Goal: Task Accomplishment & Management: Use online tool/utility

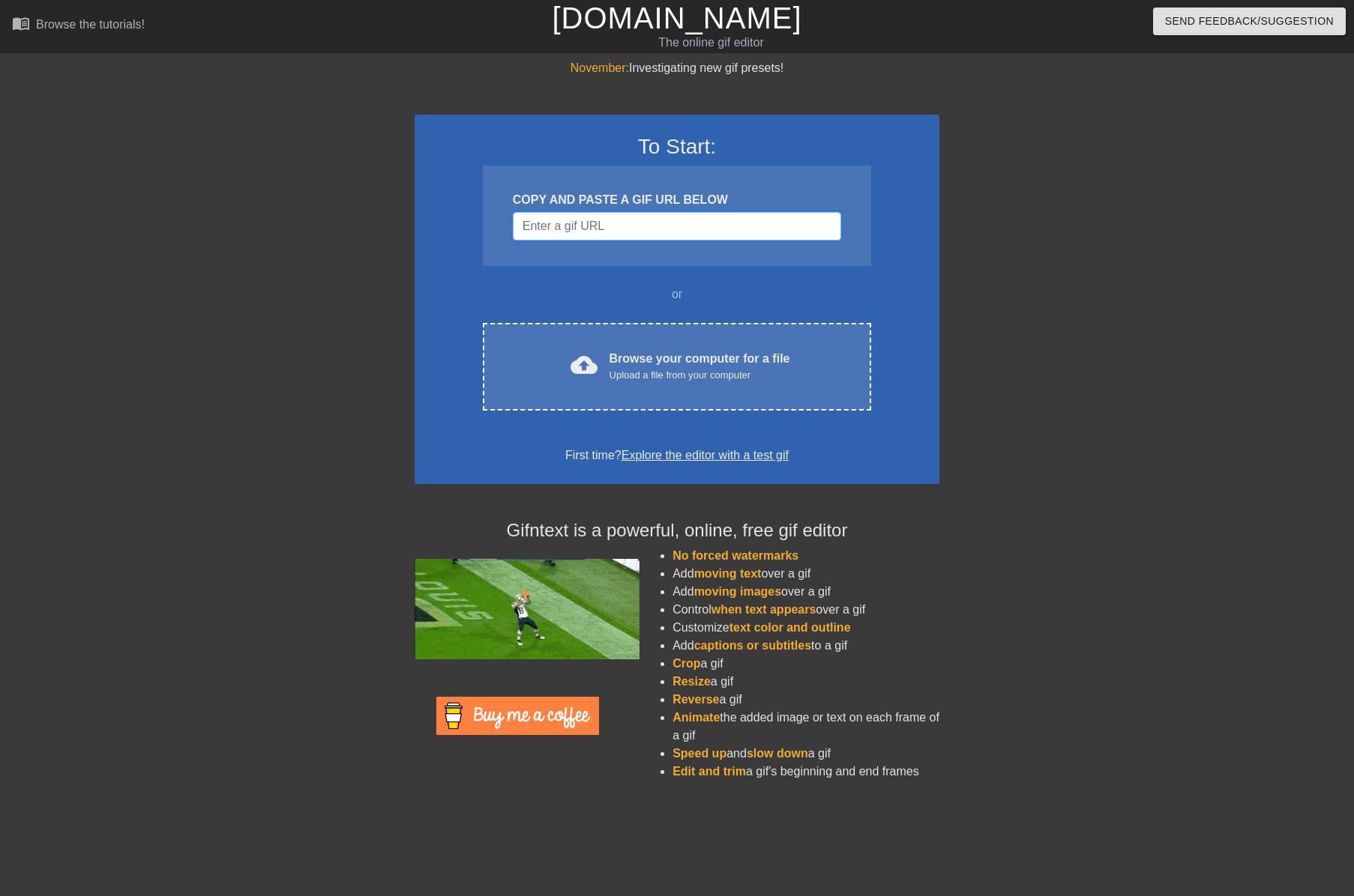
click at [719, 226] on input "Username" at bounding box center [677, 226] width 328 height 28
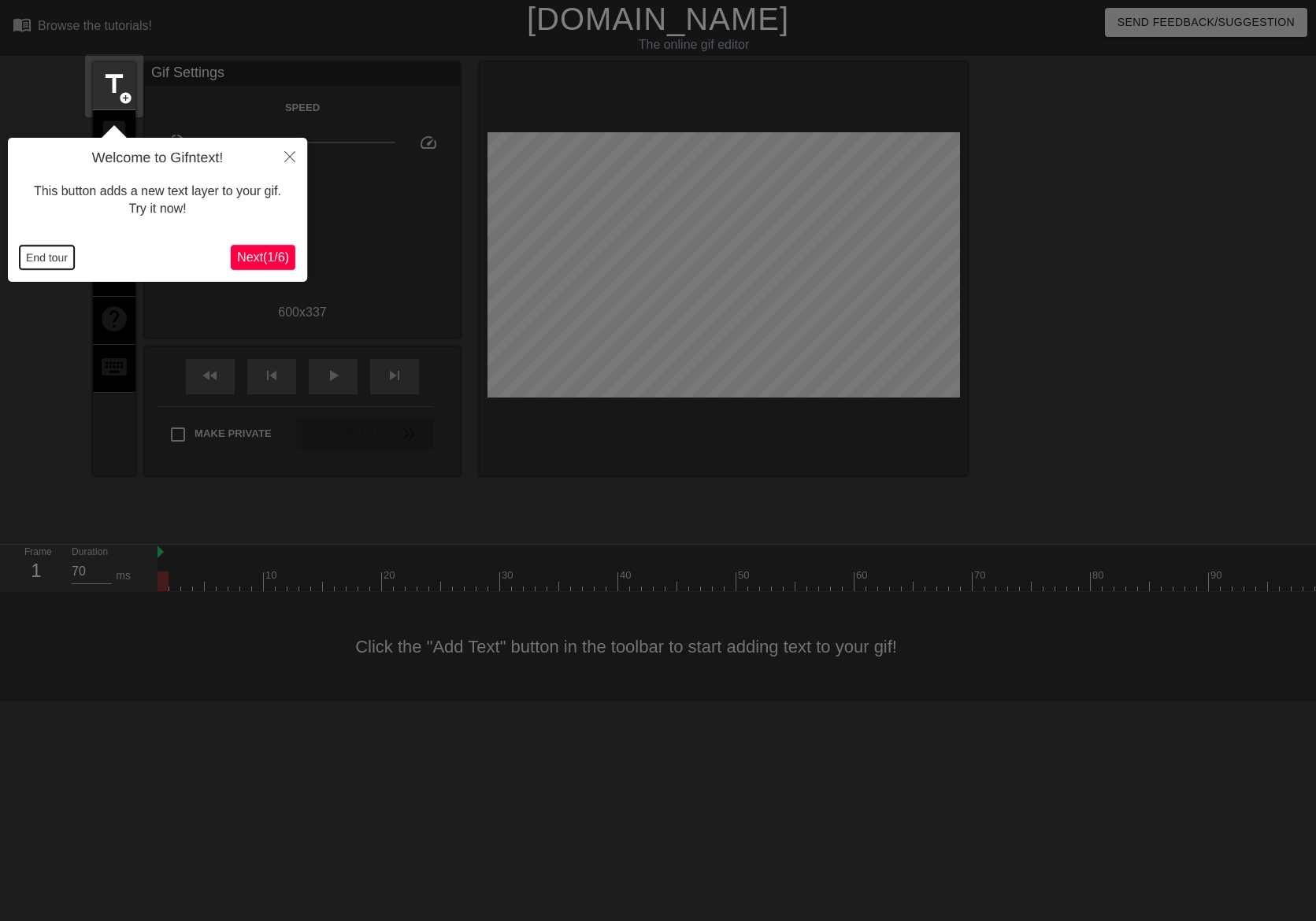
click at [55, 254] on button "End tour" at bounding box center [46, 257] width 54 height 23
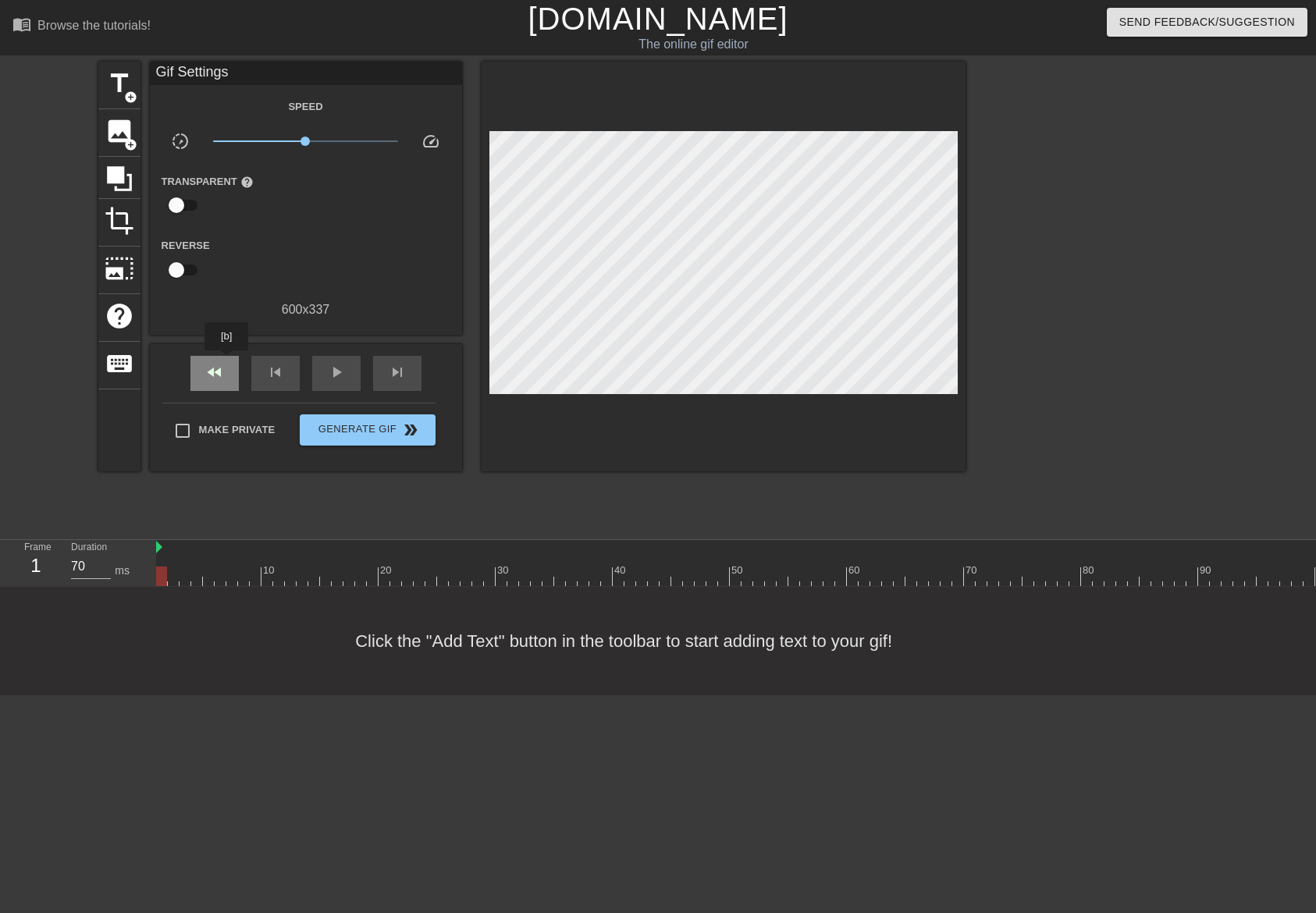
click at [227, 361] on div "fast_rewind" at bounding box center [215, 373] width 49 height 35
click at [125, 81] on span "title" at bounding box center [120, 84] width 29 height 29
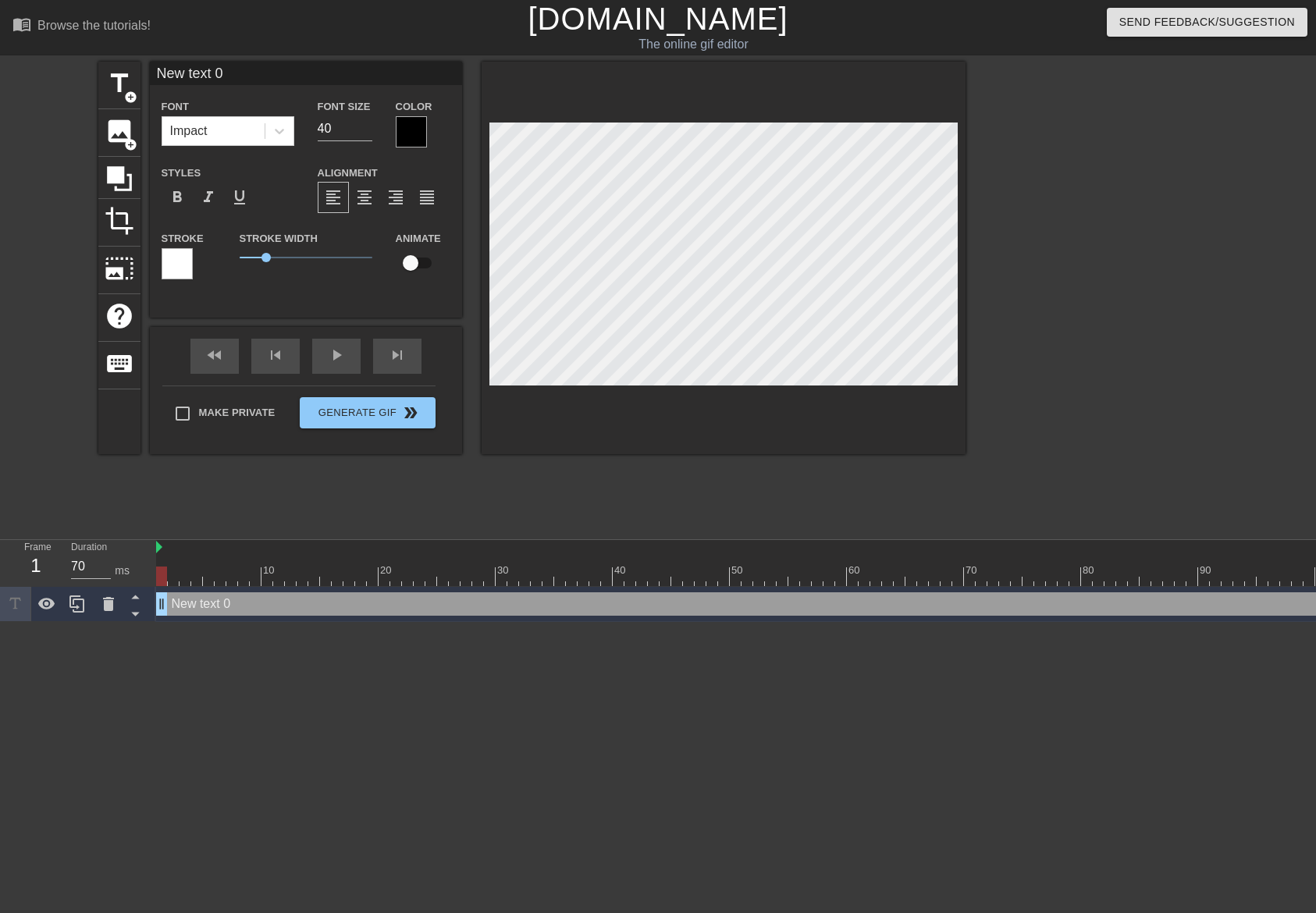
scroll to position [2, 4]
type input "I"
type textarea "I"
type input "It"
type textarea "It"
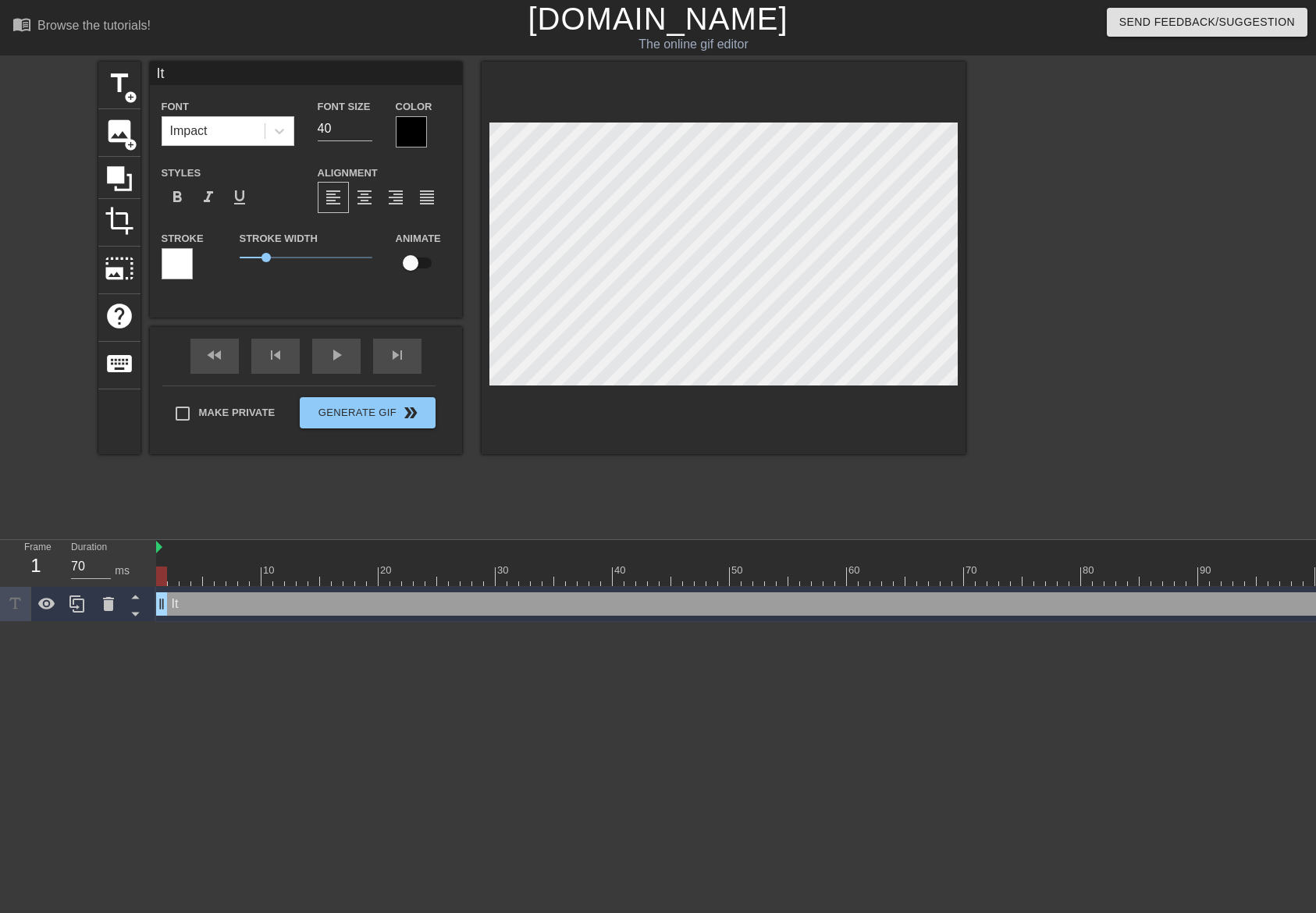
type input "It'"
type textarea "It'"
type input "It's"
type textarea "It's"
type input "It's"
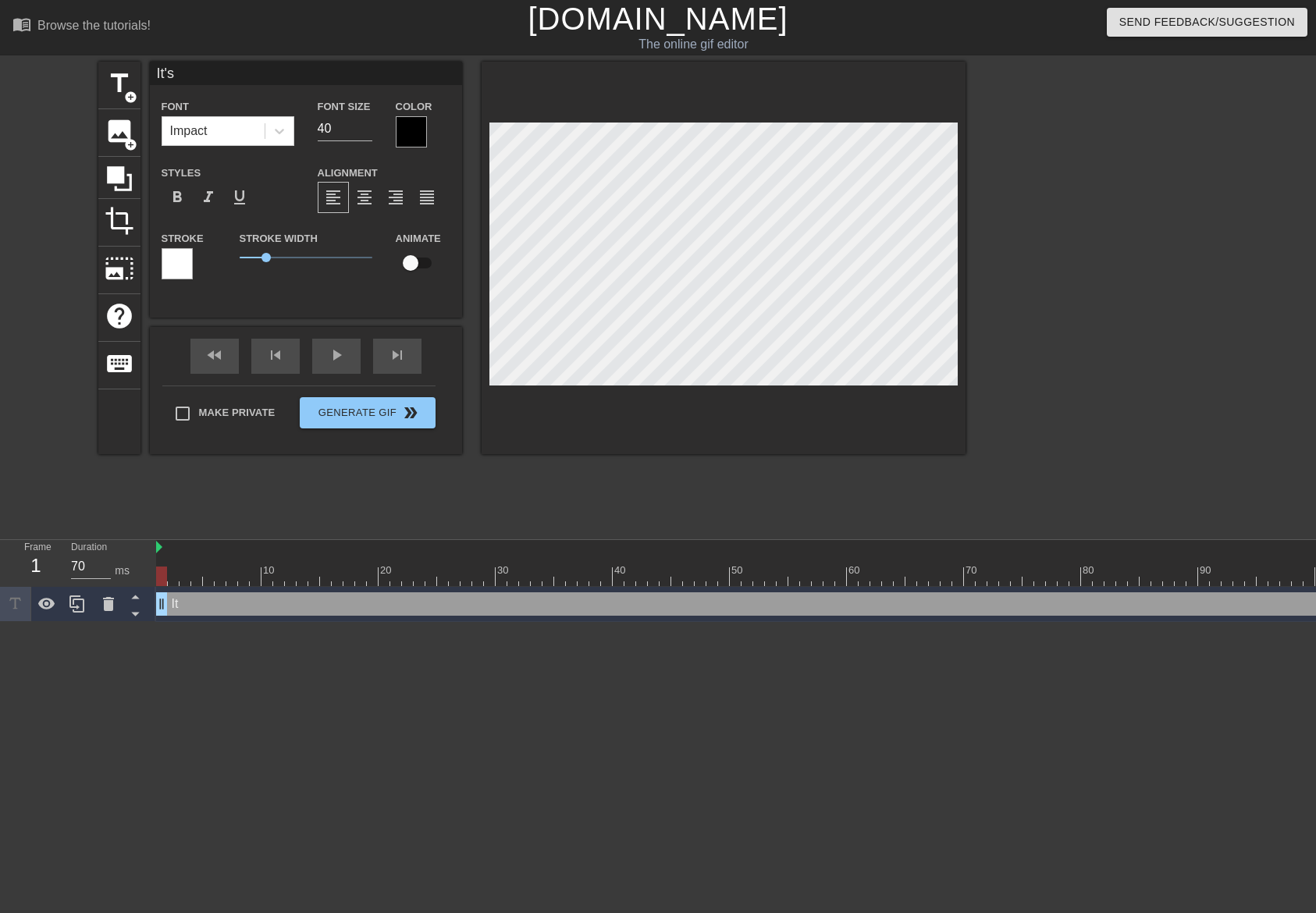
type textarea "It's"
type input "It's o"
type textarea "It's o"
type input "It's on"
type textarea "It's on"
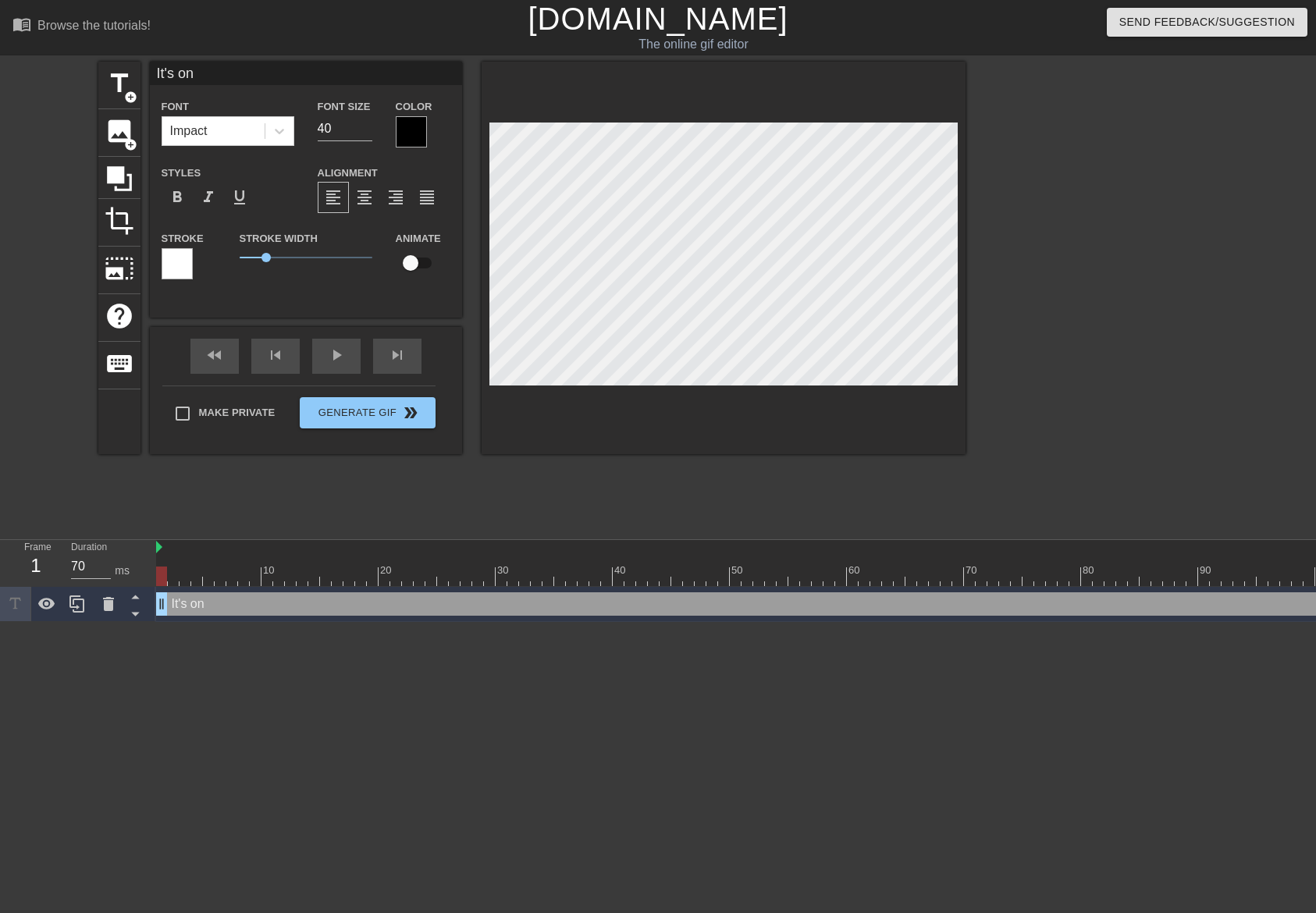
type input "It's onl"
type textarea "It's onl"
type input "It's only"
type textarea "It's only"
type input "It's only"
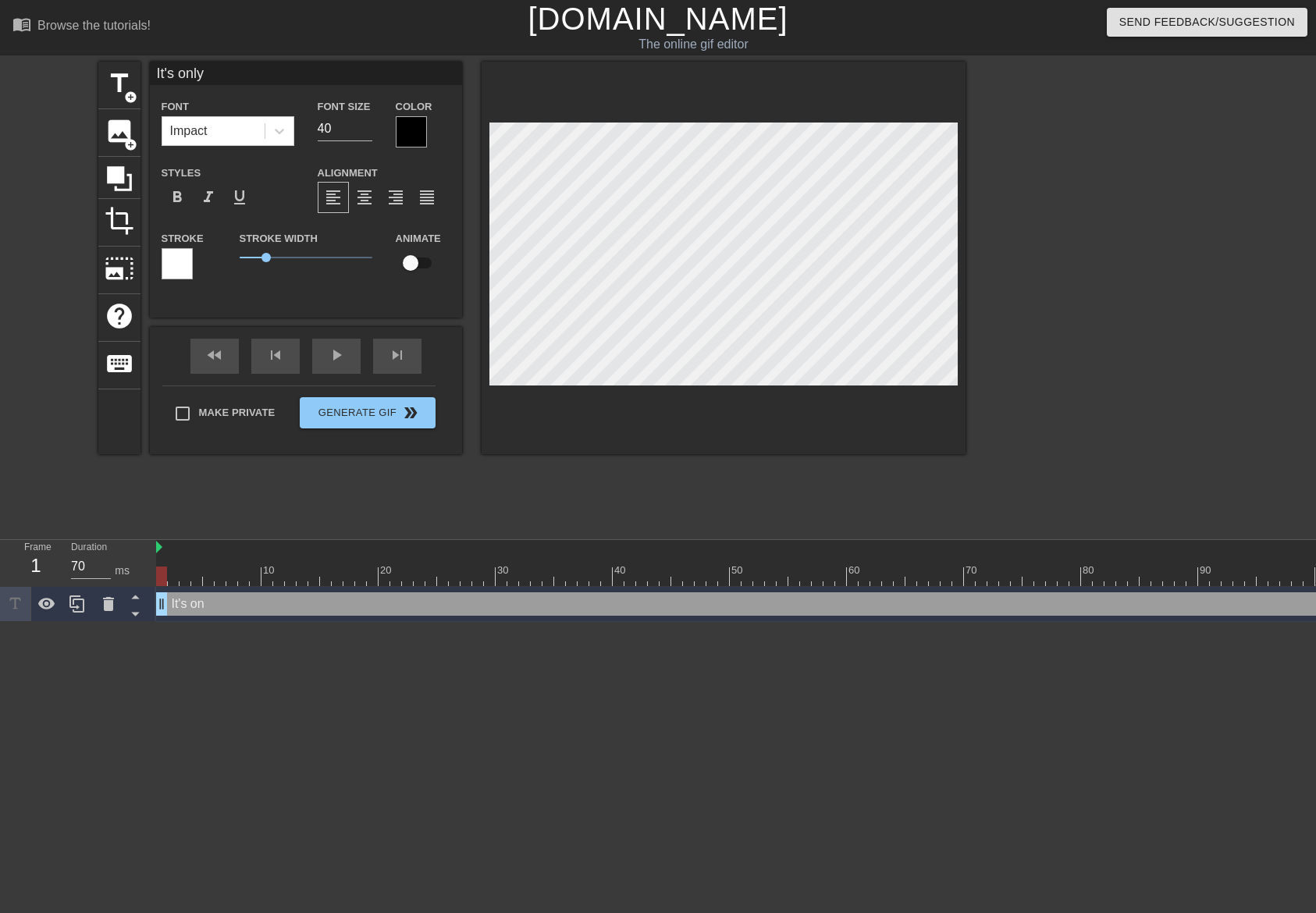
type textarea "It's only"
type input "It's only o"
type textarea "It's only o"
type input "It's only on"
type textarea "It's only on"
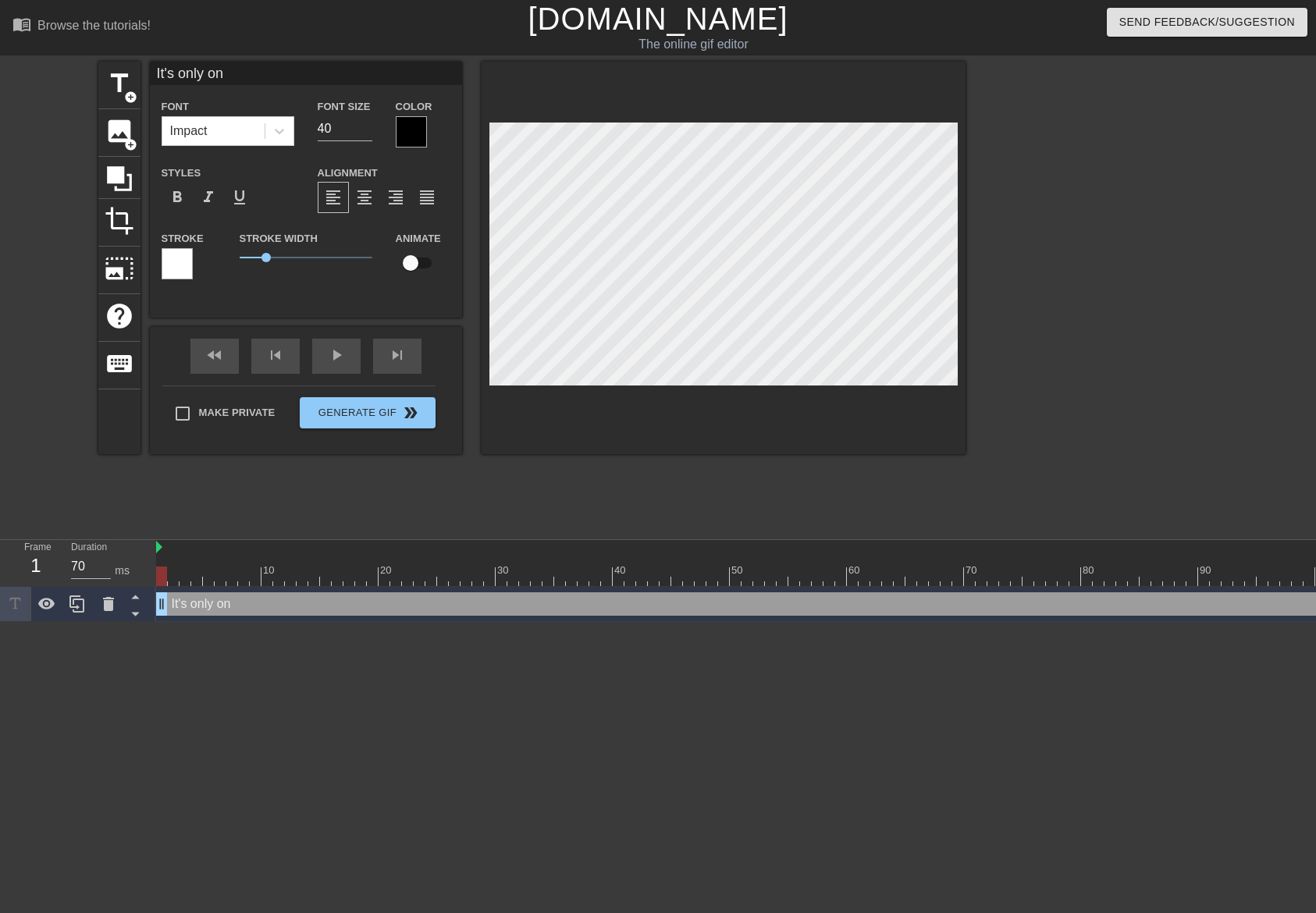
type input "It's only one"
type textarea "It's only one"
type input "It's only one"
type textarea "It's only one"
type input "It's only one m"
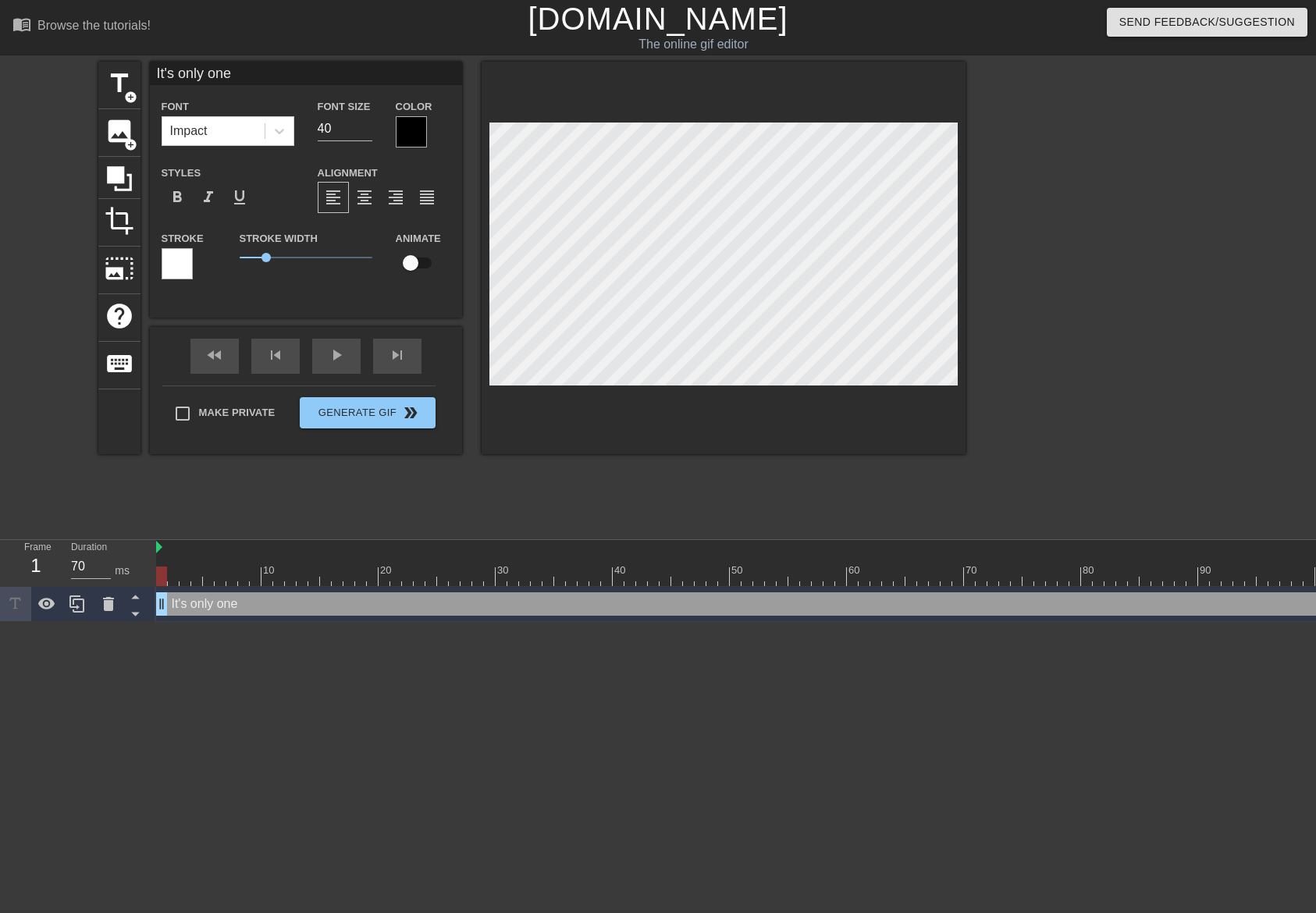
type textarea "It's only one m"
type input "It's only one mo"
type textarea "It's only one mo"
type input "It's only one mor"
type textarea "It's only one mor"
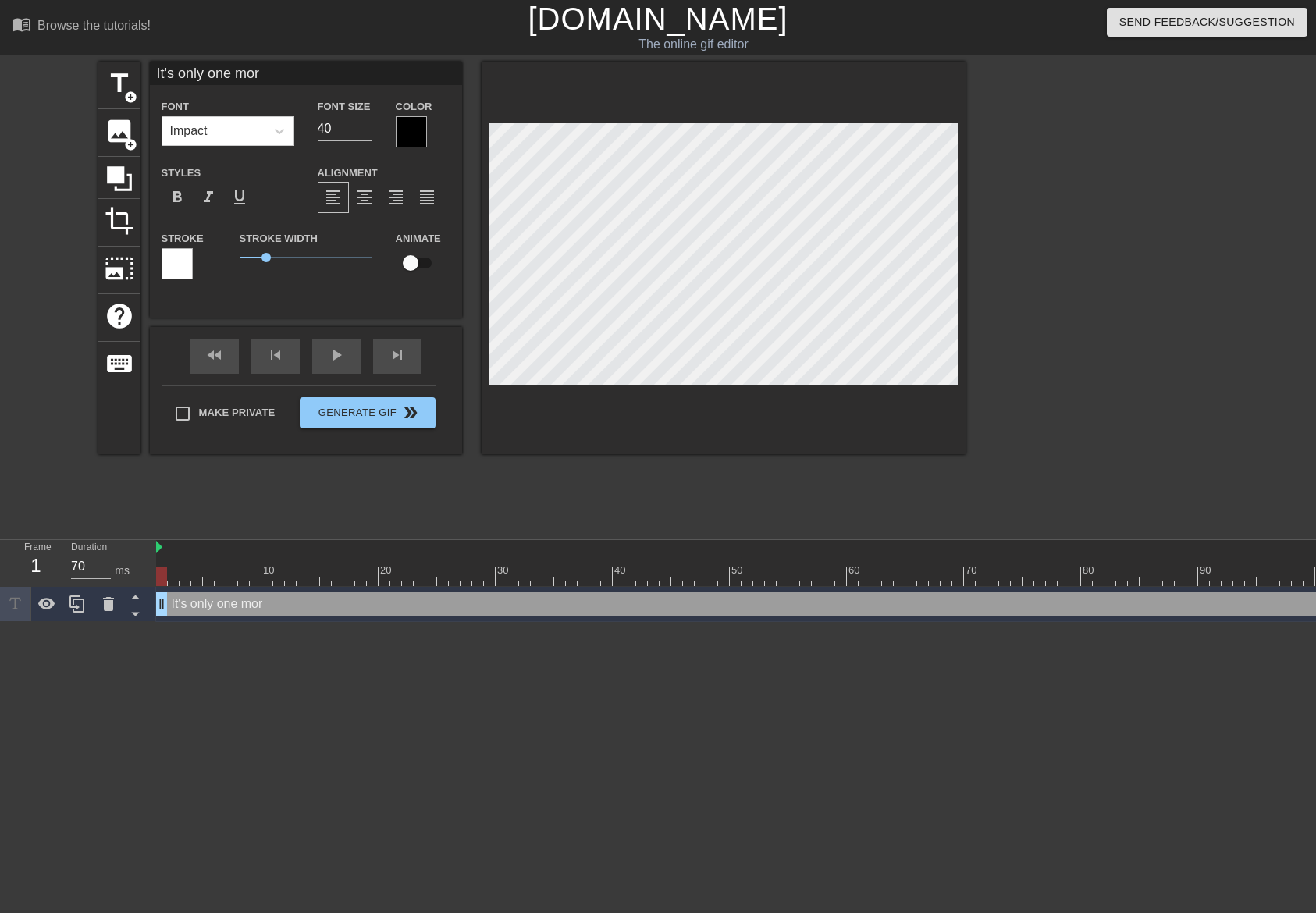
type input "It's only one more"
type textarea "It's only one more"
type input "It's only one more"
type textarea "It's only one more"
type input "It's only one more s"
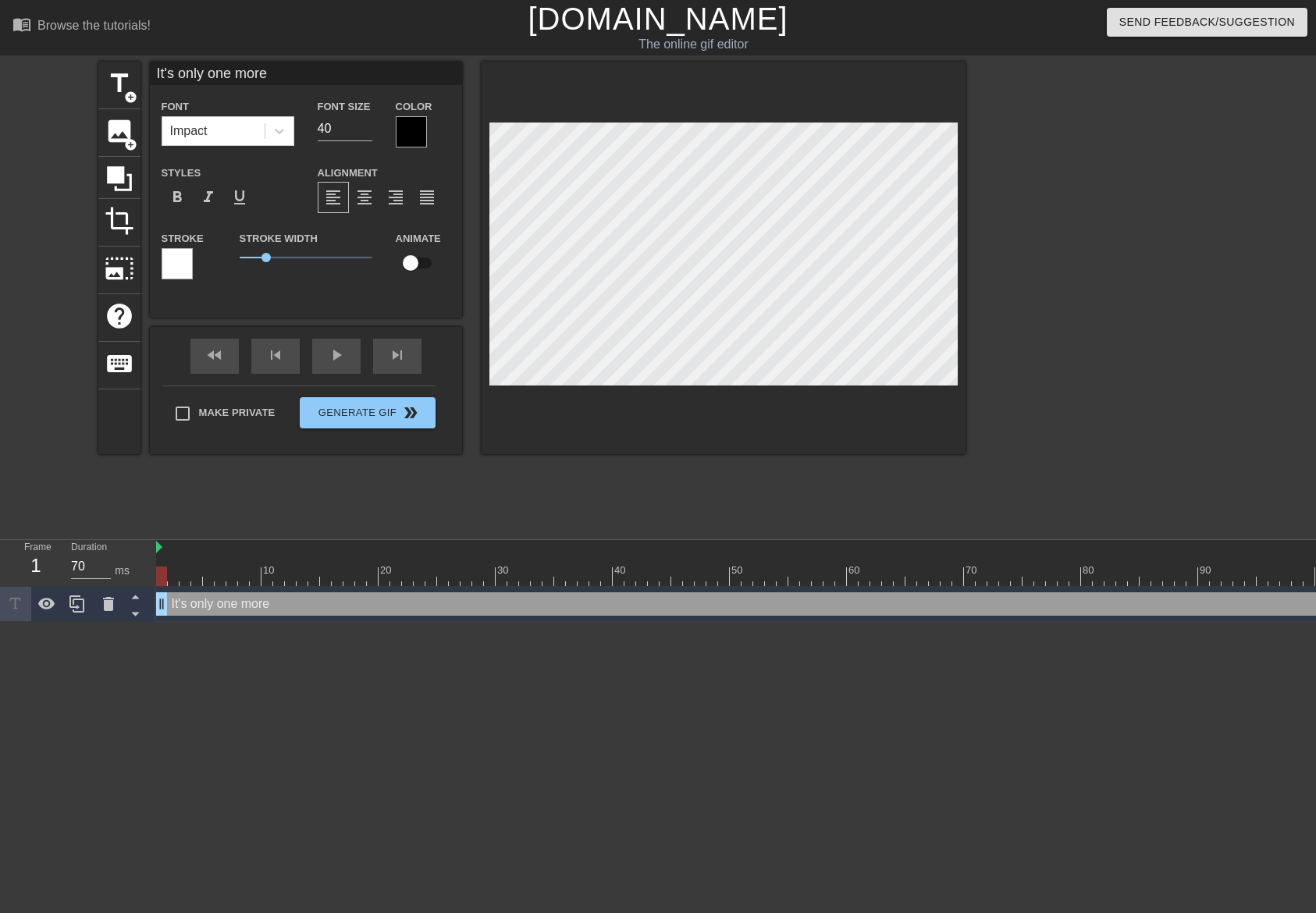
type textarea "It's only one more s"
type input "It's only one more se"
type textarea "It's only one more se"
type input "It's only one more sea"
type textarea "It's only one more sea"
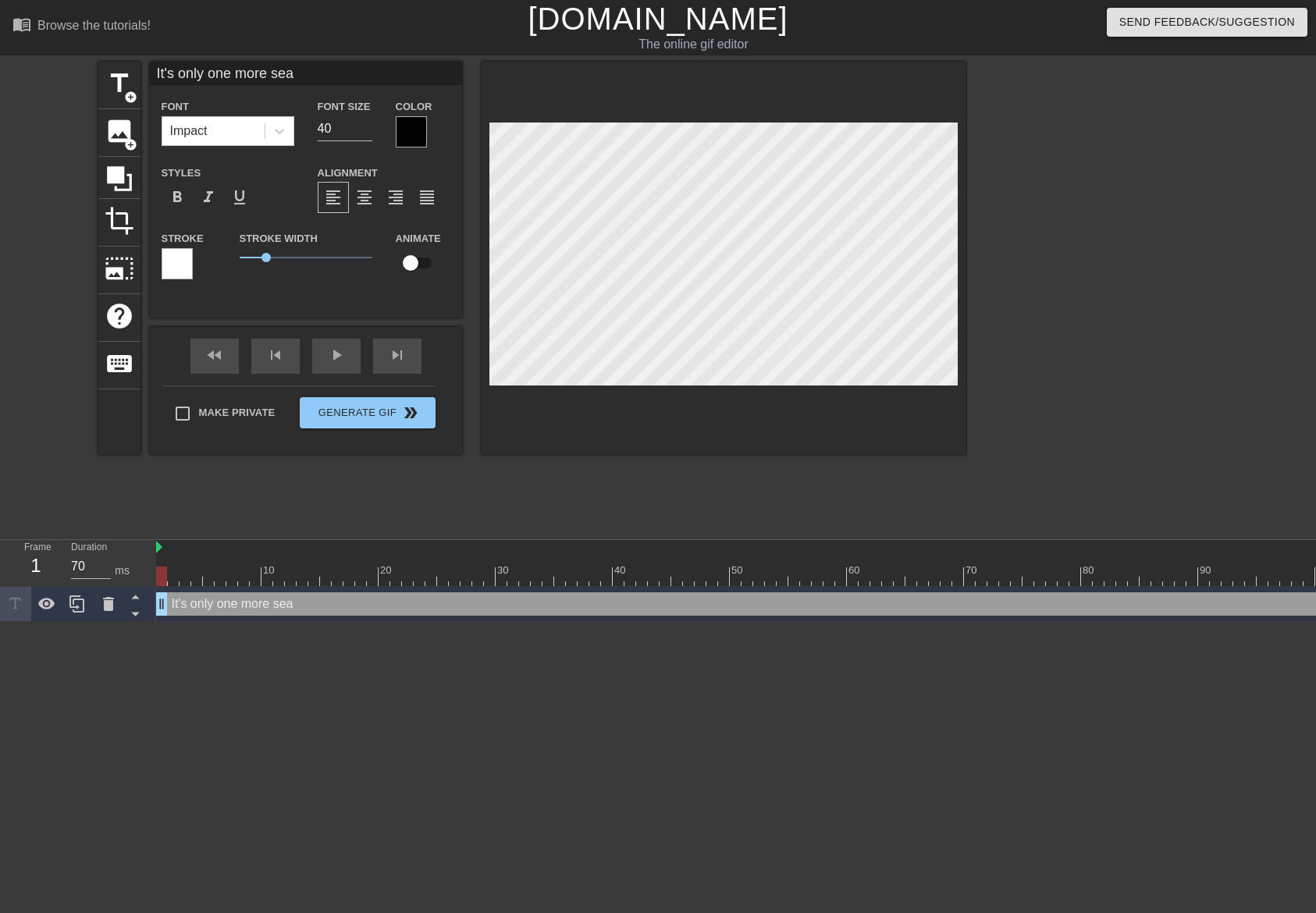
type input "It's only one more seas"
type textarea "It's only one more seas"
type input "It's only one more seaso"
type textarea "It's only one more seaso"
type input "It's only one more season"
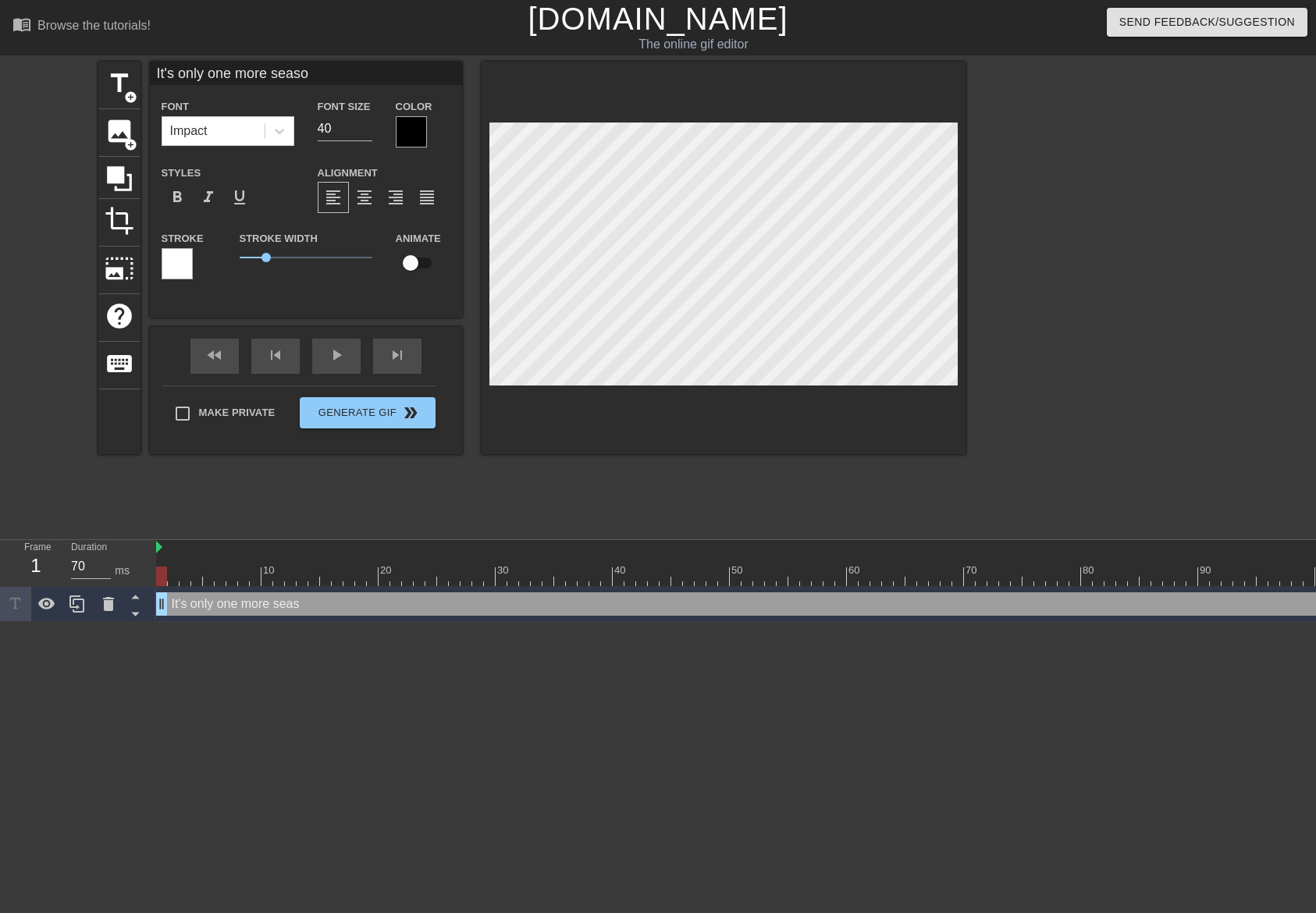
type textarea "It's only one more season"
type input "It's only one more season."
type textarea "It's only one more season."
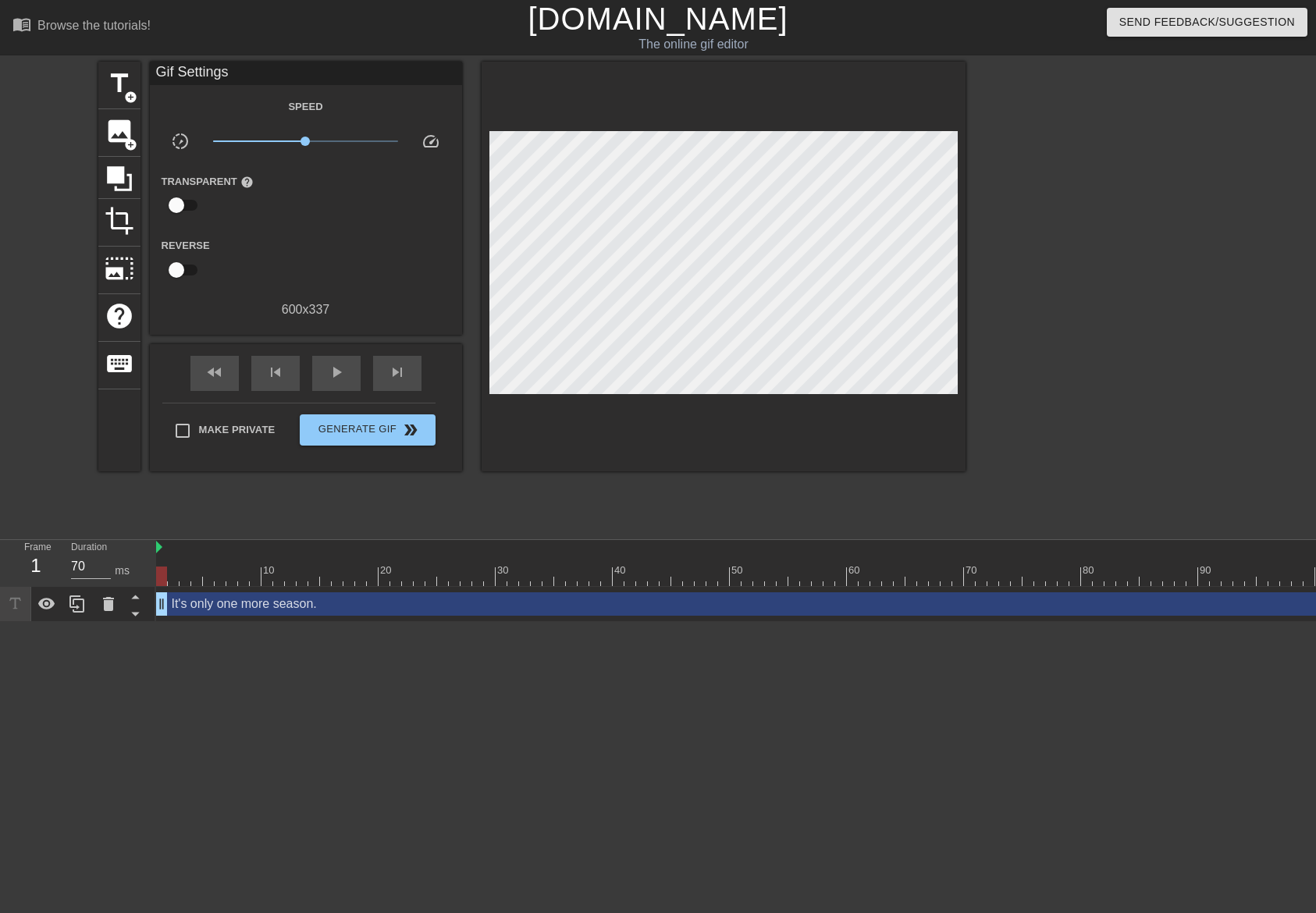
click at [768, 395] on div at bounding box center [723, 266] width 483 height 410
click at [763, 389] on div at bounding box center [723, 266] width 483 height 410
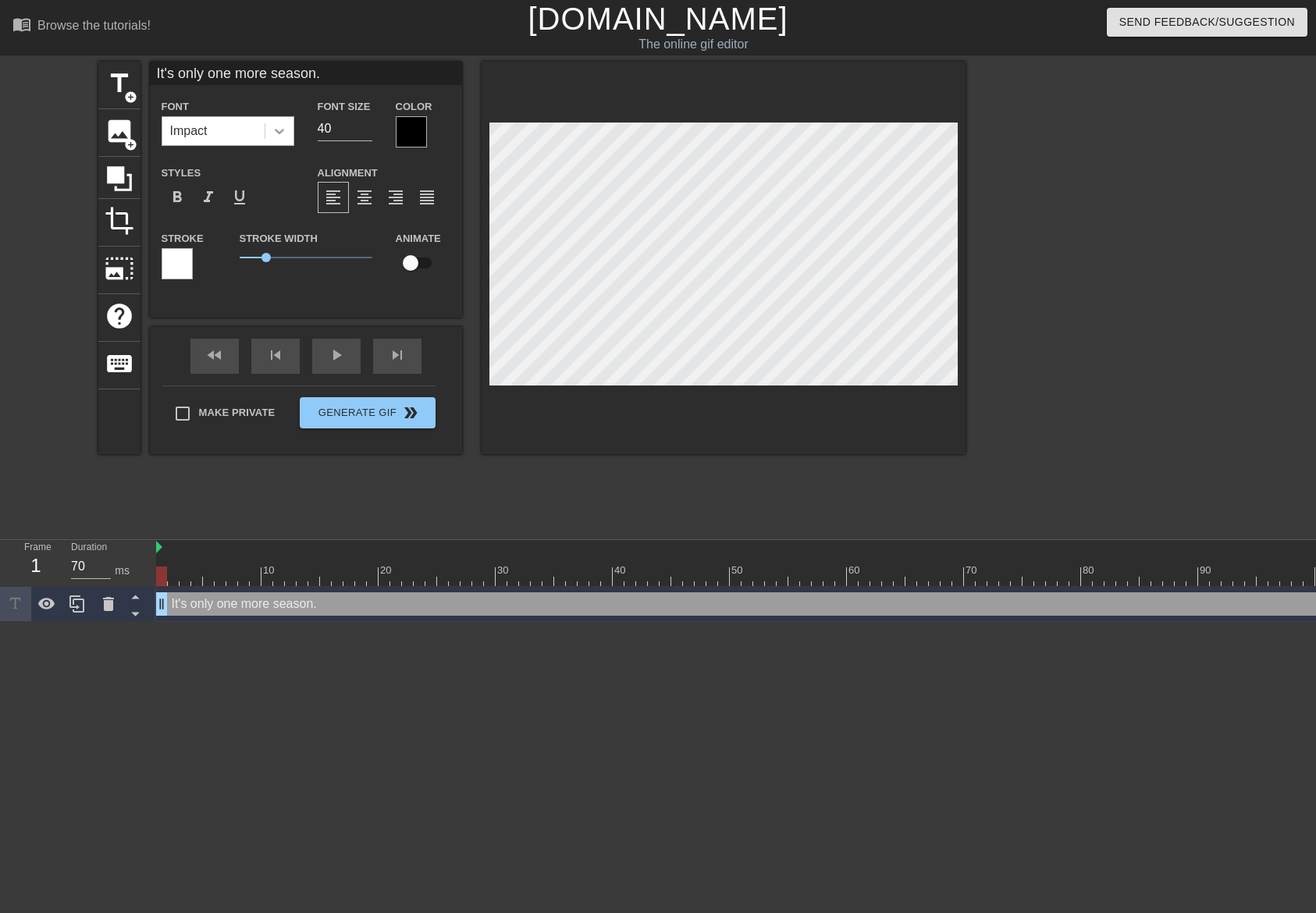
drag, startPoint x: 329, startPoint y: 129, endPoint x: 277, endPoint y: 130, distance: 52.0
click at [277, 130] on div "Font Impact Font Size 40 Color" at bounding box center [306, 122] width 312 height 51
type input "30"
click at [406, 142] on div at bounding box center [412, 132] width 31 height 31
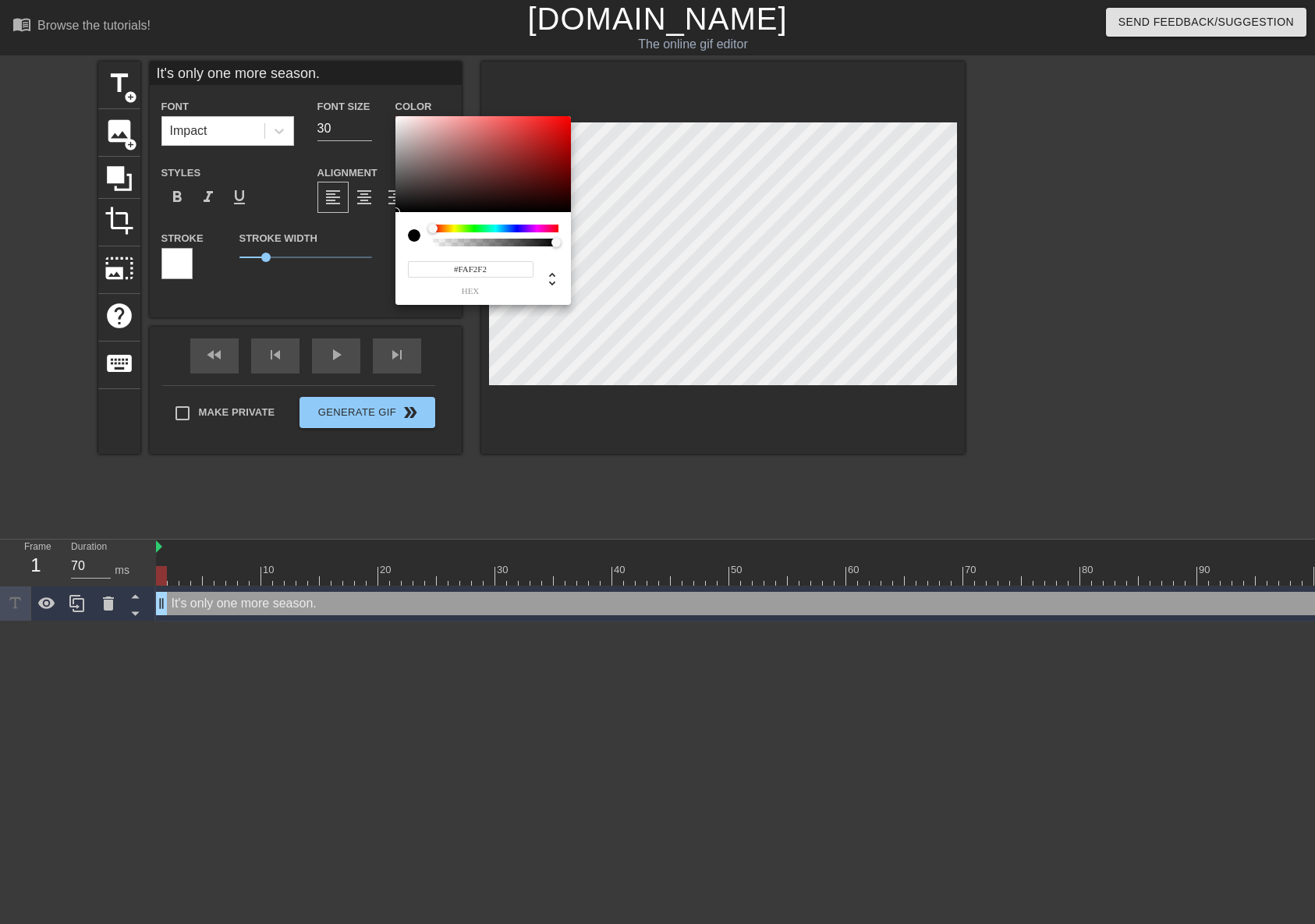
click at [401, 118] on div at bounding box center [483, 164] width 176 height 97
type input "#FAF4F4"
click at [399, 118] on div at bounding box center [400, 118] width 9 height 9
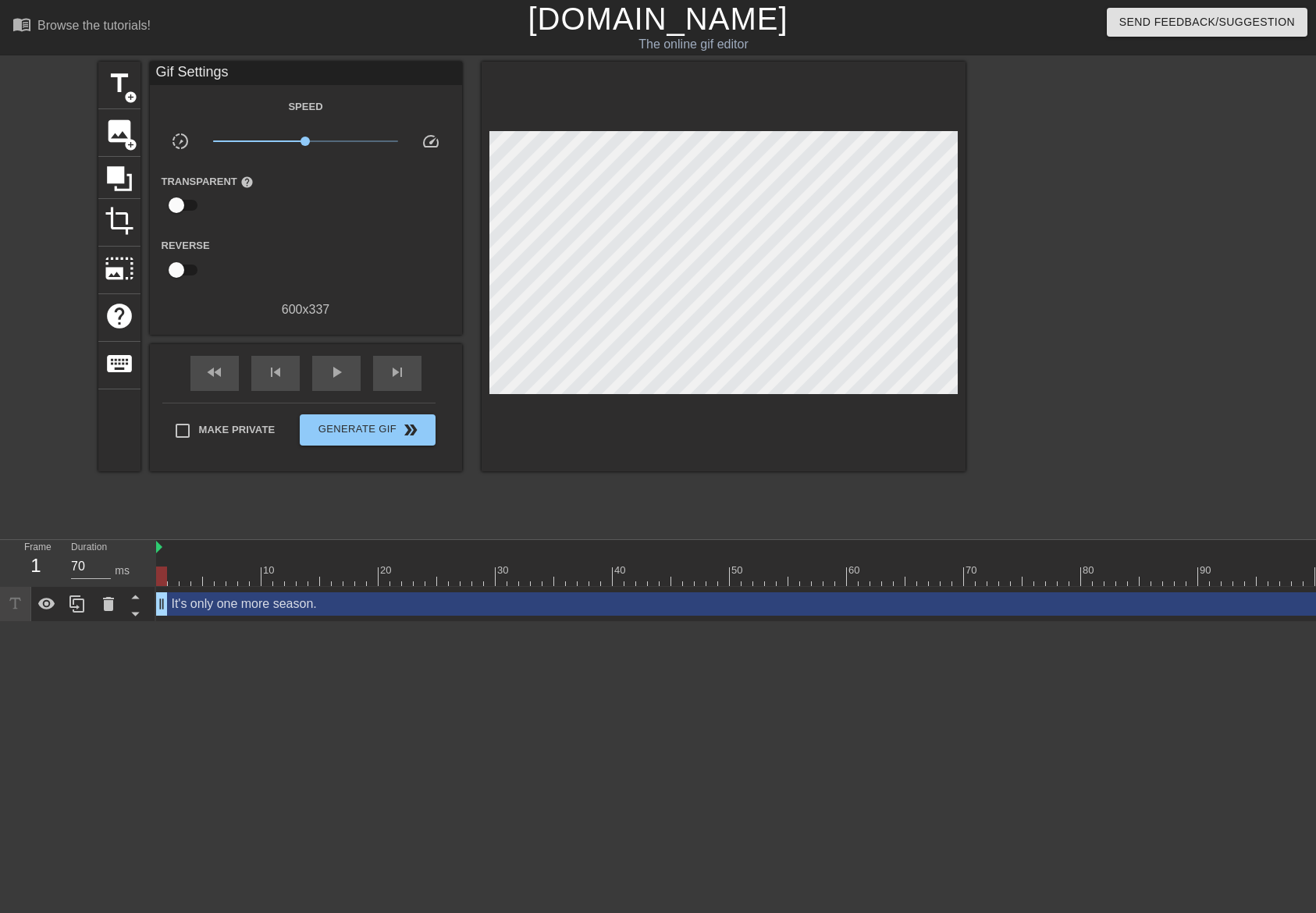
click at [687, 386] on div at bounding box center [723, 266] width 483 height 410
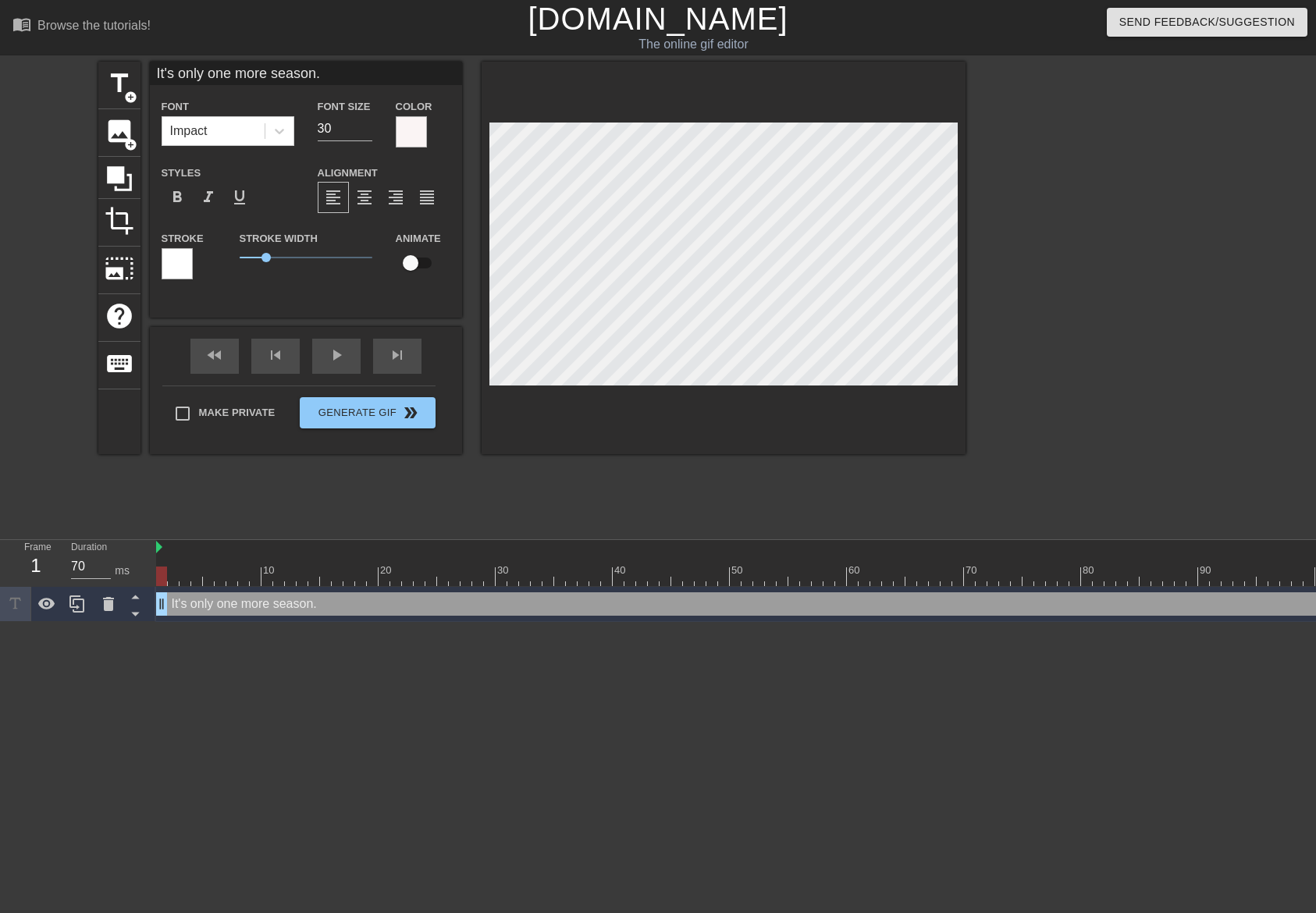
click at [178, 265] on div at bounding box center [177, 263] width 31 height 31
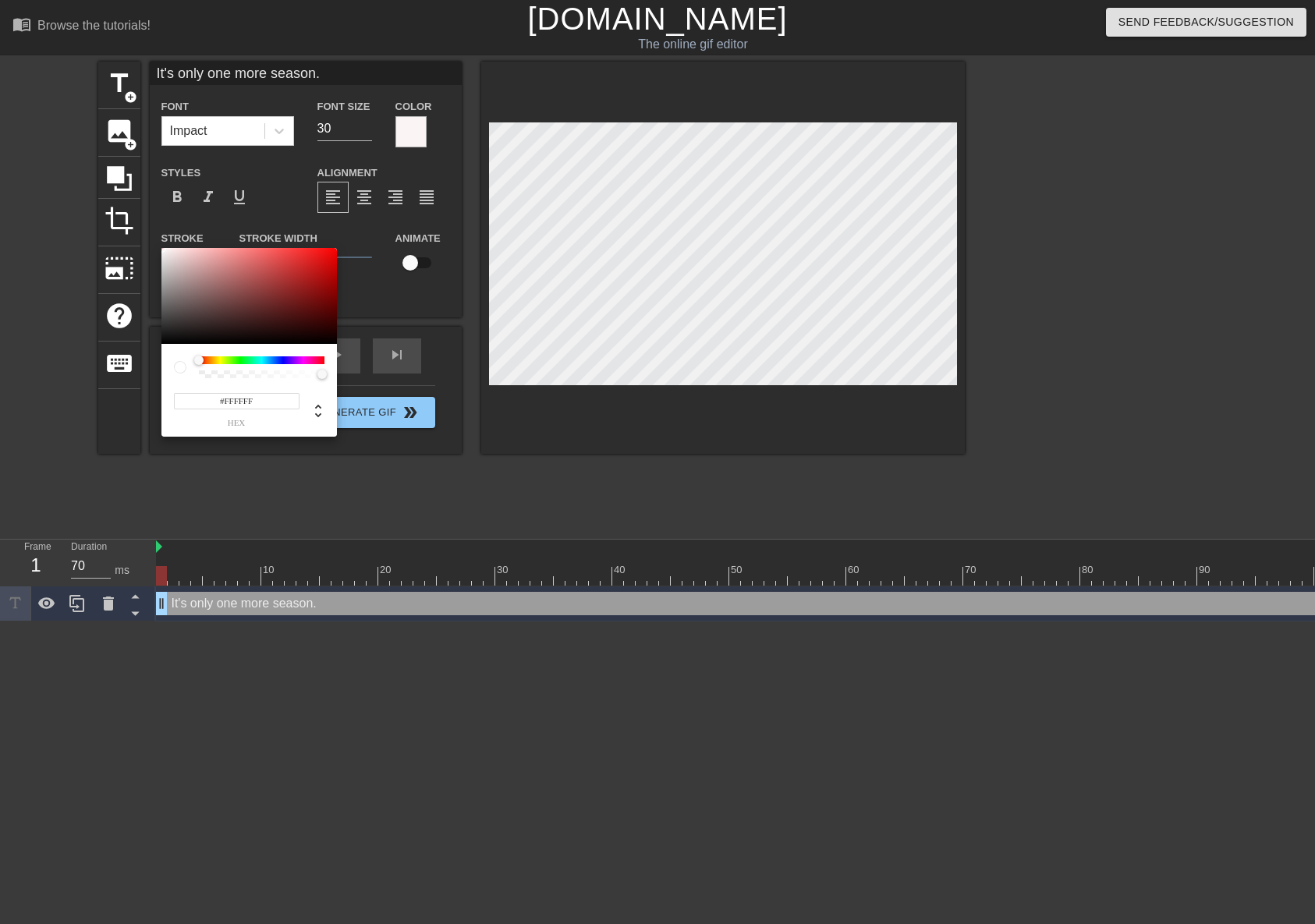
type input "#070707"
click at [166, 341] on div at bounding box center [248, 295] width 176 height 97
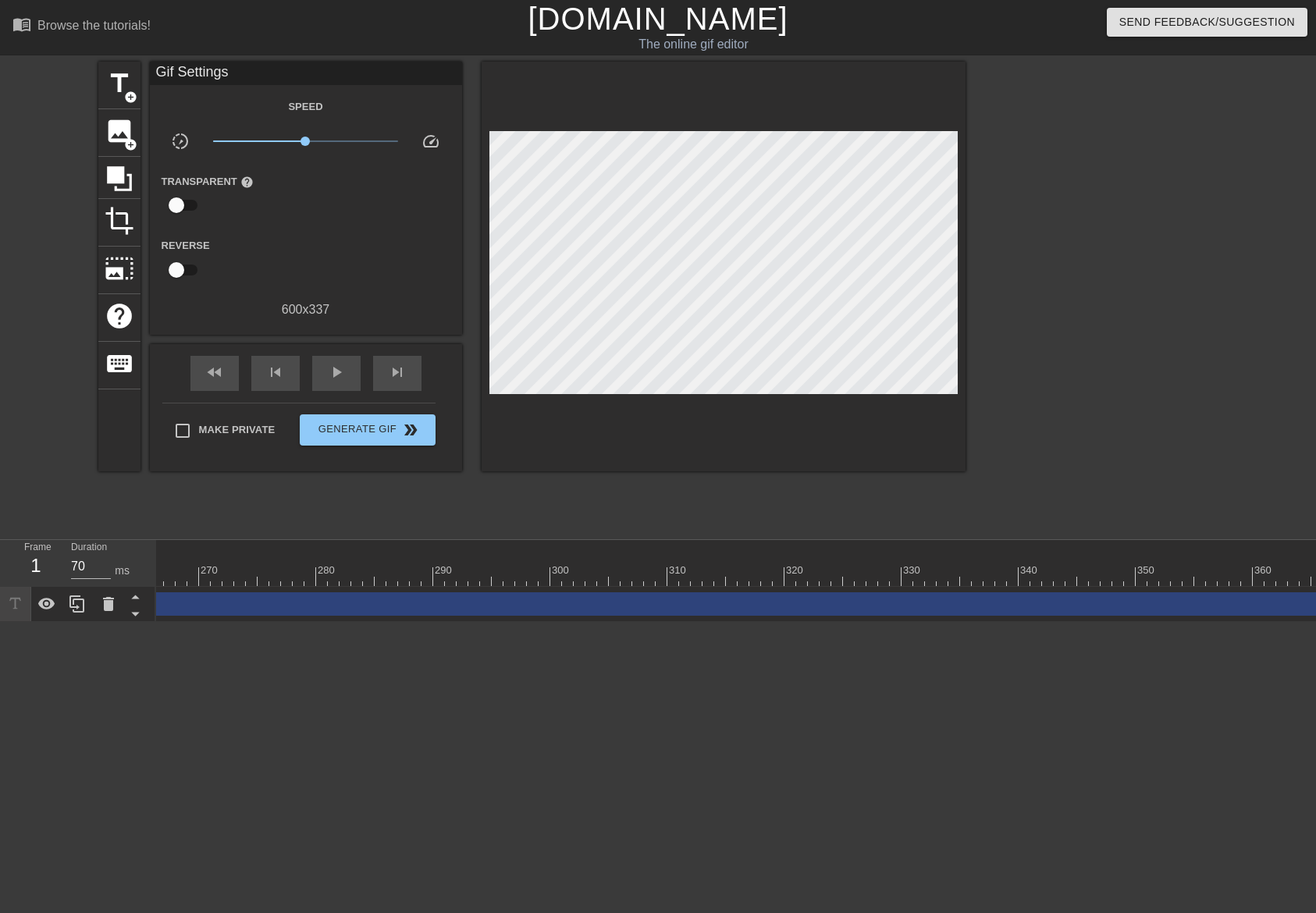
scroll to position [0, 3842]
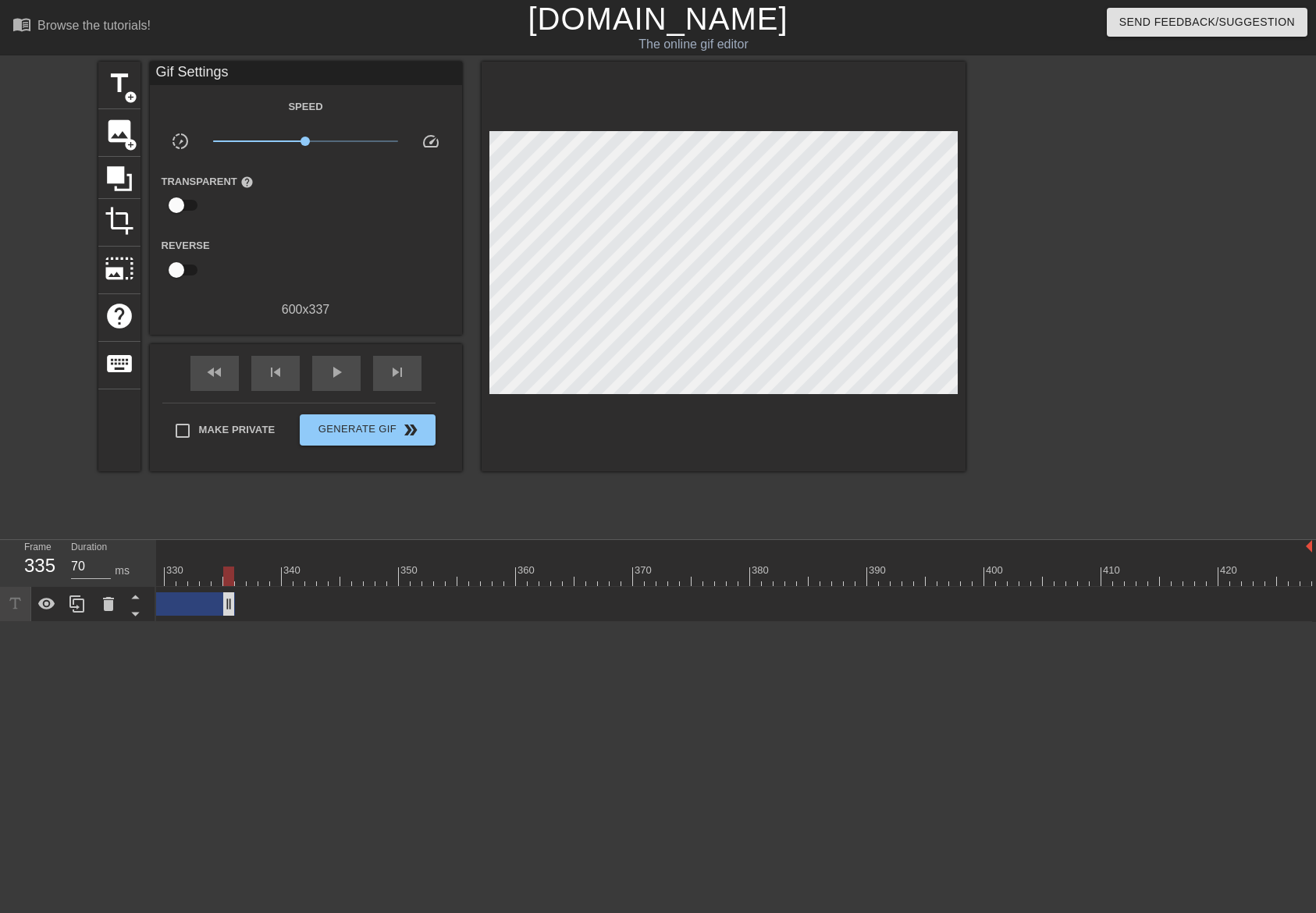
drag, startPoint x: 1307, startPoint y: 609, endPoint x: 212, endPoint y: 615, distance: 1095.0
drag, startPoint x: 1229, startPoint y: 608, endPoint x: 205, endPoint y: 579, distance: 1024.4
click at [205, 579] on div "10 20 30 40 50 60 70 80 90 100 110 120 130 140 150 160" at bounding box center [735, 580] width 1159 height 82
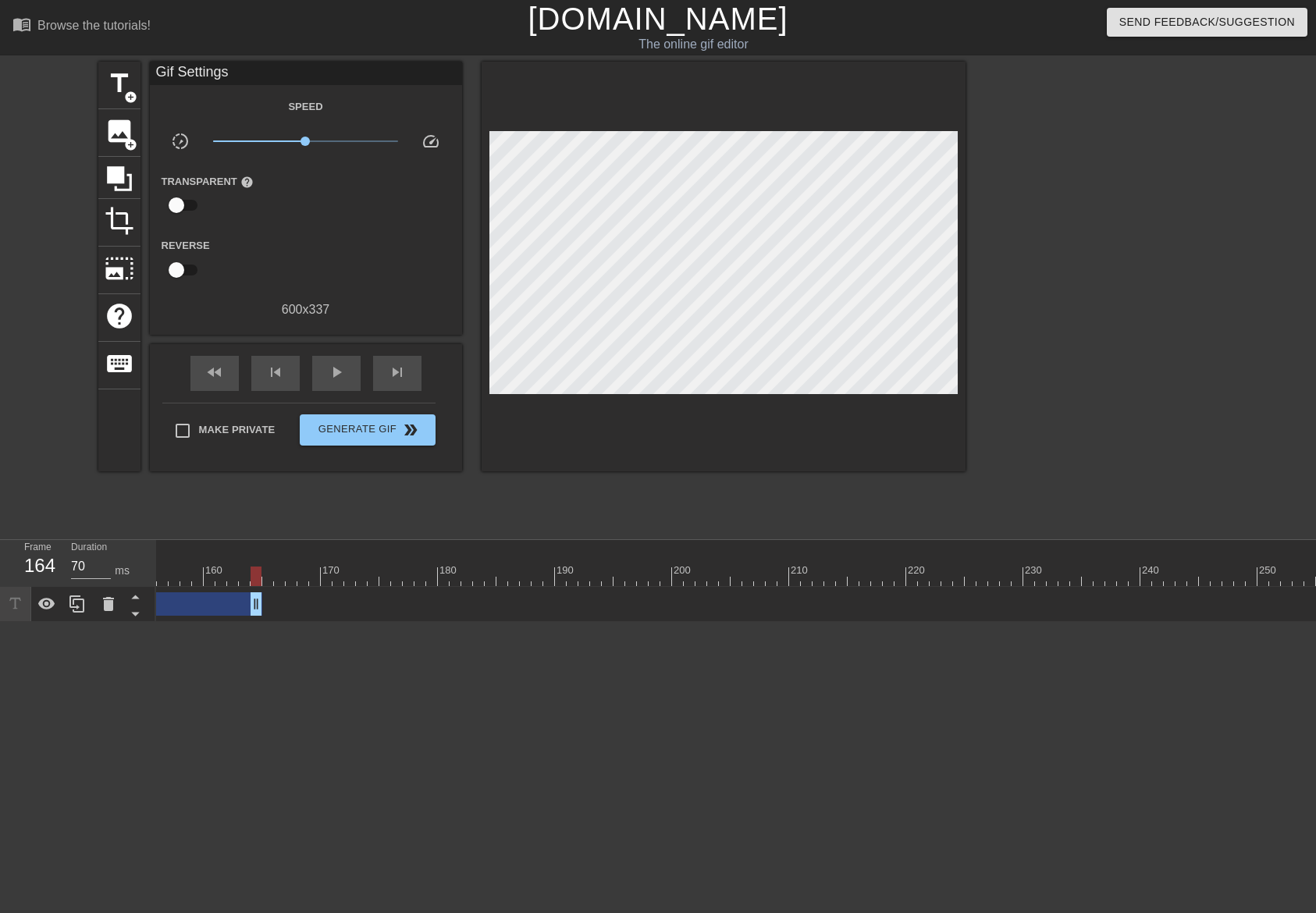
drag, startPoint x: 1225, startPoint y: 599, endPoint x: 227, endPoint y: 605, distance: 998.0
click at [251, 568] on div "10 20 30 40 50 60 70 80 90 100 110 120 130 140 150 160" at bounding box center [735, 580] width 1159 height 82
drag, startPoint x: 1271, startPoint y: 600, endPoint x: 205, endPoint y: 603, distance: 1066.0
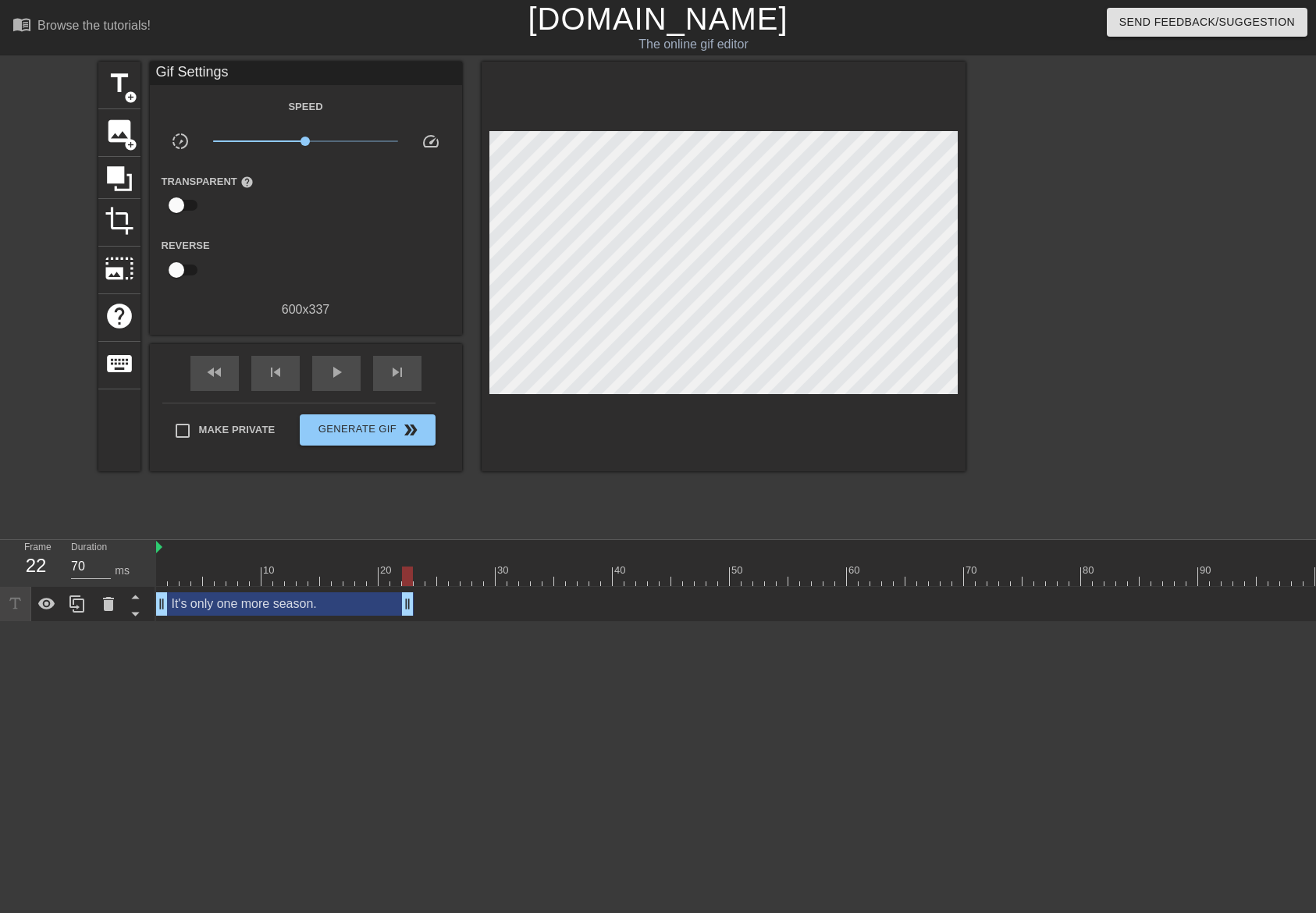
drag, startPoint x: 1004, startPoint y: 608, endPoint x: 411, endPoint y: 557, distance: 595.2
click at [411, 557] on div "10 20 30 40 50 60 70 80 90 100 110 120 130 140 150 160" at bounding box center [735, 580] width 1159 height 82
click at [212, 372] on span "fast_rewind" at bounding box center [215, 372] width 18 height 18
click at [334, 380] on div "play_arrow" at bounding box center [336, 373] width 49 height 35
click at [334, 380] on div "pause" at bounding box center [336, 373] width 49 height 35
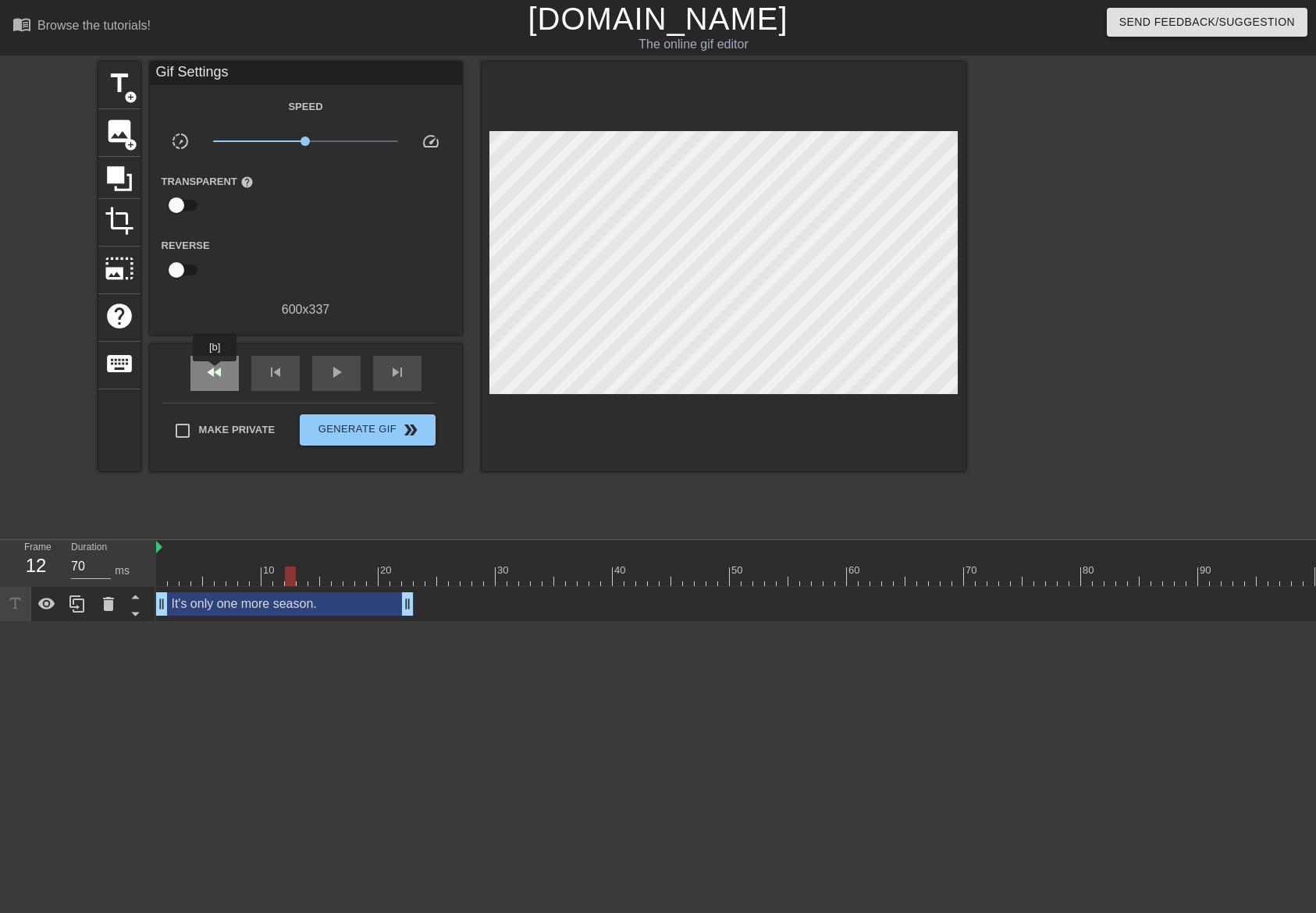
click at [215, 372] on span "fast_rewind" at bounding box center [215, 372] width 18 height 18
drag, startPoint x: 162, startPoint y: 592, endPoint x: 217, endPoint y: 592, distance: 55.0
click at [215, 369] on span "fast_rewind" at bounding box center [215, 372] width 18 height 18
click at [330, 372] on span "play_arrow" at bounding box center [336, 372] width 18 height 18
click at [331, 372] on span "pause" at bounding box center [336, 372] width 18 height 18
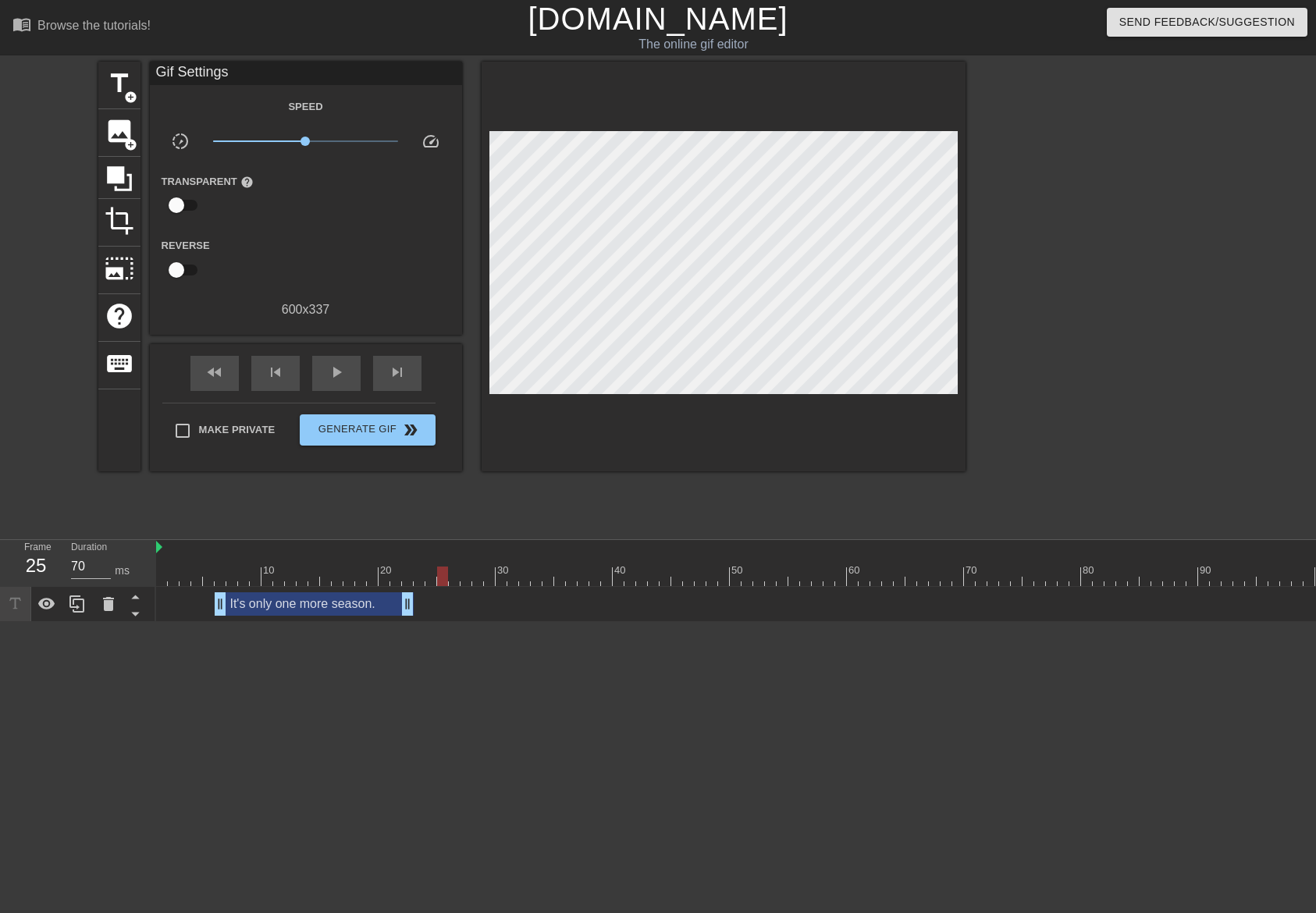
click at [416, 566] on div at bounding box center [416, 570] width 3 height 16
click at [406, 377] on span "skip_next" at bounding box center [397, 372] width 18 height 18
click at [116, 88] on span "title" at bounding box center [120, 84] width 29 height 29
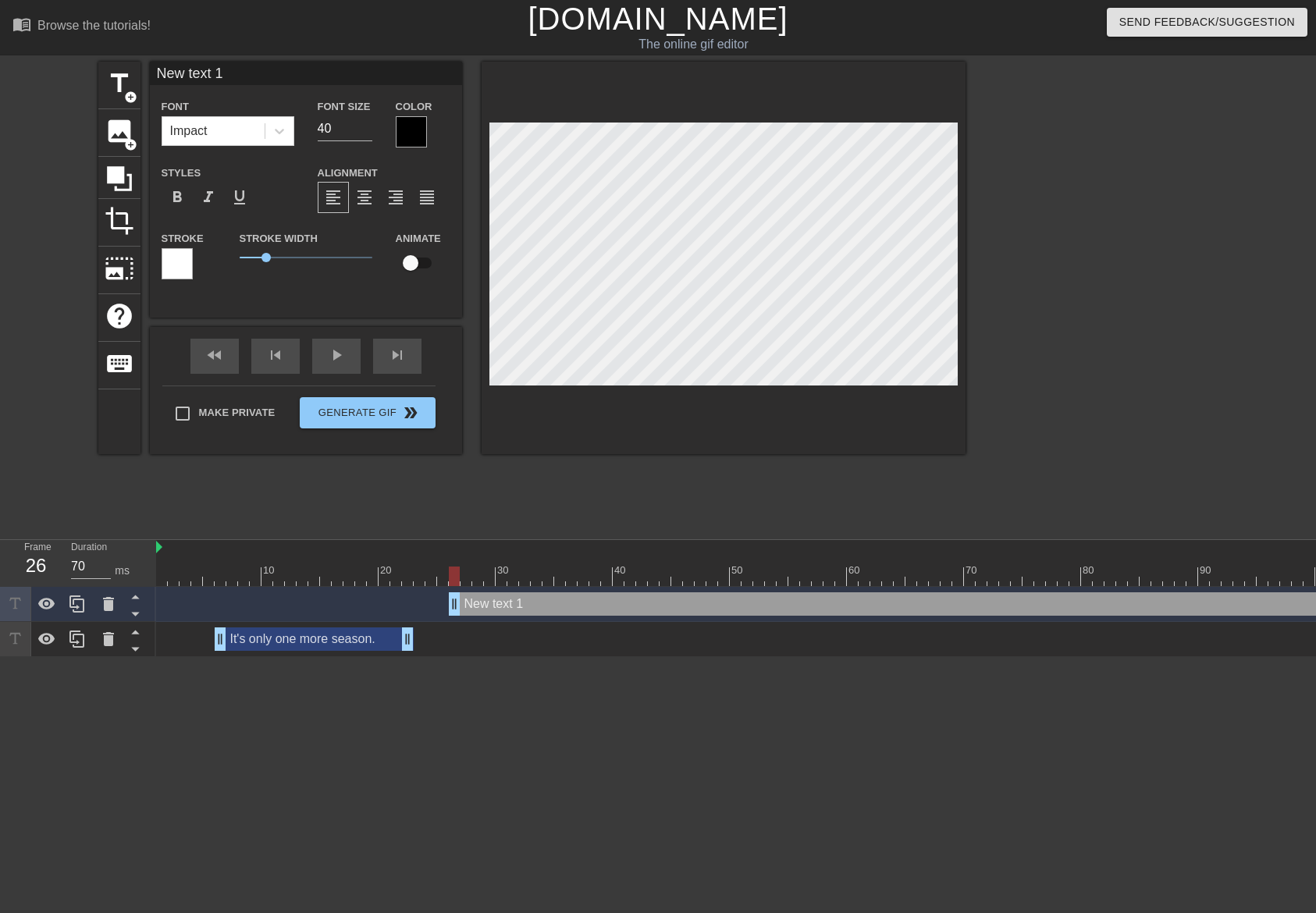
scroll to position [2, 4]
type input "Y"
type textarea "Y"
type input "Ye"
type textarea "Ye"
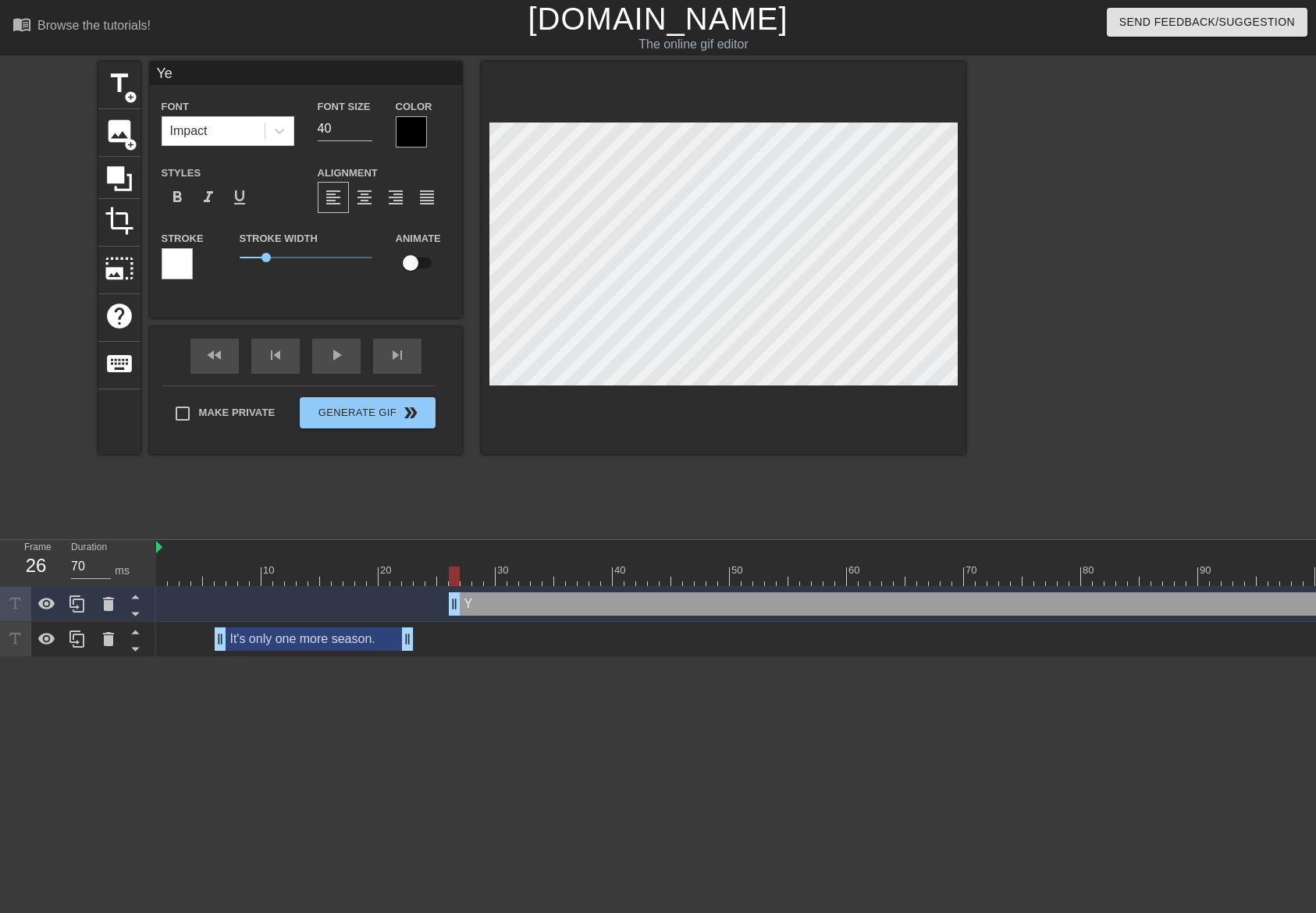
type input "Yea"
type textarea "Yea"
type input "Yea,"
type textarea "Yea,"
type input "Yea,"
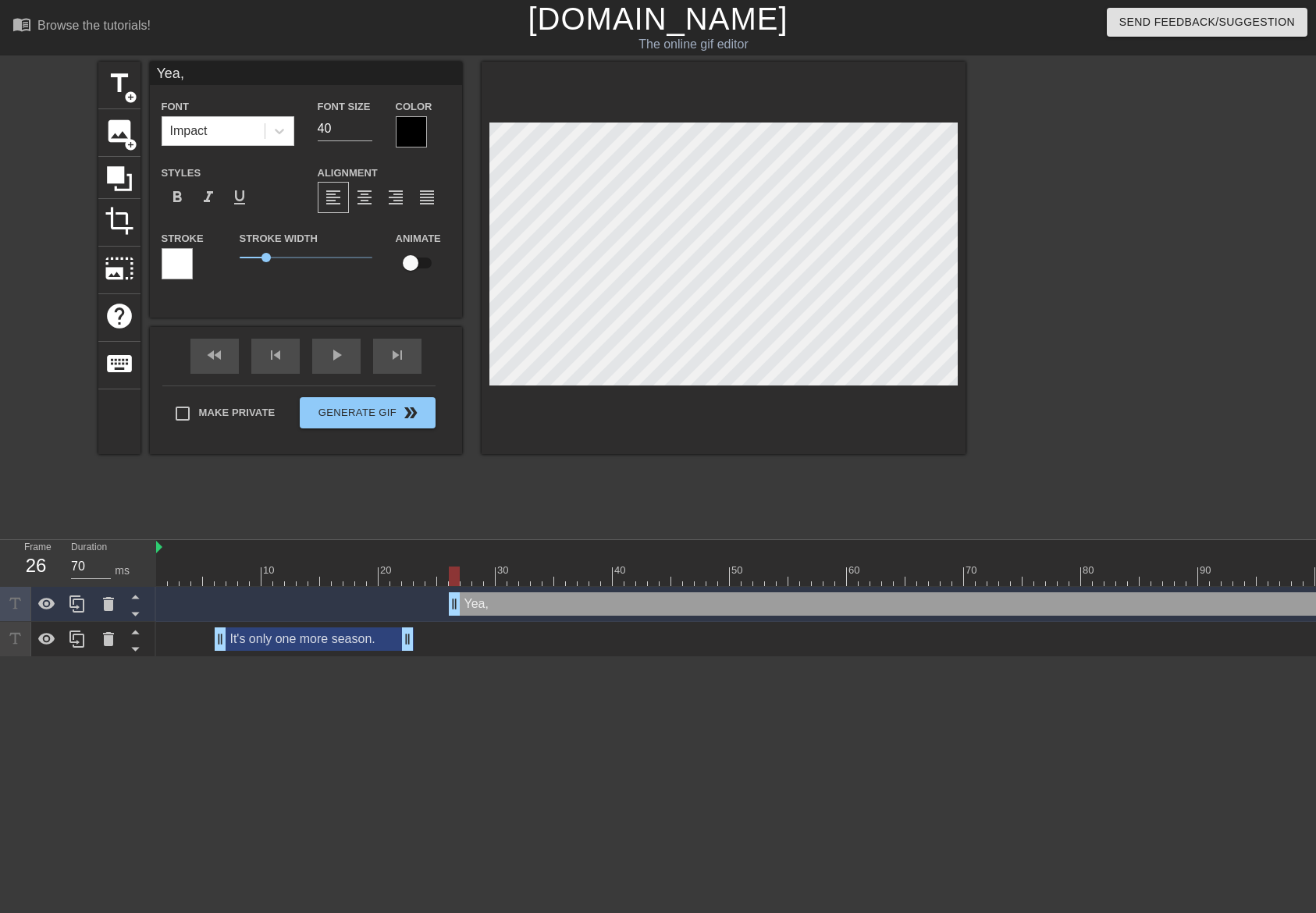
type textarea "Yea,"
type input "Yea,"
type textarea "Yea,"
type input "Yea"
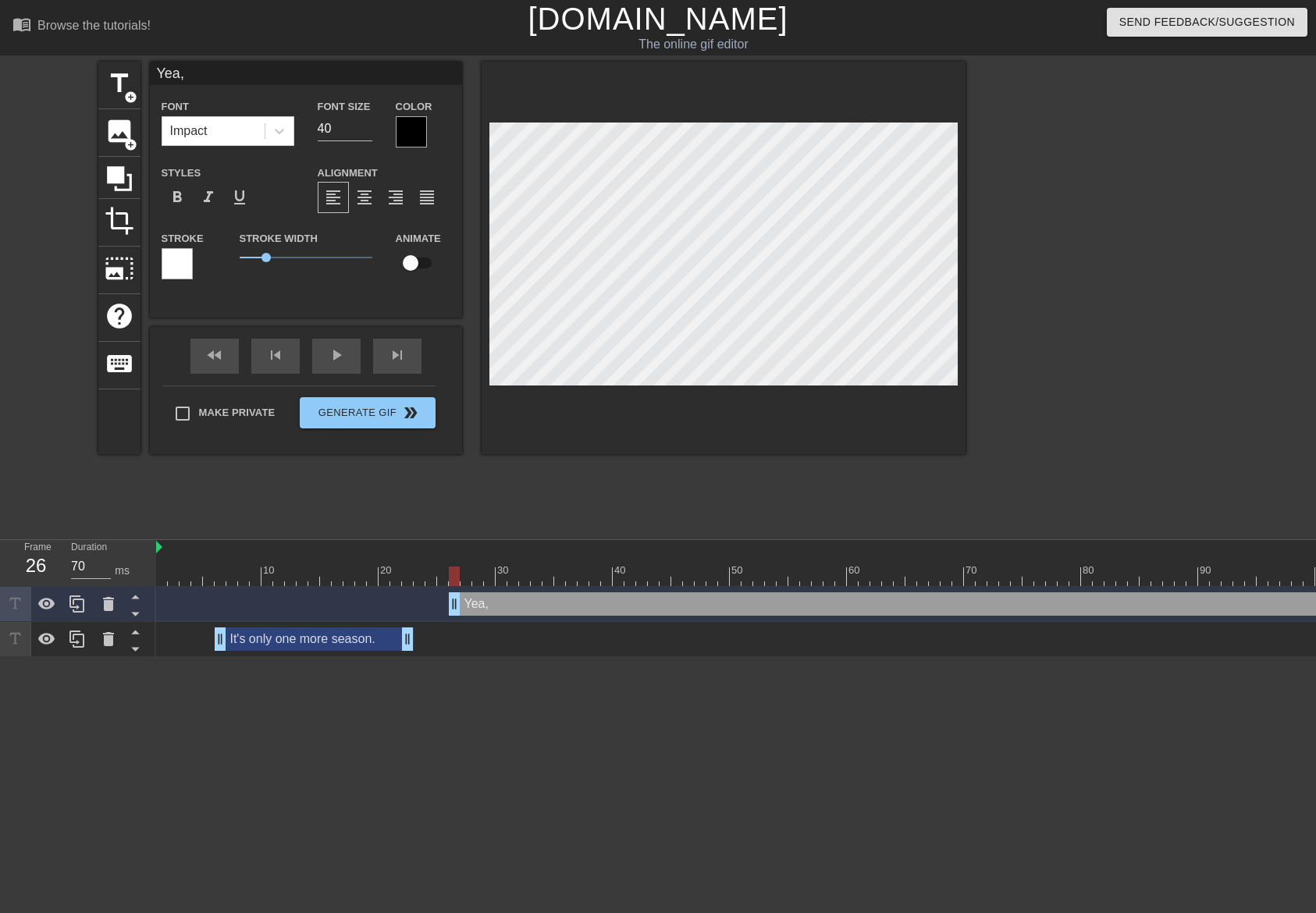
type textarea "Yea"
type input "Yeah"
type textarea "Yeah"
type input "Yeah,"
type textarea "Yeah,"
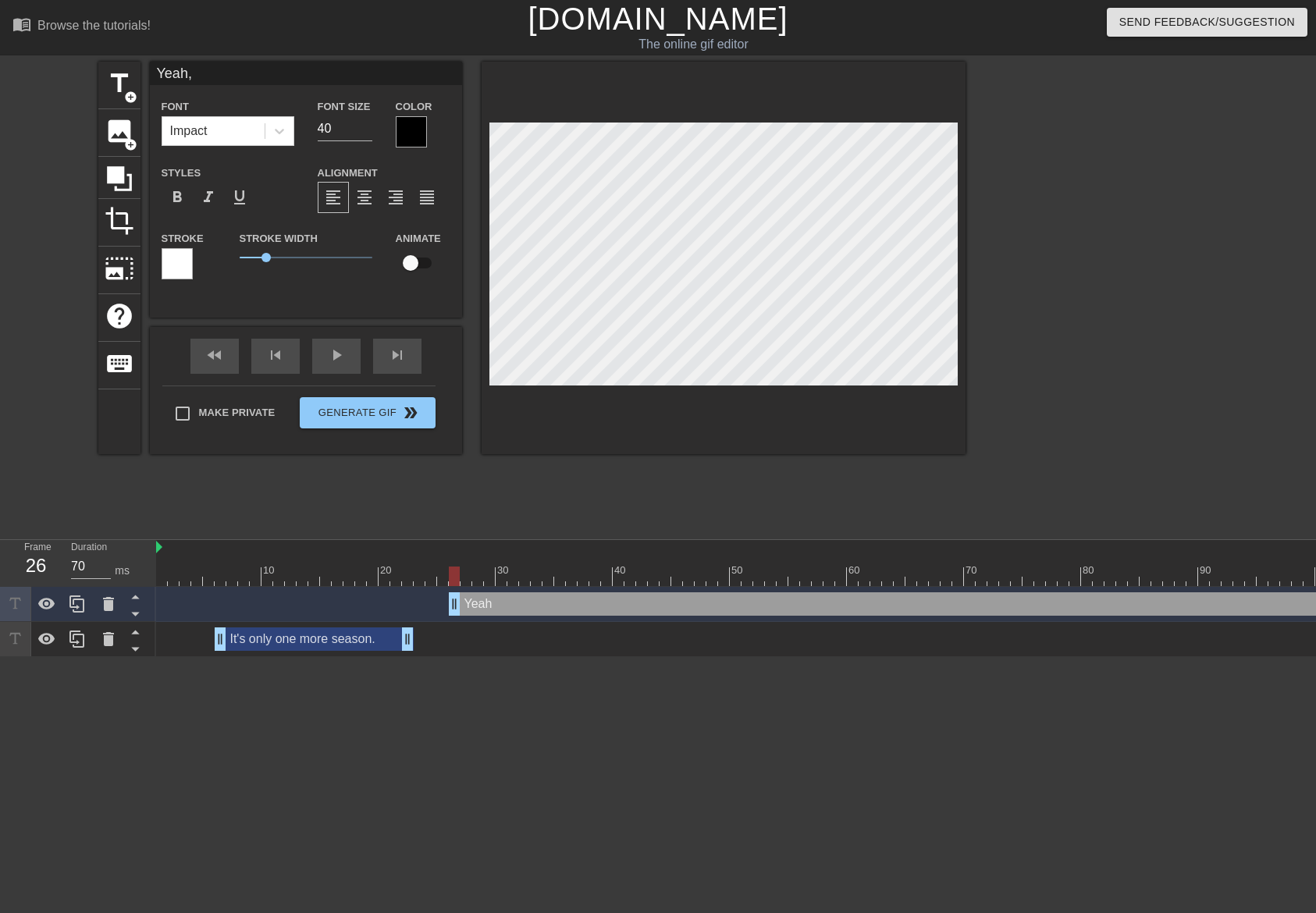
type input "Yeah,"
type textarea "Yeah,"
type input "Yeah, t"
type textarea "Yeah, t"
type input "Yeah, th"
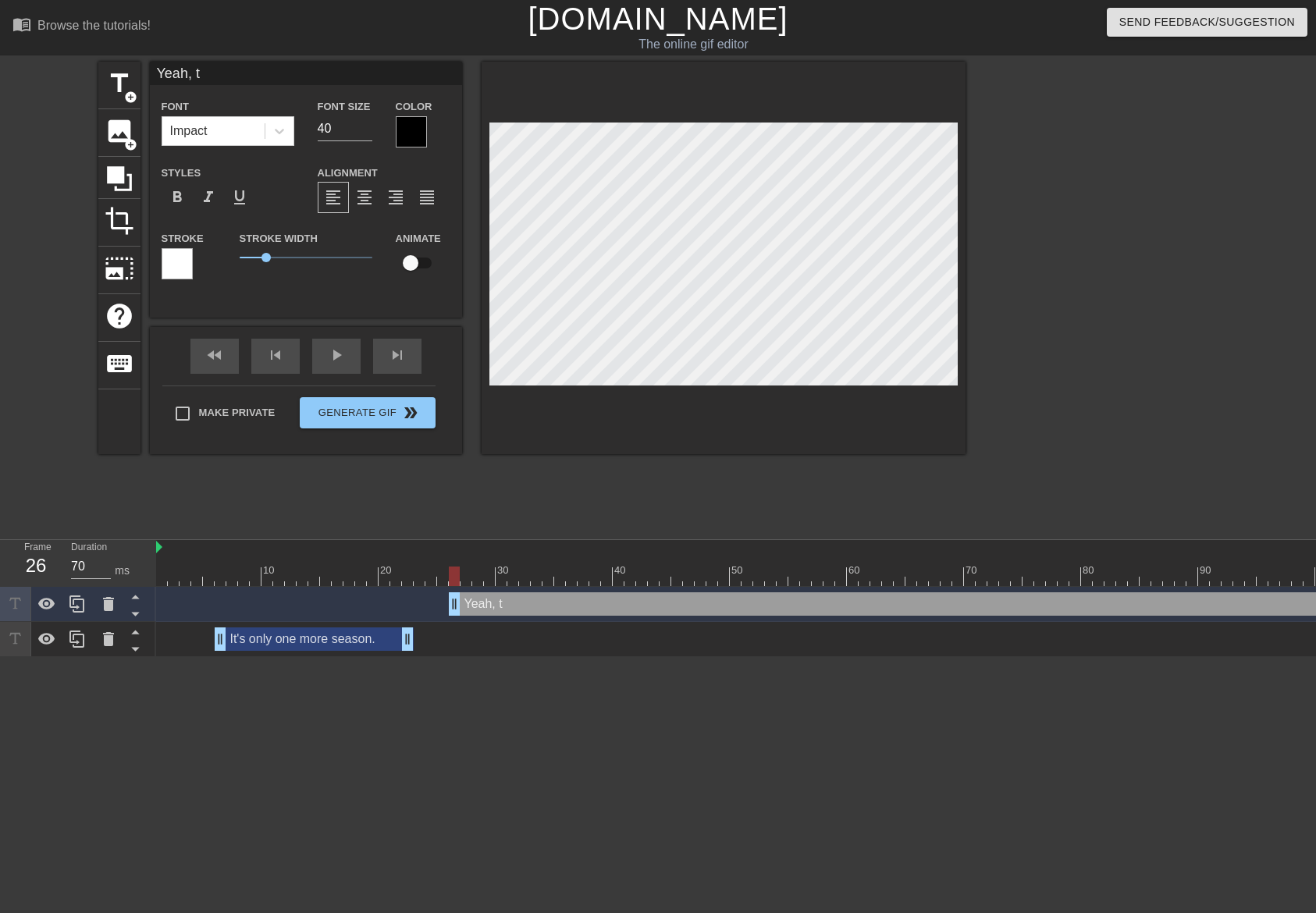
type textarea "Yeah, th"
type input "Yeah, tha"
type textarea "Yeah, tha"
type input "Yeah, that"
type textarea "Yeah, that"
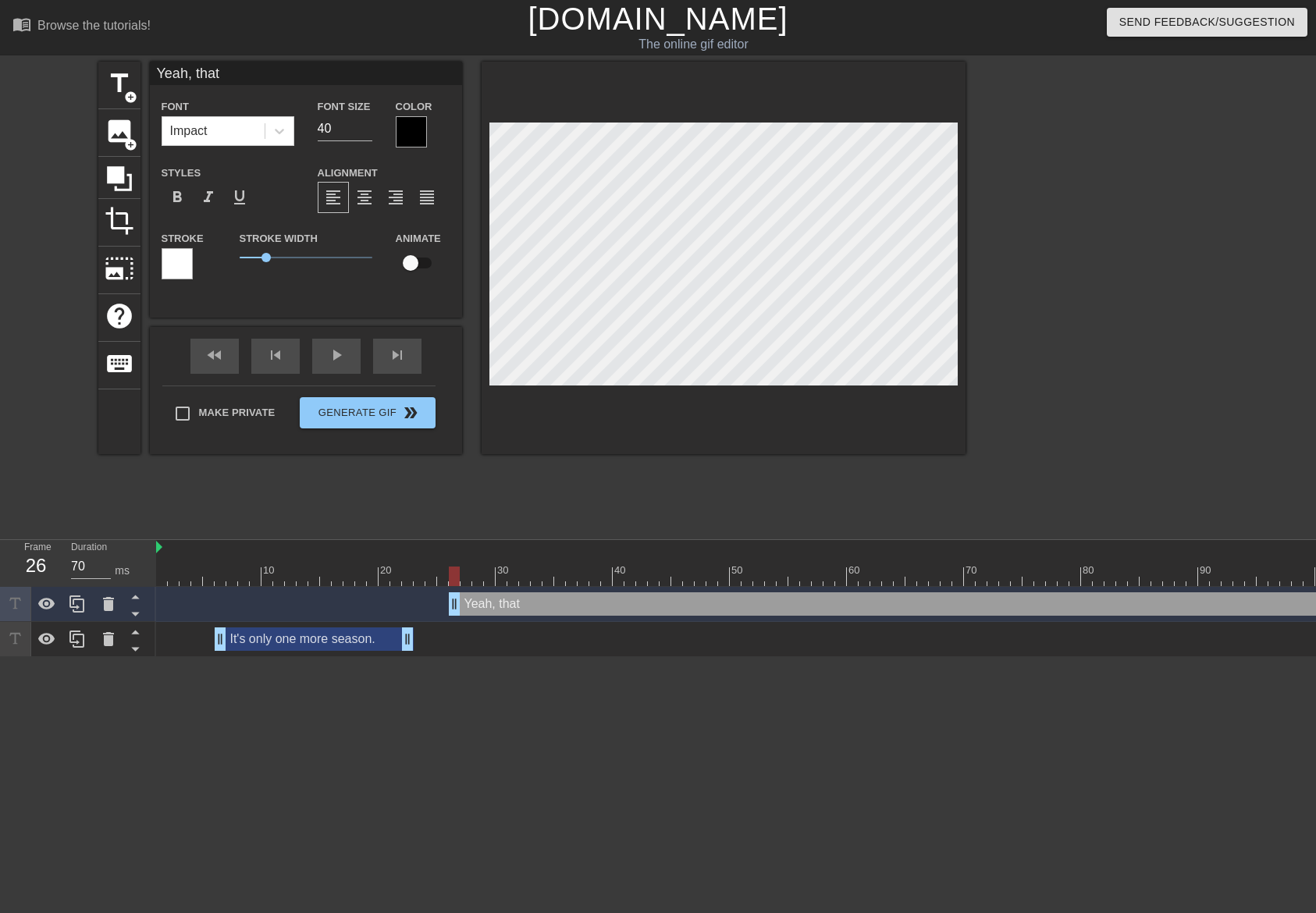
type input "Yeah, that'"
type textarea "Yeah, that'"
type input "Yeah, that's"
type textarea "Yeah, that's"
type input "Yeah, that's"
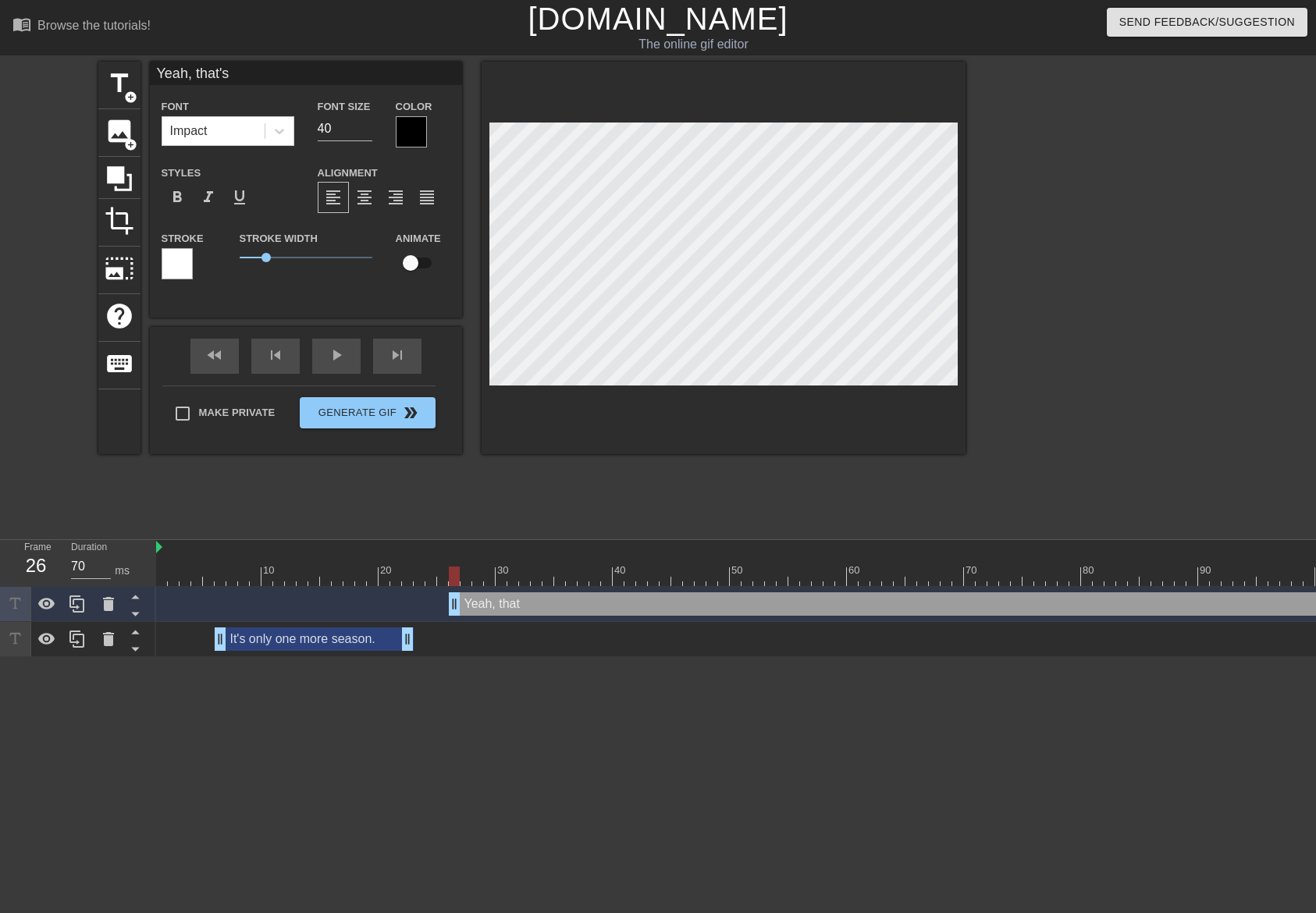
type textarea "Yeah, that's"
type input "Yeah, that's w"
type textarea "Yeah, that's w"
type input "Yeah, that's wh"
type textarea "Yeah, that's wh"
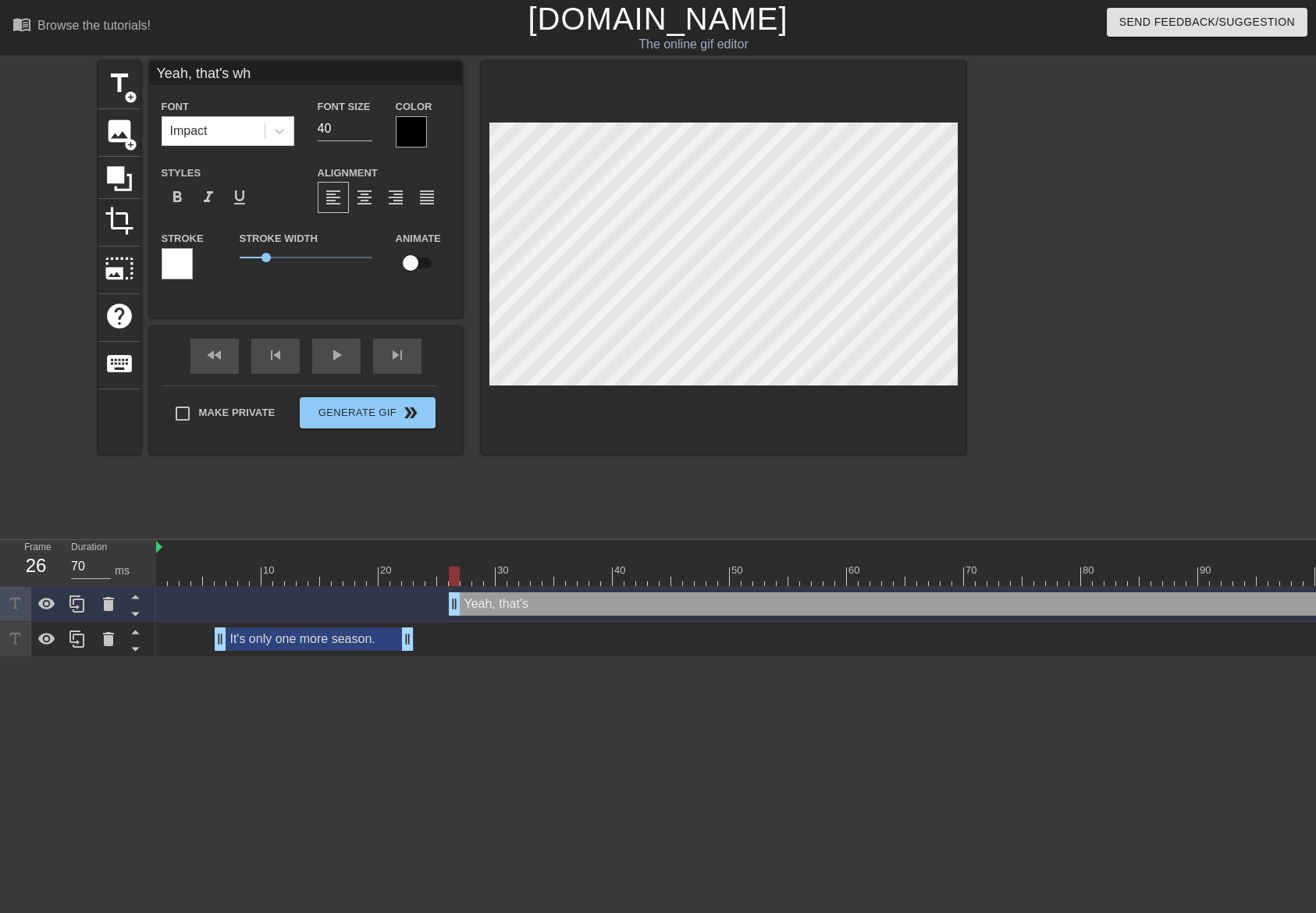
type input "Yeah, that's wha"
type textarea "Yeah, that's wha"
type input "Yeah, that's what"
type textarea "Yeah, that's what"
type input "Yeah, that's what"
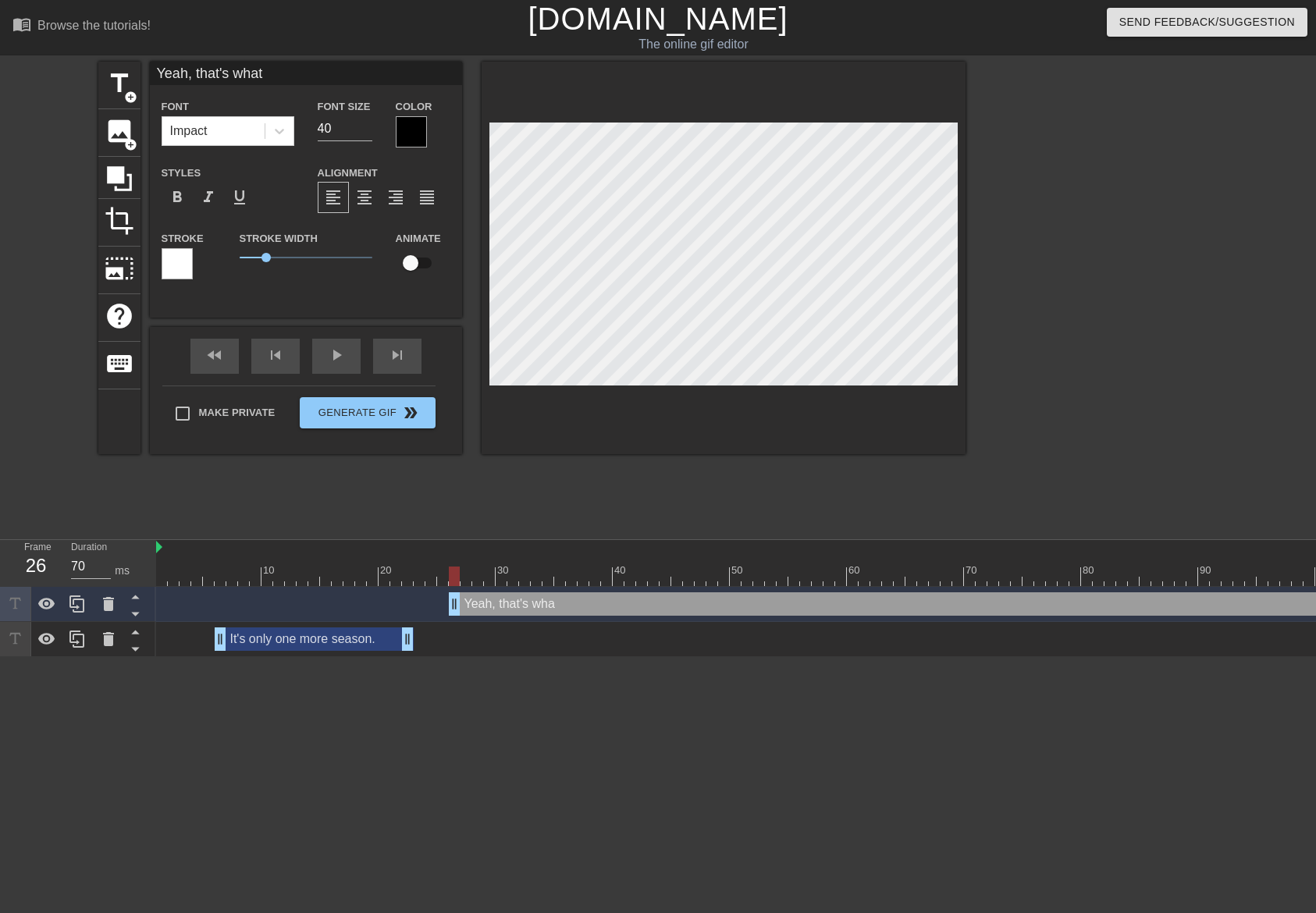
type textarea "Yeah, that's what"
type input "Yeah, that's what y"
type textarea "Yeah, that's what yo"
type input "Yeah, that's what you"
type textarea "Yeah, that's what you"
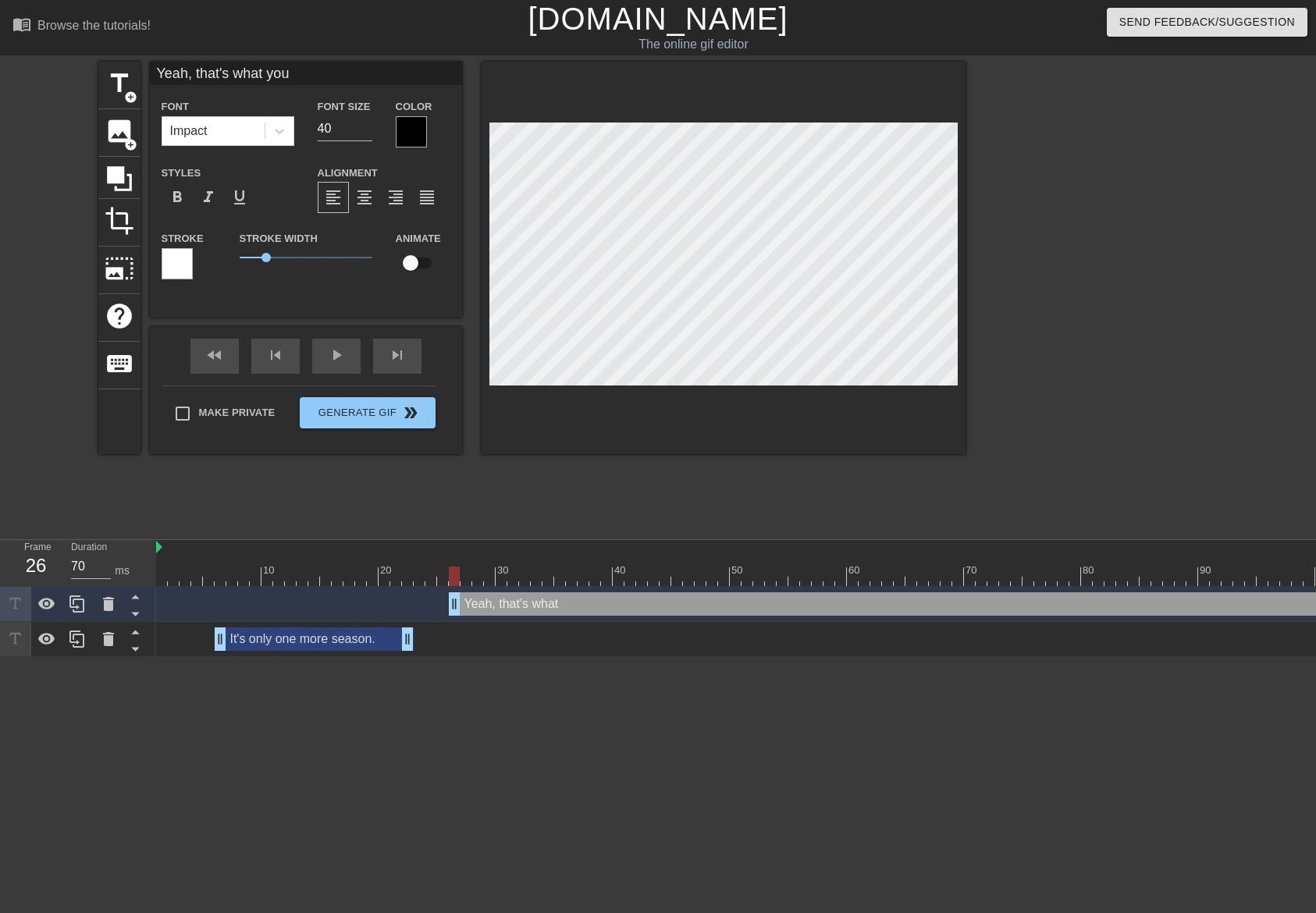
type input "Yeah, that's what you"
type textarea "Yeah, that's what you"
type input "Yeah, that's what you s"
type textarea "Yeah, that's what you s"
type input "Yeah, that's what you sa"
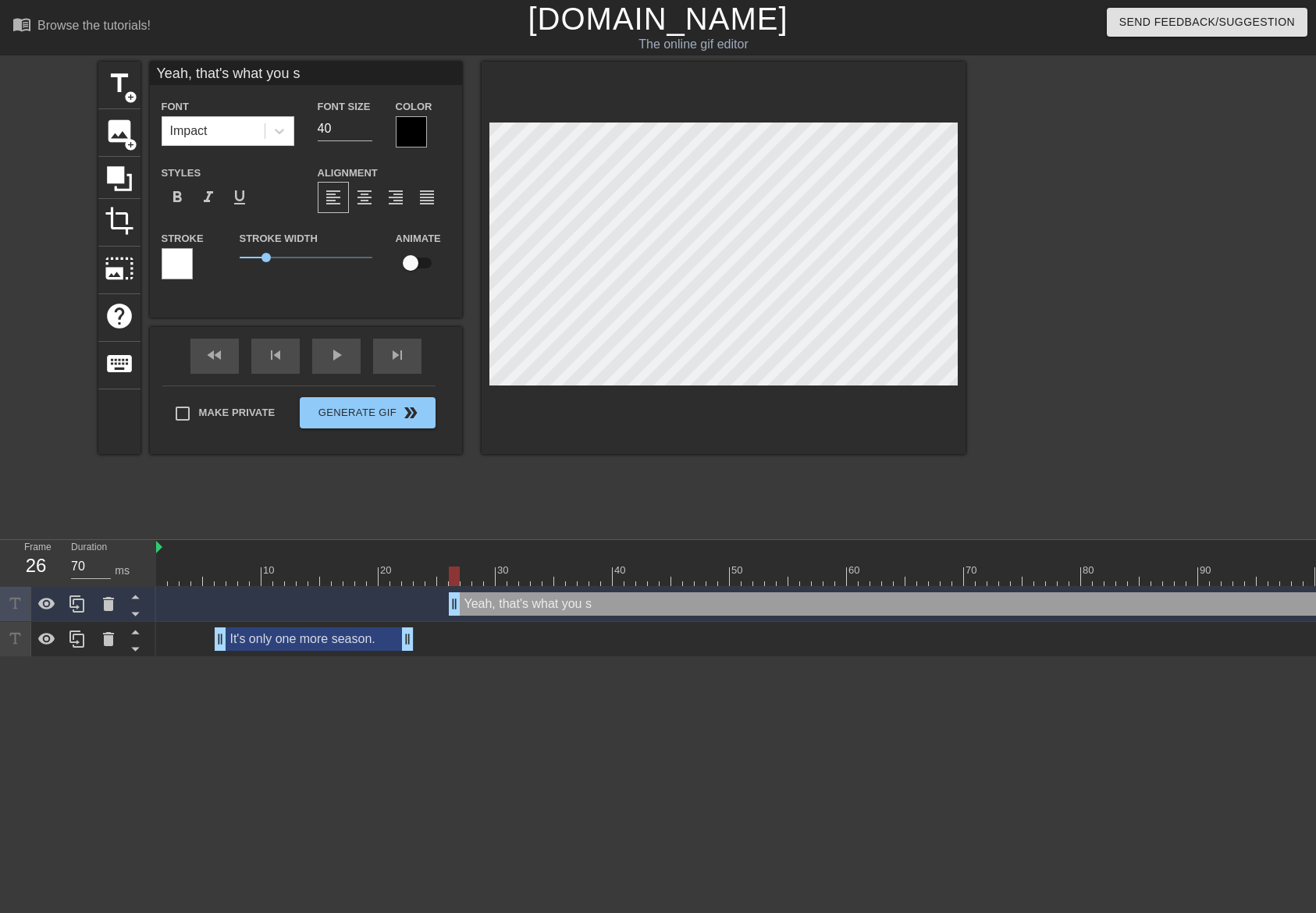
type textarea "Yeah, that's what you sa"
type input "Yeah, that's what you sai"
type textarea "Yeah, that's what you sai"
type input "Yeah, that's what you said"
type textarea "Yeah, that's what you said"
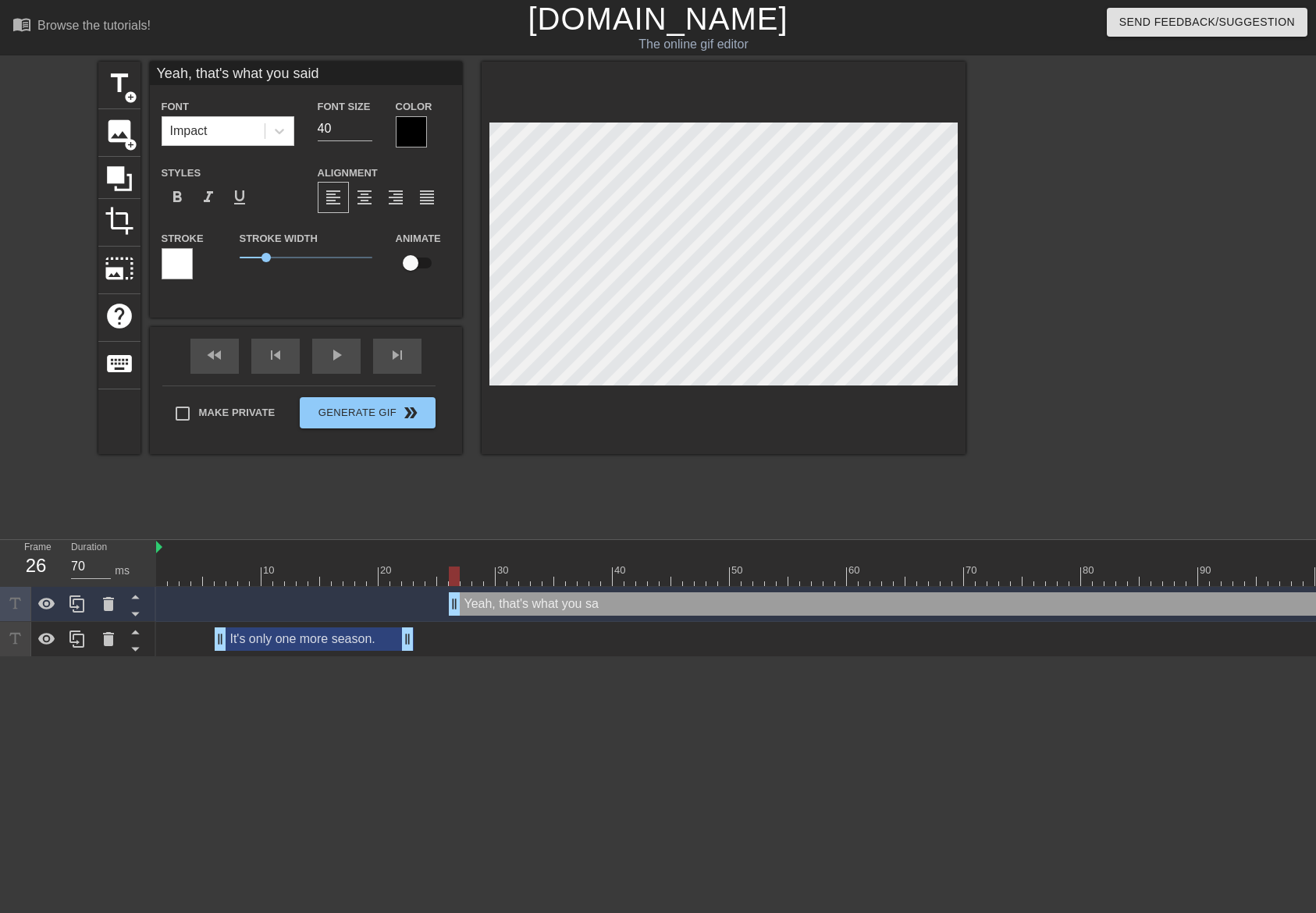
scroll to position [2, 9]
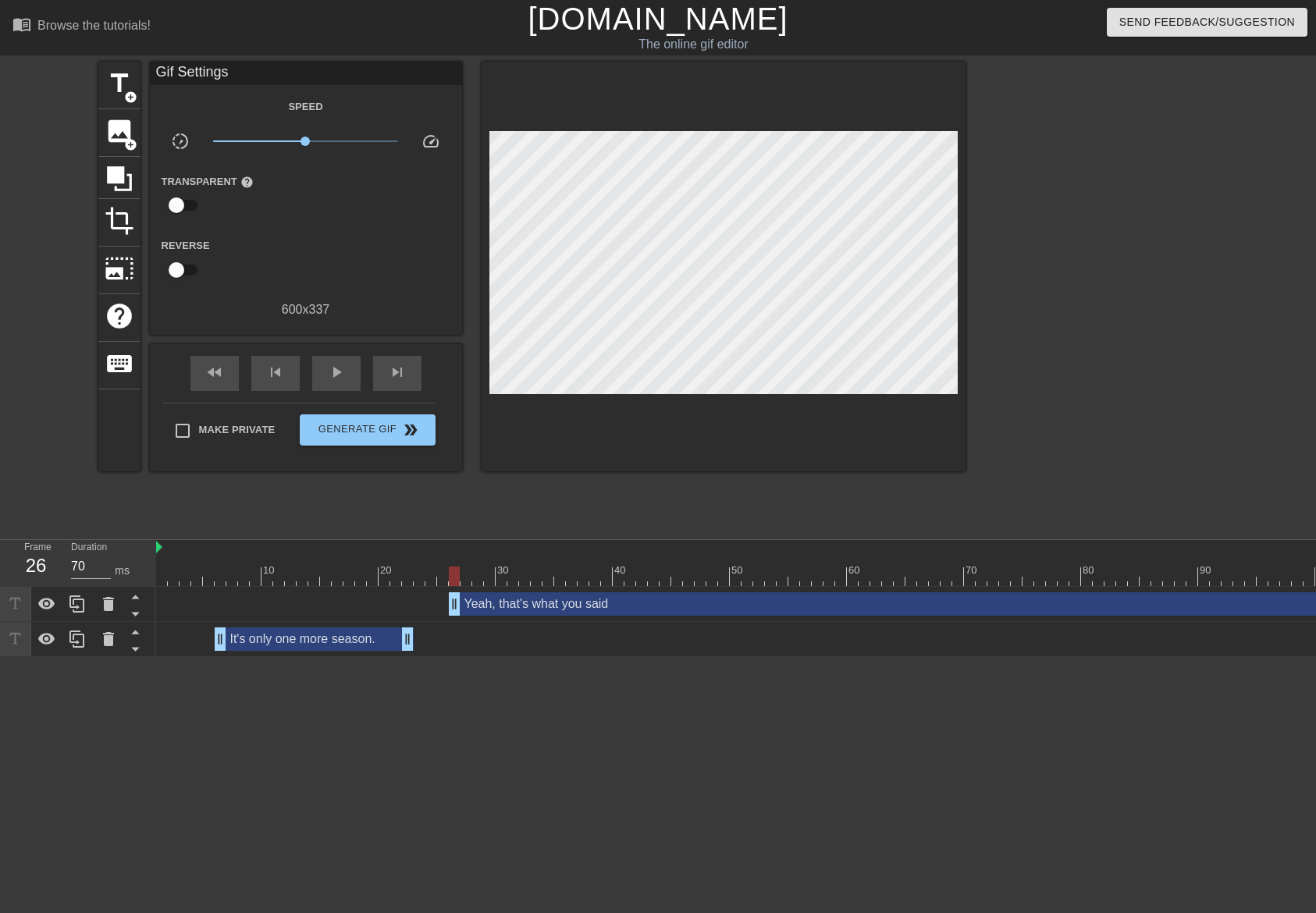
click at [733, 427] on div at bounding box center [723, 266] width 483 height 410
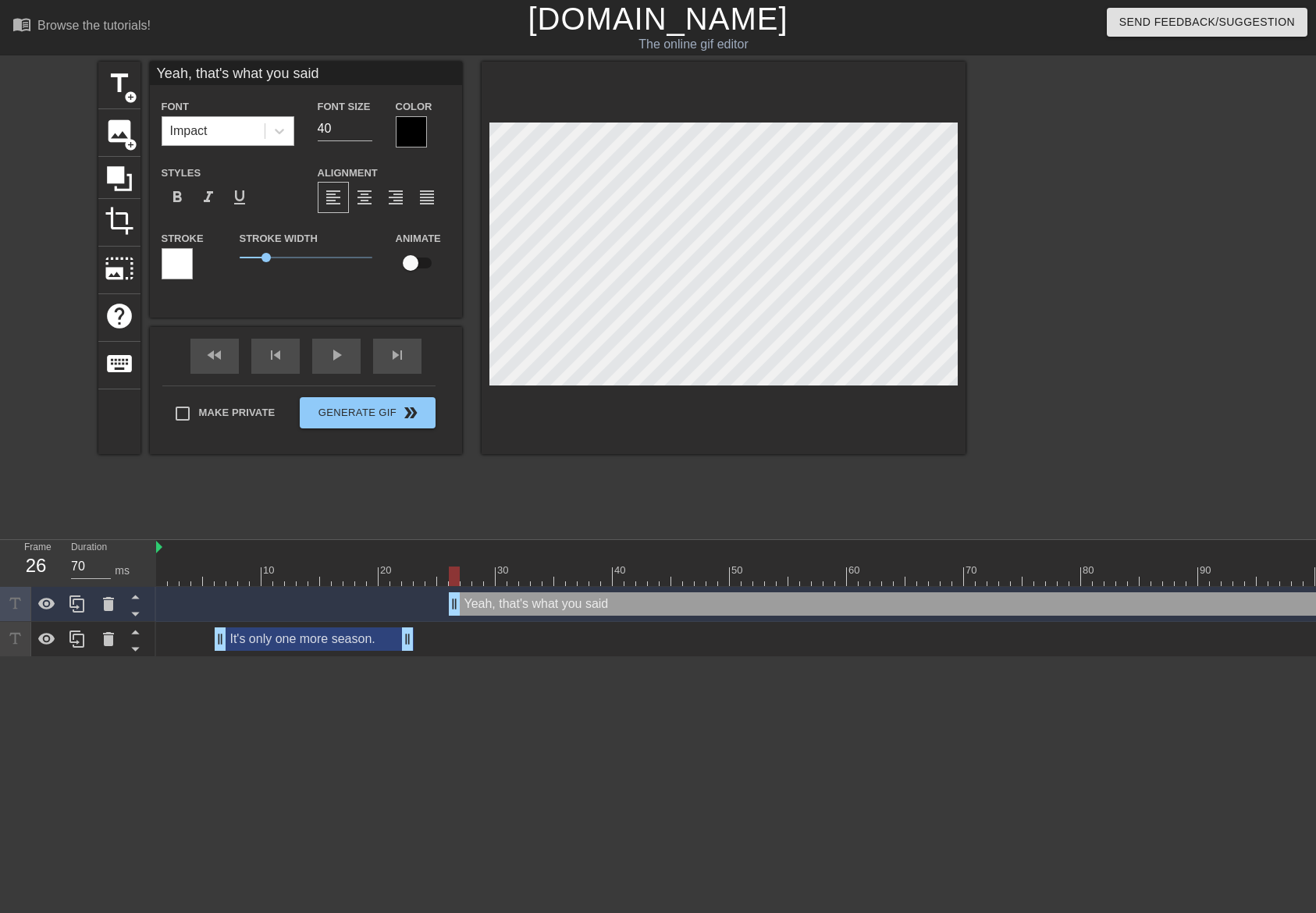
drag, startPoint x: 344, startPoint y: 125, endPoint x: 256, endPoint y: 125, distance: 88.0
click at [256, 125] on div "Font Impact Font Size 40 Color" at bounding box center [306, 122] width 312 height 51
type input "30"
click at [416, 118] on div at bounding box center [412, 132] width 31 height 31
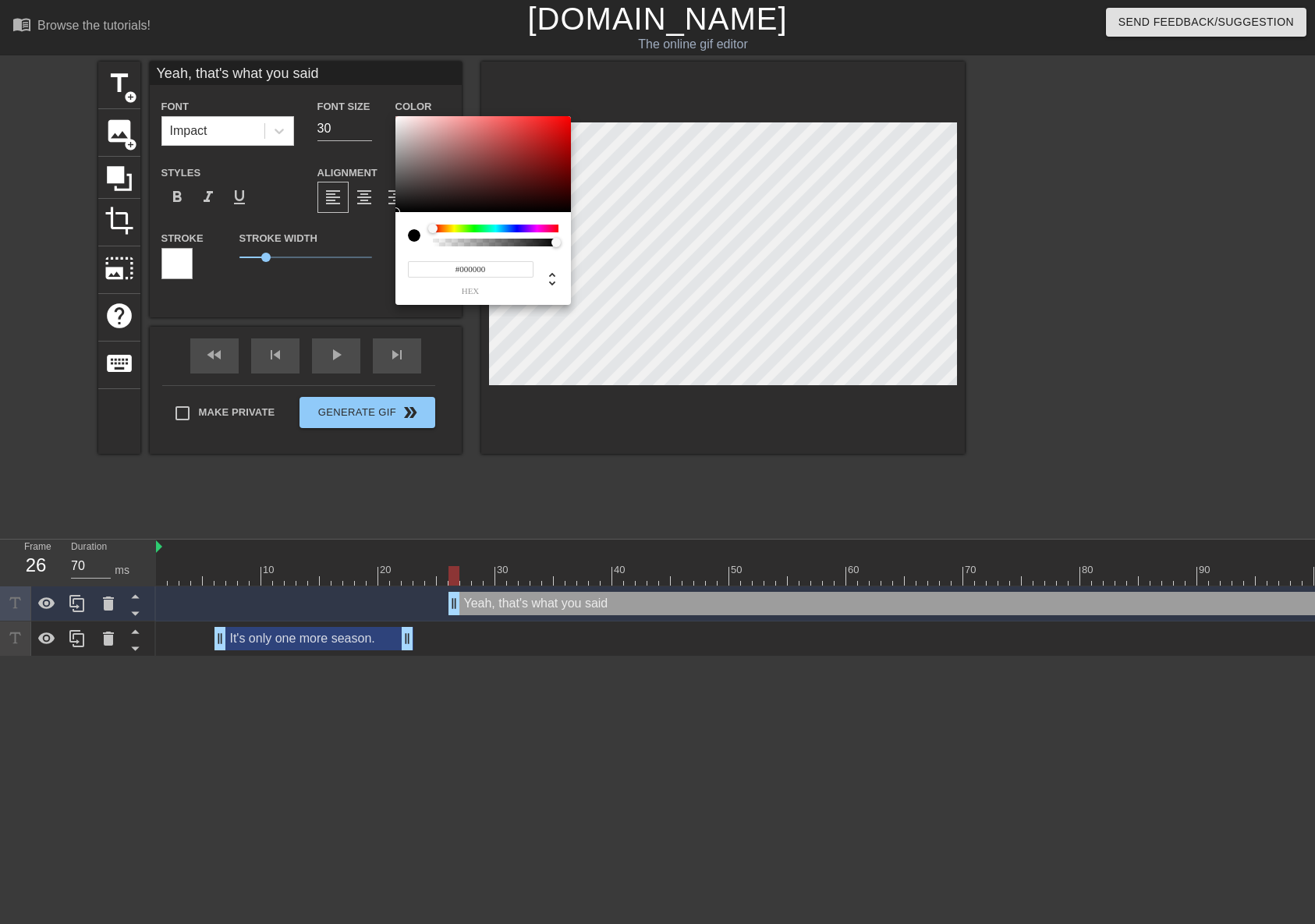
type input "#F6F2F2"
click at [398, 120] on div at bounding box center [483, 164] width 176 height 97
drag, startPoint x: 659, startPoint y: 422, endPoint x: 657, endPoint y: 401, distance: 21.1
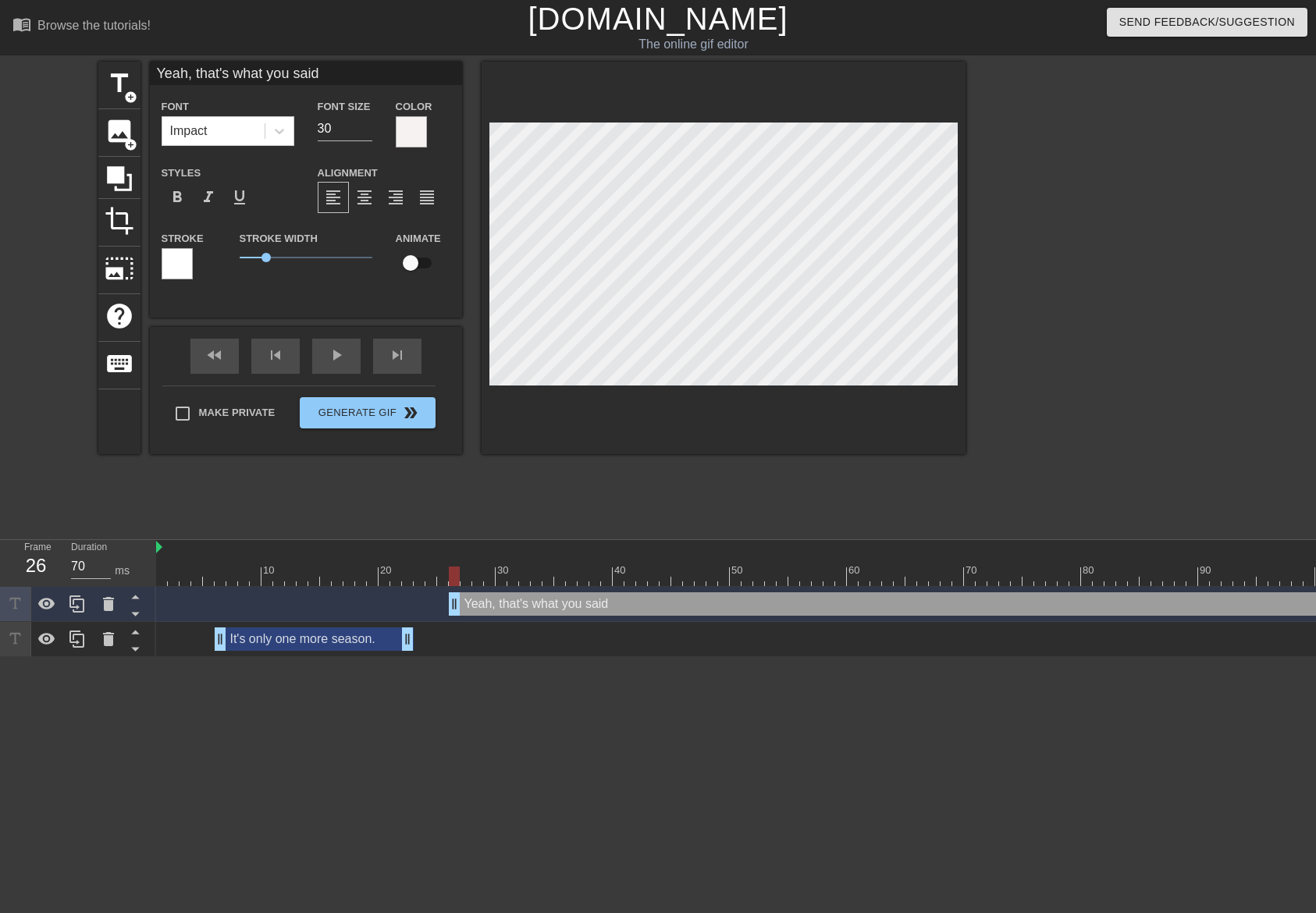
click at [181, 262] on div at bounding box center [177, 263] width 31 height 31
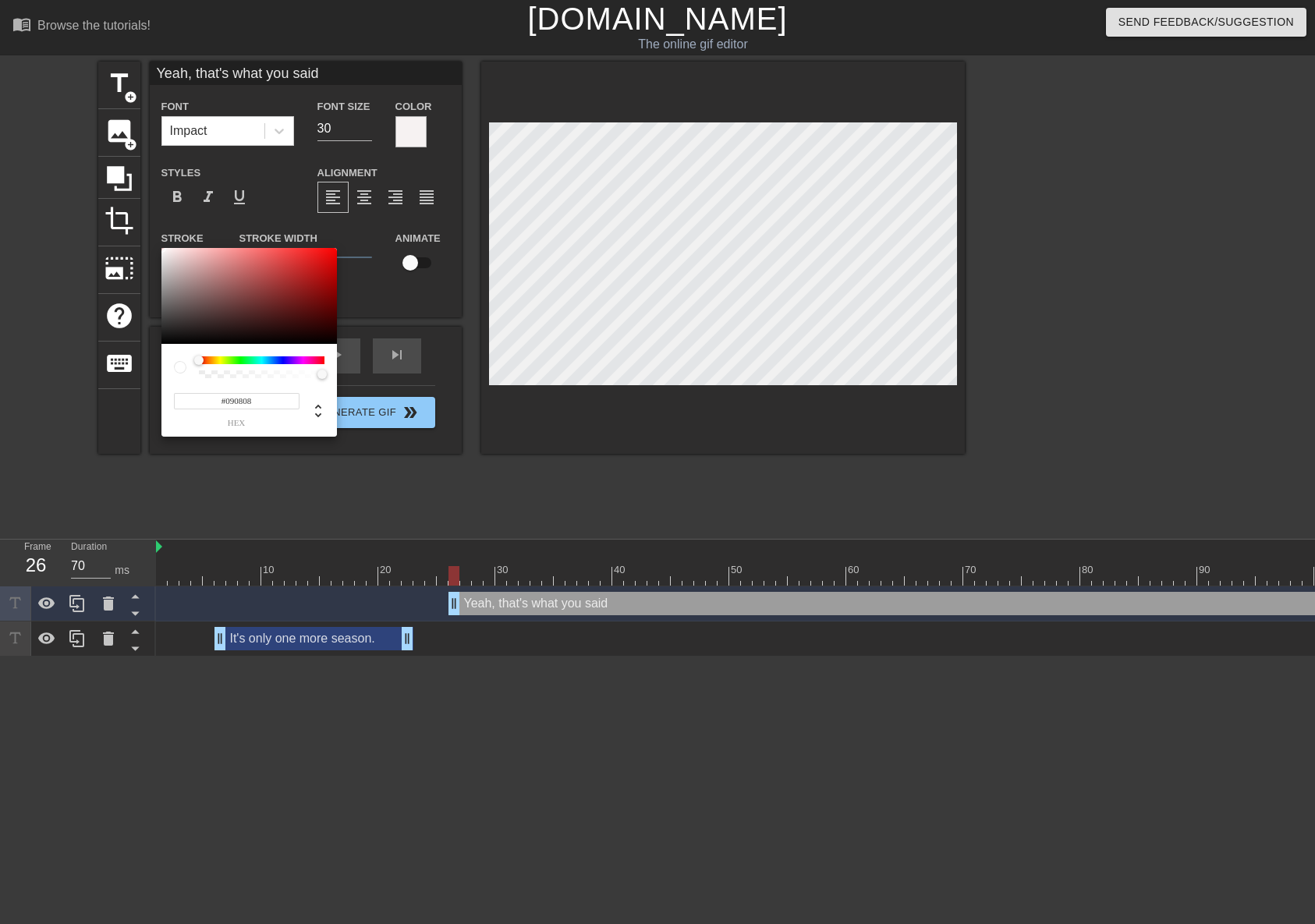
click at [167, 341] on div at bounding box center [248, 295] width 176 height 97
type input "#090909"
click at [165, 341] on div at bounding box center [248, 295] width 176 height 97
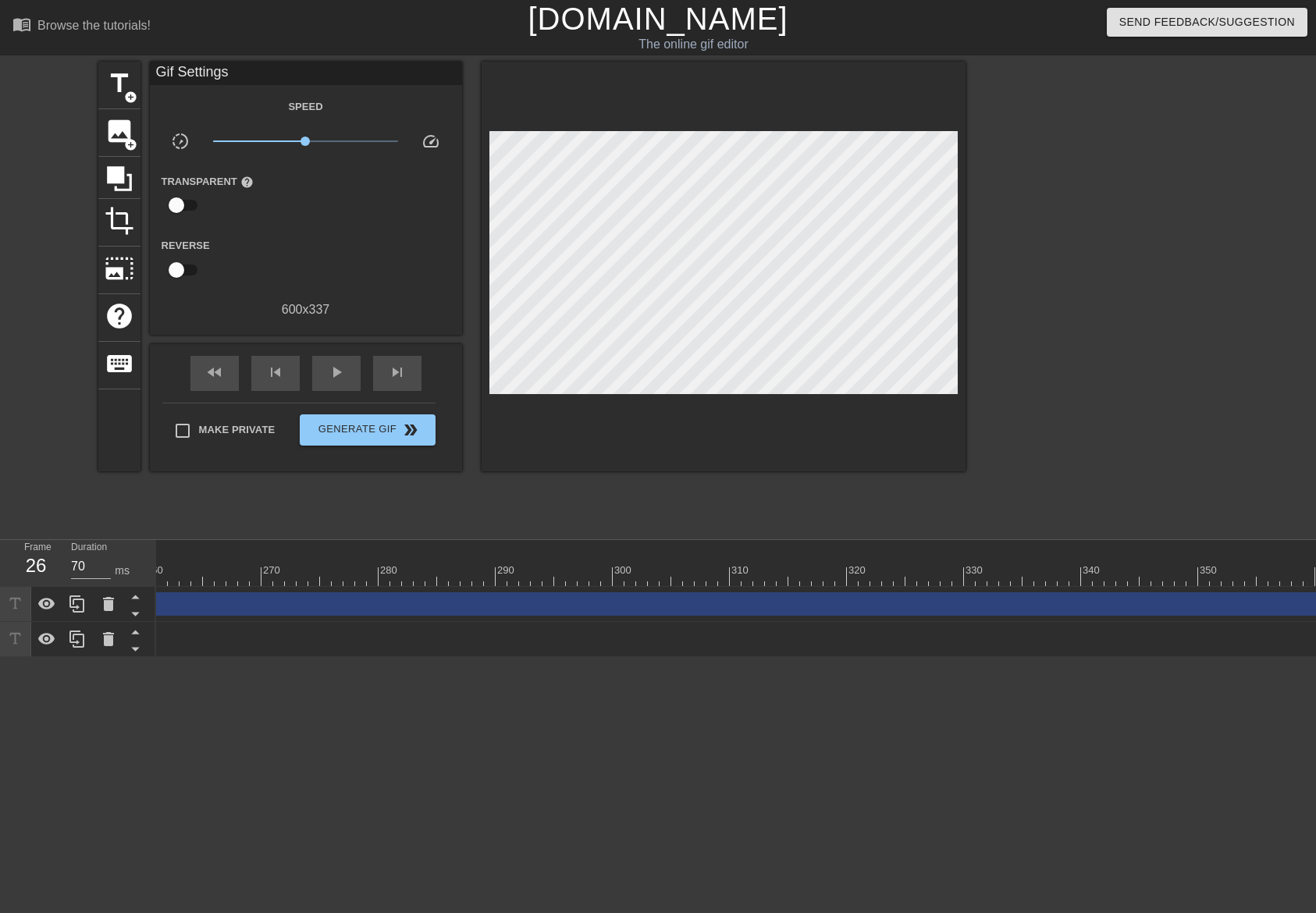
scroll to position [0, 3842]
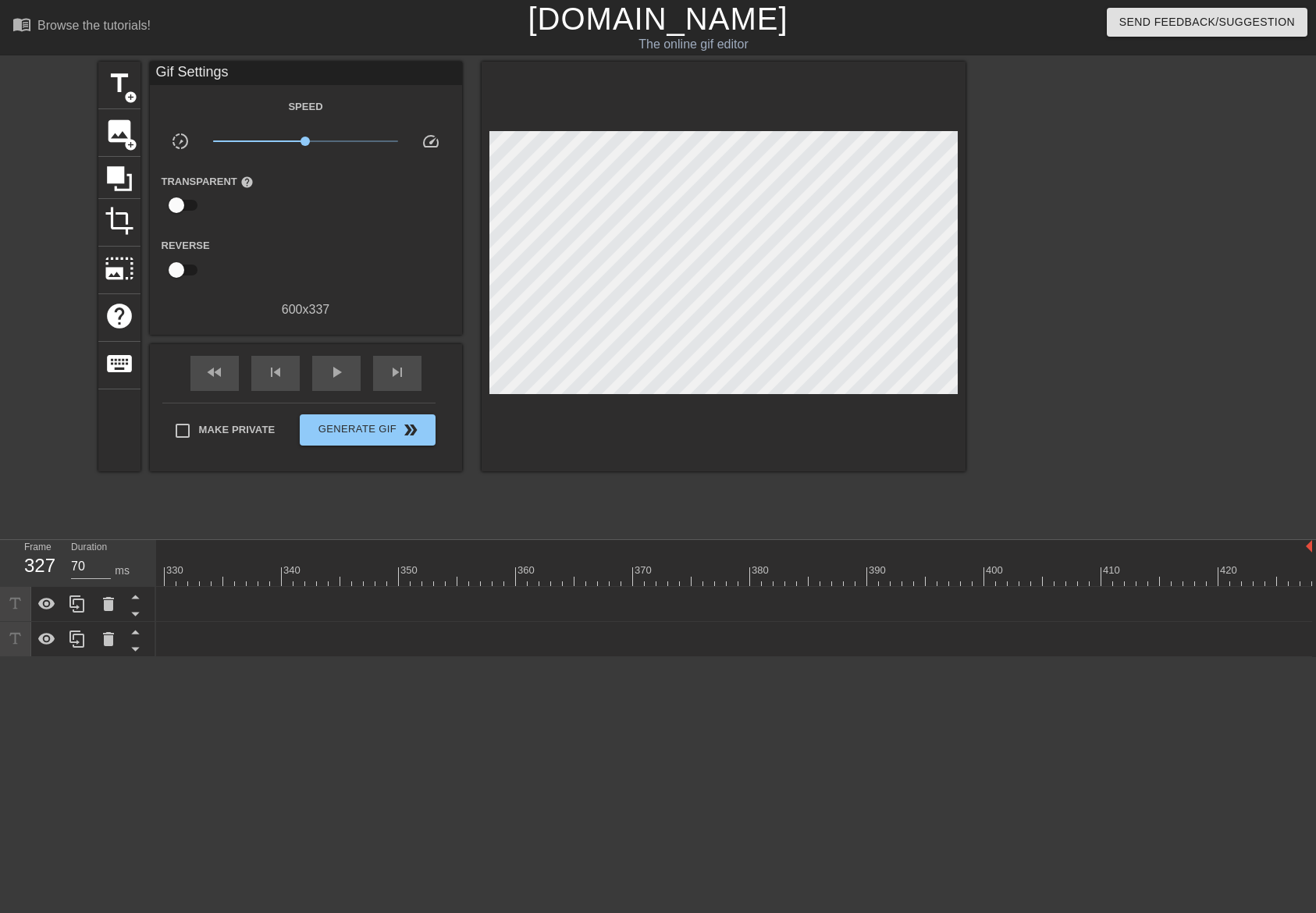
drag, startPoint x: 1305, startPoint y: 612, endPoint x: 112, endPoint y: 564, distance: 1194.0
click at [112, 564] on div "Frame 327 Duration 70 ms 10 20 30 40 50 60 70 80 90 100 110 120 130 140 150" at bounding box center [658, 598] width 1316 height 117
drag, startPoint x: 1126, startPoint y: 608, endPoint x: 159, endPoint y: 626, distance: 967.2
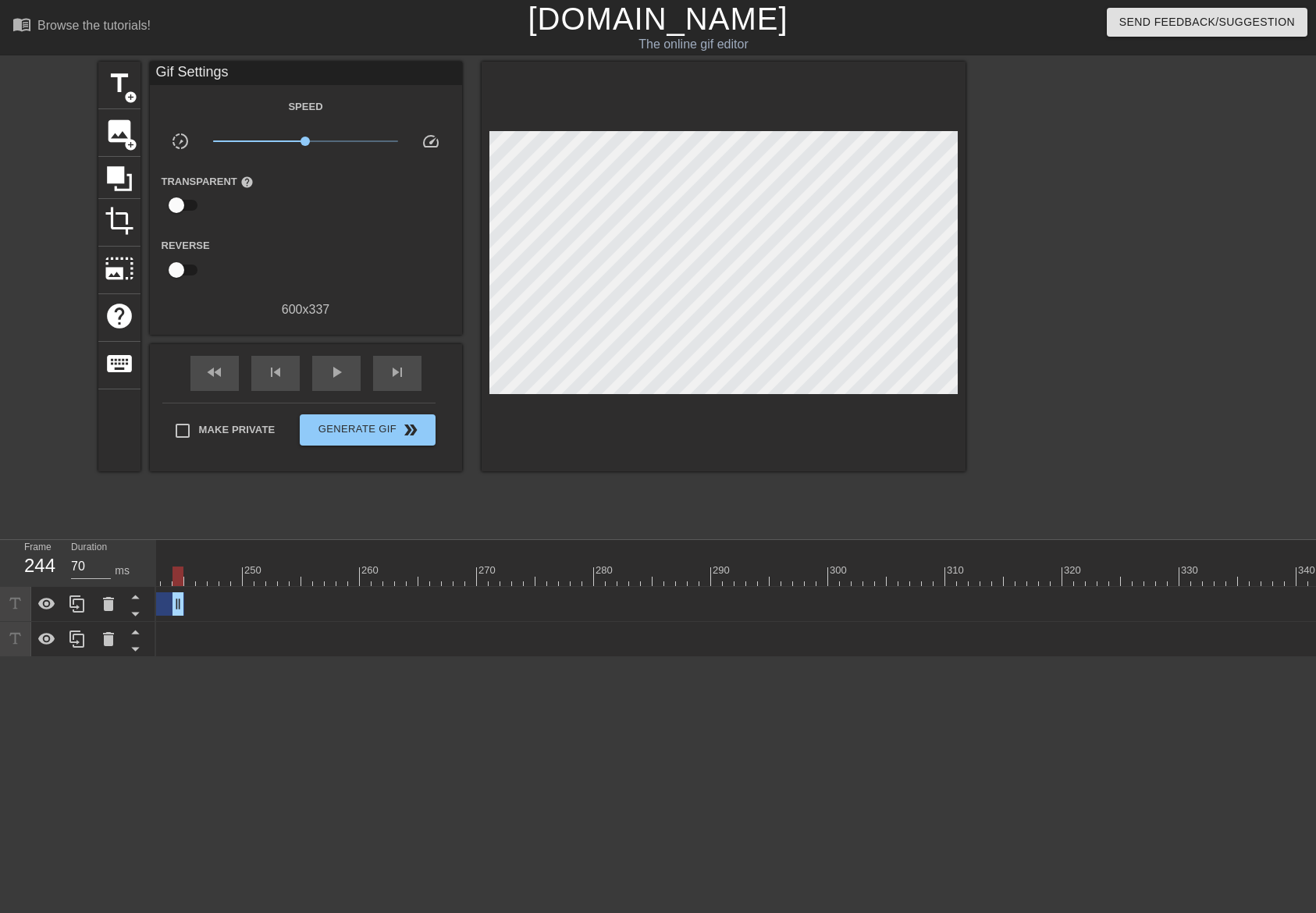
drag, startPoint x: 1173, startPoint y: 612, endPoint x: 204, endPoint y: 626, distance: 969.1
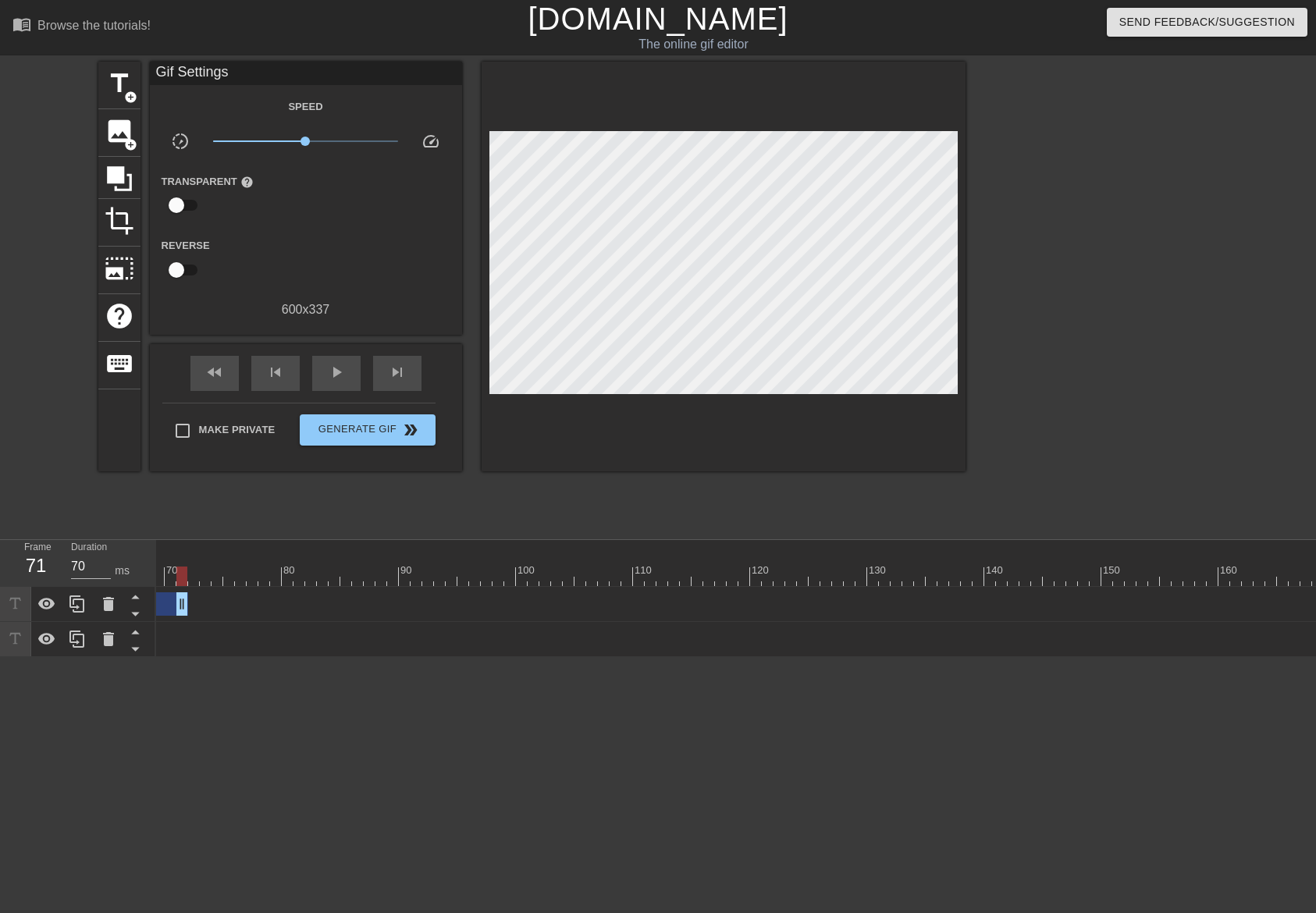
drag, startPoint x: 1206, startPoint y: 610, endPoint x: 173, endPoint y: 633, distance: 1033.3
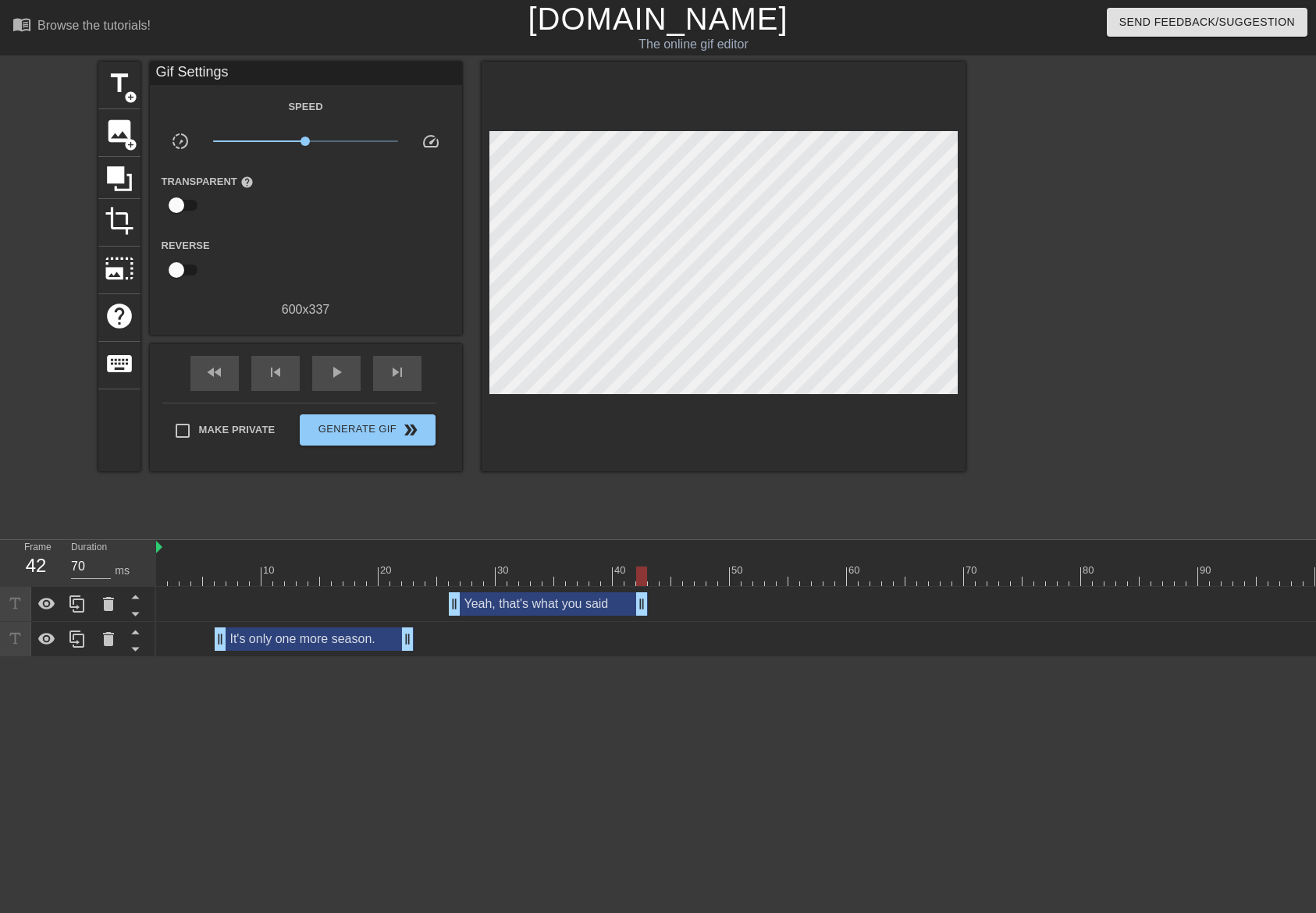
drag, startPoint x: 984, startPoint y: 609, endPoint x: 642, endPoint y: 592, distance: 342.4
click at [343, 369] on span "play_arrow" at bounding box center [336, 372] width 18 height 18
click at [343, 369] on span "pause" at bounding box center [336, 372] width 18 height 18
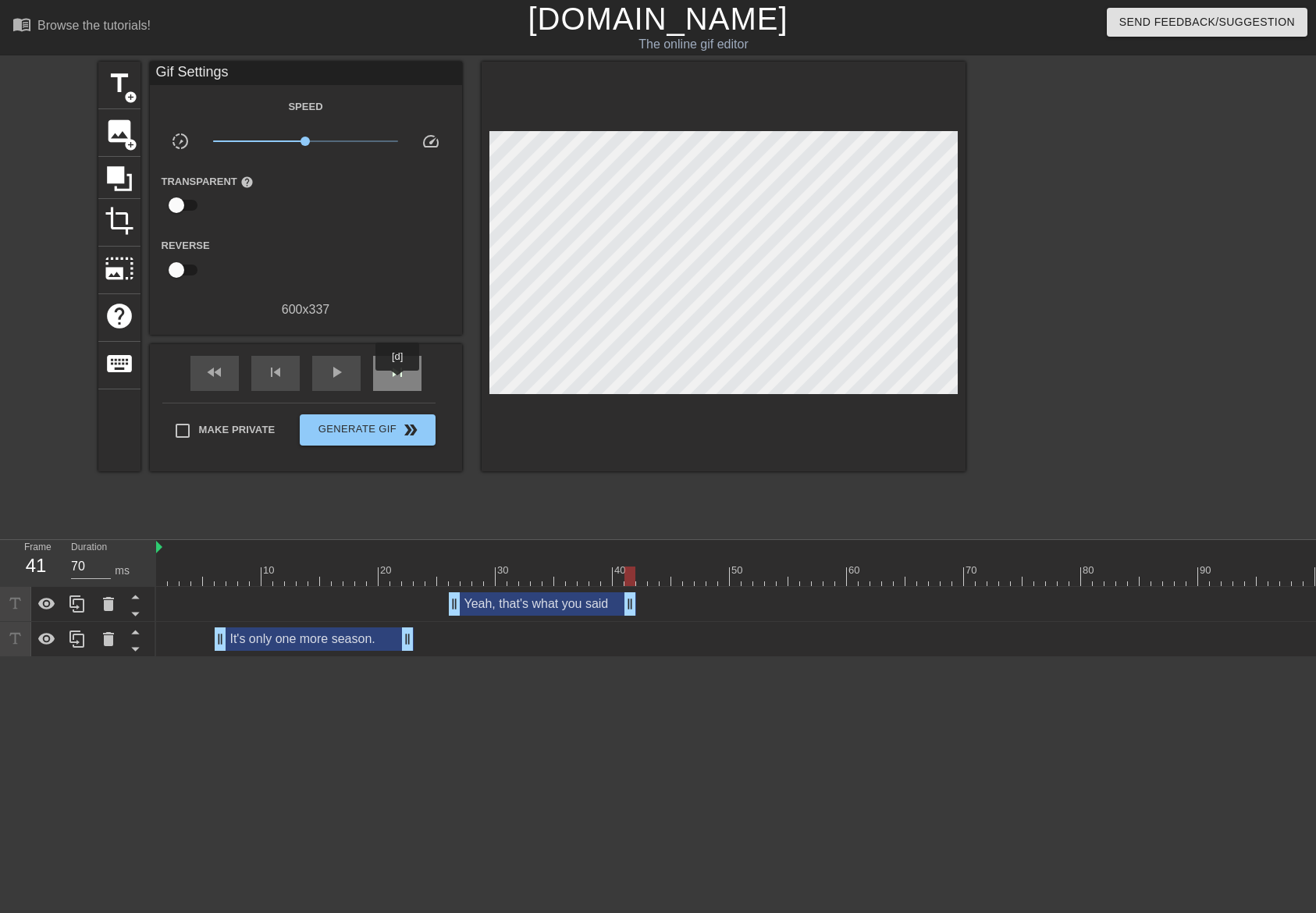
click at [401, 376] on span "skip_next" at bounding box center [397, 372] width 18 height 18
click at [123, 85] on span "title" at bounding box center [120, 84] width 29 height 29
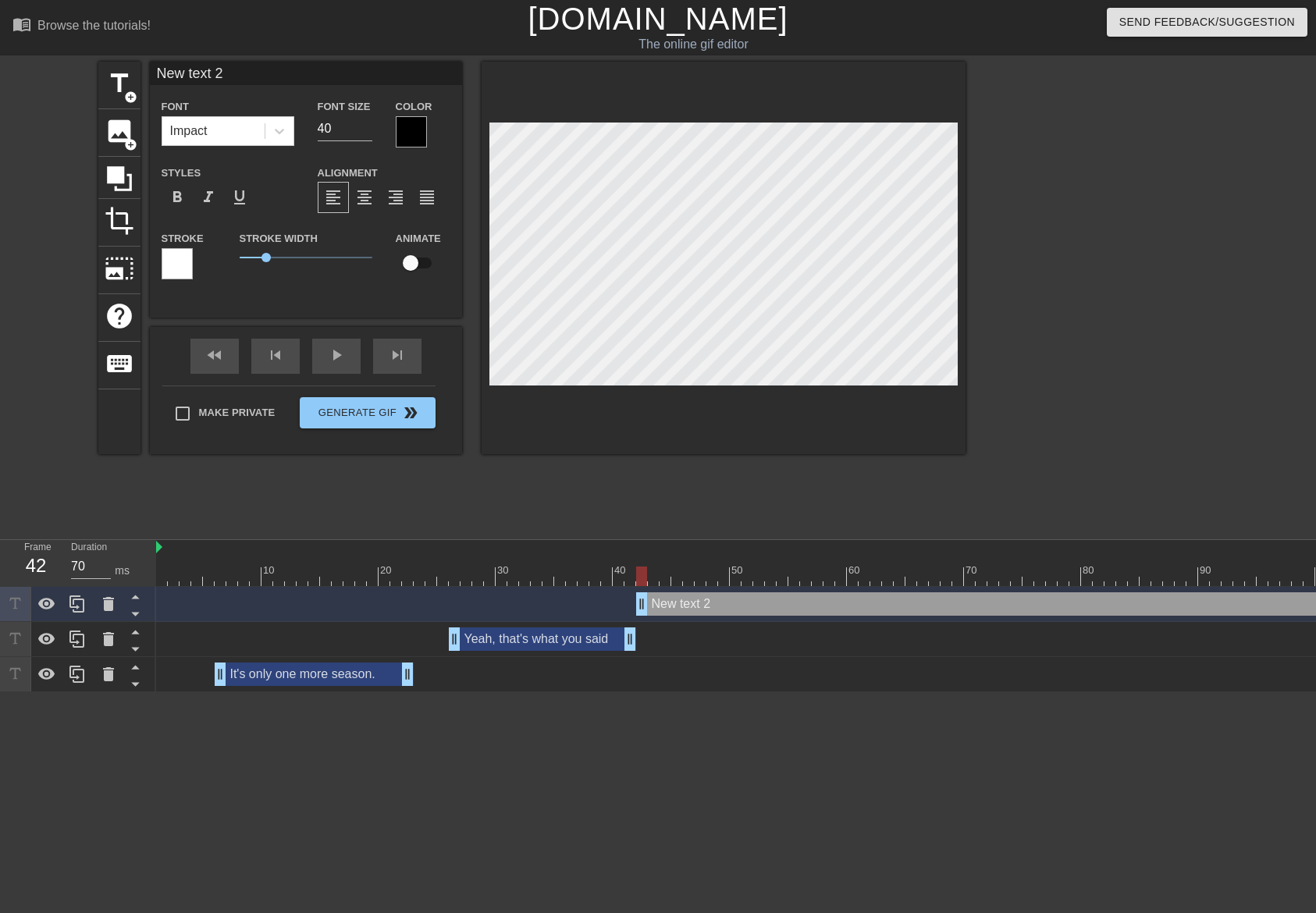
scroll to position [3, 3]
type input "W"
type textarea "W"
type input "Wh"
type textarea "Wh"
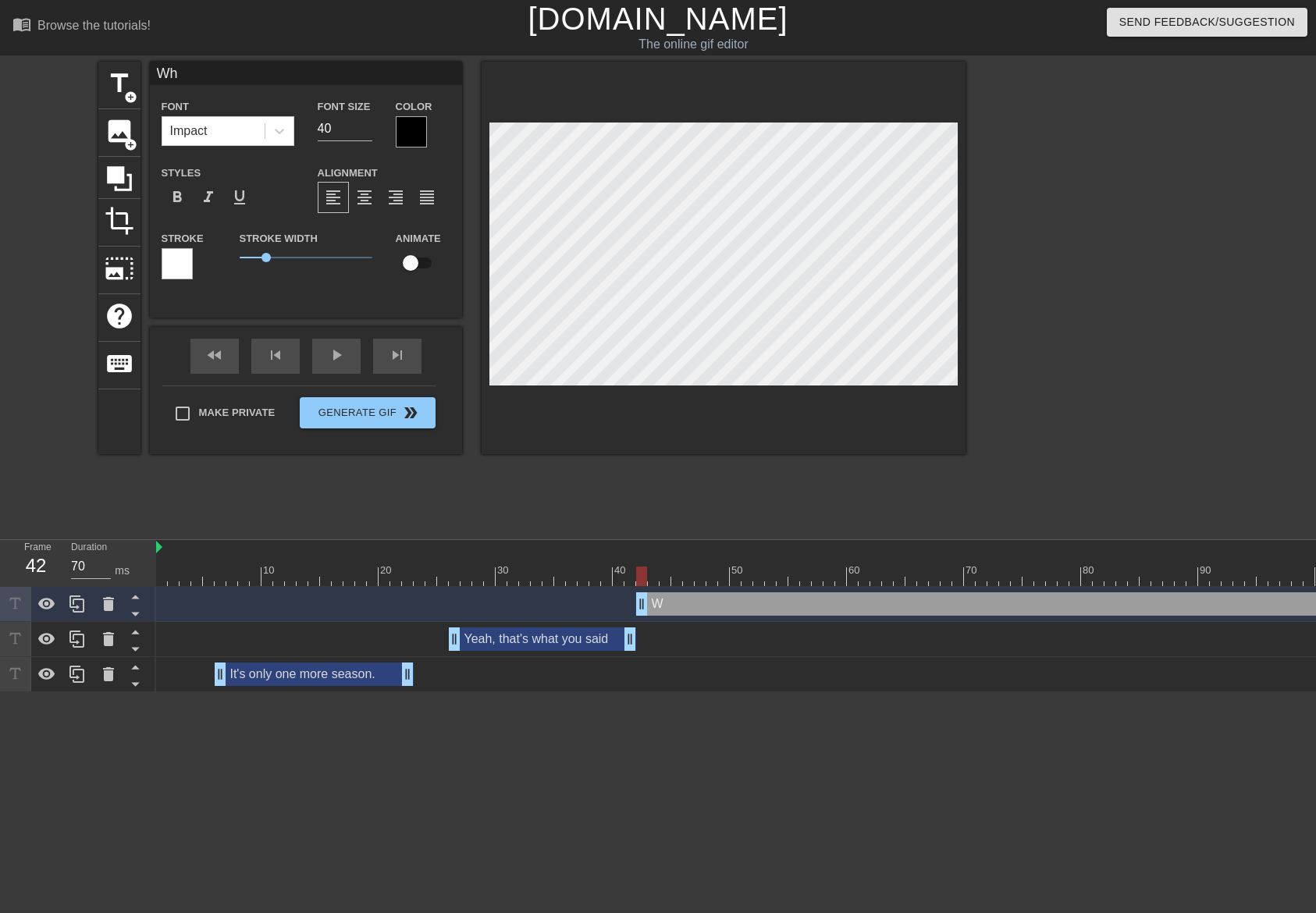
type input "Whe"
type textarea "Whe"
type input "When"
type textarea "When"
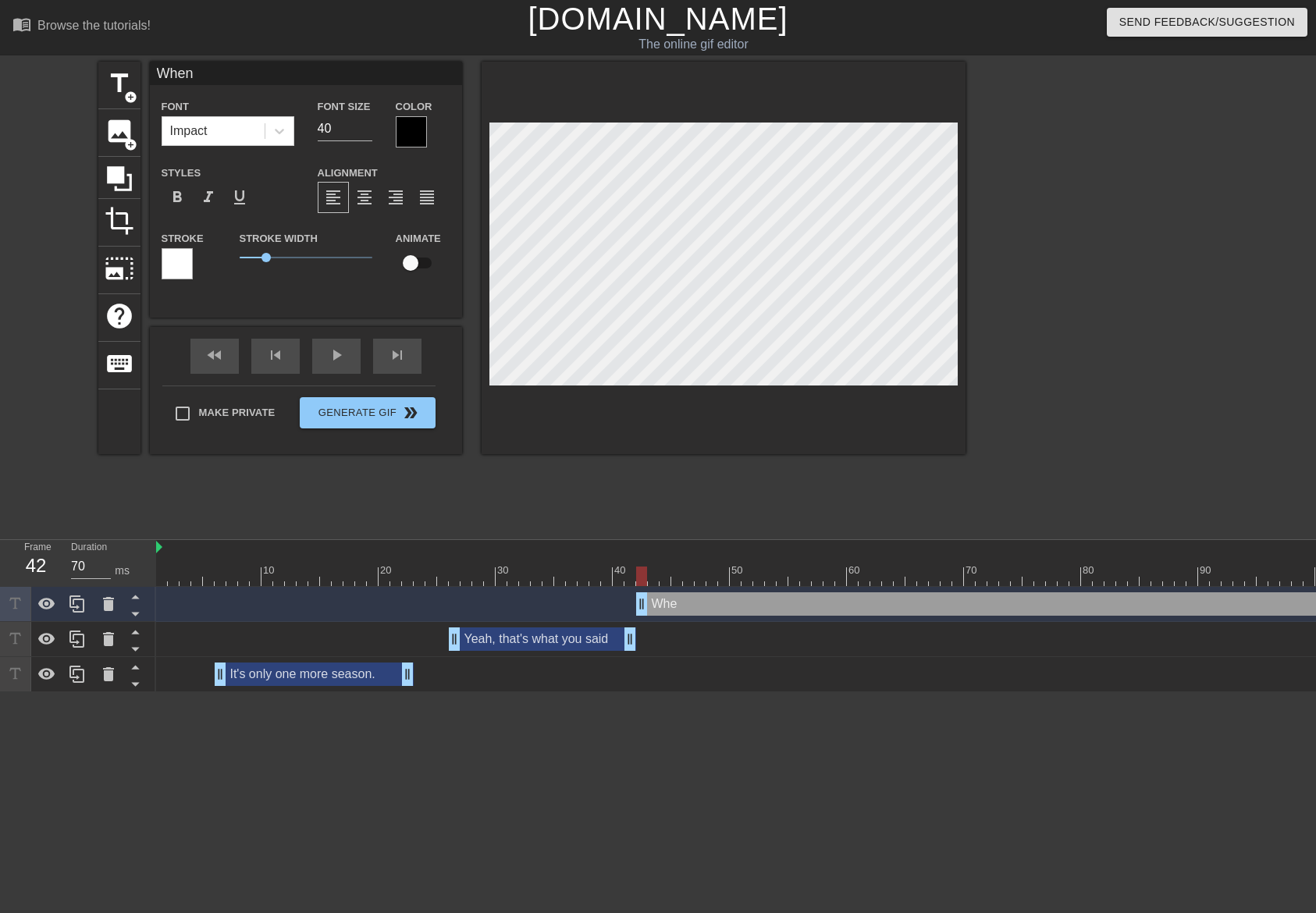
type input "When"
type textarea "When"
type input "When"
type textarea "When"
type input "Whe"
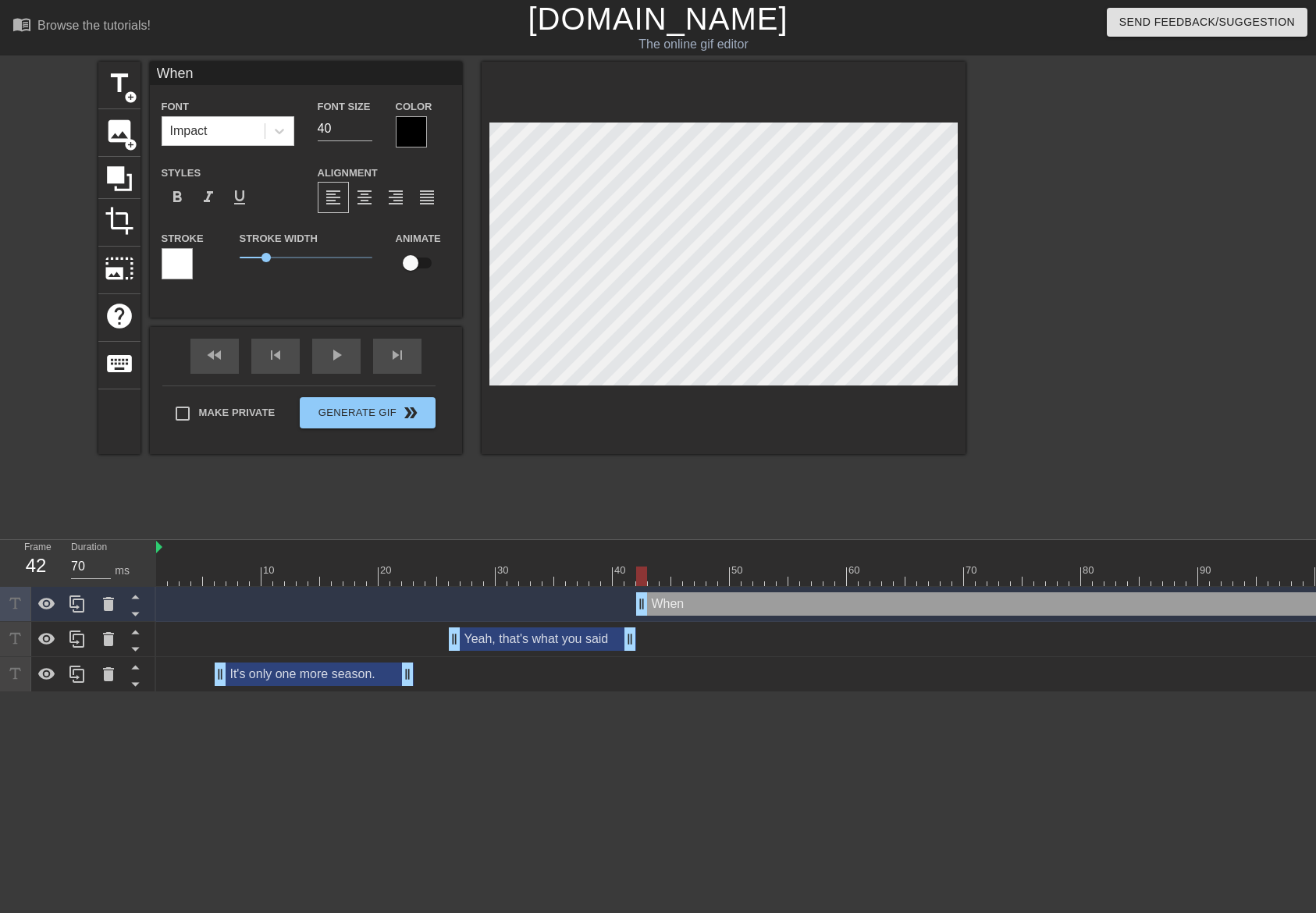
type textarea "Whe"
type input "Wh"
type textarea "Wh"
type input "W"
type textarea "W"
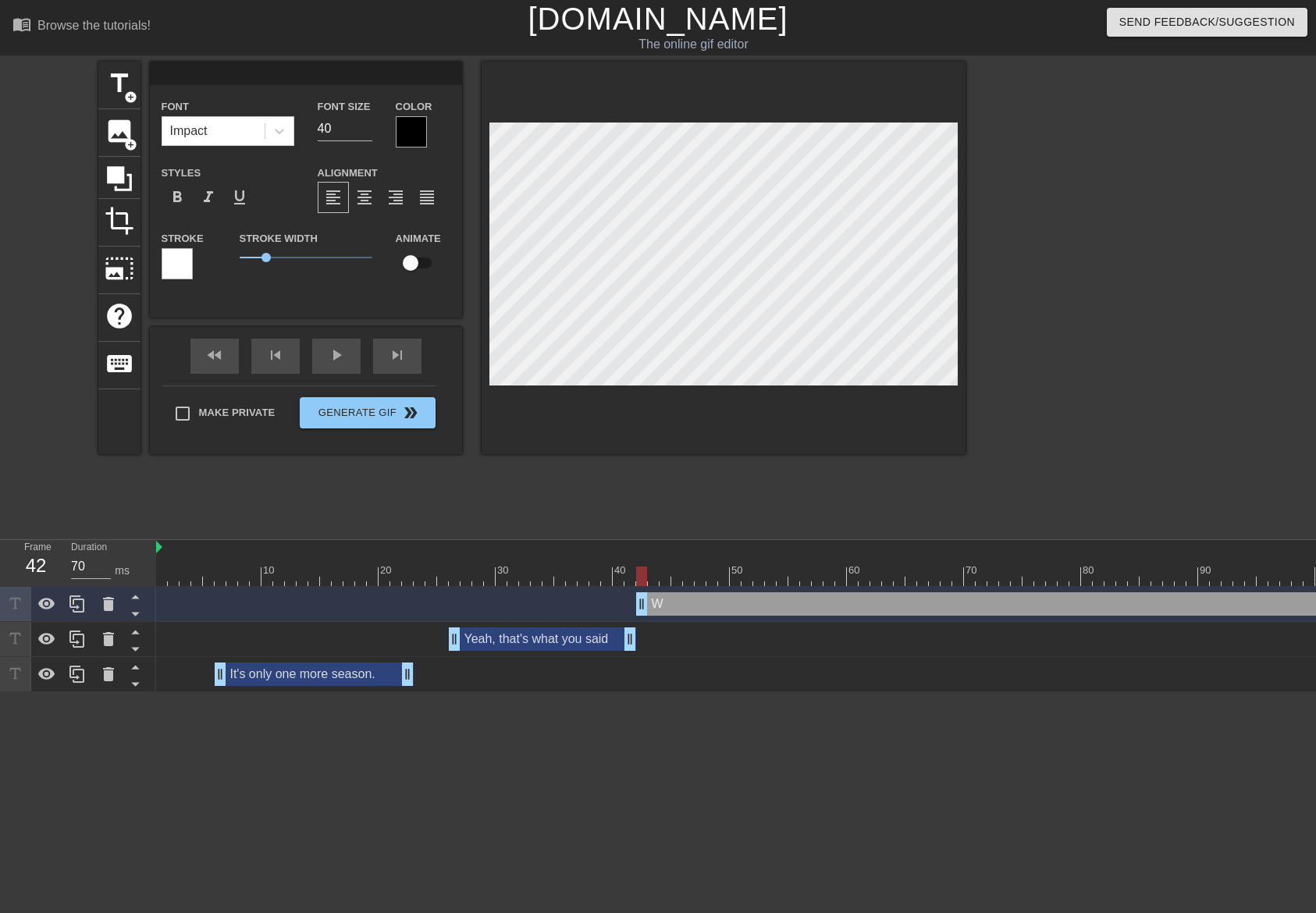
type input "w"
type textarea "w"
type input "wh"
type textarea "wh"
type input "whe"
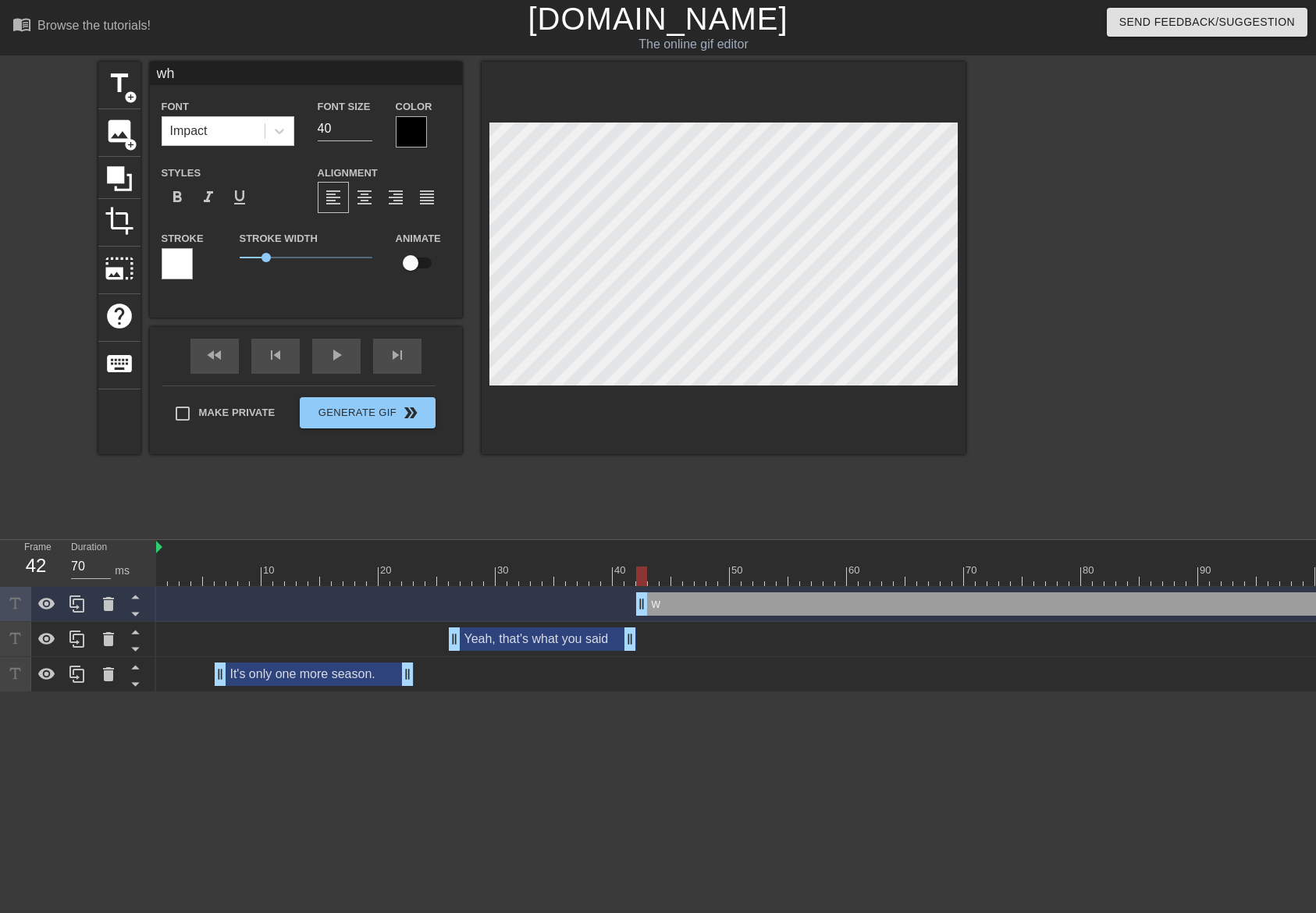
type textarea "whe"
type input "when"
type textarea "when"
type input "when"
type textarea "when"
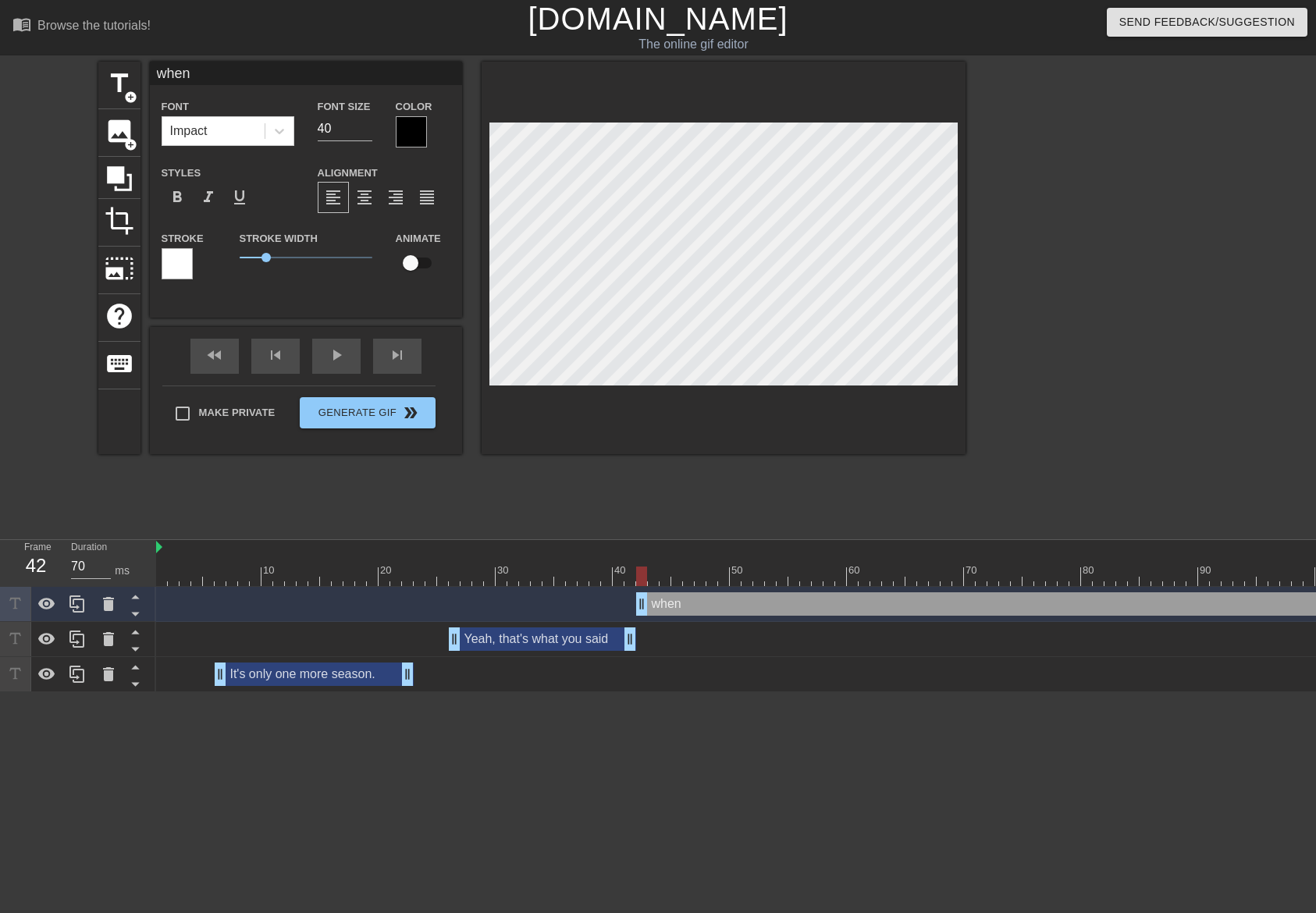
type input "when A"
type textarea "when A"
type input "when Al"
type textarea "when Al"
type input "when Alb"
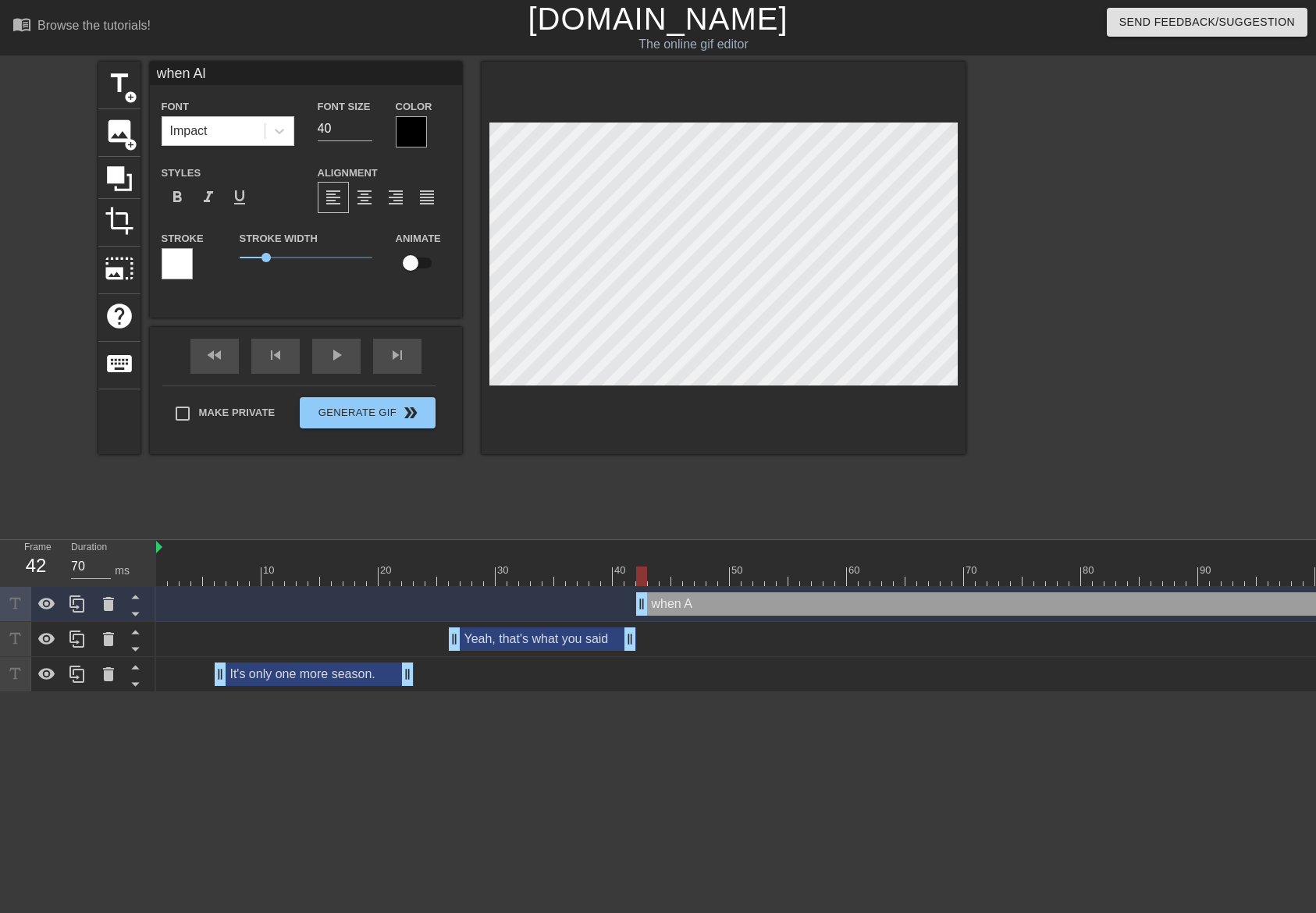
type textarea "when Alb"
type input "when Albe"
type textarea "when Albe"
type input "when [PERSON_NAME]"
type textarea "when [PERSON_NAME]"
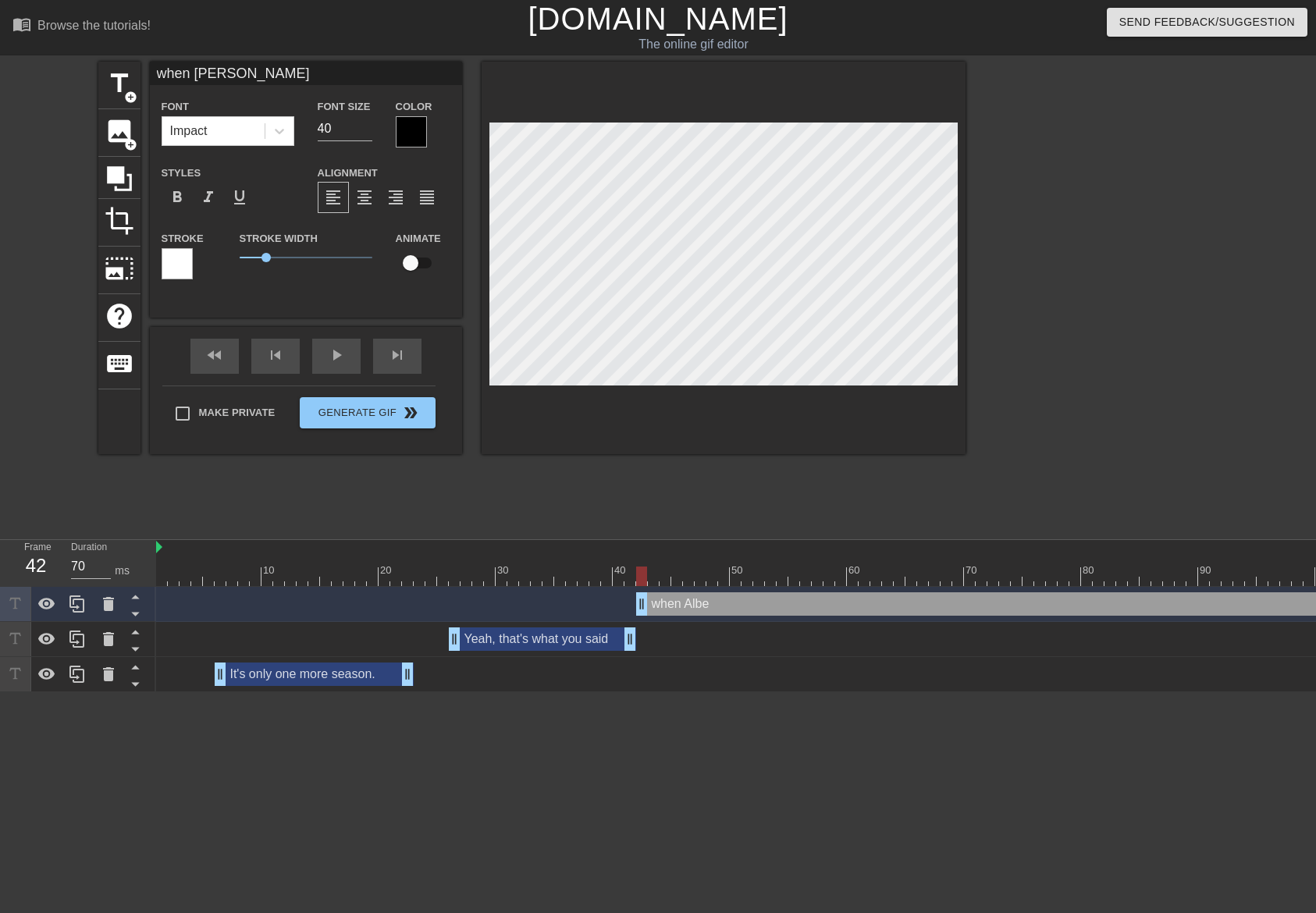
type input "when [PERSON_NAME]"
type textarea "when [PERSON_NAME]"
type input "when [PERSON_NAME]"
type textarea "when [PERSON_NAME]"
type input "when [PERSON_NAME] &"
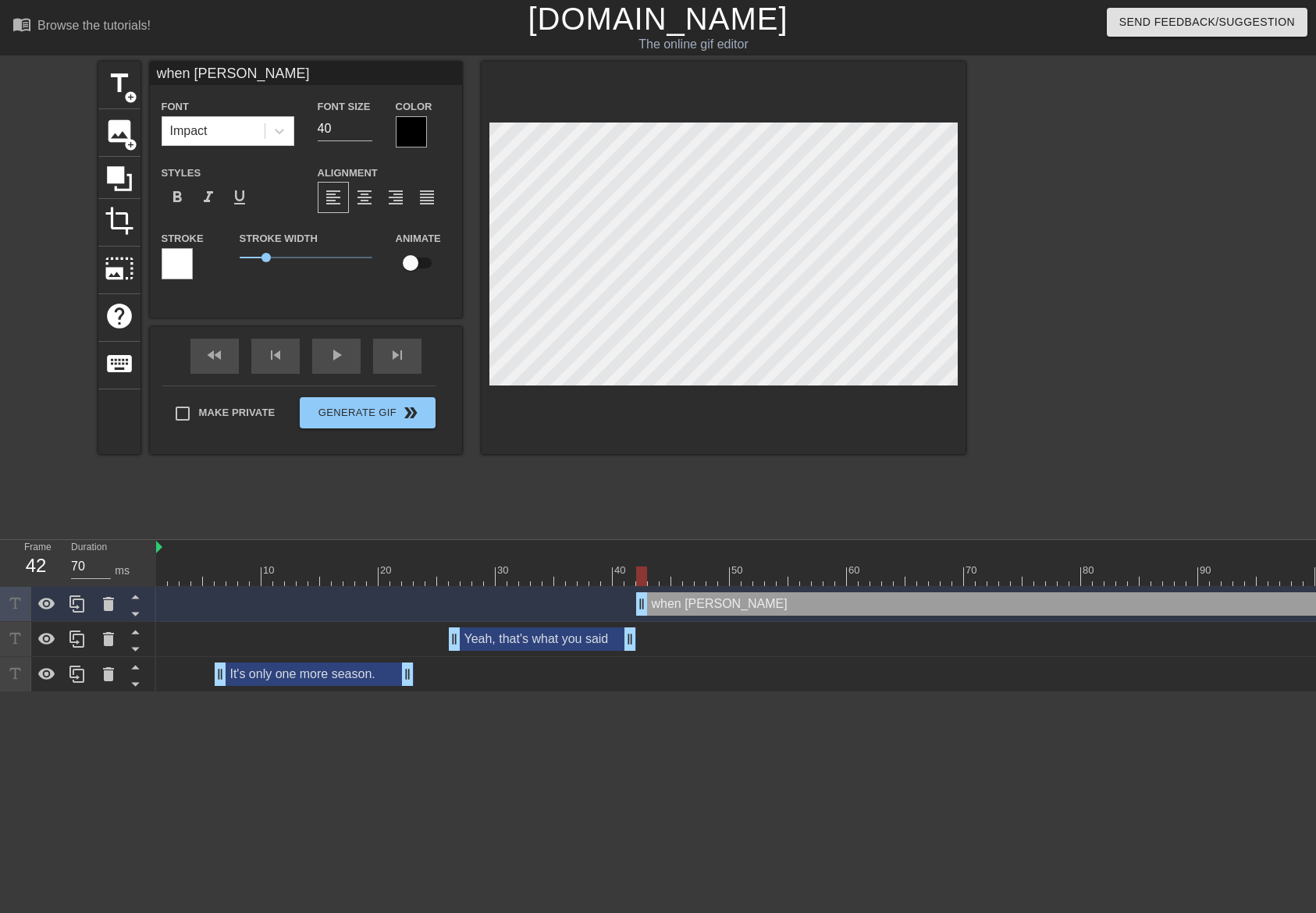
type textarea "when [PERSON_NAME] &"
type input "when [PERSON_NAME] &"
type textarea "when [PERSON_NAME] &"
type input "when [PERSON_NAME] &"
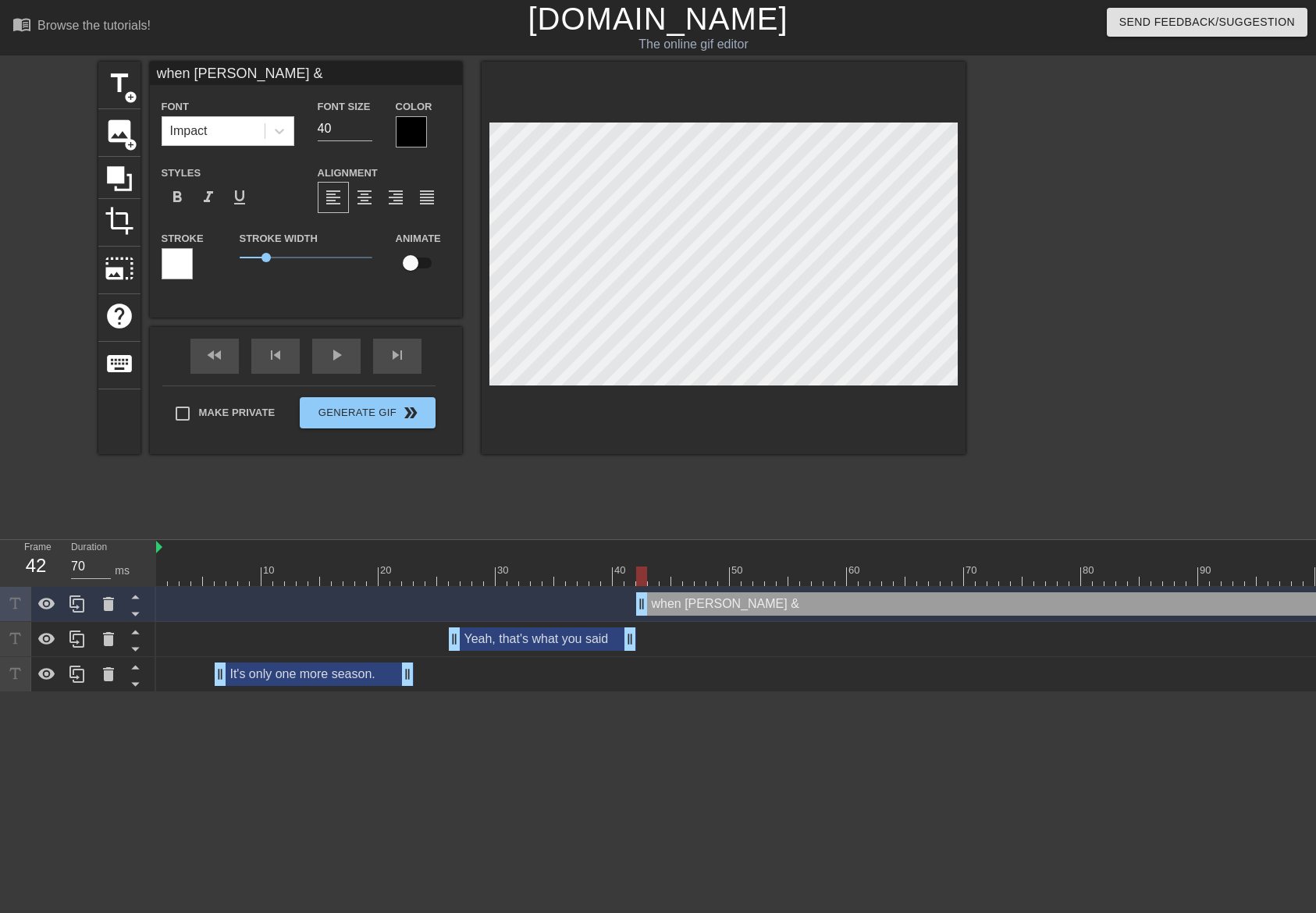
type textarea "when [PERSON_NAME] &"
type input "when [PERSON_NAME]"
type textarea "when [PERSON_NAME]"
type input "when [PERSON_NAME]"
type textarea "when [PERSON_NAME]"
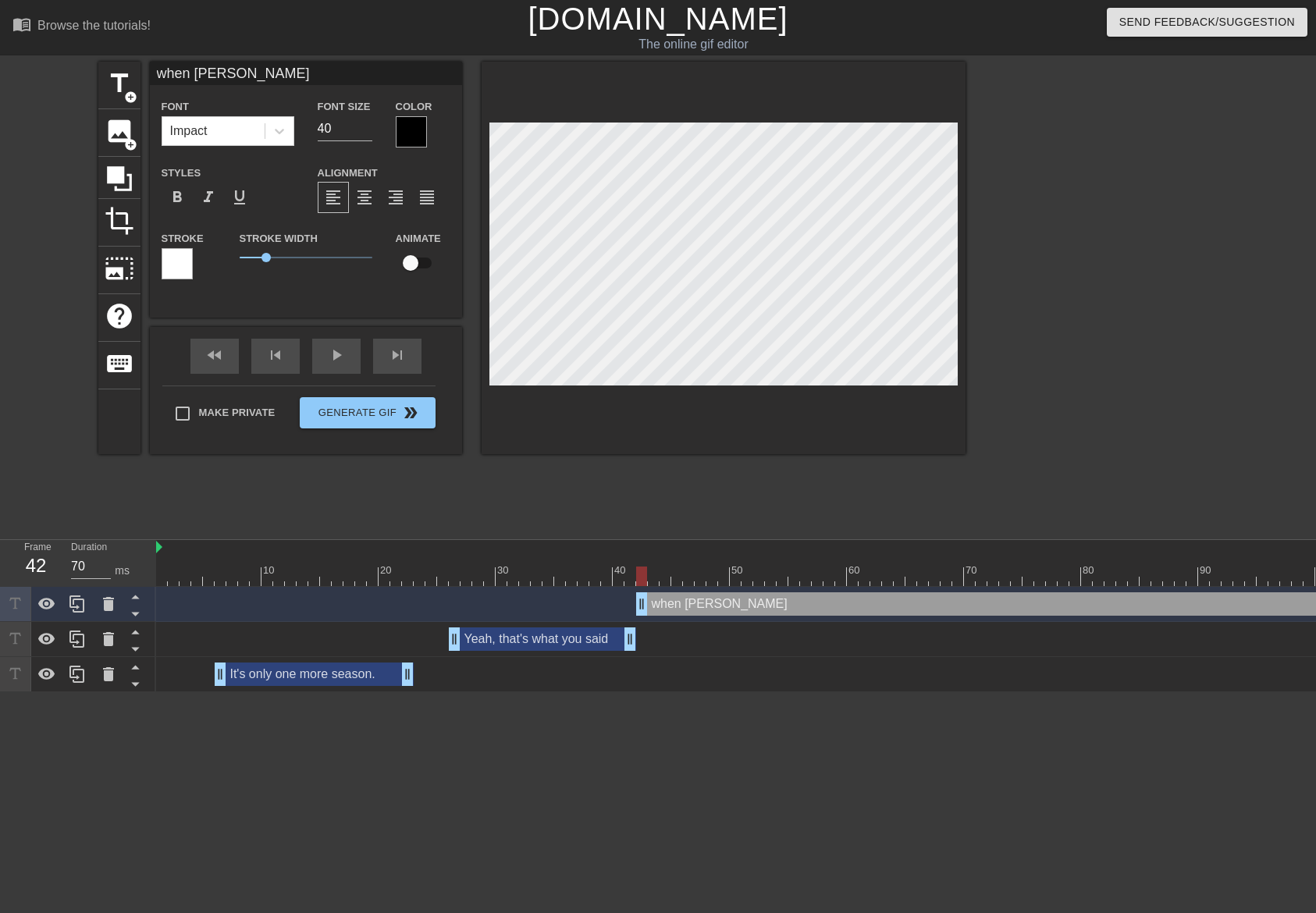
type input "when [PERSON_NAME] an"
type textarea "when [PERSON_NAME] an"
type input "when [PERSON_NAME] and"
type textarea "when [PERSON_NAME] and"
type input "when [PERSON_NAME] an"
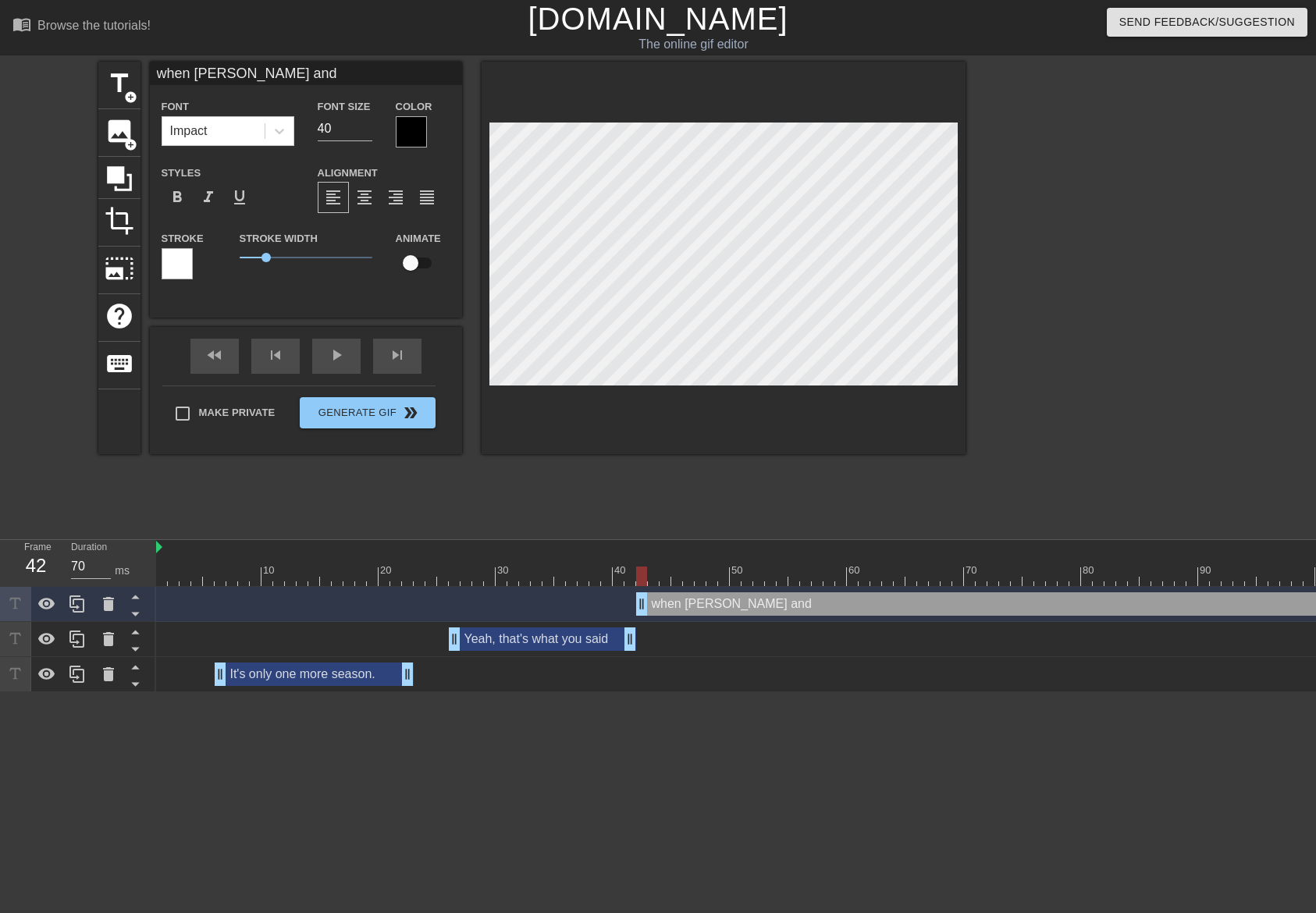
type textarea "when [PERSON_NAME] an"
type input "when [PERSON_NAME]"
type textarea "when [PERSON_NAME]"
type input "when [PERSON_NAME]"
type textarea "when [PERSON_NAME]"
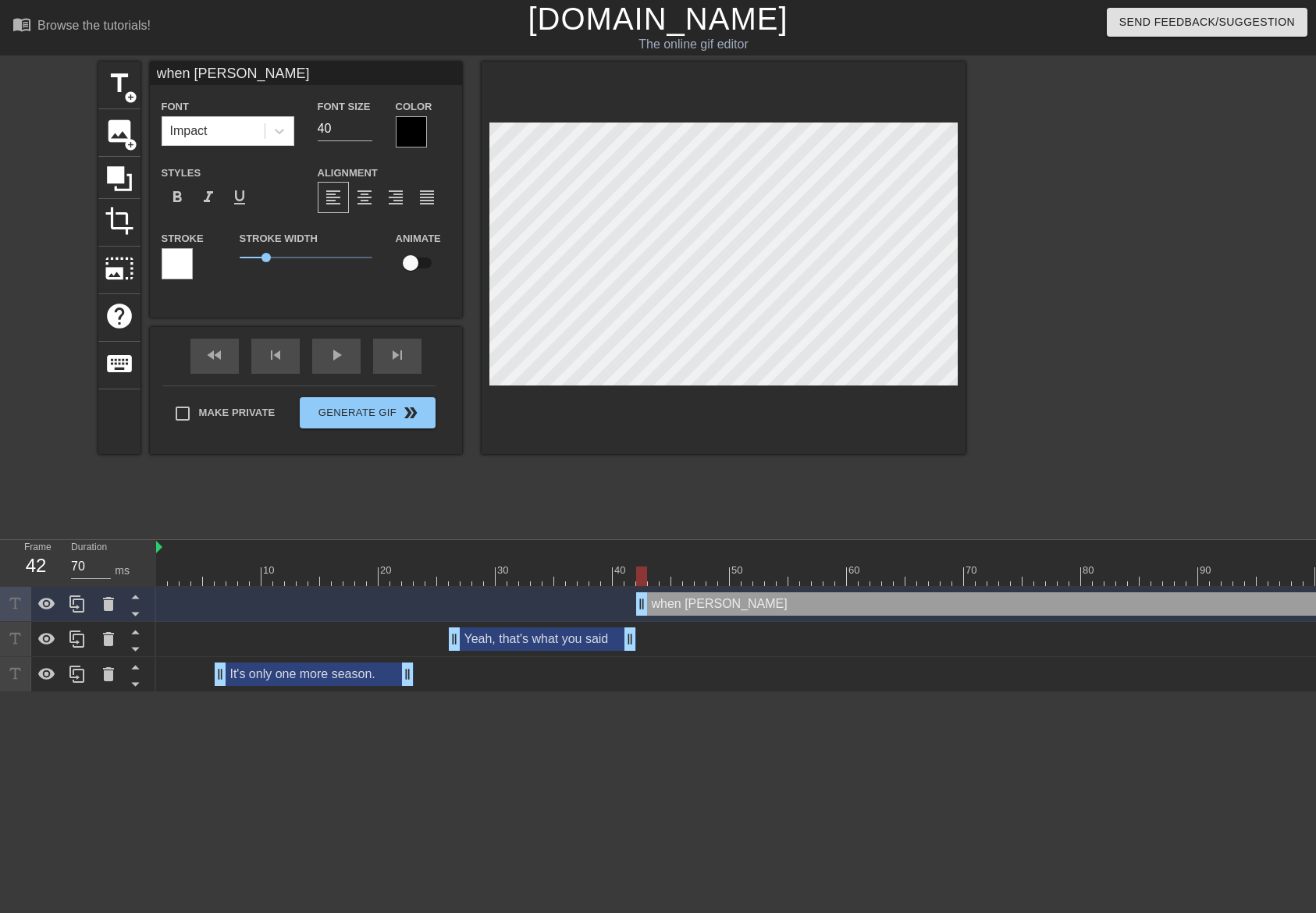
type input "when [PERSON_NAME] '"
type textarea "when [PERSON_NAME] '"
type input "when [PERSON_NAME] 'n"
type textarea "when [PERSON_NAME] 'n"
type input "when [PERSON_NAME] 'n"
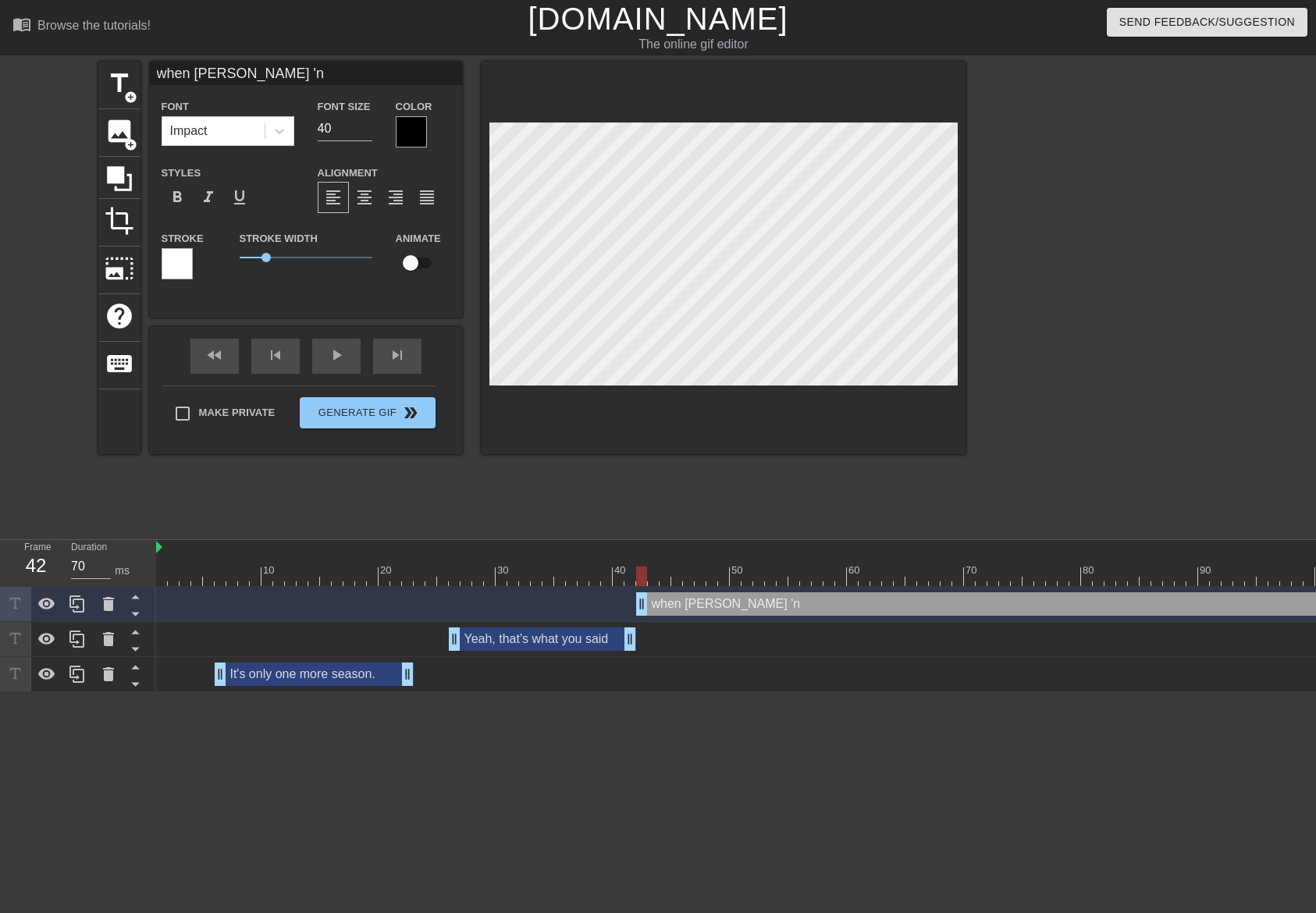
type textarea "when [PERSON_NAME] 'n"
type input "when [PERSON_NAME] 'n Y"
type textarea "when [PERSON_NAME] 'n Y"
type input "when [PERSON_NAME] 'n Ya"
type textarea "when [PERSON_NAME] 'n Ya"
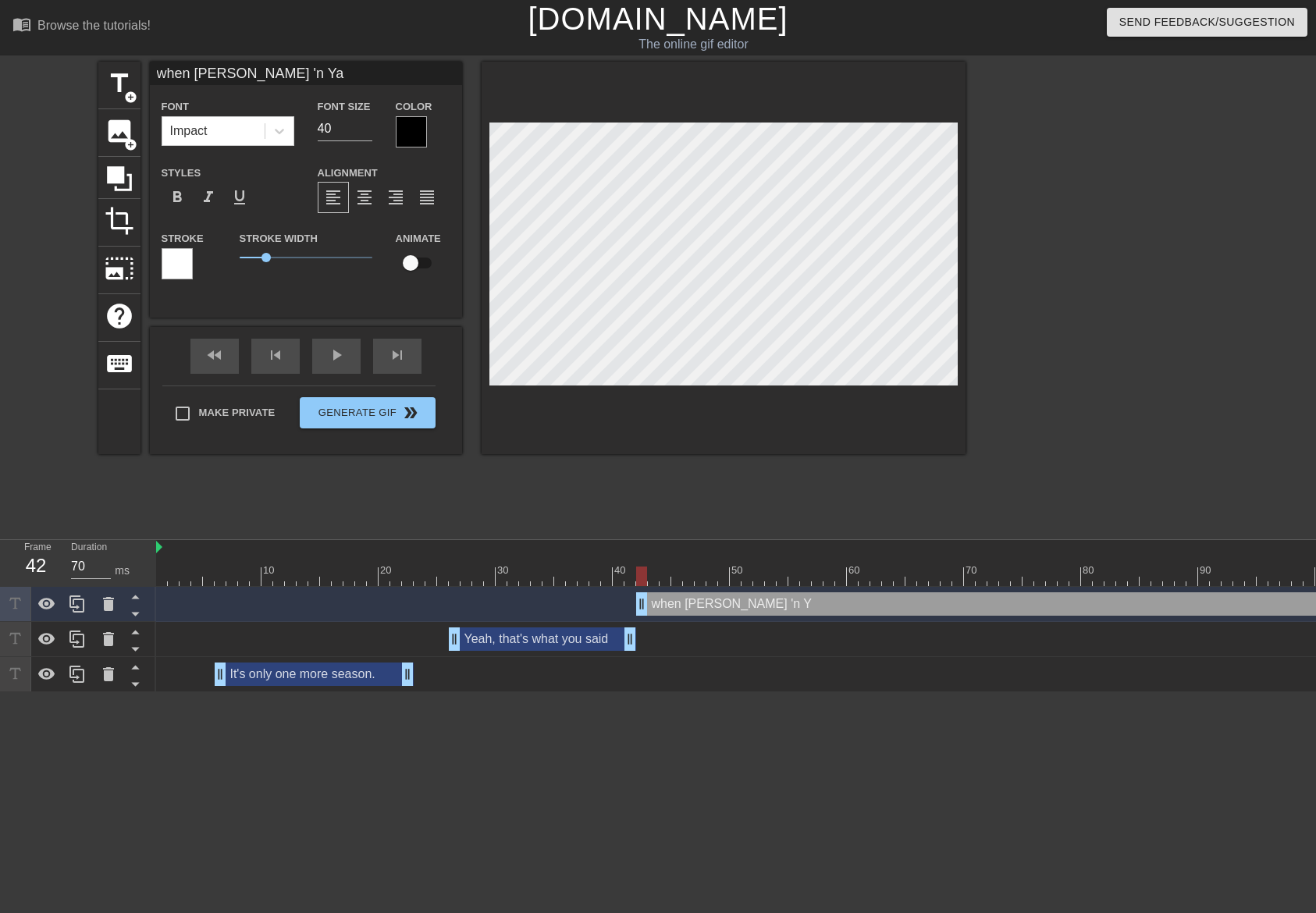
type input "when [PERSON_NAME] 'n Yad"
type textarea "when [PERSON_NAME] 'n Yad"
type input "when [PERSON_NAME] 'n Yadi"
type textarea "when [PERSON_NAME] 'n Yadi"
type input "when [PERSON_NAME] 'n Yadi"
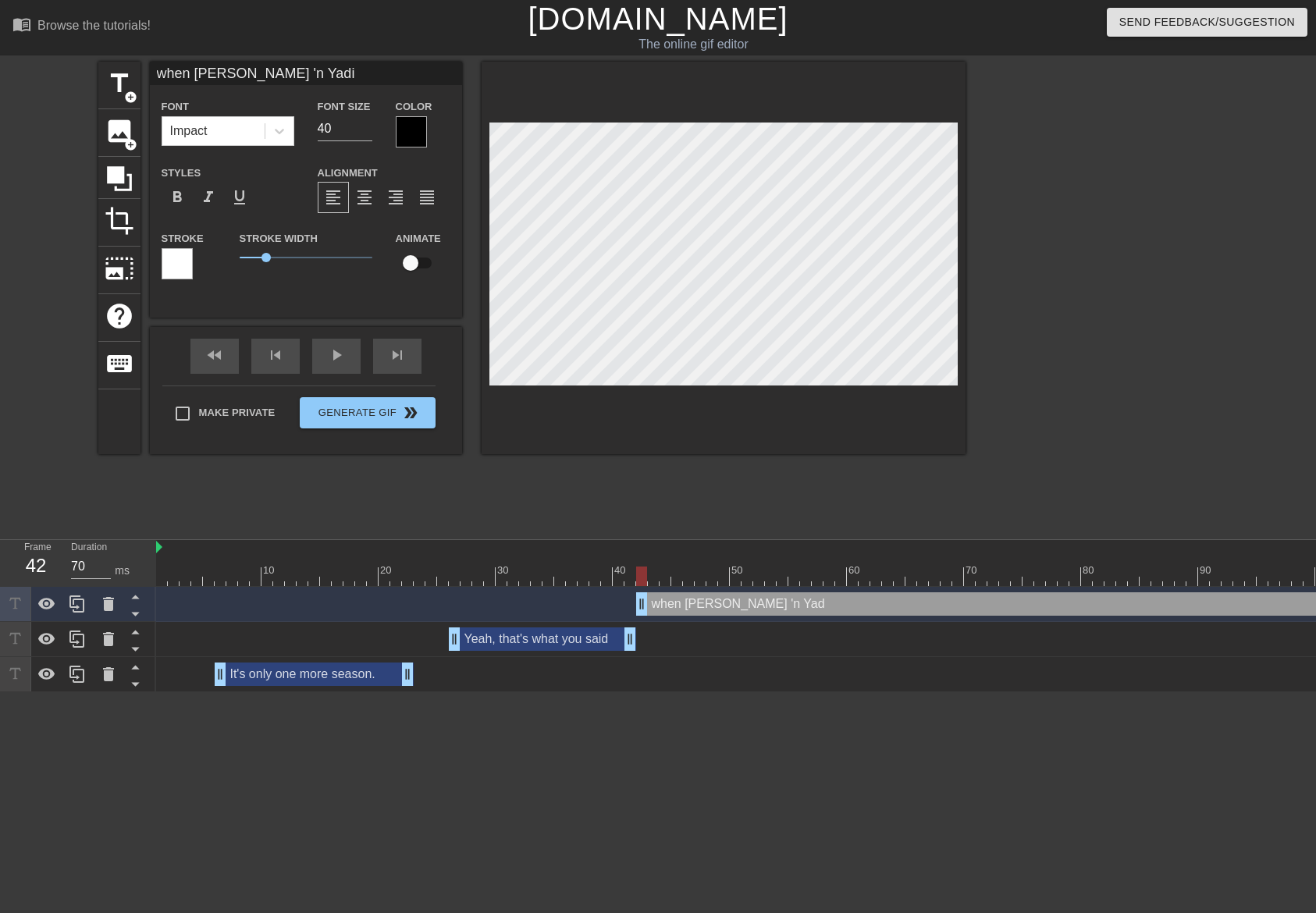
type textarea "when [PERSON_NAME] 'n Yadi"
type input "when [PERSON_NAME] 'n Yadi l"
type textarea "when [PERSON_NAME] 'n Yadi l"
type input "when [PERSON_NAME] 'n Yadi le"
type textarea "when [PERSON_NAME] 'n Yadi le"
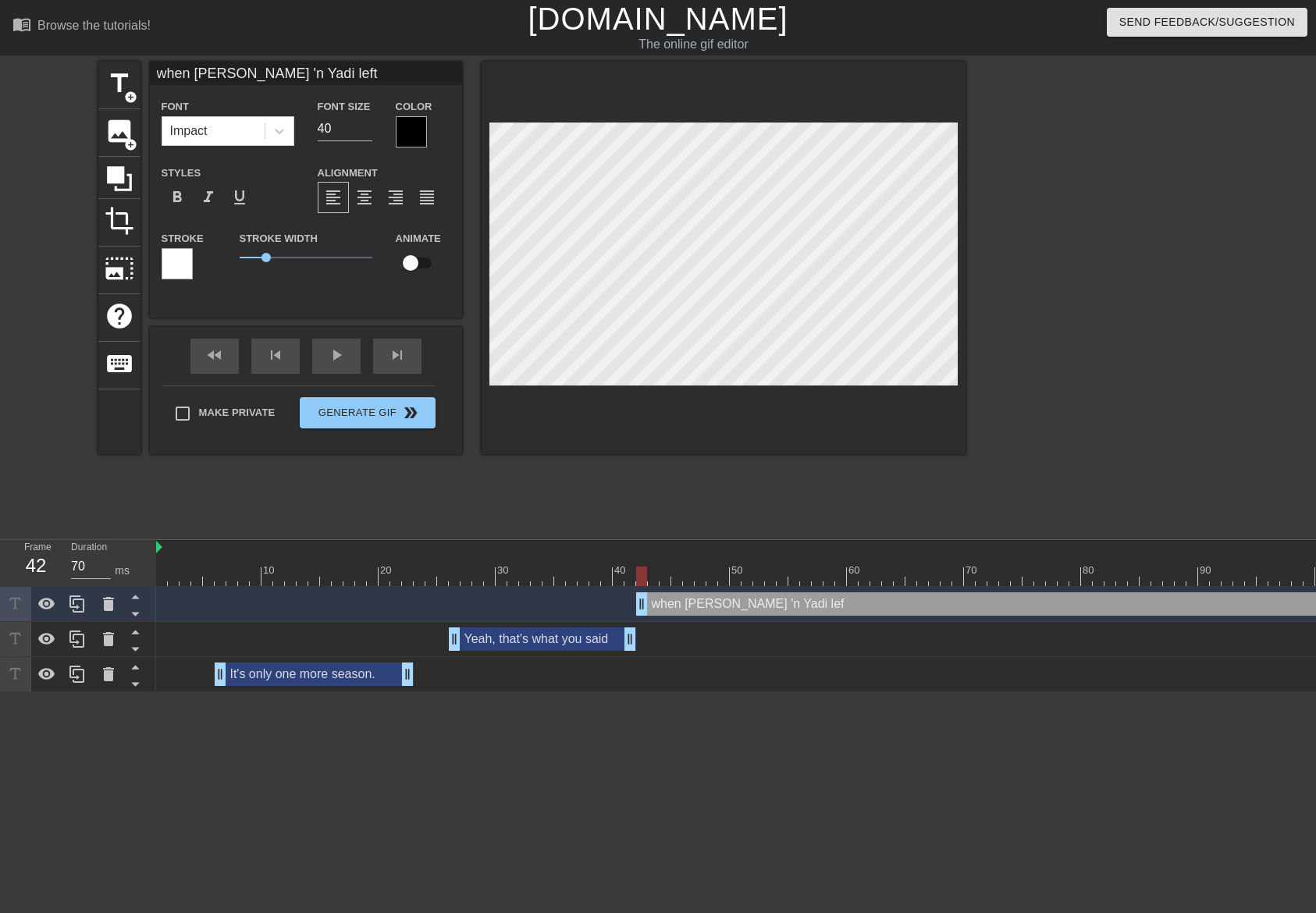
scroll to position [3, 8]
drag, startPoint x: 335, startPoint y: 129, endPoint x: 207, endPoint y: 137, distance: 128.2
click at [289, 130] on div "Font Impact Font Size 40 Color" at bounding box center [306, 122] width 312 height 51
click at [409, 144] on div at bounding box center [412, 132] width 31 height 31
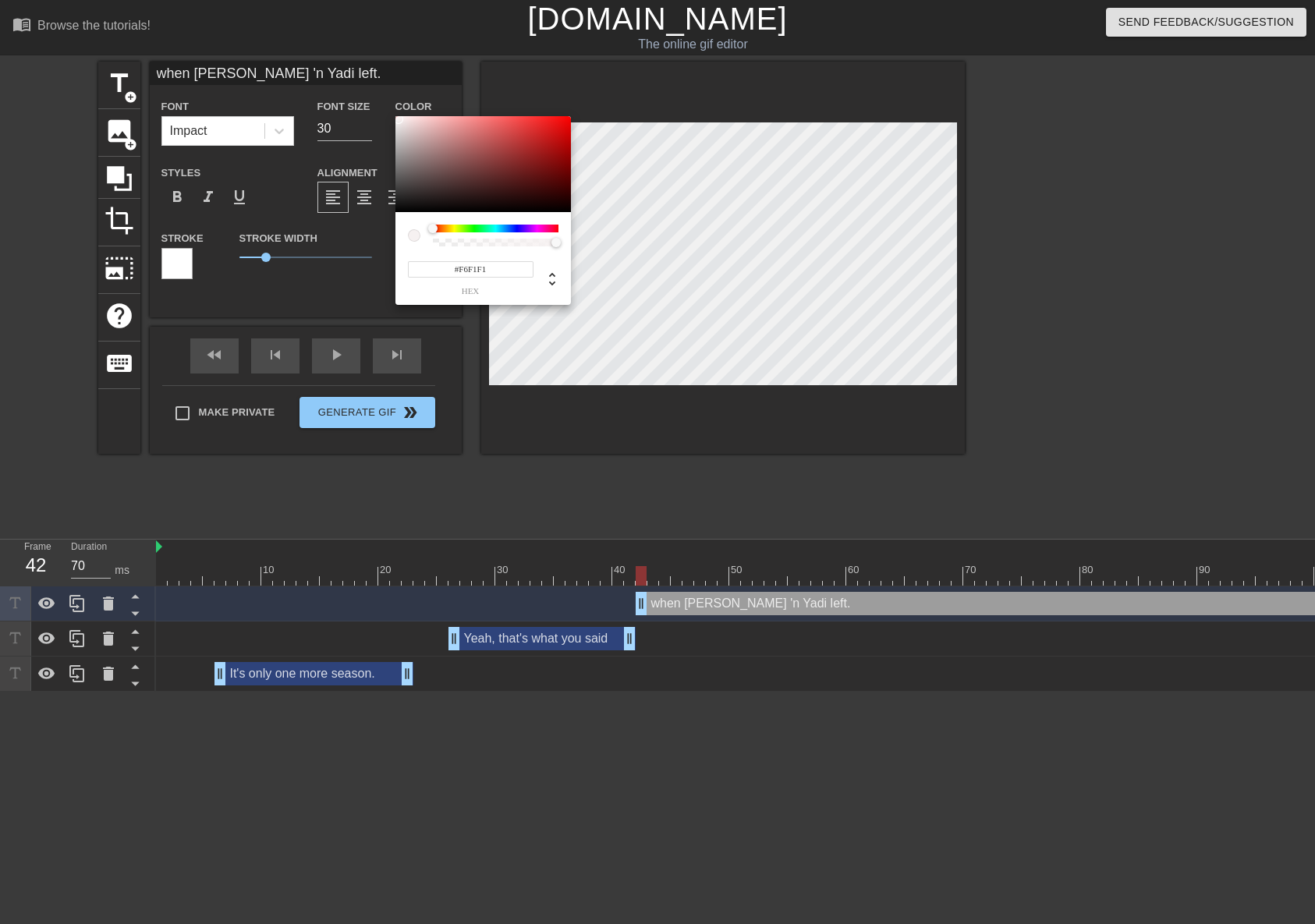
click at [398, 120] on div at bounding box center [483, 164] width 176 height 97
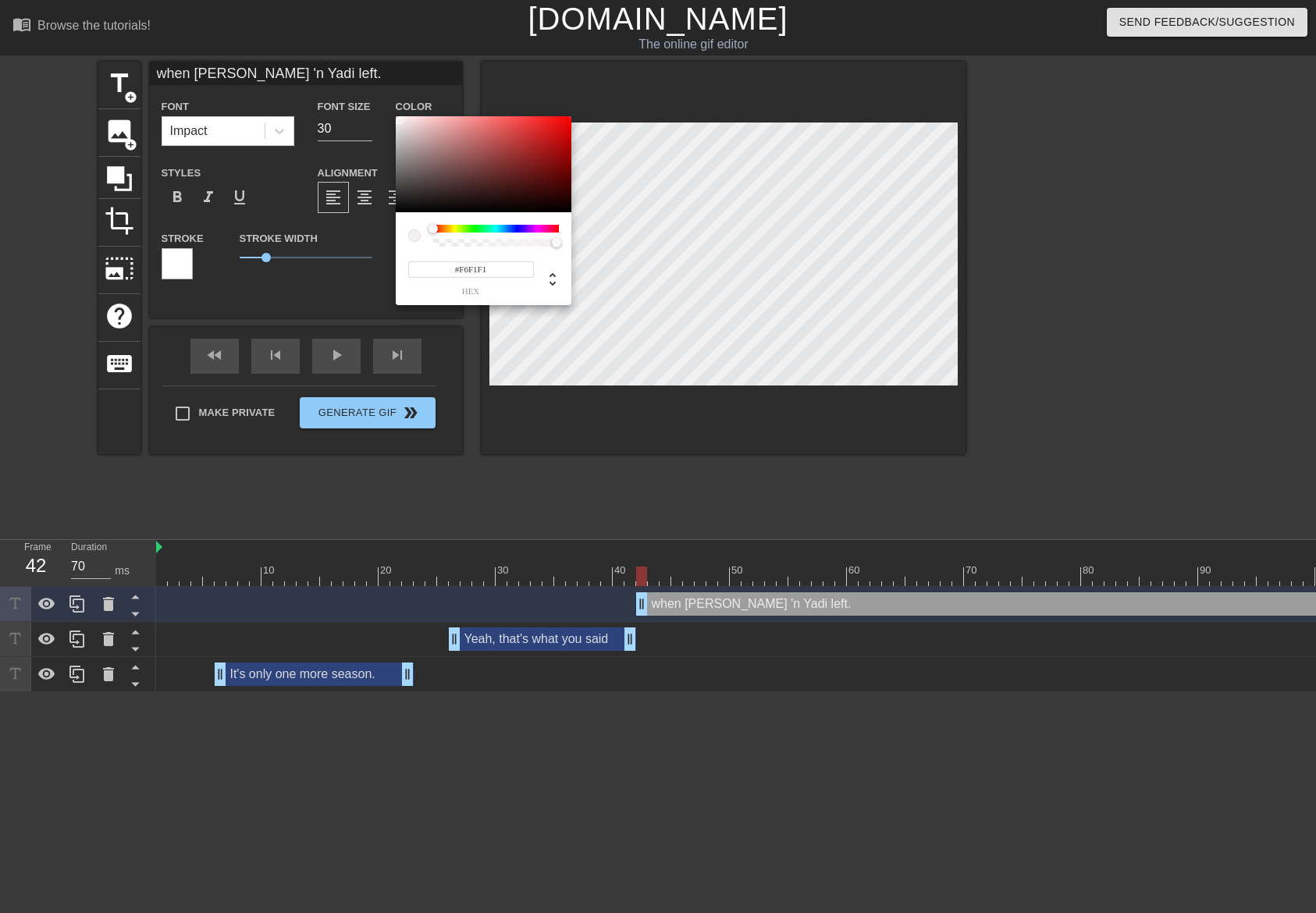
drag, startPoint x: 681, startPoint y: 422, endPoint x: 689, endPoint y: 404, distance: 19.7
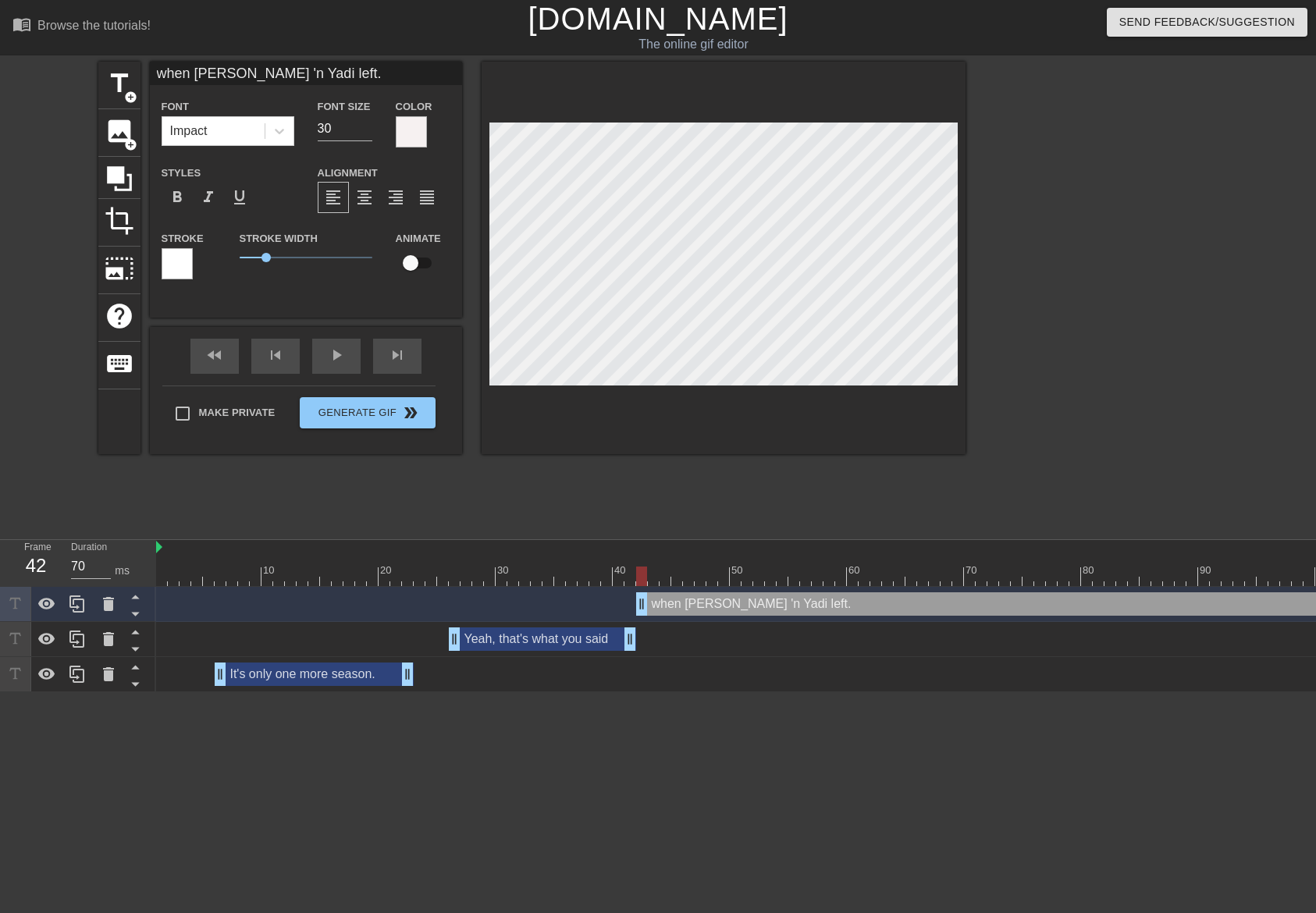
click at [181, 252] on div at bounding box center [177, 263] width 31 height 31
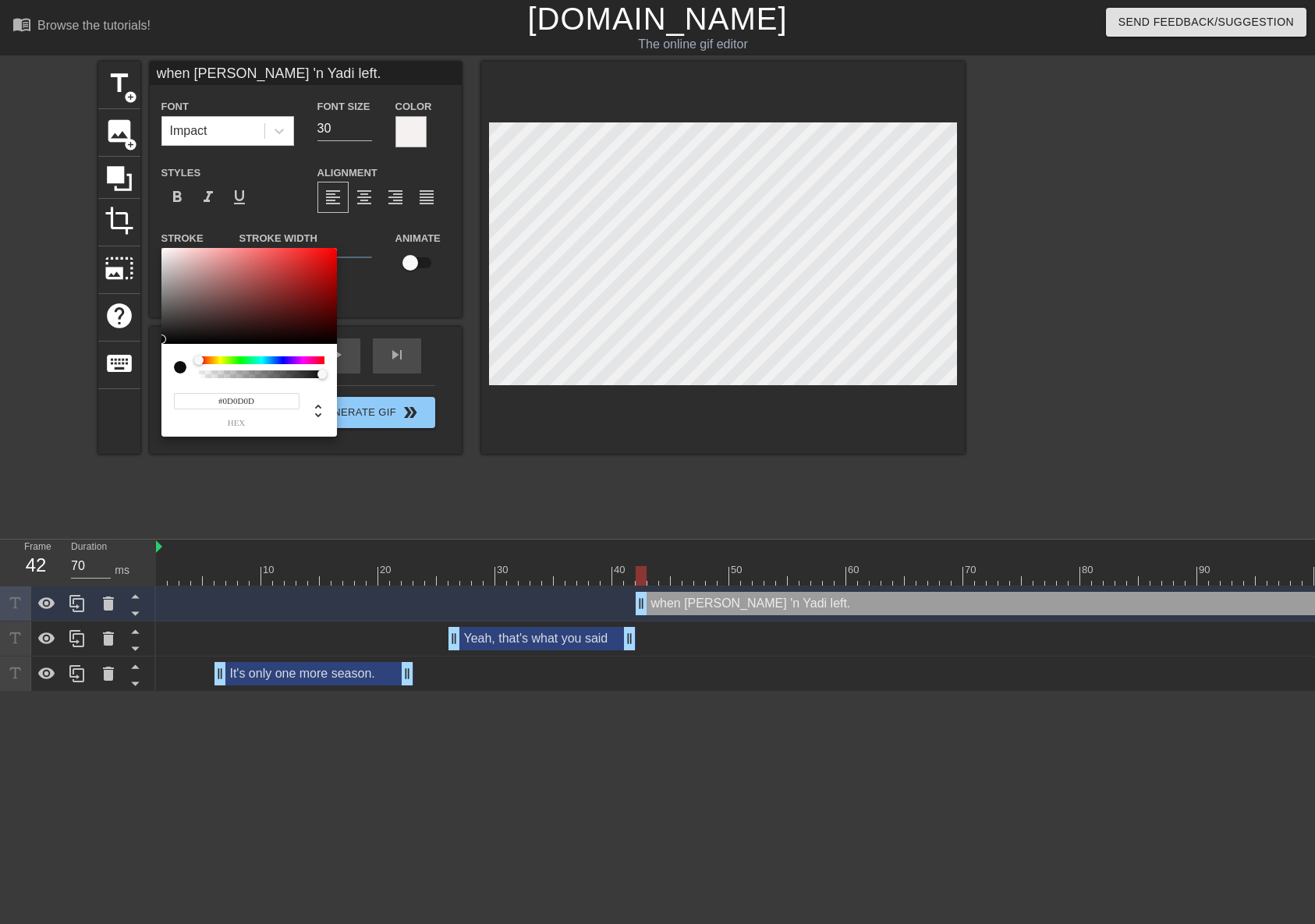
click at [166, 340] on div at bounding box center [248, 295] width 176 height 97
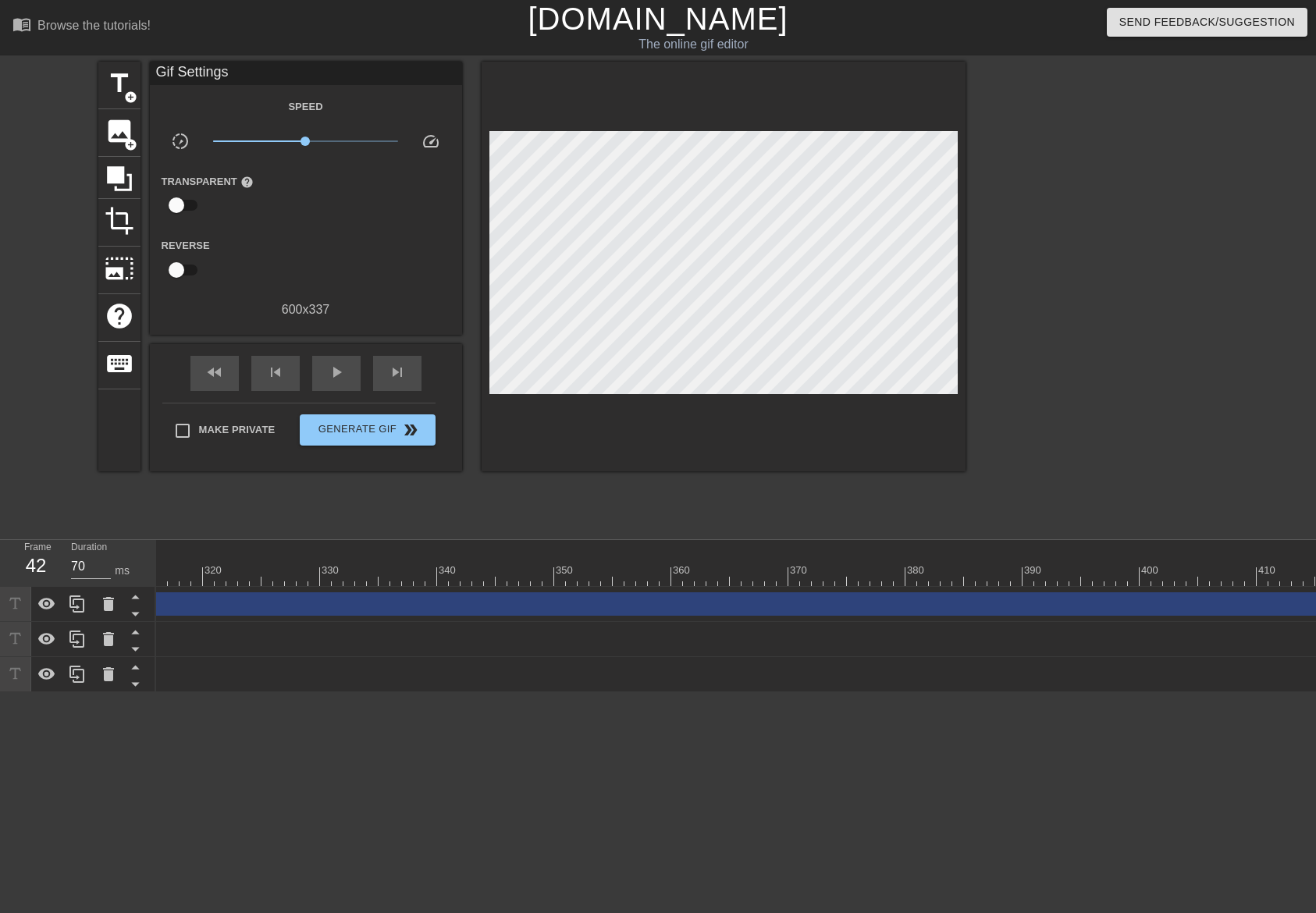
scroll to position [0, 3842]
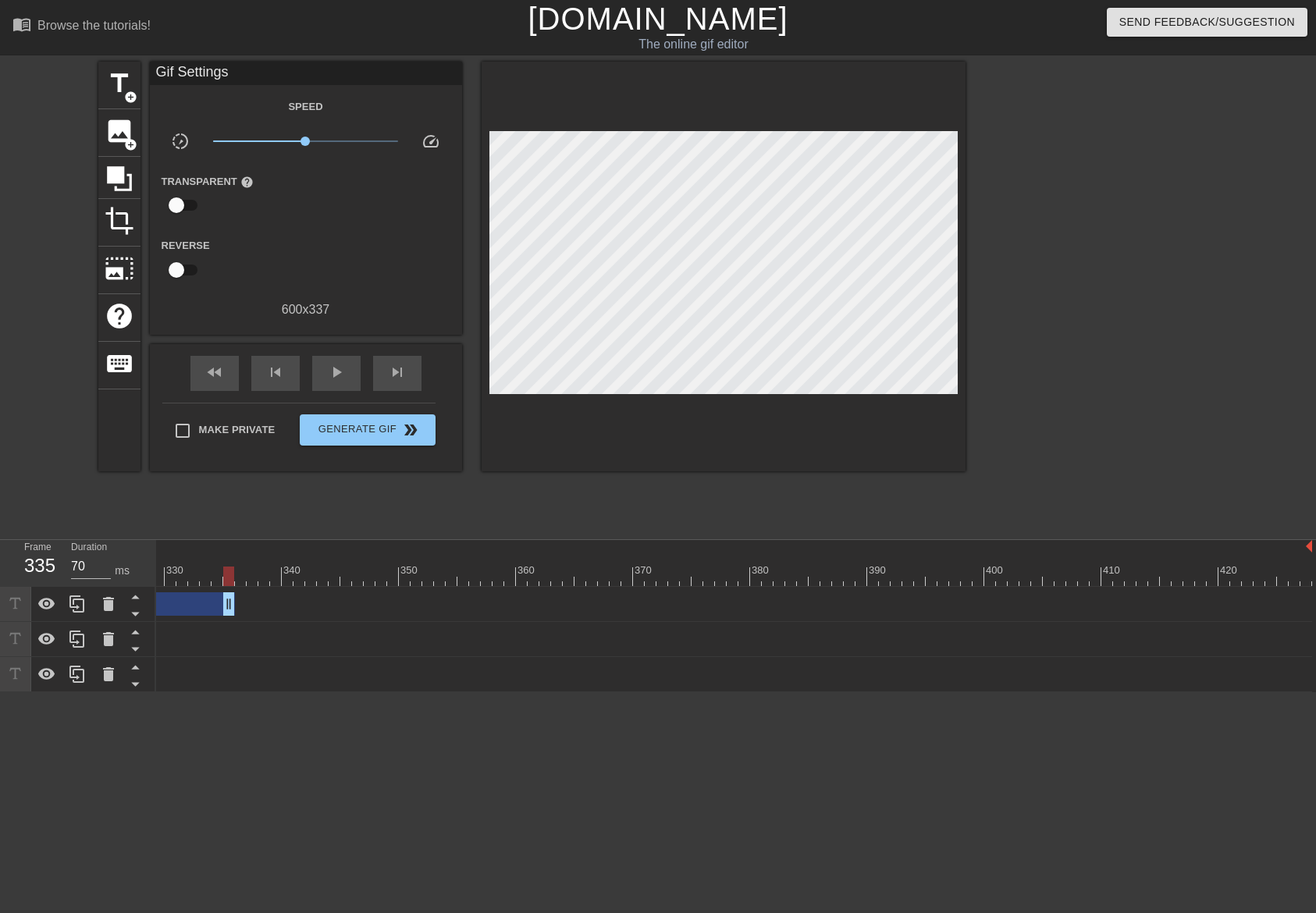
drag, startPoint x: 1303, startPoint y: 606, endPoint x: 205, endPoint y: 591, distance: 1098.1
drag, startPoint x: 1221, startPoint y: 612, endPoint x: 171, endPoint y: 603, distance: 1050.0
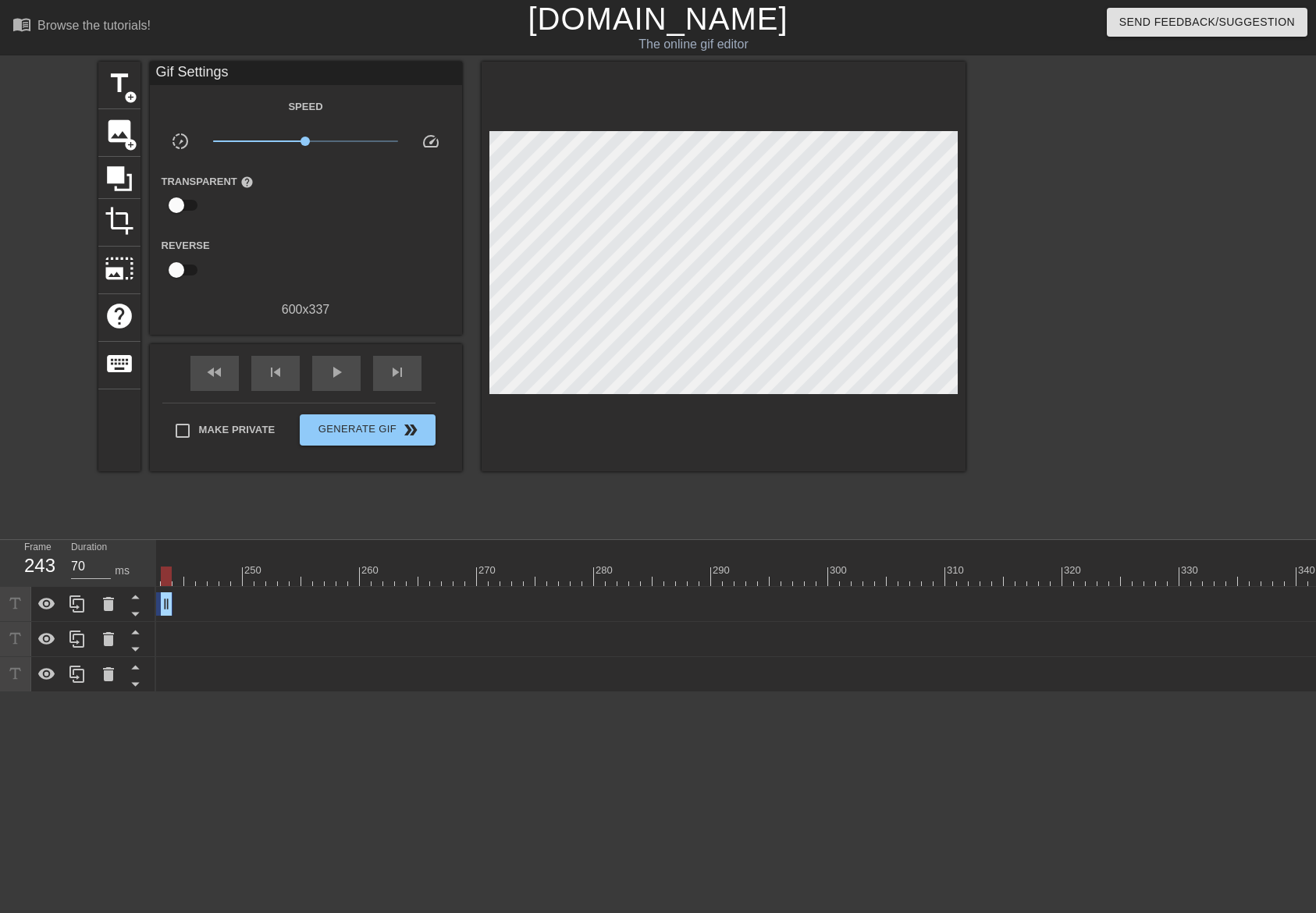
scroll to position [0, 1813]
drag, startPoint x: 1180, startPoint y: 610, endPoint x: 203, endPoint y: 637, distance: 977.4
drag, startPoint x: 1221, startPoint y: 605, endPoint x: 191, endPoint y: 565, distance: 1030.8
click at [191, 565] on div "10 20 30 40 50 60 70 80 90 100 110 120 130 140 150 160" at bounding box center [735, 615] width 1159 height 152
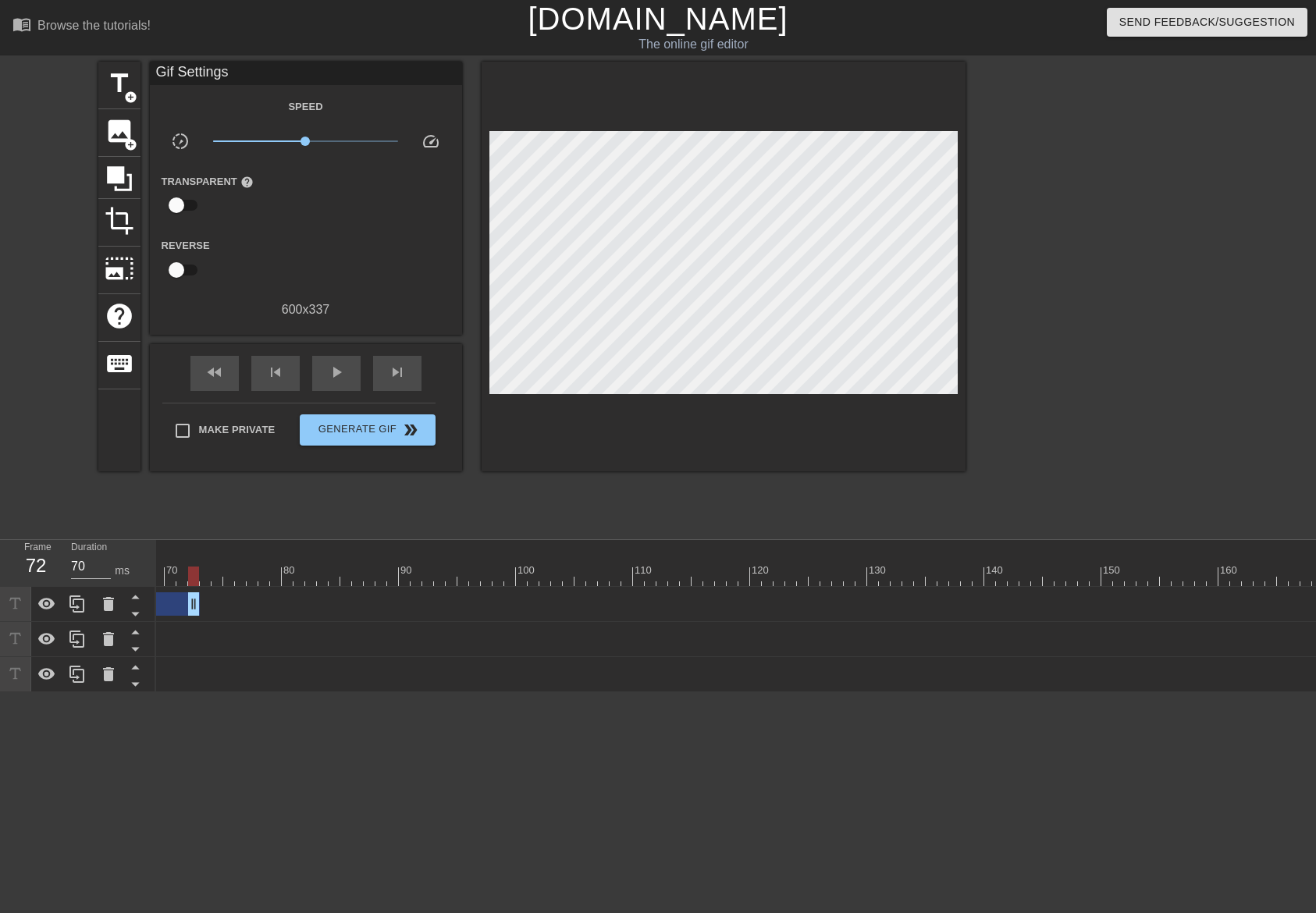
scroll to position [0, 0]
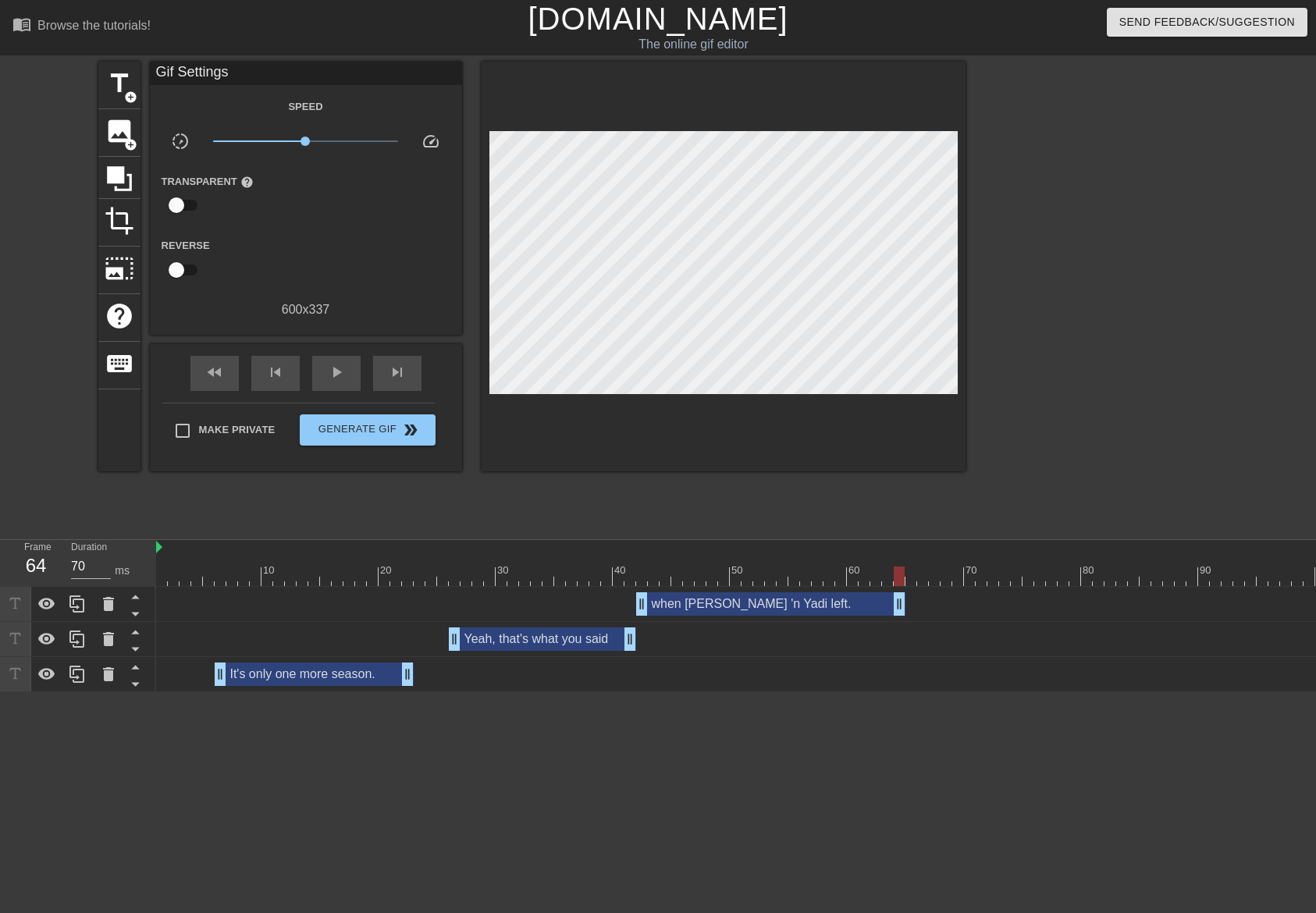
drag, startPoint x: 925, startPoint y: 605, endPoint x: 901, endPoint y: 603, distance: 24.1
click at [335, 380] on span "play_arrow" at bounding box center [336, 372] width 18 height 18
click at [335, 380] on span "pause" at bounding box center [336, 372] width 18 height 18
drag, startPoint x: 628, startPoint y: 640, endPoint x: 600, endPoint y: 638, distance: 28.1
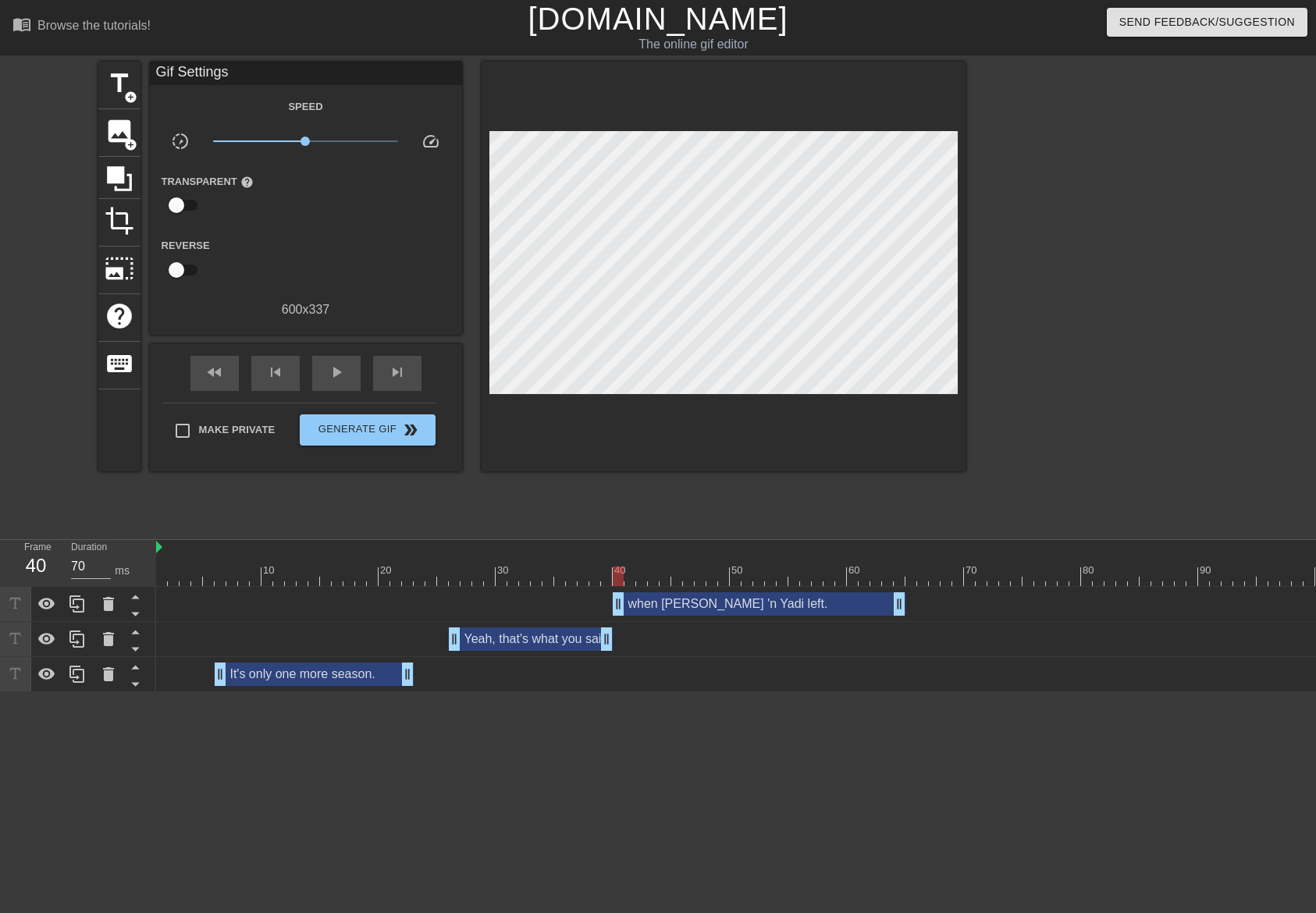
drag, startPoint x: 641, startPoint y: 607, endPoint x: 622, endPoint y: 608, distance: 19.0
click at [337, 380] on span "play_arrow" at bounding box center [336, 372] width 18 height 18
click at [337, 380] on span "pause" at bounding box center [336, 372] width 18 height 18
drag, startPoint x: 854, startPoint y: 602, endPoint x: 809, endPoint y: 602, distance: 45.0
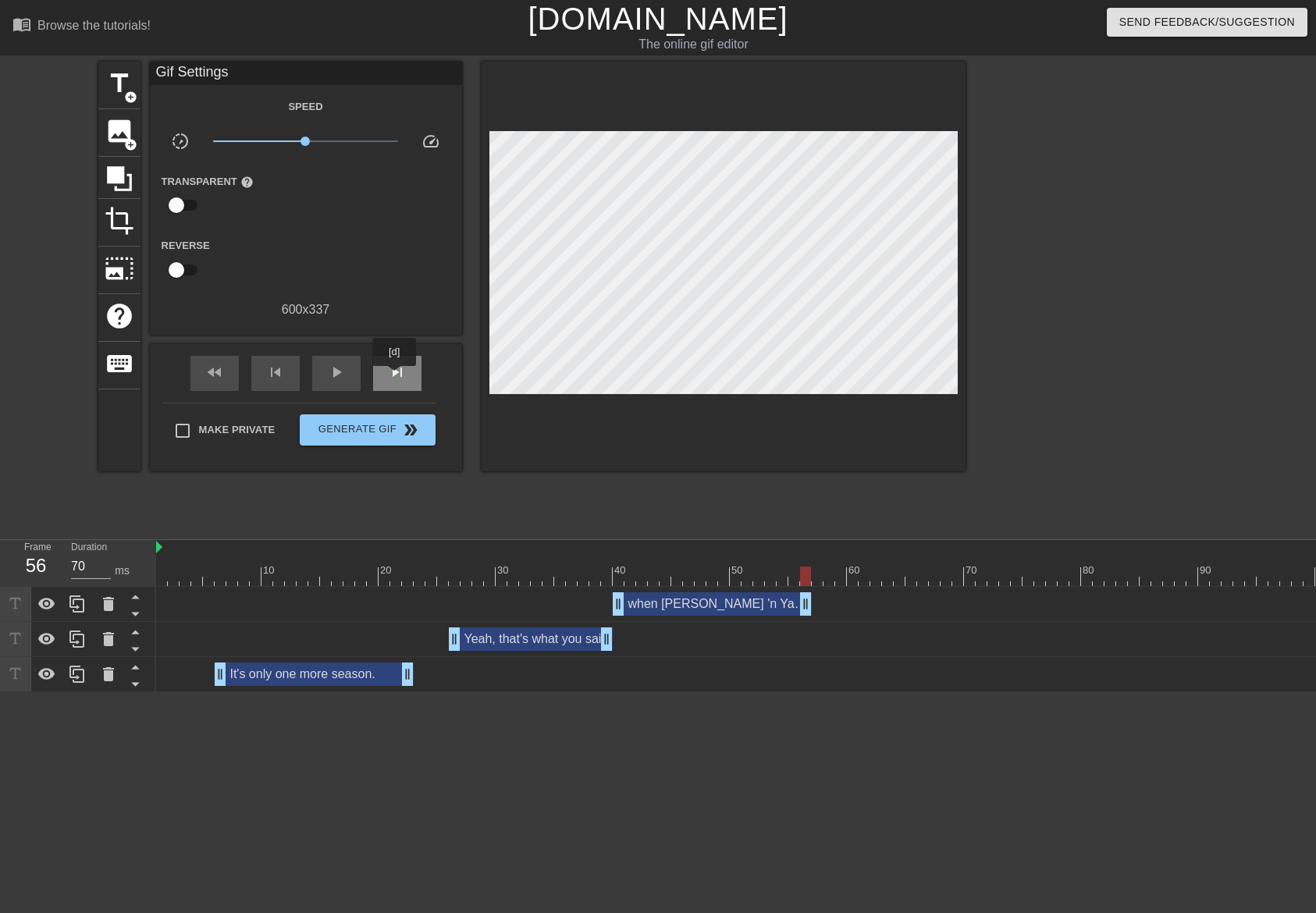
click at [395, 377] on span "skip_next" at bounding box center [397, 372] width 18 height 18
click at [129, 87] on span "title" at bounding box center [120, 84] width 29 height 29
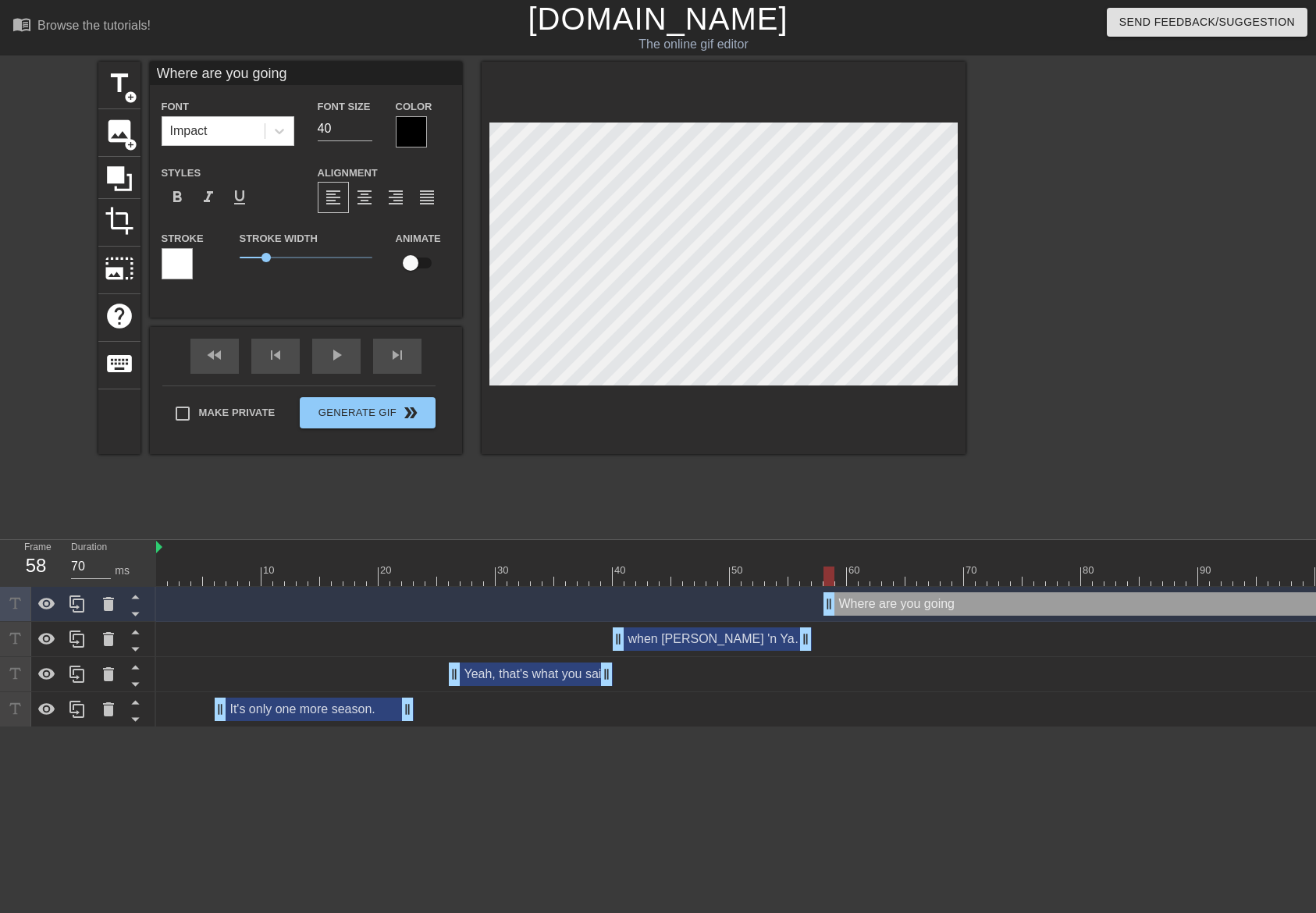
scroll to position [2, 7]
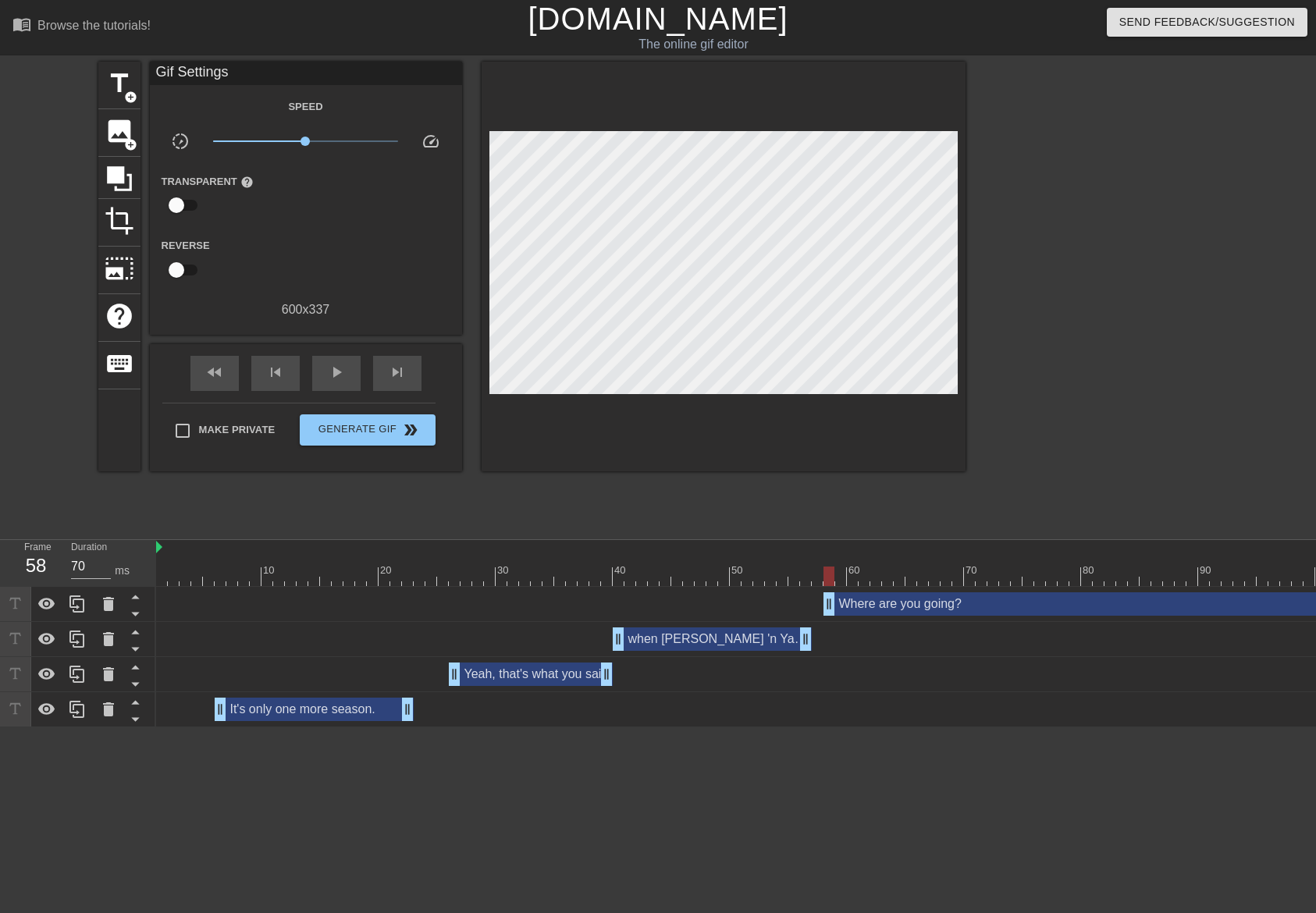
click at [912, 426] on div at bounding box center [723, 266] width 483 height 410
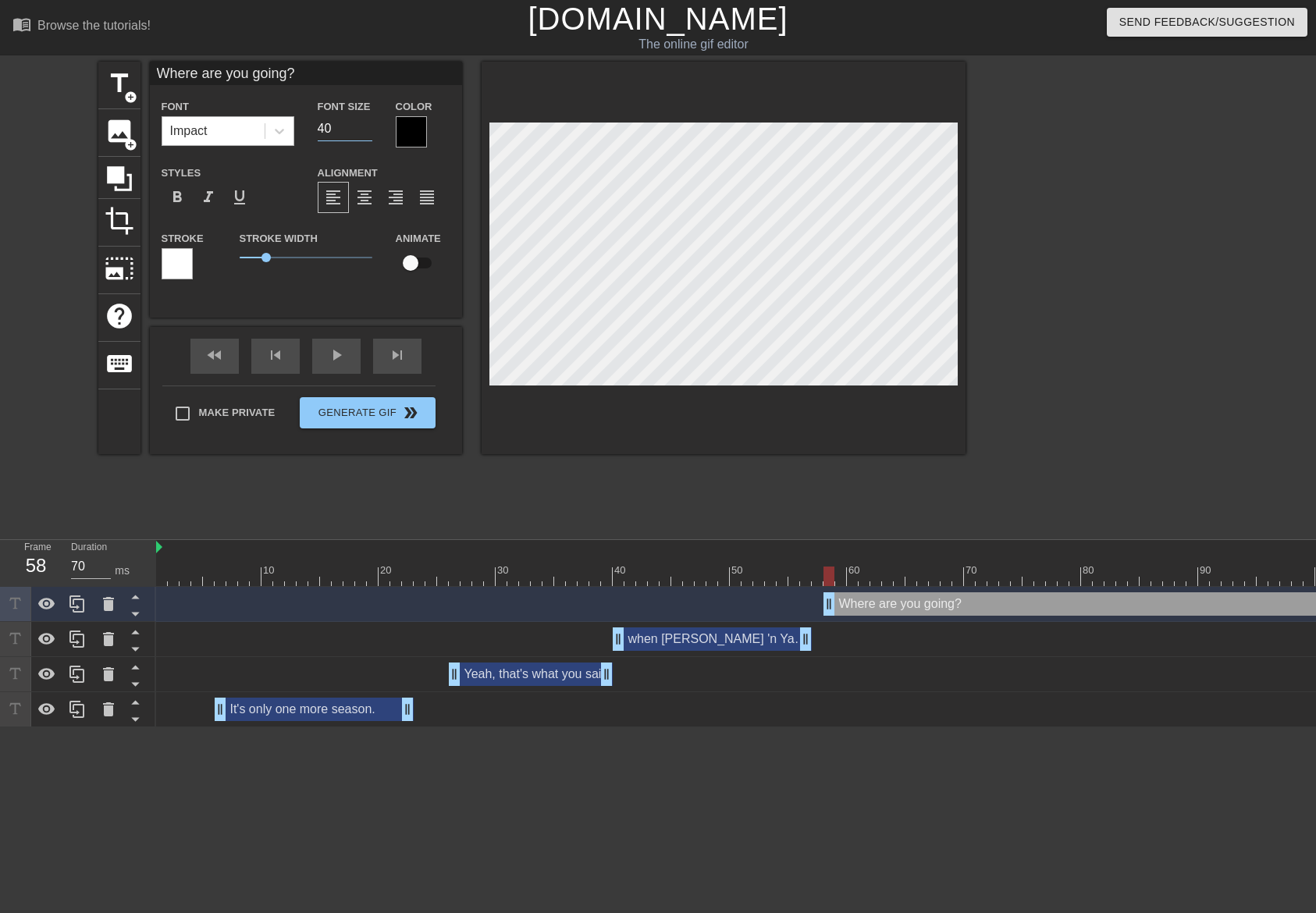
drag, startPoint x: 347, startPoint y: 123, endPoint x: 253, endPoint y: 142, distance: 95.9
click at [253, 142] on div "Font Impact Font Size 40 Color" at bounding box center [306, 122] width 312 height 51
click at [424, 130] on div at bounding box center [412, 132] width 31 height 31
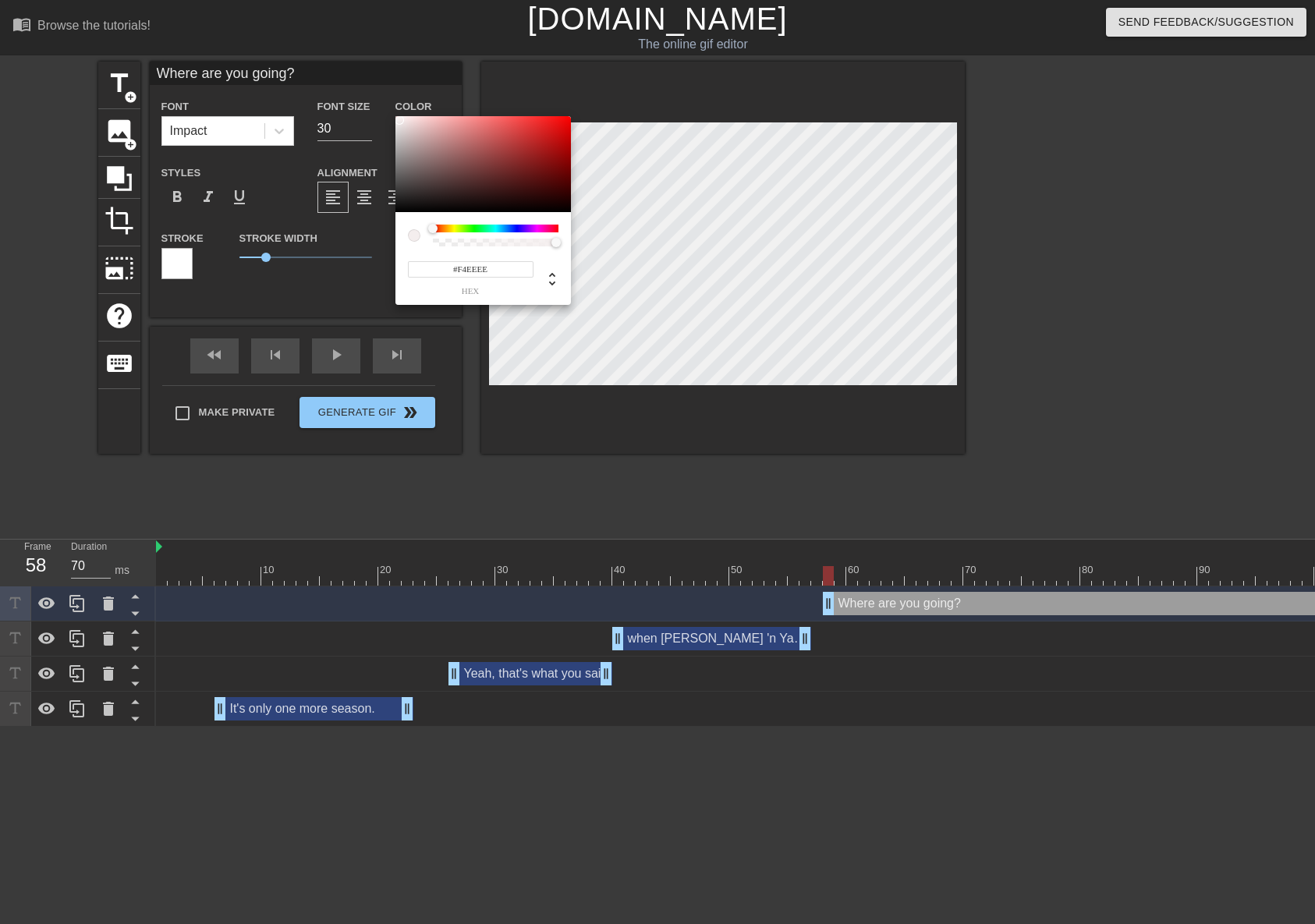
click at [399, 120] on div at bounding box center [483, 164] width 176 height 97
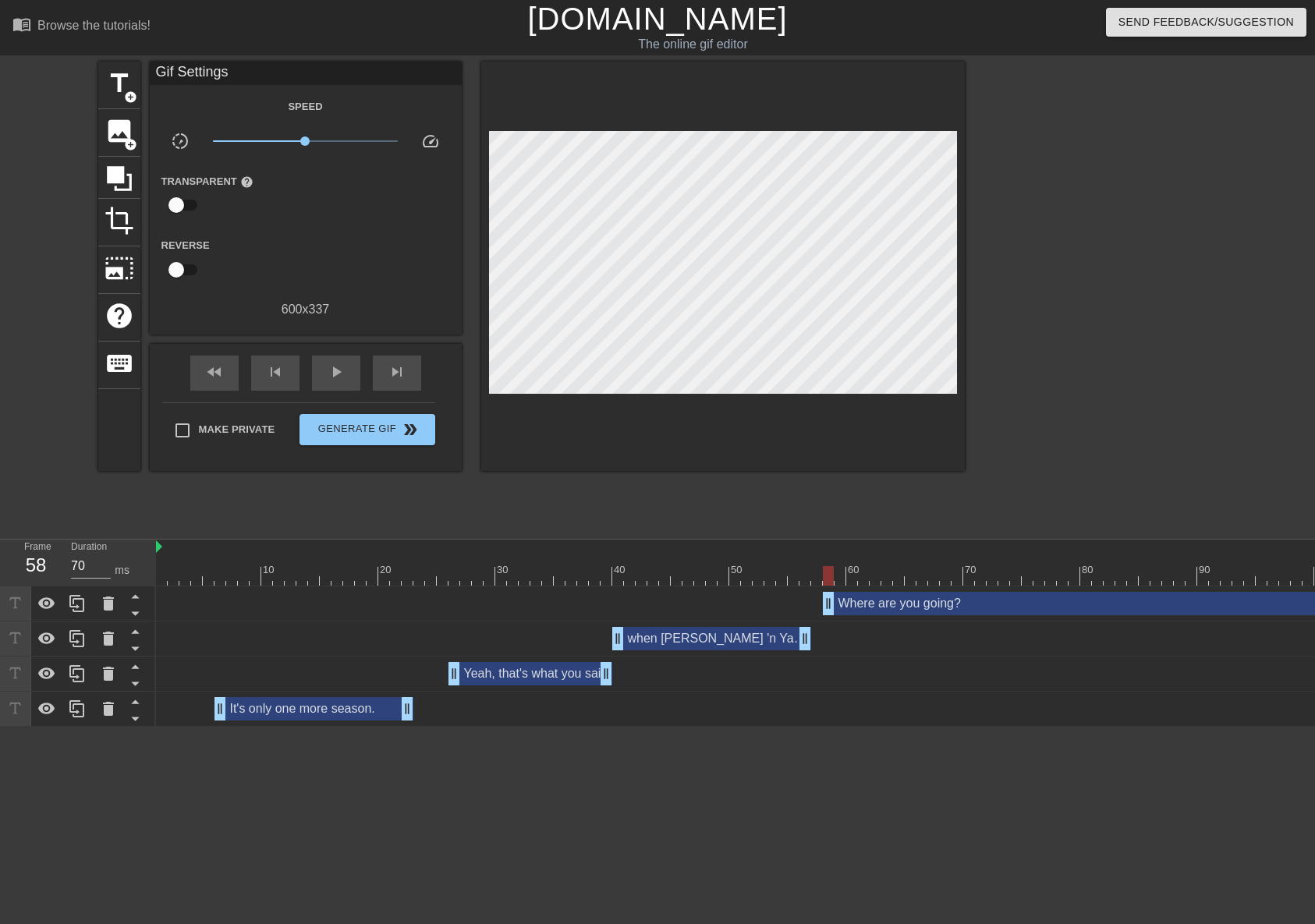
drag, startPoint x: 715, startPoint y: 499, endPoint x: 811, endPoint y: 431, distance: 117.6
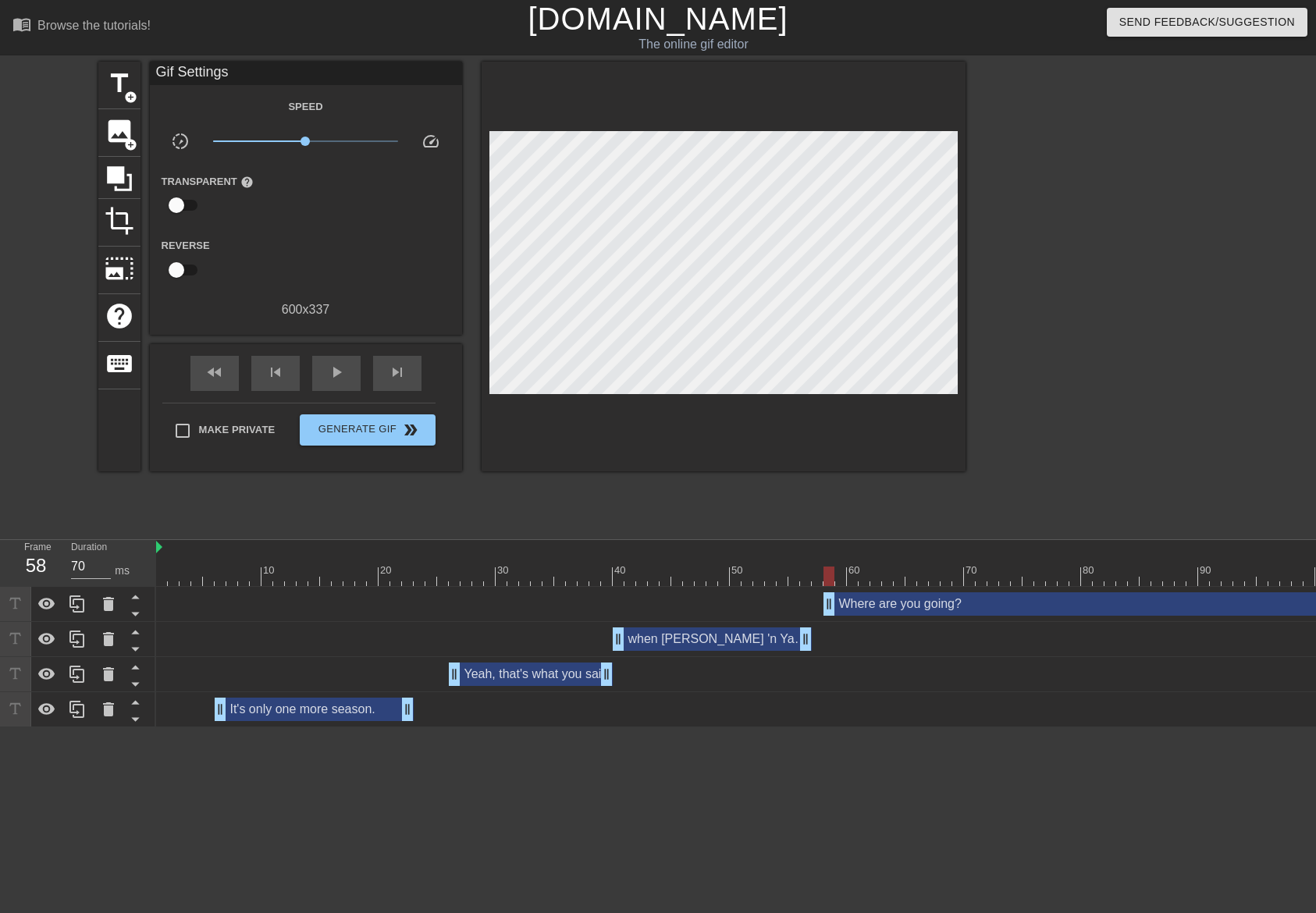
click at [831, 388] on div at bounding box center [723, 266] width 483 height 410
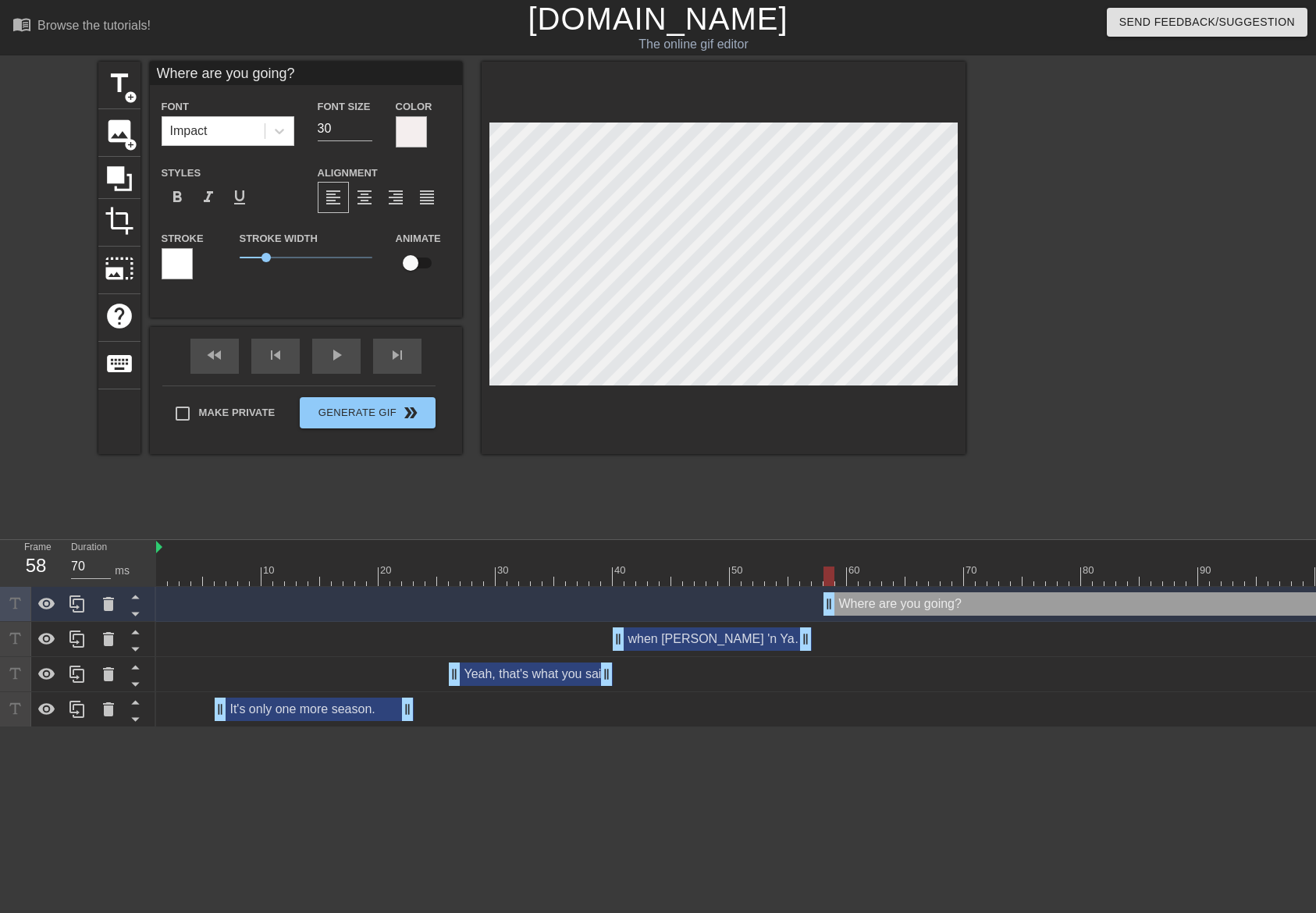
click at [194, 272] on div "Stroke" at bounding box center [188, 253] width 54 height 51
click at [187, 266] on div at bounding box center [177, 263] width 31 height 31
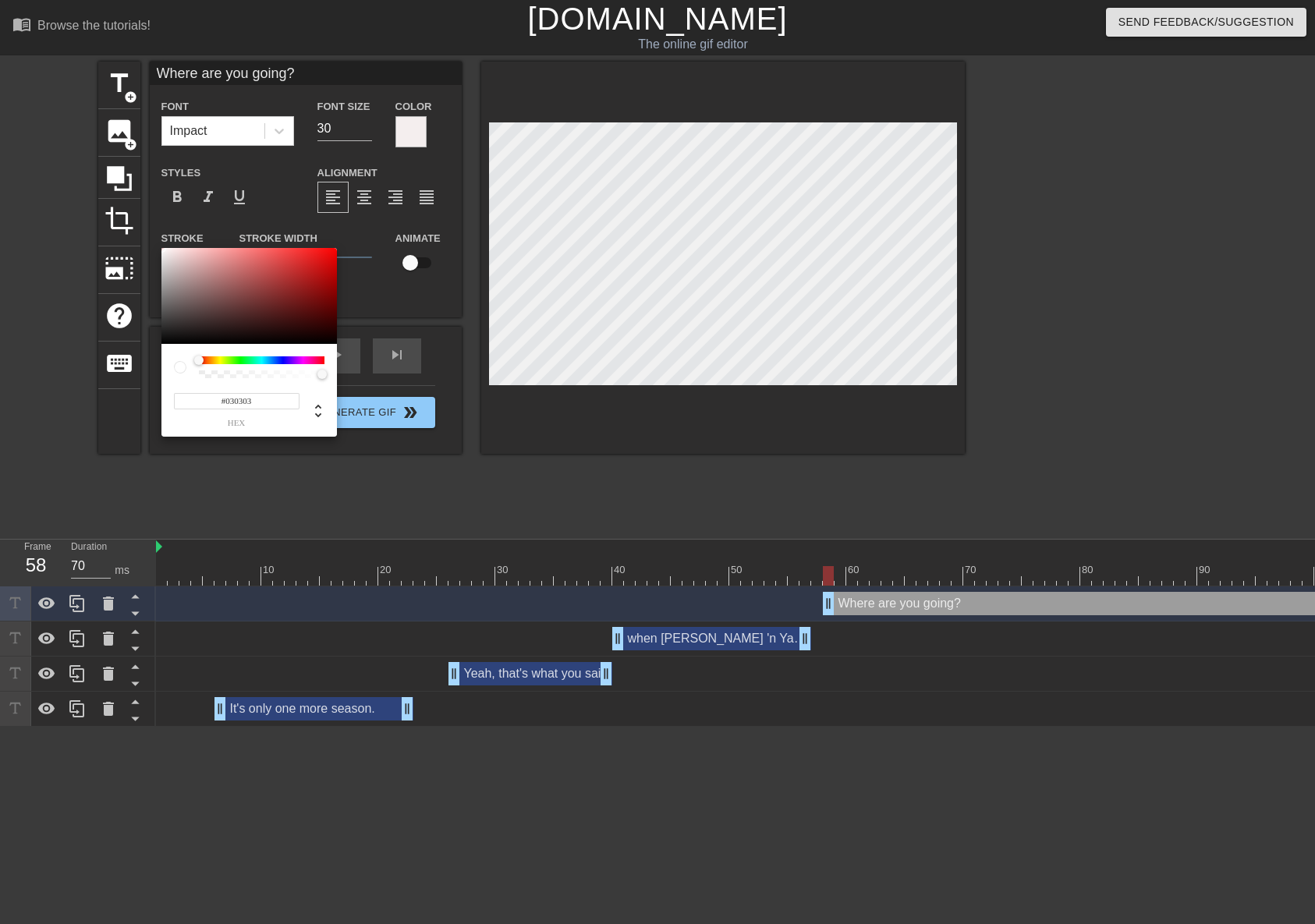
click at [166, 343] on div at bounding box center [248, 295] width 176 height 97
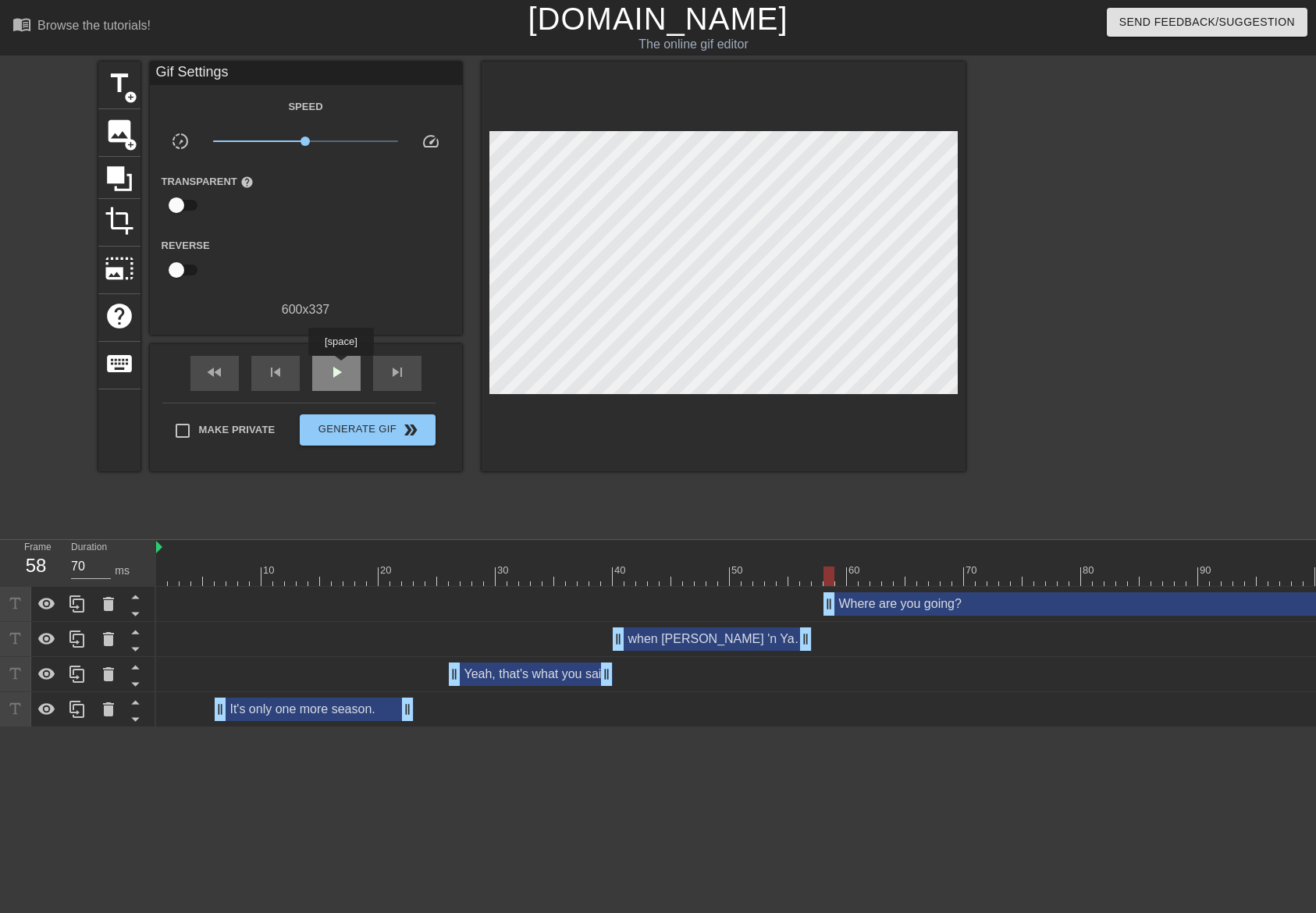
click at [340, 367] on span "play_arrow" at bounding box center [336, 372] width 18 height 18
click at [340, 367] on span "pause" at bounding box center [336, 372] width 18 height 18
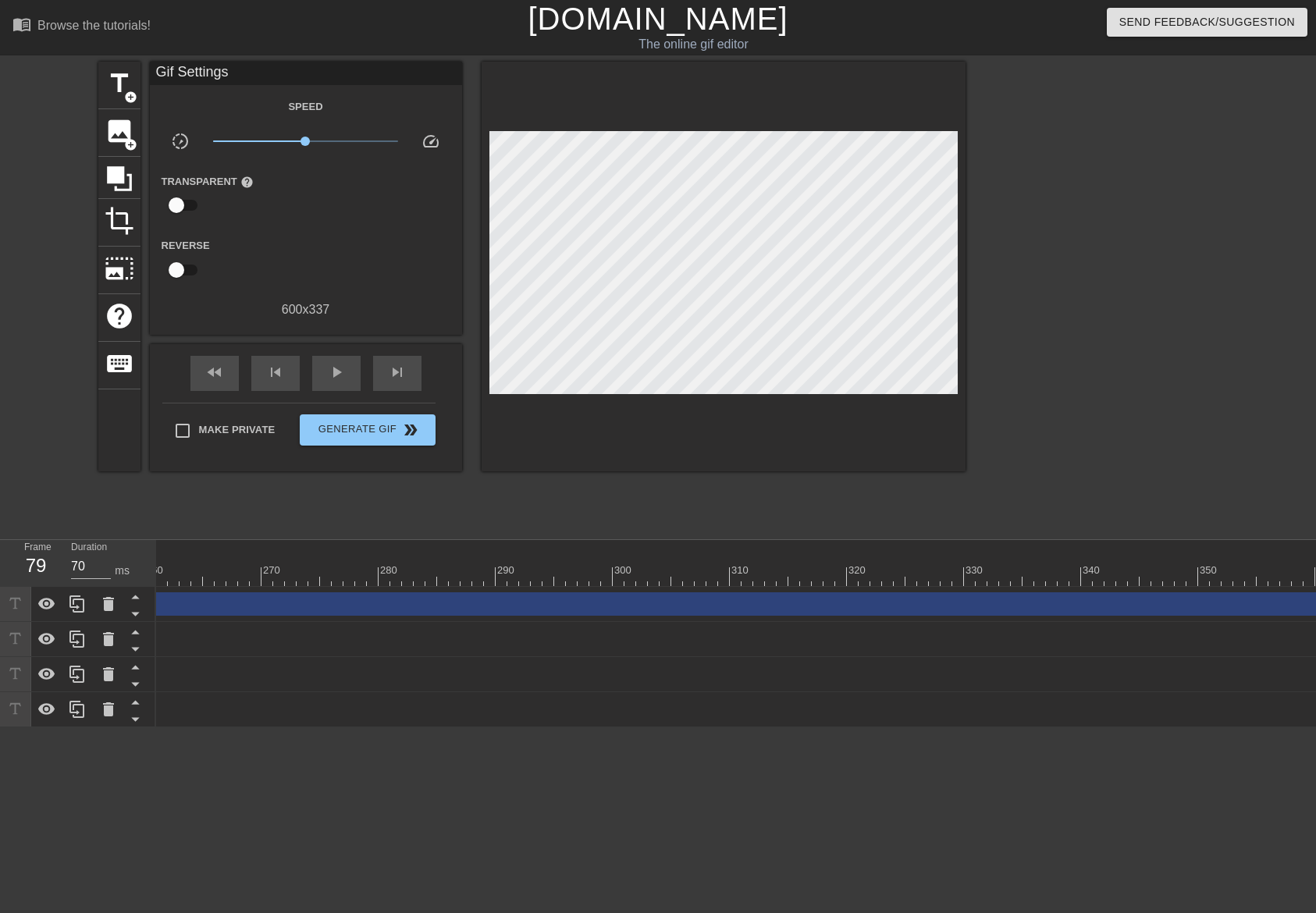
scroll to position [0, 3842]
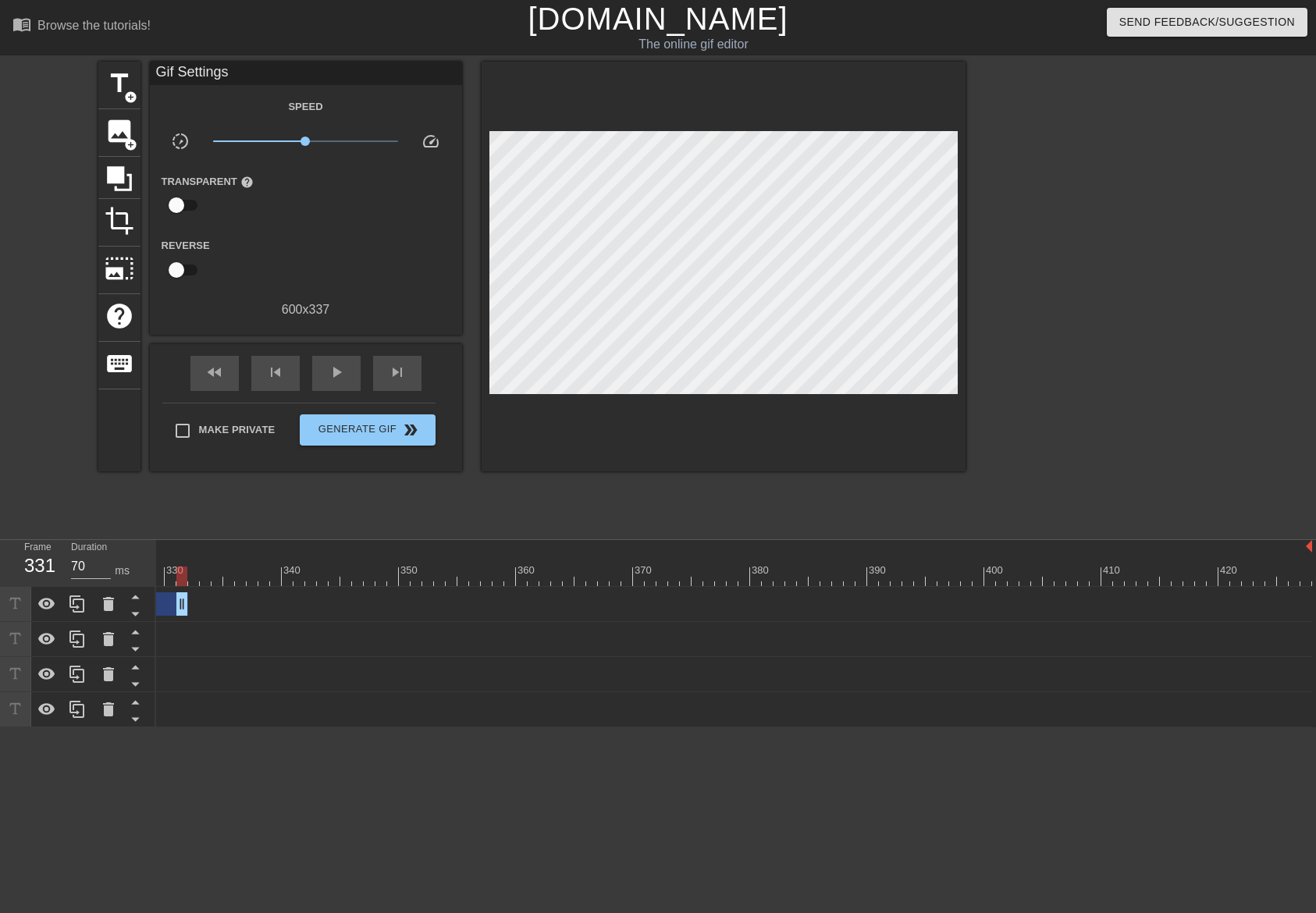
drag, startPoint x: 1307, startPoint y: 613, endPoint x: 204, endPoint y: 677, distance: 1104.9
click at [164, 574] on div "10 20 30 40 50 60 70 80 90 100 110 120 130 140 150 160" at bounding box center [735, 633] width 1159 height 187
drag, startPoint x: 1178, startPoint y: 611, endPoint x: 192, endPoint y: 647, distance: 986.7
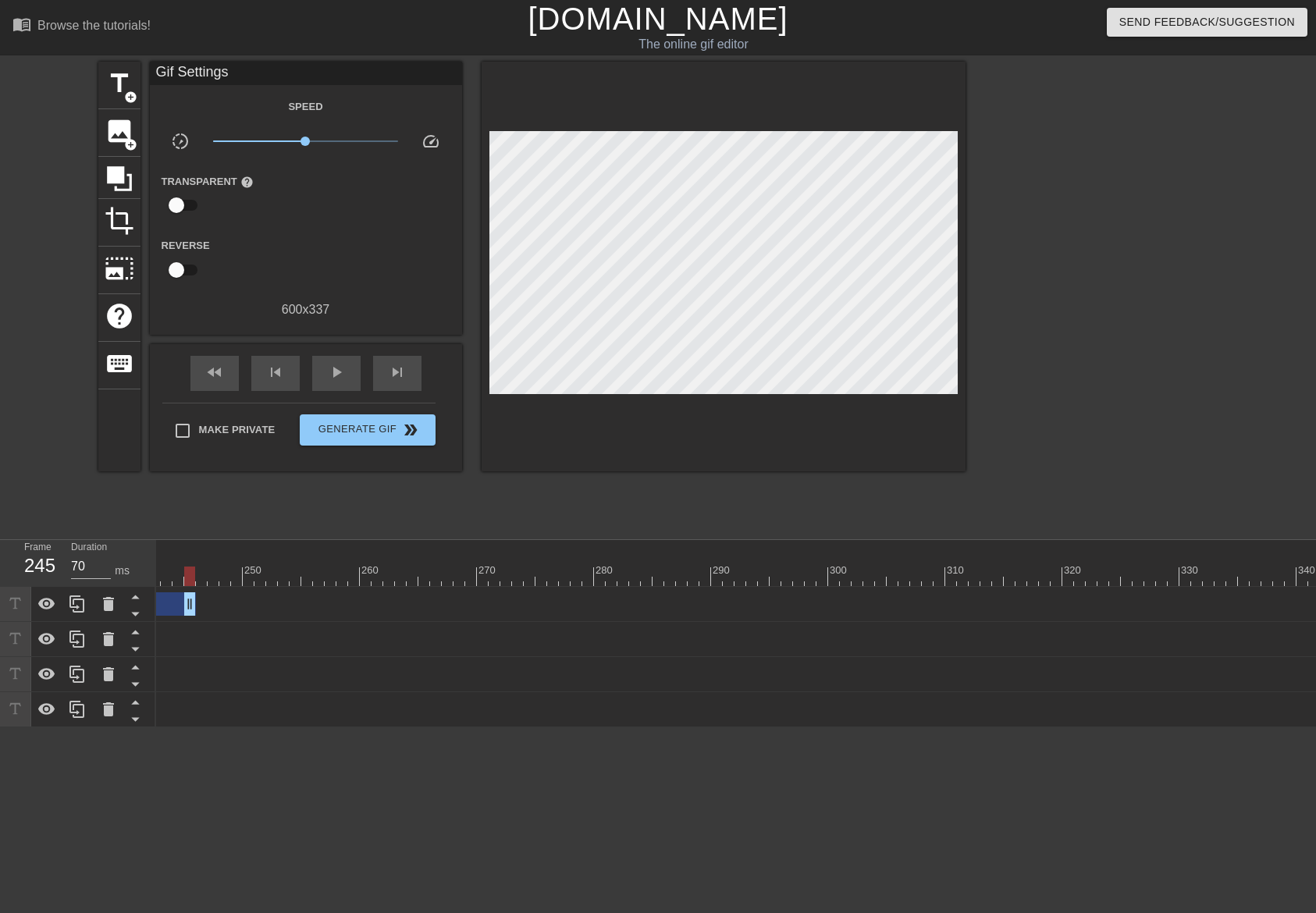
scroll to position [0, 1813]
drag, startPoint x: 1205, startPoint y: 607, endPoint x: 215, endPoint y: 574, distance: 990.5
click at [216, 573] on div "10 20 30 40 50 60 70 80 90 100 110 120 130 140 150 160" at bounding box center [735, 633] width 1159 height 187
drag, startPoint x: 1228, startPoint y: 600, endPoint x: 163, endPoint y: 599, distance: 1065.0
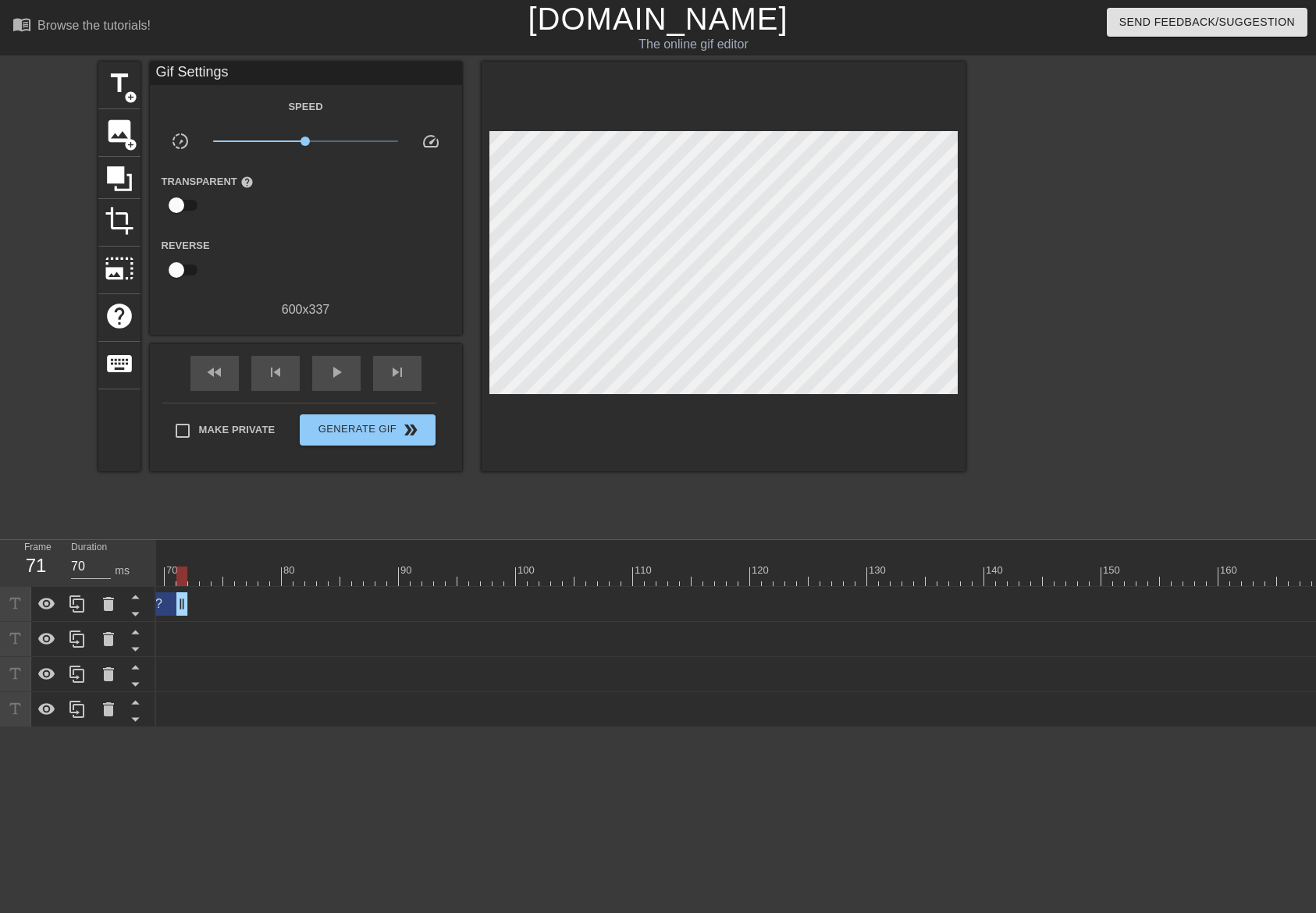
click at [181, 550] on div "10 20 30 40 50 60 70 80 90 100 110 120 130 140 150 160" at bounding box center [735, 633] width 1159 height 187
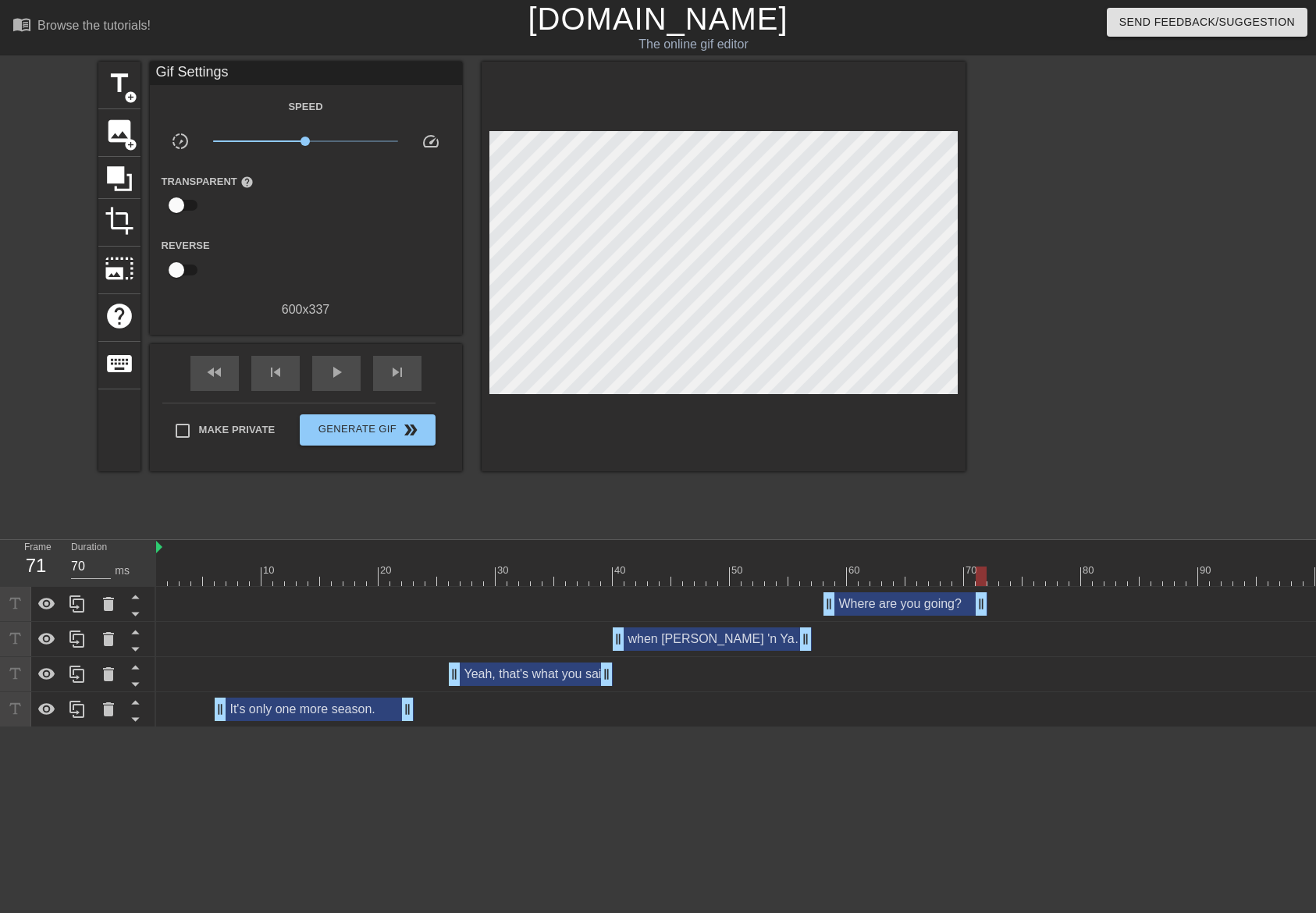
click at [339, 365] on span "play_arrow" at bounding box center [336, 372] width 18 height 18
click at [339, 365] on span "pause" at bounding box center [336, 372] width 18 height 18
click at [339, 365] on span "play_arrow" at bounding box center [336, 372] width 18 height 18
click at [339, 365] on span "pause" at bounding box center [336, 372] width 18 height 18
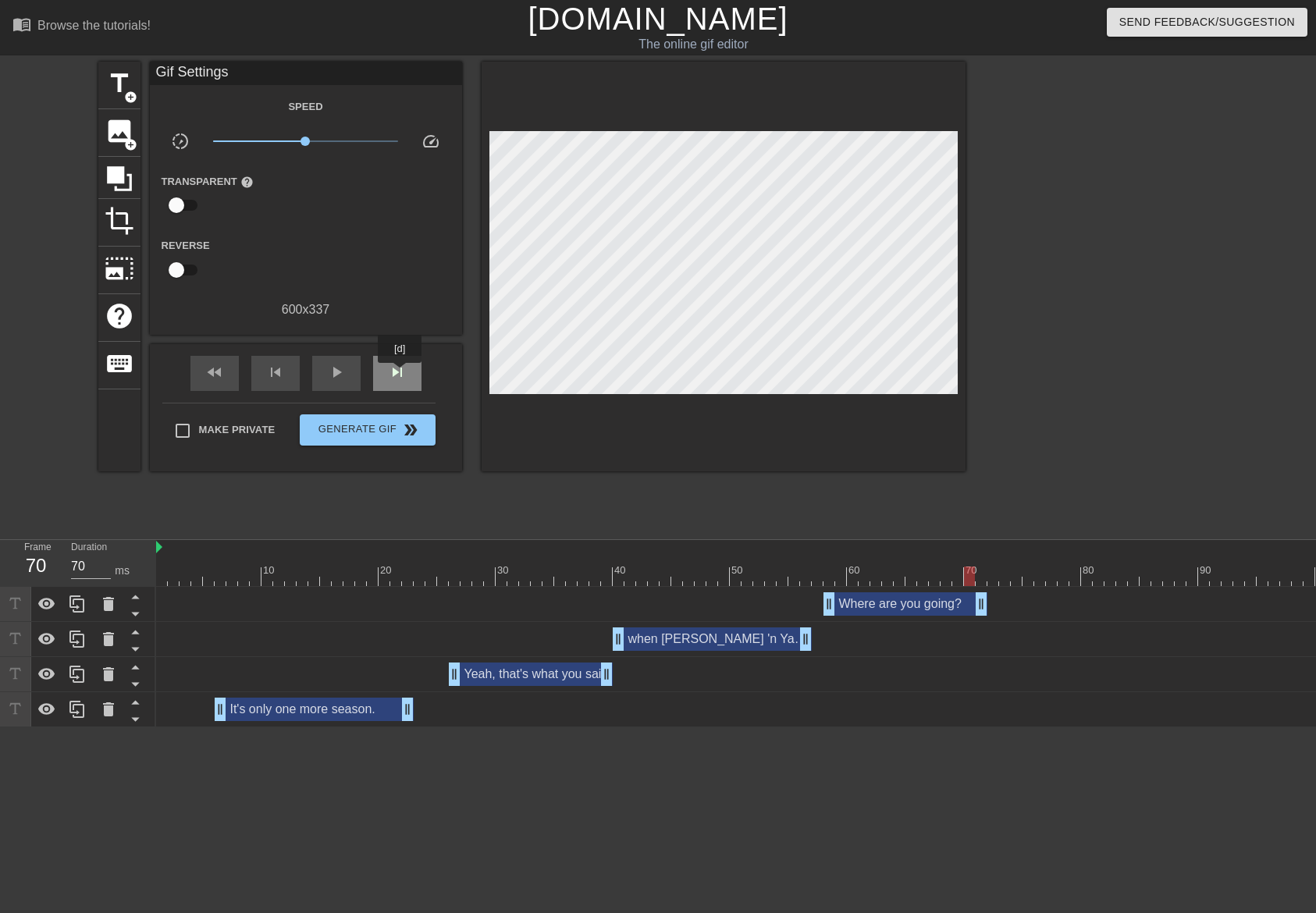
click at [401, 374] on span "skip_next" at bounding box center [397, 372] width 18 height 18
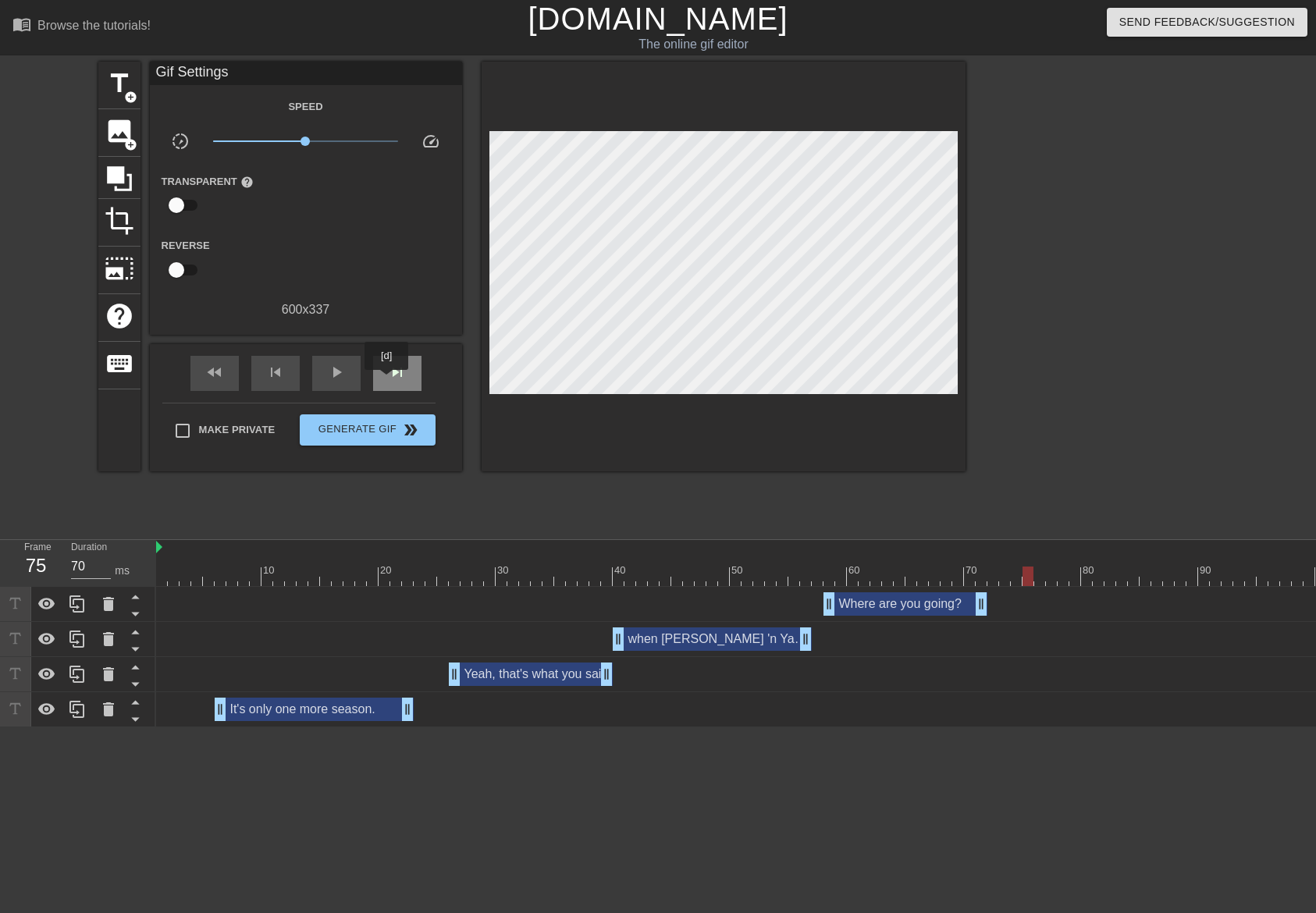
click at [387, 380] on div "skip_next" at bounding box center [397, 373] width 49 height 35
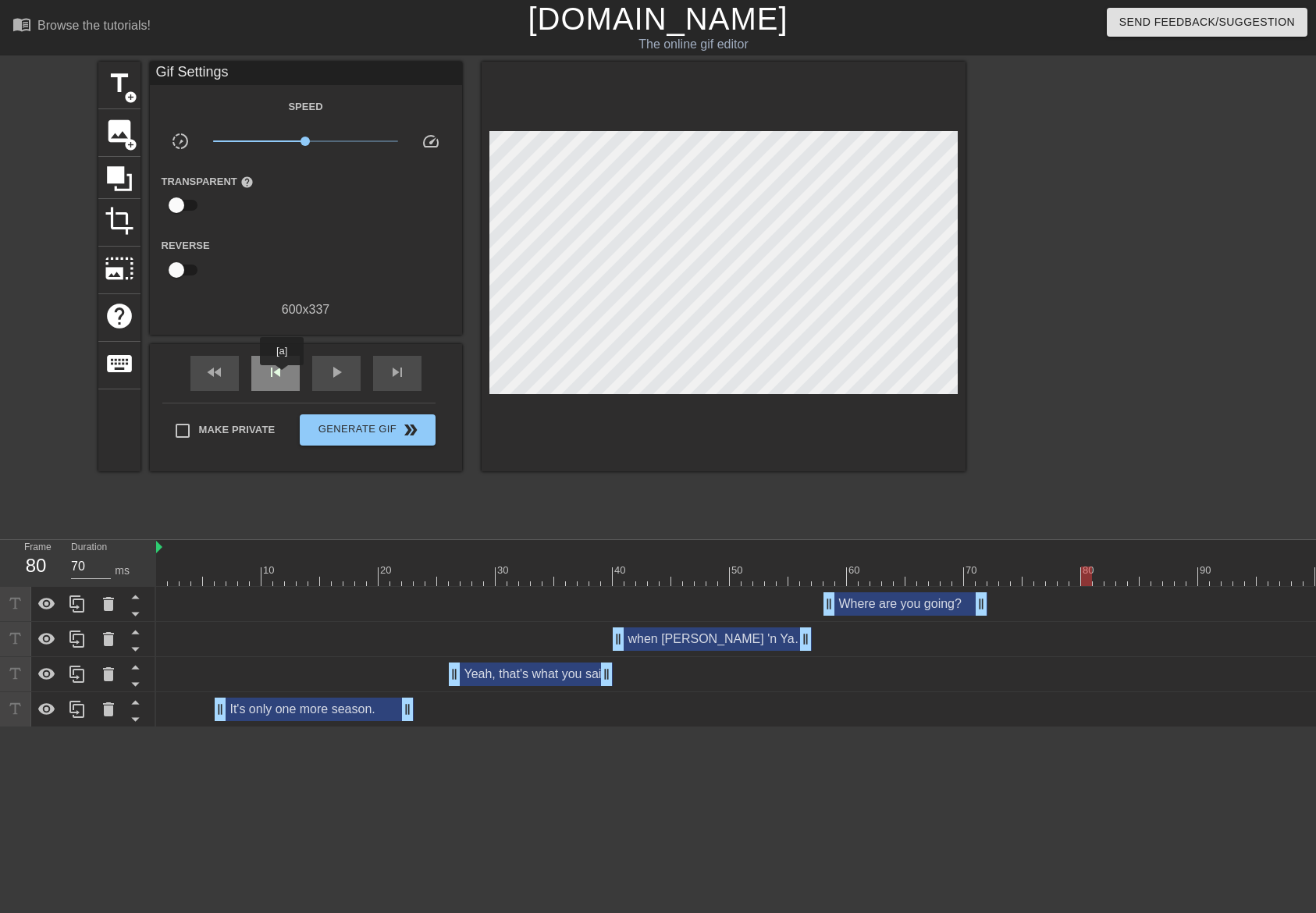
click at [282, 376] on span "skip_previous" at bounding box center [275, 372] width 18 height 18
click at [118, 83] on span "title" at bounding box center [120, 84] width 29 height 29
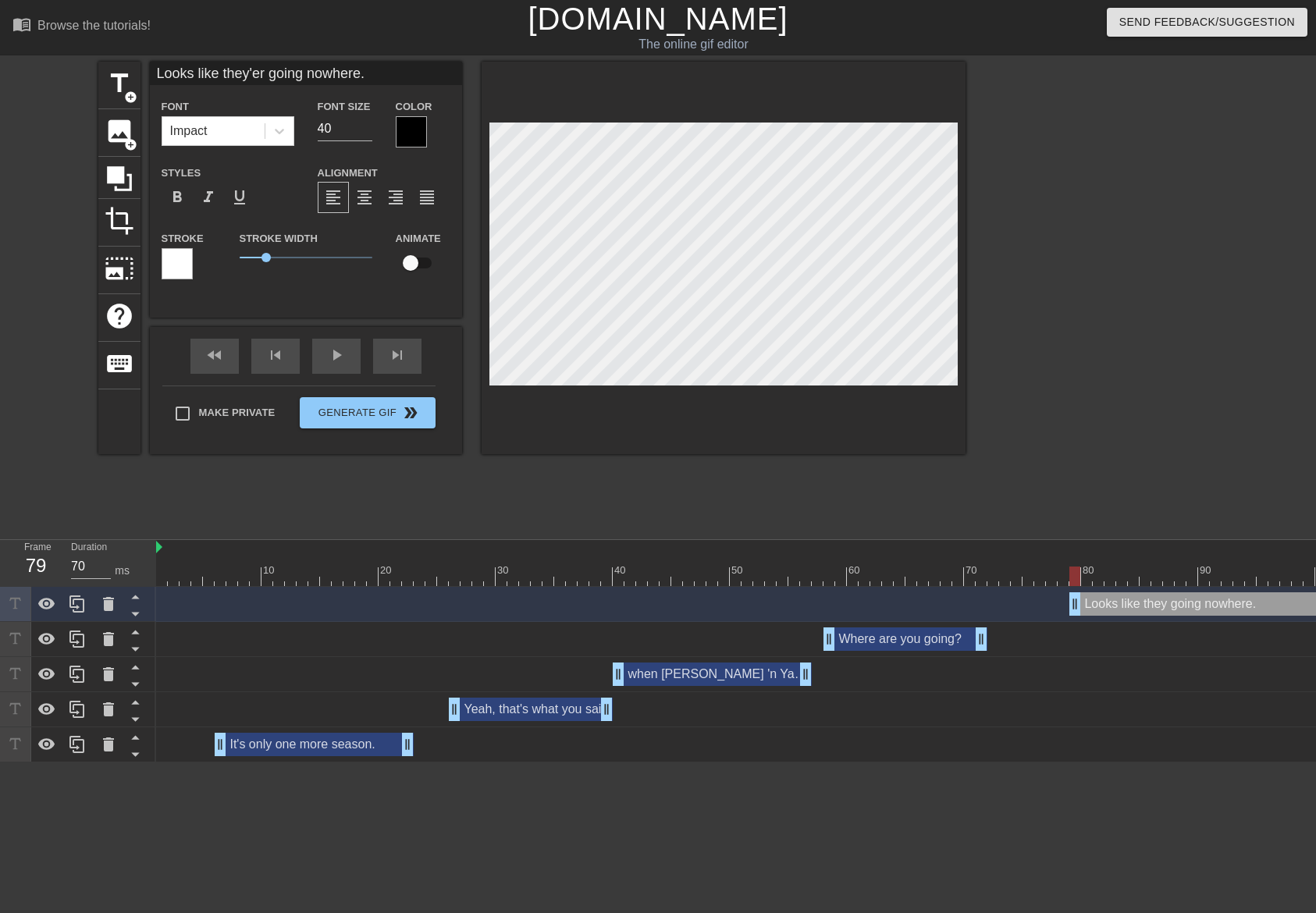
scroll to position [2, 7]
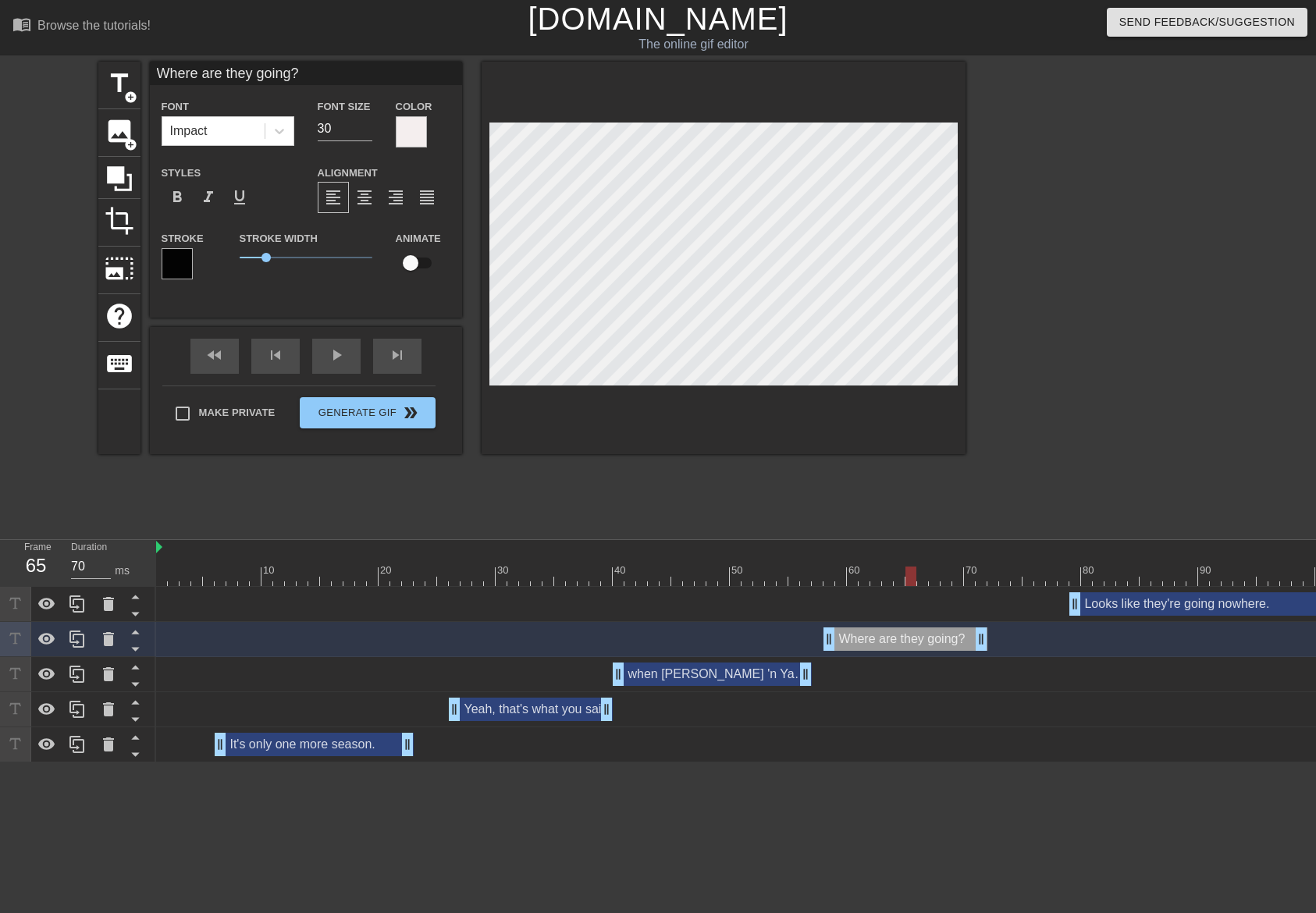
scroll to position [3, 6]
click at [868, 389] on div at bounding box center [723, 258] width 483 height 392
click at [347, 365] on div "play_arrow" at bounding box center [336, 357] width 49 height 35
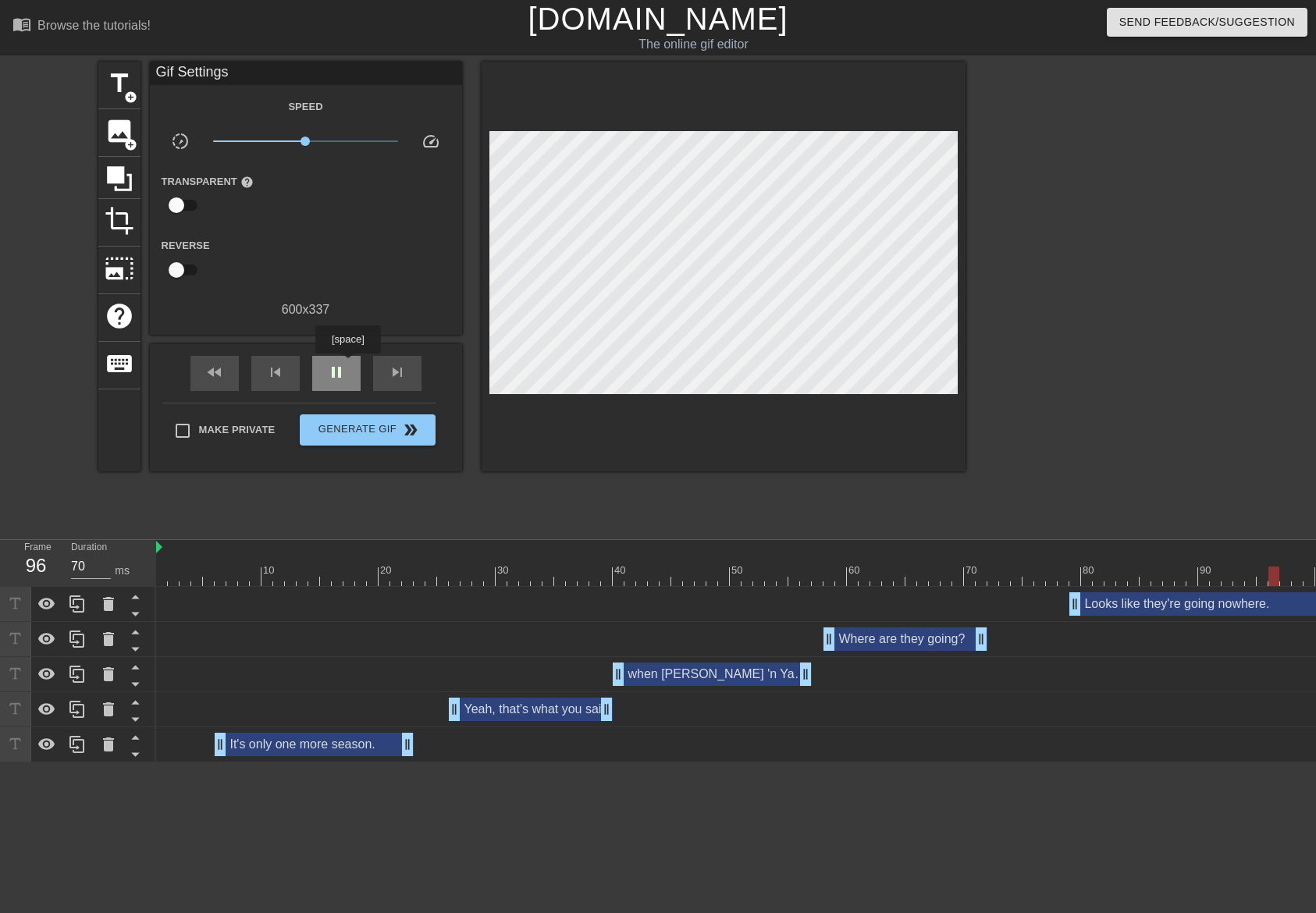
click at [347, 365] on div "pause" at bounding box center [336, 373] width 49 height 35
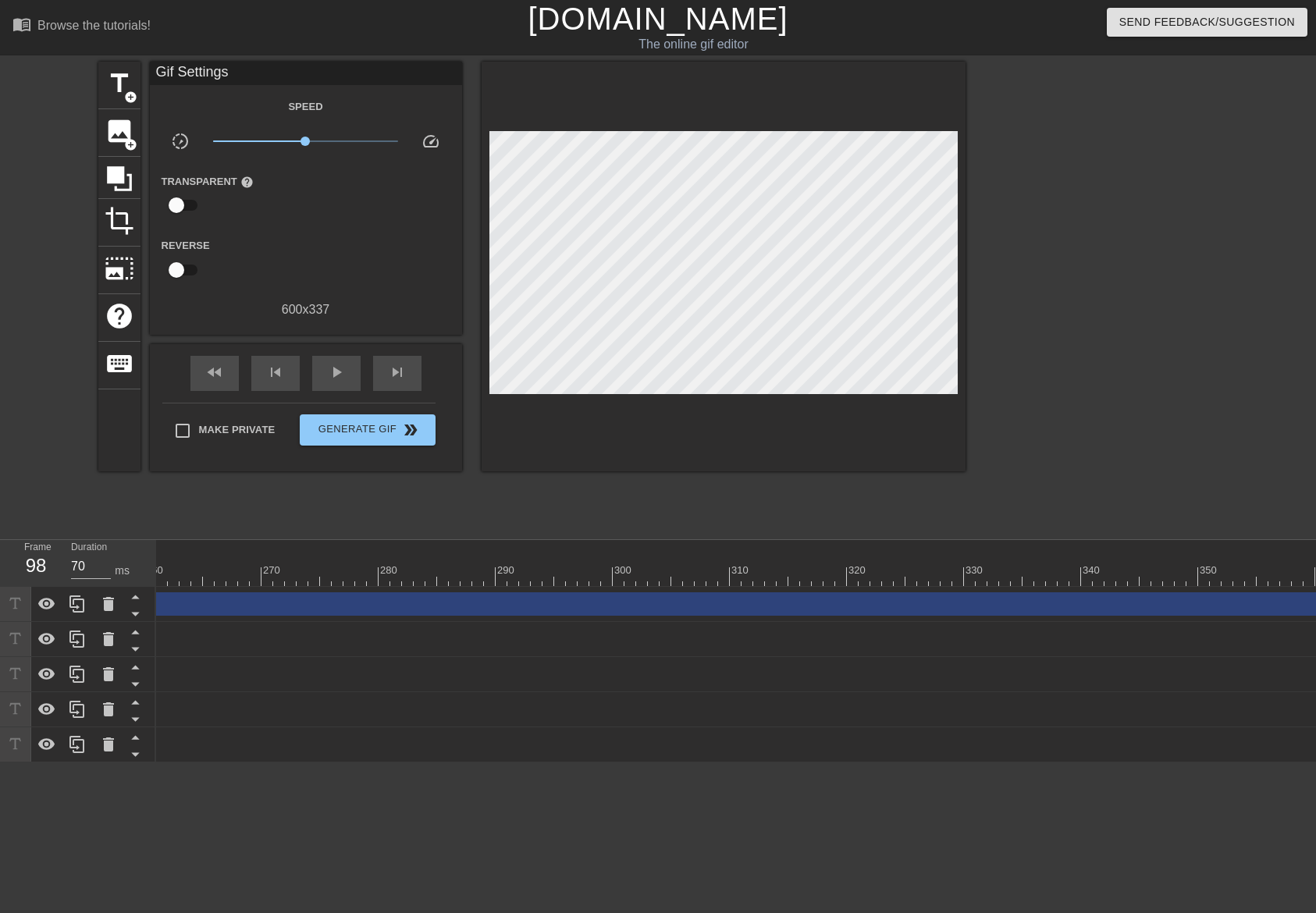
scroll to position [0, 3842]
drag, startPoint x: 1270, startPoint y: 775, endPoint x: 1296, endPoint y: 739, distance: 44.4
click at [1270, 763] on html "menu_book Browse the tutorials! [DOMAIN_NAME] The online gif editor Send Feedba…" at bounding box center [658, 381] width 1316 height 763
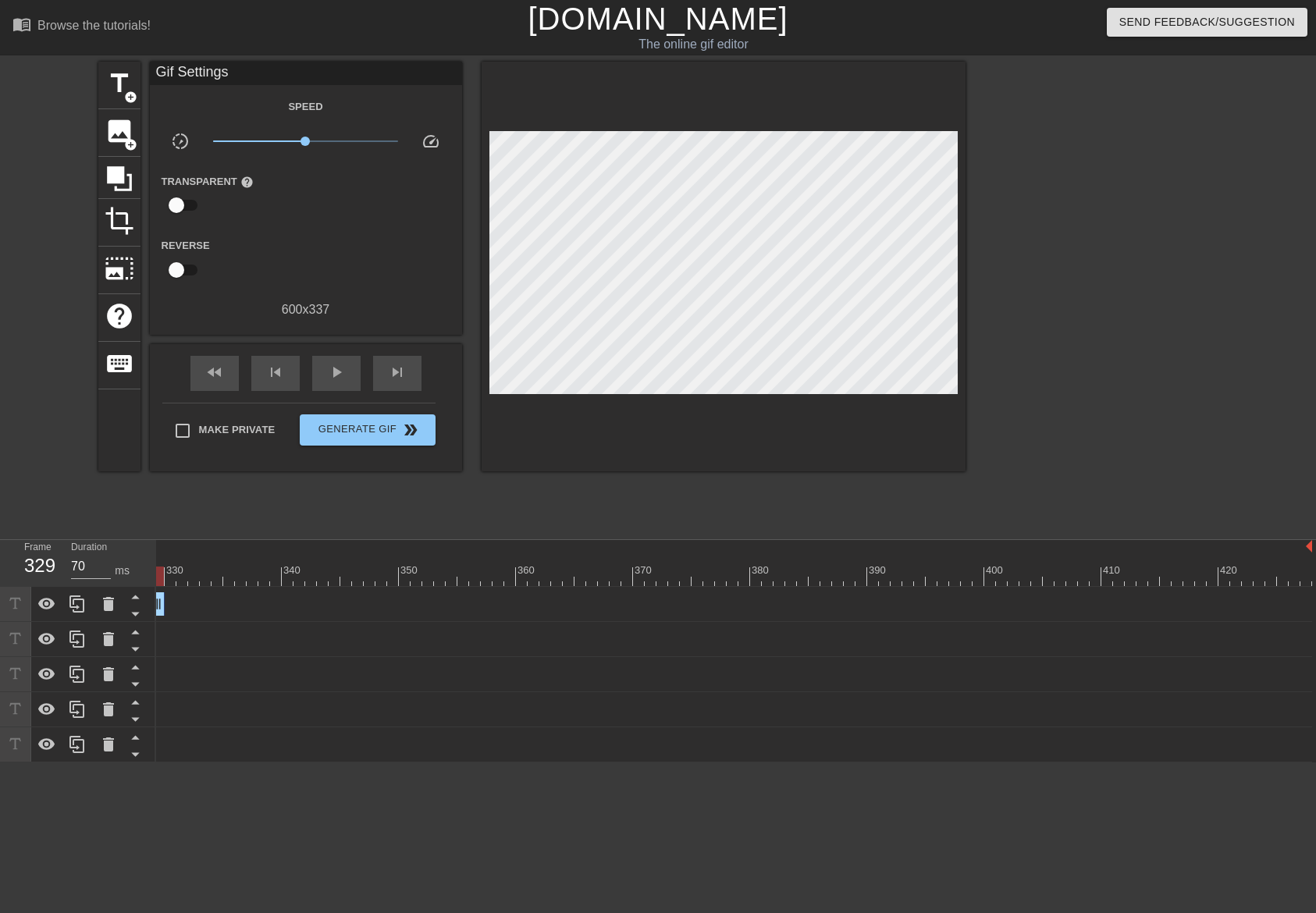
drag, startPoint x: 1308, startPoint y: 607, endPoint x: 161, endPoint y: 638, distance: 1147.4
drag, startPoint x: 196, startPoint y: 763, endPoint x: 359, endPoint y: 743, distance: 164.2
click at [196, 763] on div "10 20 30 40 50 60 70 80 90 100 110 120 130 140 150 160" at bounding box center [735, 650] width 1159 height 222
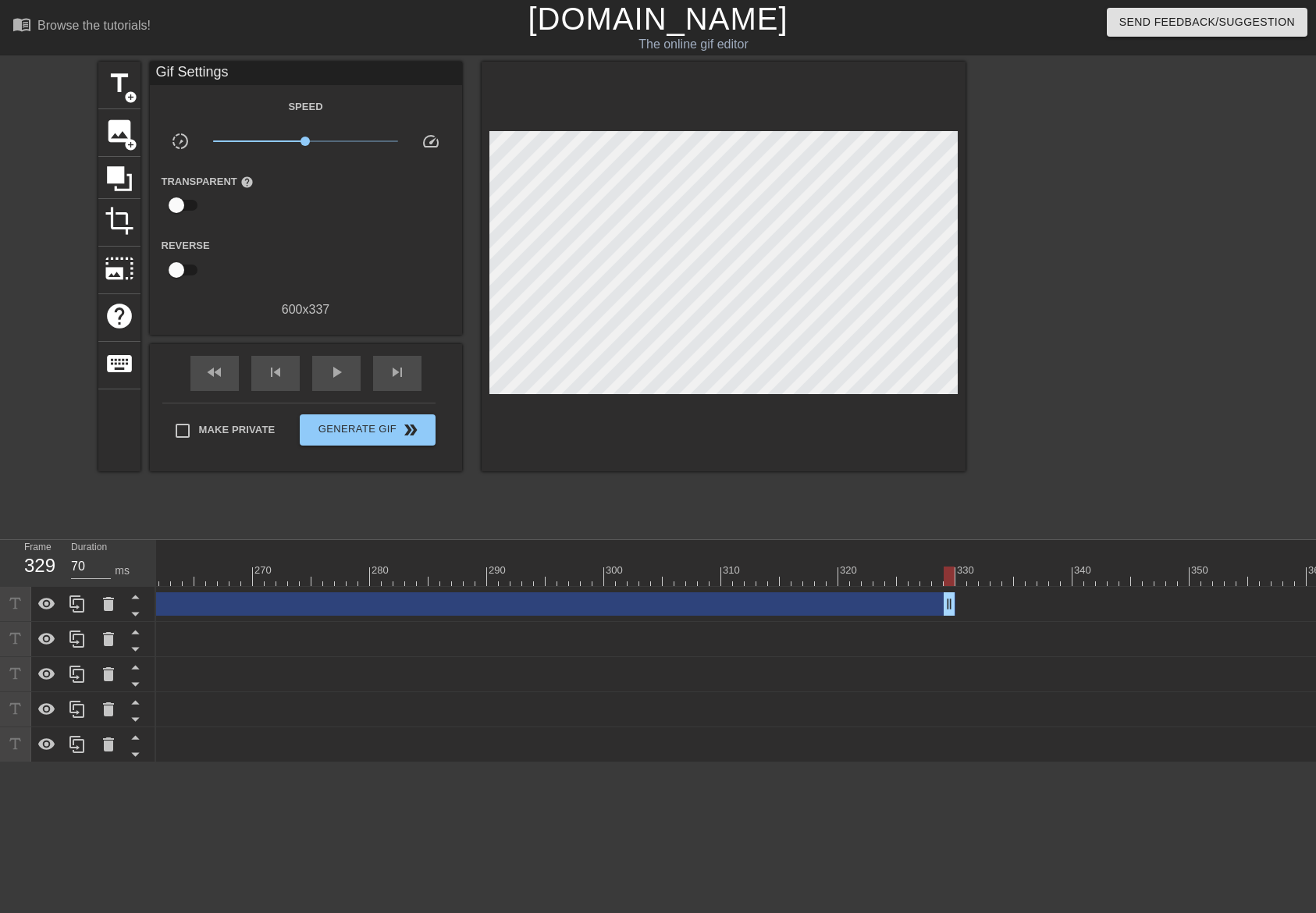
scroll to position [0, 2828]
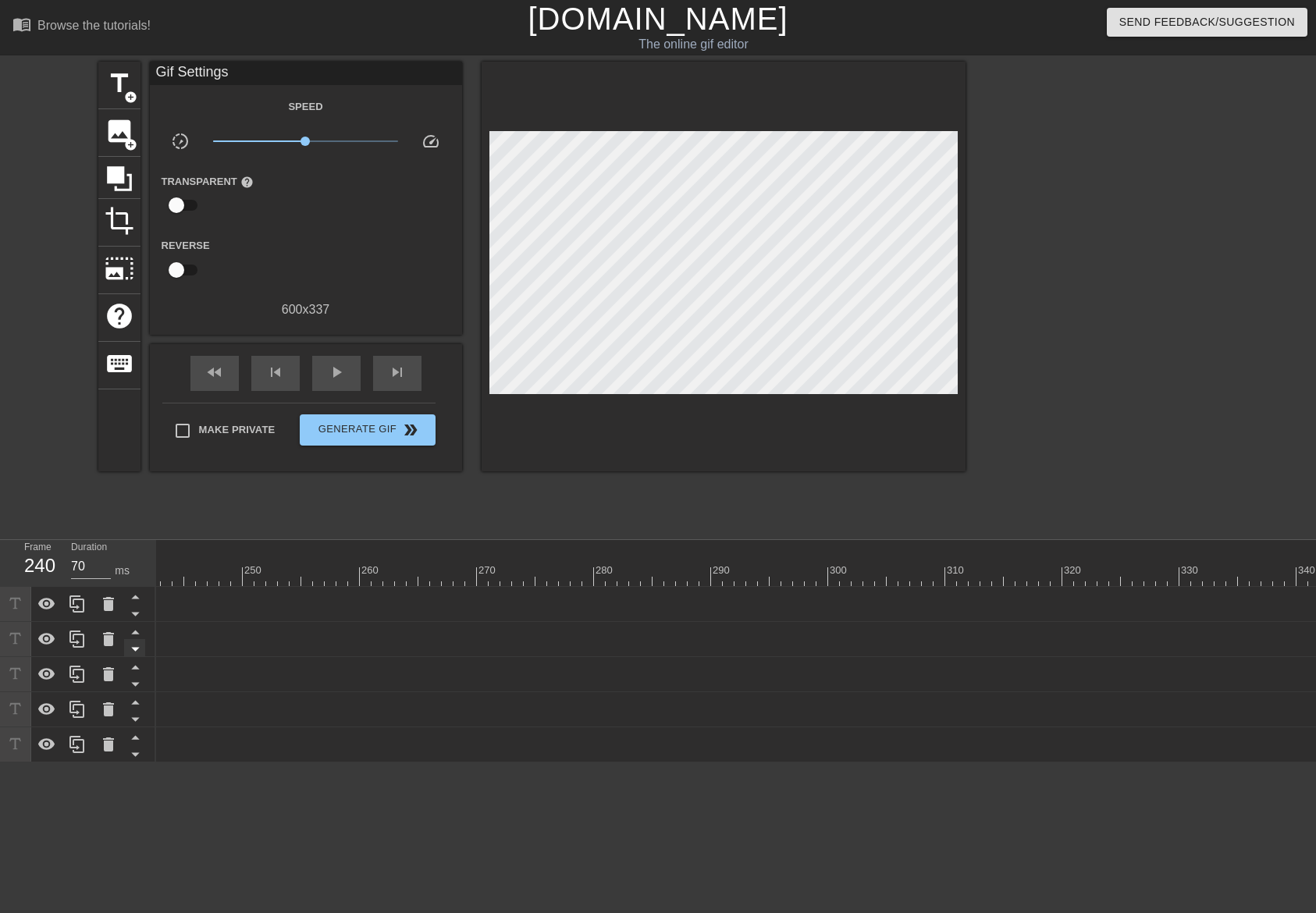
drag, startPoint x: 1173, startPoint y: 603, endPoint x: 130, endPoint y: 646, distance: 1043.9
click at [130, 646] on div "Frame 240 Duration 70 ms 10 20 30 40 50 60 70 80 90 100 110 120 130 140 150" at bounding box center [658, 650] width 1316 height 222
drag, startPoint x: 1145, startPoint y: 612, endPoint x: 151, endPoint y: 615, distance: 994.0
click at [151, 615] on div "Frame 160 Duration 70 ms 10 20 30 40 50 60 70 80 90 100 110 120 130 140 150" at bounding box center [658, 650] width 1316 height 222
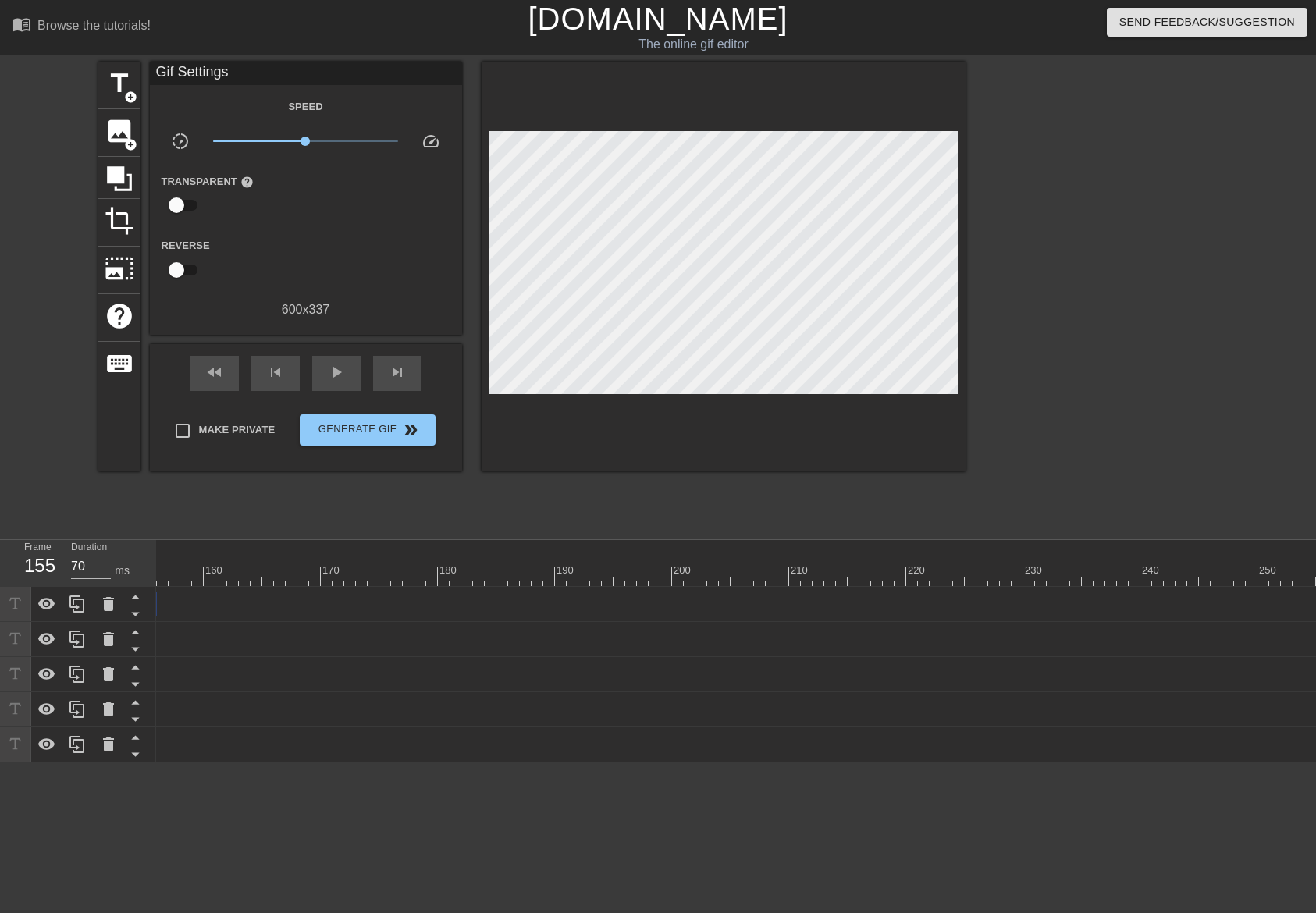
scroll to position [0, 799]
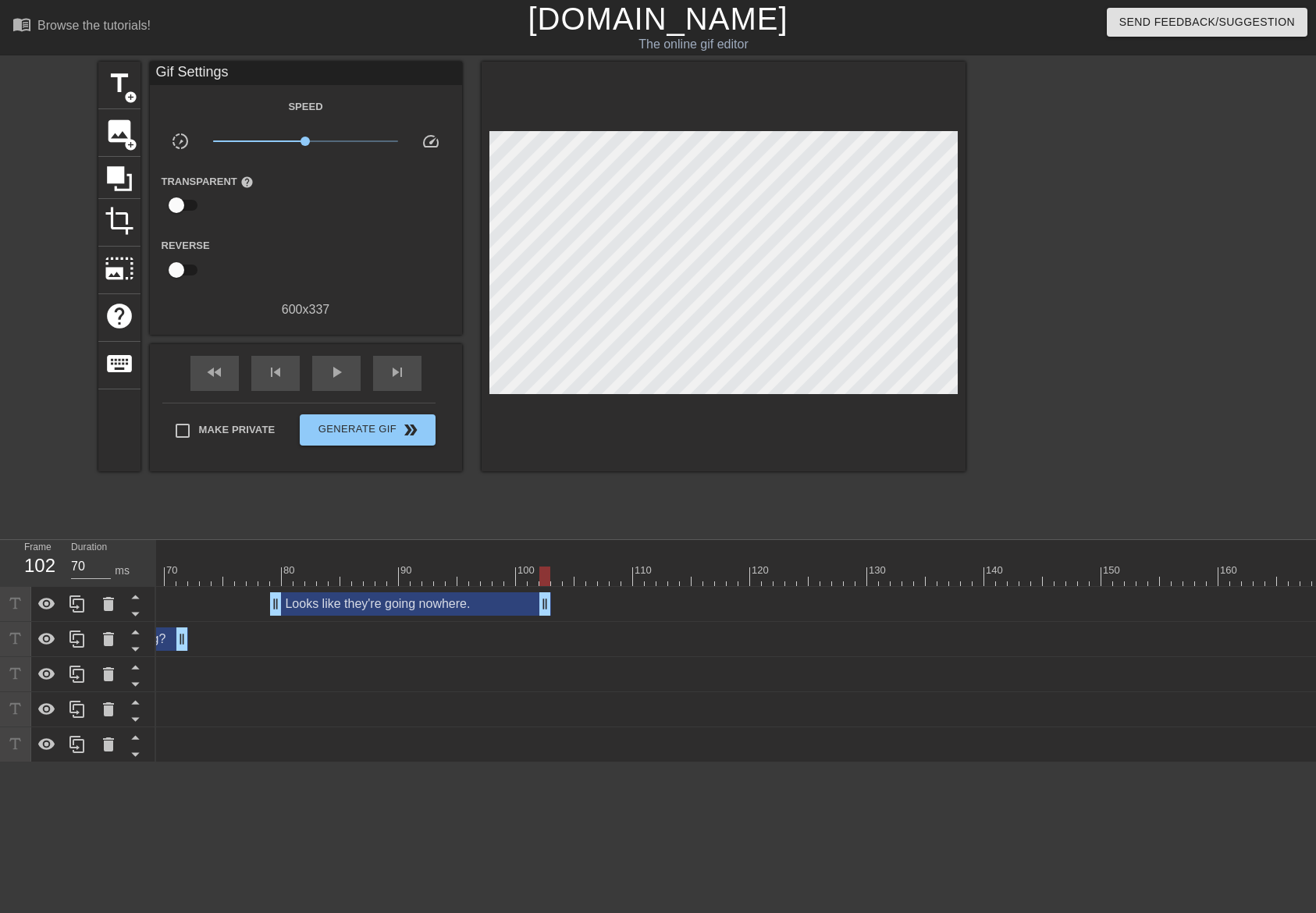
drag, startPoint x: 1168, startPoint y: 603, endPoint x: 550, endPoint y: 529, distance: 622.4
click at [550, 529] on div "menu_book Browse the tutorials! [DOMAIN_NAME] The online gif editor Send Feedba…" at bounding box center [658, 381] width 1316 height 763
drag, startPoint x: 731, startPoint y: 488, endPoint x: 735, endPoint y: 406, distance: 82.1
click at [732, 487] on div "title add_circle image add_circle crop photo_size_select_large help keyboard Gi…" at bounding box center [531, 296] width 867 height 468
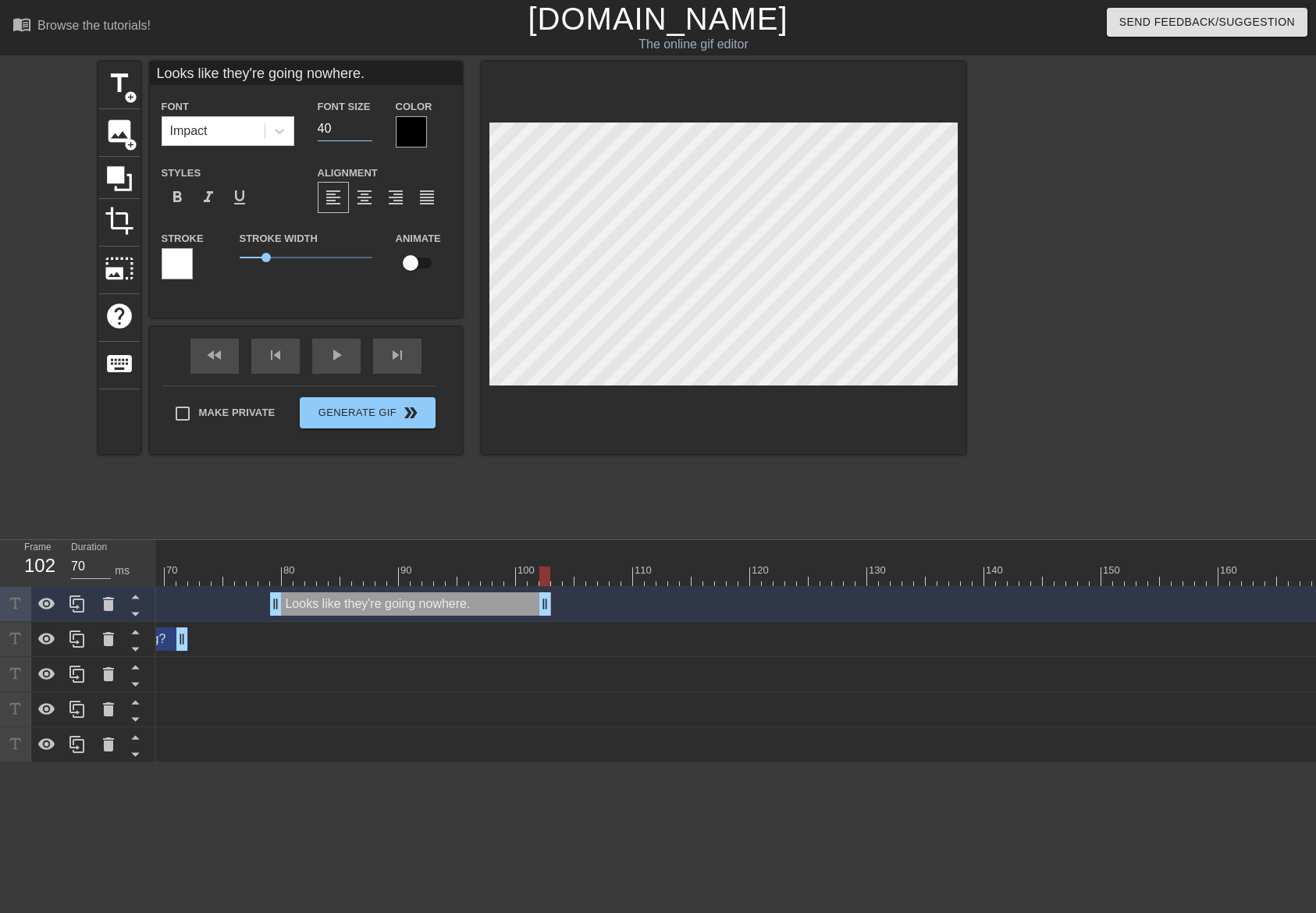
drag, startPoint x: 321, startPoint y: 130, endPoint x: 297, endPoint y: 133, distance: 24.2
click at [297, 133] on div "Font Impact Font Size 40 Color" at bounding box center [306, 122] width 312 height 51
click at [402, 132] on div at bounding box center [412, 132] width 31 height 31
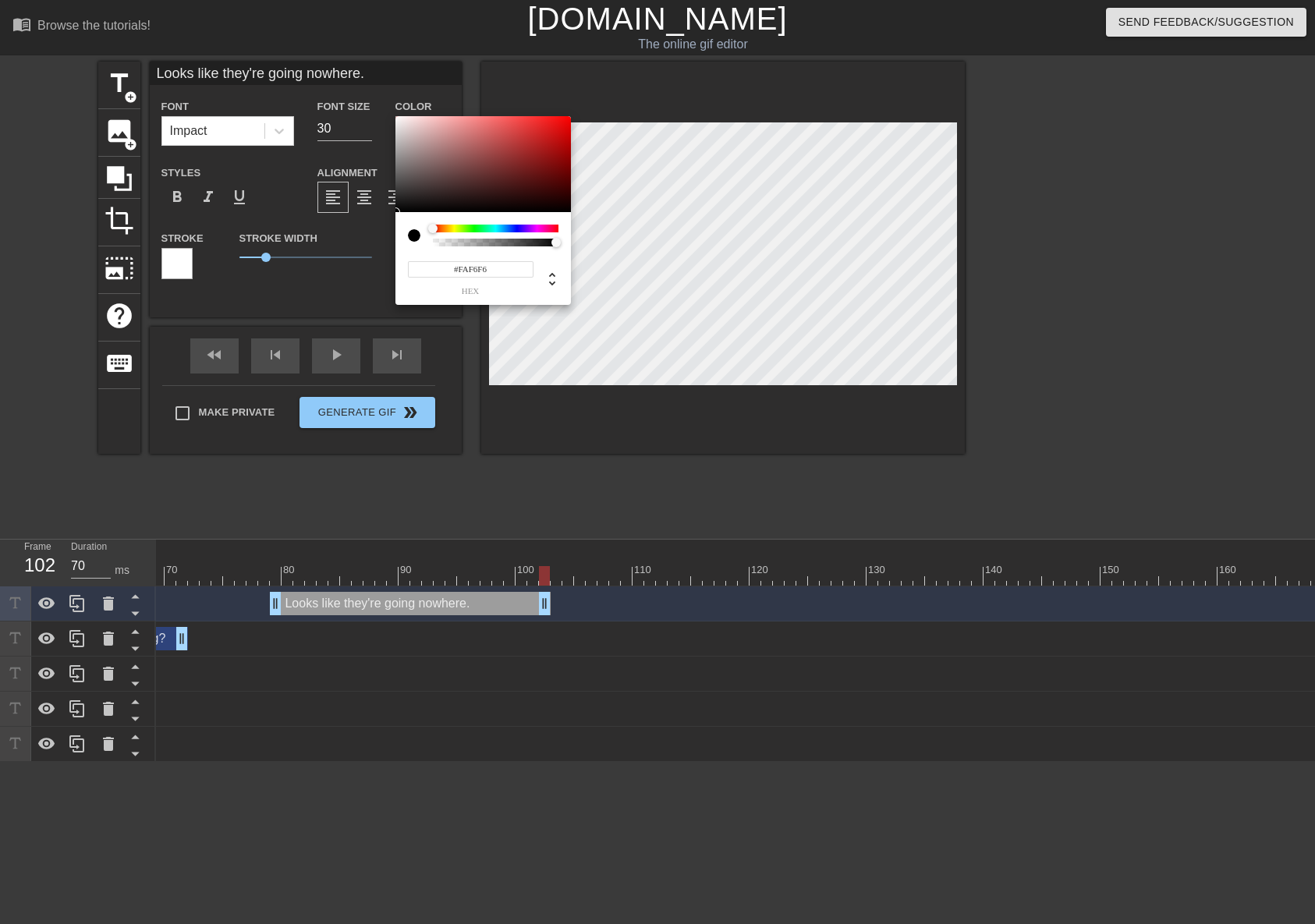
click at [398, 118] on div at bounding box center [483, 164] width 176 height 97
drag, startPoint x: 682, startPoint y: 518, endPoint x: 703, endPoint y: 437, distance: 83.7
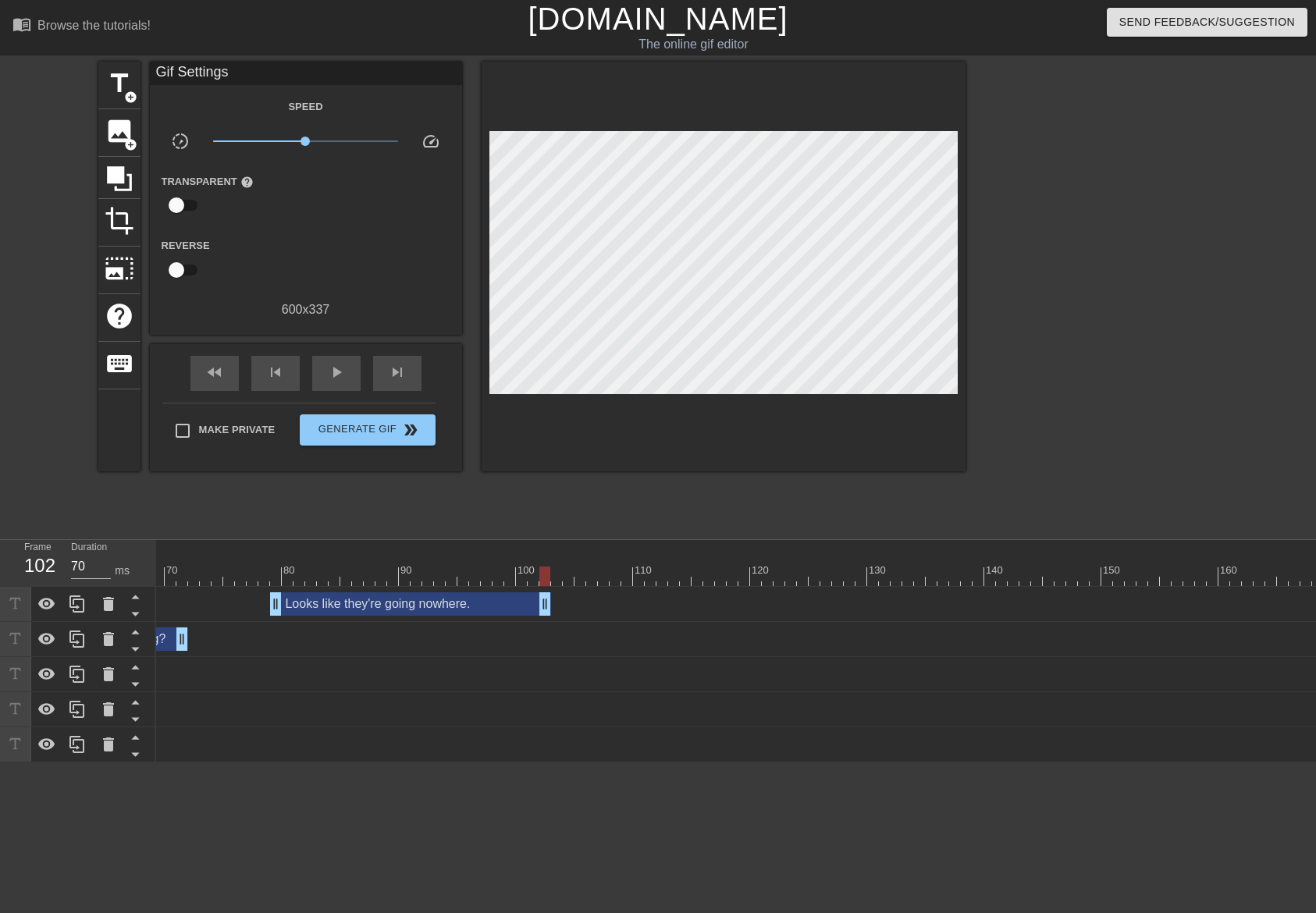
click at [731, 386] on div at bounding box center [723, 266] width 483 height 410
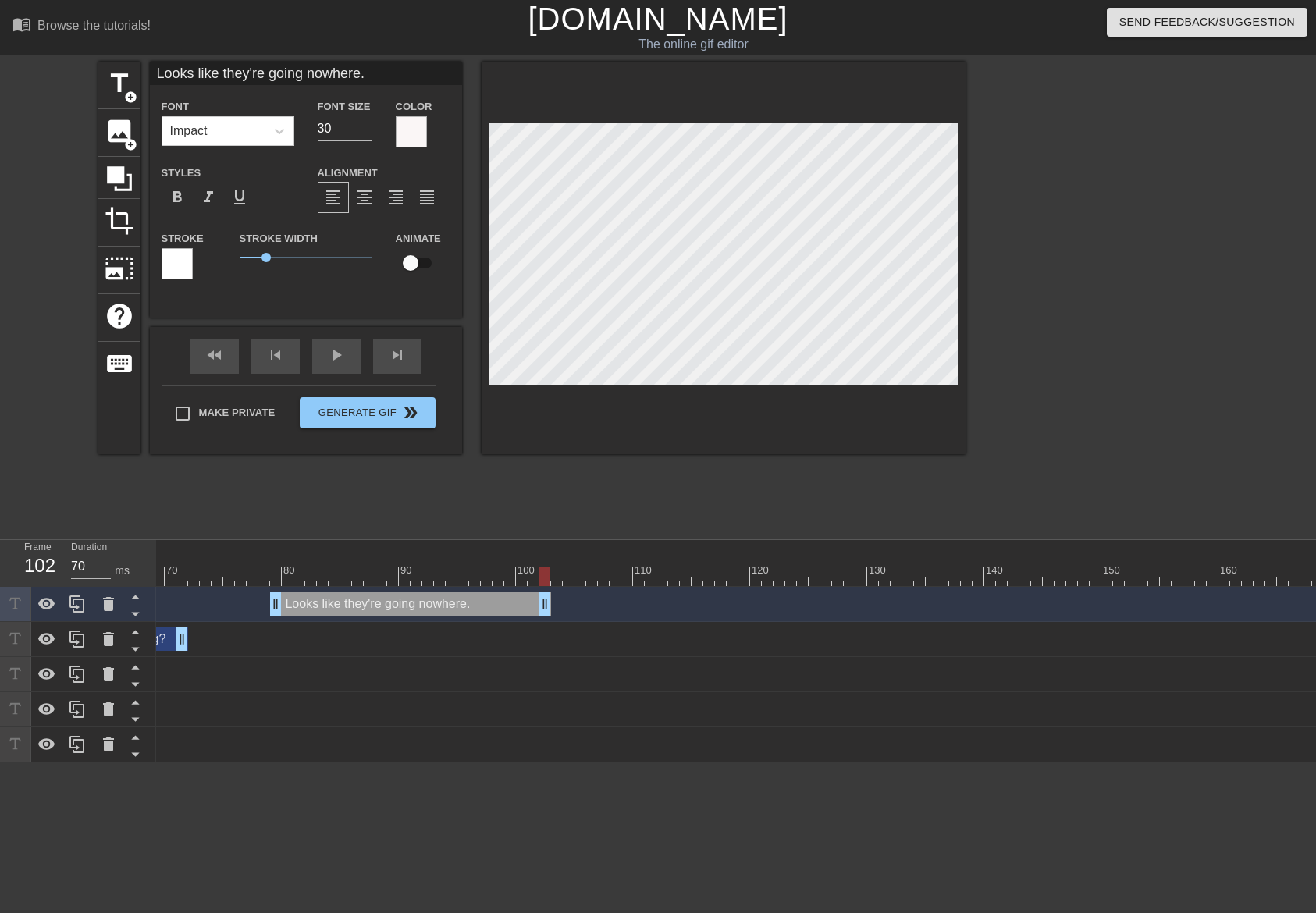
click at [171, 274] on div at bounding box center [177, 263] width 31 height 31
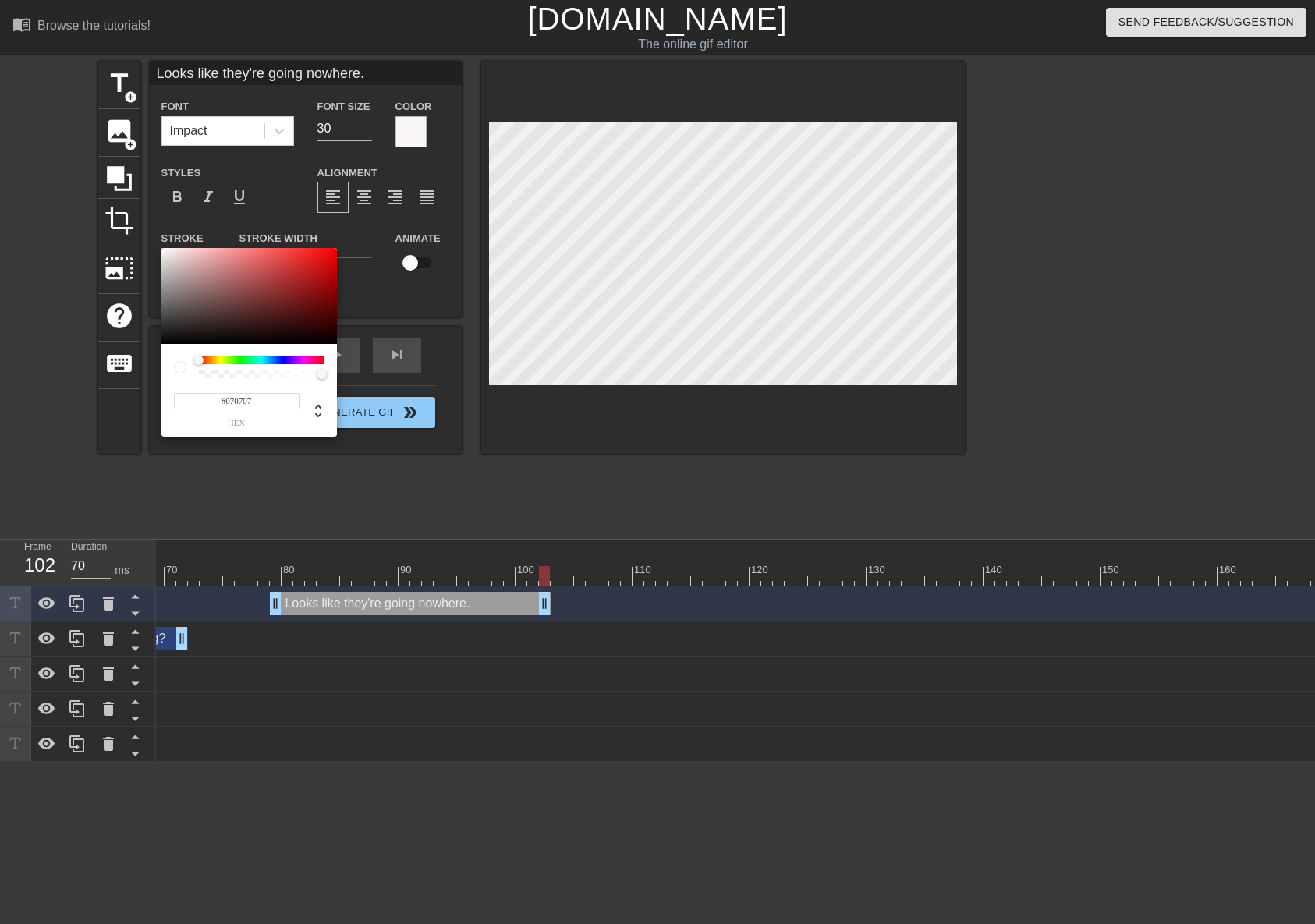
click at [165, 341] on div at bounding box center [248, 295] width 176 height 97
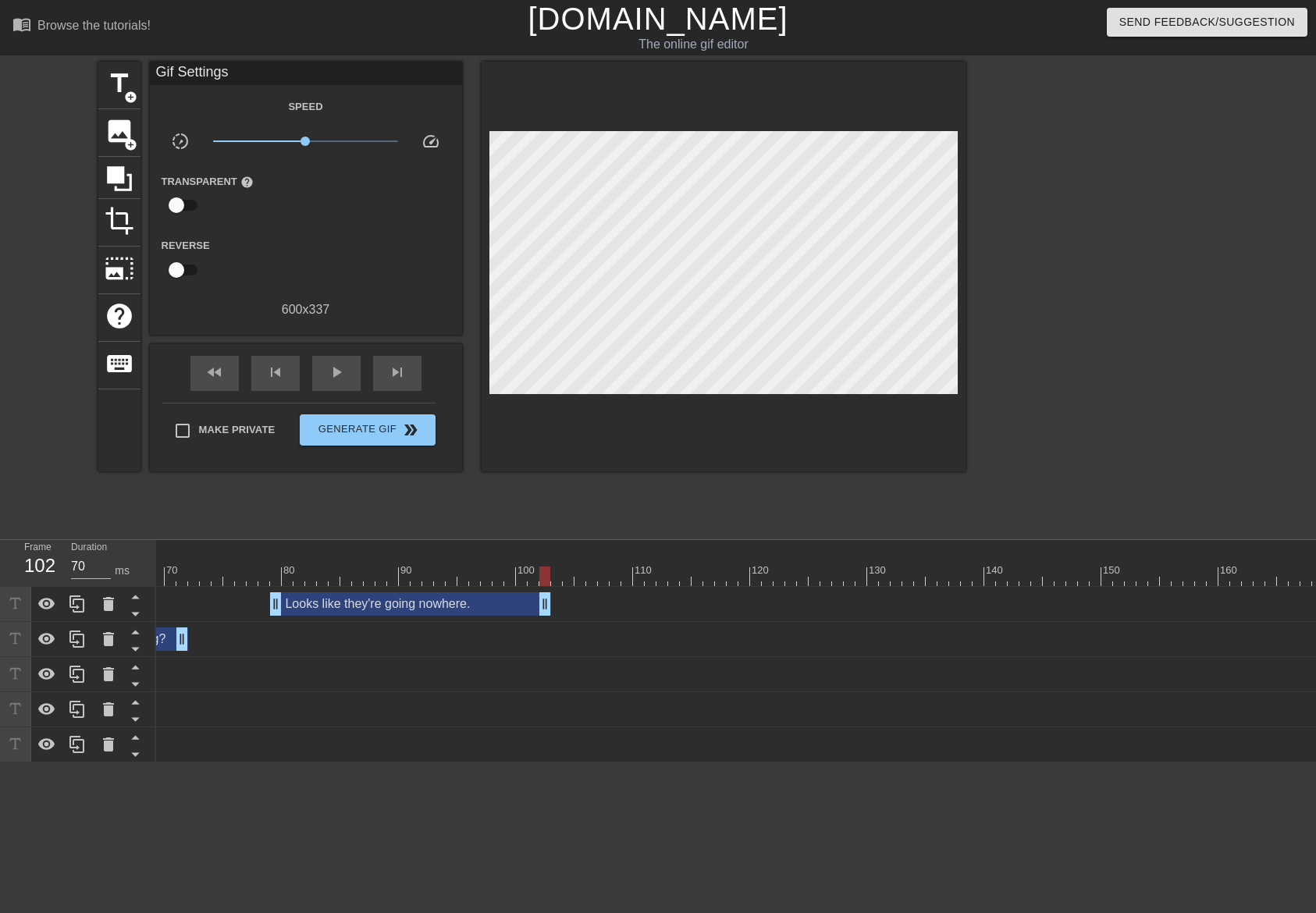
scroll to position [0, 0]
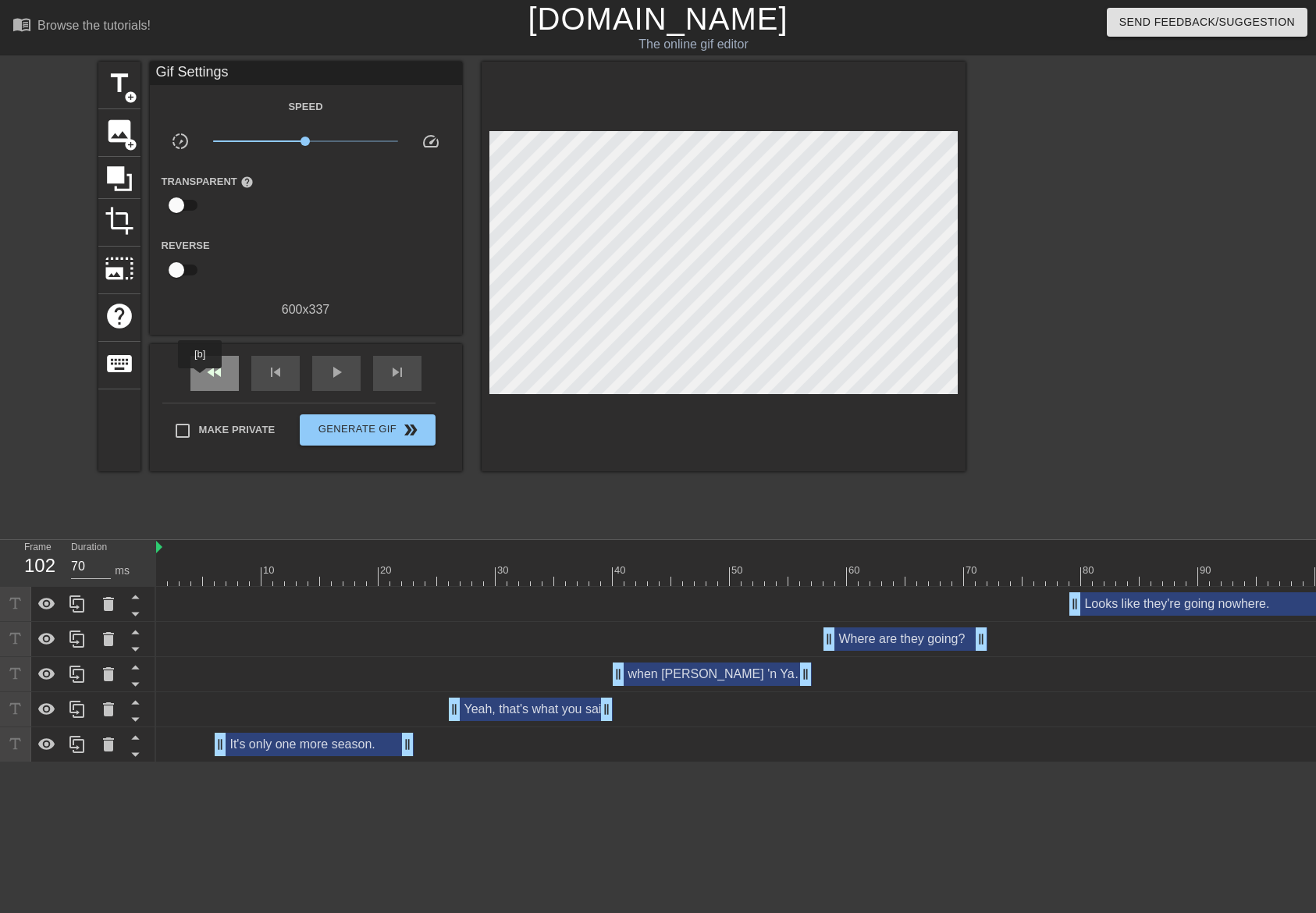
drag, startPoint x: 202, startPoint y: 379, endPoint x: 237, endPoint y: 376, distance: 35.1
click at [204, 379] on div "fast_rewind" at bounding box center [215, 373] width 49 height 35
click at [336, 368] on span "play_arrow" at bounding box center [336, 372] width 18 height 18
click at [334, 364] on span "pause" at bounding box center [336, 372] width 18 height 18
click at [232, 379] on div "fast_rewind" at bounding box center [215, 373] width 49 height 35
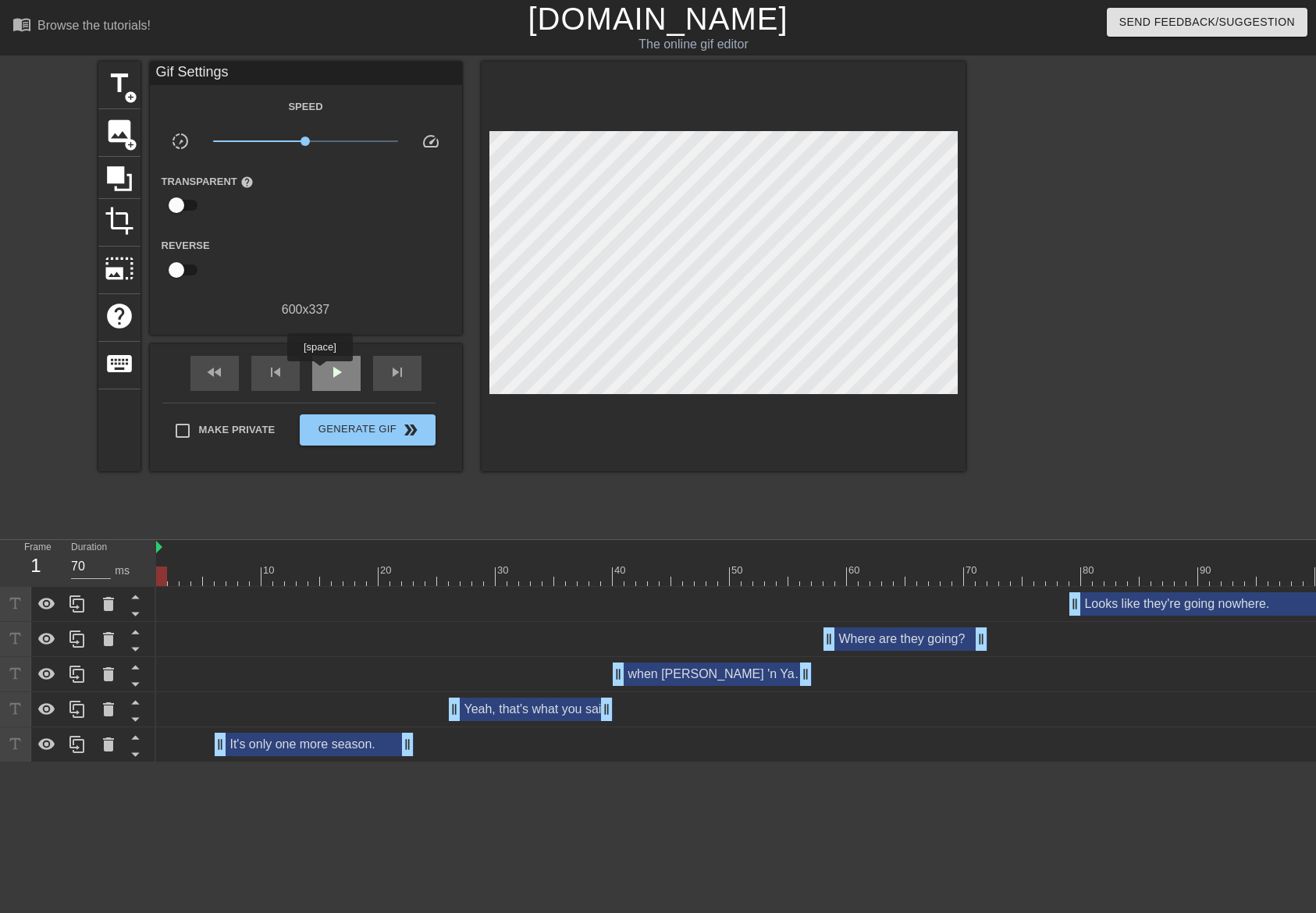
click at [320, 372] on div "play_arrow" at bounding box center [336, 373] width 49 height 35
click at [320, 372] on div "pause" at bounding box center [336, 373] width 49 height 35
click at [320, 372] on div "play_arrow" at bounding box center [336, 373] width 49 height 35
click at [320, 372] on div "pause" at bounding box center [336, 373] width 49 height 35
click at [1066, 559] on div at bounding box center [1063, 565] width 12 height 19
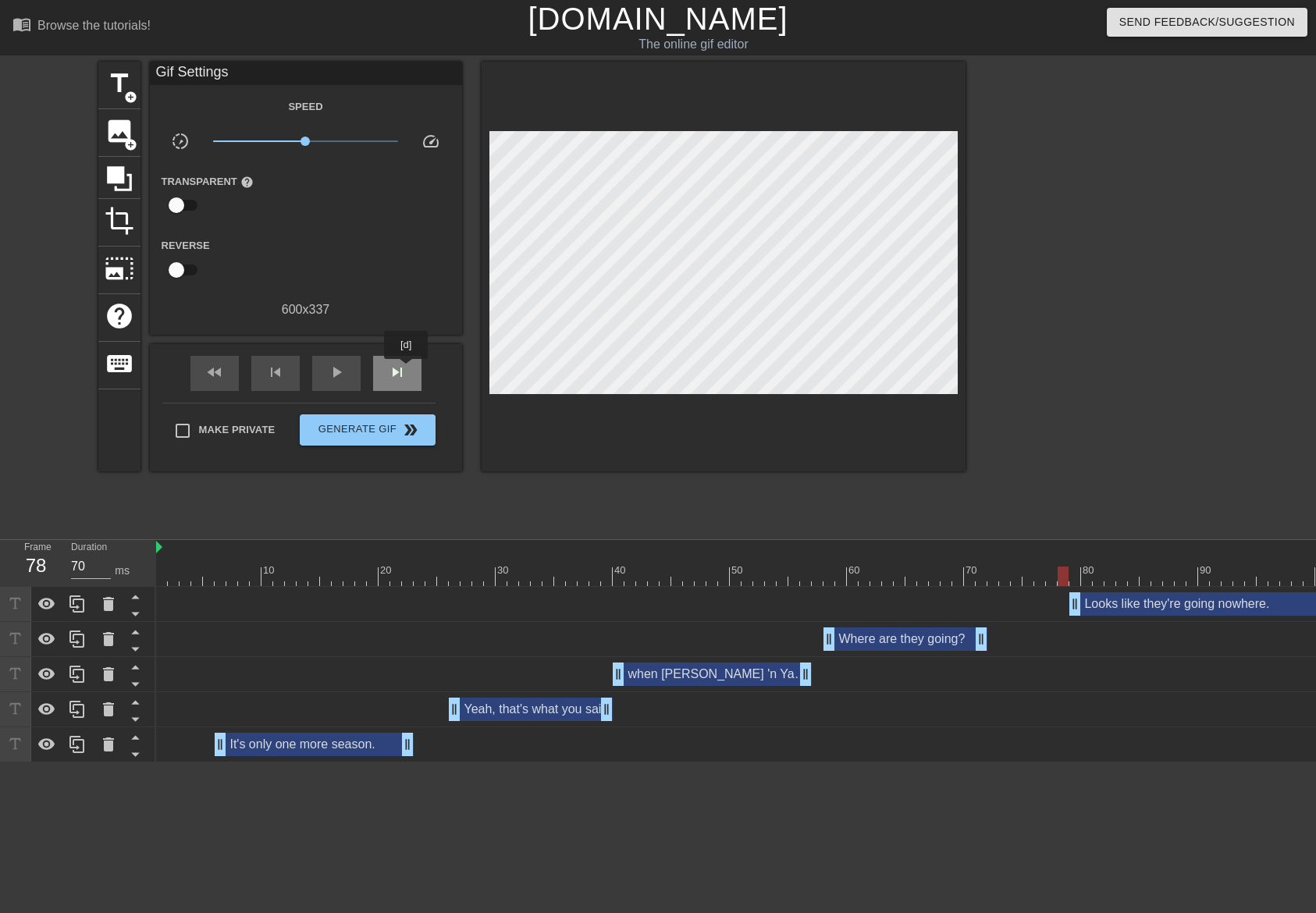
click at [406, 370] on div "skip_next" at bounding box center [397, 373] width 49 height 35
click at [409, 379] on div "skip_next" at bounding box center [397, 373] width 49 height 35
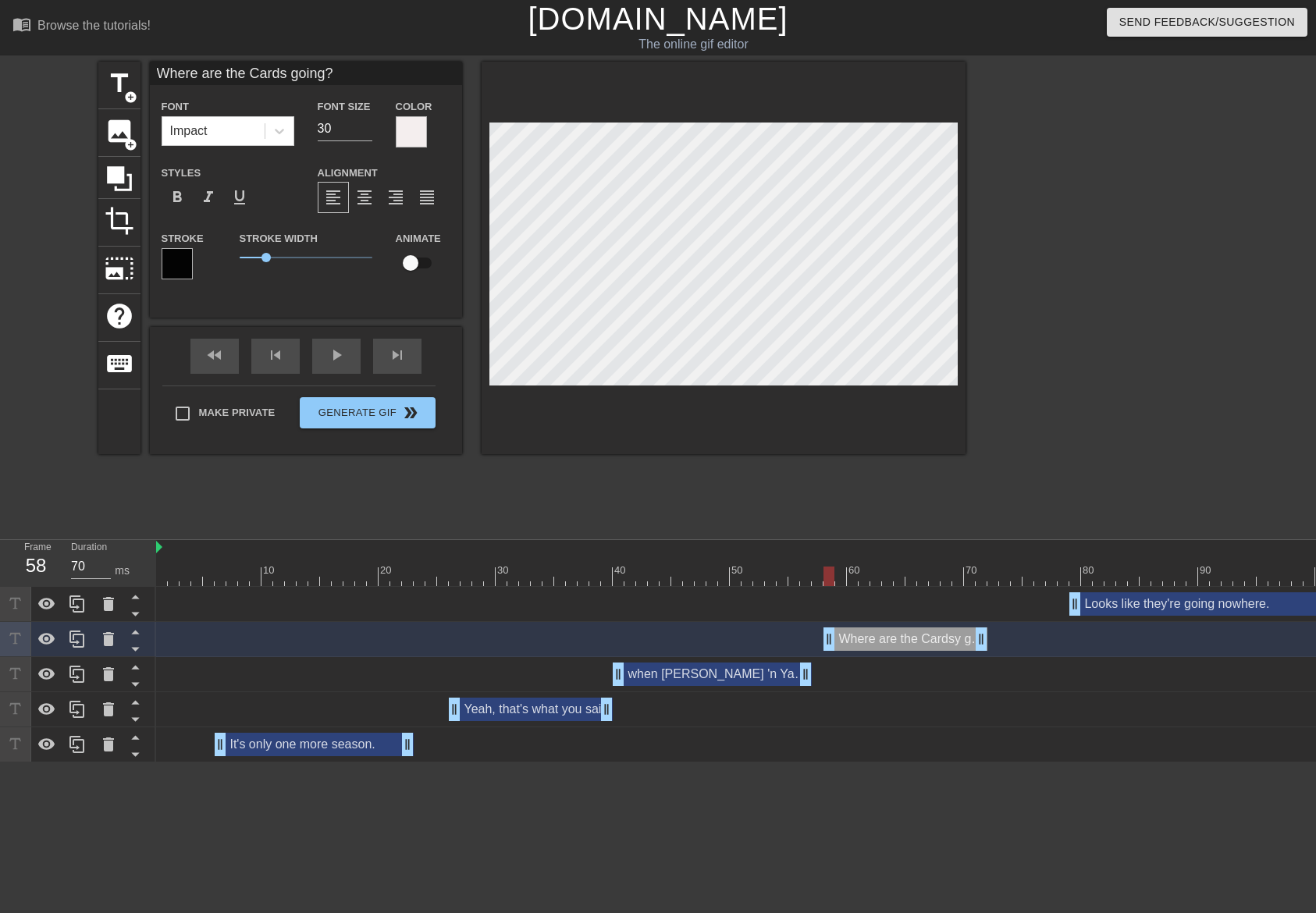
scroll to position [3, 8]
click at [924, 451] on div at bounding box center [723, 258] width 483 height 392
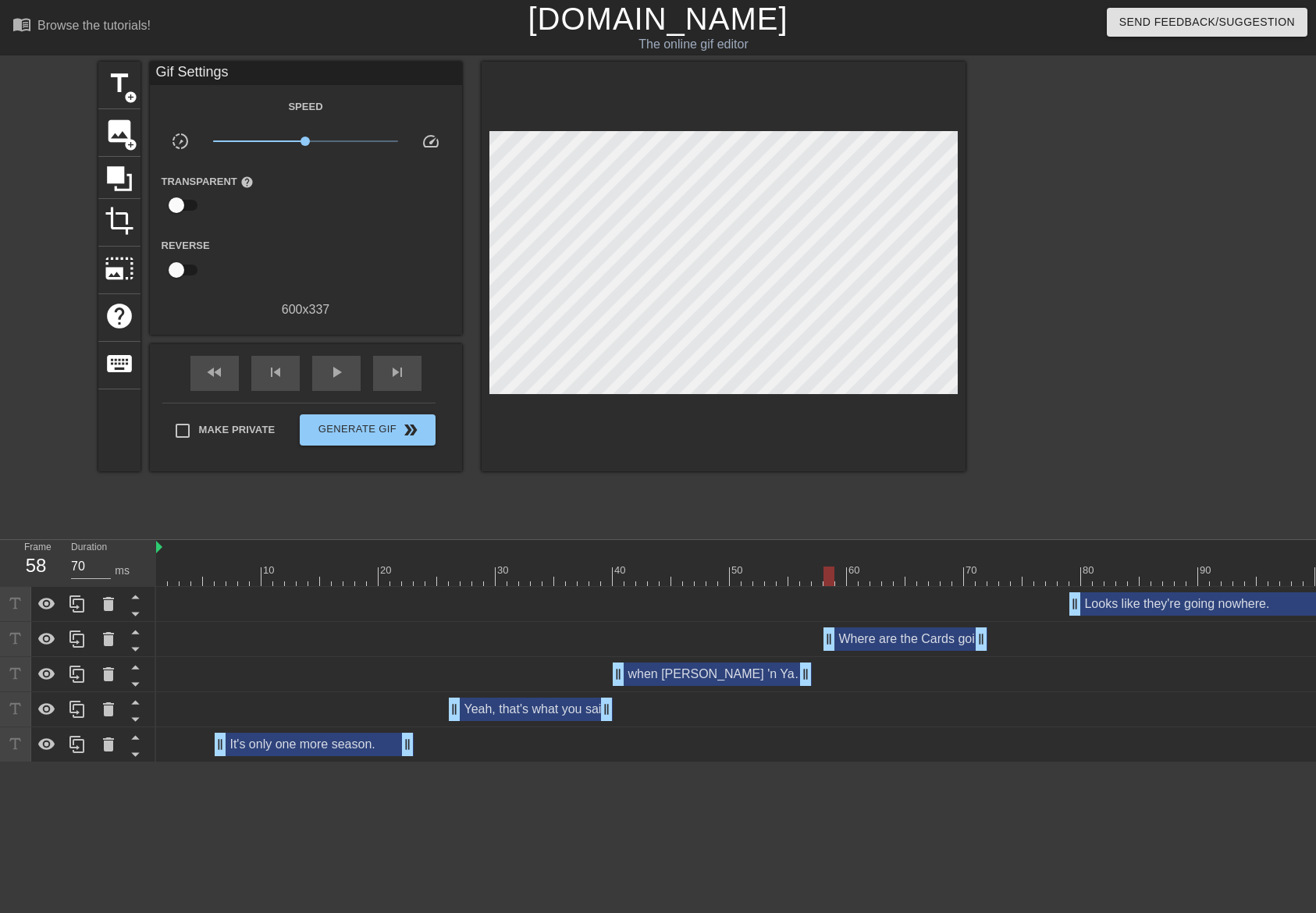
click at [892, 407] on div at bounding box center [723, 266] width 483 height 410
click at [351, 376] on div "play_arrow" at bounding box center [336, 373] width 49 height 35
click at [350, 374] on div "pause" at bounding box center [336, 373] width 49 height 35
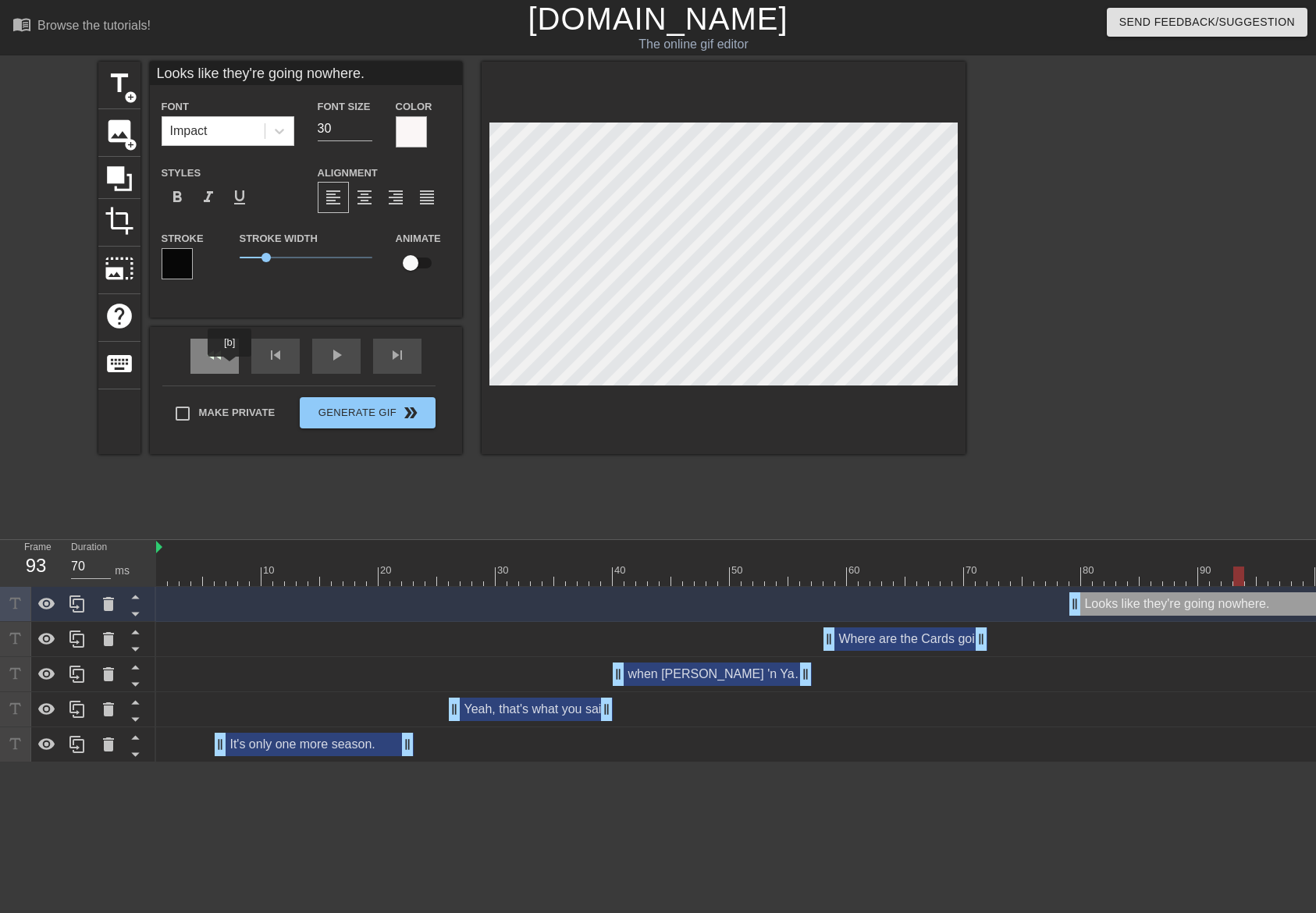
click at [230, 368] on div "fast_rewind" at bounding box center [215, 357] width 49 height 35
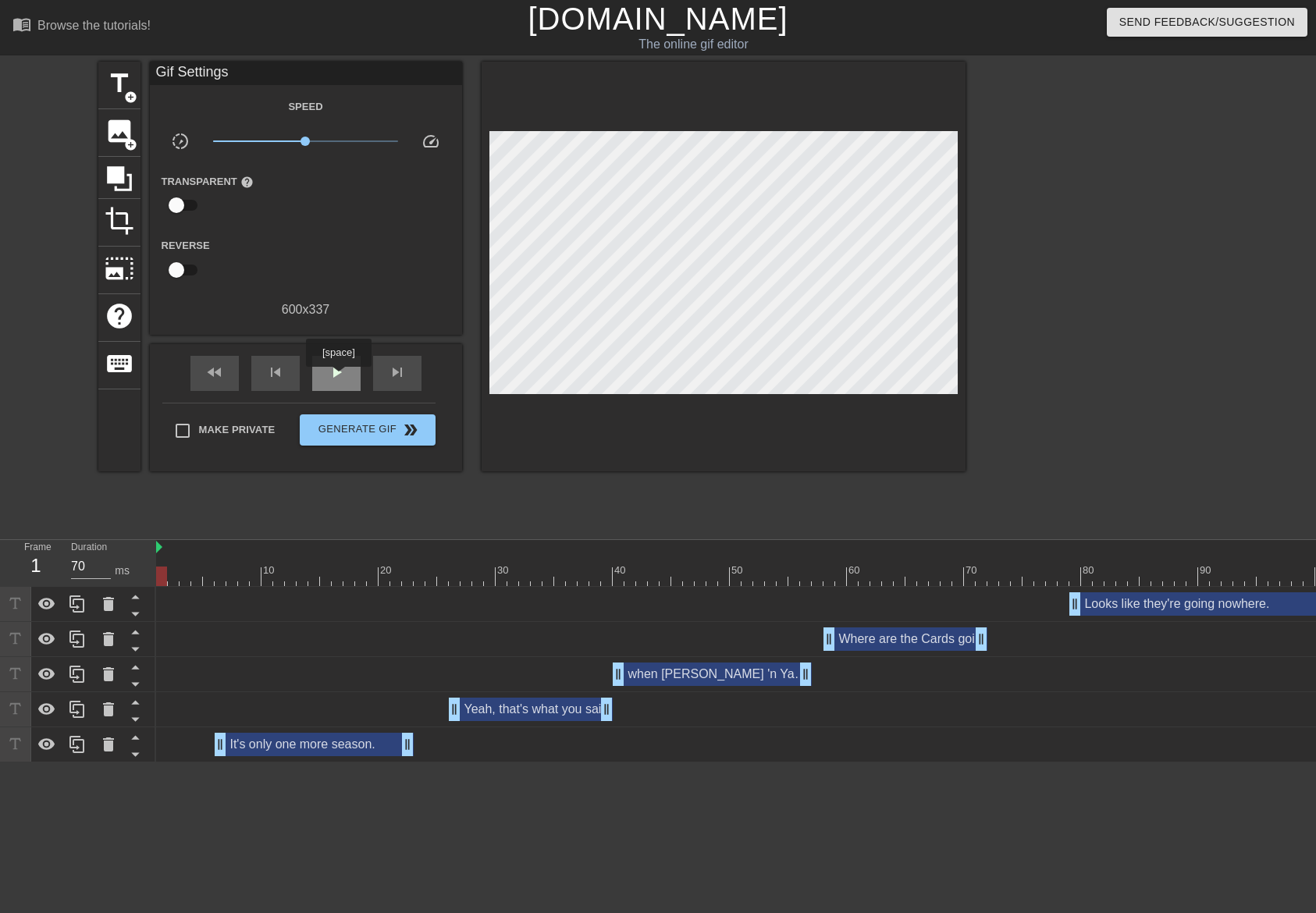
click at [338, 378] on span "play_arrow" at bounding box center [336, 372] width 18 height 18
click at [338, 378] on span "pause" at bounding box center [336, 372] width 18 height 18
click at [354, 353] on div "fast_rewind skip_previous play_arrow skip_next" at bounding box center [306, 374] width 254 height 59
click at [355, 364] on div "play_arrow" at bounding box center [336, 373] width 49 height 35
click at [355, 364] on div "pause" at bounding box center [336, 373] width 49 height 35
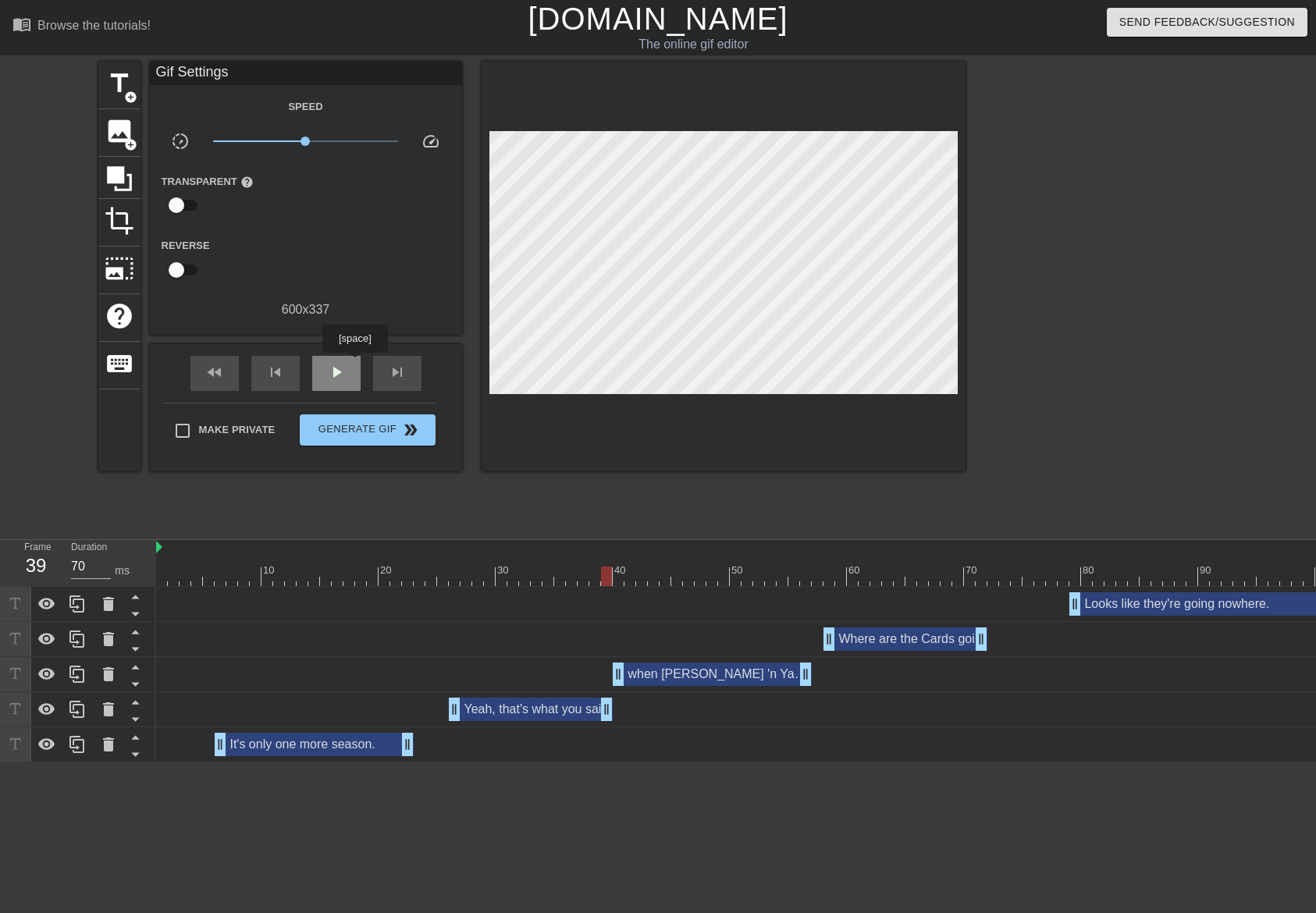
click at [355, 364] on div "play_arrow" at bounding box center [336, 373] width 49 height 35
click at [355, 364] on div "pause" at bounding box center [336, 373] width 49 height 35
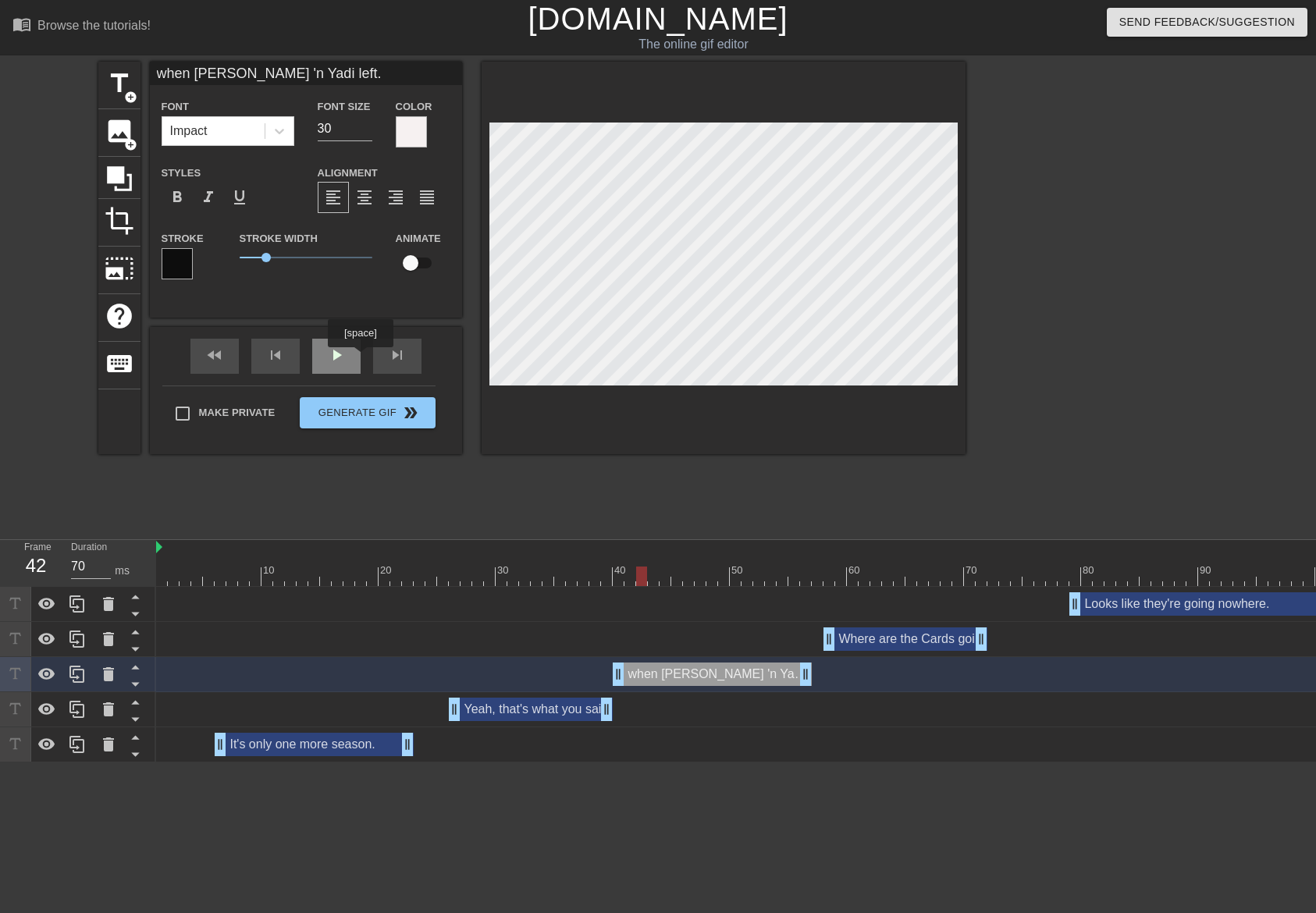
click at [357, 357] on div "play_arrow" at bounding box center [336, 357] width 49 height 35
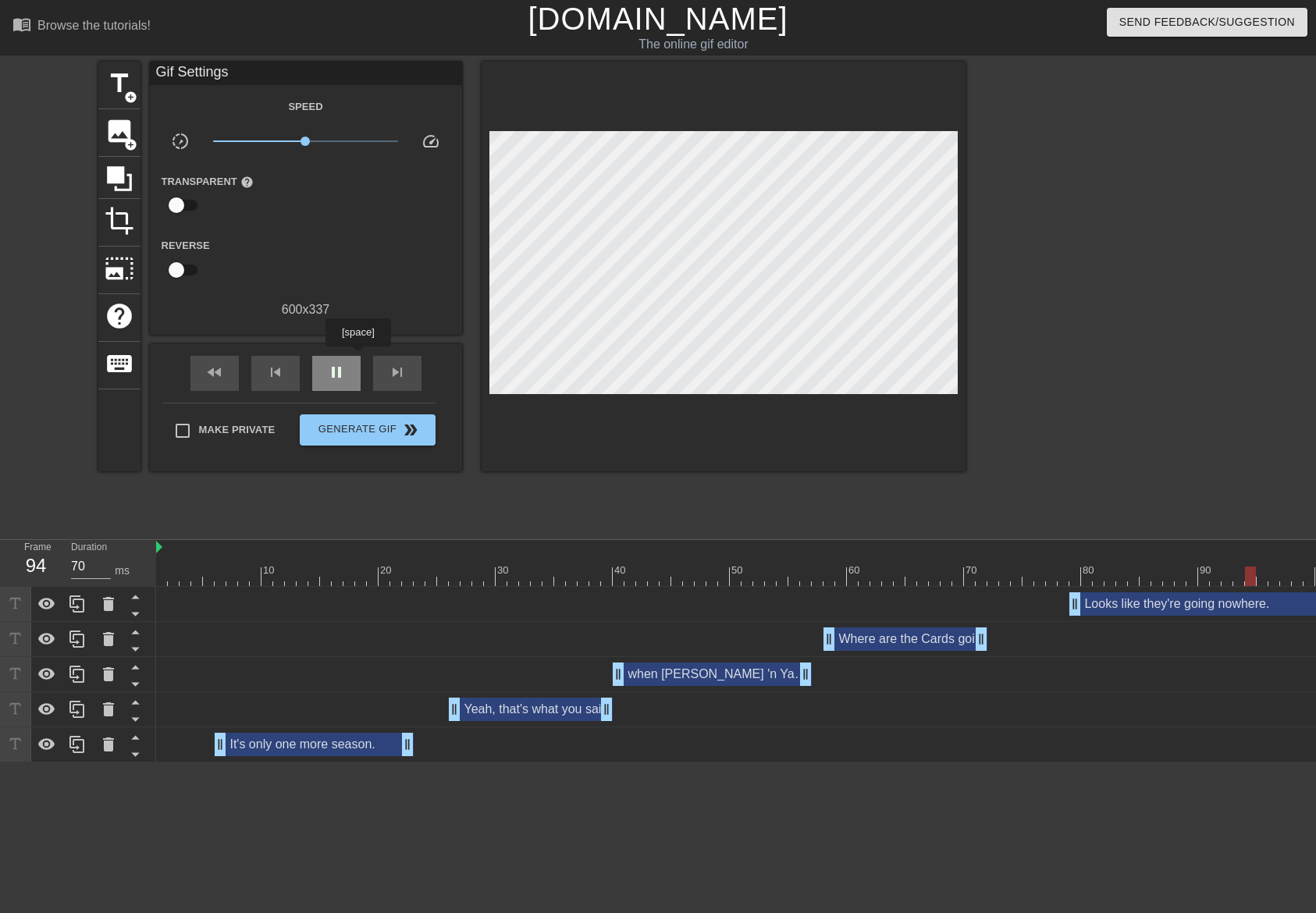
click at [357, 357] on div "pause" at bounding box center [336, 373] width 49 height 35
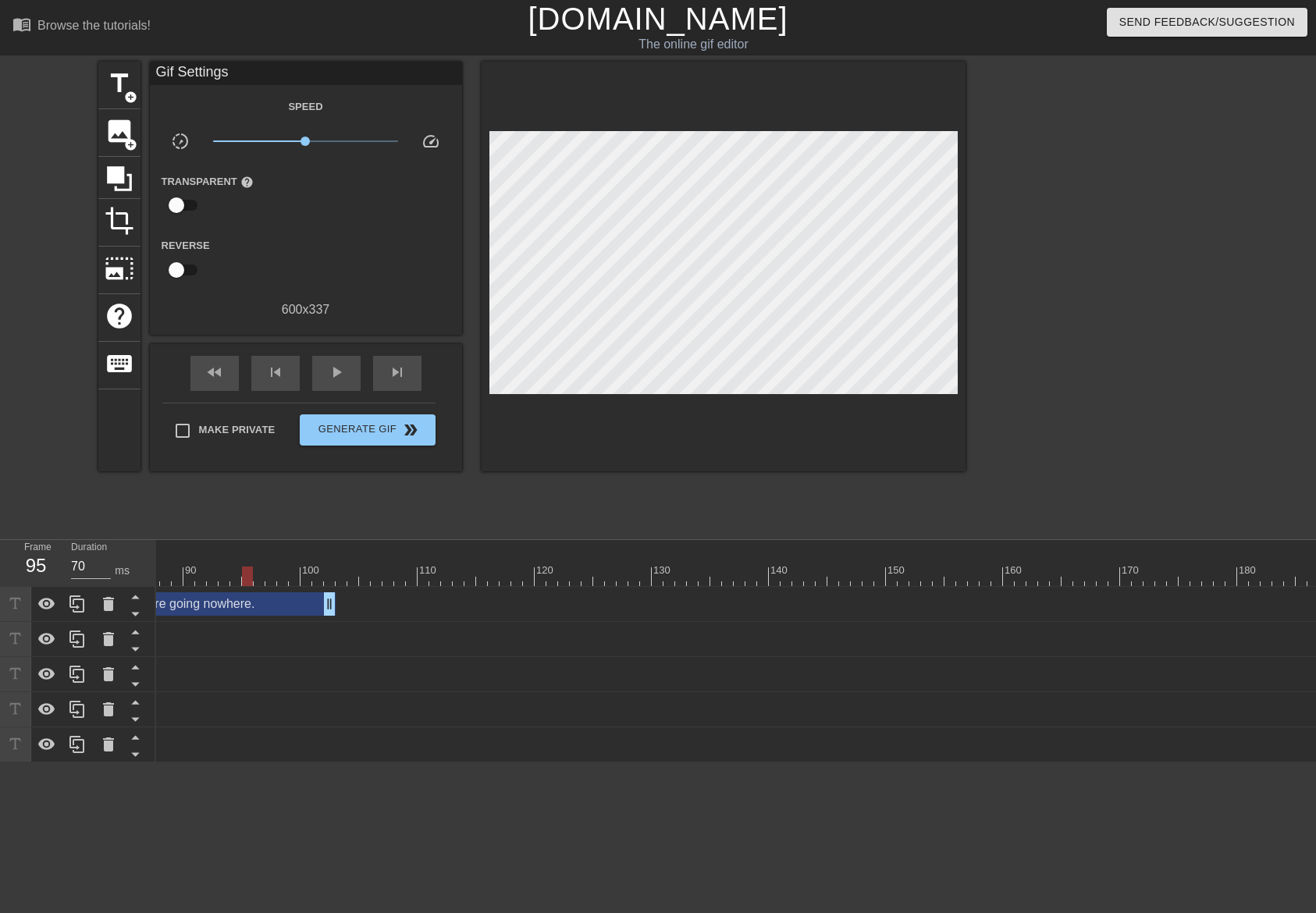
click at [334, 565] on div at bounding box center [330, 565] width 12 height 19
click at [346, 375] on div "play_arrow" at bounding box center [336, 373] width 49 height 35
click at [346, 375] on div "pause" at bounding box center [336, 373] width 49 height 35
click at [288, 373] on div "skip_previous" at bounding box center [275, 373] width 49 height 35
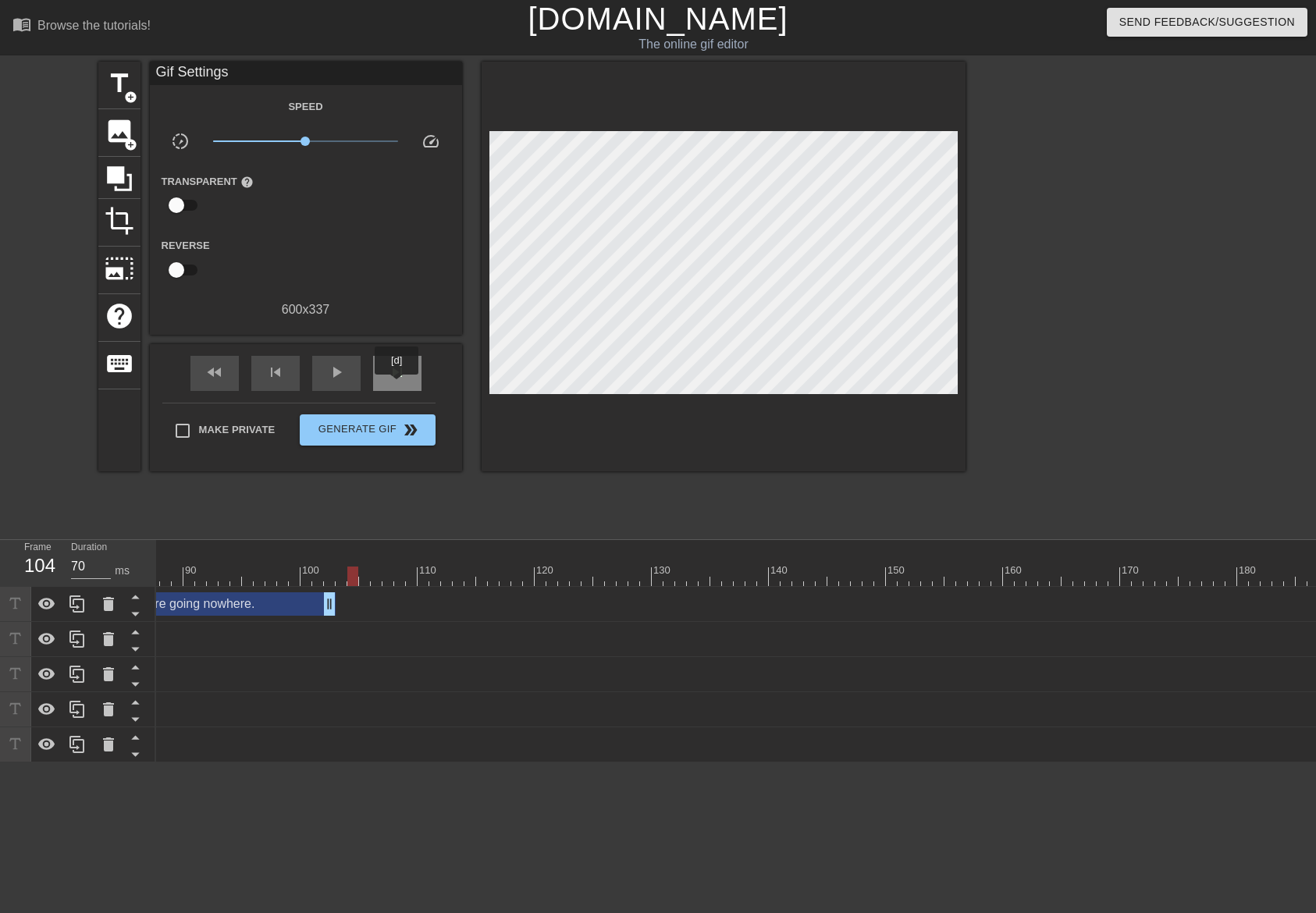
click at [398, 386] on div "skip_next" at bounding box center [397, 373] width 49 height 35
click at [117, 80] on span "title" at bounding box center [120, 84] width 29 height 29
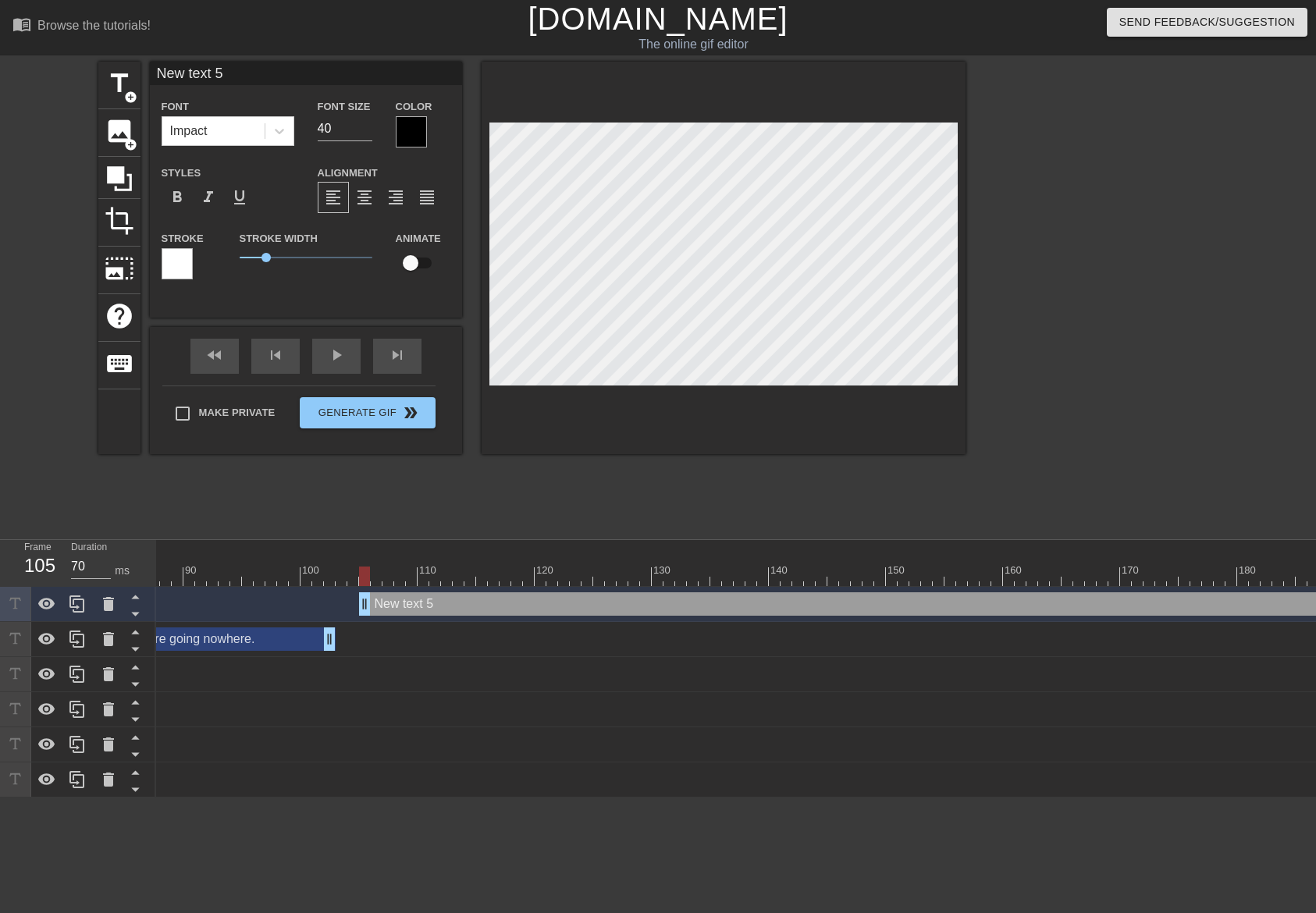
click at [721, 386] on div at bounding box center [723, 258] width 483 height 392
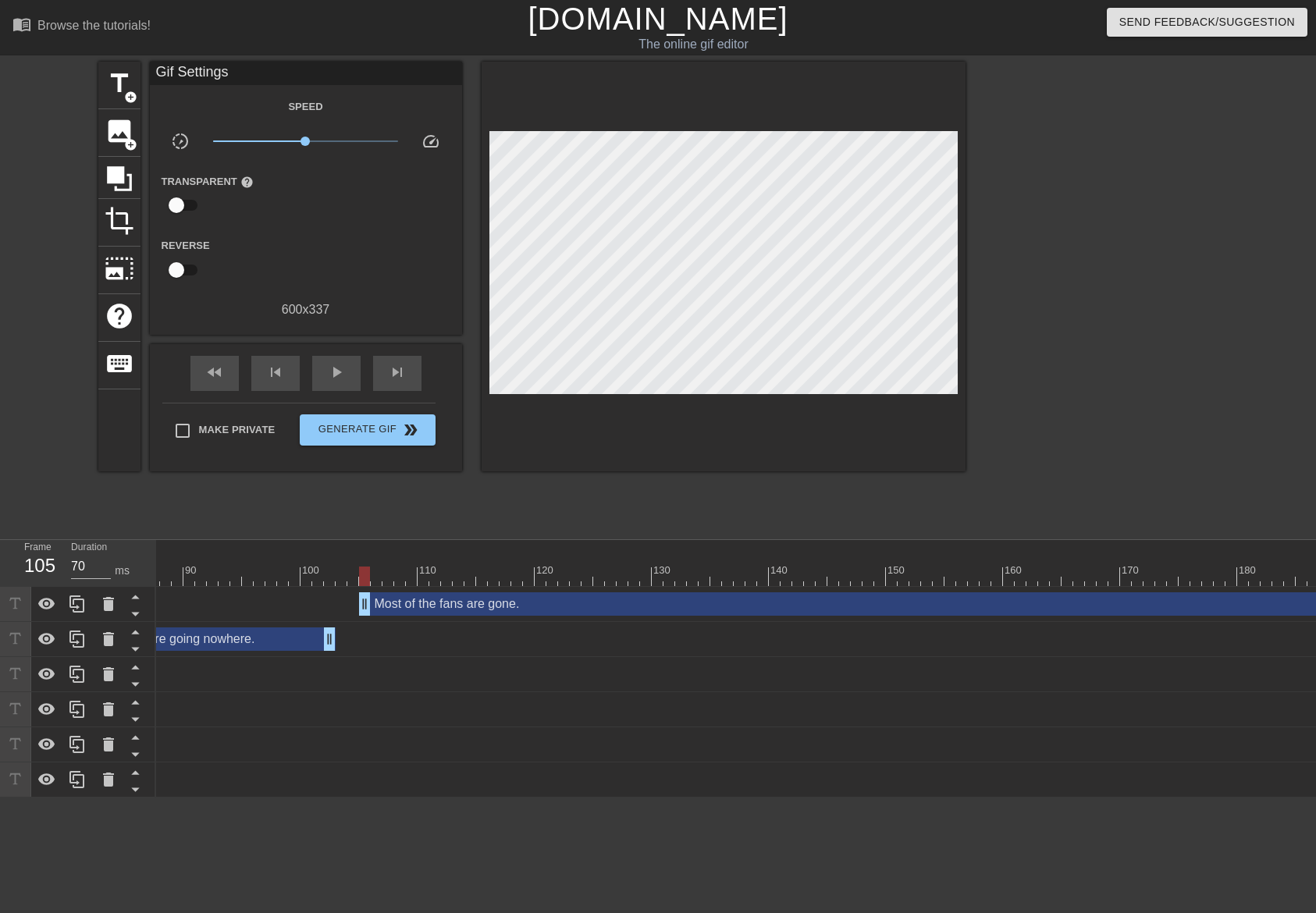
drag, startPoint x: 648, startPoint y: 442, endPoint x: 681, endPoint y: 396, distance: 56.6
click at [651, 441] on div at bounding box center [723, 266] width 483 height 410
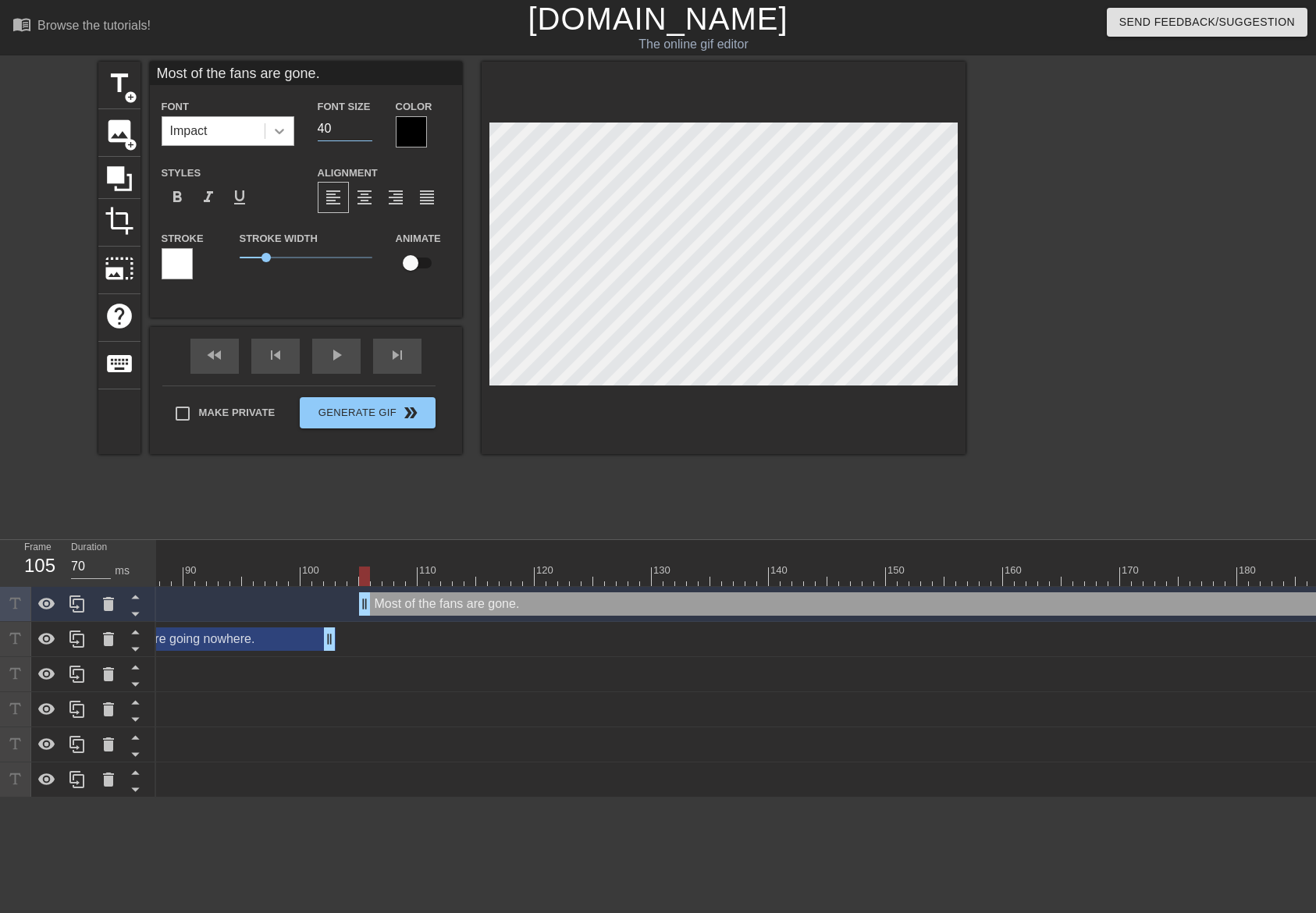
drag, startPoint x: 327, startPoint y: 130, endPoint x: 285, endPoint y: 134, distance: 42.2
click at [285, 134] on div "Font Impact Font Size 40 Color" at bounding box center [306, 122] width 312 height 51
click at [410, 138] on div at bounding box center [412, 132] width 31 height 31
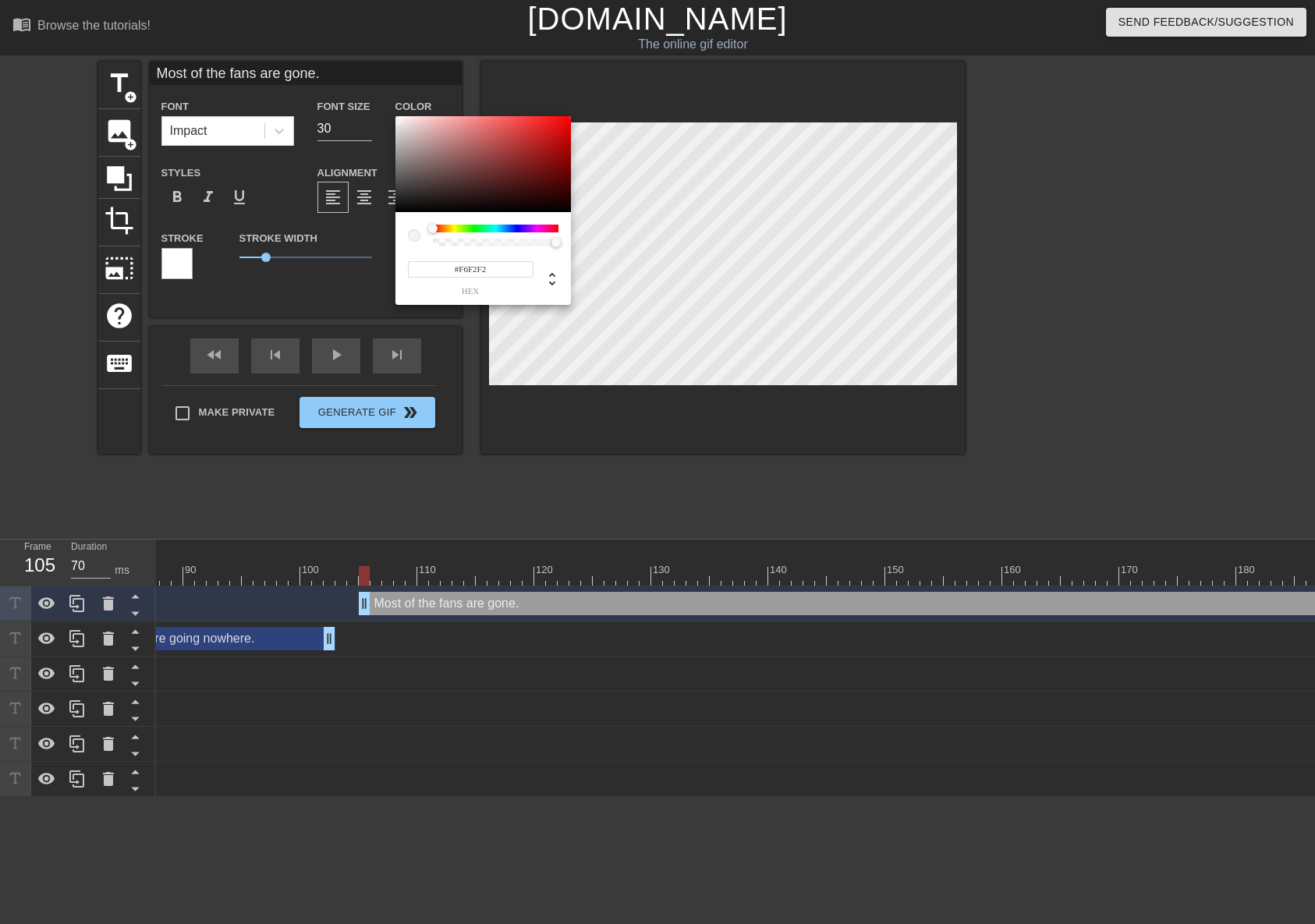
click at [398, 120] on div at bounding box center [483, 164] width 176 height 97
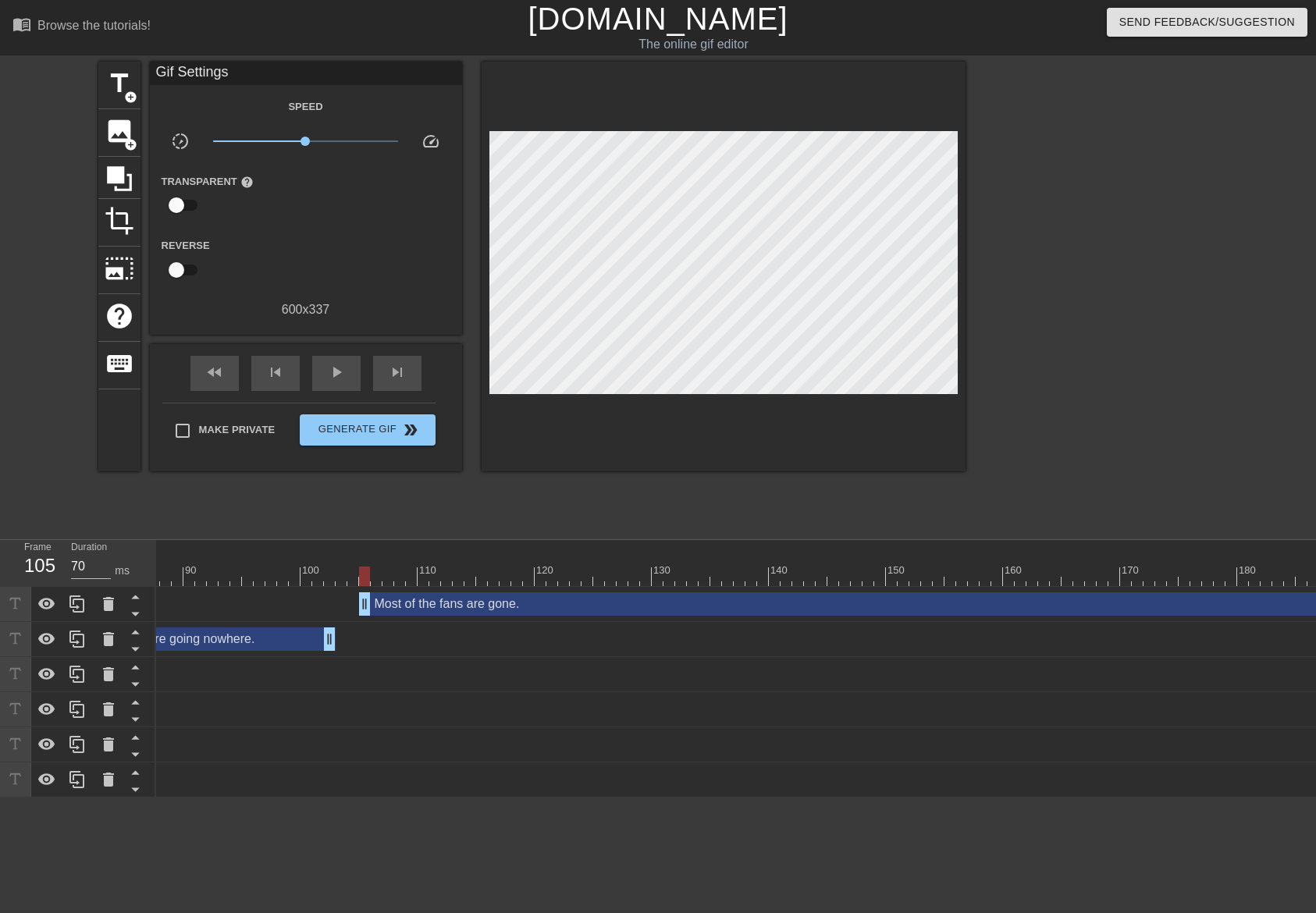
drag, startPoint x: 836, startPoint y: 481, endPoint x: 833, endPoint y: 412, distance: 69.1
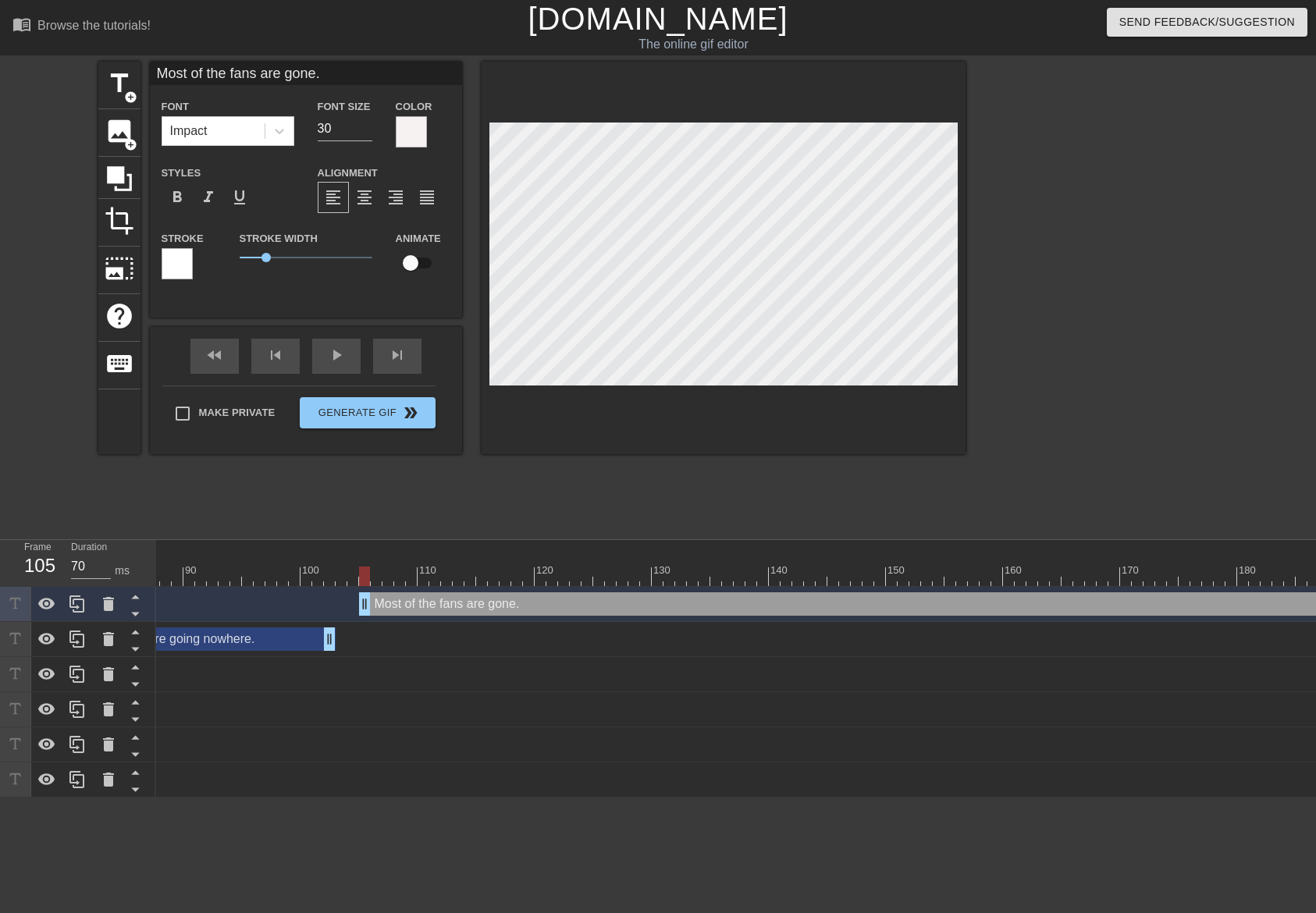
click at [181, 265] on div at bounding box center [177, 263] width 31 height 31
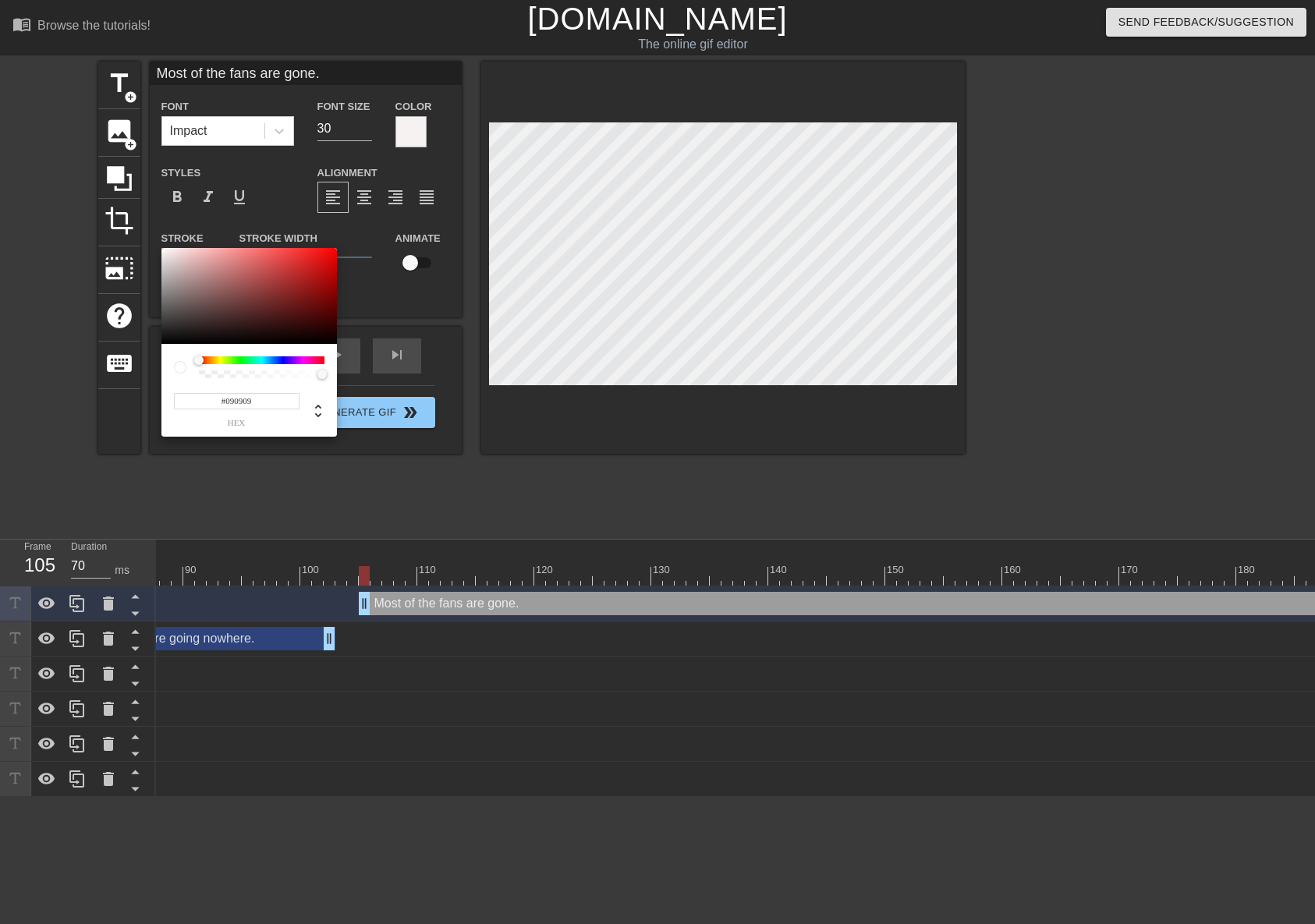
click at [164, 341] on div at bounding box center [248, 295] width 176 height 97
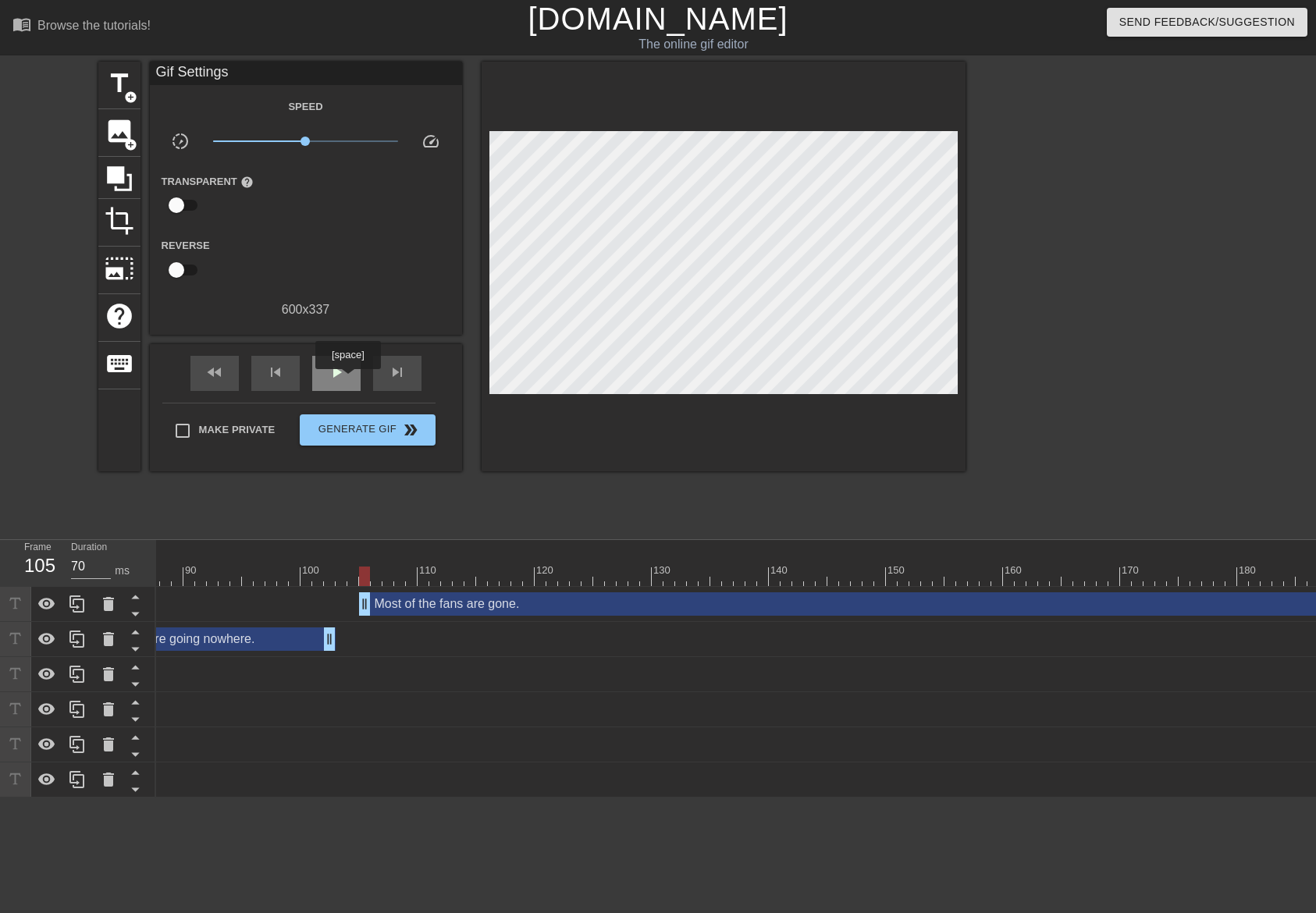
click at [347, 380] on div "play_arrow" at bounding box center [336, 373] width 49 height 35
click at [346, 380] on div "pause" at bounding box center [336, 373] width 49 height 35
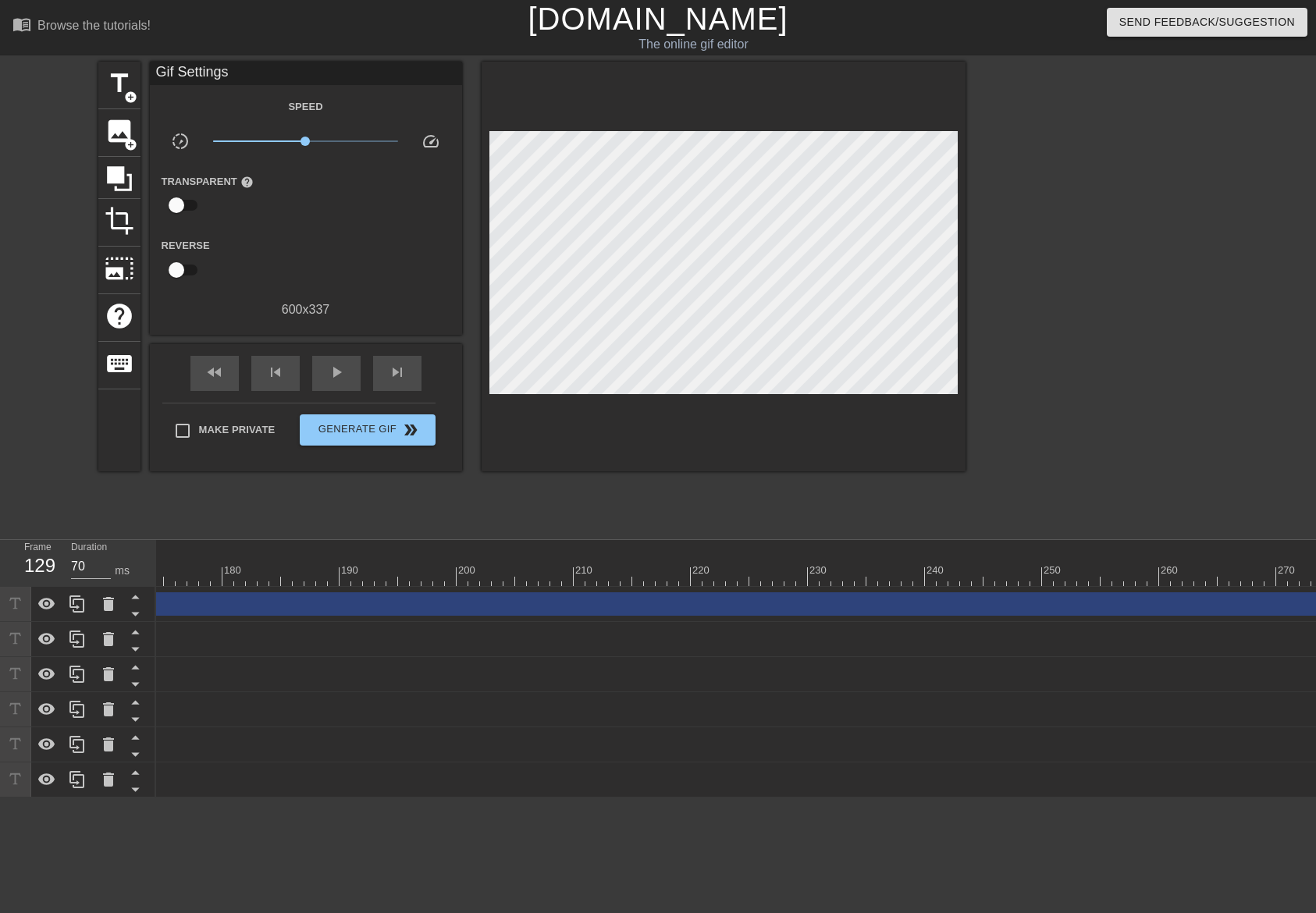
scroll to position [0, 3842]
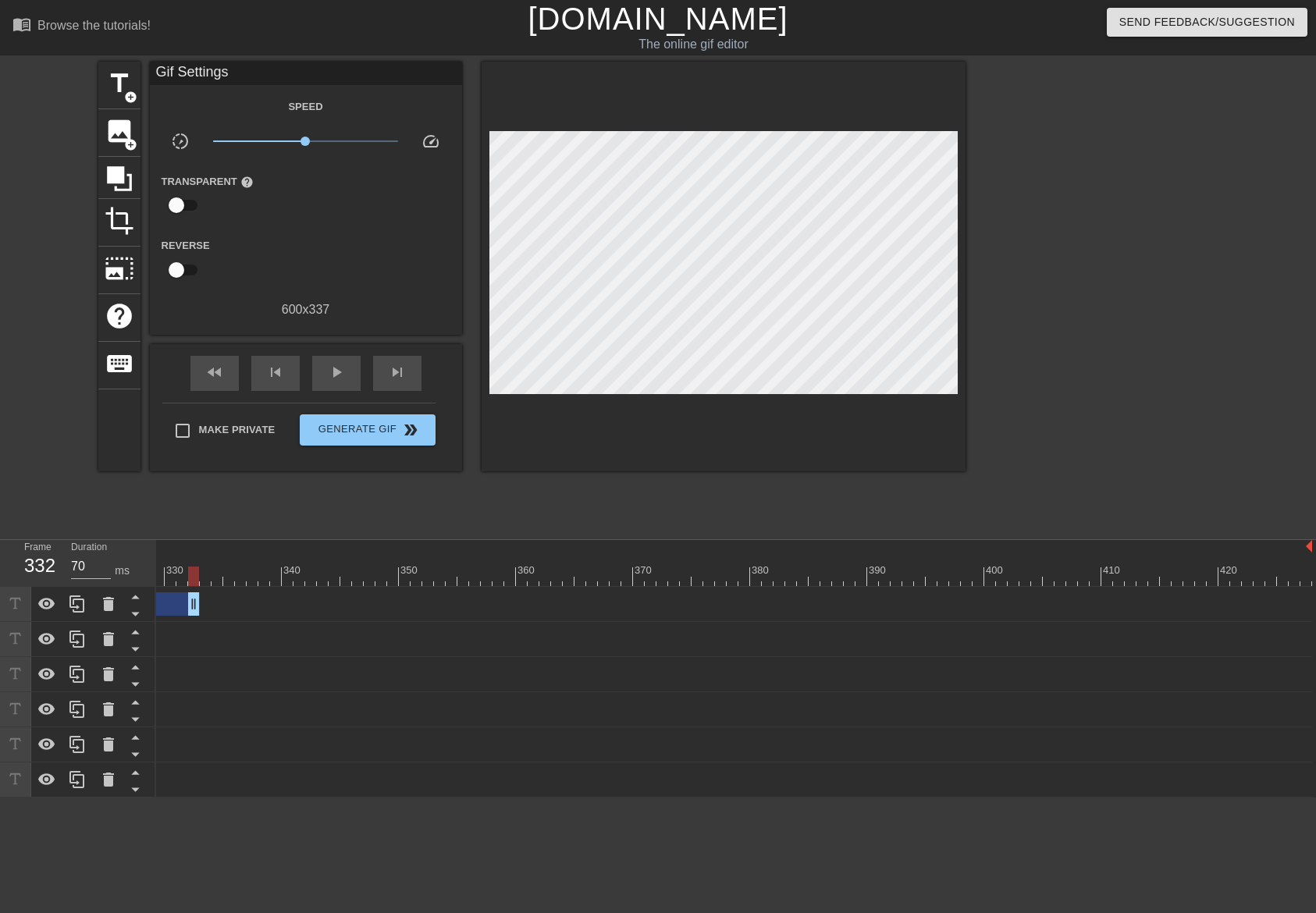
drag, startPoint x: 1305, startPoint y: 607, endPoint x: 146, endPoint y: 593, distance: 1159.1
click at [146, 593] on div "Frame 332 Duration 70 ms 10 20 30 40 50 60 70 80 90 100 110 120 130 140 150" at bounding box center [658, 669] width 1316 height 258
drag, startPoint x: 1159, startPoint y: 605, endPoint x: 156, endPoint y: 570, distance: 1003.6
click at [159, 564] on div "10 20 30 40 50 60 70 80 90 100 110 120 130 140 150 160" at bounding box center [735, 669] width 1159 height 258
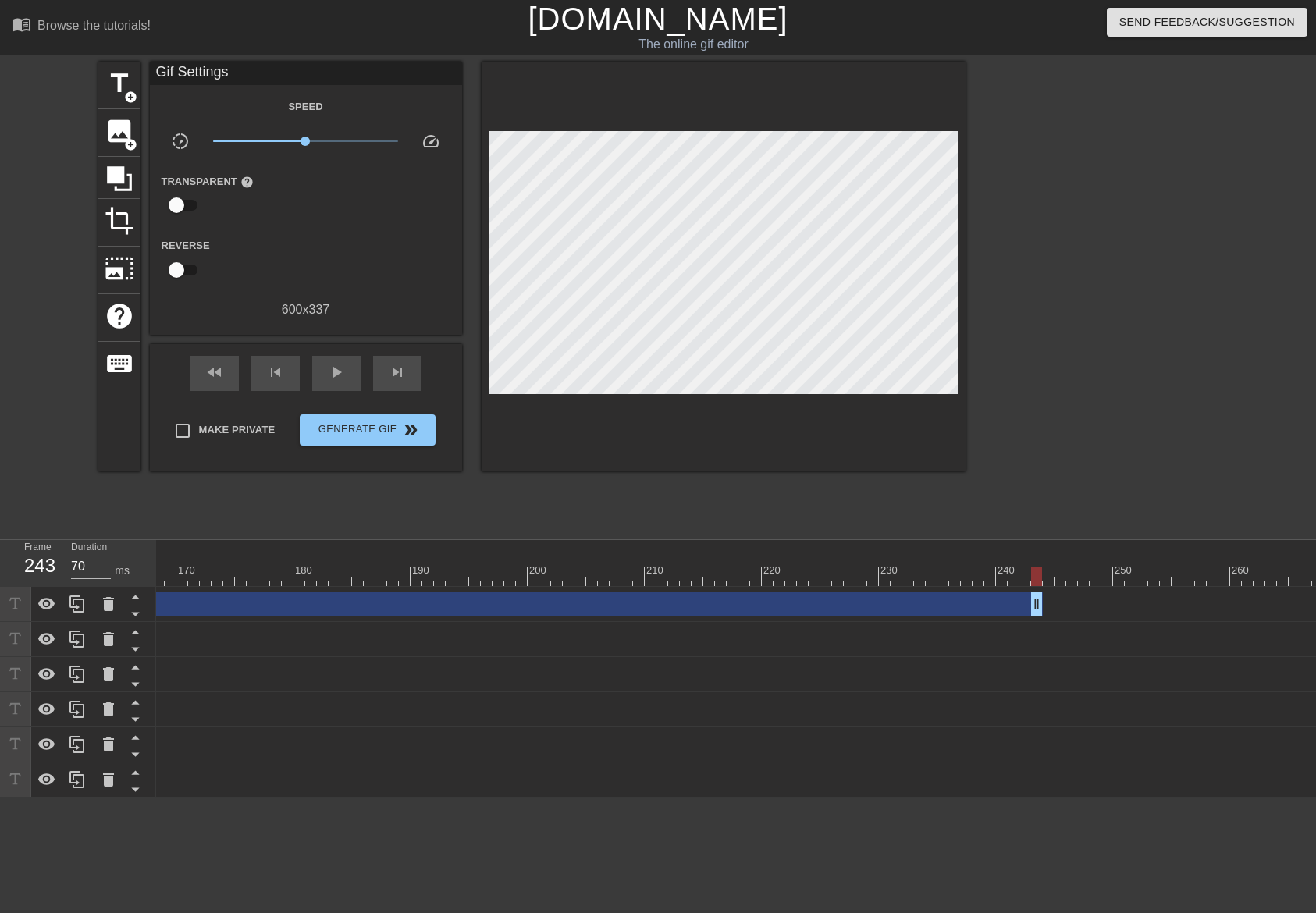
scroll to position [0, 1813]
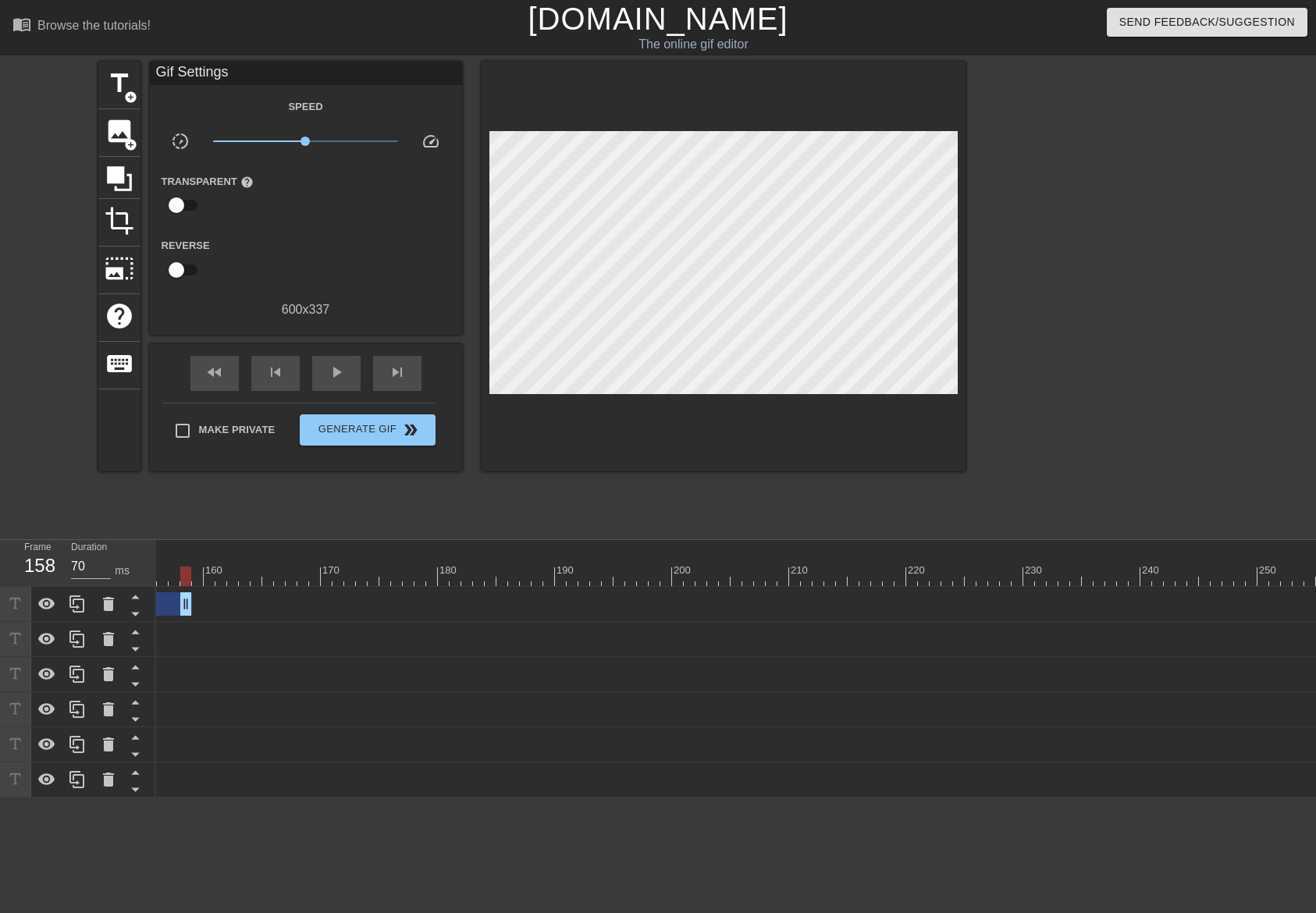
drag, startPoint x: 1183, startPoint y: 611, endPoint x: 191, endPoint y: 581, distance: 992.5
click at [192, 573] on div "10 20 30 40 50 60 70 80 90 100 110 120 130 140 150 160" at bounding box center [735, 669] width 1159 height 258
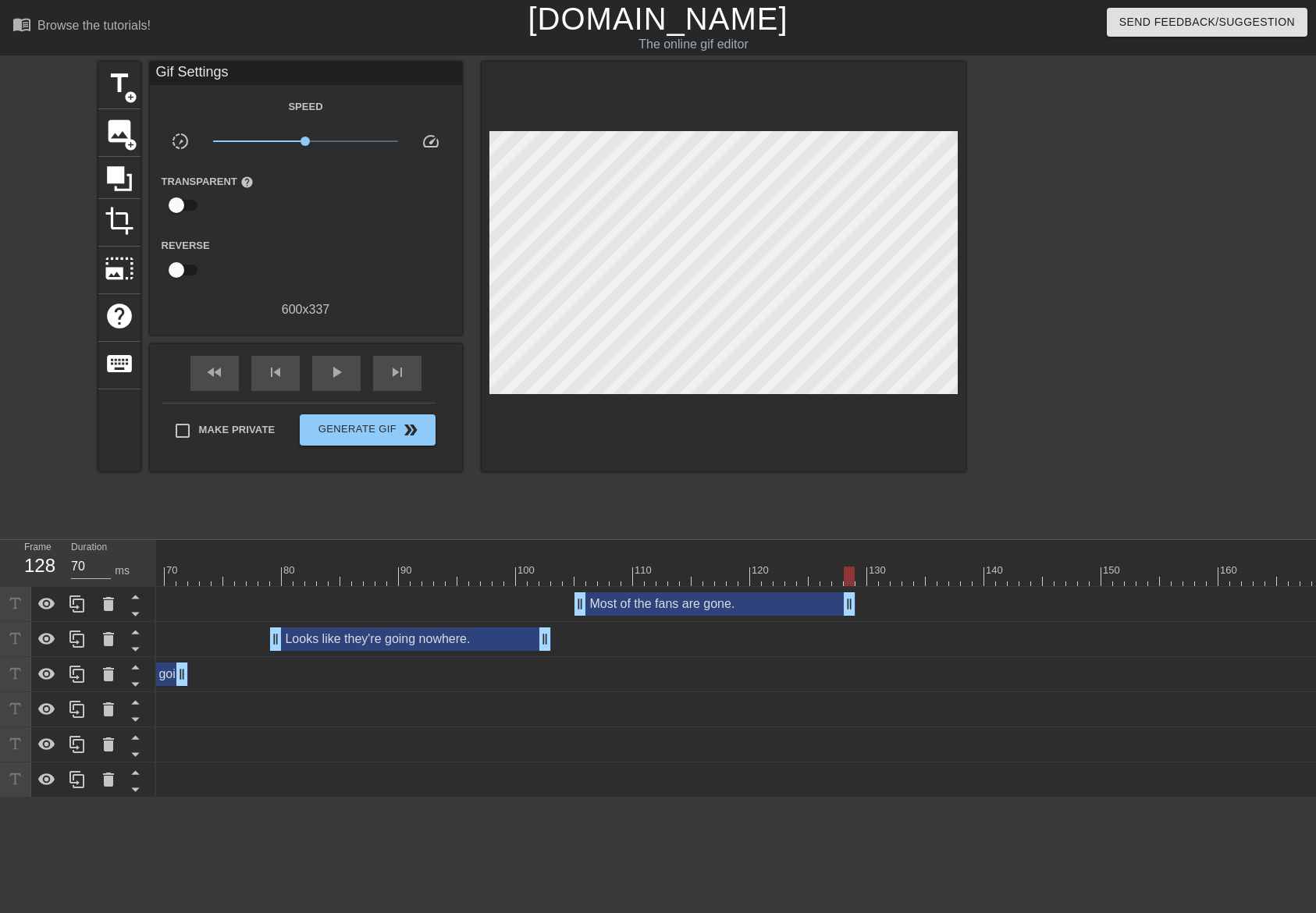
drag, startPoint x: 1198, startPoint y: 602, endPoint x: 851, endPoint y: 566, distance: 348.9
click at [851, 566] on div "10 20 30 40 50 60 70 80 90 100 110 120 130 140 150 160" at bounding box center [735, 669] width 1159 height 258
click at [337, 376] on span "play_arrow" at bounding box center [336, 372] width 18 height 18
click at [342, 370] on span "pause" at bounding box center [336, 372] width 18 height 18
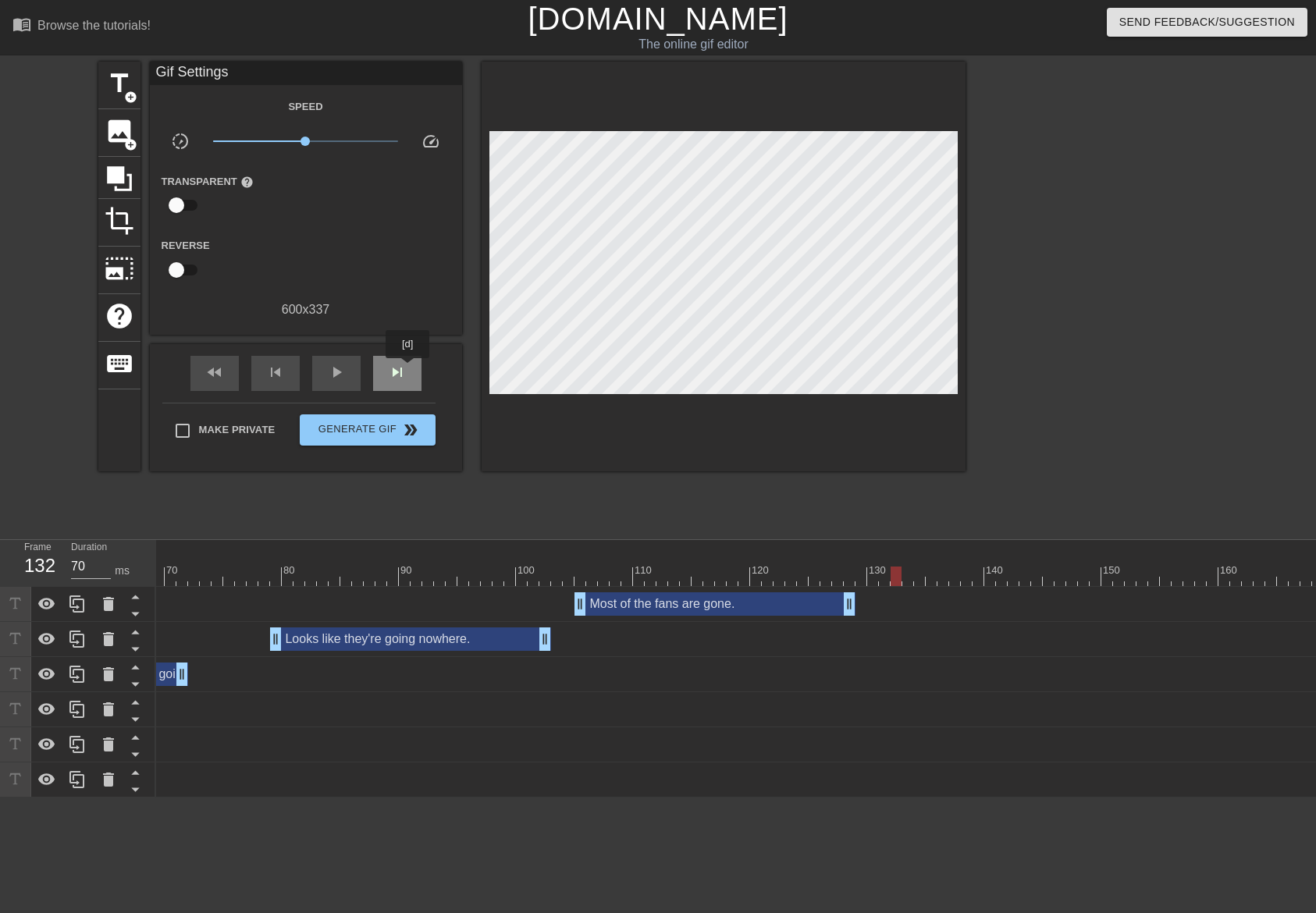
click at [408, 369] on div "skip_next" at bounding box center [397, 373] width 49 height 35
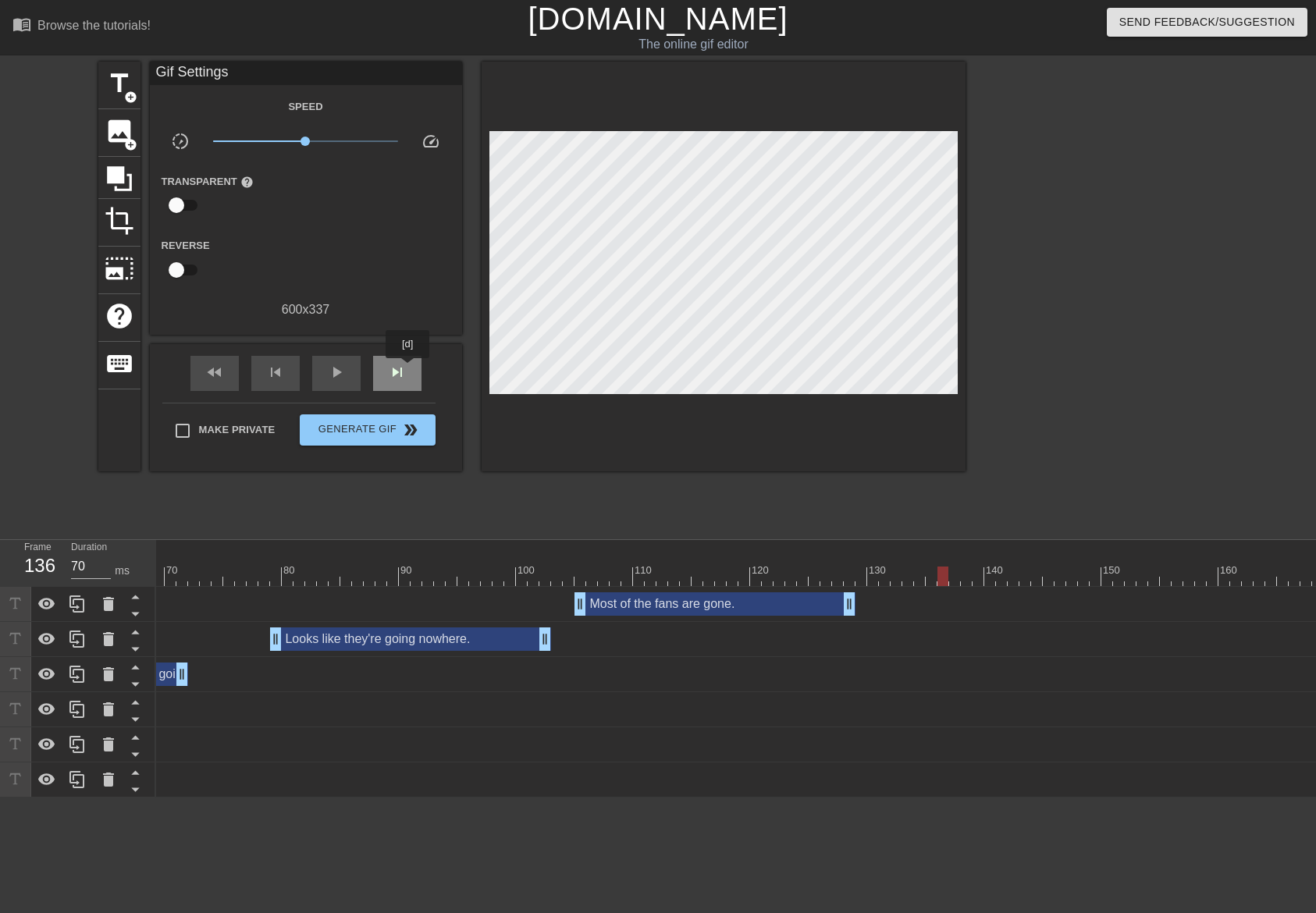
click at [408, 370] on div "skip_next" at bounding box center [397, 373] width 49 height 35
click at [410, 371] on div "skip_next" at bounding box center [397, 373] width 49 height 35
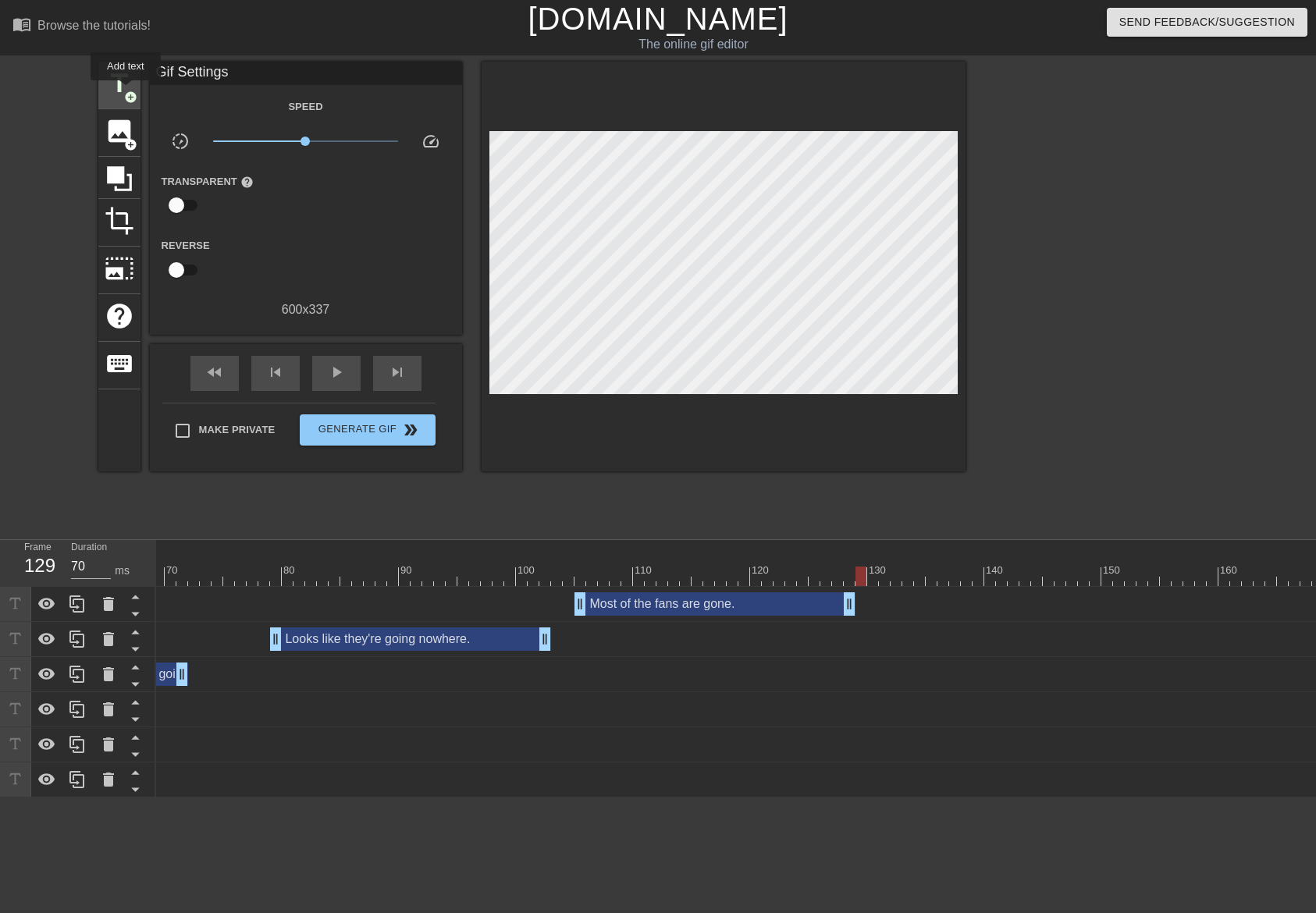
click at [125, 91] on span "add_circle" at bounding box center [131, 97] width 13 height 13
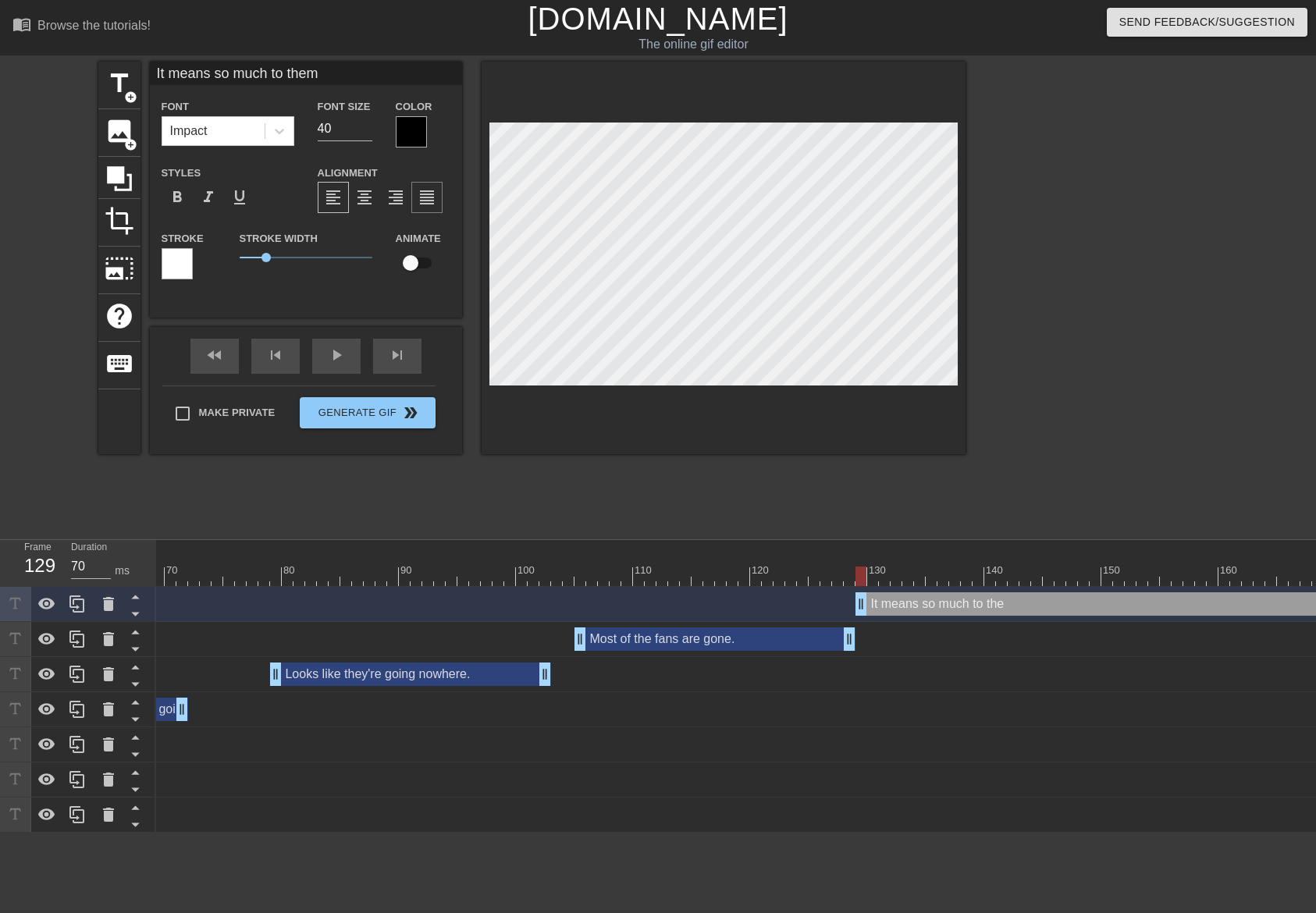
scroll to position [2, 9]
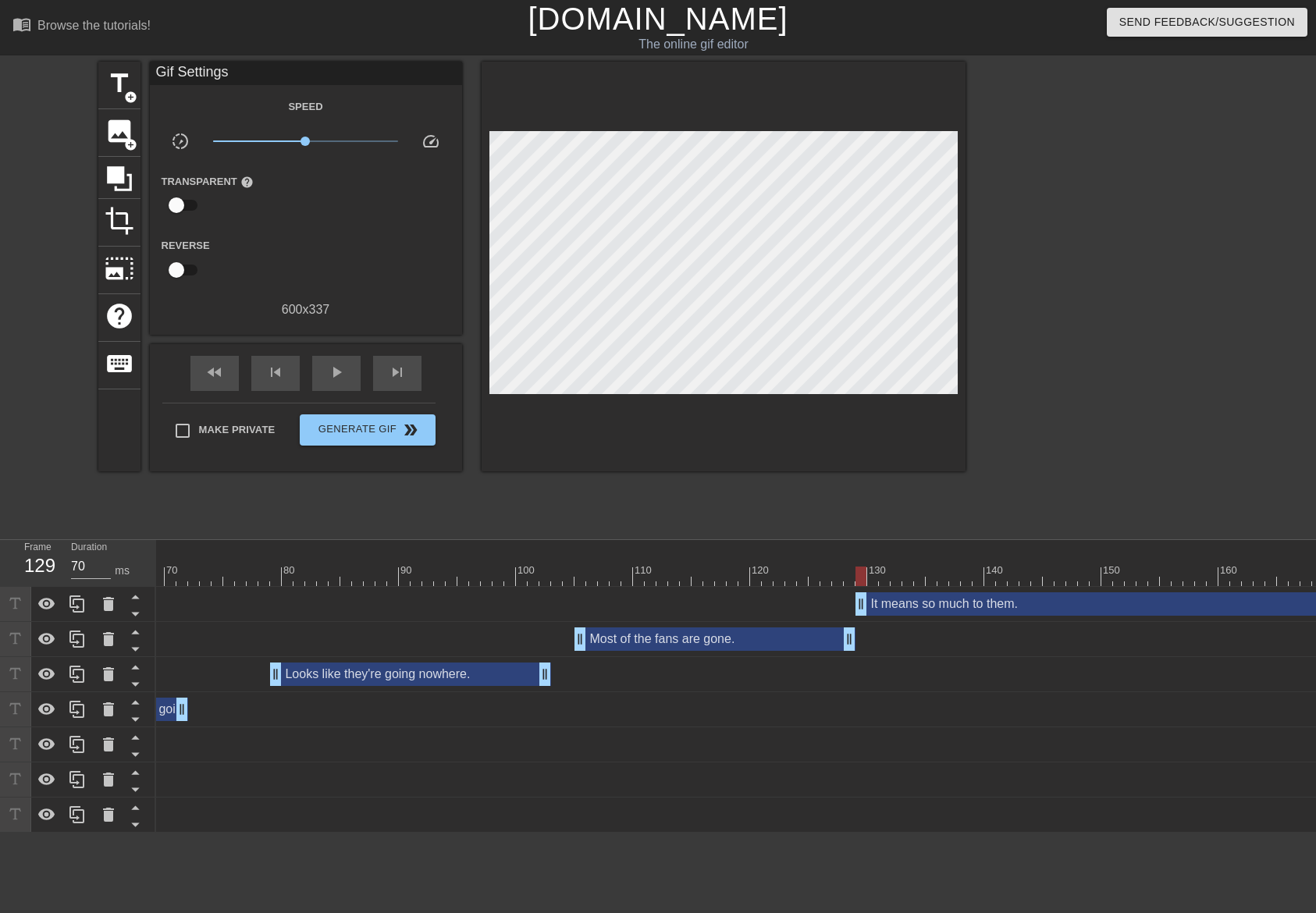
drag, startPoint x: 864, startPoint y: 408, endPoint x: 862, endPoint y: 394, distance: 14.1
click at [864, 407] on div at bounding box center [723, 266] width 483 height 410
click at [862, 386] on div at bounding box center [723, 266] width 483 height 410
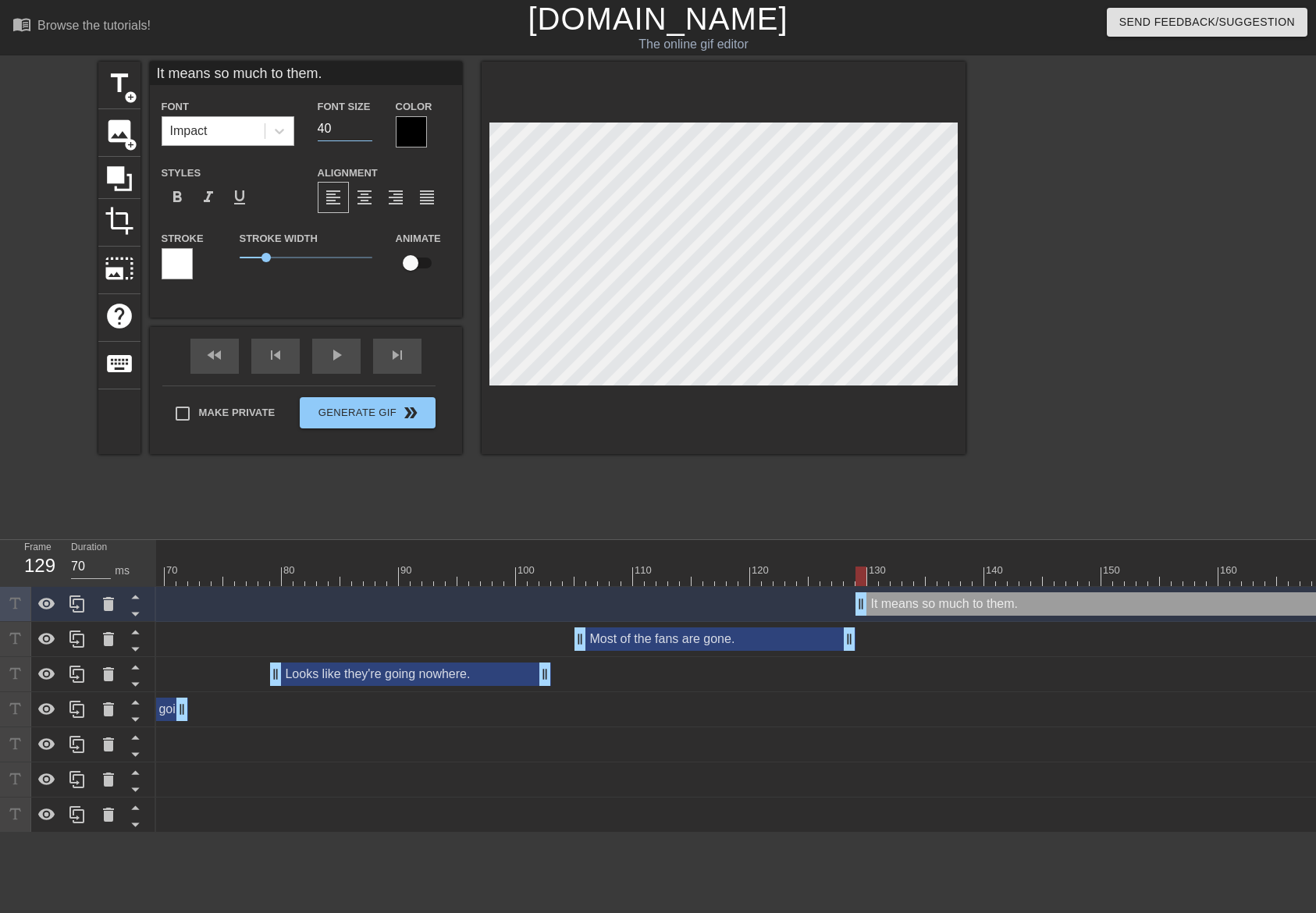
drag, startPoint x: 326, startPoint y: 125, endPoint x: 212, endPoint y: 129, distance: 114.1
click at [219, 129] on div "Font Impact Font Size 40 Color" at bounding box center [306, 122] width 312 height 51
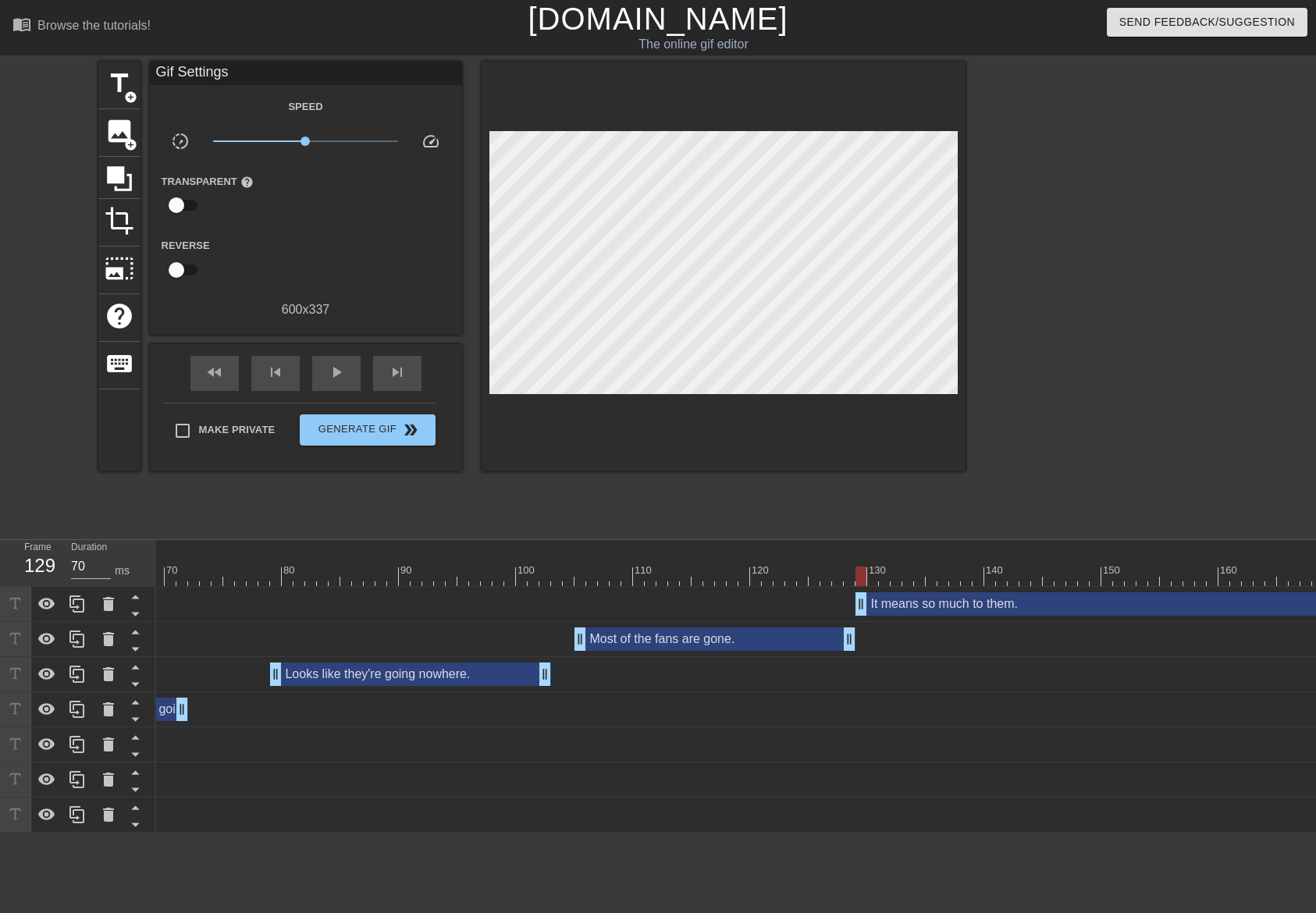
click at [868, 452] on div at bounding box center [723, 266] width 483 height 410
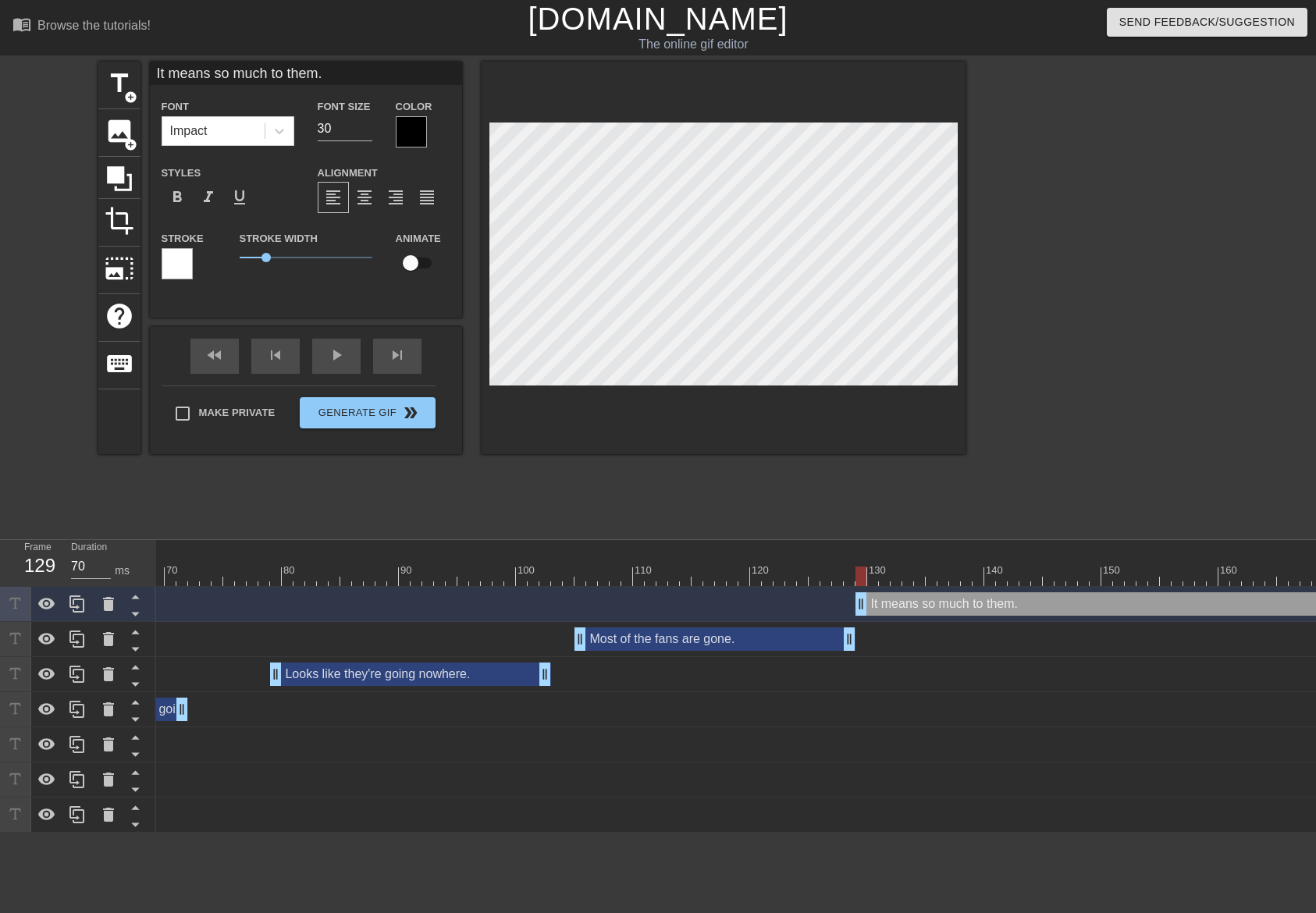
click at [420, 134] on div at bounding box center [412, 132] width 31 height 31
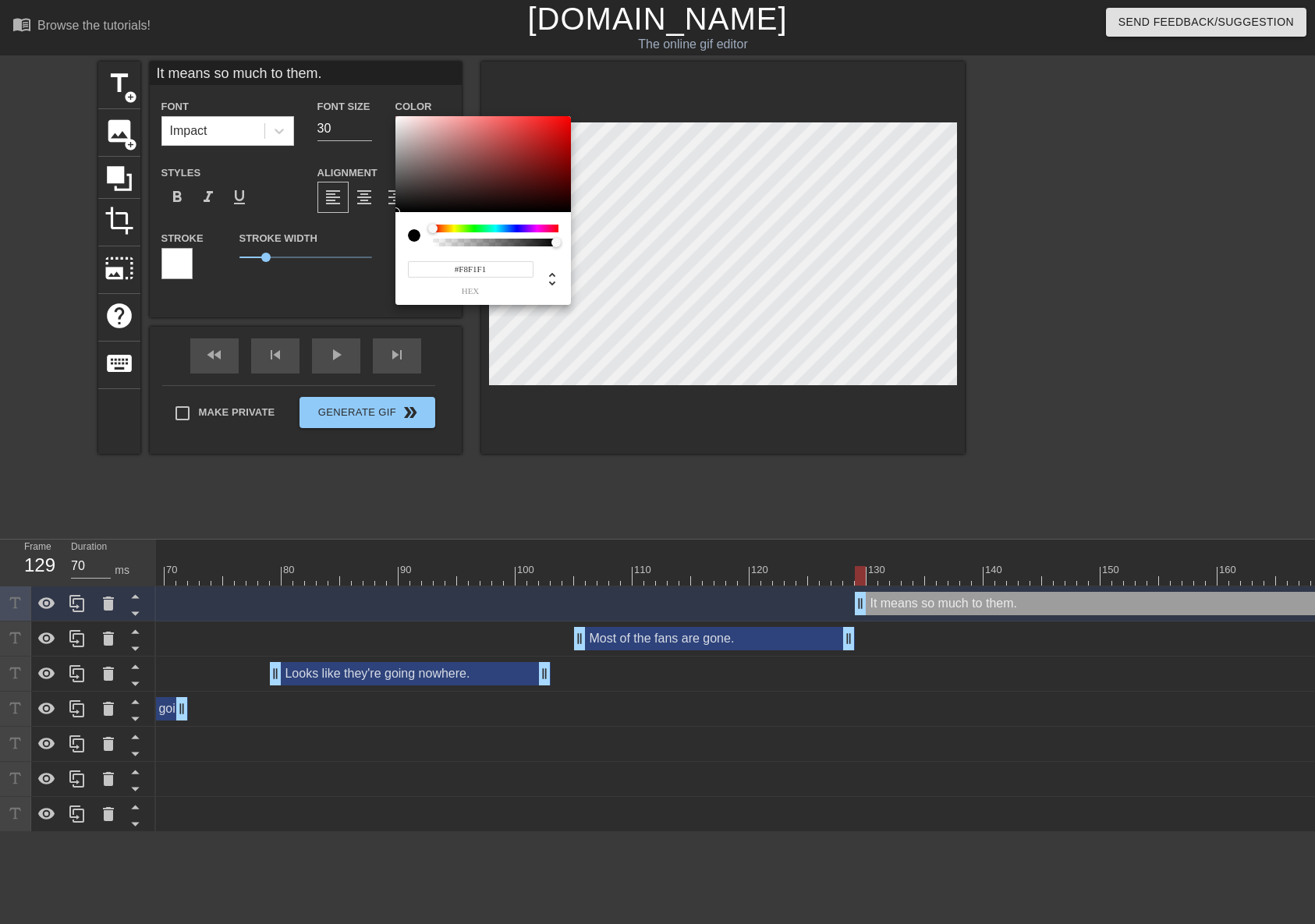
click at [400, 119] on div at bounding box center [483, 164] width 176 height 97
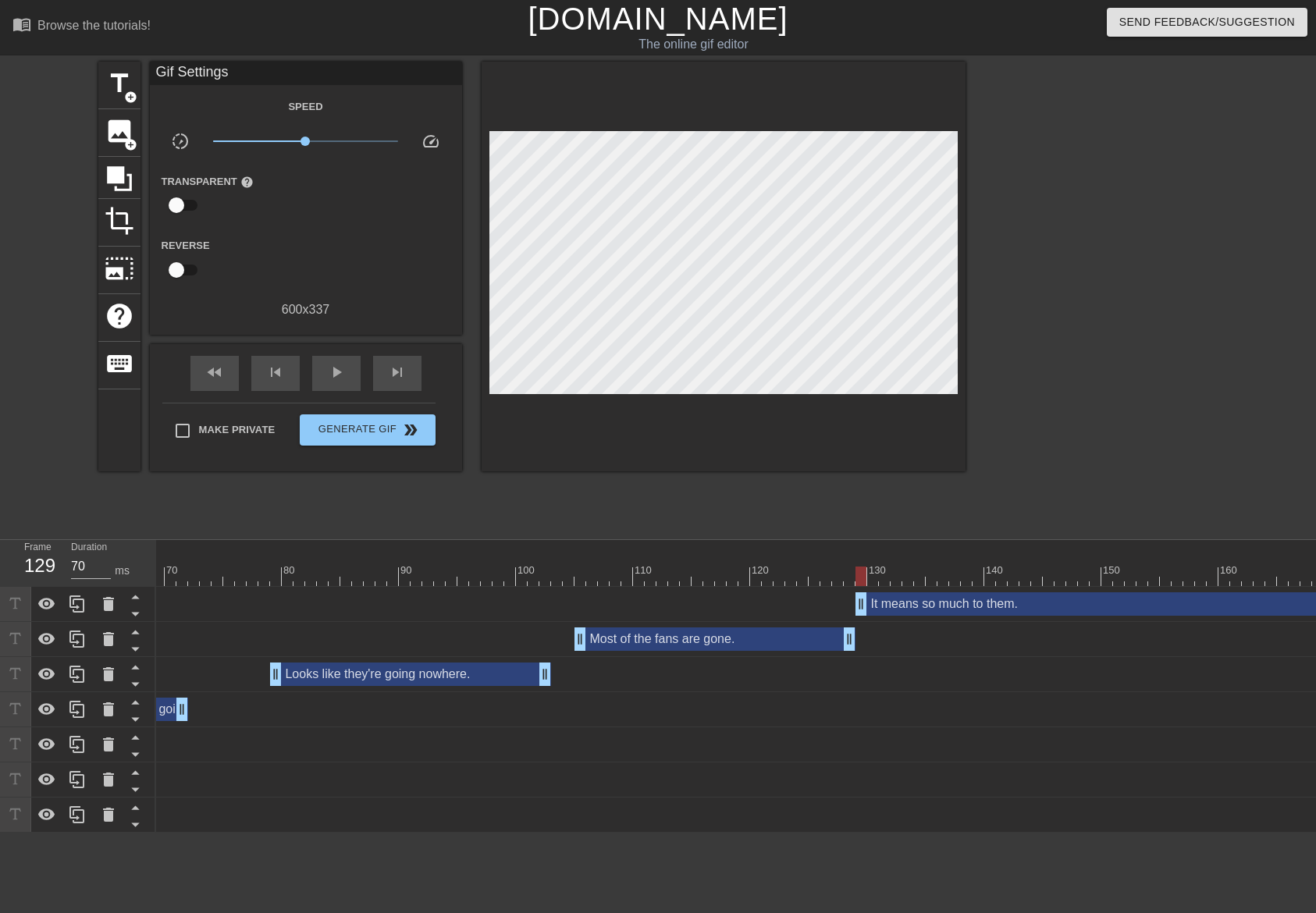
drag, startPoint x: 730, startPoint y: 426, endPoint x: 769, endPoint y: 403, distance: 45.3
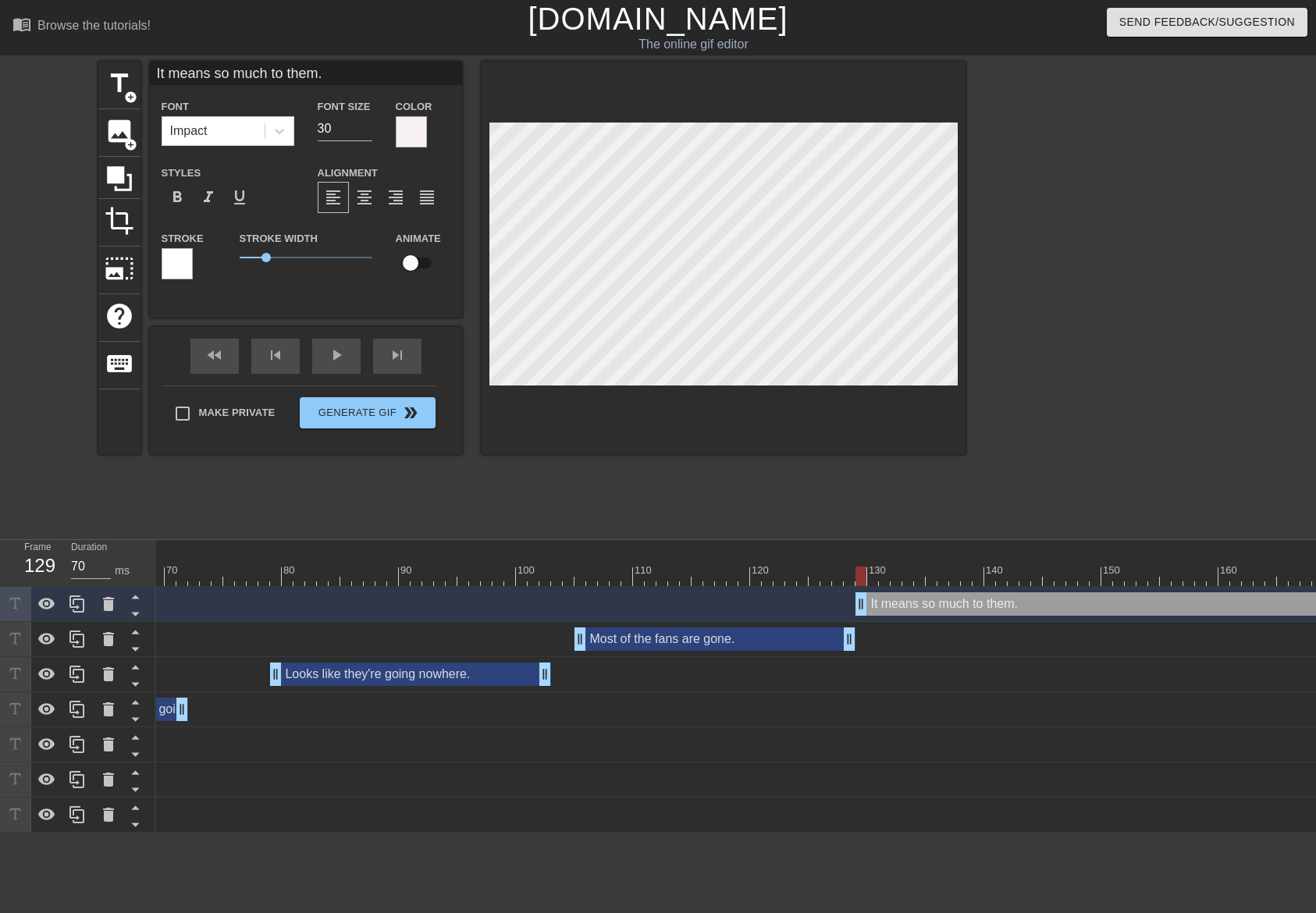
click at [173, 257] on div at bounding box center [177, 263] width 31 height 31
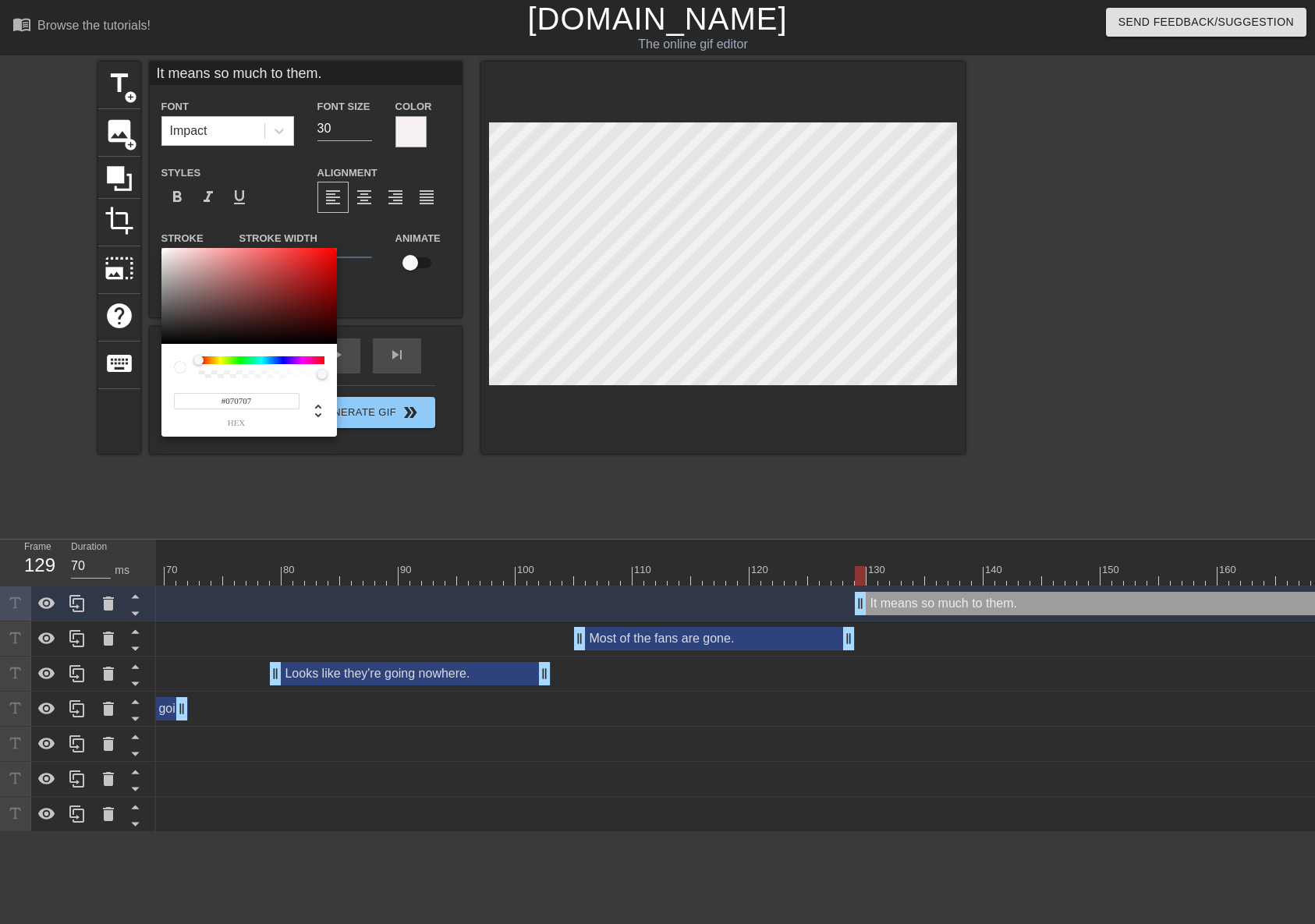
click at [166, 341] on div at bounding box center [248, 295] width 176 height 97
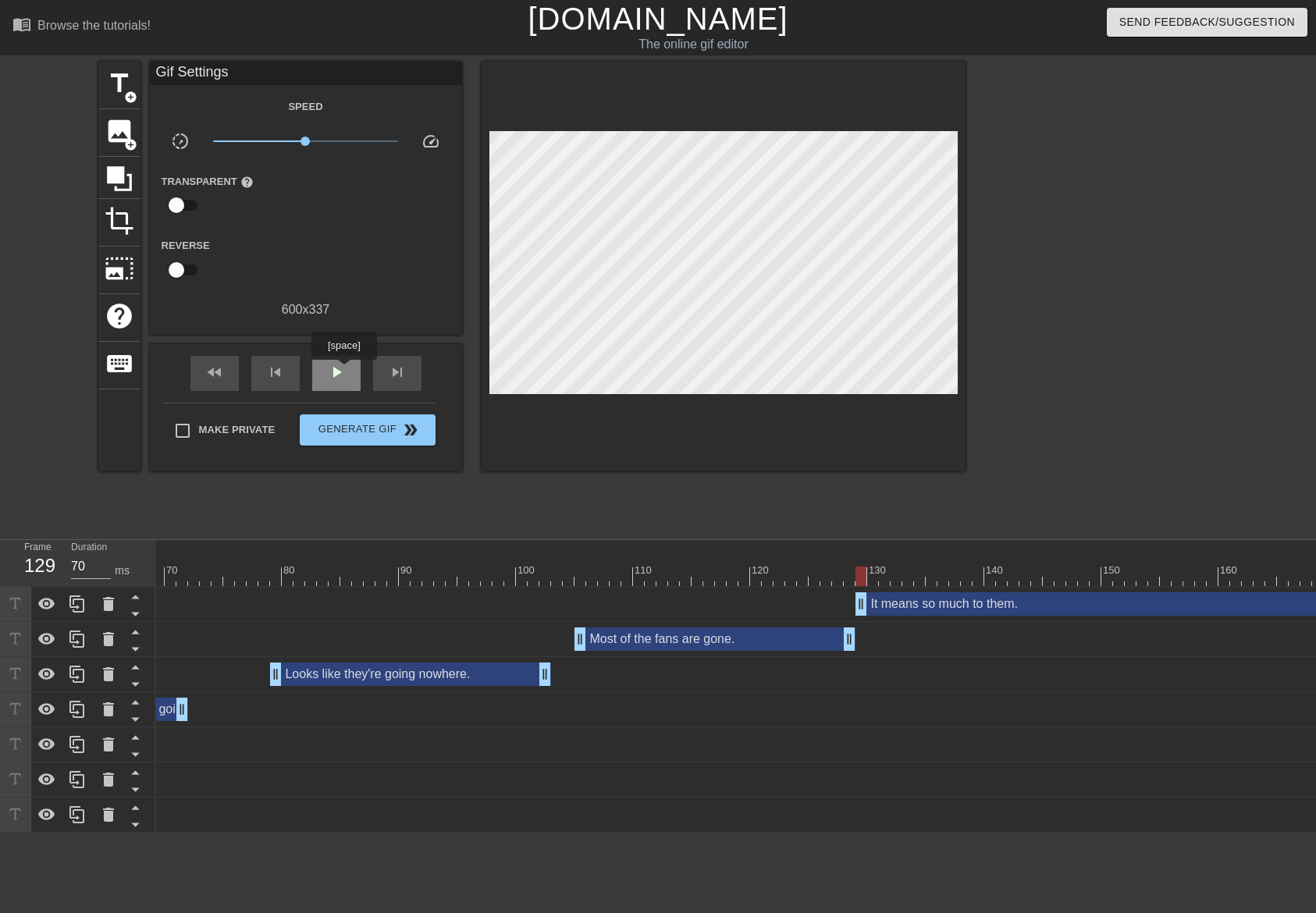
click at [344, 370] on span "play_arrow" at bounding box center [336, 372] width 18 height 18
click at [344, 370] on span "pause" at bounding box center [336, 372] width 18 height 18
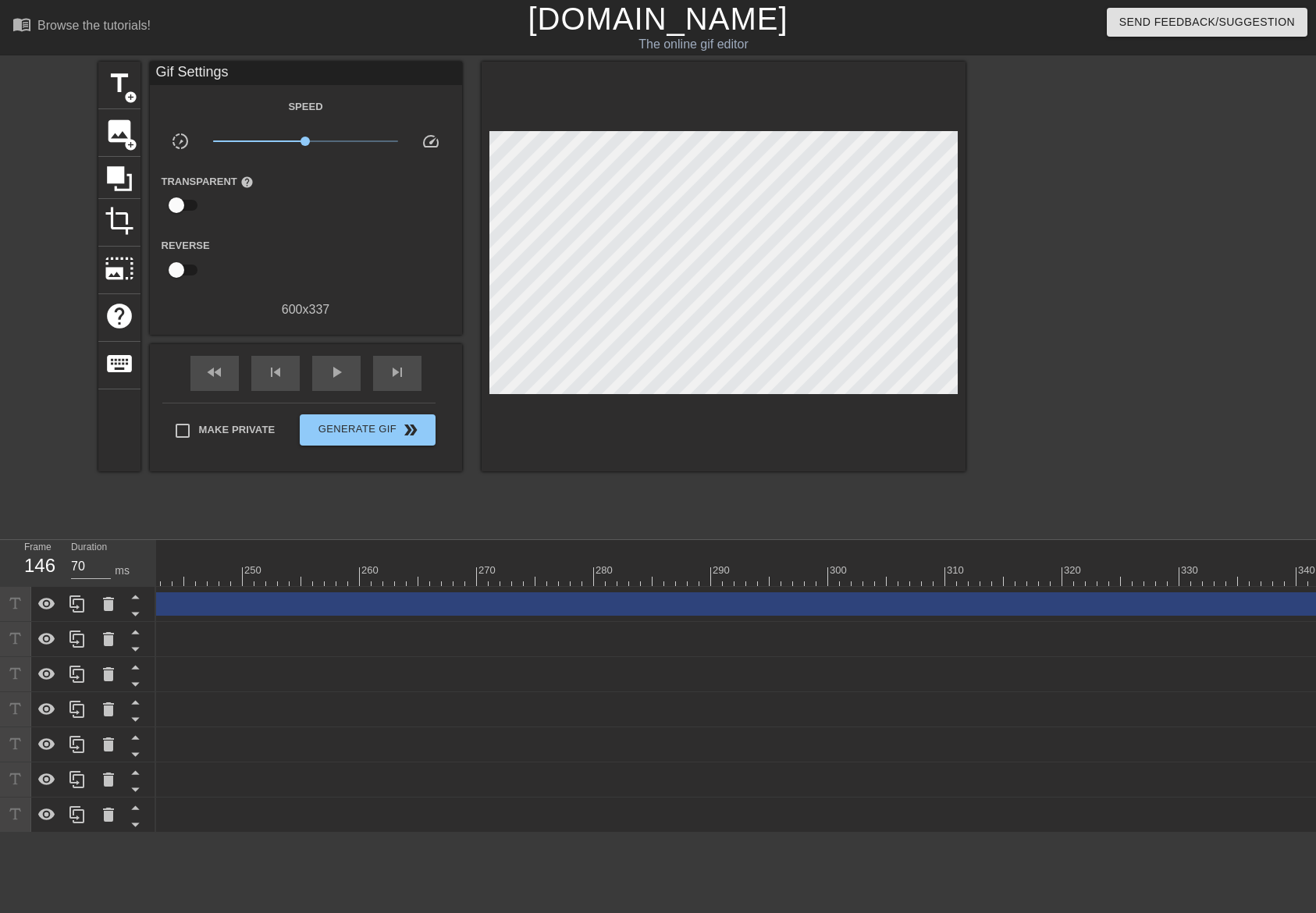
scroll to position [0, 3842]
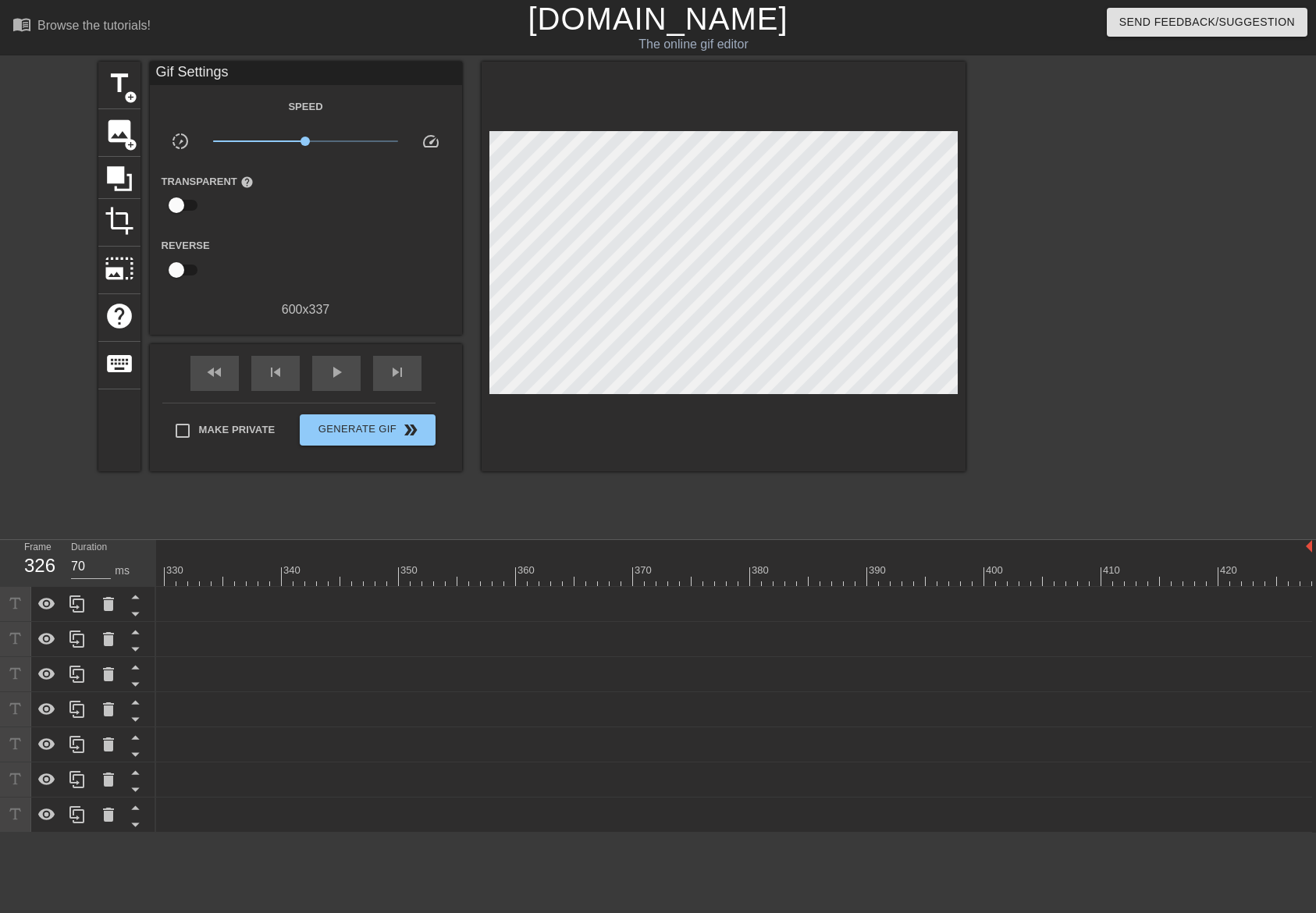
drag, startPoint x: 1304, startPoint y: 611, endPoint x: 115, endPoint y: 560, distance: 1190.1
click at [115, 560] on div "Frame 326 Duration 70 ms 10 20 30 40 50 60 70 80 90 100 110 120 130 140 150" at bounding box center [658, 686] width 1316 height 293
drag, startPoint x: 1123, startPoint y: 605, endPoint x: 135, endPoint y: 544, distance: 989.9
click at [139, 540] on div "Frame 250 Duration 70 ms 10 20 30 40 50 60 70 80 90 100 110 120 130 140 150" at bounding box center [658, 686] width 1316 height 293
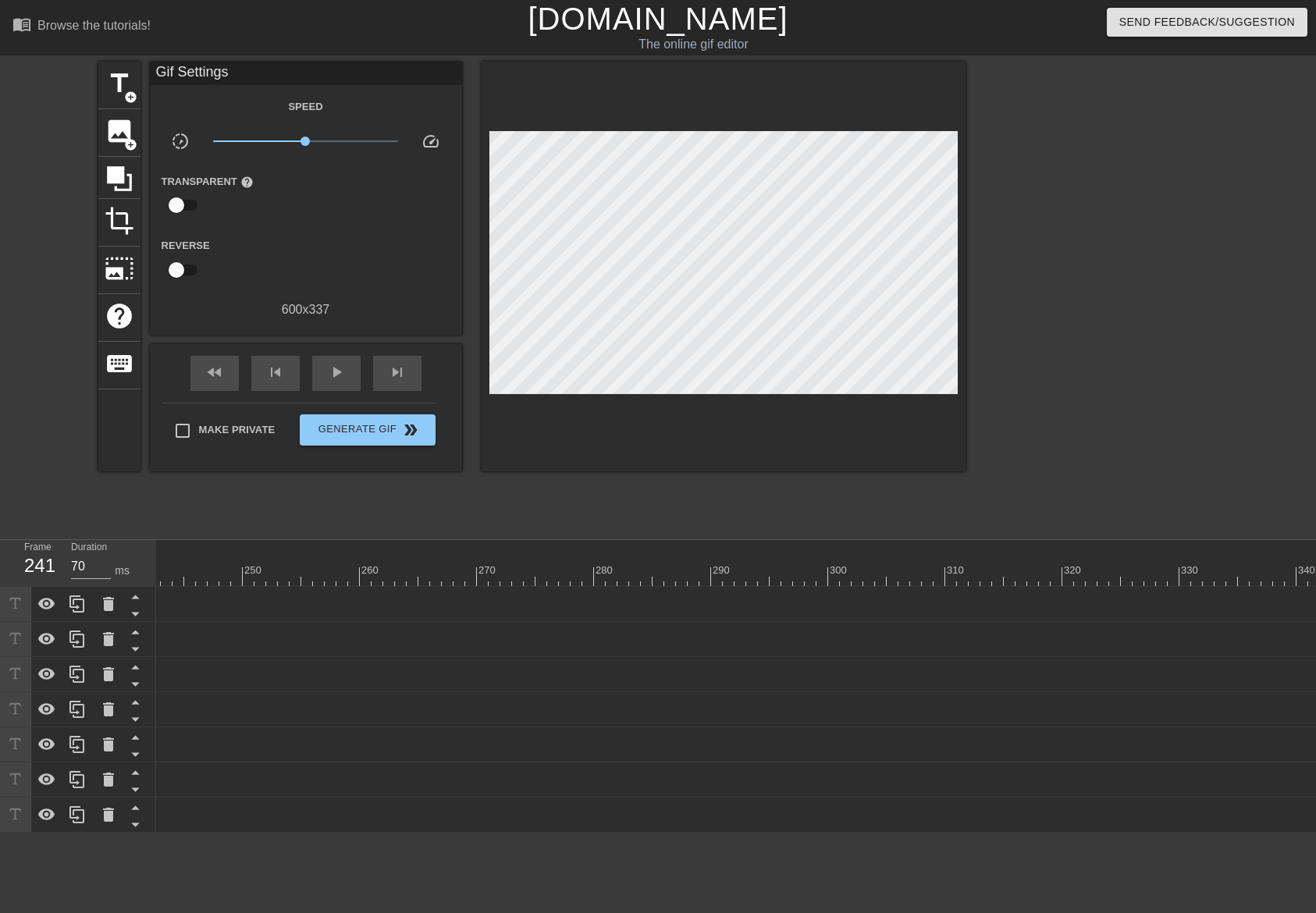
drag, startPoint x: 1156, startPoint y: 605, endPoint x: 184, endPoint y: 535, distance: 974.5
click at [186, 535] on div "menu_book Browse the tutorials! [DOMAIN_NAME] The online gif editor Send Feedba…" at bounding box center [658, 416] width 1316 height 833
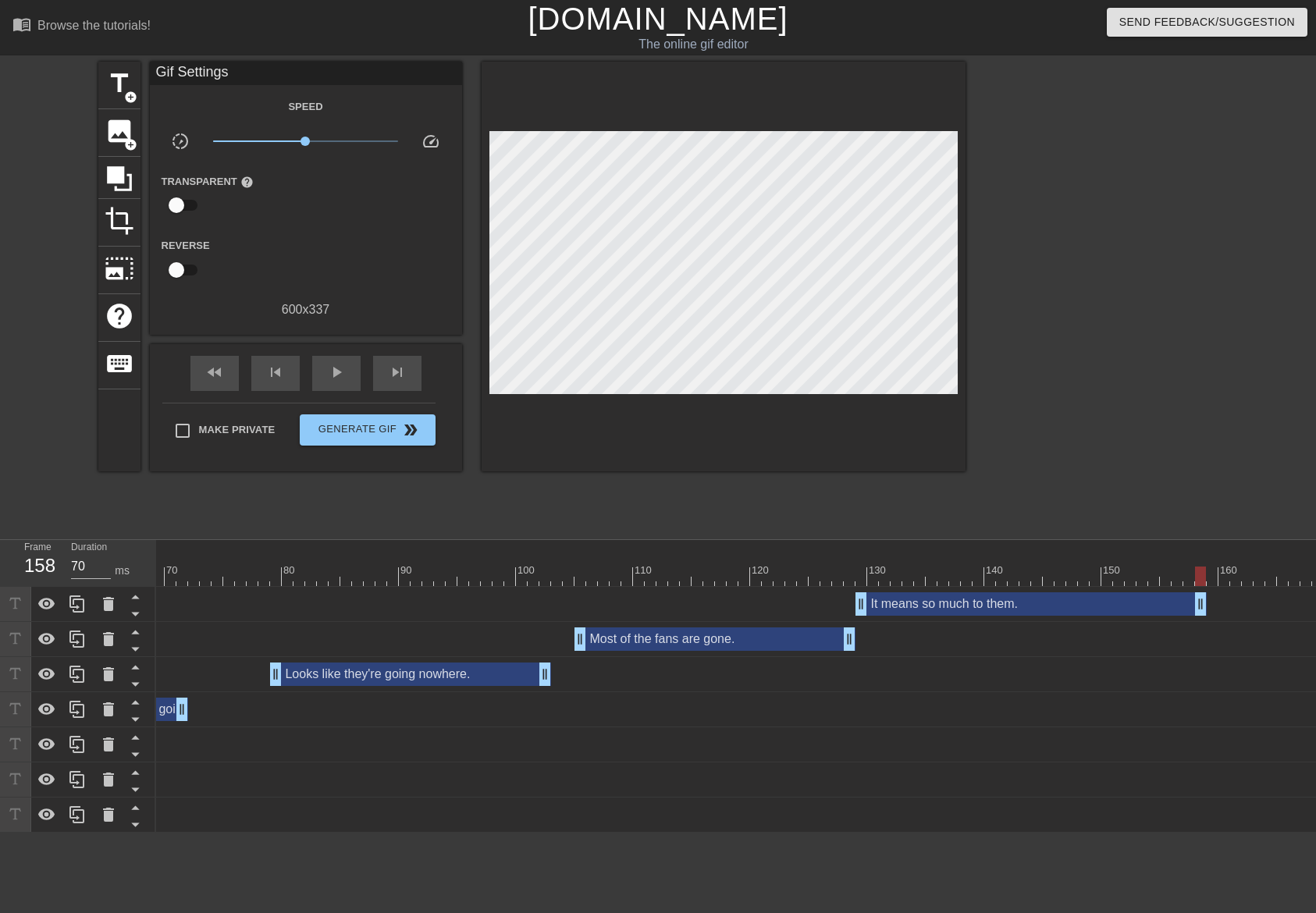
click at [336, 378] on span "play_arrow" at bounding box center [336, 372] width 18 height 18
click at [336, 377] on span "pause" at bounding box center [336, 372] width 18 height 18
click at [353, 377] on div "play_arrow" at bounding box center [336, 373] width 49 height 35
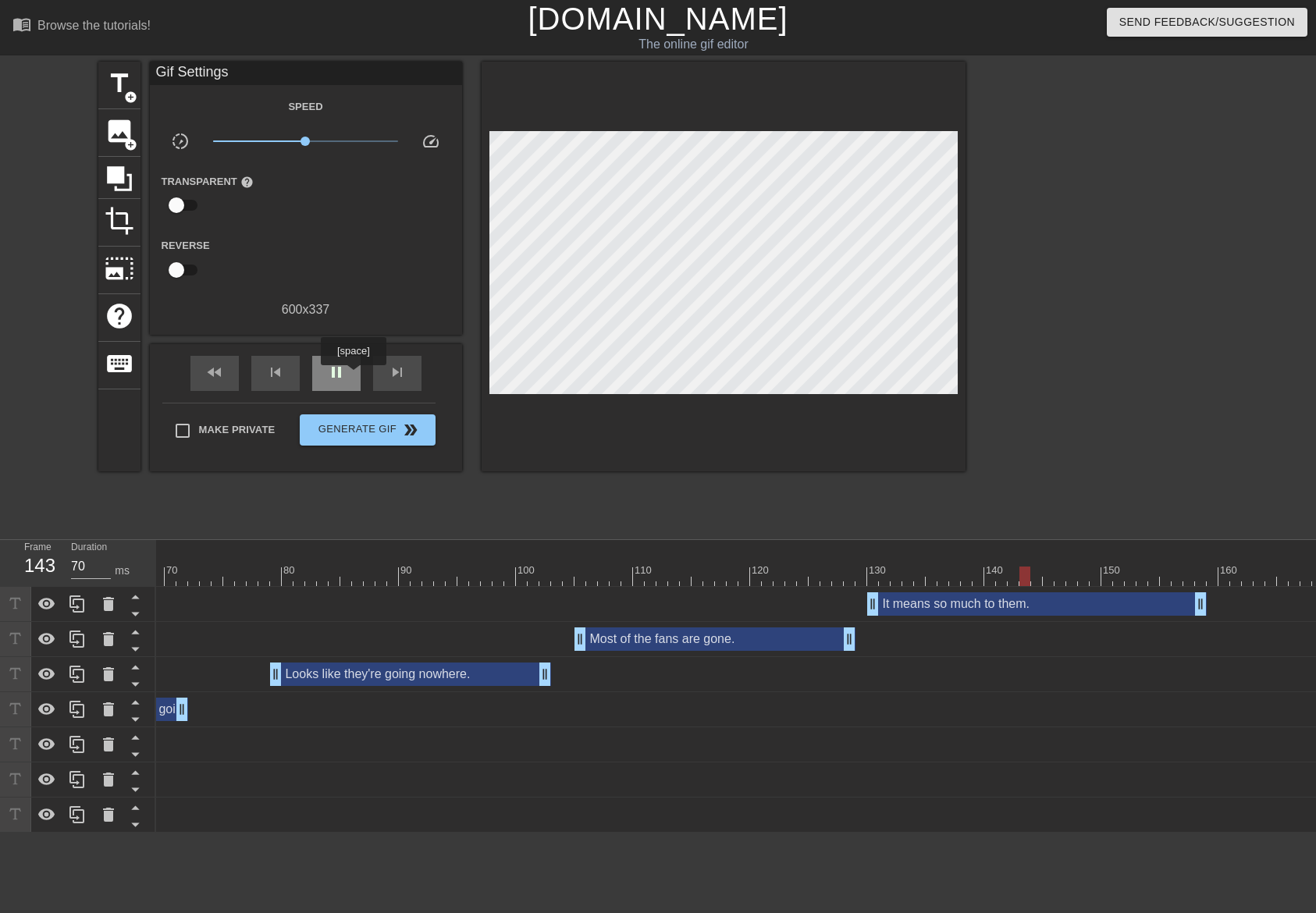
click at [353, 376] on div "pause" at bounding box center [336, 373] width 49 height 35
drag, startPoint x: 1199, startPoint y: 612, endPoint x: 1096, endPoint y: 606, distance: 103.2
click at [390, 374] on span "skip_next" at bounding box center [397, 372] width 18 height 18
click at [389, 373] on span "skip_next" at bounding box center [397, 372] width 18 height 18
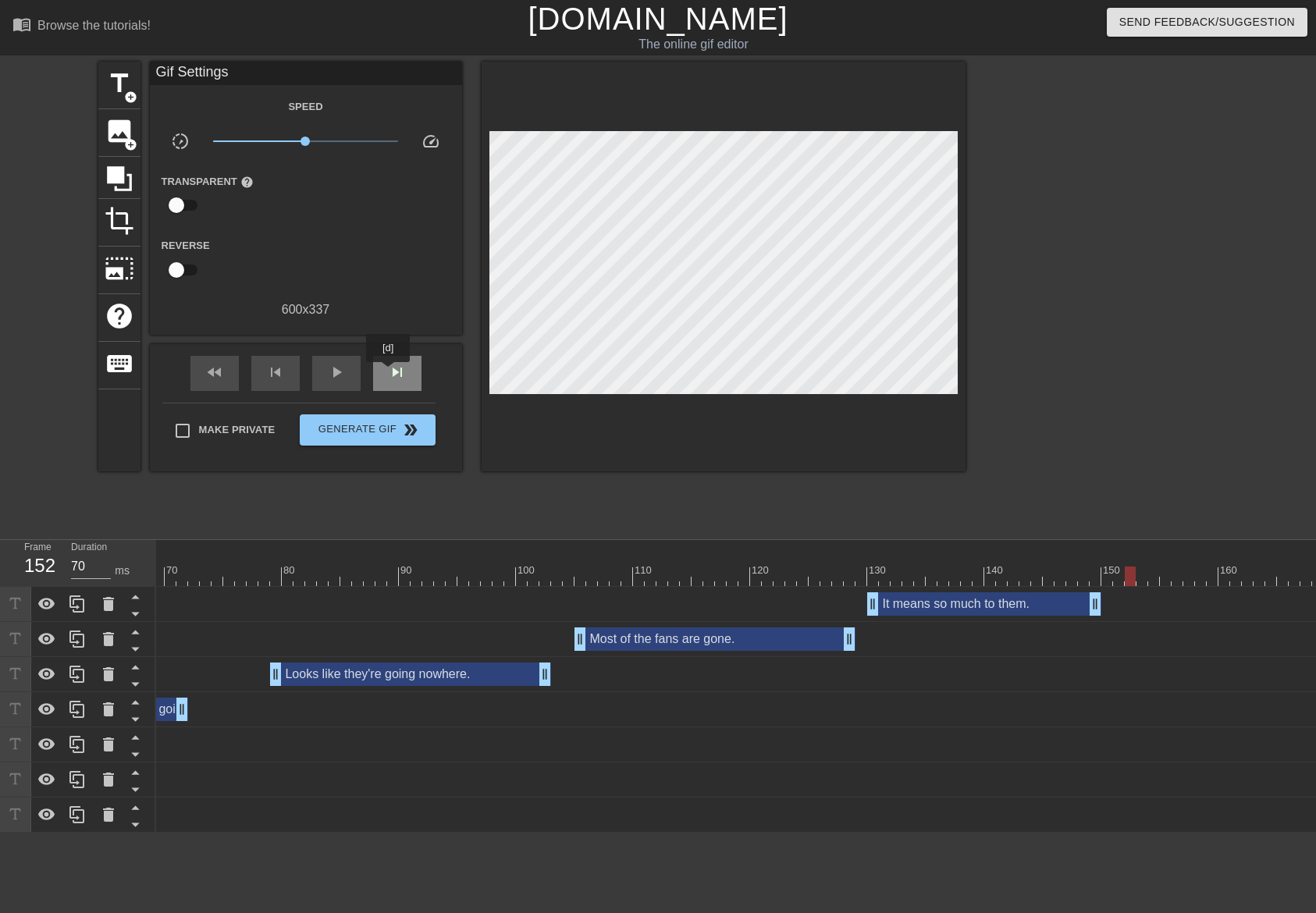
click at [389, 373] on span "skip_next" at bounding box center [397, 372] width 18 height 18
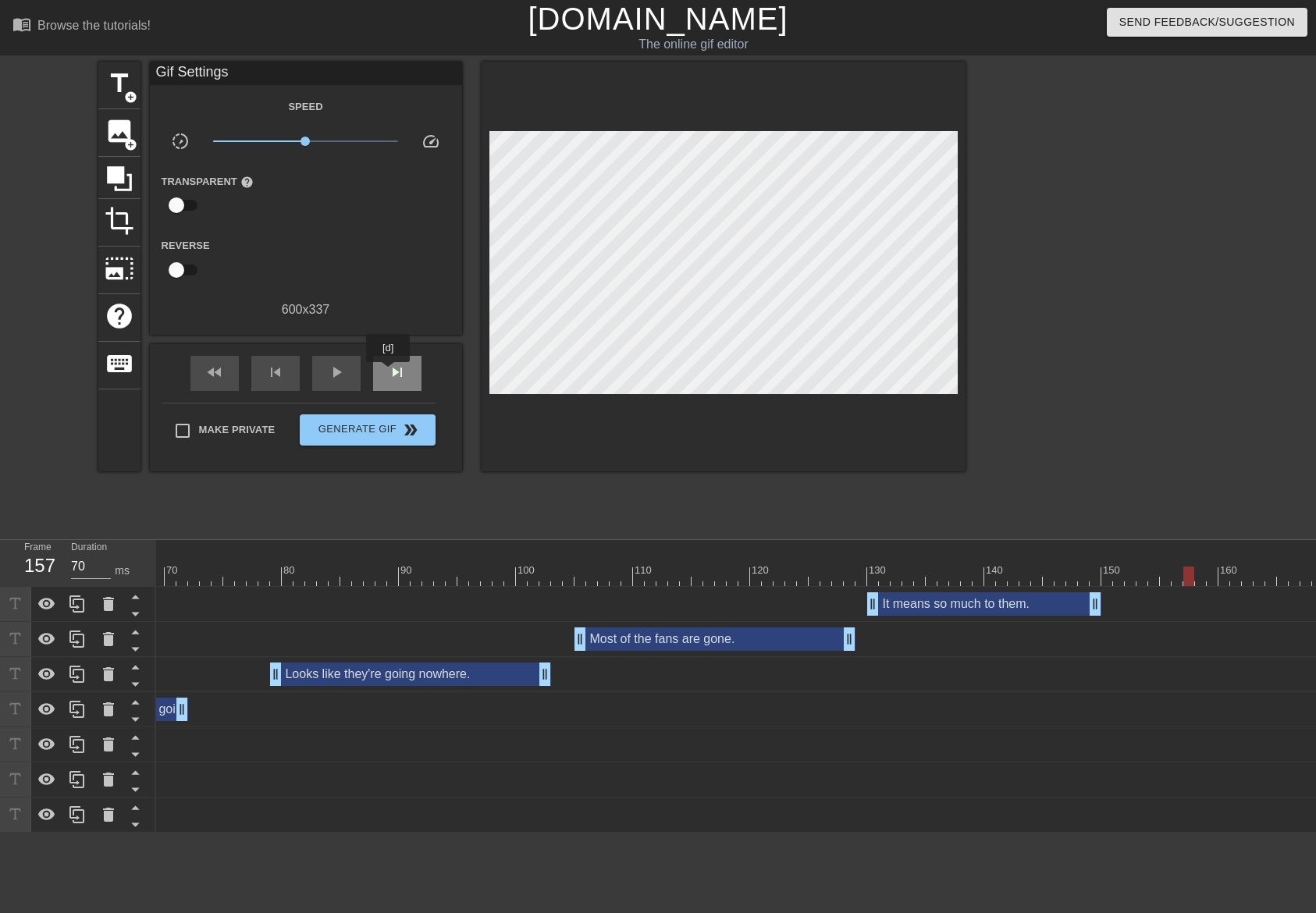
click at [389, 373] on span "skip_next" at bounding box center [397, 372] width 18 height 18
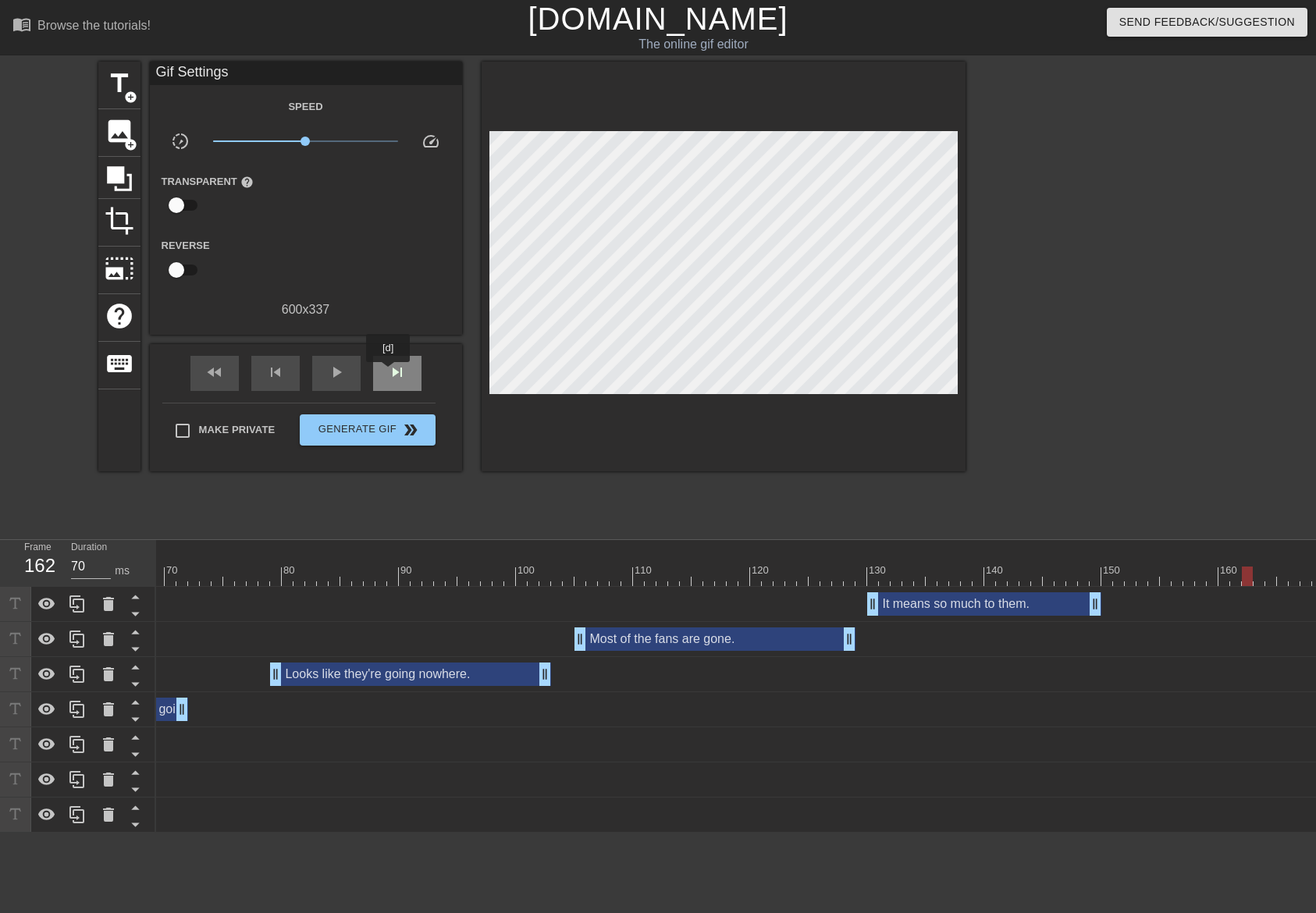
click at [389, 373] on span "skip_next" at bounding box center [397, 372] width 18 height 18
click at [407, 371] on div "skip_next" at bounding box center [397, 373] width 49 height 35
click at [280, 376] on span "skip_previous" at bounding box center [275, 372] width 18 height 18
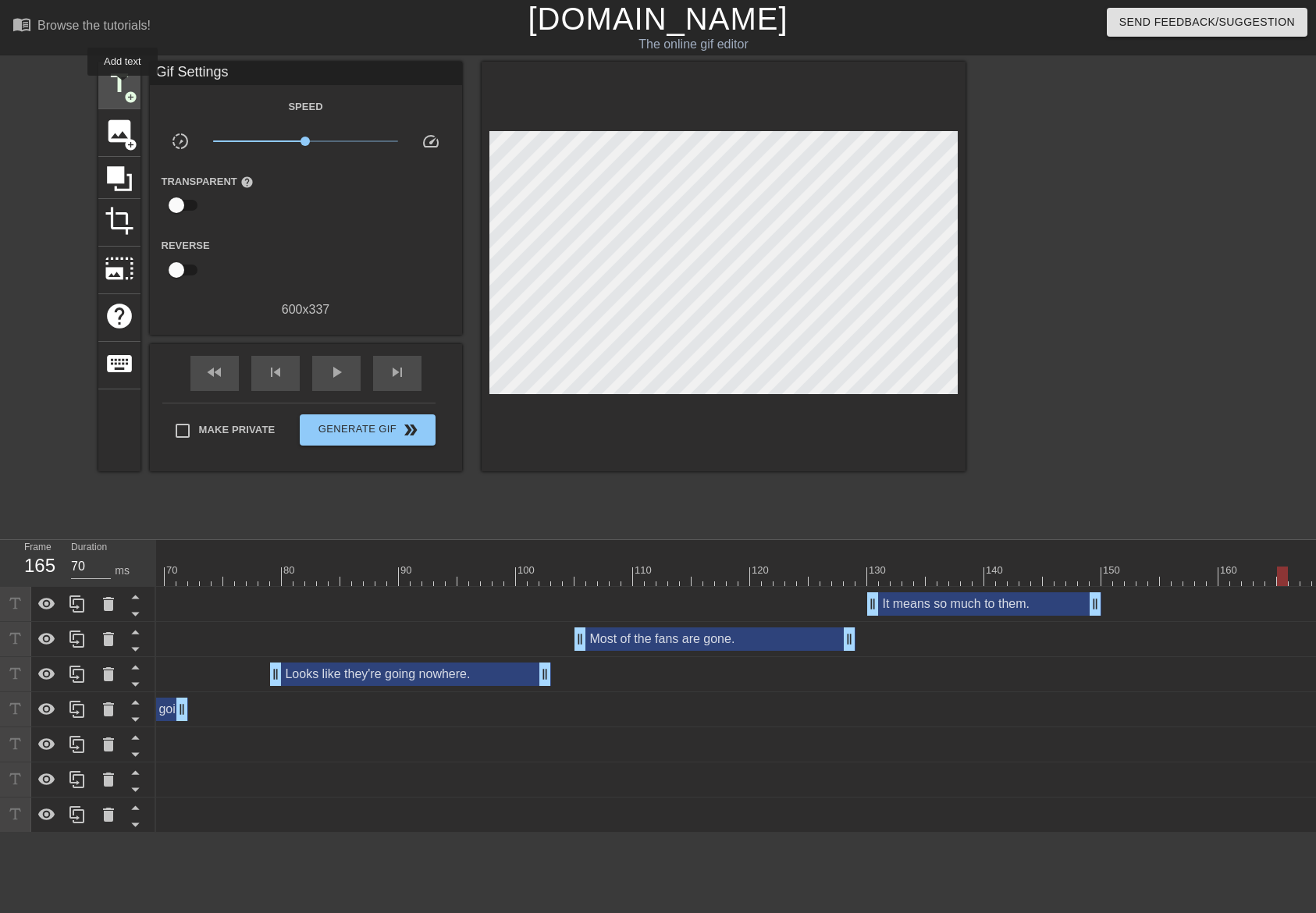
click at [122, 87] on span "title" at bounding box center [120, 84] width 29 height 29
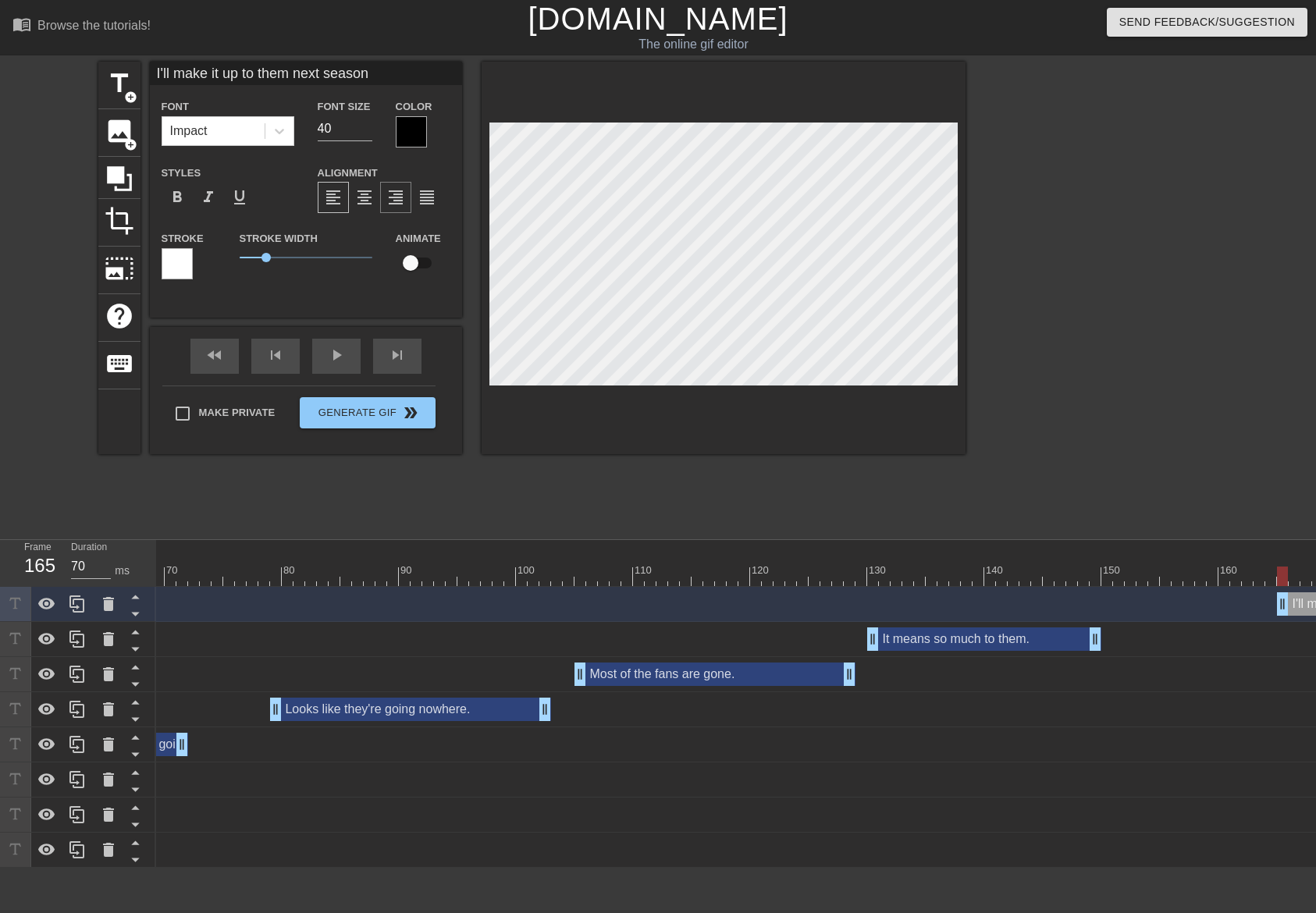
scroll to position [2, 13]
click at [732, 395] on div at bounding box center [723, 258] width 483 height 392
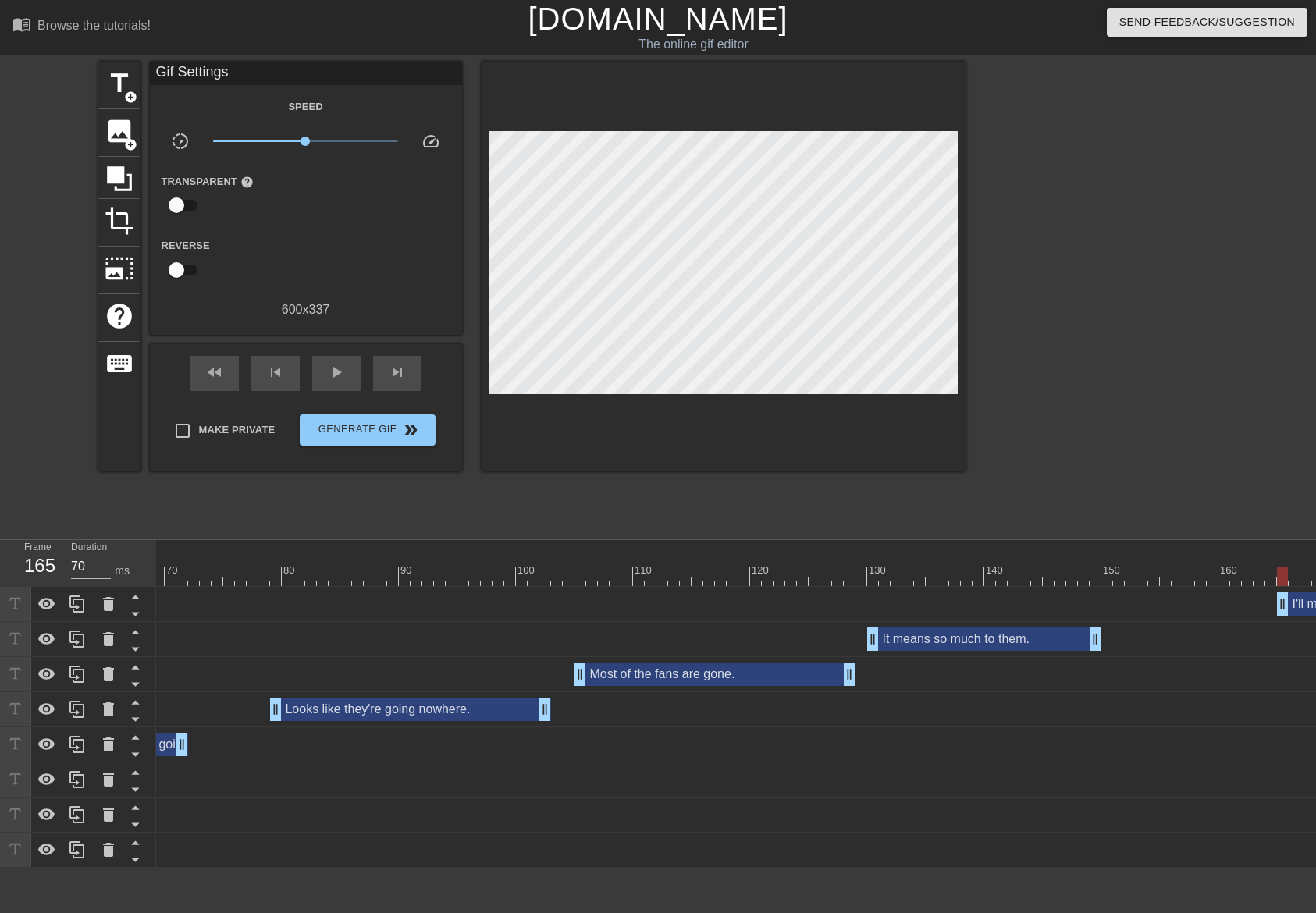
click at [733, 389] on div at bounding box center [723, 266] width 483 height 410
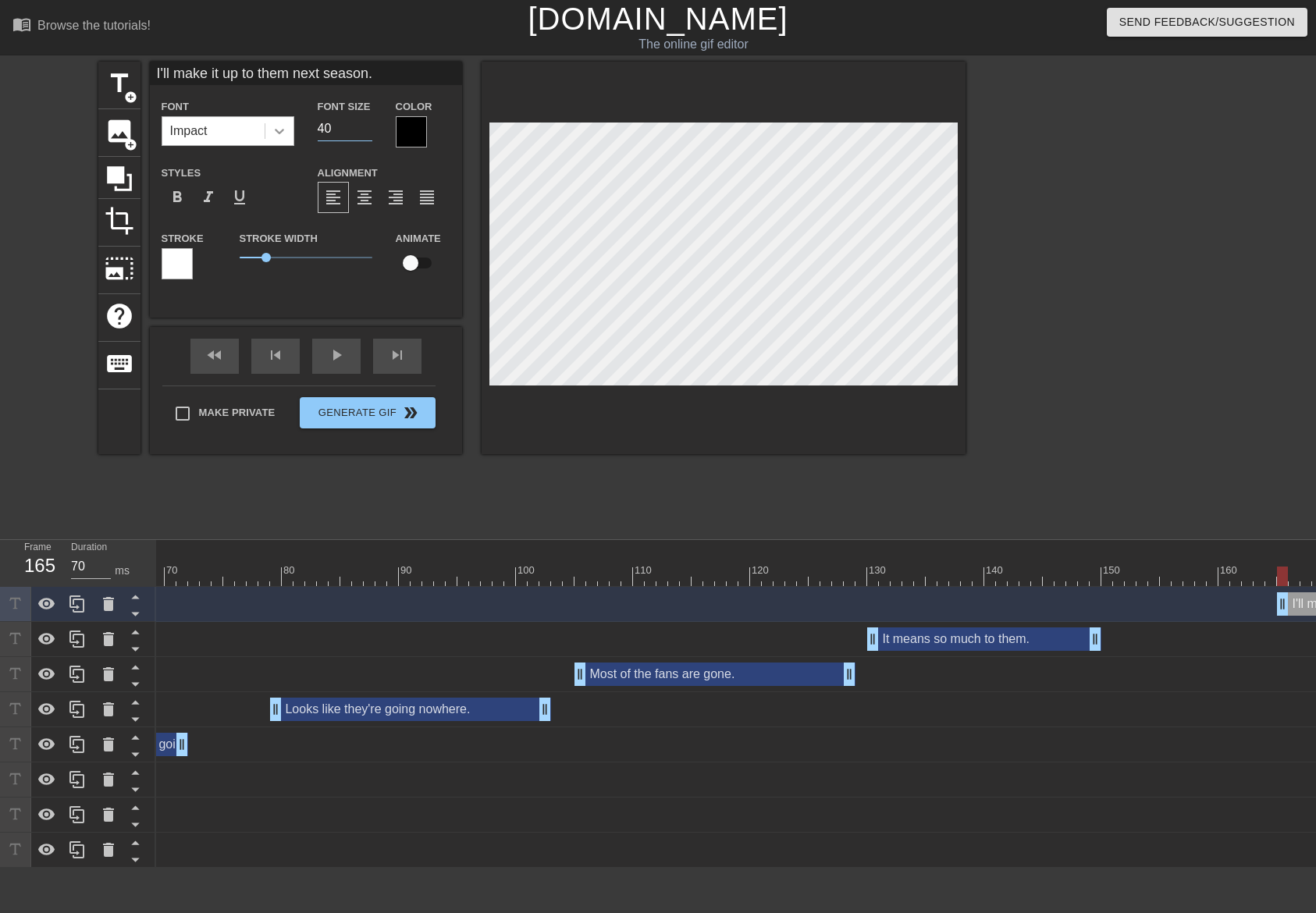
drag, startPoint x: 321, startPoint y: 130, endPoint x: 290, endPoint y: 136, distance: 31.6
click at [293, 136] on div "Font Impact Font Size 40 Color" at bounding box center [306, 122] width 312 height 51
click at [410, 144] on div at bounding box center [412, 132] width 31 height 31
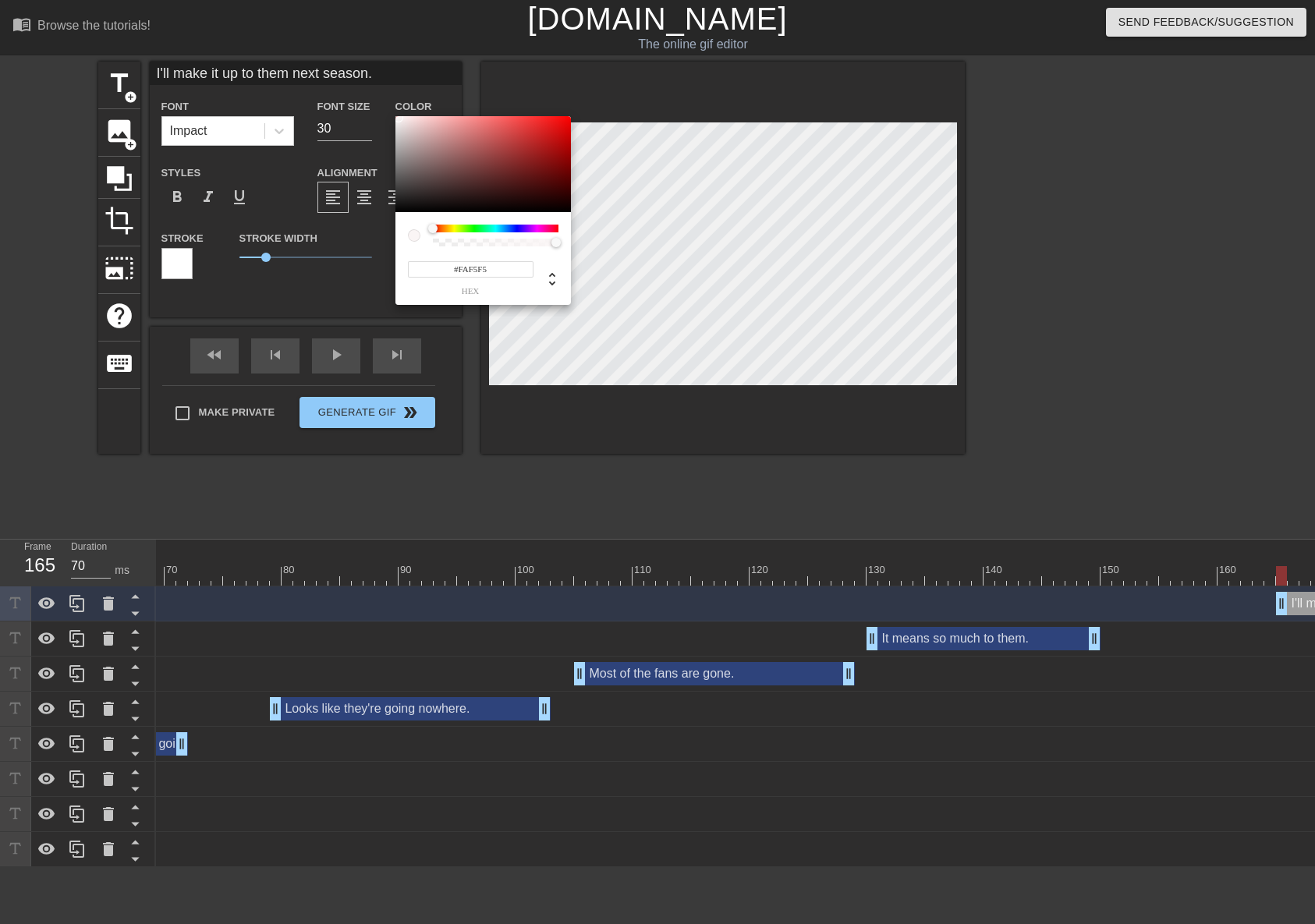
click at [398, 118] on div at bounding box center [483, 164] width 176 height 97
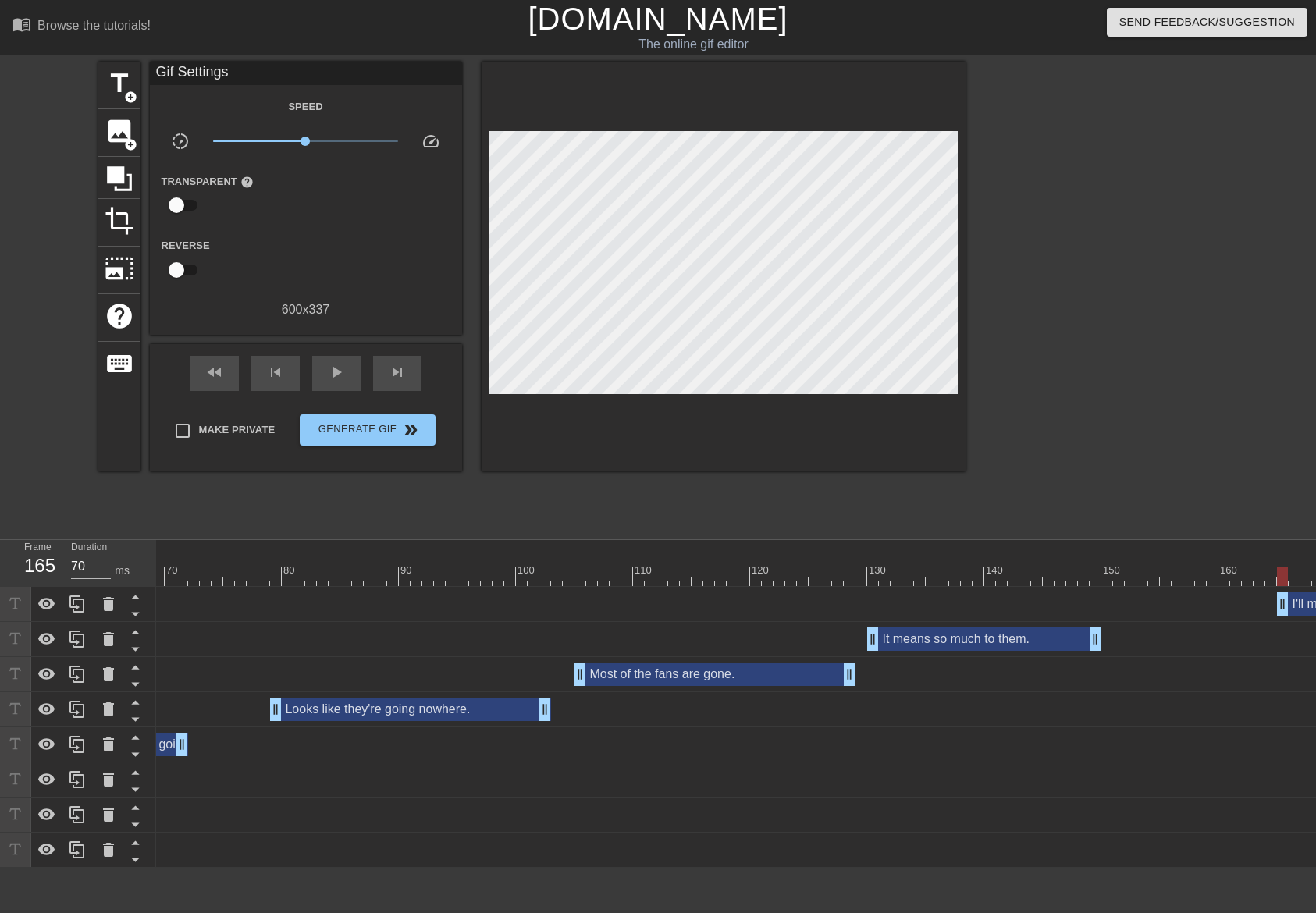
click at [652, 403] on div at bounding box center [723, 266] width 483 height 410
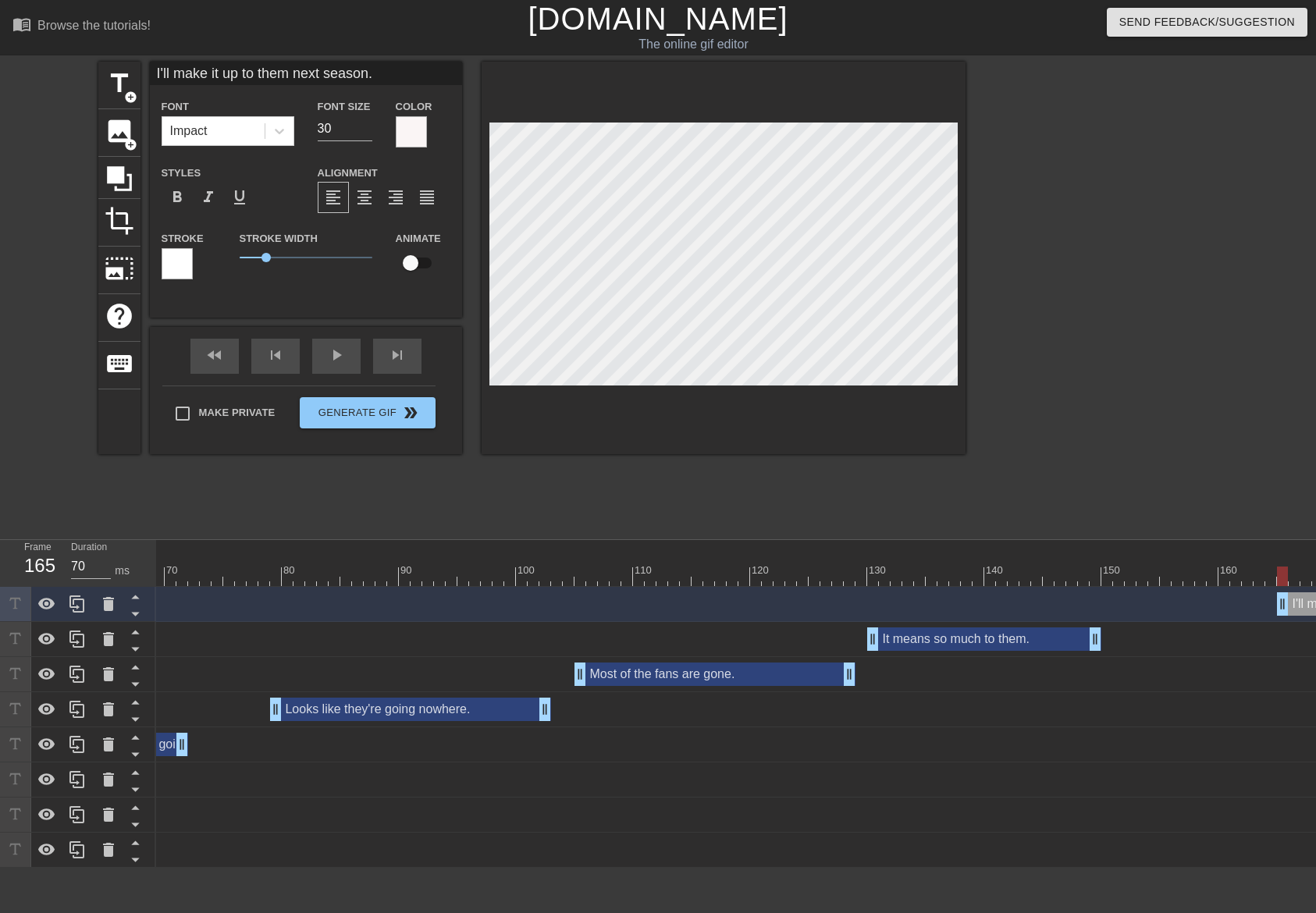
click at [192, 256] on div at bounding box center [177, 263] width 31 height 31
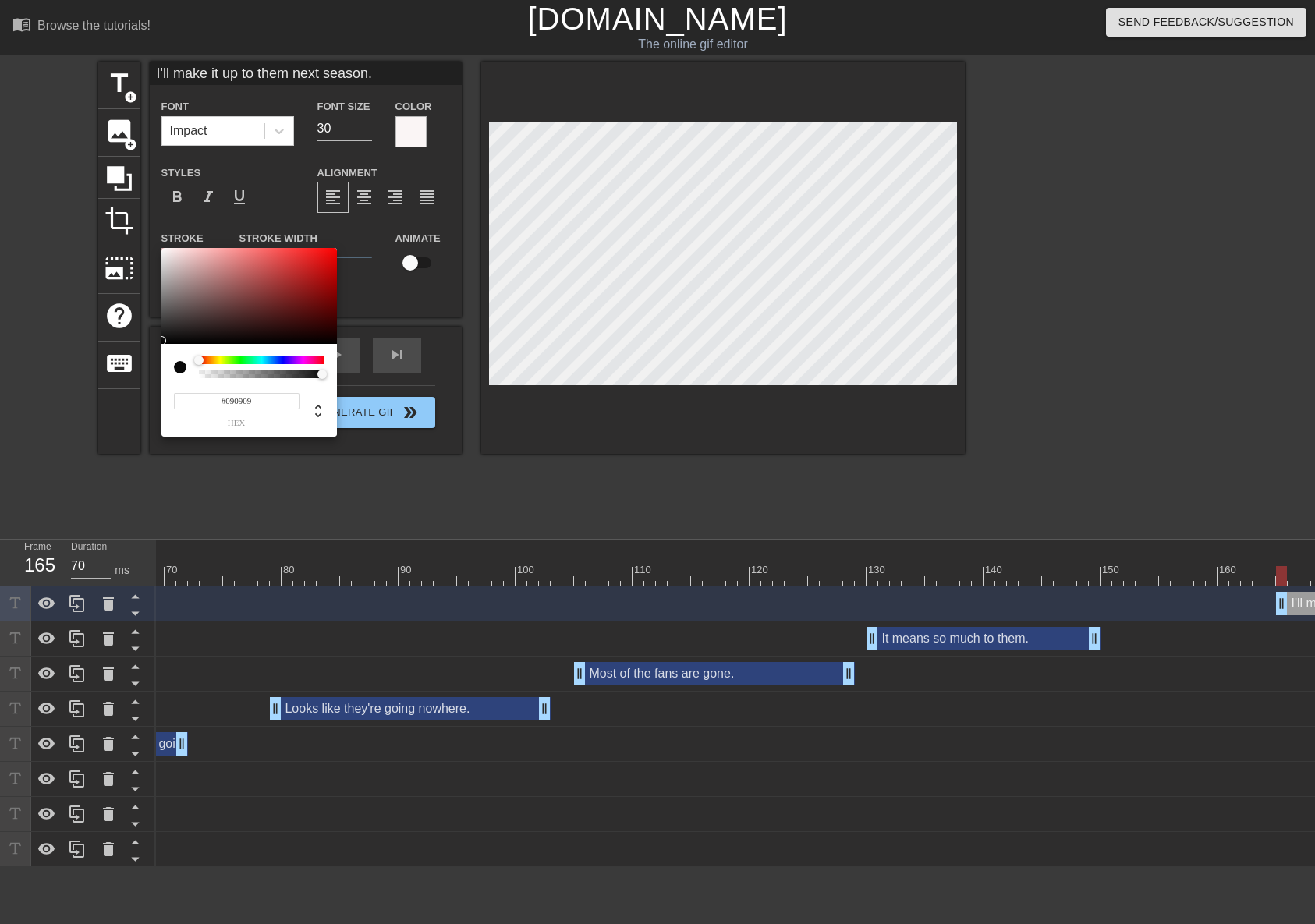
click at [165, 341] on div at bounding box center [248, 295] width 176 height 97
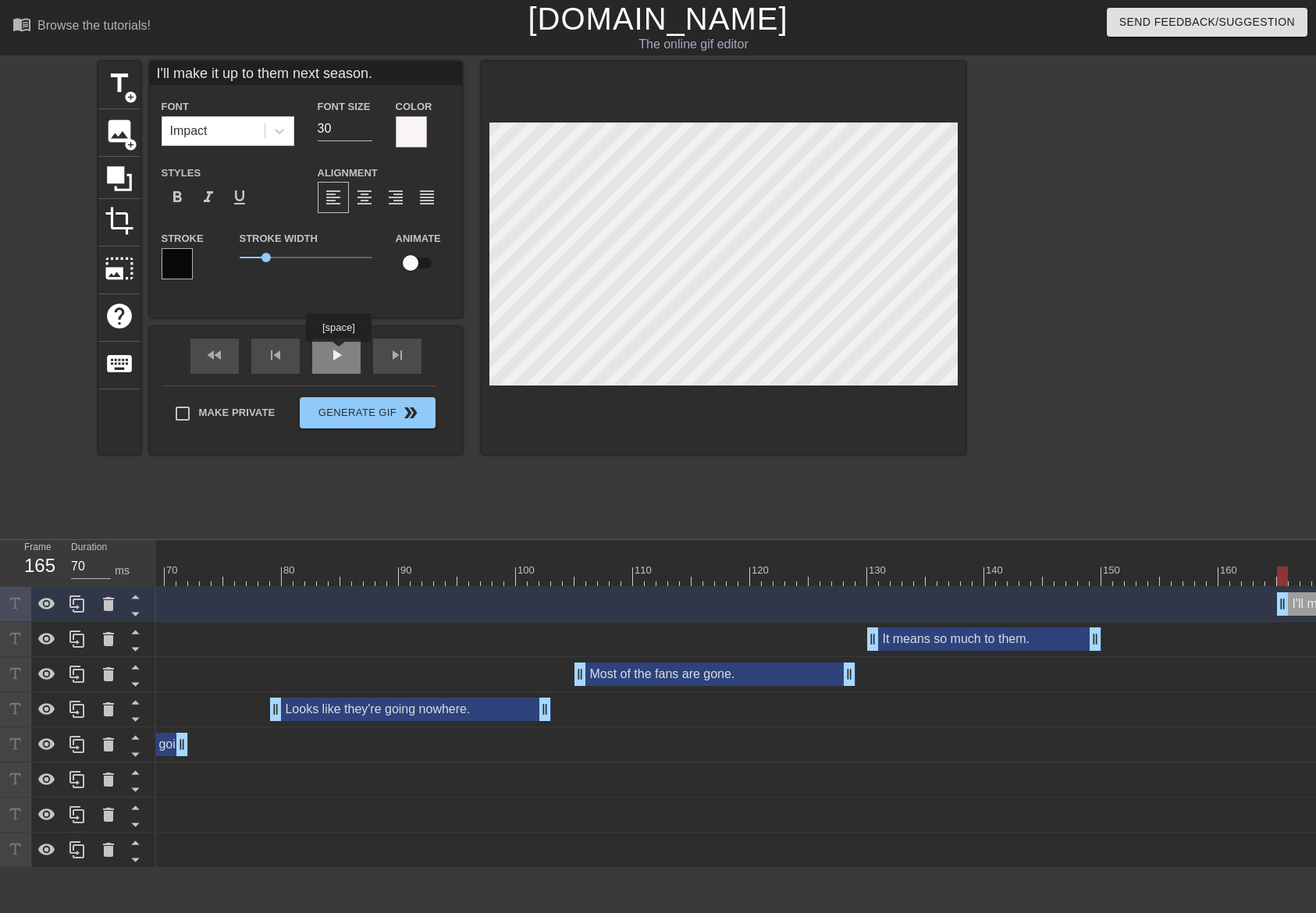
click at [338, 353] on div "fast_rewind skip_previous play_arrow skip_next" at bounding box center [306, 357] width 254 height 59
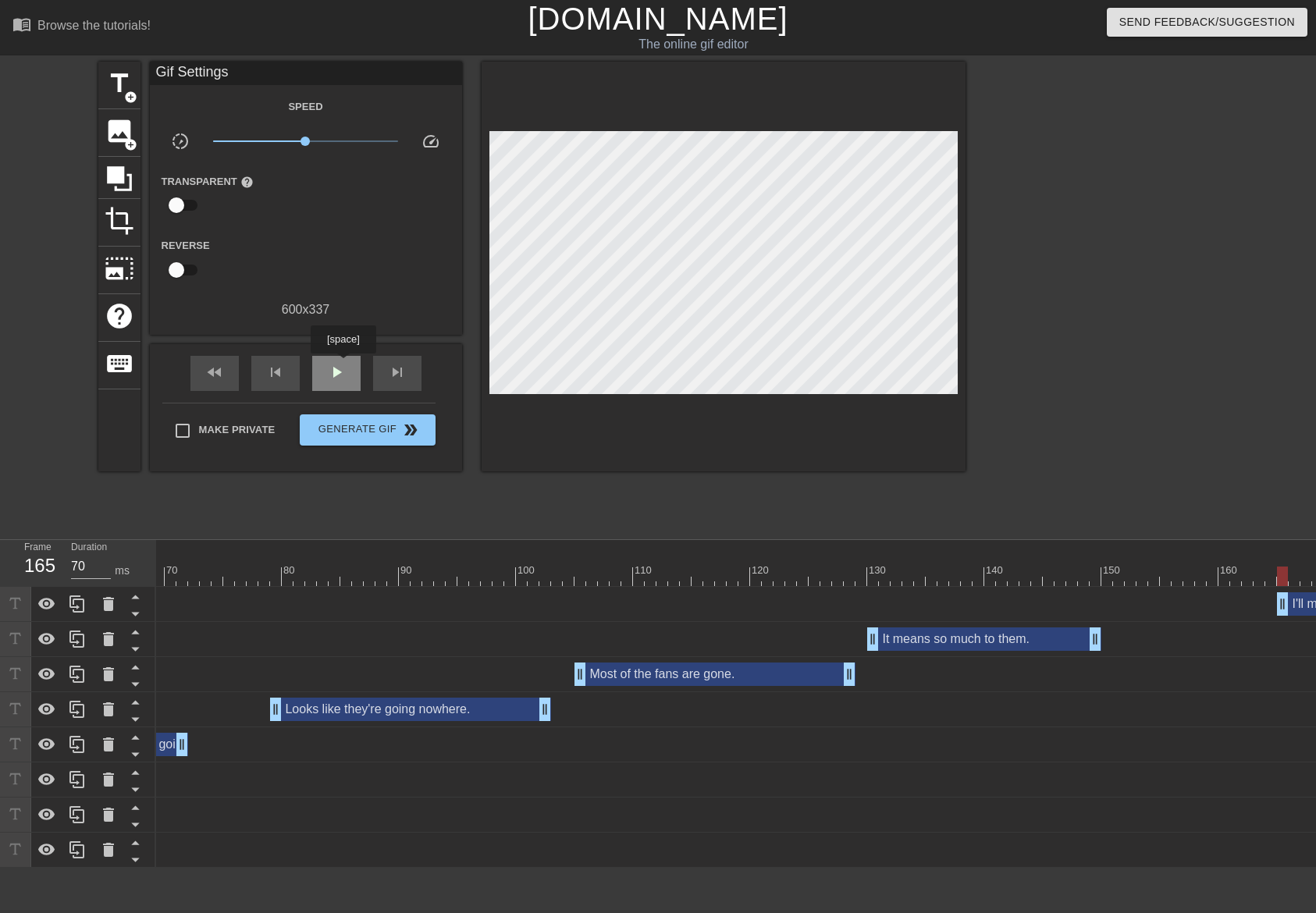
click at [343, 365] on span "play_arrow" at bounding box center [336, 372] width 18 height 18
click at [343, 365] on span "pause" at bounding box center [336, 372] width 18 height 18
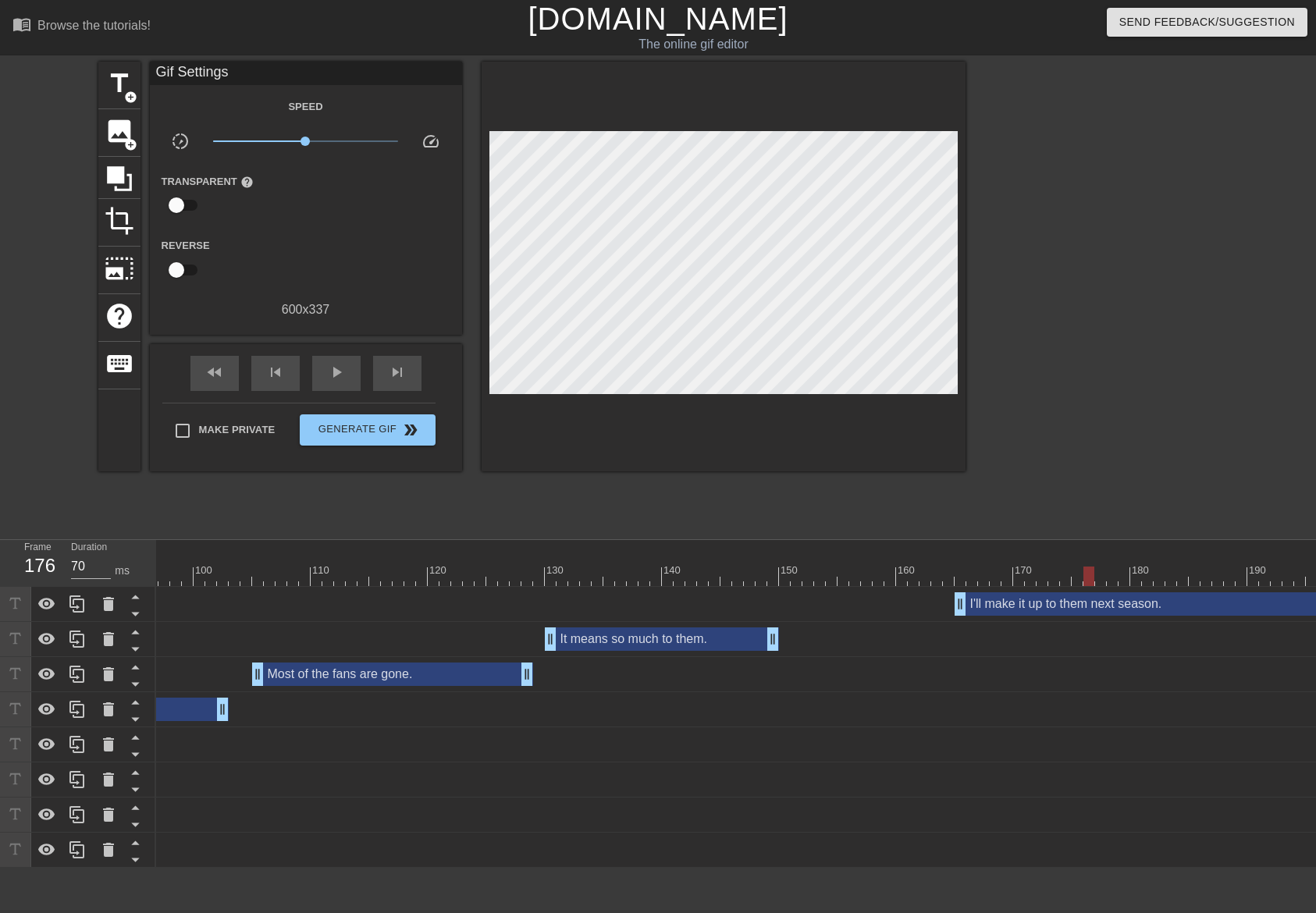
scroll to position [0, 1267]
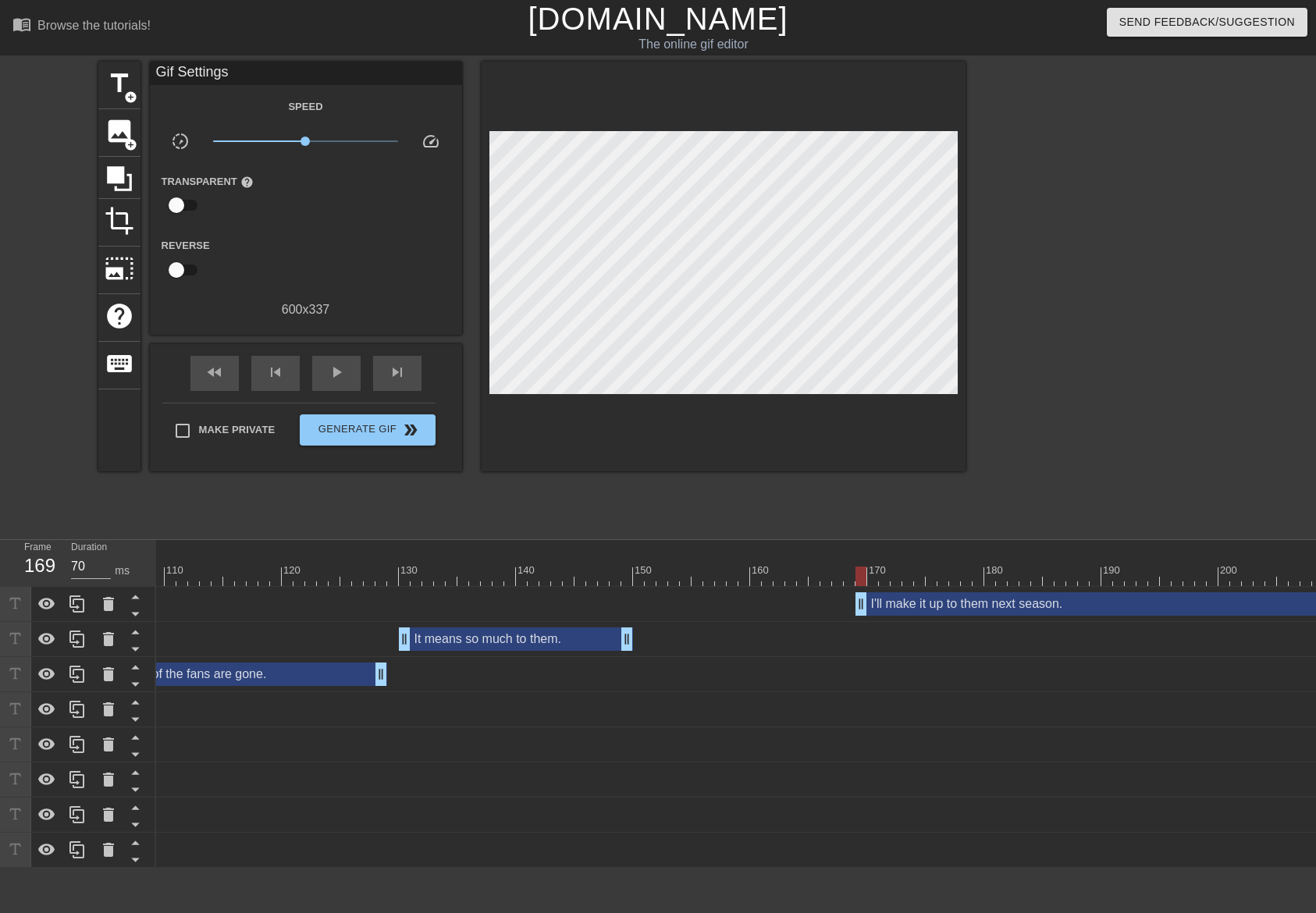
drag, startPoint x: 813, startPoint y: 601, endPoint x: 865, endPoint y: 599, distance: 52.0
click at [340, 376] on span "play_arrow" at bounding box center [336, 372] width 18 height 18
click at [340, 376] on span "pause" at bounding box center [336, 372] width 18 height 18
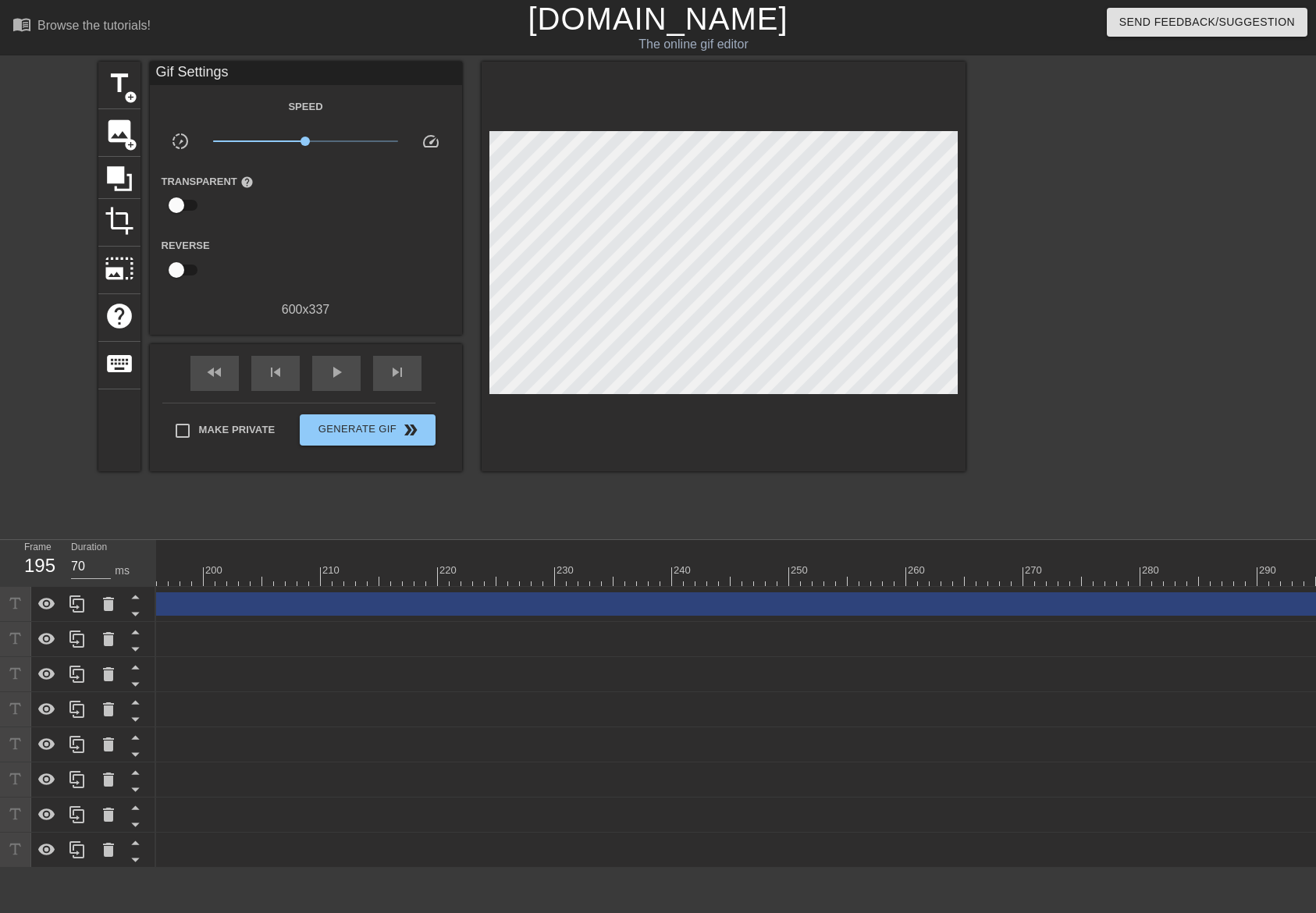
click at [1289, 868] on html "menu_book Browse the tutorials! [DOMAIN_NAME] The online gif editor Send Feedba…" at bounding box center [658, 434] width 1316 height 868
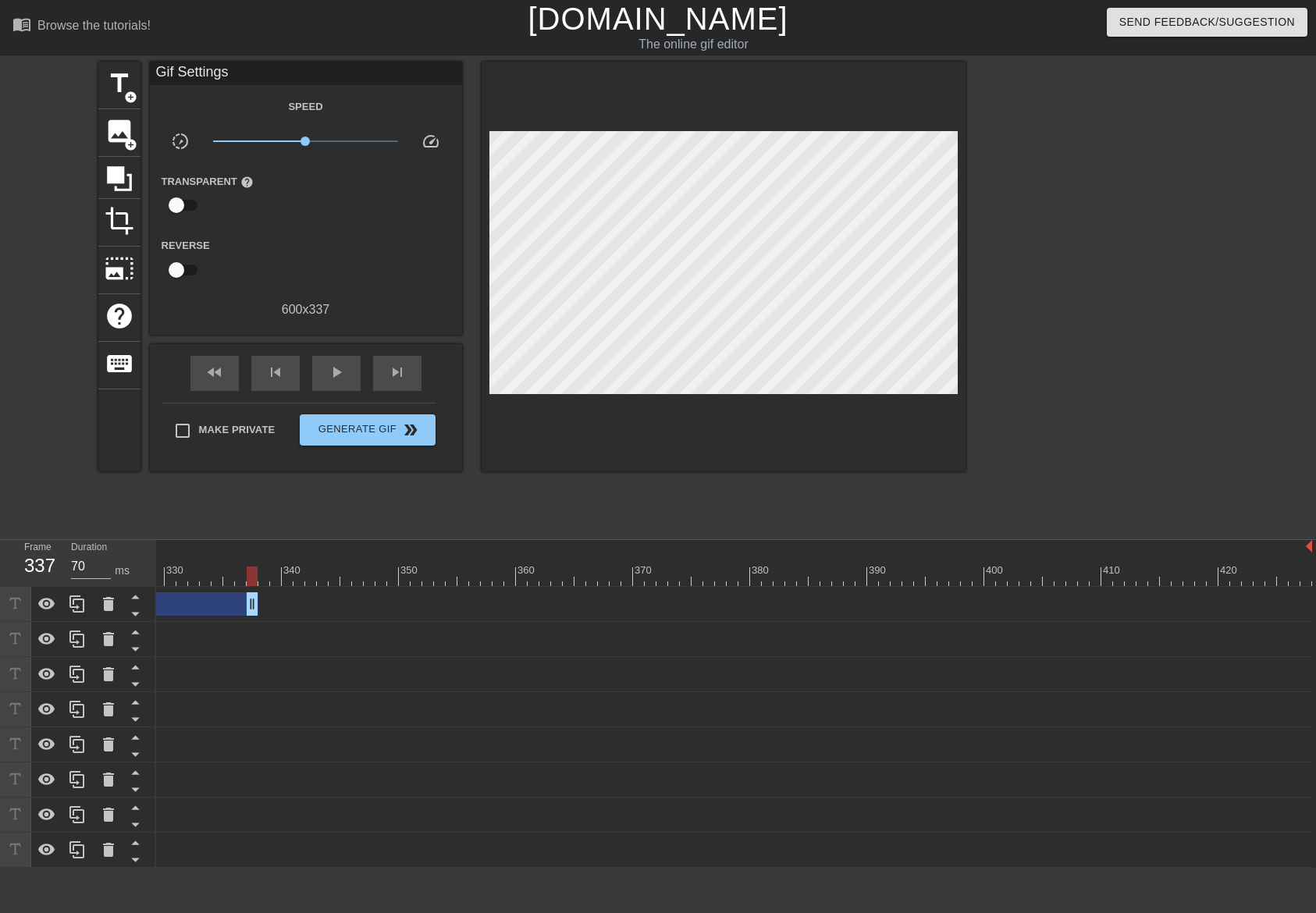
drag, startPoint x: 1302, startPoint y: 603, endPoint x: 151, endPoint y: 555, distance: 1152.0
click at [152, 555] on div "Frame 337 Duration 70 ms 10 20 30 40 50 60 70 80 90 100 110 120 130 140 150" at bounding box center [658, 704] width 1316 height 328
drag, startPoint x: 1167, startPoint y: 604, endPoint x: 179, endPoint y: 631, distance: 988.4
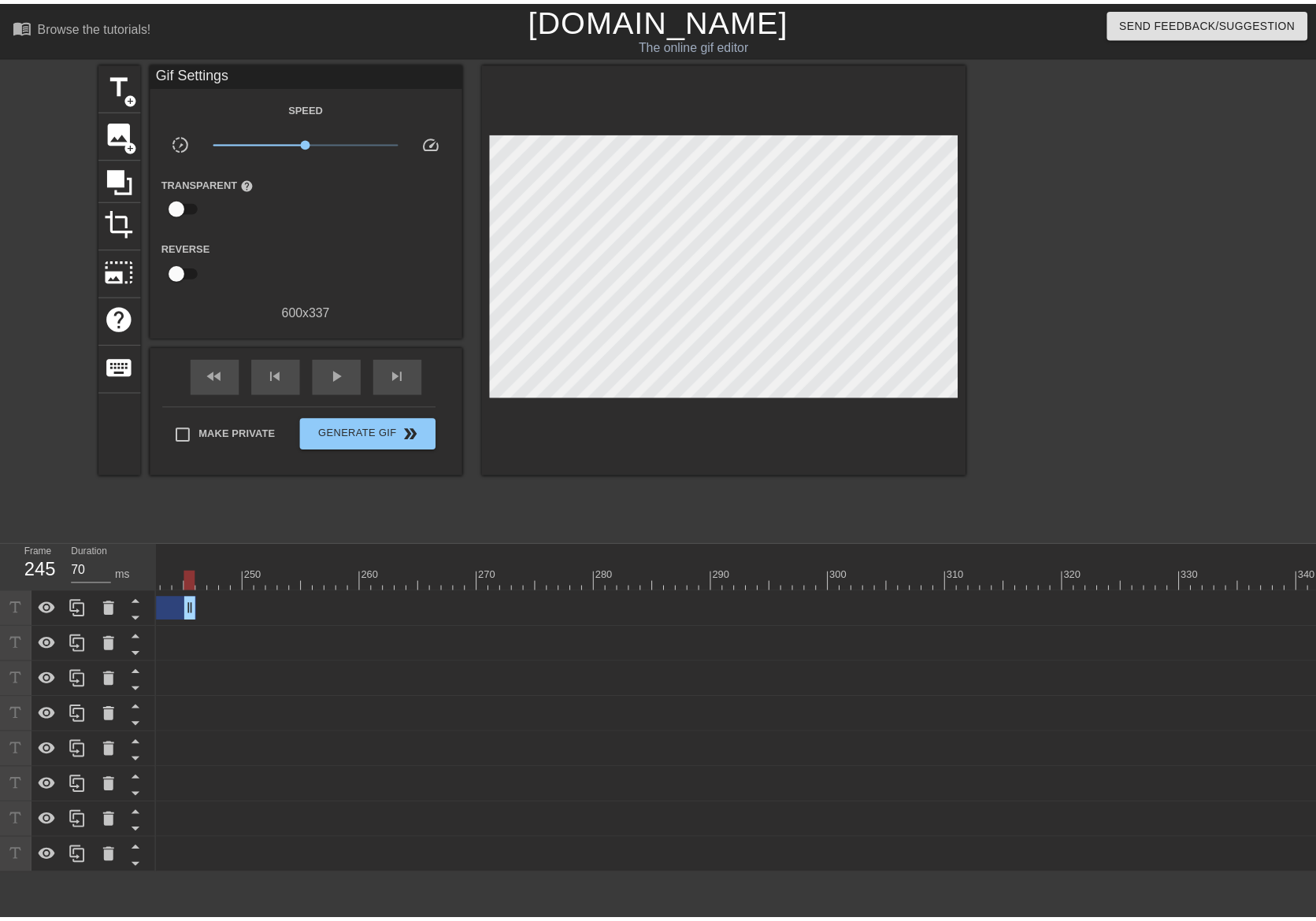
scroll to position [0, 1830]
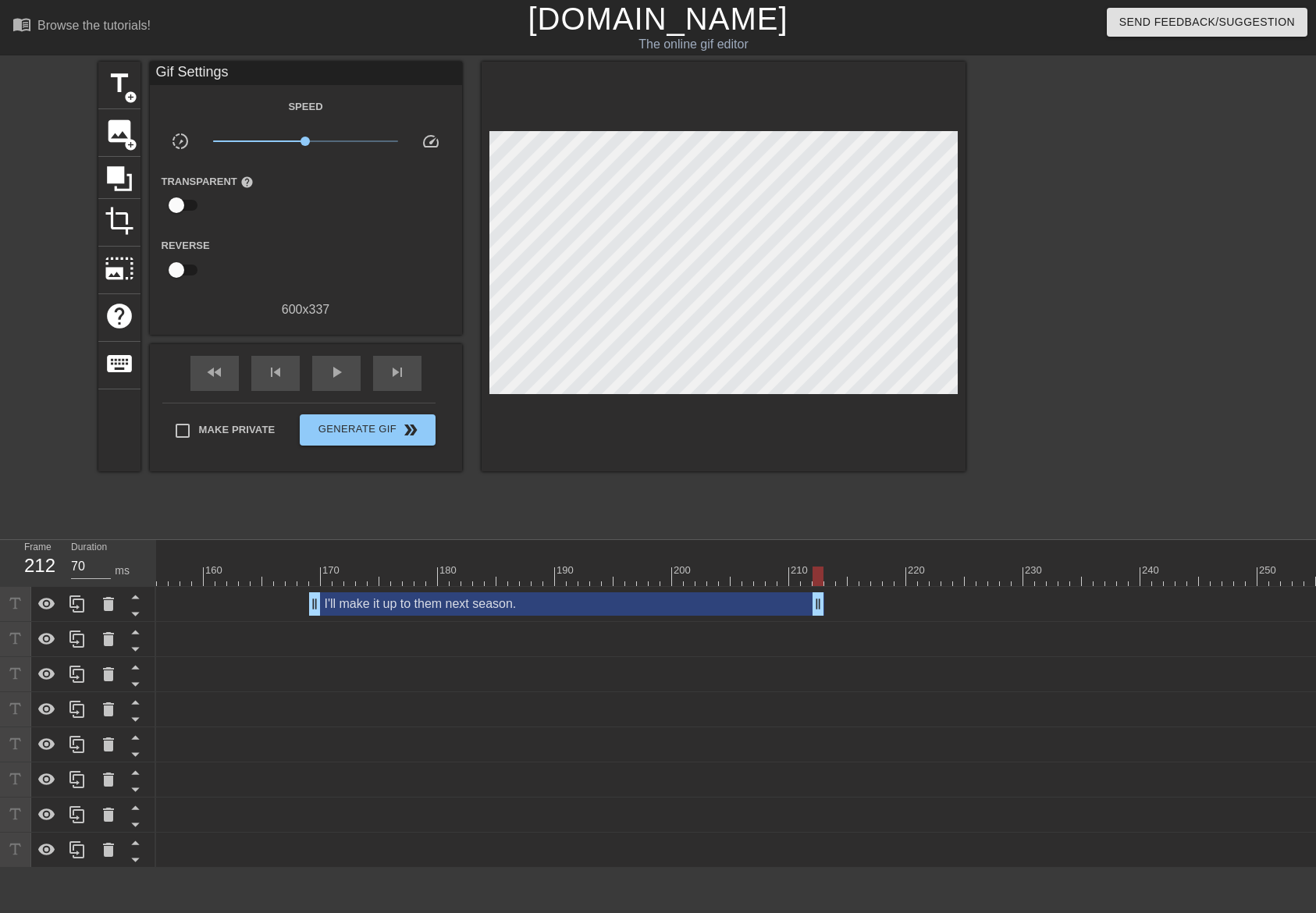
drag, startPoint x: 1205, startPoint y: 601, endPoint x: 785, endPoint y: 585, distance: 420.3
click at [306, 568] on div "10 20 30 40 50 60 70 80 90 100 110 120 130 140 150 160" at bounding box center [841, 563] width 4998 height 46
click at [338, 376] on span "play_arrow" at bounding box center [336, 372] width 18 height 18
click at [338, 375] on span "pause" at bounding box center [336, 372] width 18 height 18
drag, startPoint x: 816, startPoint y: 611, endPoint x: 600, endPoint y: 589, distance: 217.1
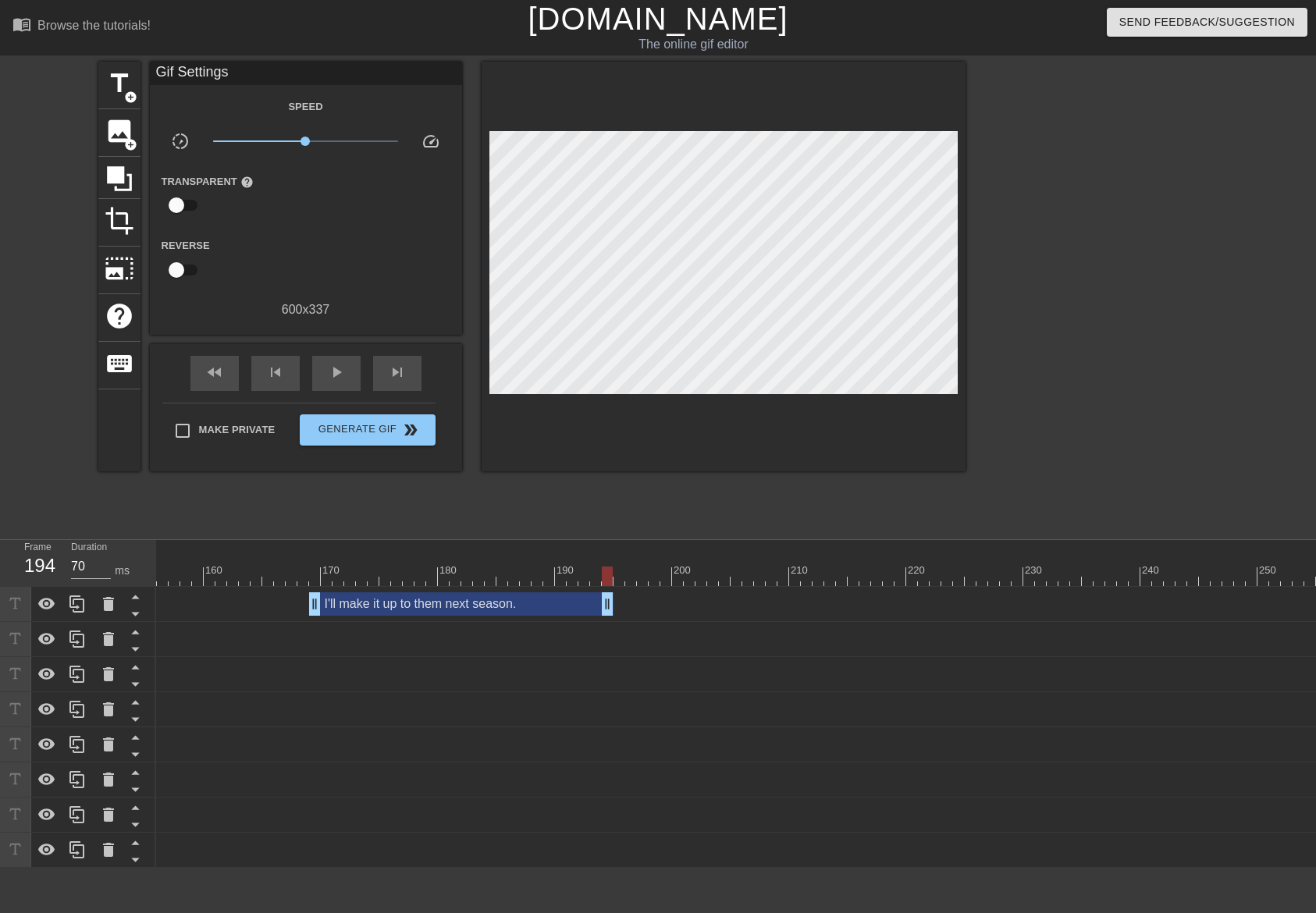
click at [600, 589] on div "I'll make it up to them next season. drag_handle drag_handle" at bounding box center [841, 604] width 4998 height 35
click at [303, 564] on div at bounding box center [303, 565] width 12 height 19
click at [332, 374] on span "play_arrow" at bounding box center [336, 372] width 18 height 18
click at [333, 374] on span "pause" at bounding box center [336, 372] width 18 height 18
drag, startPoint x: 607, startPoint y: 608, endPoint x: 615, endPoint y: 609, distance: 8.1
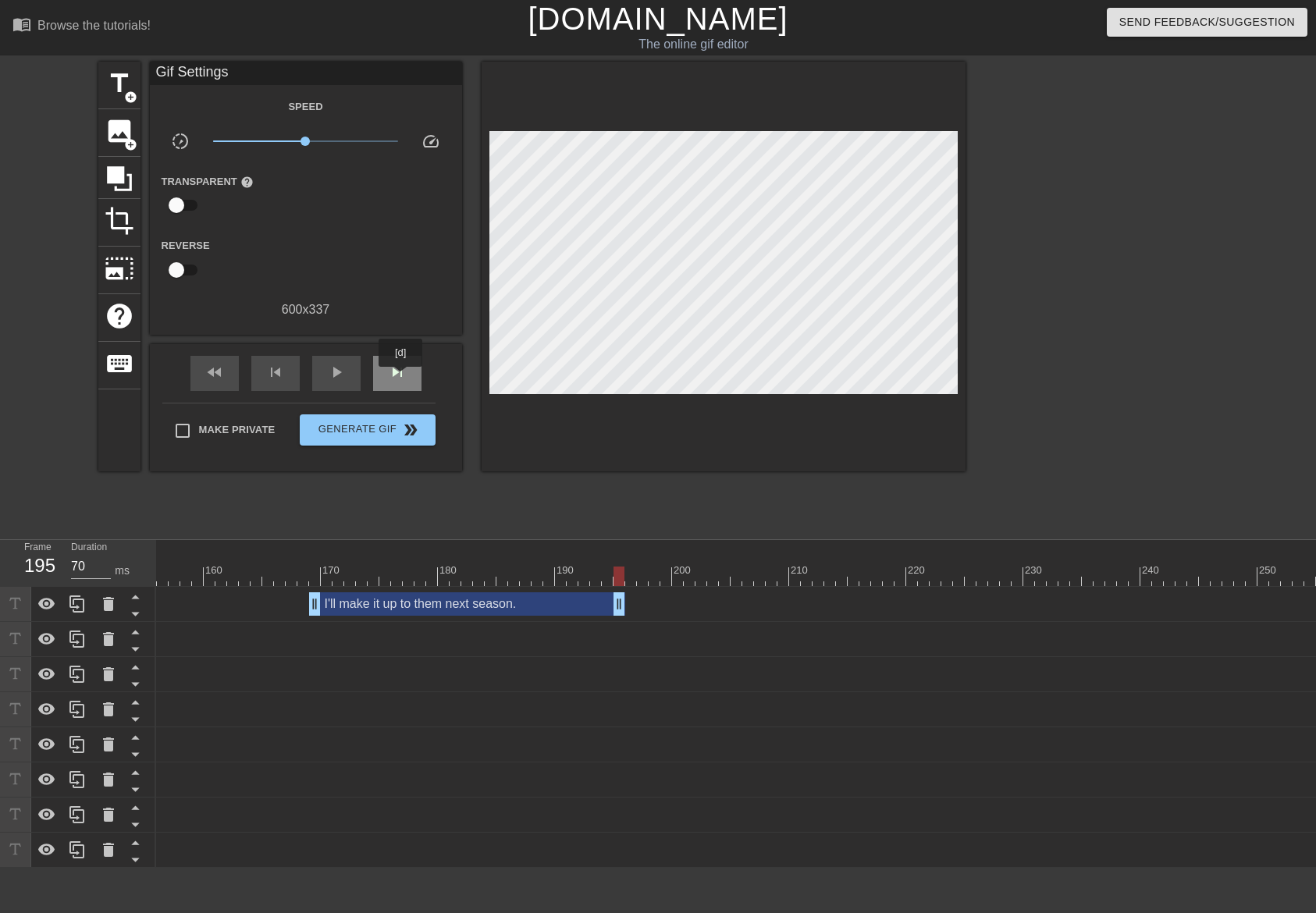
click at [402, 378] on span "skip_next" at bounding box center [397, 372] width 18 height 18
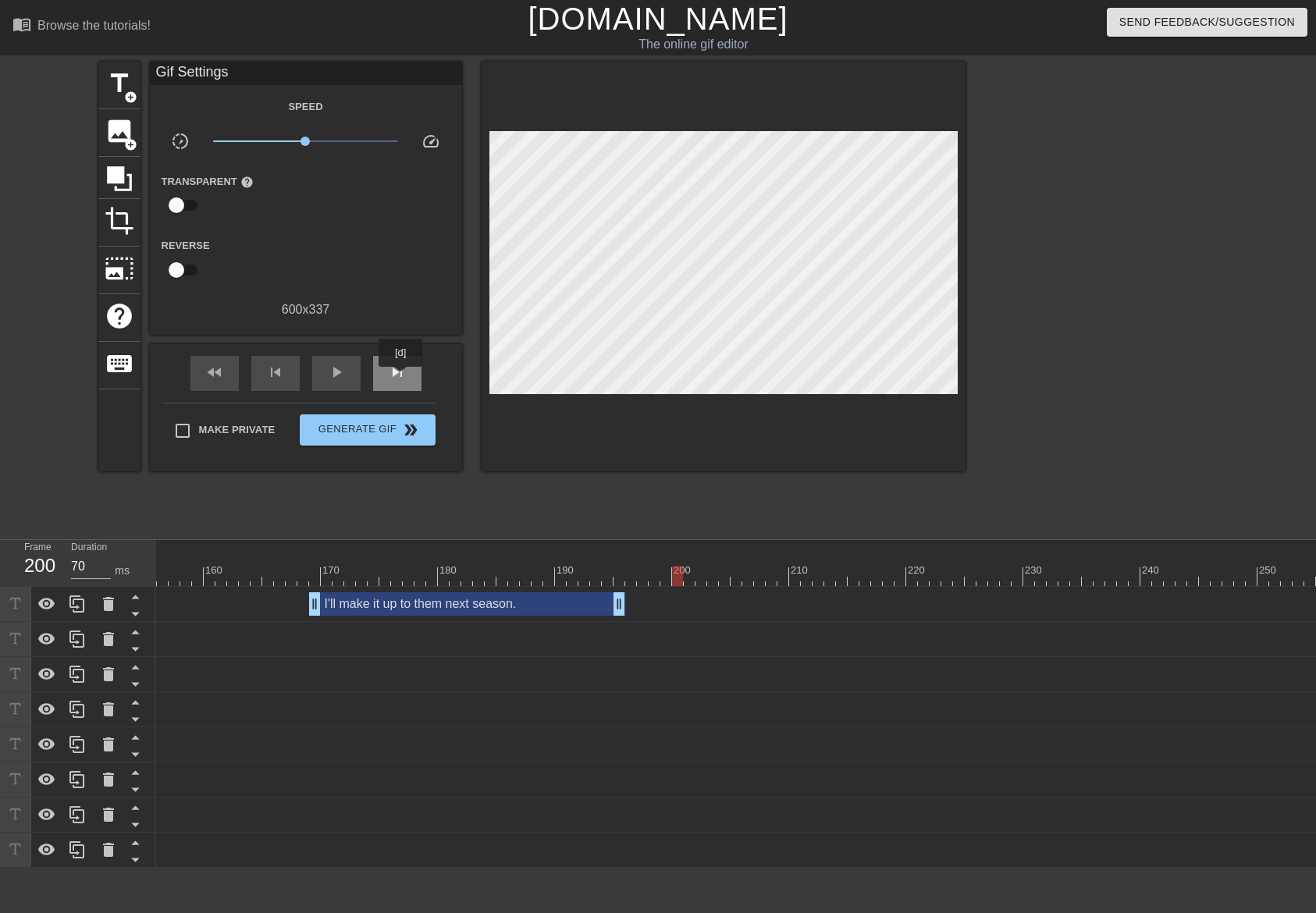
click at [402, 378] on span "skip_next" at bounding box center [397, 372] width 18 height 18
click at [282, 370] on span "skip_previous" at bounding box center [275, 372] width 18 height 18
click at [402, 376] on span "skip_next" at bounding box center [397, 372] width 18 height 18
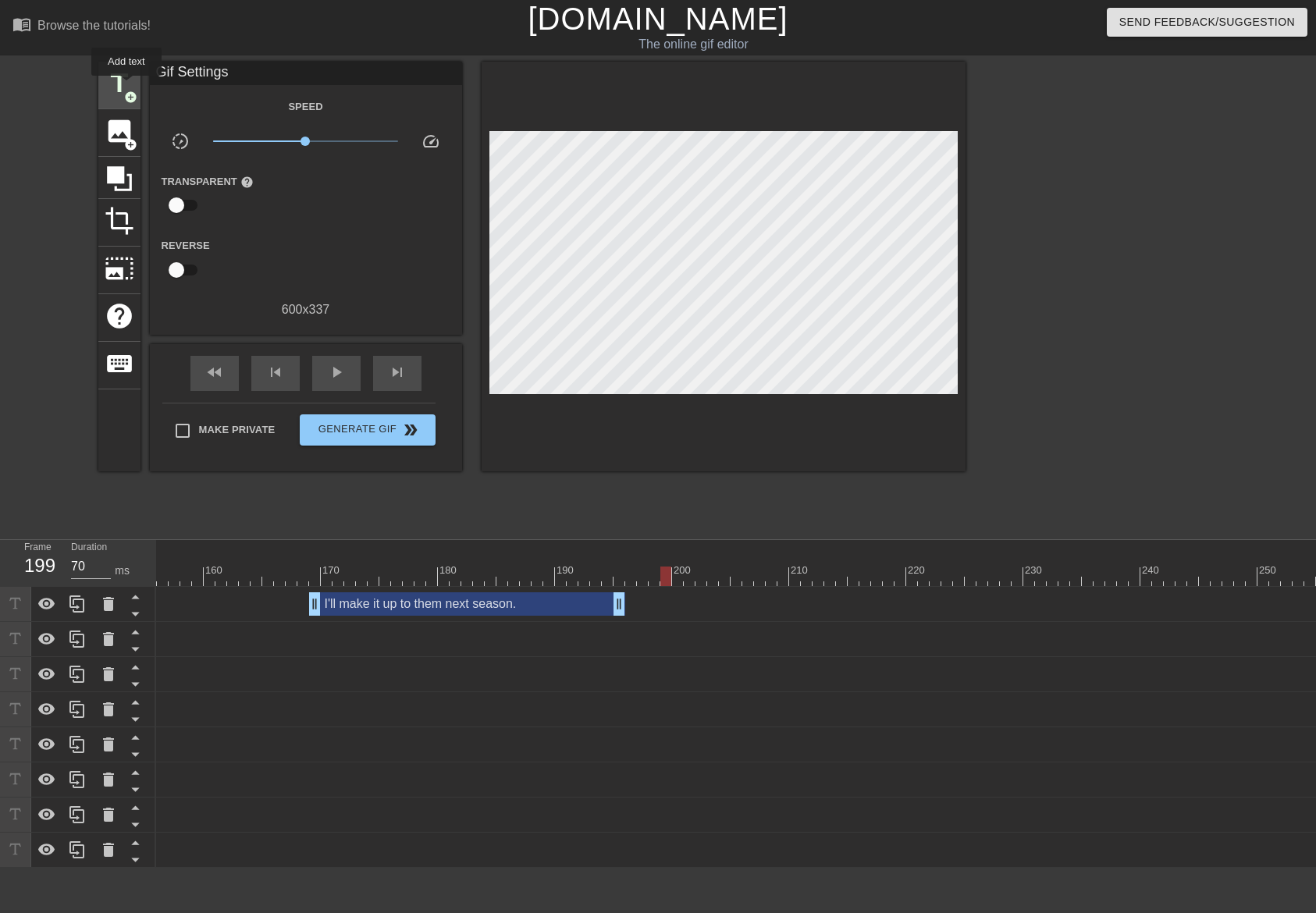
click at [126, 87] on span "title" at bounding box center [120, 84] width 29 height 29
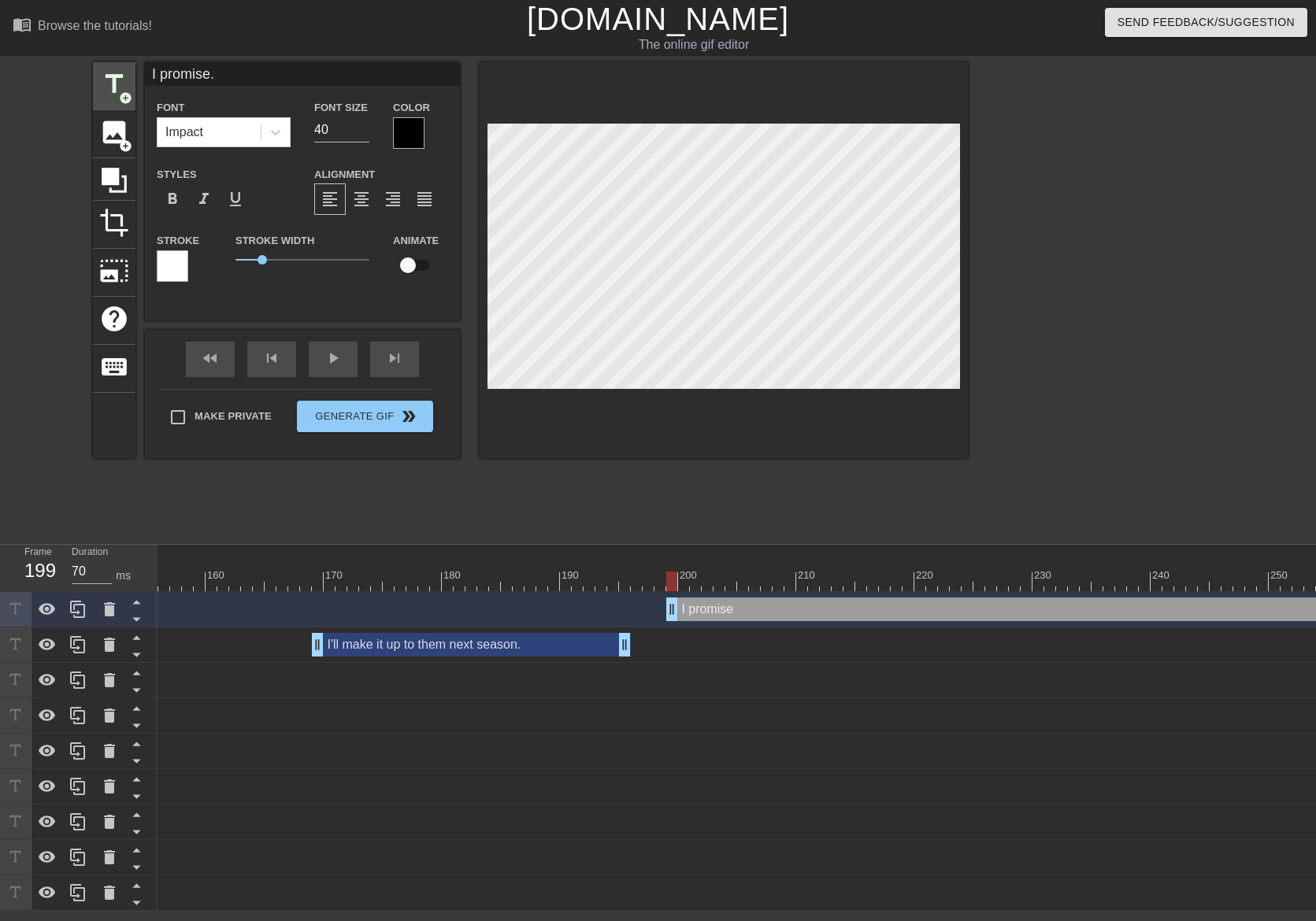
scroll to position [2, 4]
drag, startPoint x: 334, startPoint y: 121, endPoint x: 272, endPoint y: 121, distance: 62.0
click at [312, 125] on div "Font Size 40" at bounding box center [341, 123] width 79 height 51
click at [415, 124] on div at bounding box center [409, 133] width 32 height 32
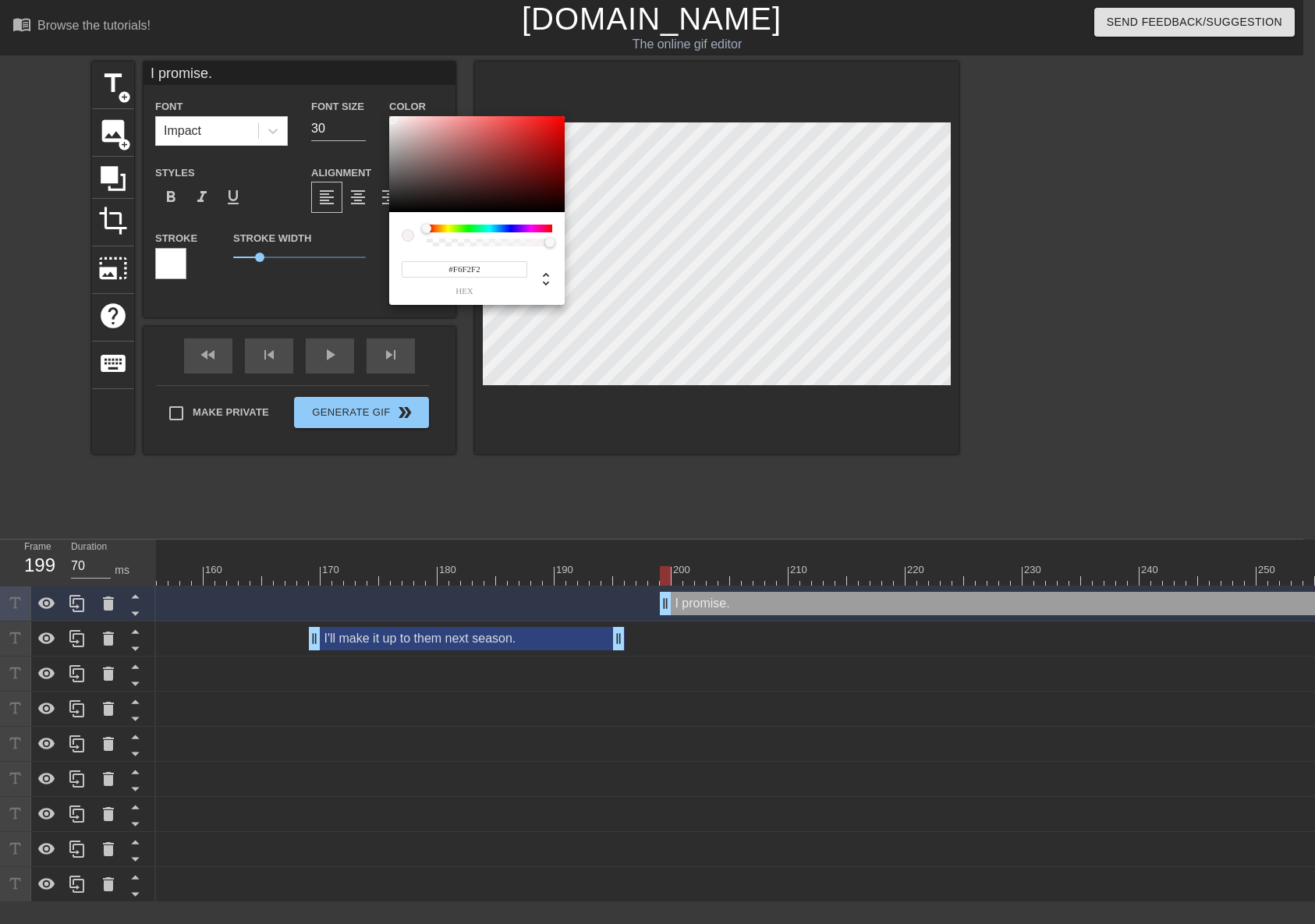
click at [391, 120] on div at bounding box center [477, 164] width 176 height 97
drag, startPoint x: 696, startPoint y: 452, endPoint x: 711, endPoint y: 400, distance: 54.1
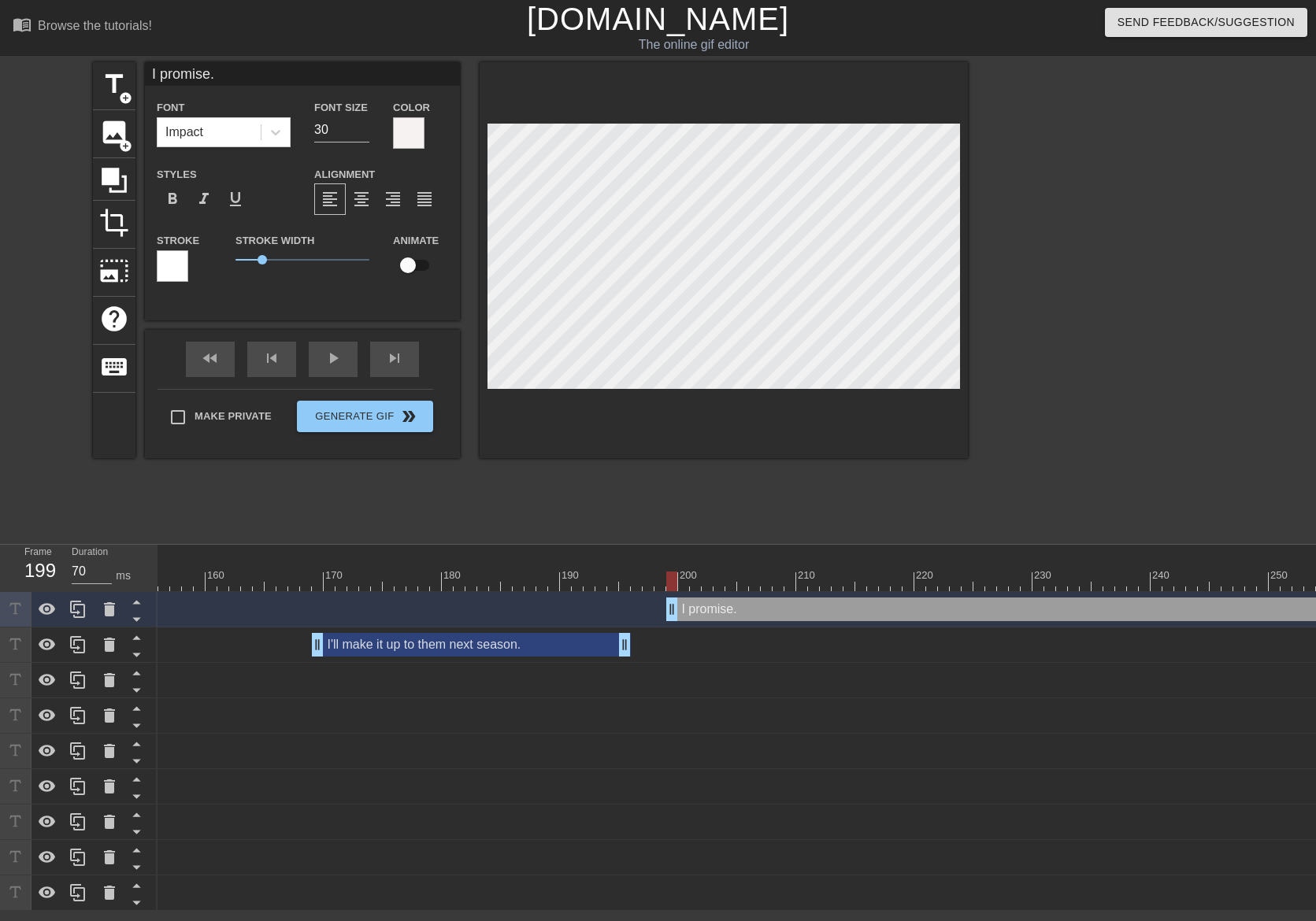
click at [178, 277] on div at bounding box center [173, 266] width 32 height 32
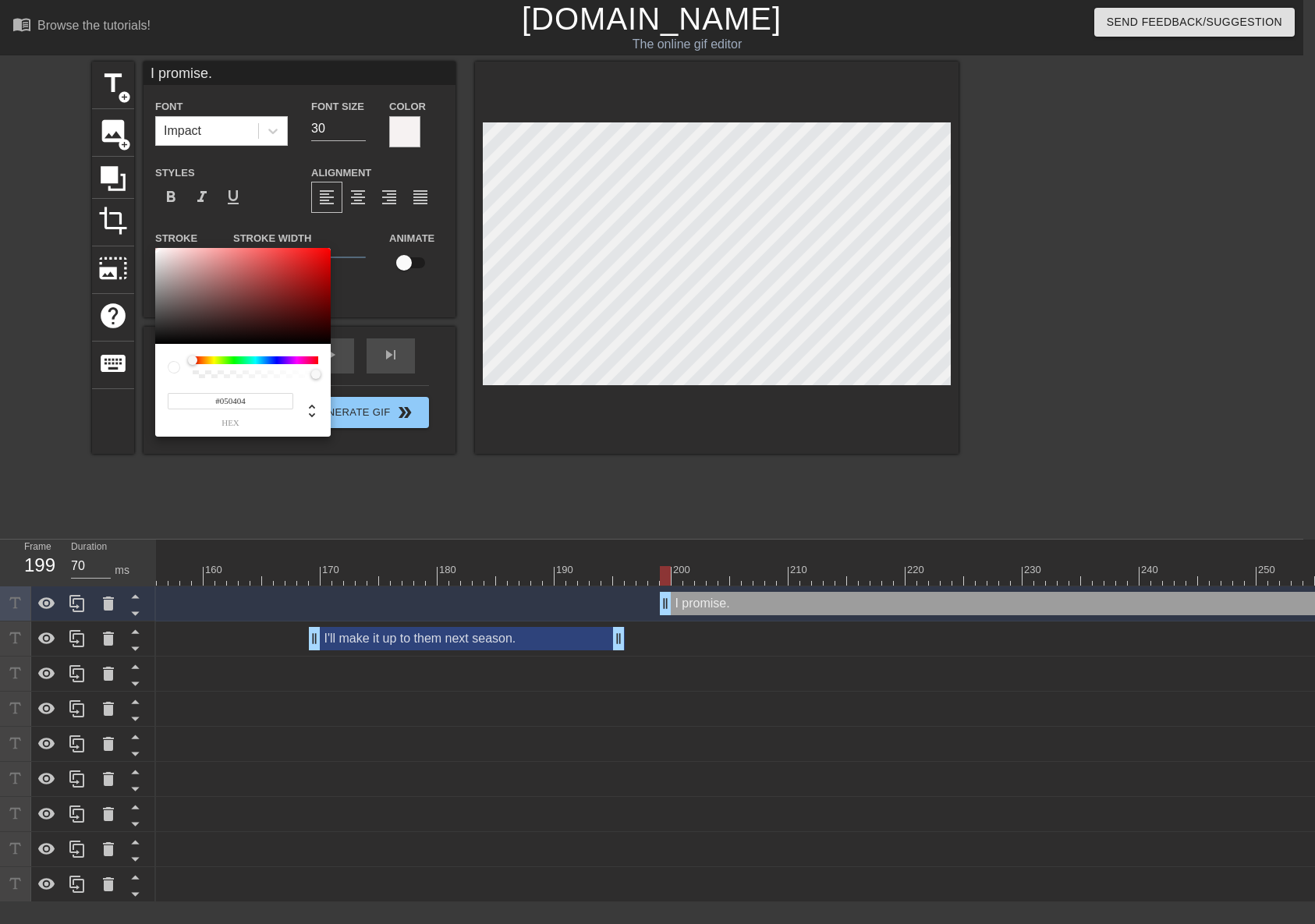
click at [162, 342] on div at bounding box center [243, 295] width 176 height 97
click at [159, 340] on div at bounding box center [243, 295] width 176 height 97
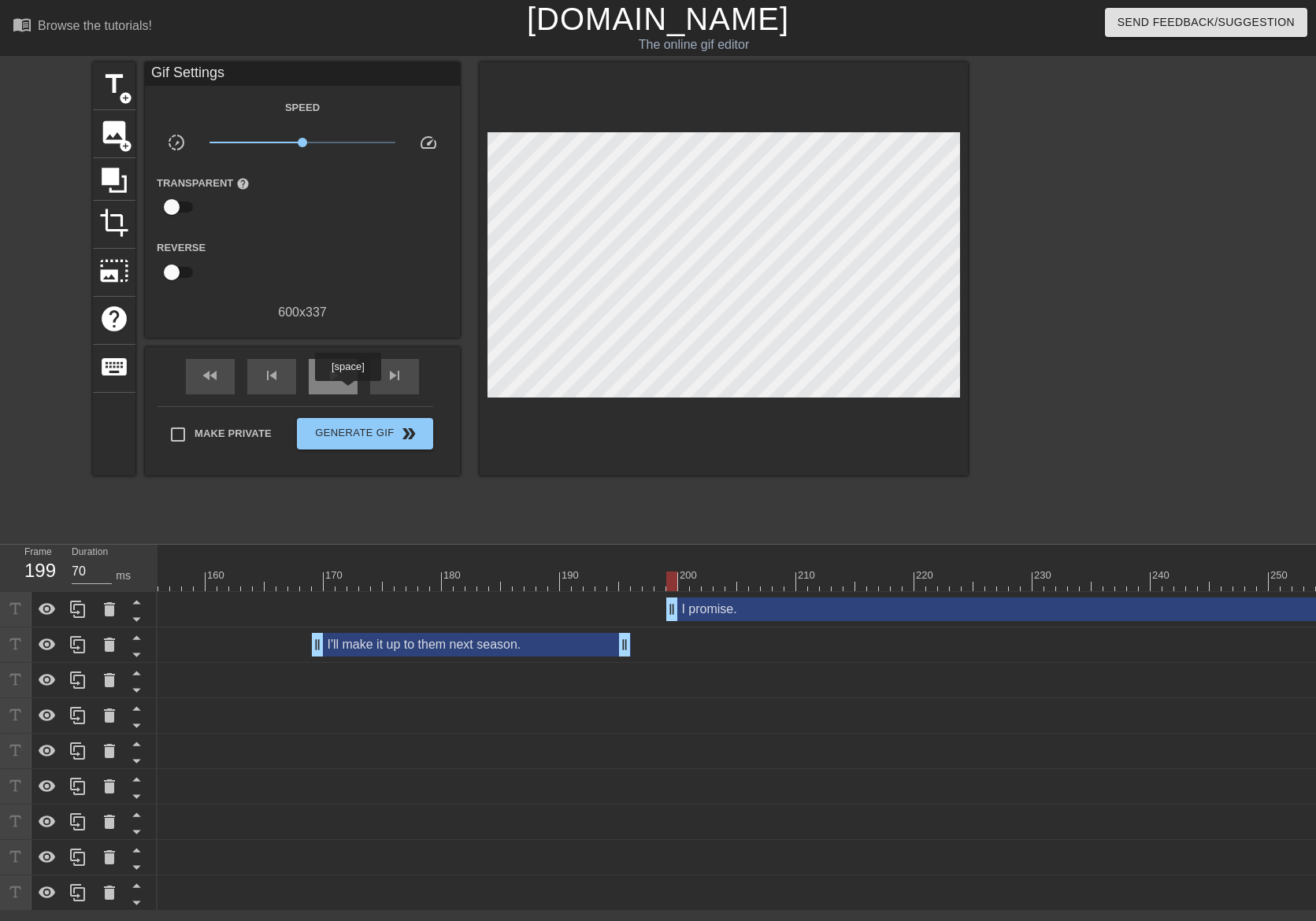
click at [348, 392] on div "play_arrow" at bounding box center [333, 376] width 49 height 35
click at [348, 392] on div "pause" at bounding box center [333, 376] width 49 height 35
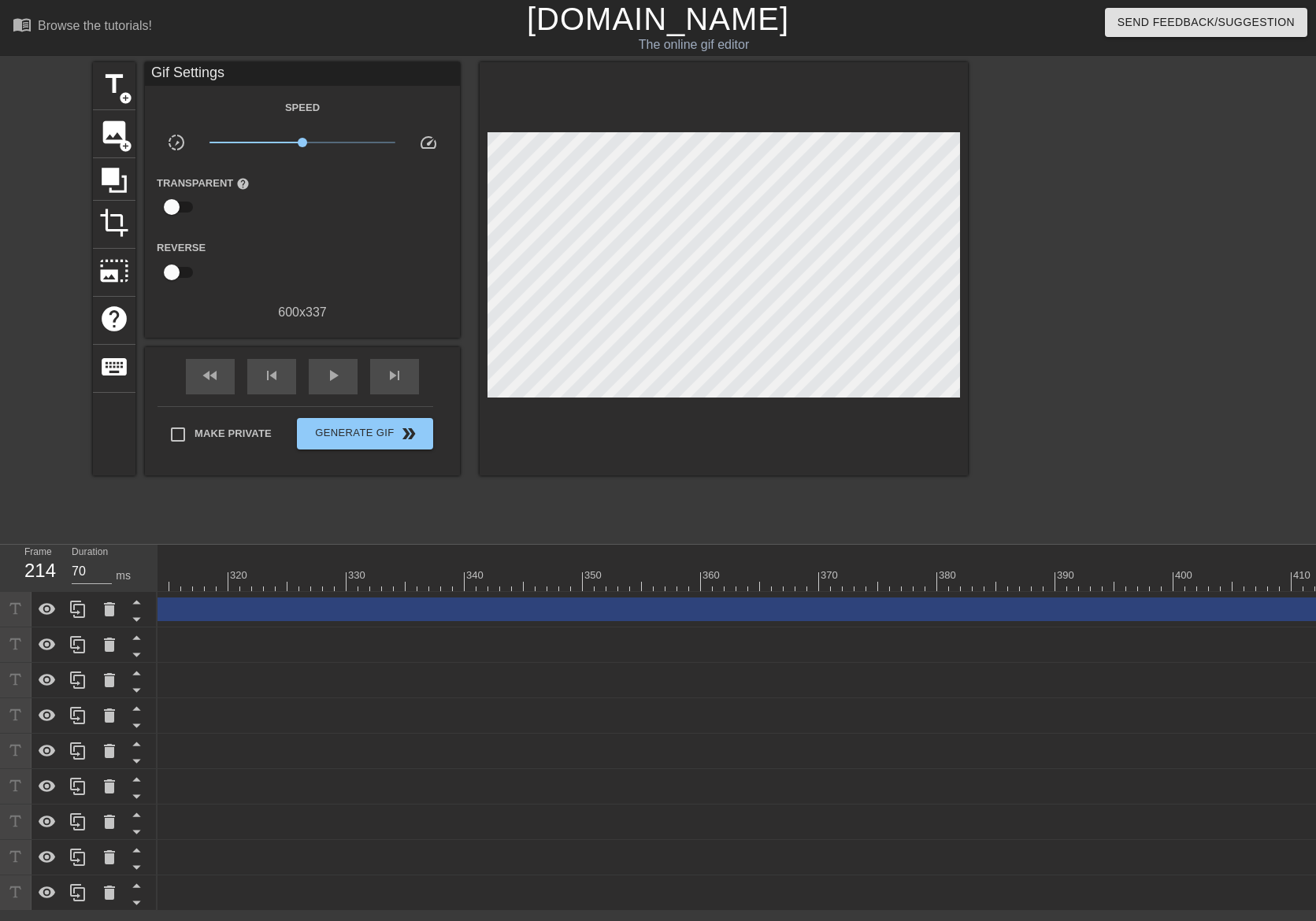
scroll to position [0, 3877]
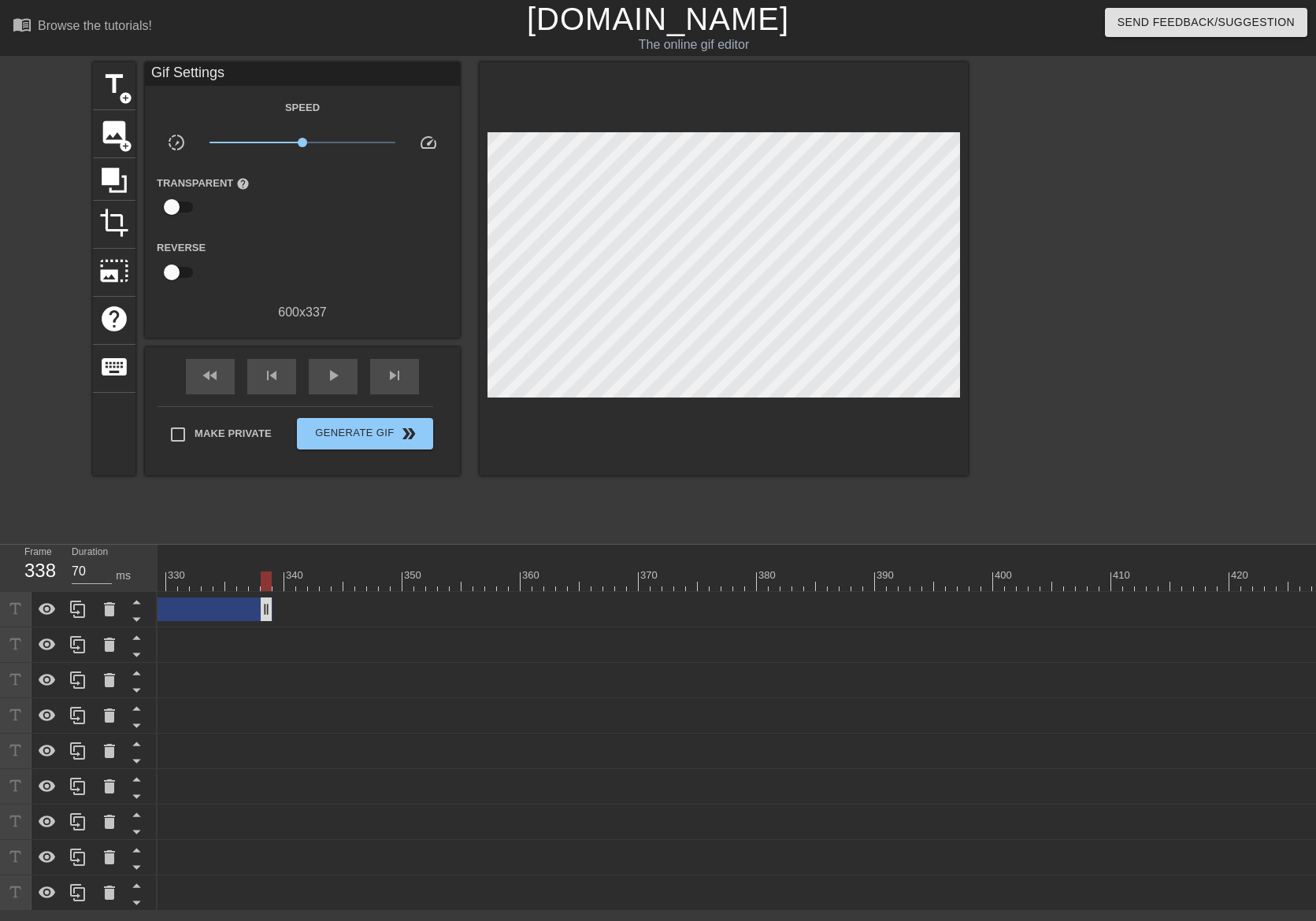
drag, startPoint x: 1311, startPoint y: 615, endPoint x: 167, endPoint y: 616, distance: 1144.0
drag, startPoint x: 1191, startPoint y: 615, endPoint x: 160, endPoint y: 569, distance: 1032.0
click at [160, 569] on div "10 20 30 40 50 60 70 80 90 100 110 120 130 140 150 160" at bounding box center [736, 728] width 1158 height 366
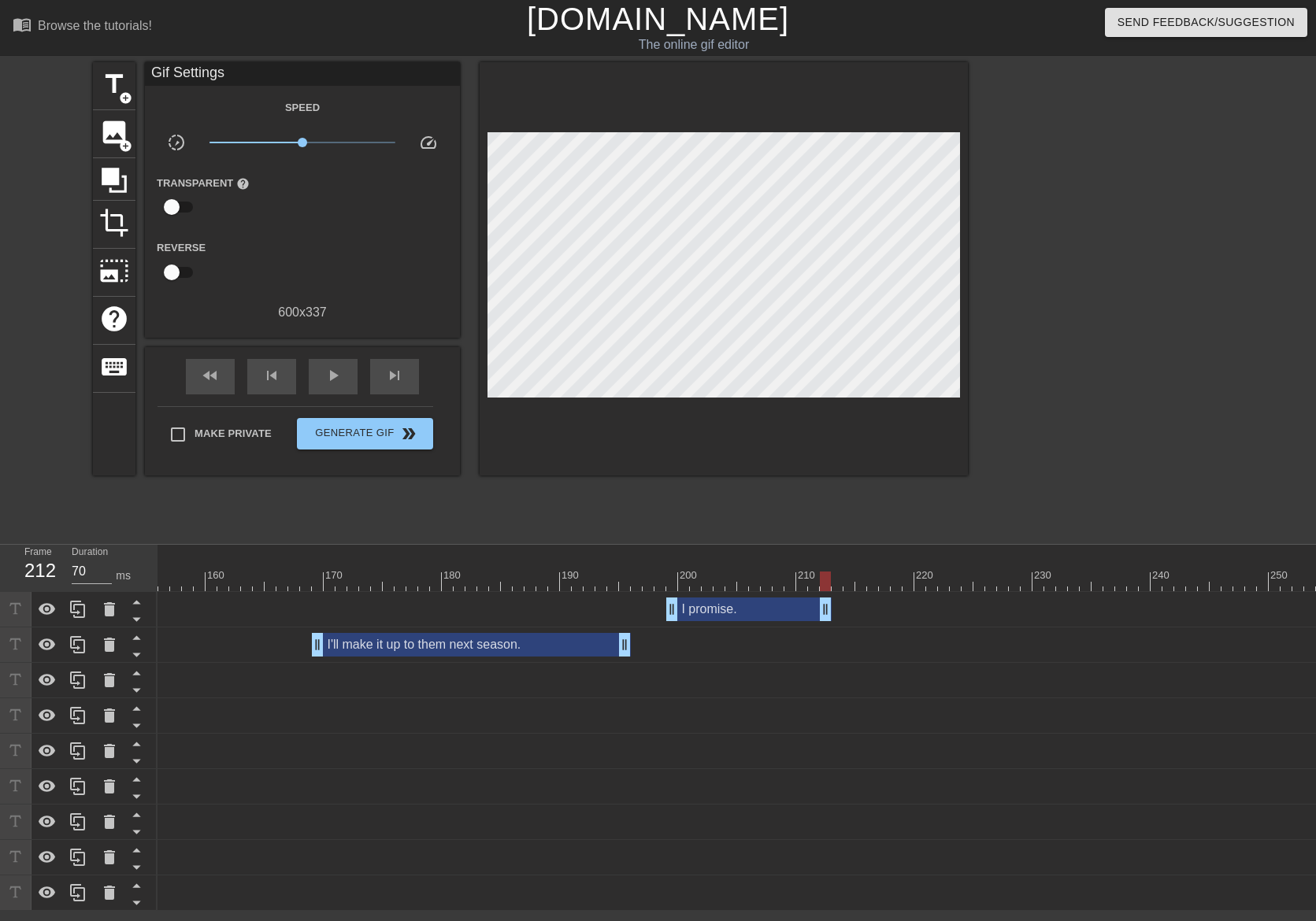
drag, startPoint x: 1183, startPoint y: 614, endPoint x: 822, endPoint y: 600, distance: 361.3
click at [640, 575] on div at bounding box center [849, 581] width 5044 height 20
click at [348, 384] on div "play_arrow" at bounding box center [333, 376] width 49 height 35
click at [348, 384] on div "pause" at bounding box center [333, 376] width 49 height 35
click at [568, 582] on div at bounding box center [849, 581] width 5044 height 20
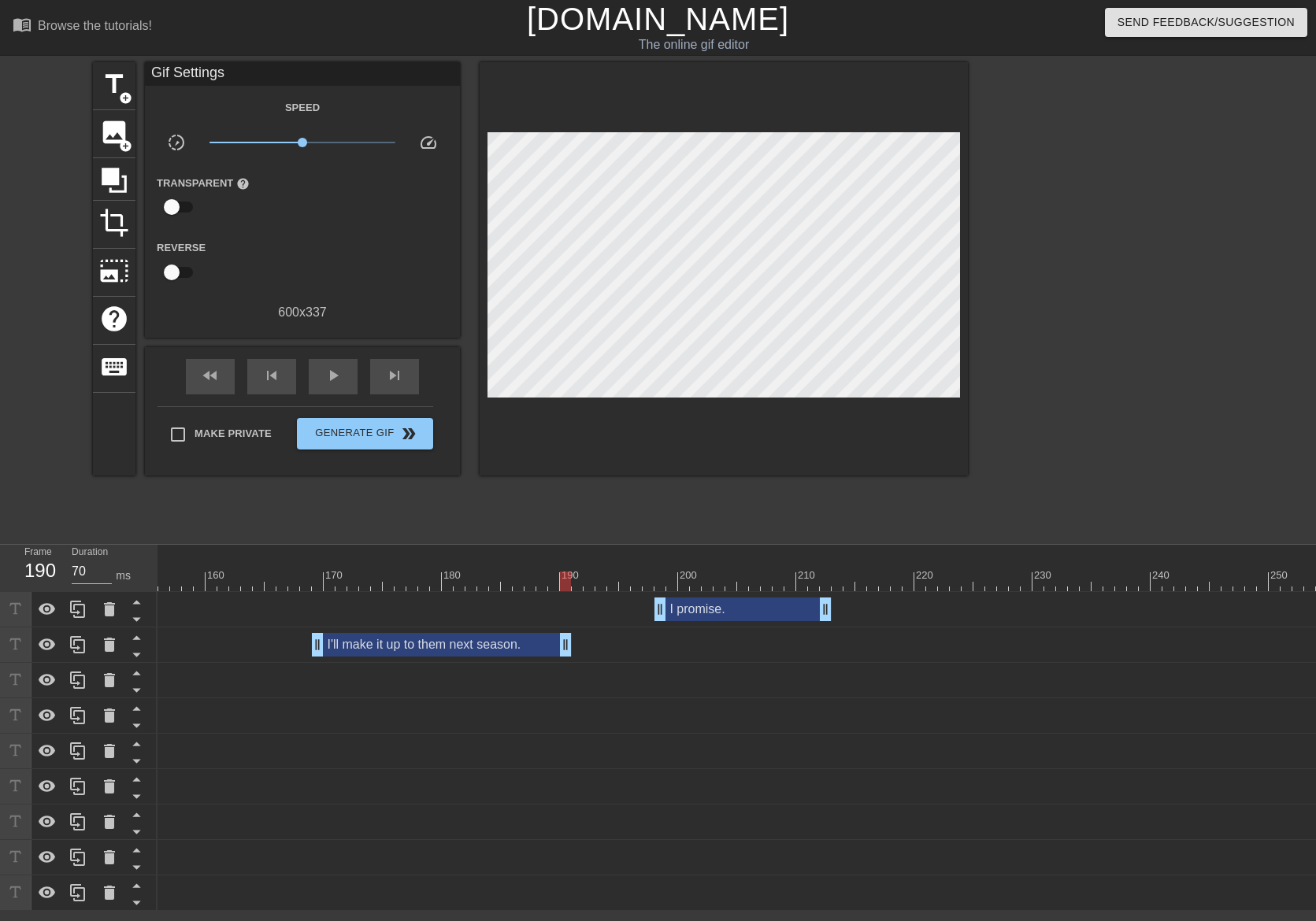
drag, startPoint x: 623, startPoint y: 649, endPoint x: 567, endPoint y: 647, distance: 56.0
click at [302, 575] on div at bounding box center [849, 581] width 5044 height 20
click at [336, 384] on span "play_arrow" at bounding box center [333, 375] width 19 height 19
click at [336, 384] on span "pause" at bounding box center [333, 375] width 19 height 19
drag, startPoint x: 568, startPoint y: 636, endPoint x: 613, endPoint y: 643, distance: 45.5
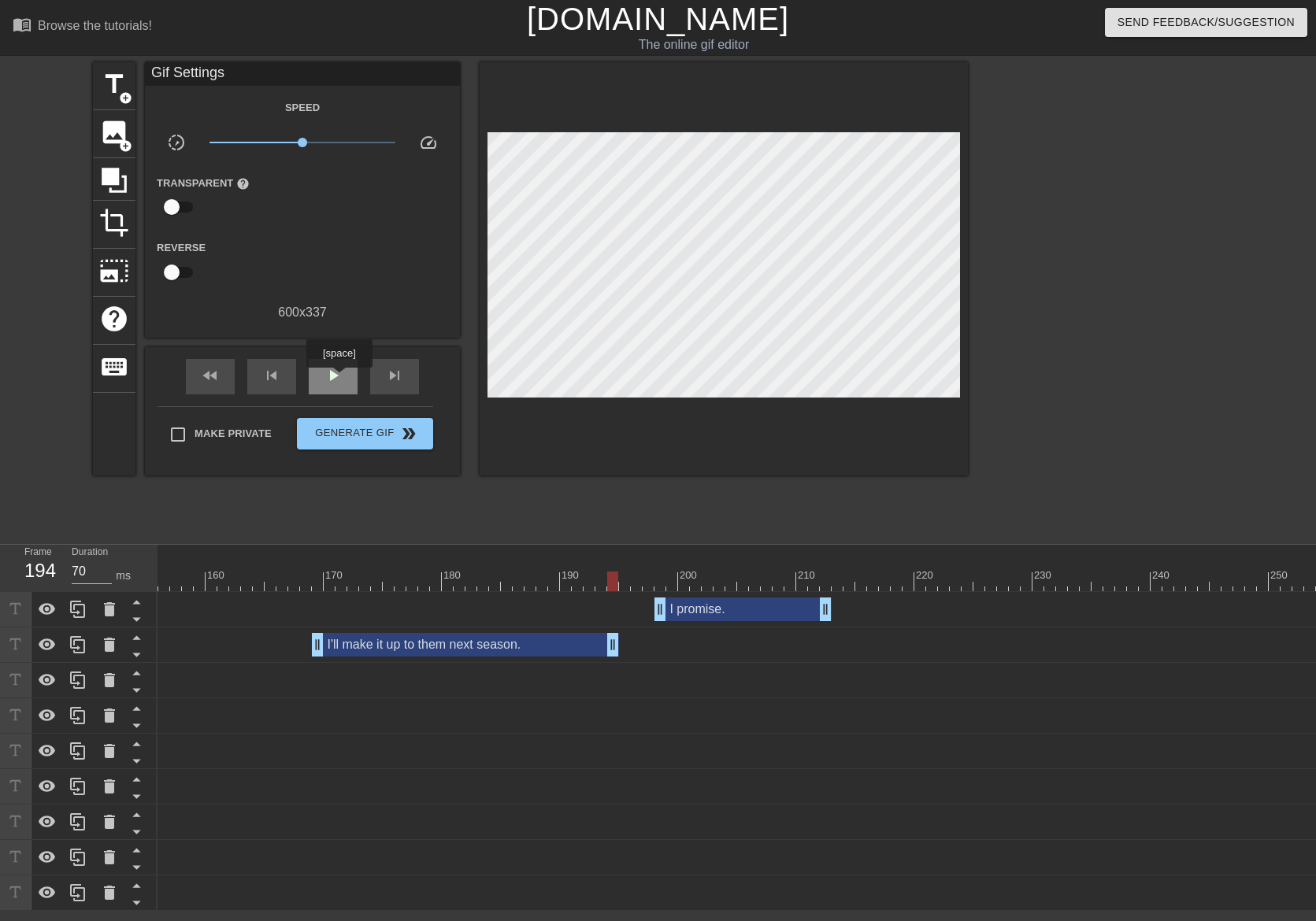
click at [338, 379] on span "play_arrow" at bounding box center [333, 375] width 19 height 19
click at [338, 379] on span "pause" at bounding box center [333, 375] width 19 height 19
click at [383, 375] on div "skip_next" at bounding box center [394, 376] width 49 height 35
click at [337, 375] on span "play_arrow" at bounding box center [333, 375] width 19 height 19
click at [337, 375] on span "pause" at bounding box center [333, 375] width 19 height 19
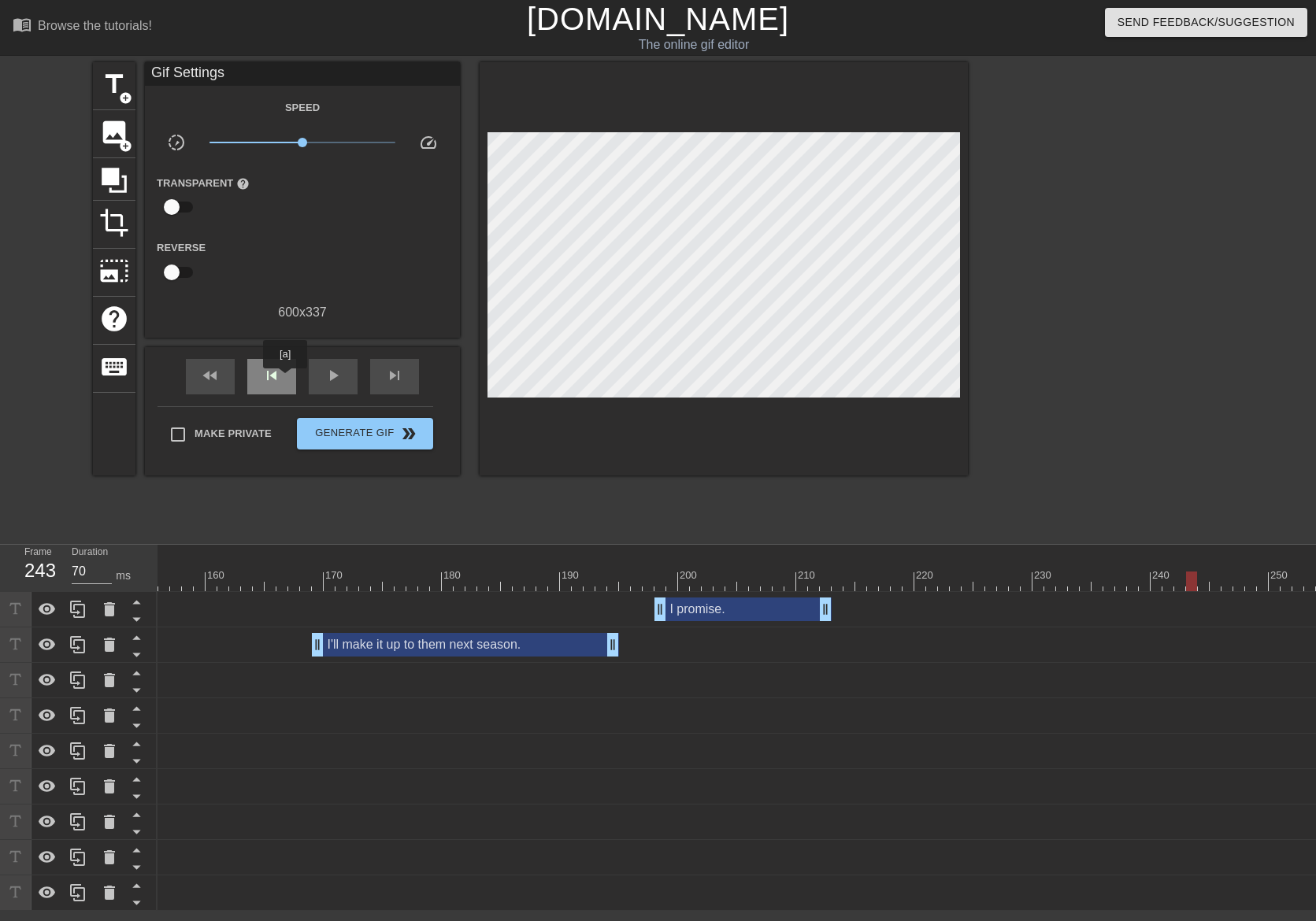
click at [284, 379] on div "skip_previous" at bounding box center [271, 376] width 49 height 35
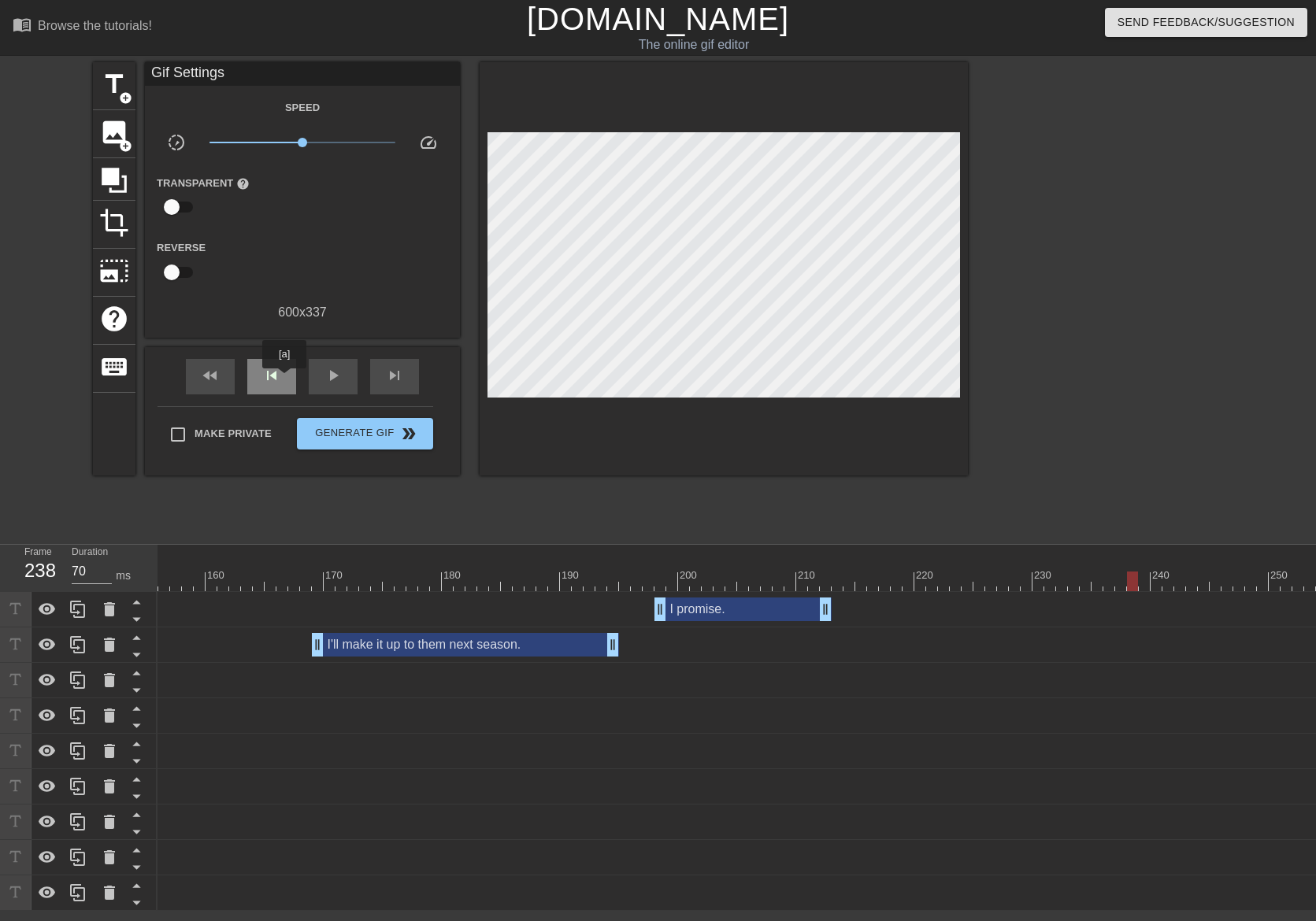
click at [284, 379] on div "skip_previous" at bounding box center [271, 376] width 49 height 35
click at [387, 383] on span "skip_next" at bounding box center [394, 375] width 19 height 19
click at [98, 128] on div "image add_circle" at bounding box center [114, 135] width 43 height 48
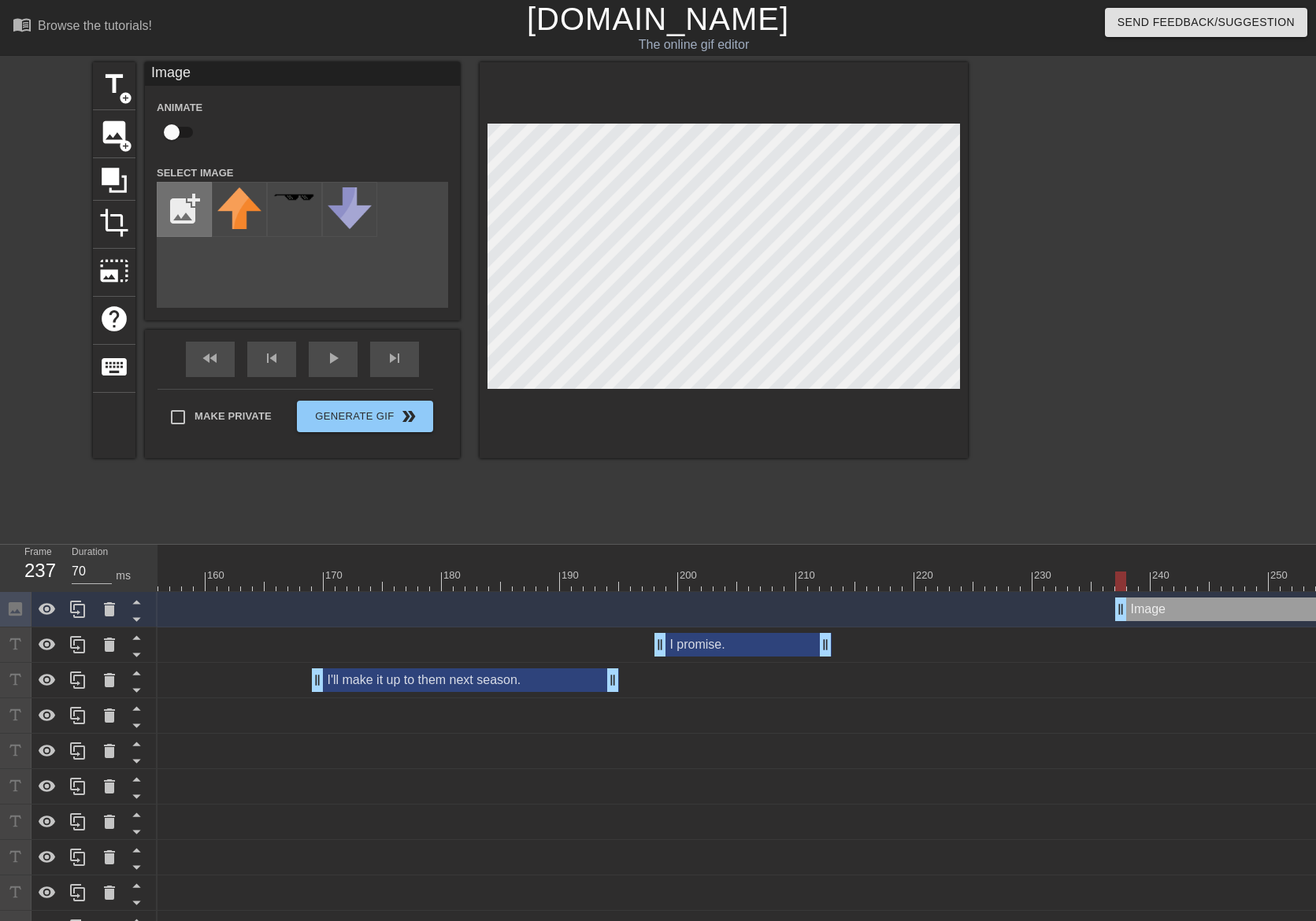
click at [191, 211] on input "file" at bounding box center [184, 210] width 54 height 54
click at [258, 210] on img at bounding box center [239, 209] width 44 height 43
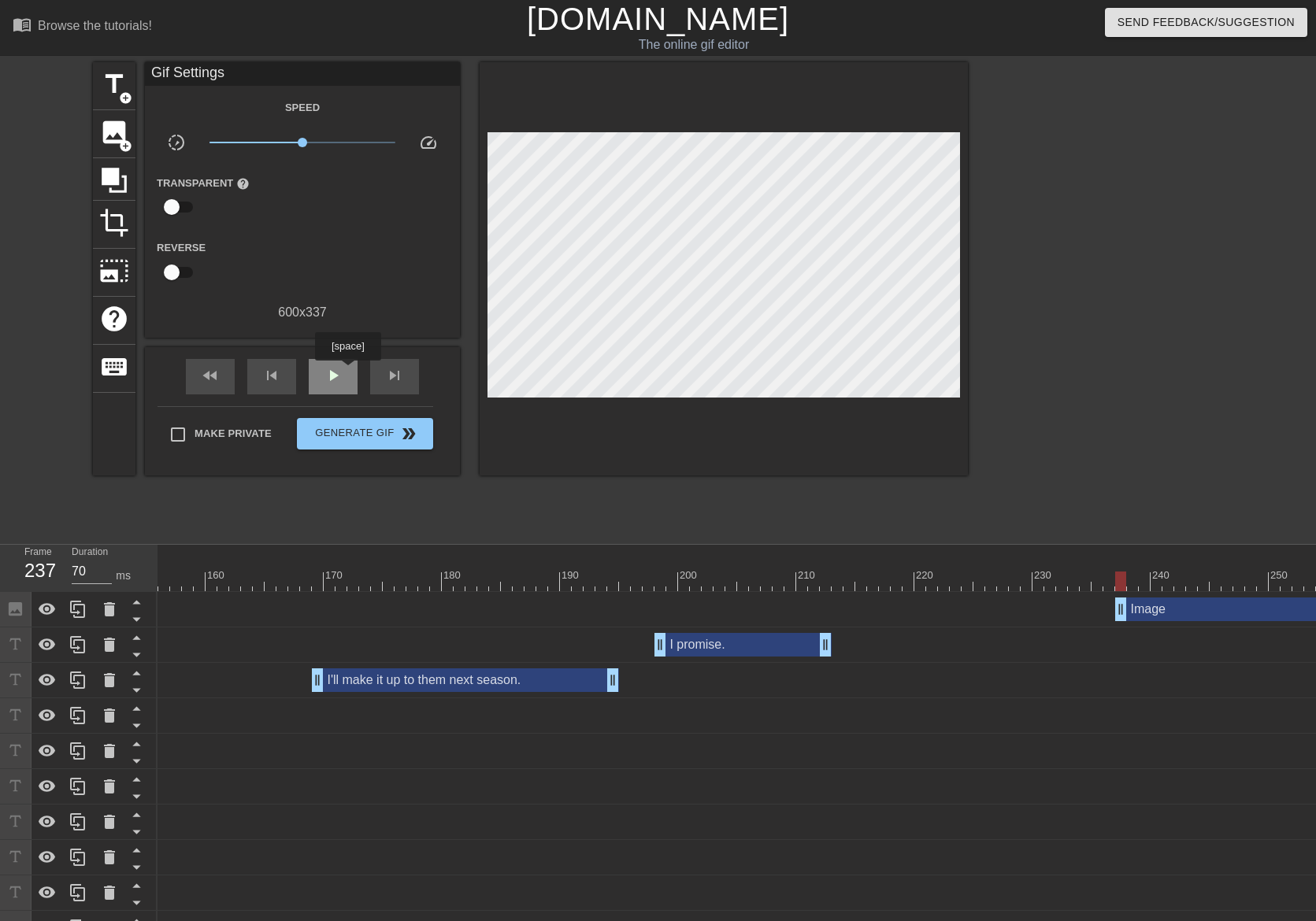
click at [348, 372] on div "play_arrow" at bounding box center [333, 376] width 49 height 35
click at [348, 372] on div "pause" at bounding box center [333, 376] width 49 height 35
click at [1114, 585] on div at bounding box center [849, 581] width 5044 height 20
click at [403, 373] on span "skip_next" at bounding box center [394, 375] width 19 height 19
click at [120, 135] on span "image" at bounding box center [114, 132] width 30 height 30
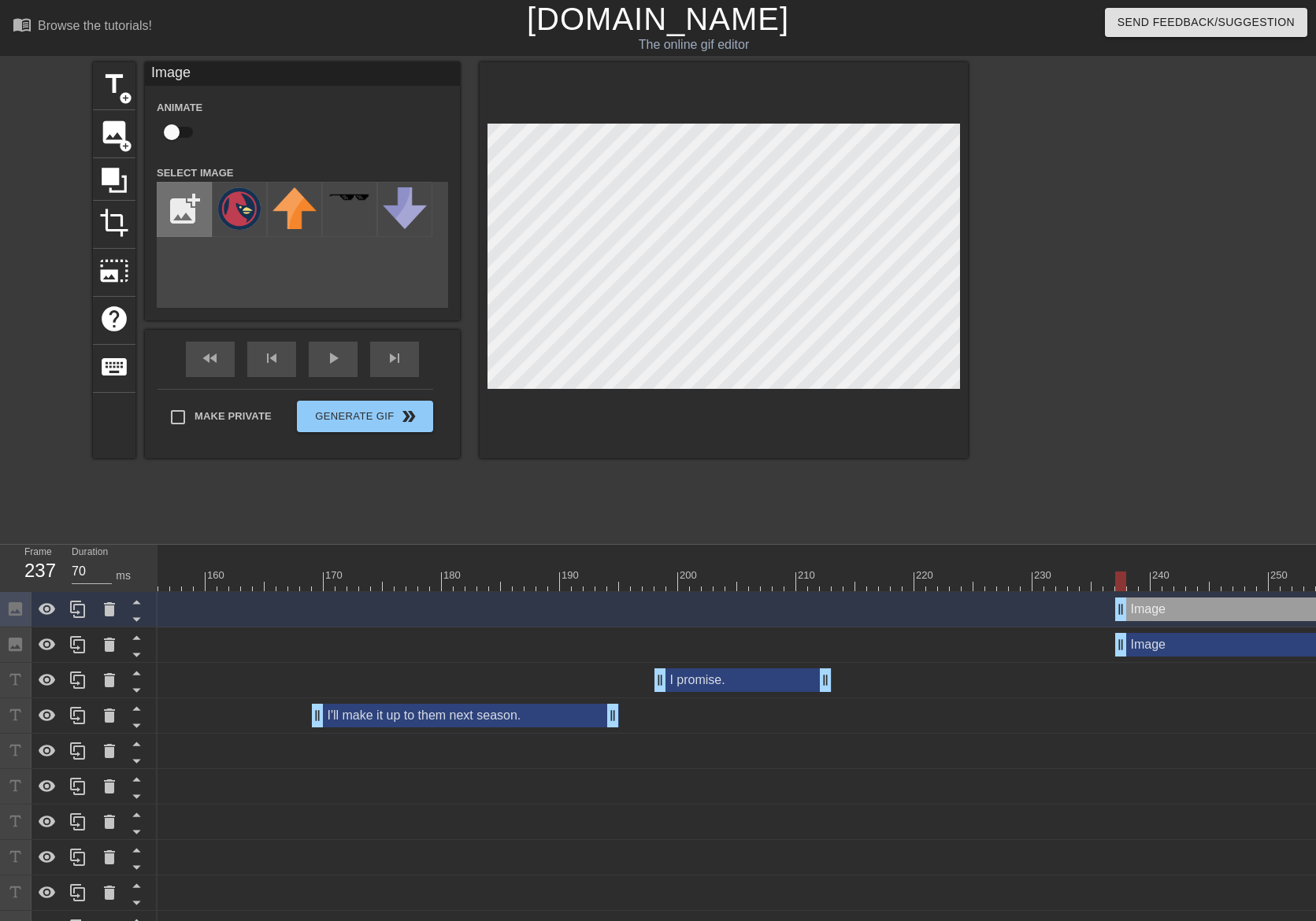
click at [193, 200] on input "file" at bounding box center [184, 210] width 54 height 54
click at [252, 212] on img at bounding box center [239, 209] width 44 height 44
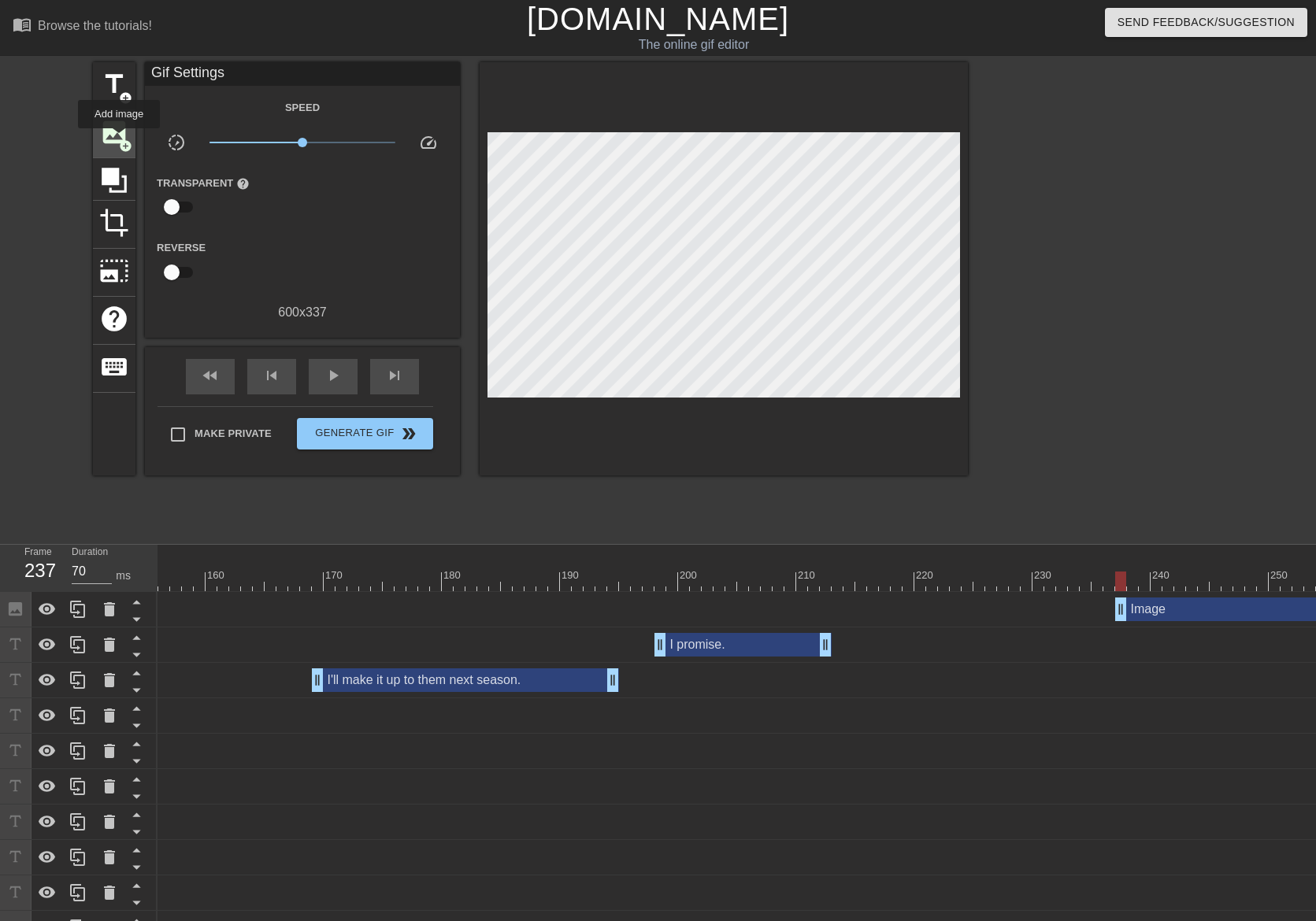
click at [119, 139] on span "add_circle" at bounding box center [125, 146] width 13 height 13
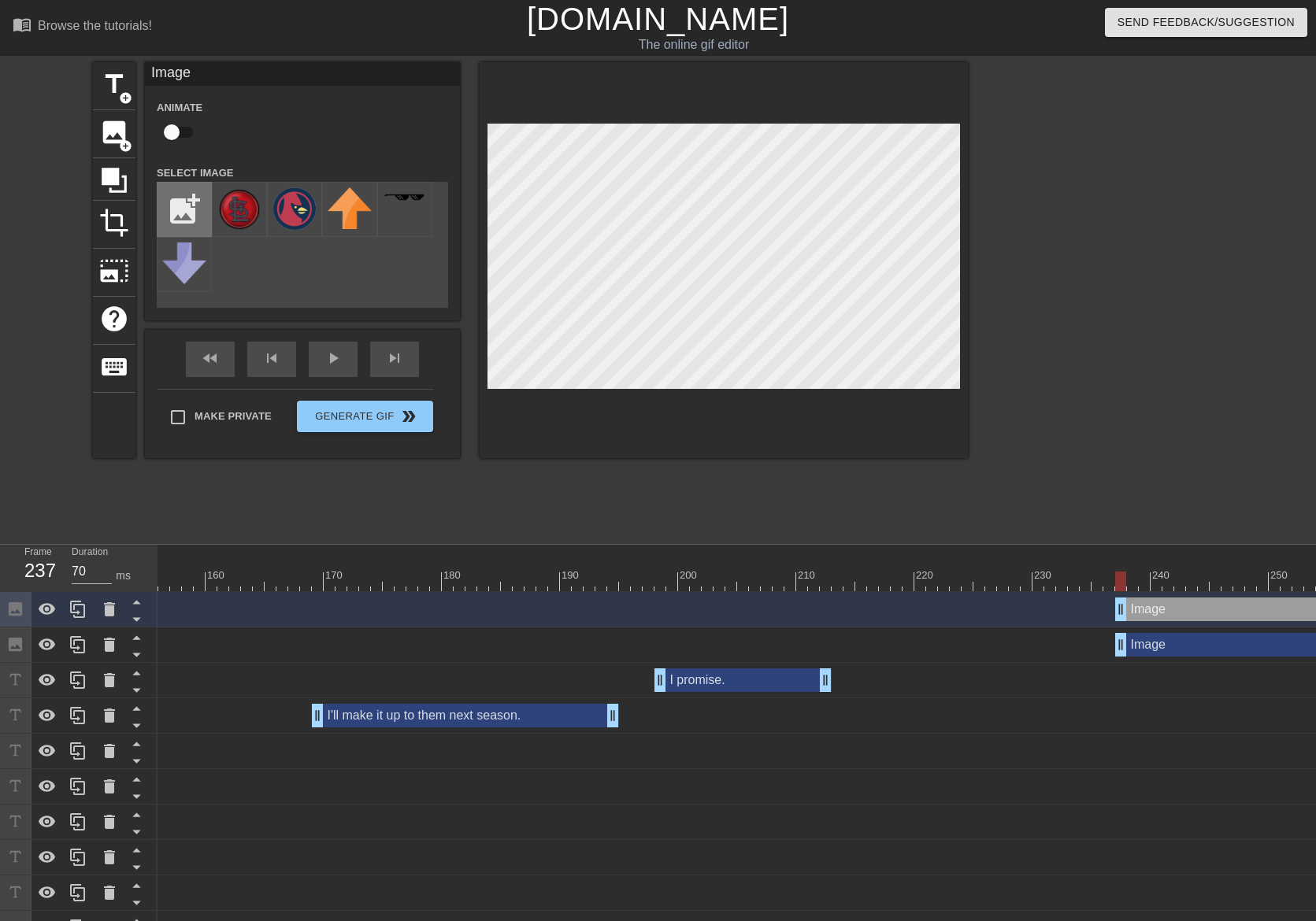
click at [186, 212] on input "file" at bounding box center [184, 210] width 54 height 54
click at [255, 222] on img at bounding box center [239, 209] width 44 height 44
click at [1000, 338] on div at bounding box center [1105, 298] width 236 height 472
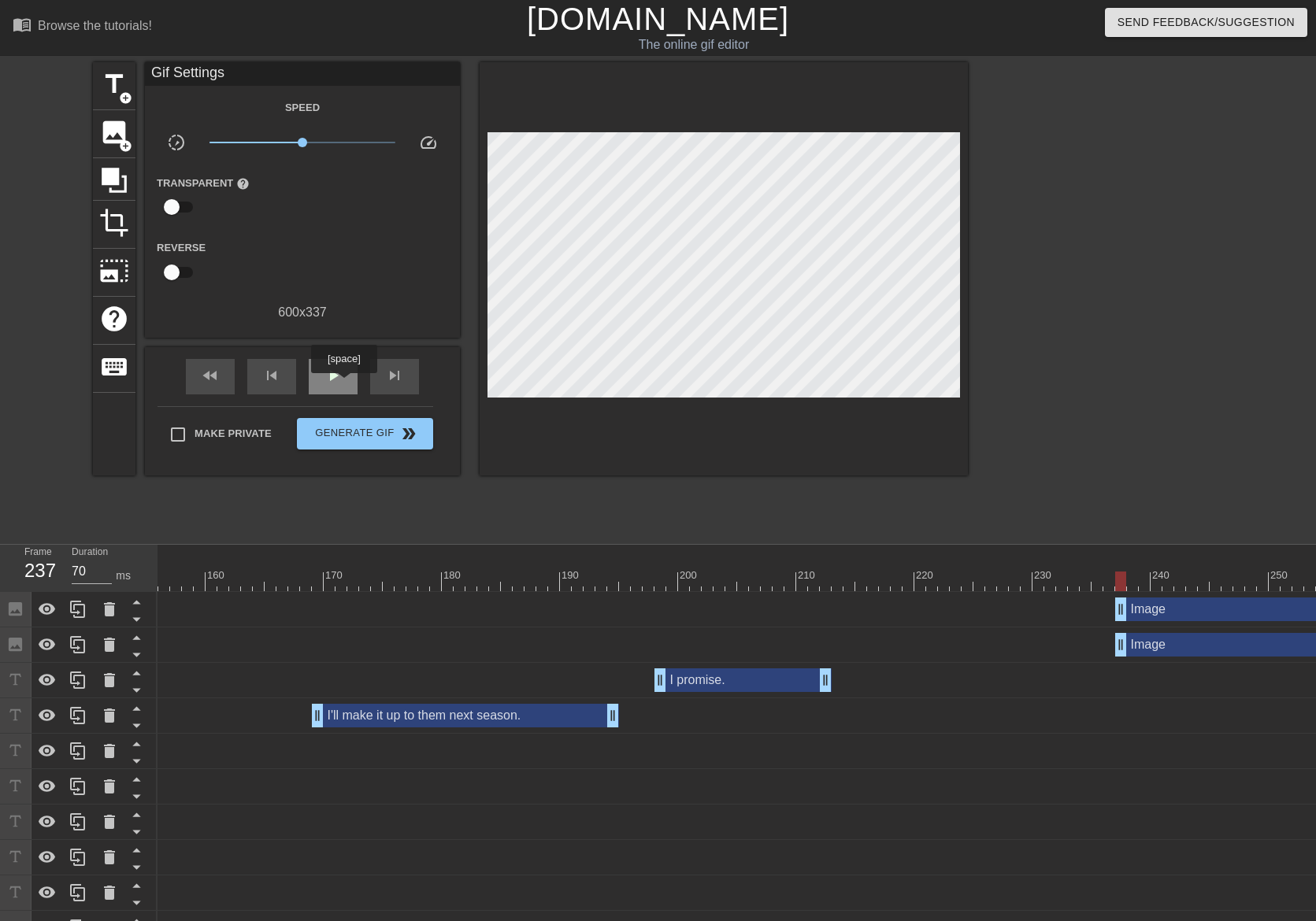
click at [343, 384] on div "play_arrow" at bounding box center [333, 376] width 49 height 35
click at [343, 384] on div "pause" at bounding box center [333, 376] width 49 height 35
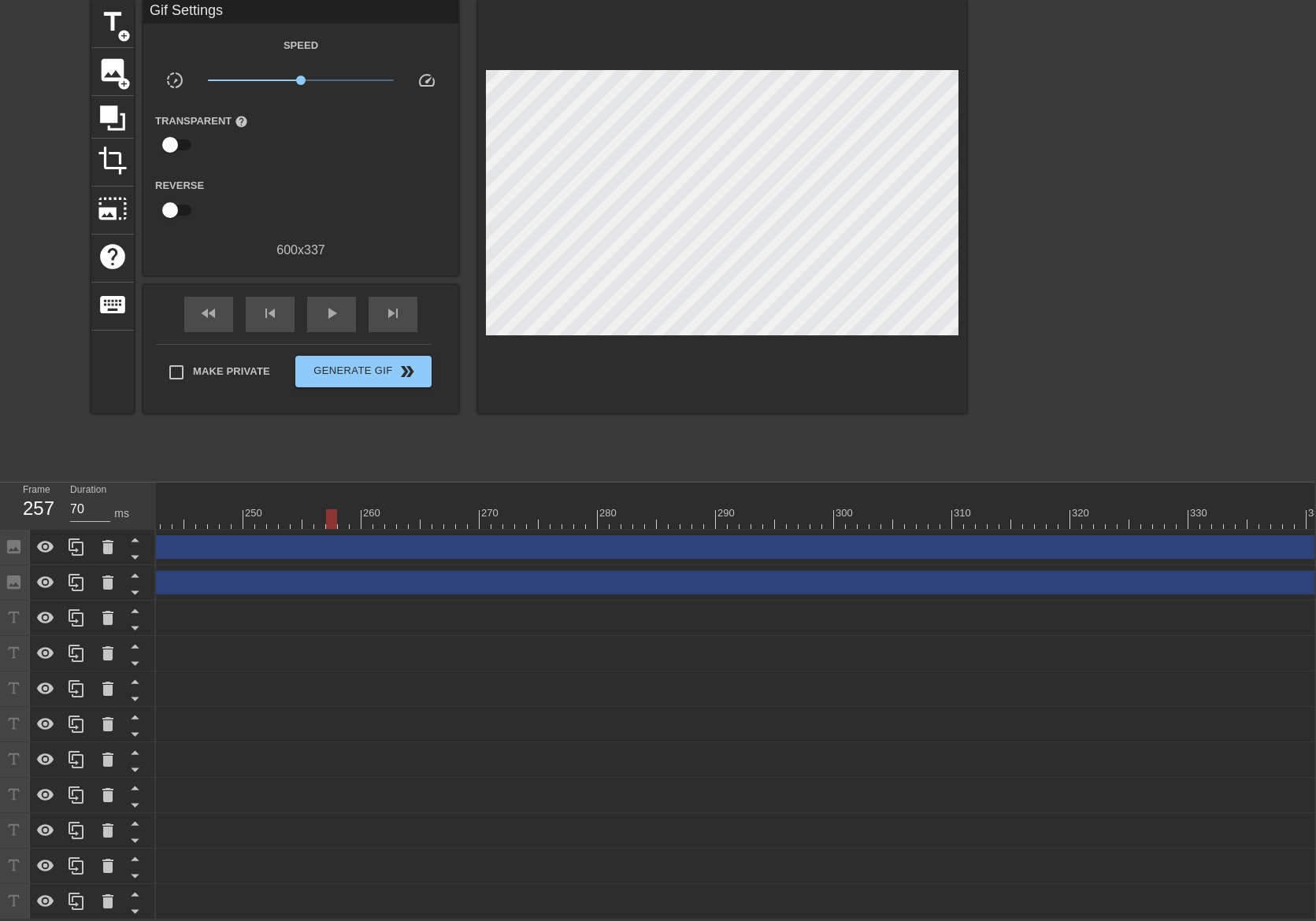
scroll to position [0, 3874]
drag, startPoint x: 1221, startPoint y: 907, endPoint x: 1361, endPoint y: 910, distance: 140.0
click at [1314, 910] on html "menu_book Browse the tutorials! [DOMAIN_NAME] The online gif editor Send Feedba…" at bounding box center [656, 428] width 1316 height 982
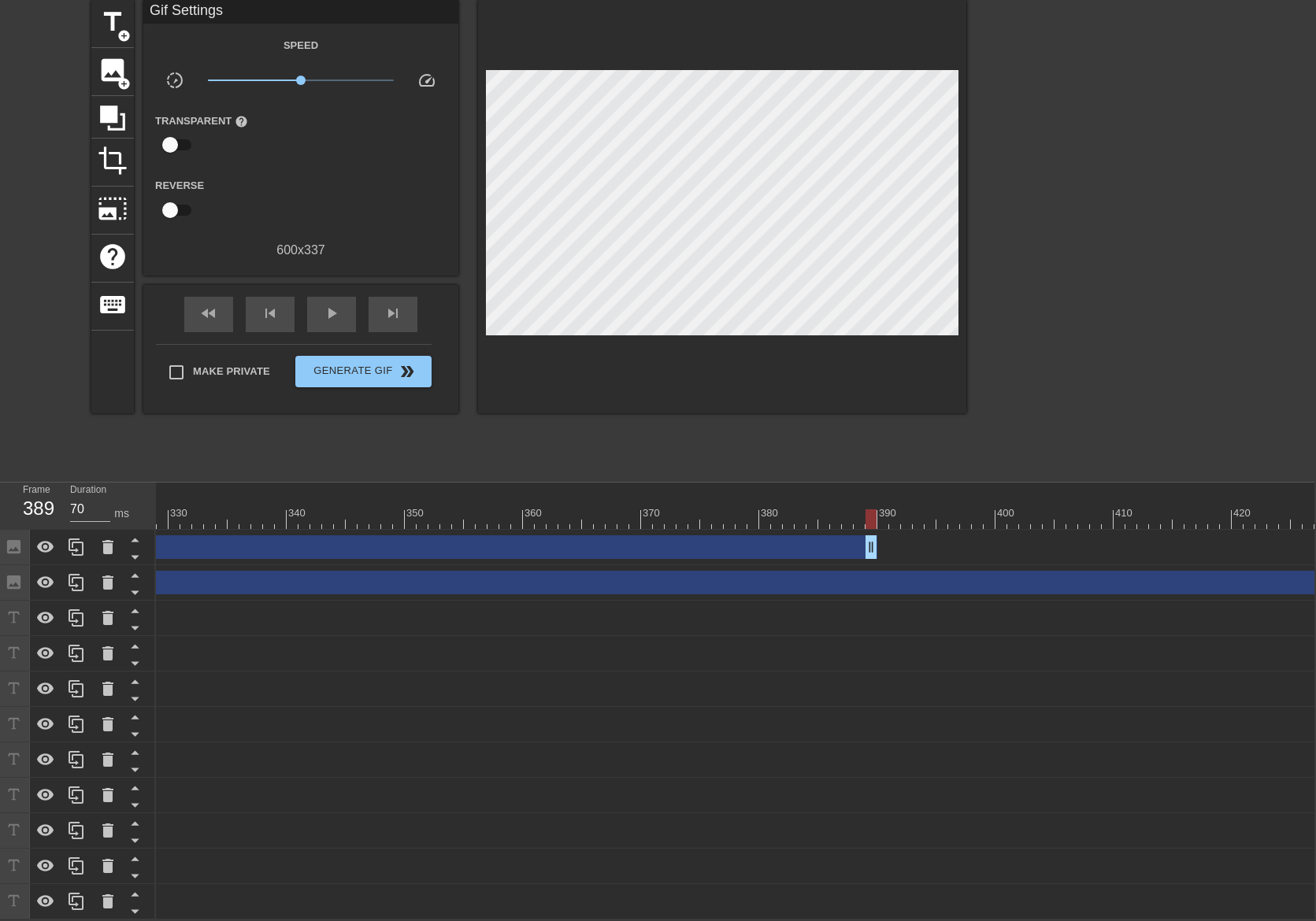
drag, startPoint x: 1314, startPoint y: 539, endPoint x: 843, endPoint y: 556, distance: 471.3
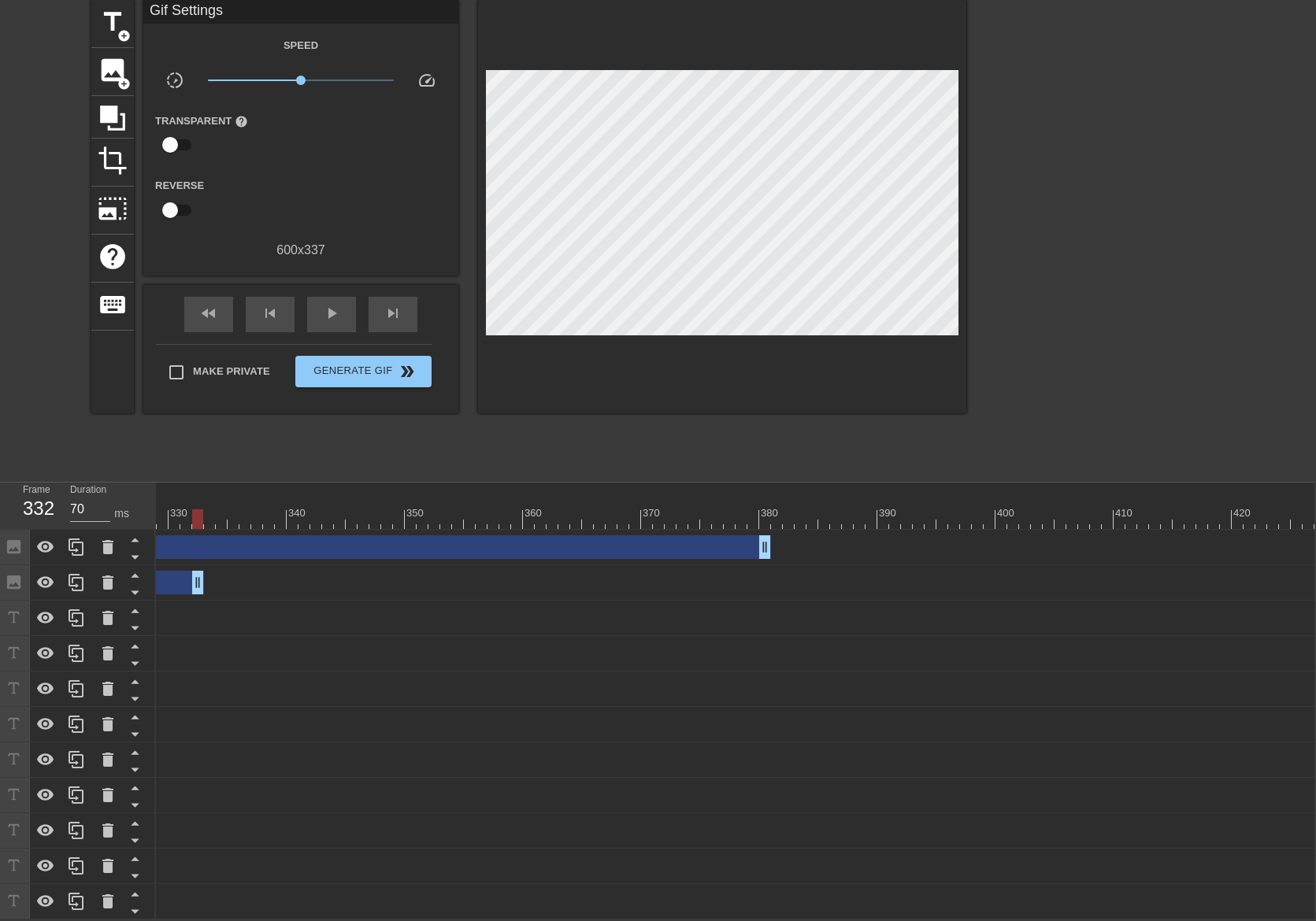
drag, startPoint x: 1313, startPoint y: 573, endPoint x: 531, endPoint y: 750, distance: 801.8
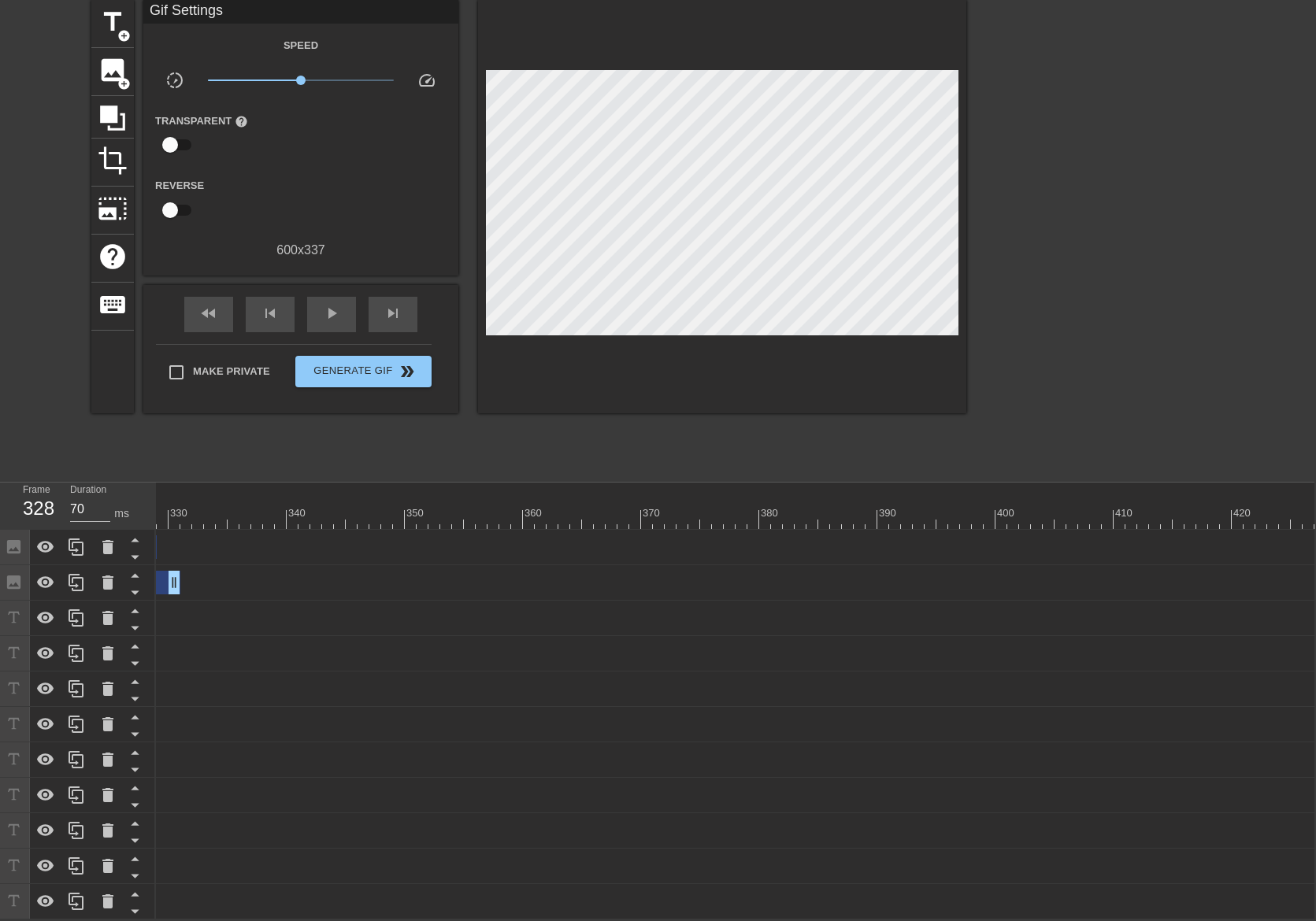
drag, startPoint x: 767, startPoint y: 534, endPoint x: 226, endPoint y: 549, distance: 541.2
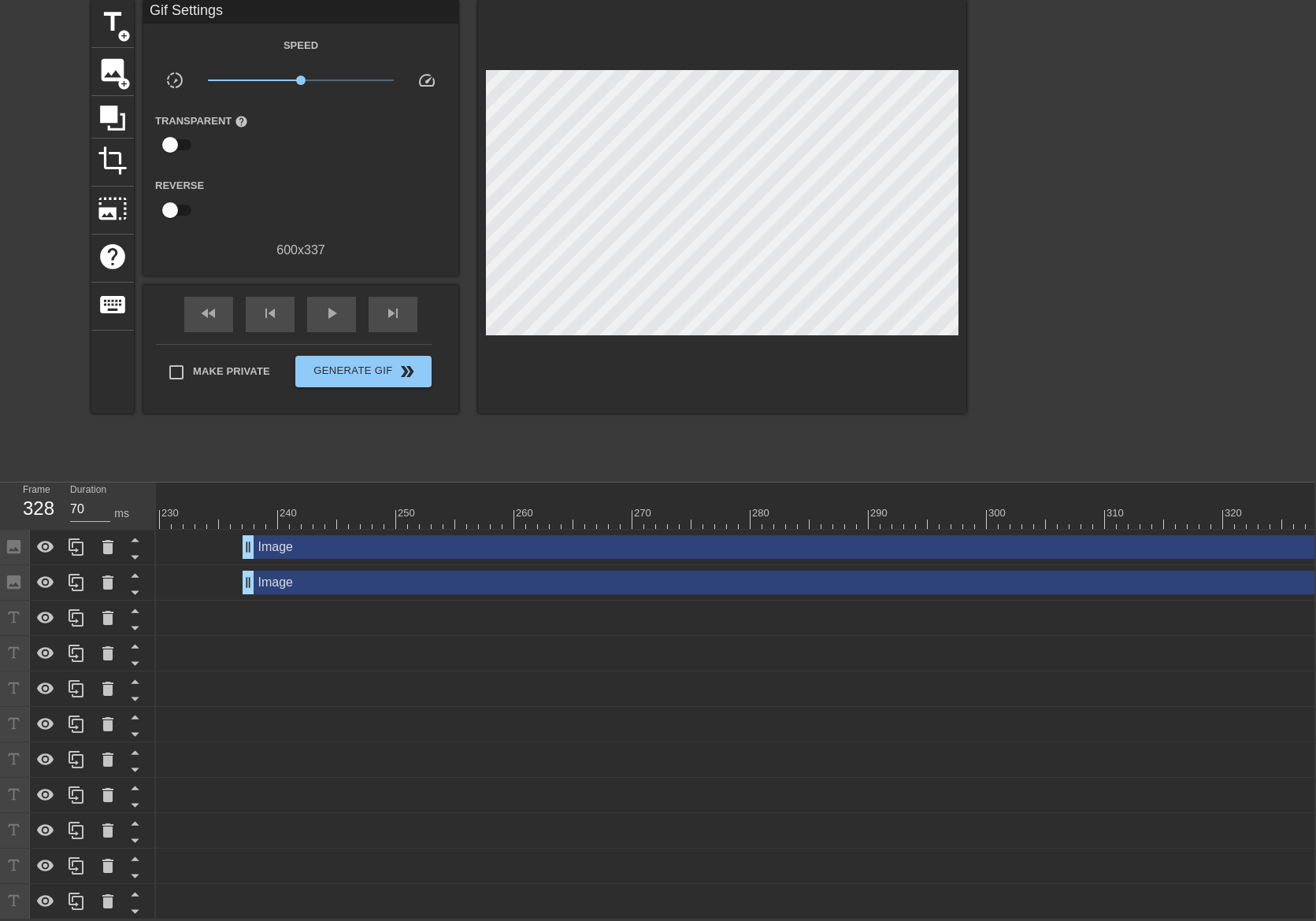
scroll to position [0, 2767]
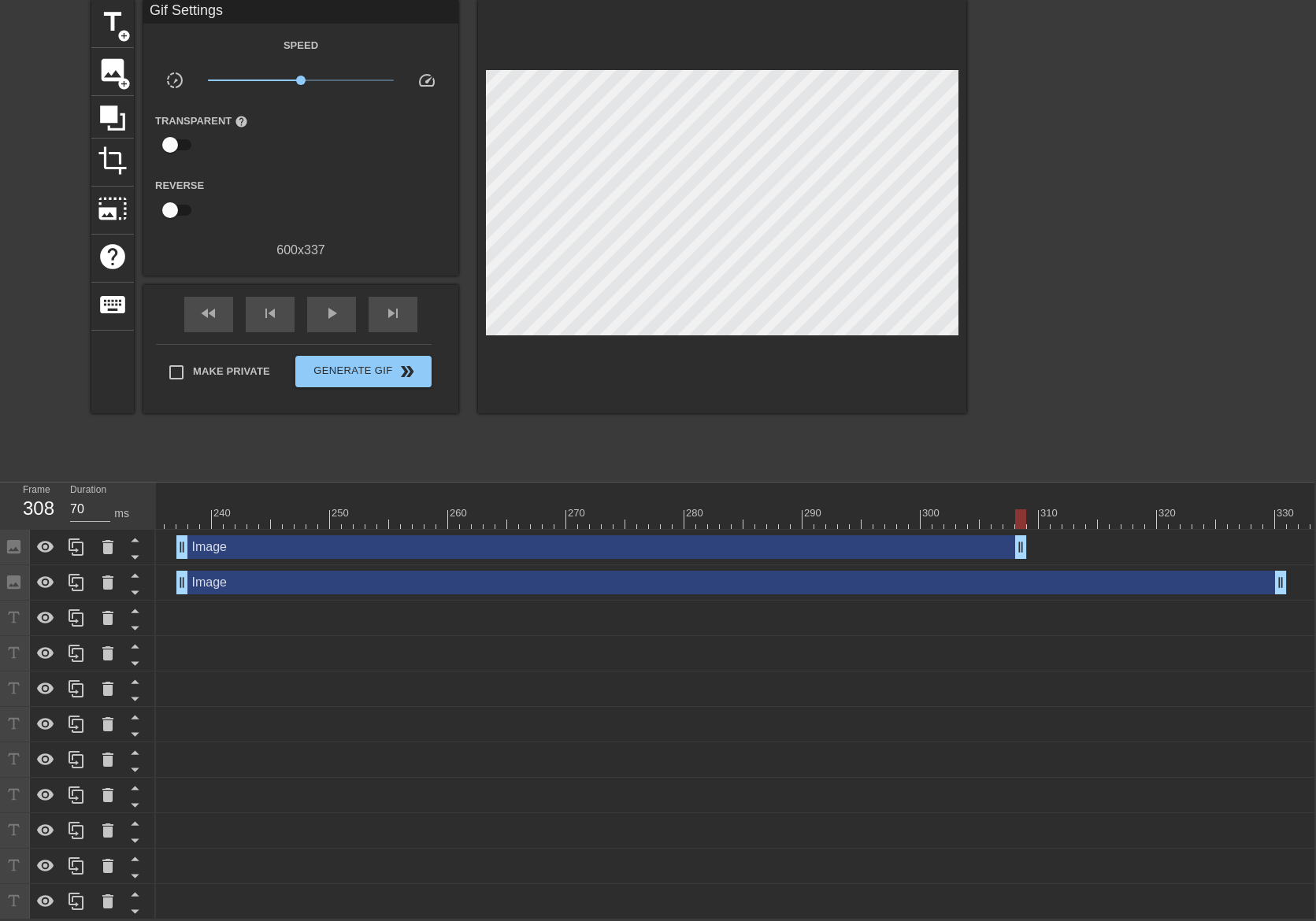
drag, startPoint x: 1257, startPoint y: 539, endPoint x: 1024, endPoint y: 533, distance: 233.1
drag, startPoint x: 1284, startPoint y: 580, endPoint x: 1028, endPoint y: 552, distance: 257.5
click at [172, 498] on div at bounding box center [170, 507] width 12 height 20
click at [323, 309] on div "play_arrow" at bounding box center [331, 314] width 49 height 35
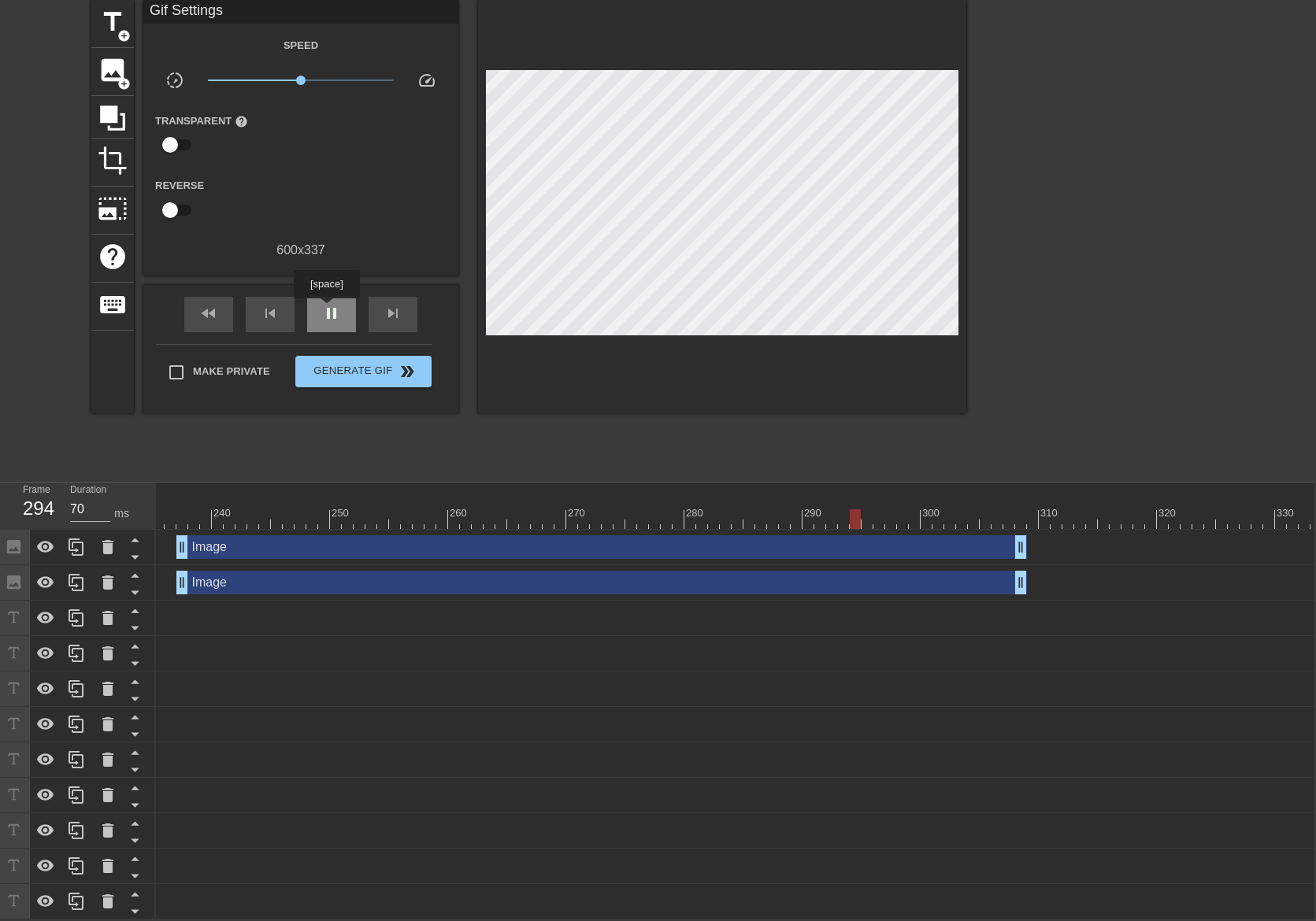
click at [326, 309] on span "pause" at bounding box center [332, 313] width 19 height 19
click at [1037, 309] on div at bounding box center [1103, 236] width 236 height 472
click at [1024, 498] on div at bounding box center [1020, 507] width 12 height 20
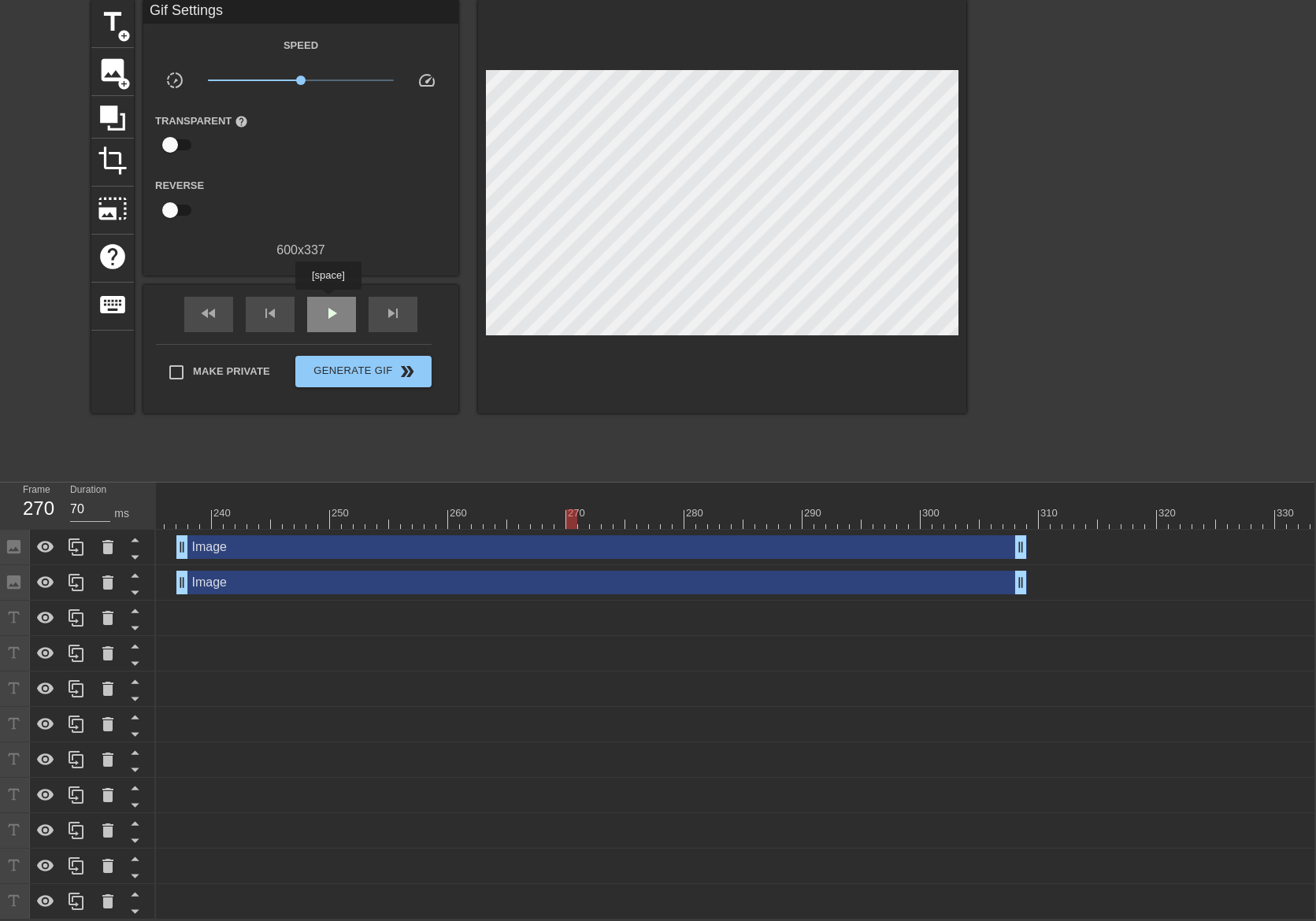
click at [327, 304] on span "play_arrow" at bounding box center [332, 313] width 19 height 19
click at [327, 312] on div "play_arrow" at bounding box center [331, 314] width 49 height 35
click at [327, 312] on div "pause" at bounding box center [331, 314] width 49 height 35
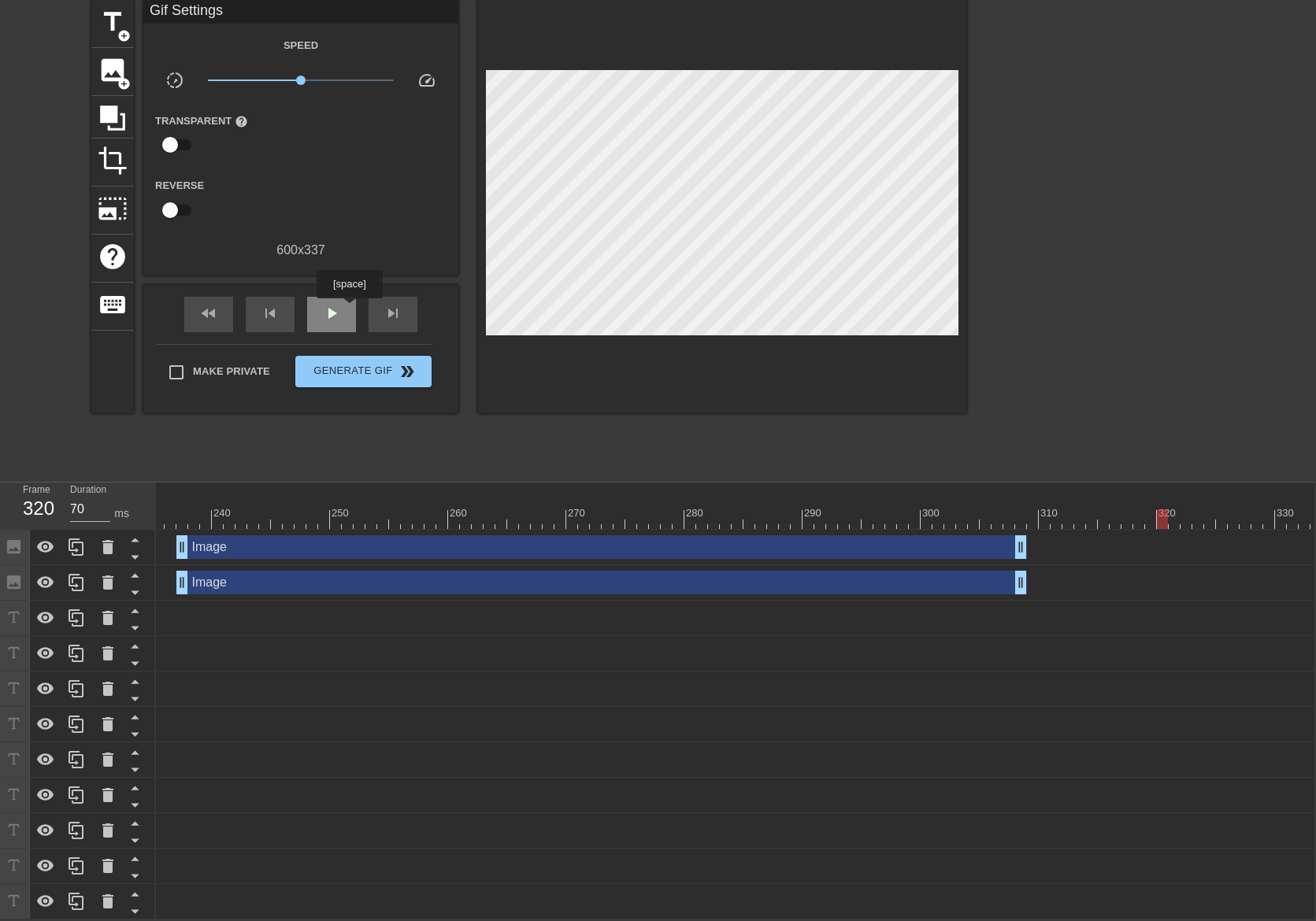
click at [349, 309] on div "play_arrow" at bounding box center [331, 314] width 49 height 35
click at [349, 309] on div "pause" at bounding box center [331, 314] width 49 height 35
click at [349, 309] on div "play_arrow" at bounding box center [331, 314] width 49 height 35
click at [349, 309] on div "pause" at bounding box center [331, 314] width 49 height 35
click at [124, 29] on span "add_circle" at bounding box center [124, 35] width 13 height 13
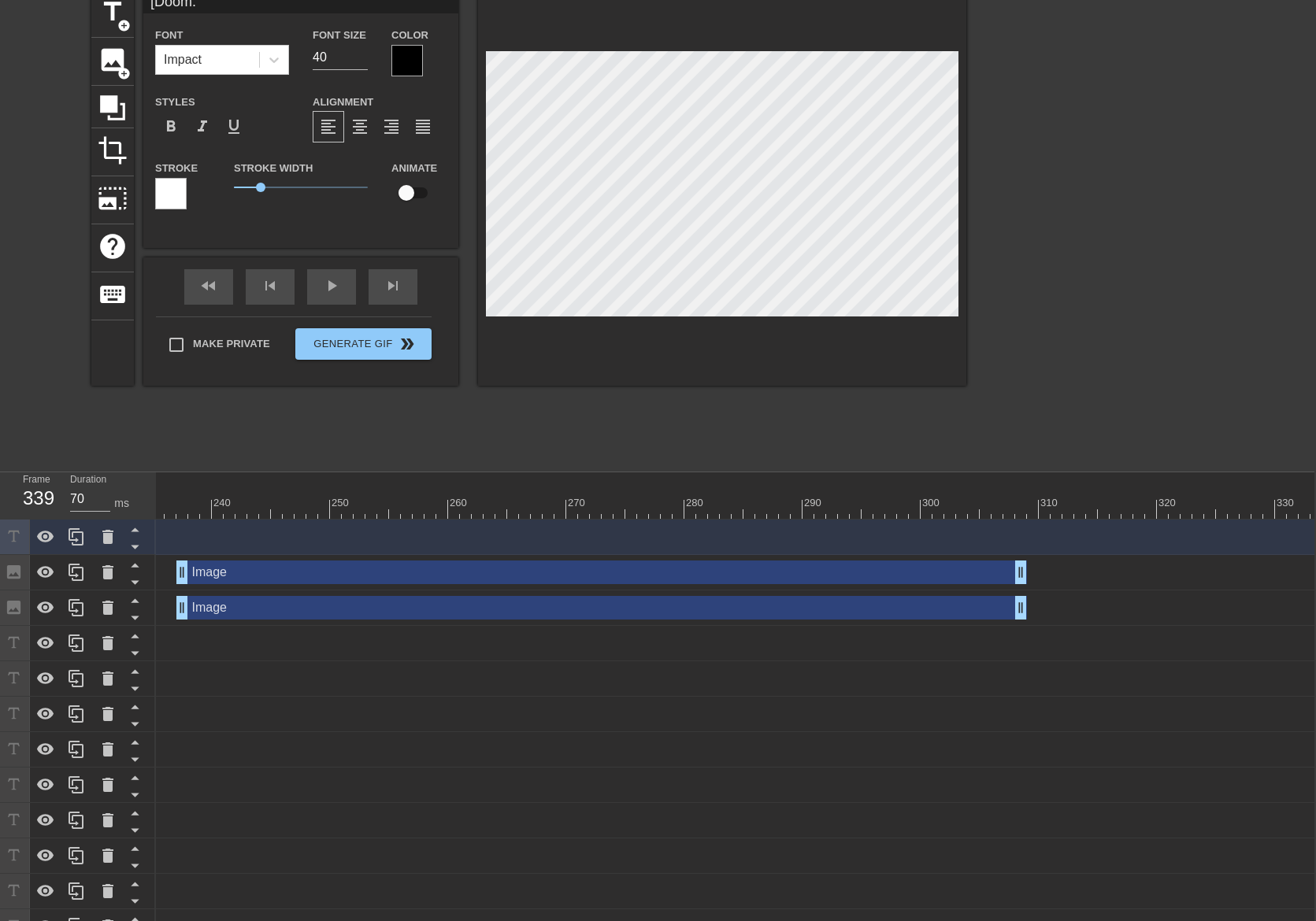
scroll to position [2, 3]
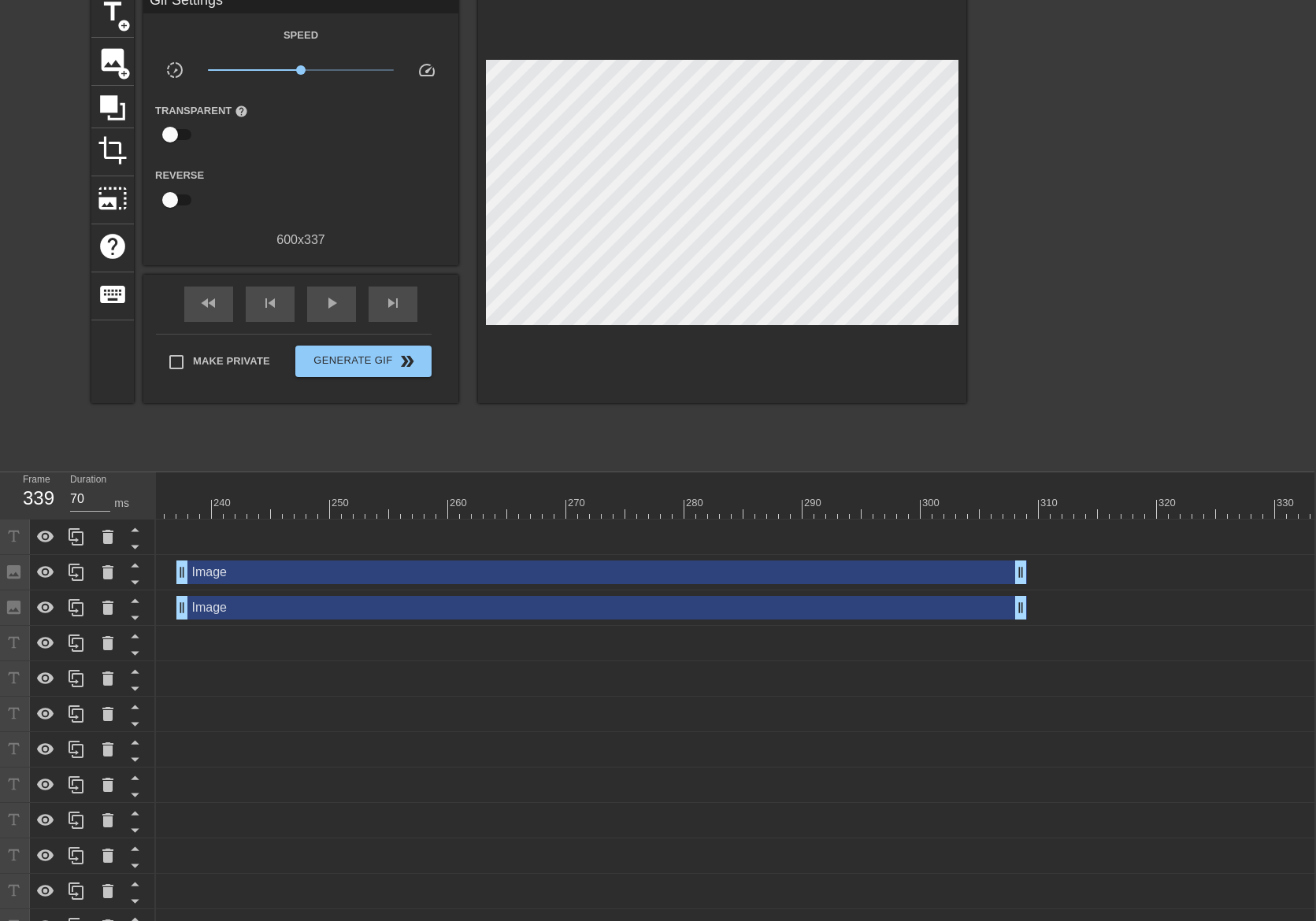
click at [772, 328] on div at bounding box center [721, 196] width 488 height 414
click at [772, 318] on div at bounding box center [721, 196] width 488 height 414
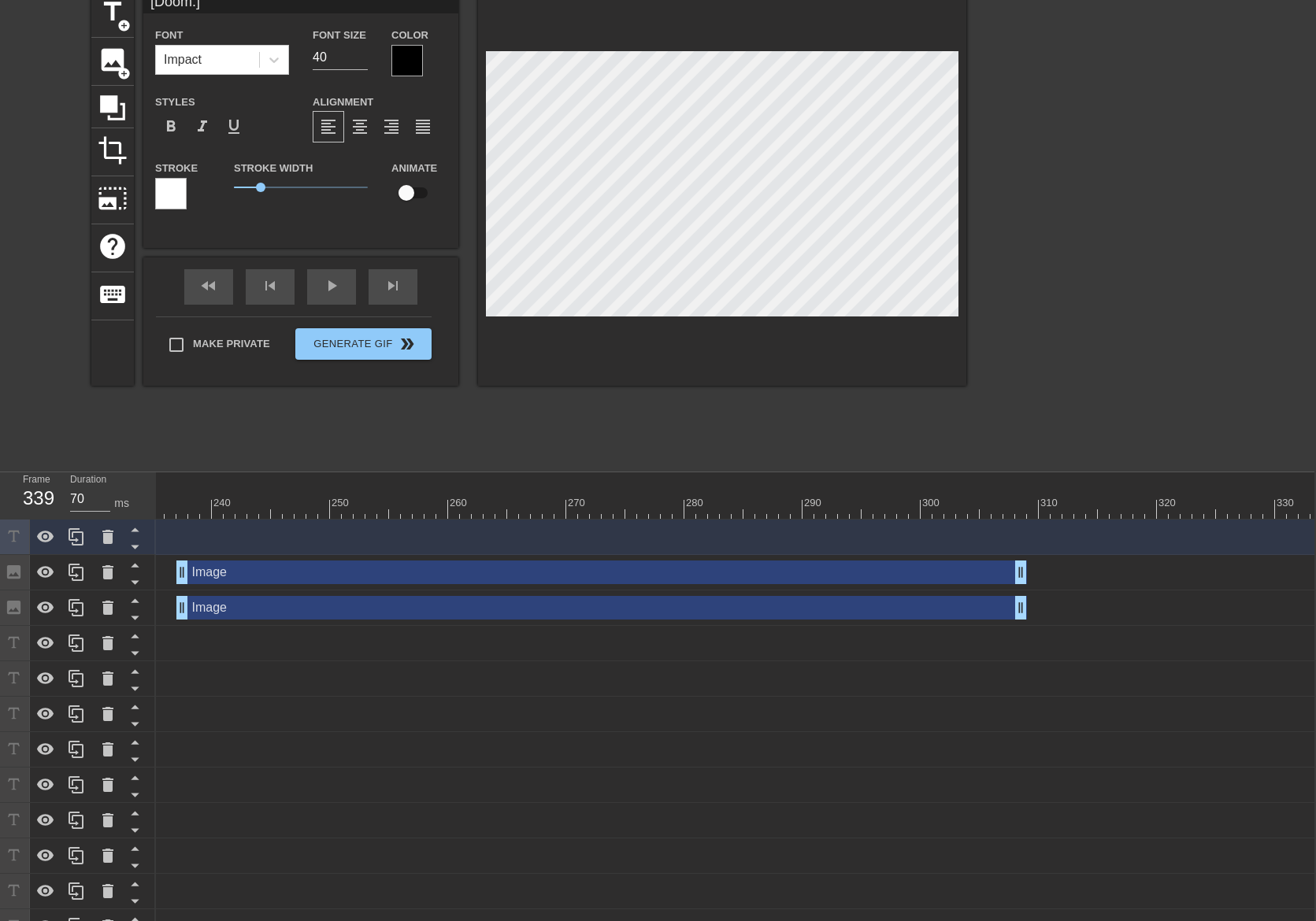
drag, startPoint x: 319, startPoint y: 59, endPoint x: 300, endPoint y: 59, distance: 19.0
click at [301, 59] on div "Font Size 40" at bounding box center [340, 50] width 79 height 51
click at [421, 58] on div at bounding box center [407, 60] width 32 height 32
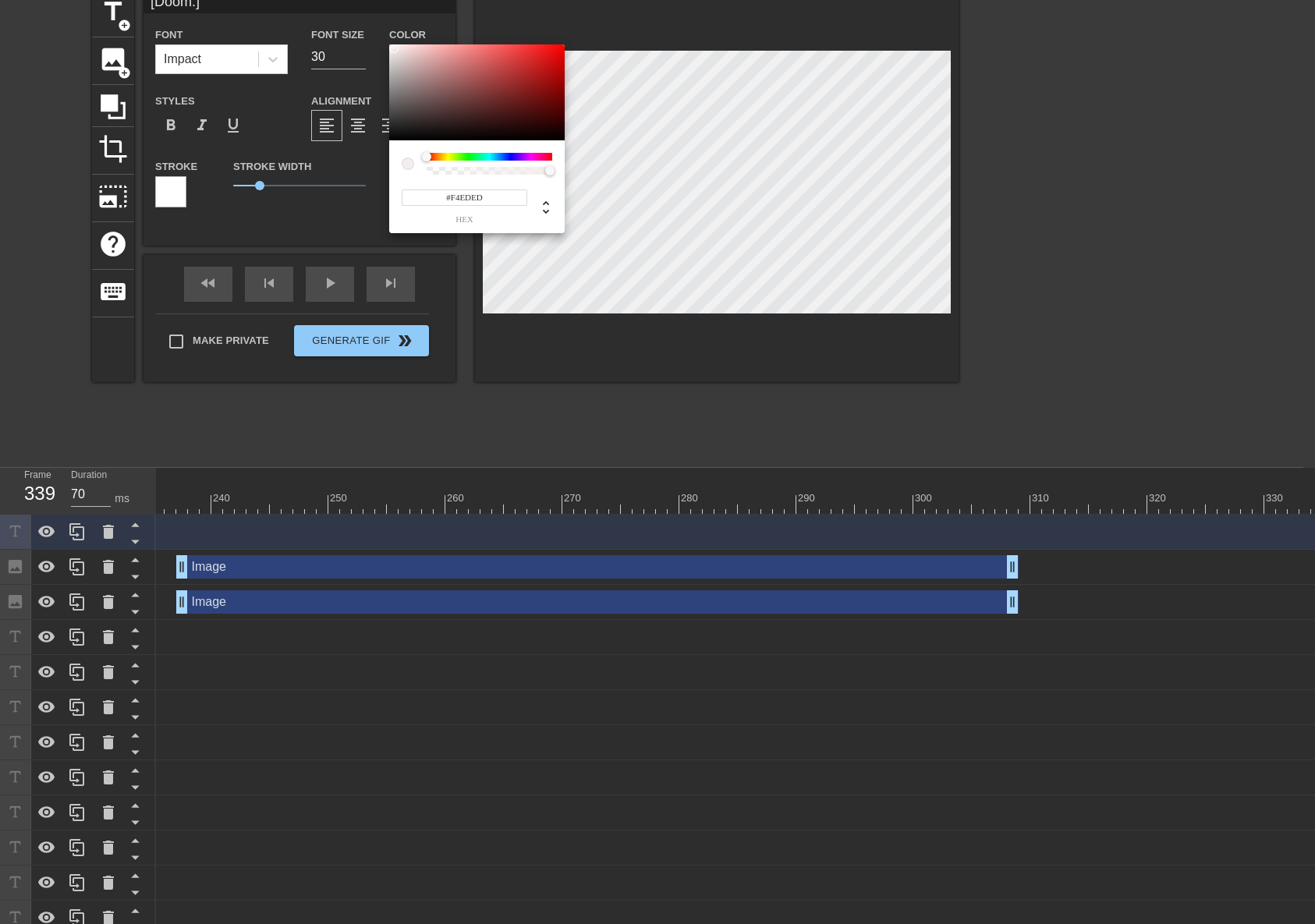
click at [394, 49] on div at bounding box center [477, 92] width 176 height 97
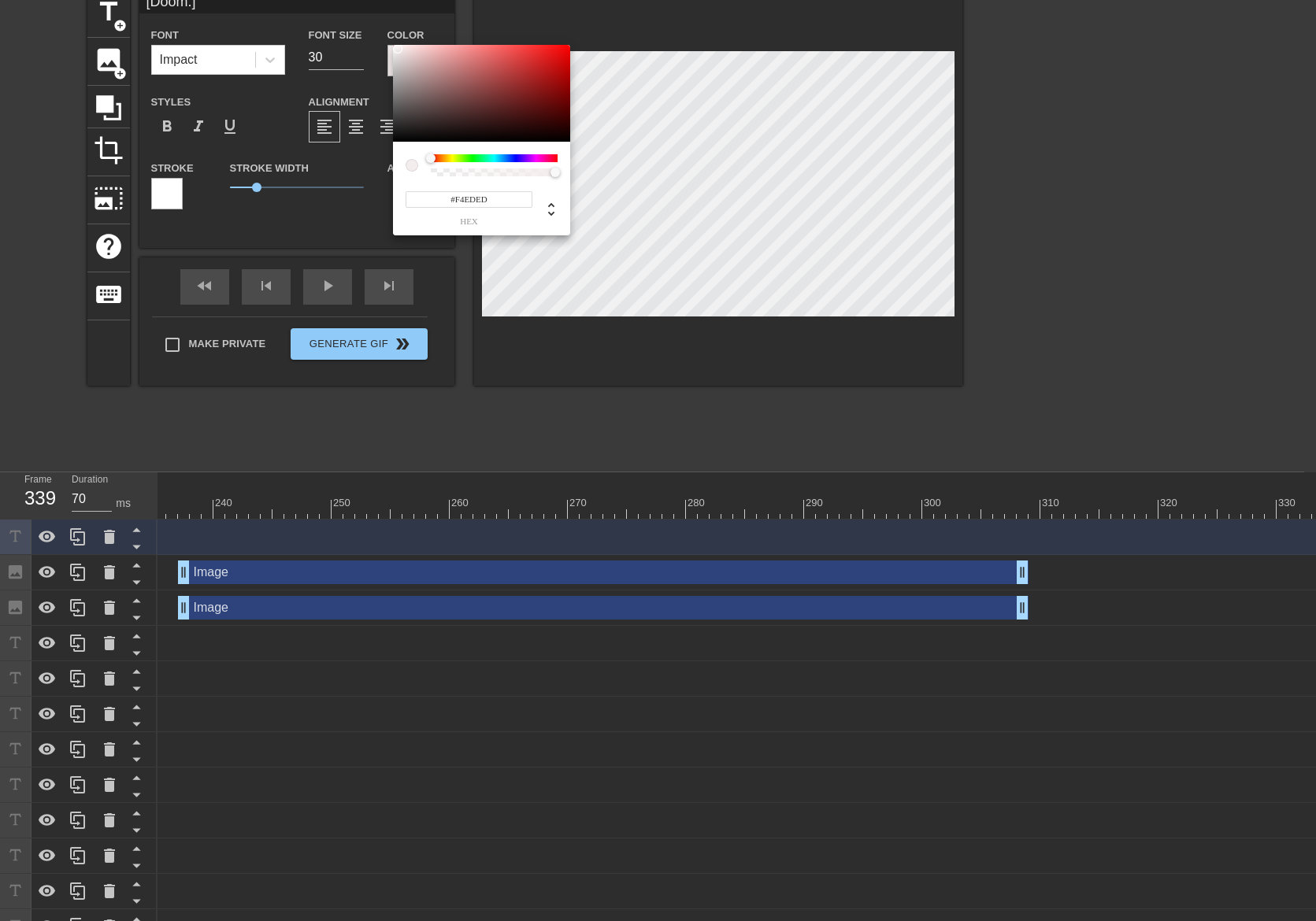
drag, startPoint x: 670, startPoint y: 343, endPoint x: 671, endPoint y: 331, distance: 12.0
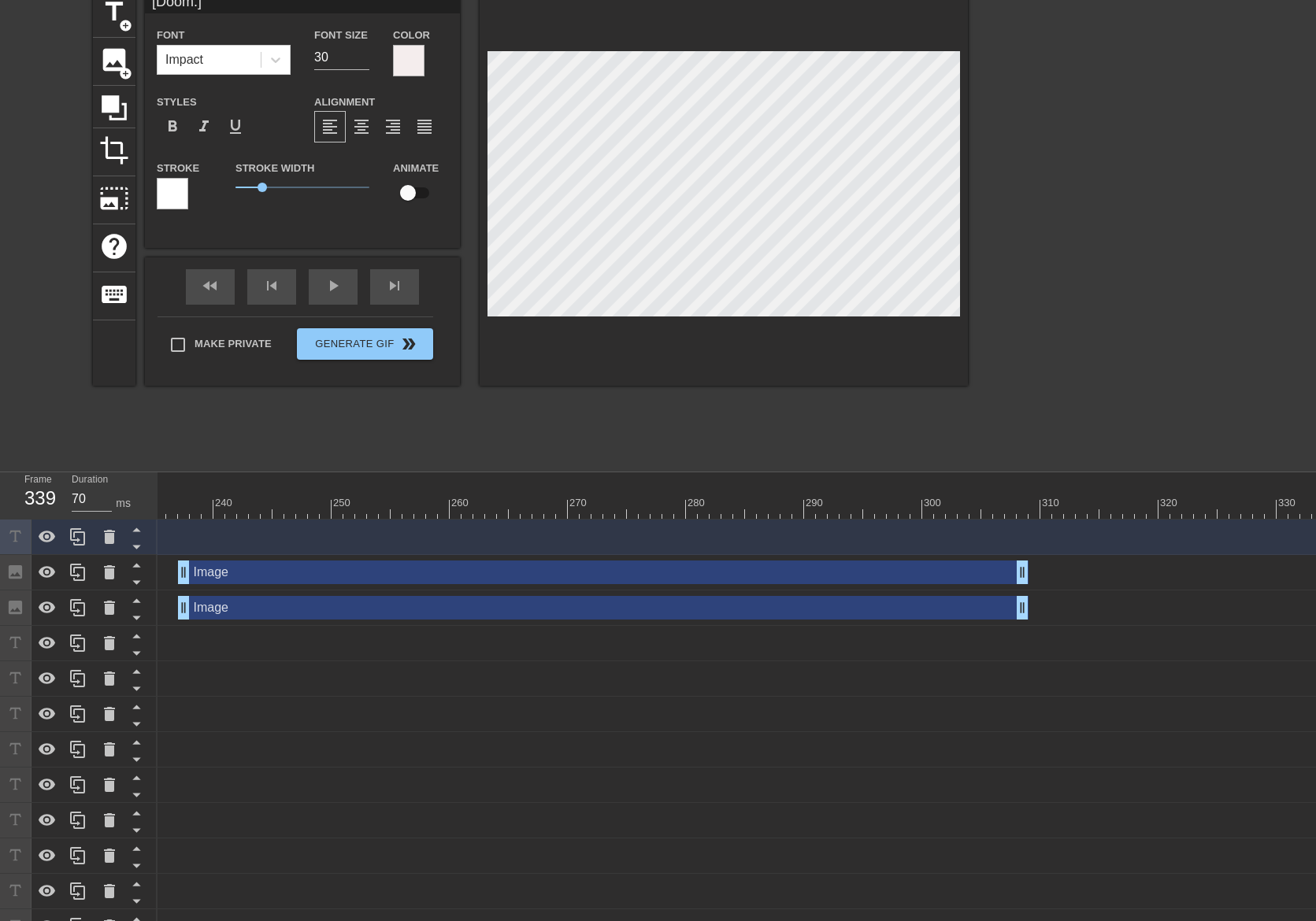
click at [183, 198] on div at bounding box center [173, 193] width 32 height 32
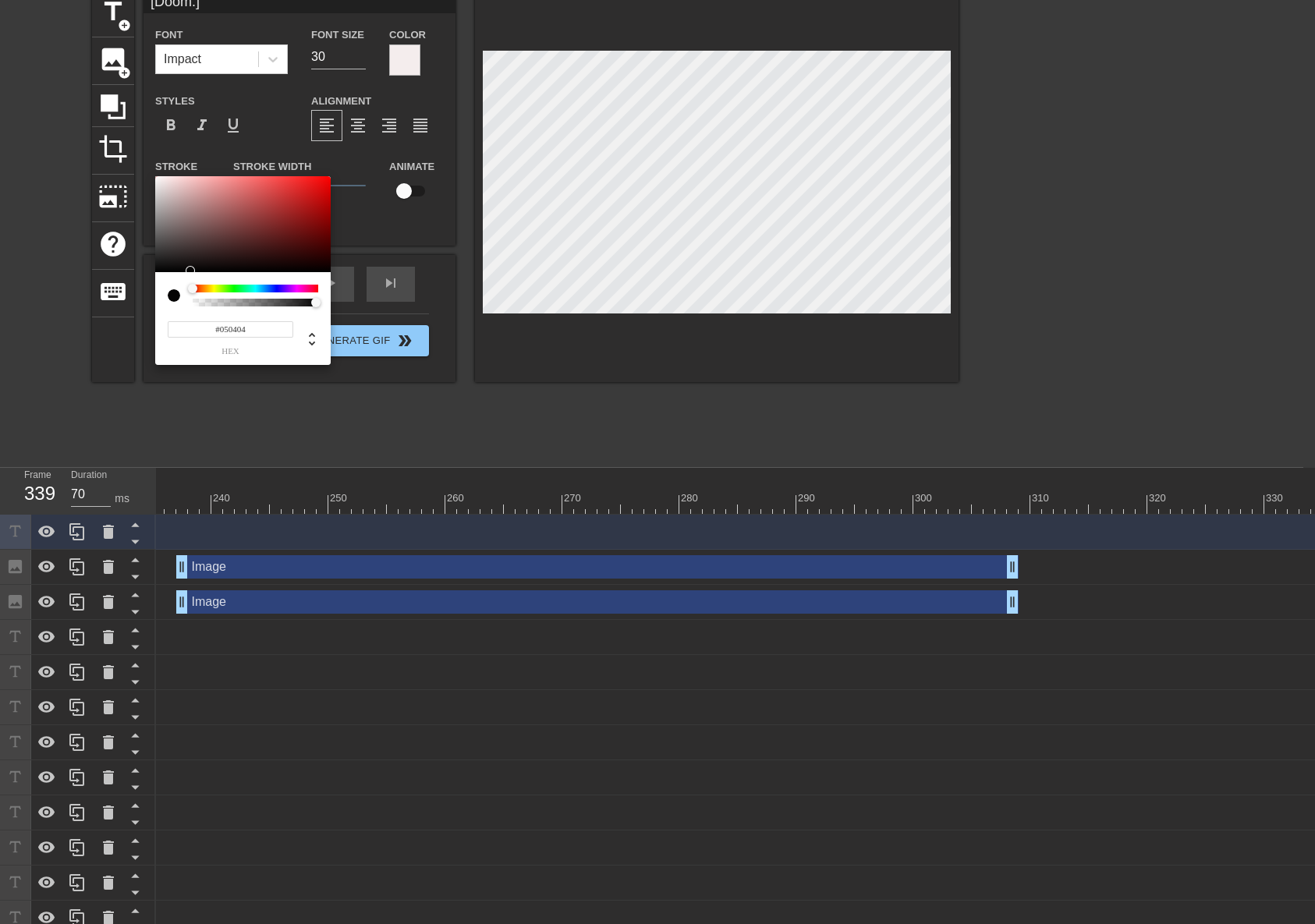
click at [161, 271] on div at bounding box center [243, 224] width 176 height 97
click at [161, 268] on div at bounding box center [243, 224] width 176 height 97
click at [160, 272] on div at bounding box center [243, 224] width 176 height 97
click at [161, 271] on div at bounding box center [243, 224] width 176 height 97
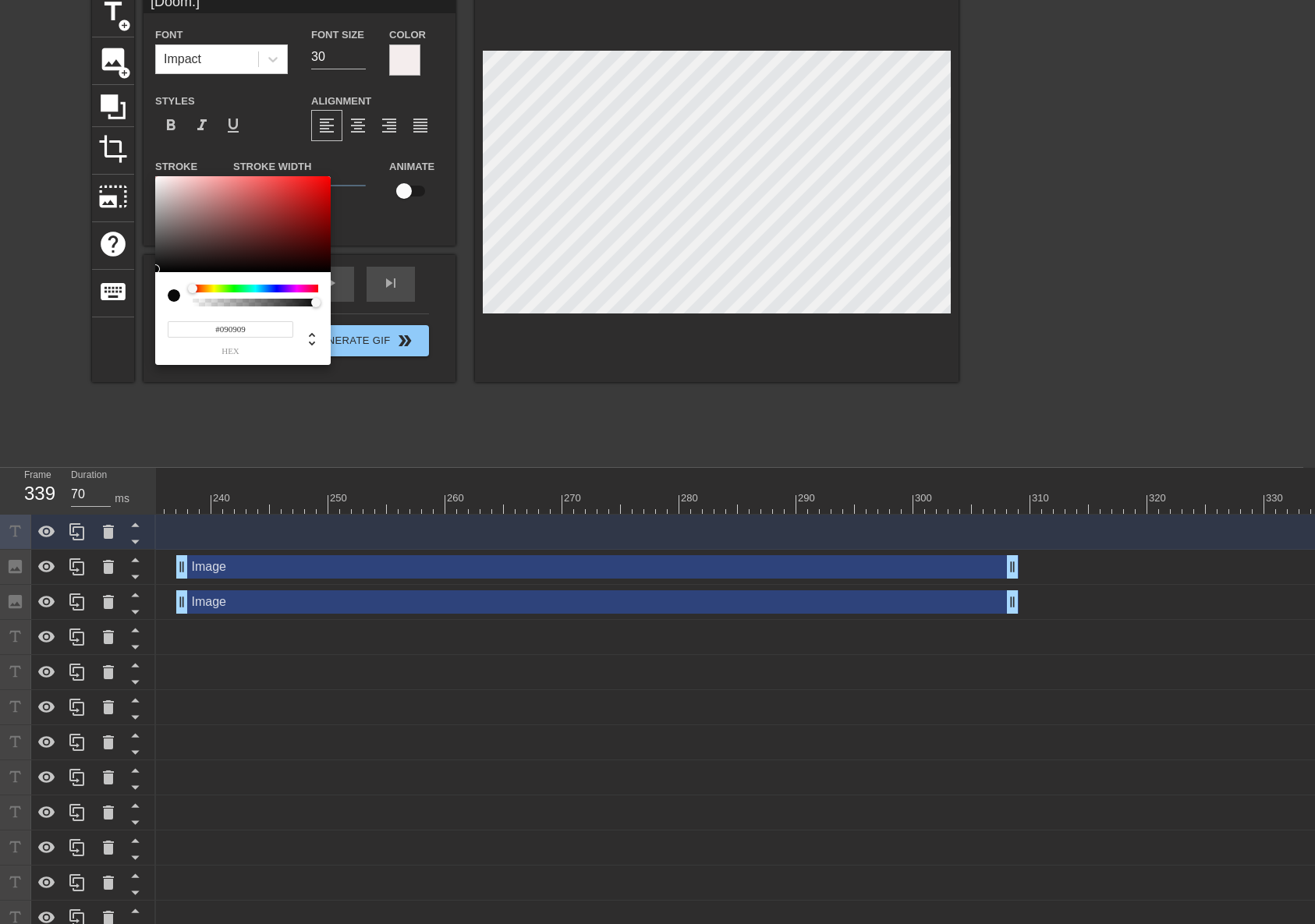
click at [159, 269] on div at bounding box center [243, 224] width 176 height 97
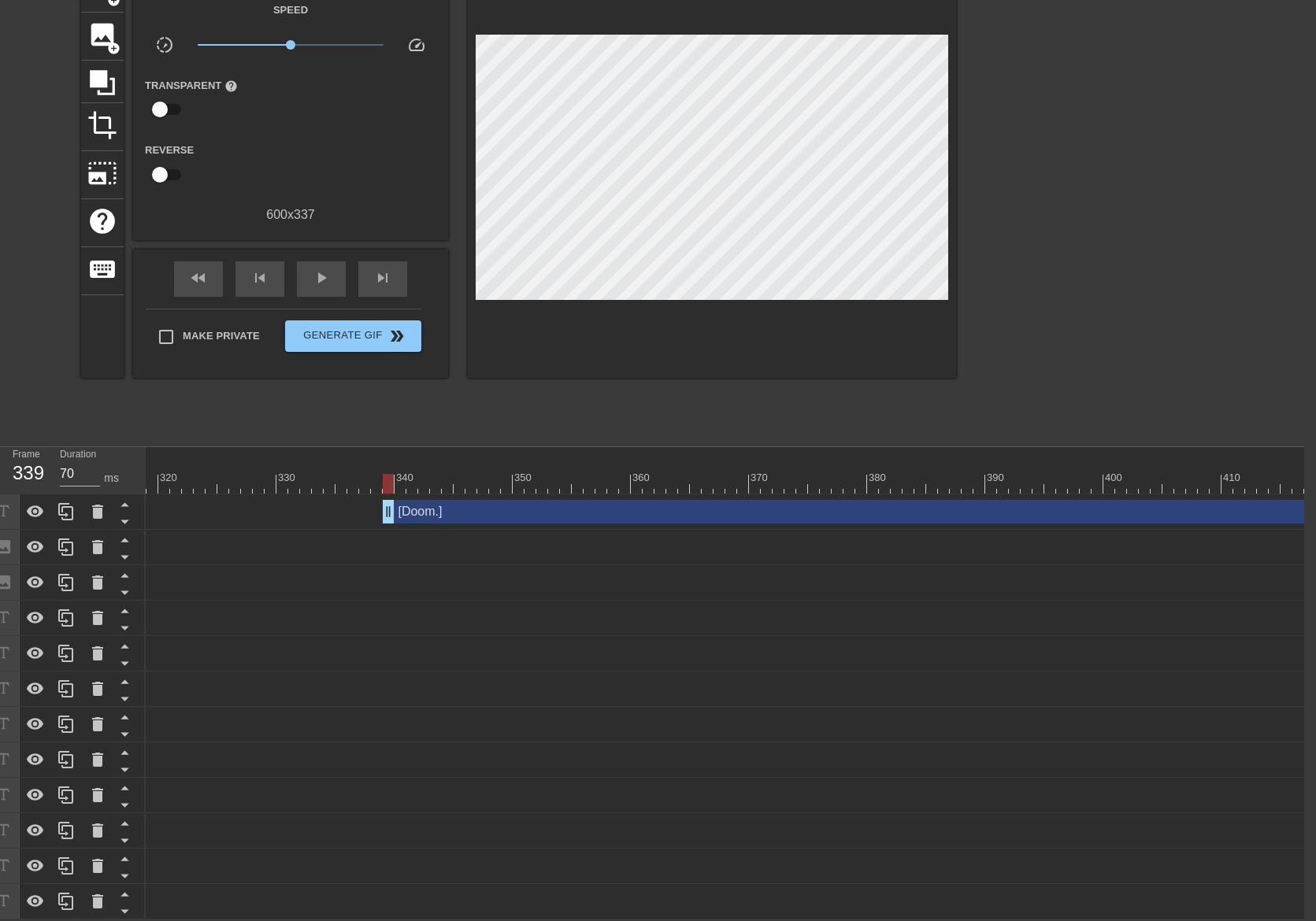
scroll to position [0, 3877]
click at [187, 463] on div at bounding box center [183, 472] width 12 height 20
click at [322, 270] on span "play_arrow" at bounding box center [322, 278] width 19 height 19
click at [322, 270] on span "pause" at bounding box center [322, 278] width 19 height 19
drag, startPoint x: 265, startPoint y: 497, endPoint x: 237, endPoint y: 490, distance: 28.9
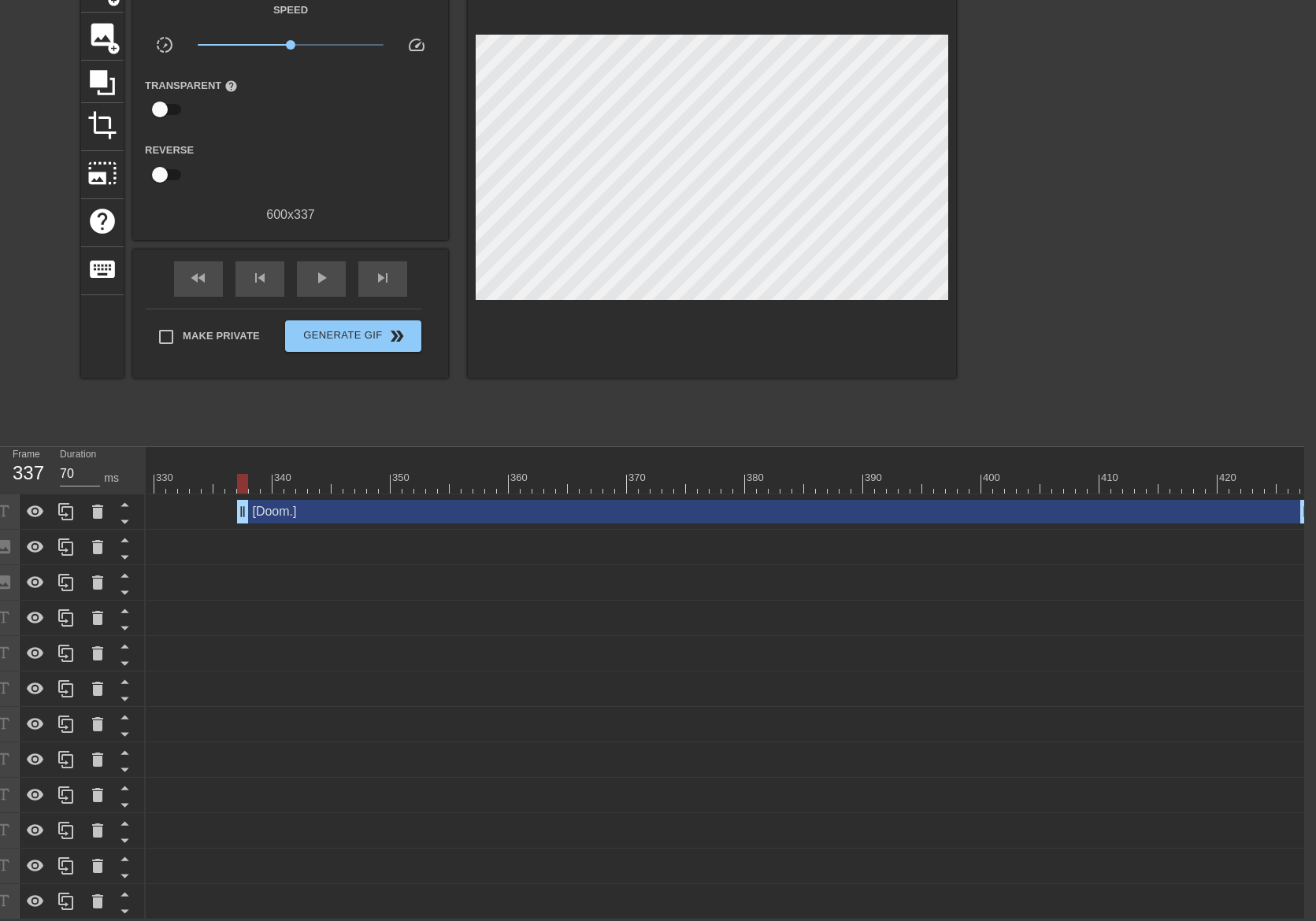
click at [322, 270] on span "play_arrow" at bounding box center [322, 278] width 19 height 19
click at [322, 270] on span "pause" at bounding box center [322, 278] width 19 height 19
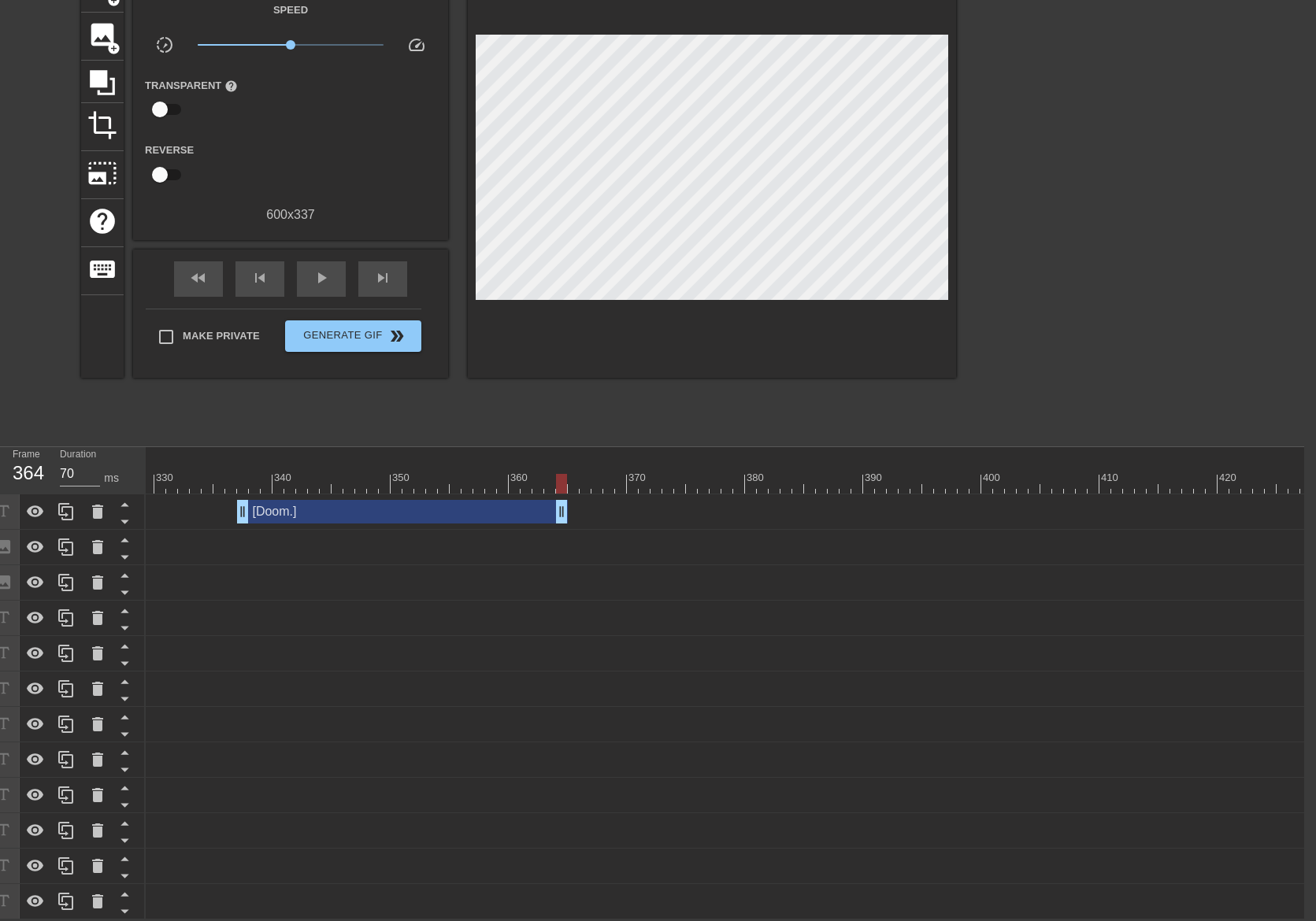
drag, startPoint x: 1303, startPoint y: 508, endPoint x: 546, endPoint y: 481, distance: 757.5
click at [316, 270] on span "play_arrow" at bounding box center [322, 278] width 19 height 19
click at [316, 270] on span "pause" at bounding box center [322, 278] width 19 height 19
click at [319, 269] on span "play_arrow" at bounding box center [322, 278] width 19 height 19
click at [319, 269] on span "pause" at bounding box center [322, 278] width 19 height 19
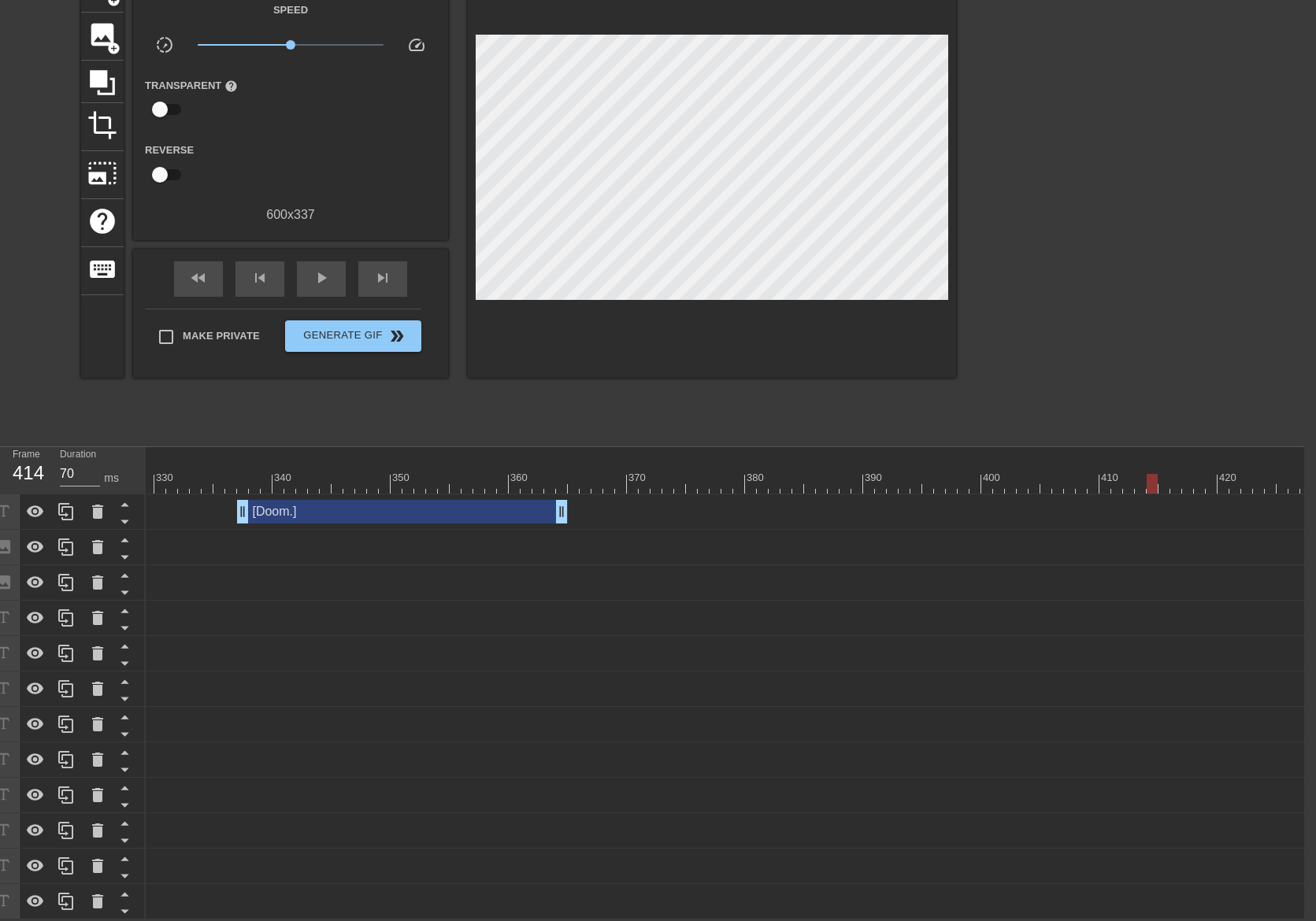
drag, startPoint x: 696, startPoint y: 450, endPoint x: 682, endPoint y: 443, distance: 15.7
click at [656, 463] on div at bounding box center [656, 472] width 12 height 20
click at [335, 279] on div "play_arrow" at bounding box center [321, 279] width 49 height 35
click at [335, 279] on div "pause" at bounding box center [321, 279] width 49 height 35
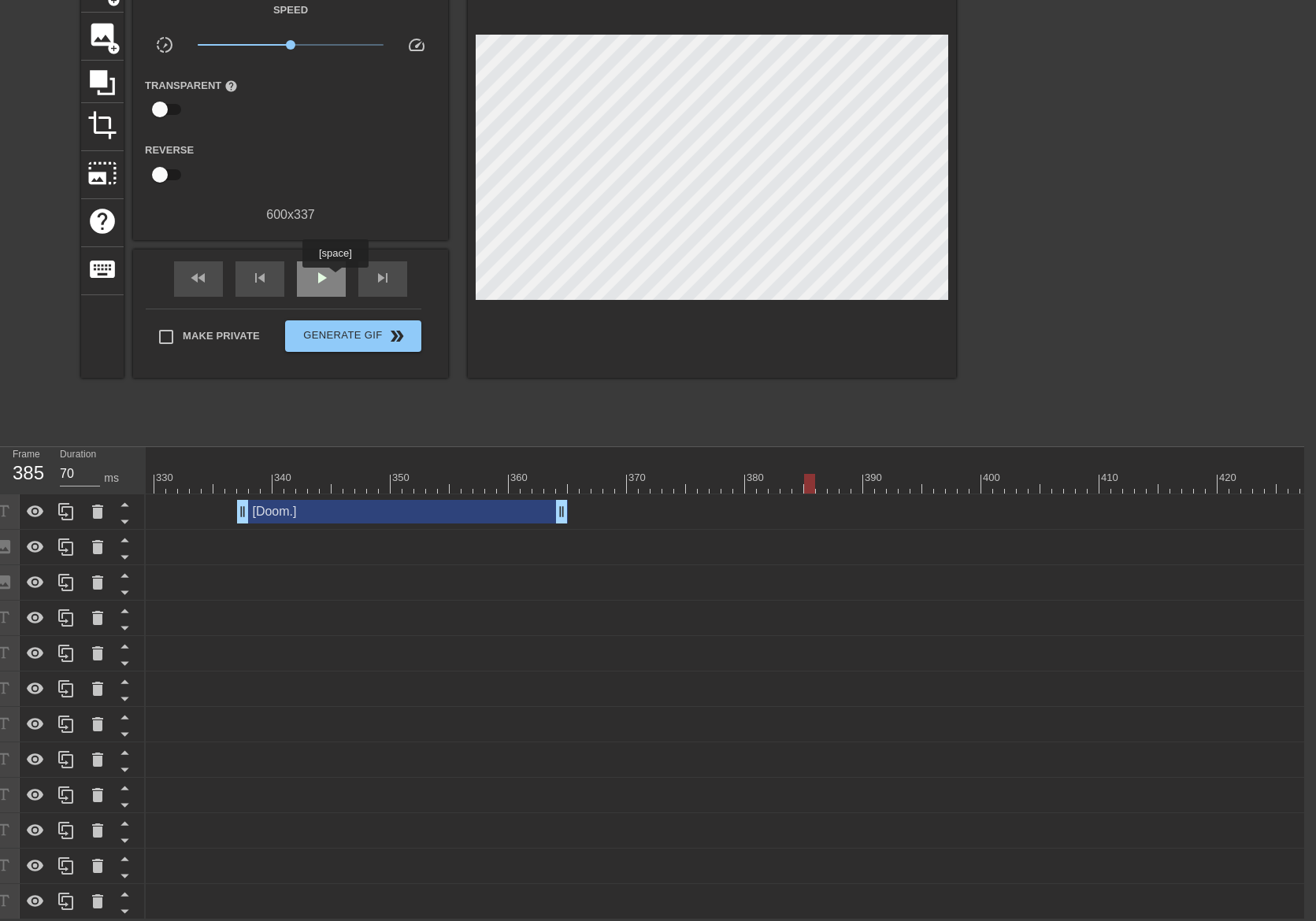
click at [335, 279] on div "play_arrow" at bounding box center [321, 279] width 49 height 35
click at [335, 279] on div "pause" at bounding box center [321, 279] width 49 height 35
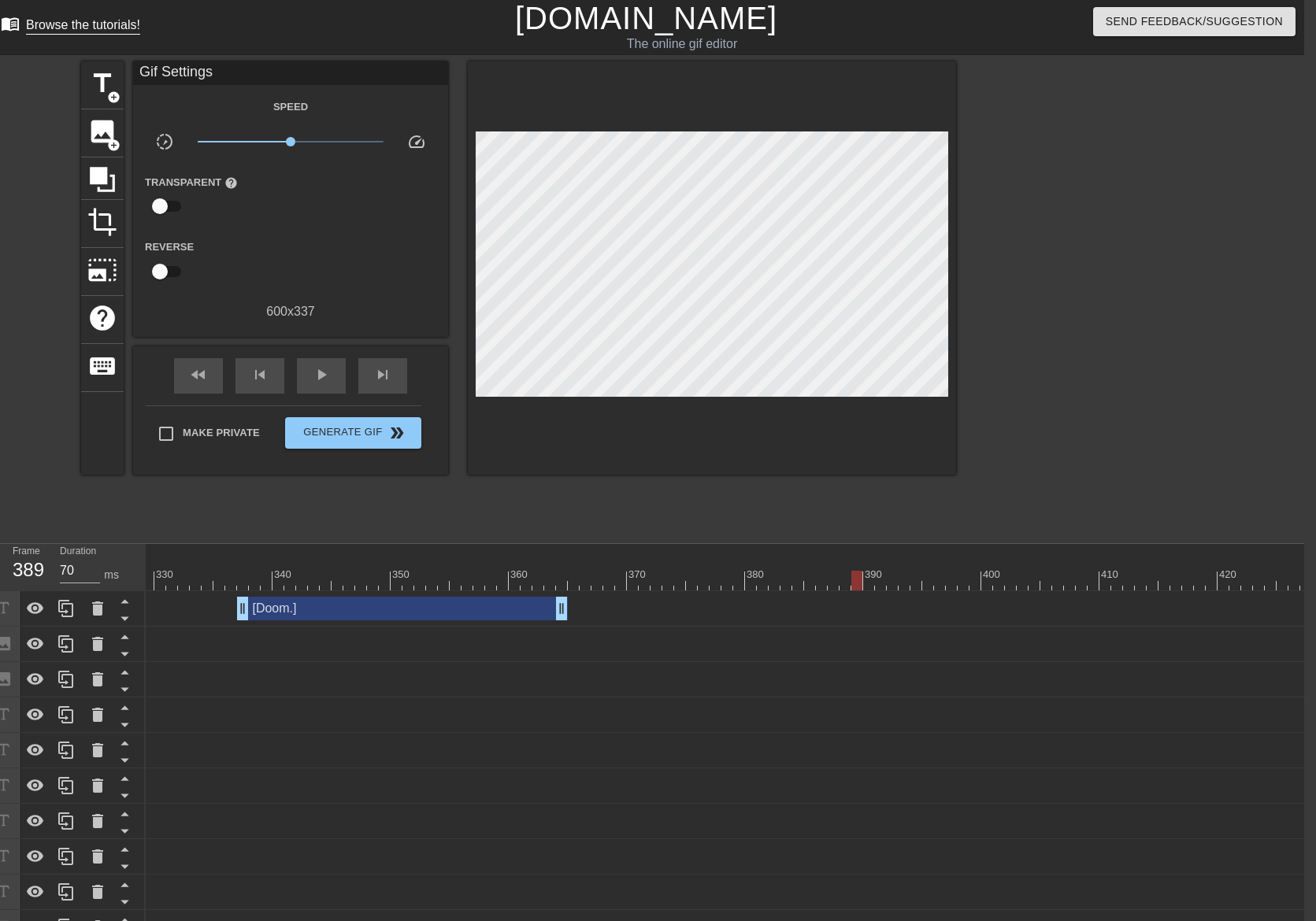
scroll to position [0, 12]
click at [112, 86] on span "title" at bounding box center [102, 85] width 30 height 30
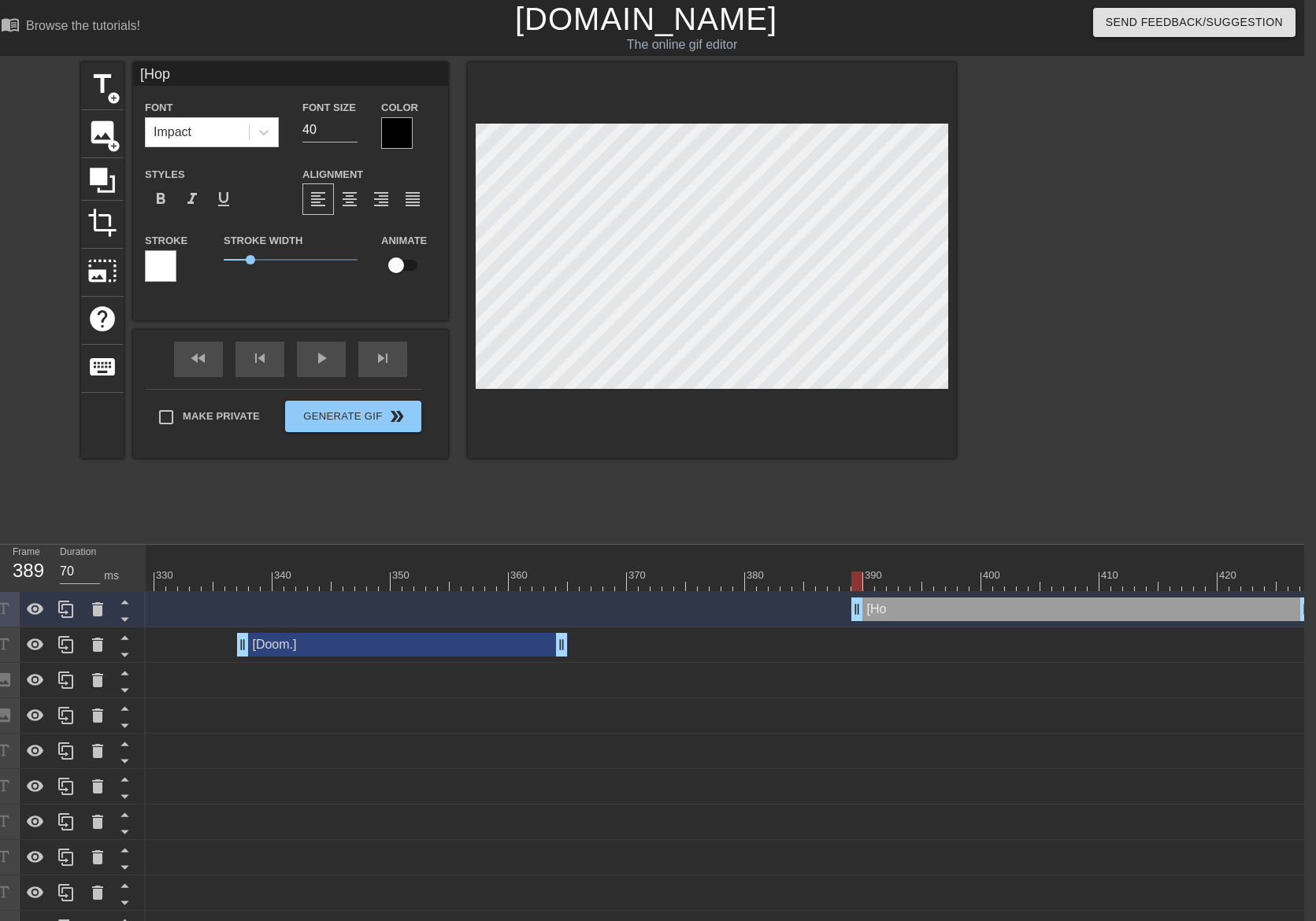
scroll to position [2, 3]
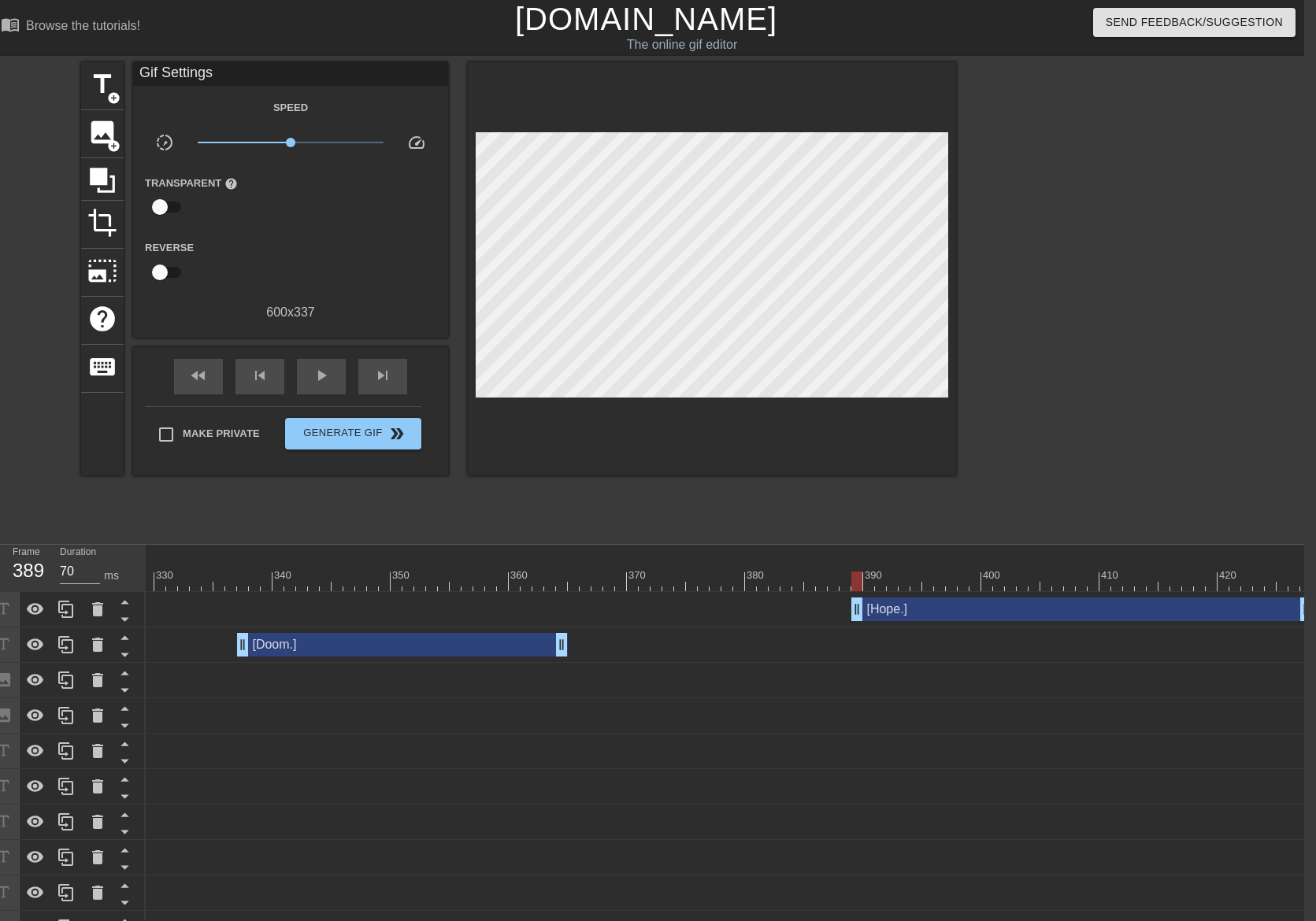
click at [659, 426] on div at bounding box center [711, 269] width 488 height 414
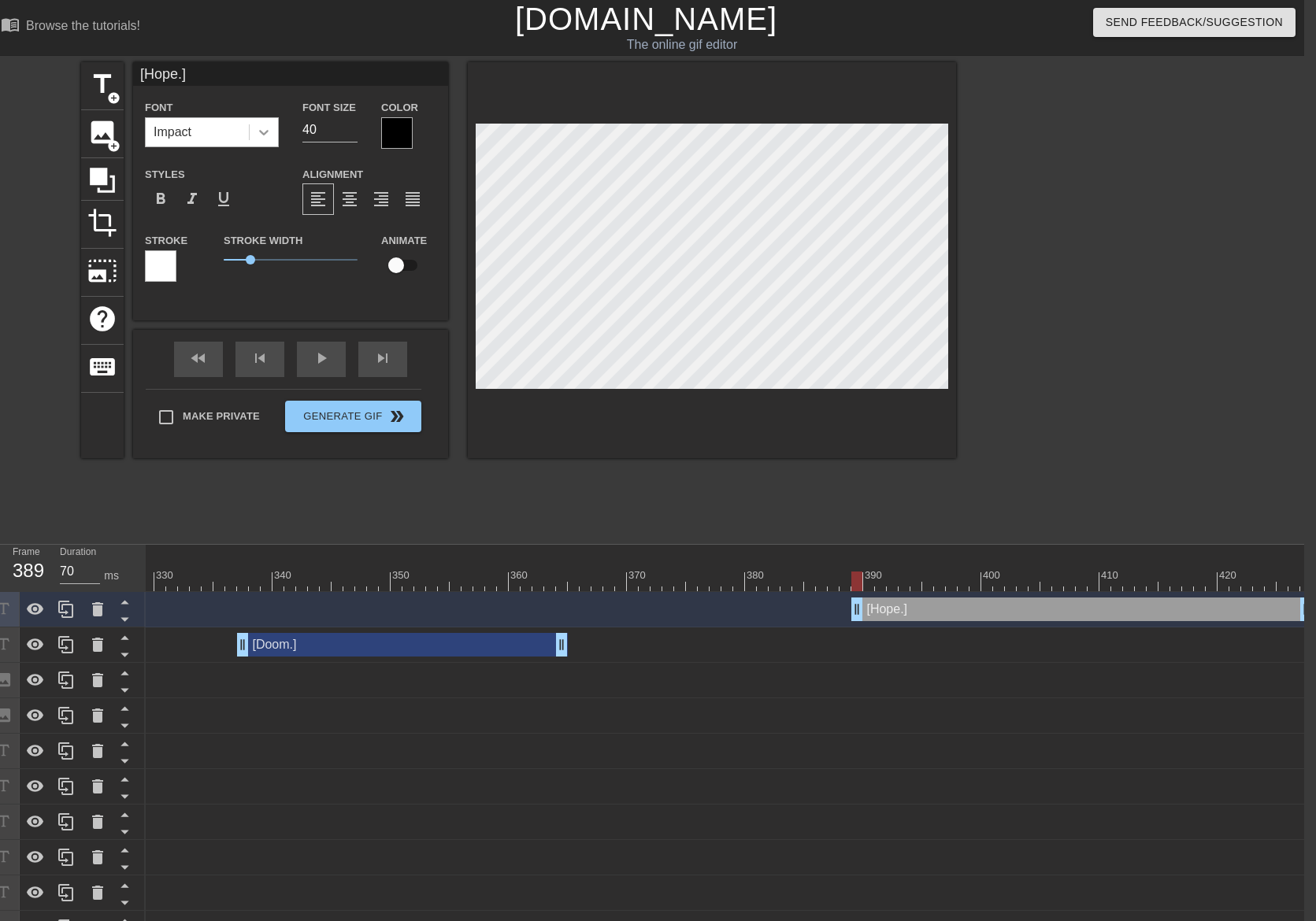
drag, startPoint x: 313, startPoint y: 134, endPoint x: 273, endPoint y: 140, distance: 40.4
click at [288, 138] on div "Font Impact Font Size 40 Color" at bounding box center [290, 123] width 315 height 51
click at [405, 136] on div at bounding box center [397, 133] width 32 height 32
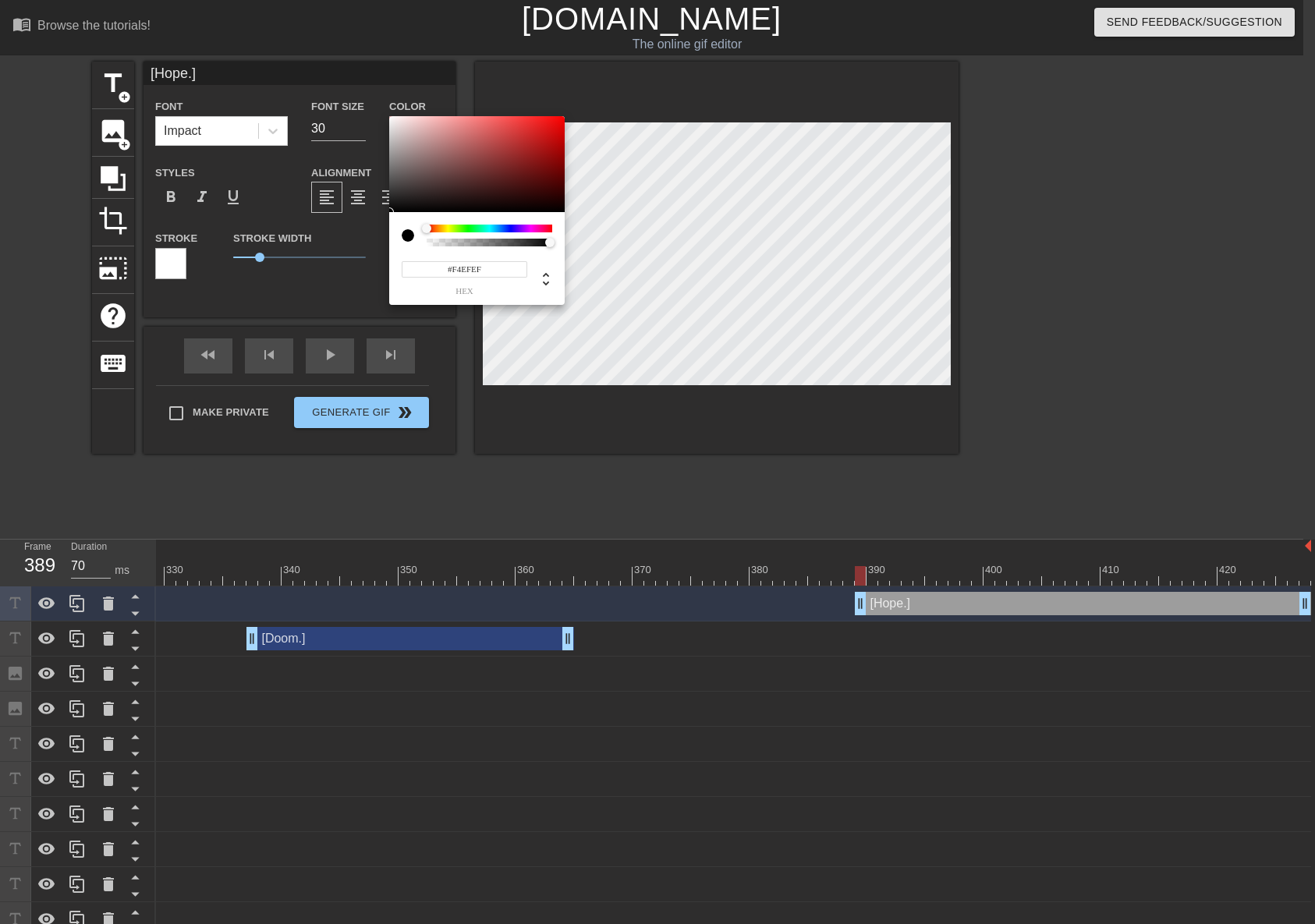
click at [392, 120] on div at bounding box center [477, 164] width 176 height 97
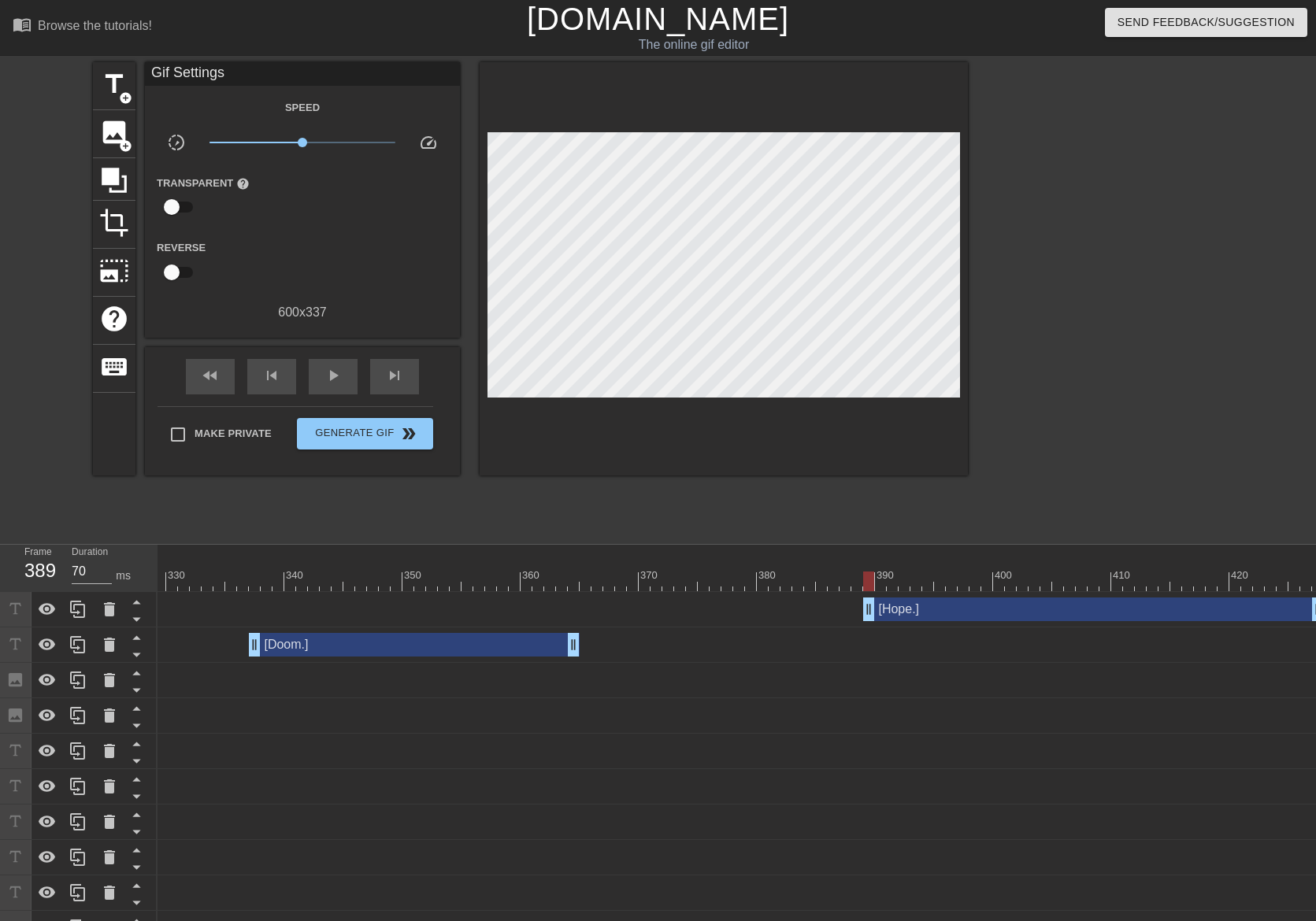
drag, startPoint x: 626, startPoint y: 408, endPoint x: 638, endPoint y: 403, distance: 13.0
click at [706, 390] on div at bounding box center [723, 269] width 488 height 414
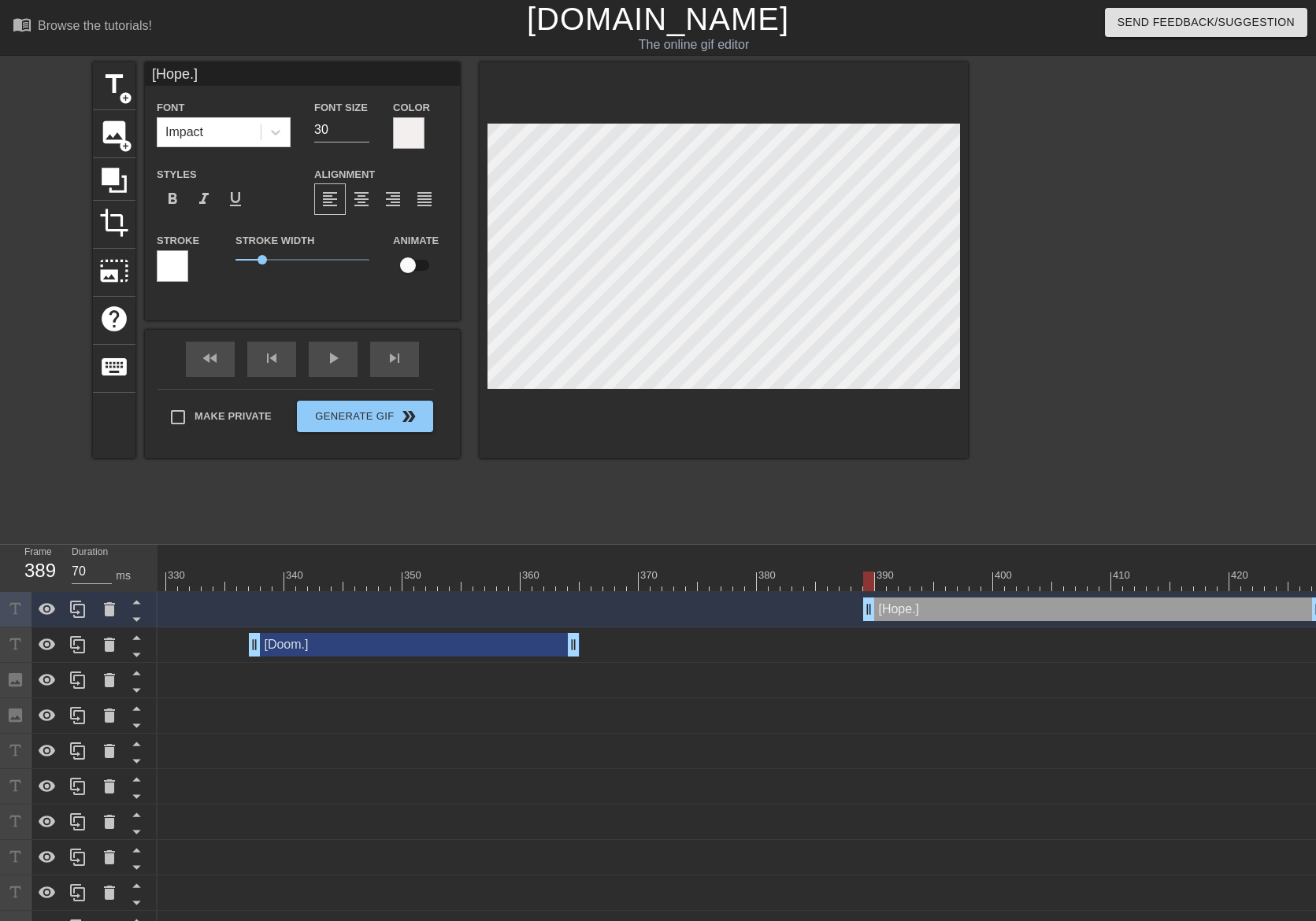
click at [183, 267] on div at bounding box center [173, 266] width 32 height 32
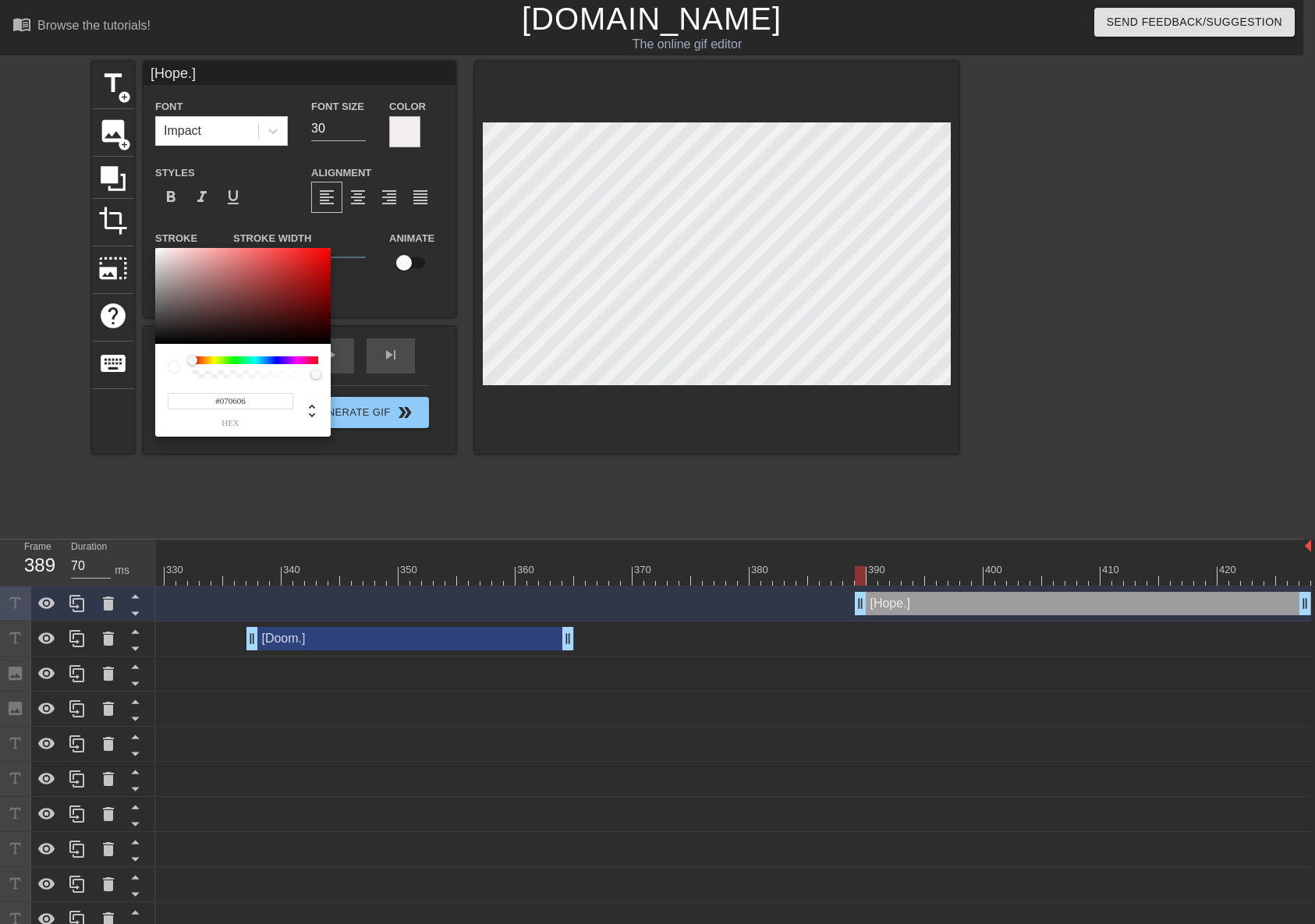
click at [161, 341] on div at bounding box center [243, 295] width 176 height 97
click at [158, 341] on div at bounding box center [243, 295] width 176 height 97
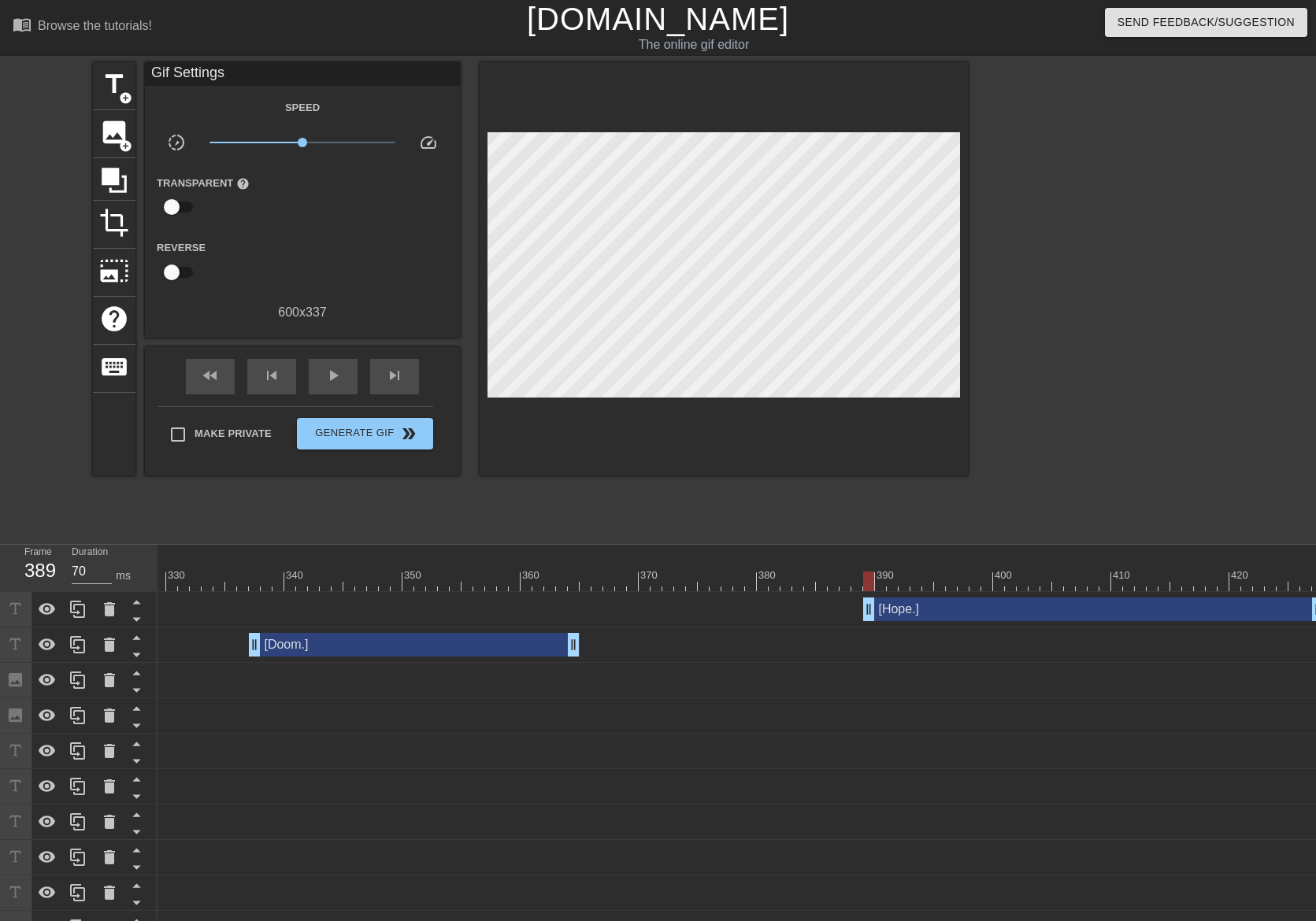
drag, startPoint x: 1287, startPoint y: 924, endPoint x: 1309, endPoint y: 927, distance: 22.2
click at [1309, 927] on html "menu_book Browse the tutorials! [DOMAIN_NAME] The online gif editor Send Feedba…" at bounding box center [658, 526] width 1316 height 1053
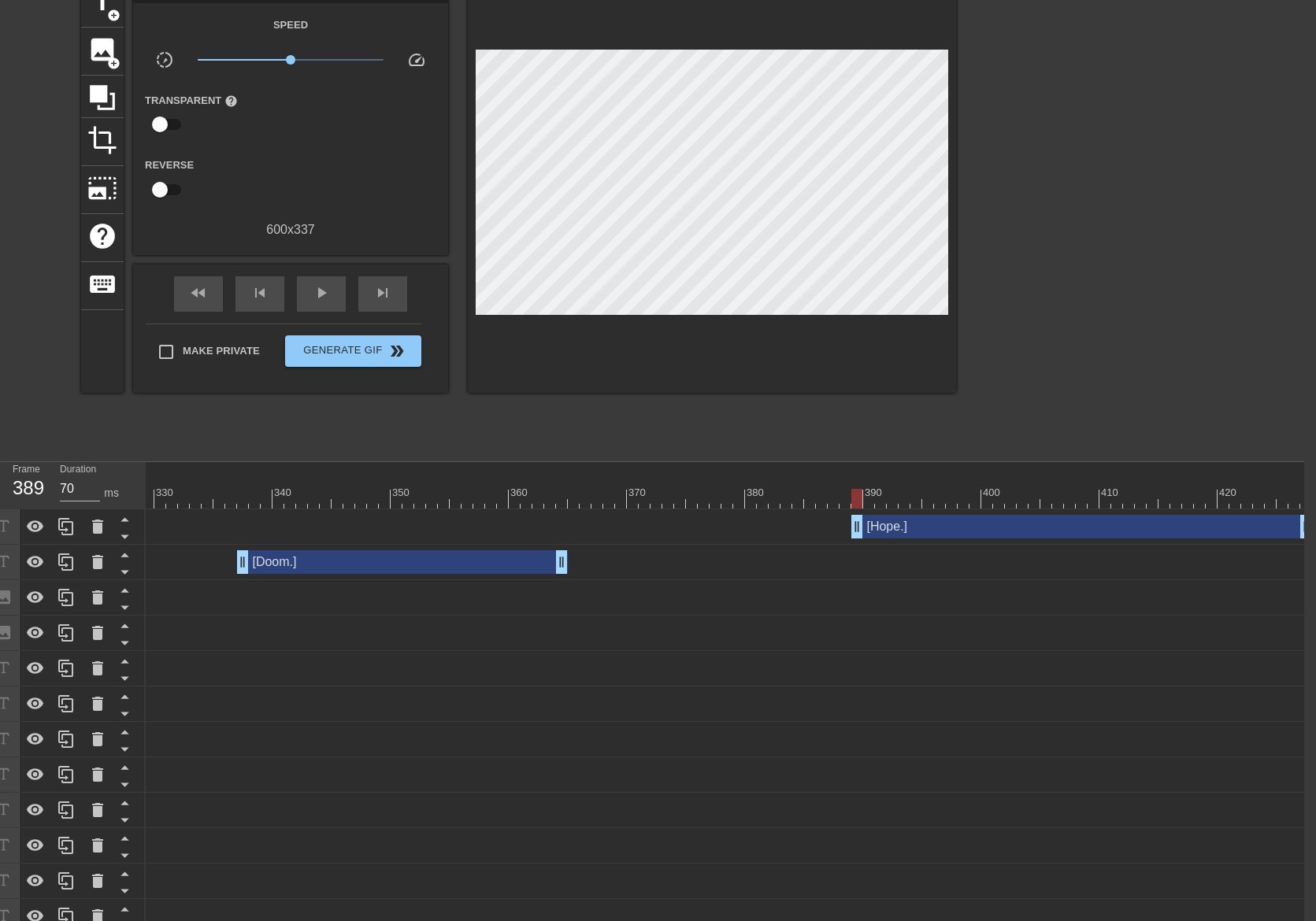
scroll to position [143, 12]
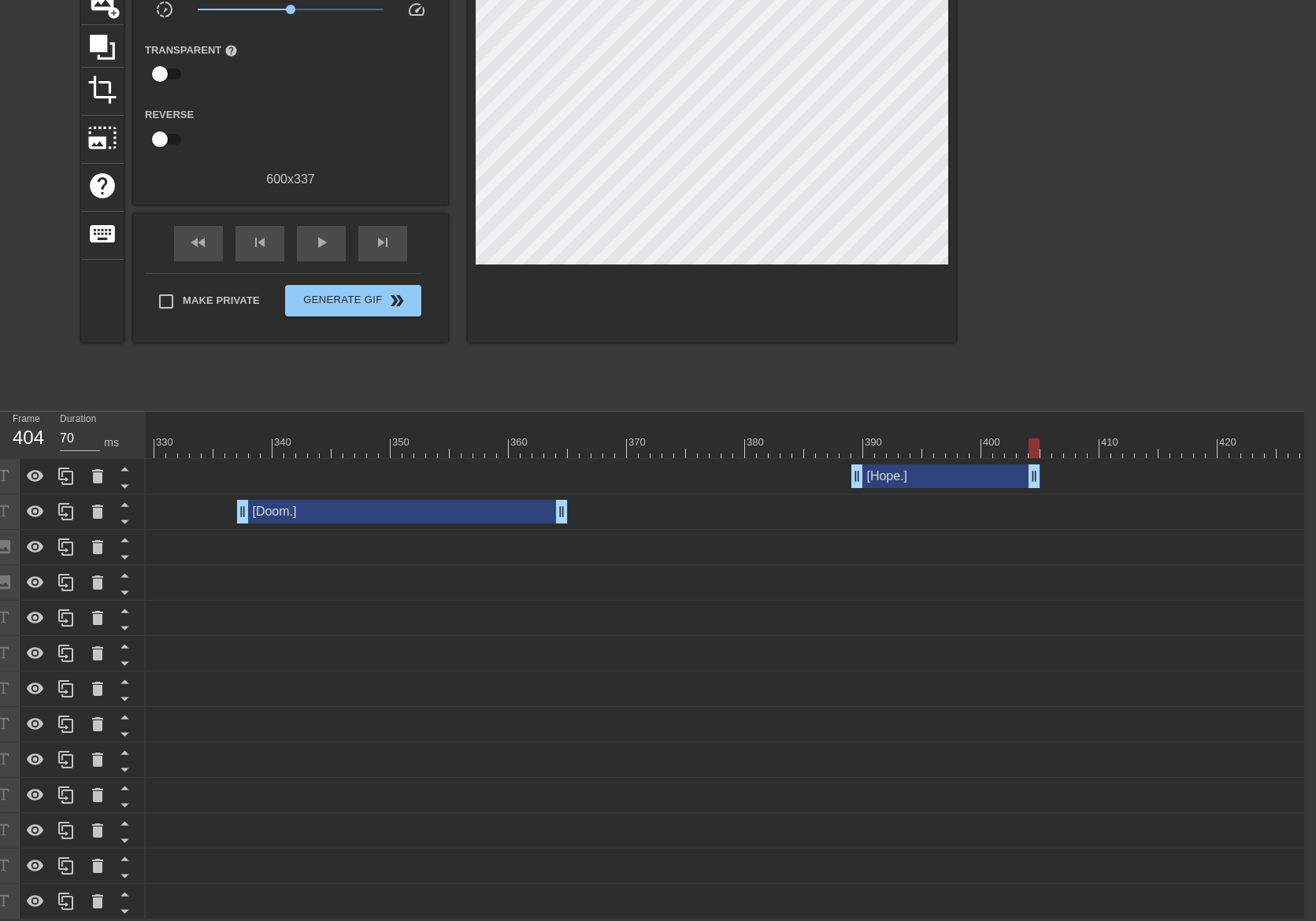
drag, startPoint x: 1301, startPoint y: 475, endPoint x: 1030, endPoint y: 464, distance: 271.2
click at [472, 428] on div at bounding box center [467, 437] width 12 height 20
click at [315, 237] on span "play_arrow" at bounding box center [322, 243] width 19 height 19
click at [315, 237] on span "pause" at bounding box center [322, 243] width 19 height 19
drag, startPoint x: 855, startPoint y: 473, endPoint x: 794, endPoint y: 469, distance: 61.1
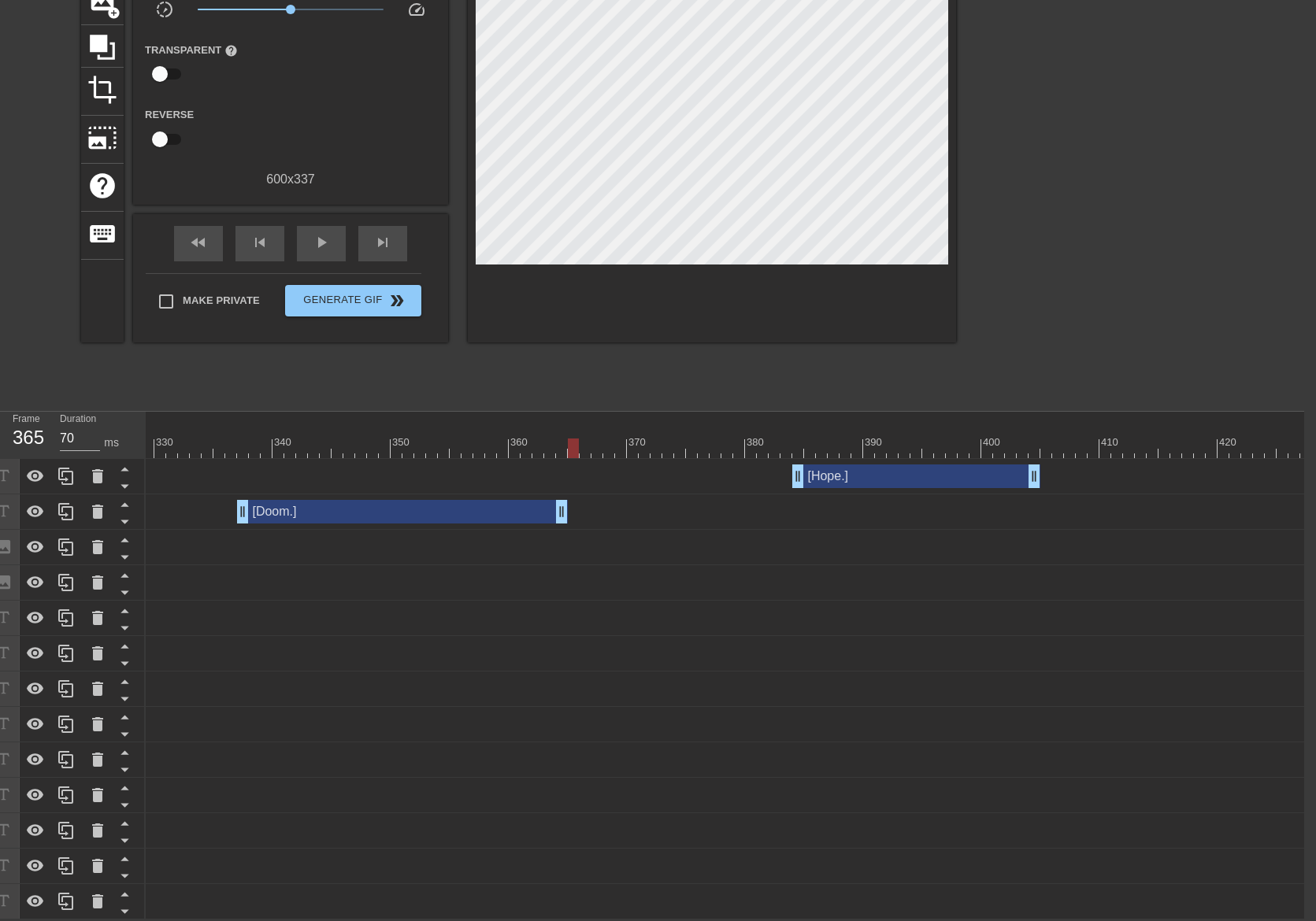
click at [331, 240] on div "play_arrow" at bounding box center [321, 243] width 49 height 35
click at [331, 240] on div "pause" at bounding box center [321, 243] width 49 height 35
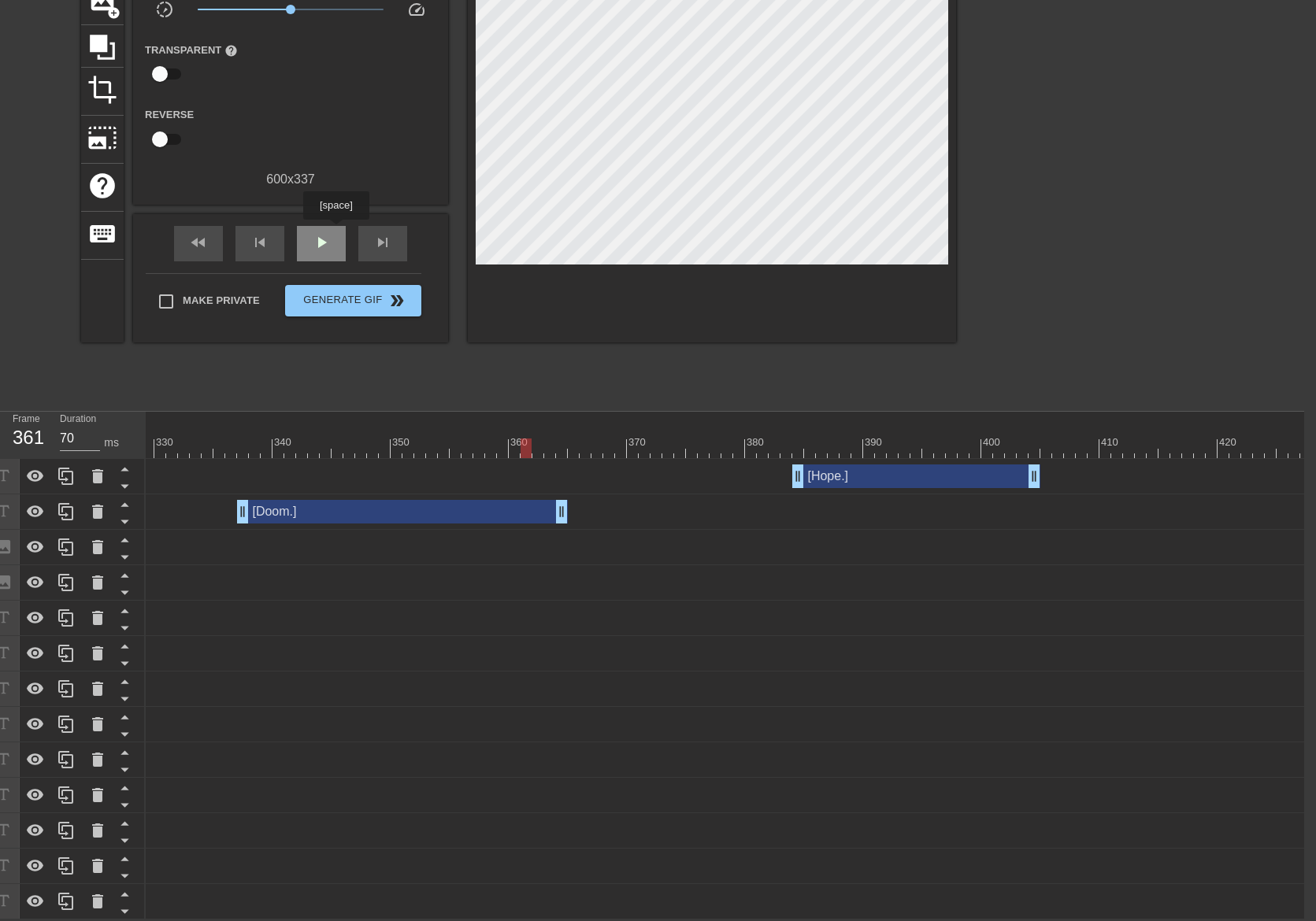
click at [336, 230] on div "play_arrow" at bounding box center [321, 243] width 49 height 35
drag, startPoint x: 336, startPoint y: 230, endPoint x: 337, endPoint y: 240, distance: 10.0
click at [337, 240] on div "pause" at bounding box center [321, 243] width 49 height 35
drag, startPoint x: 735, startPoint y: 467, endPoint x: 725, endPoint y: 464, distance: 10.4
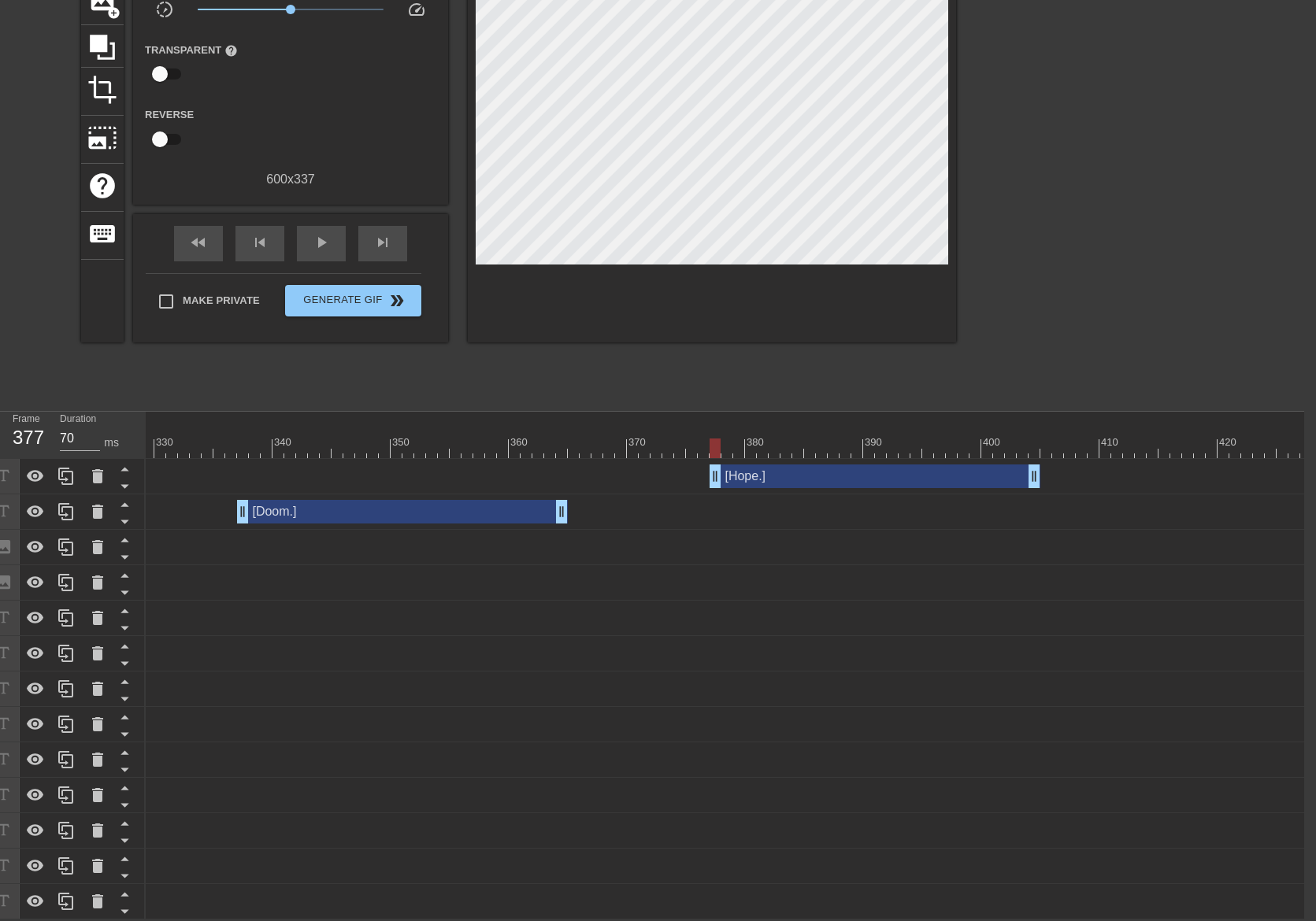
drag, startPoint x: 802, startPoint y: 468, endPoint x: 724, endPoint y: 462, distance: 78.2
drag, startPoint x: 1033, startPoint y: 476, endPoint x: 869, endPoint y: 467, distance: 164.2
click at [338, 240] on div "play_arrow" at bounding box center [321, 243] width 49 height 35
click at [338, 240] on div "pause" at bounding box center [321, 243] width 49 height 35
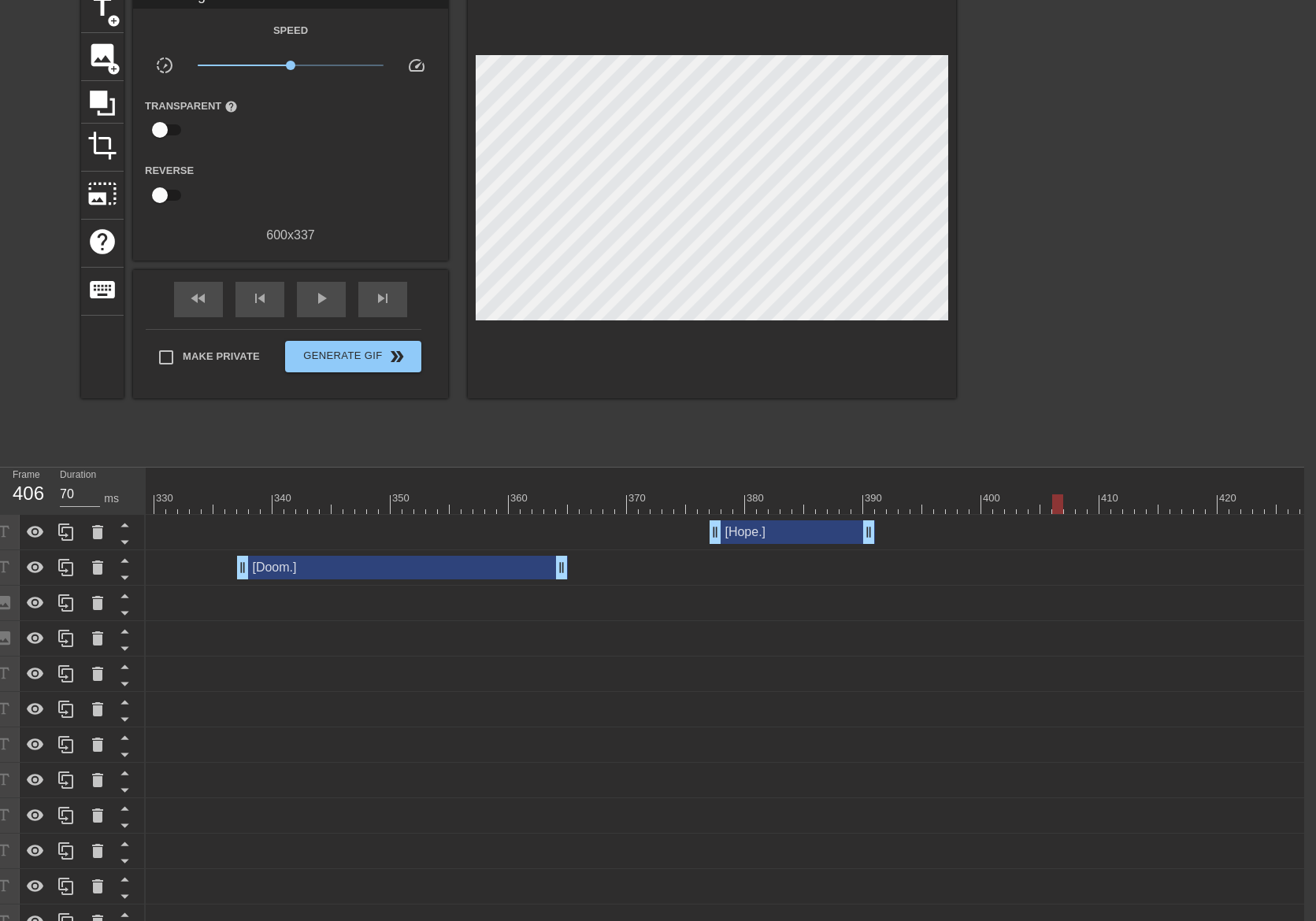
scroll to position [0, 12]
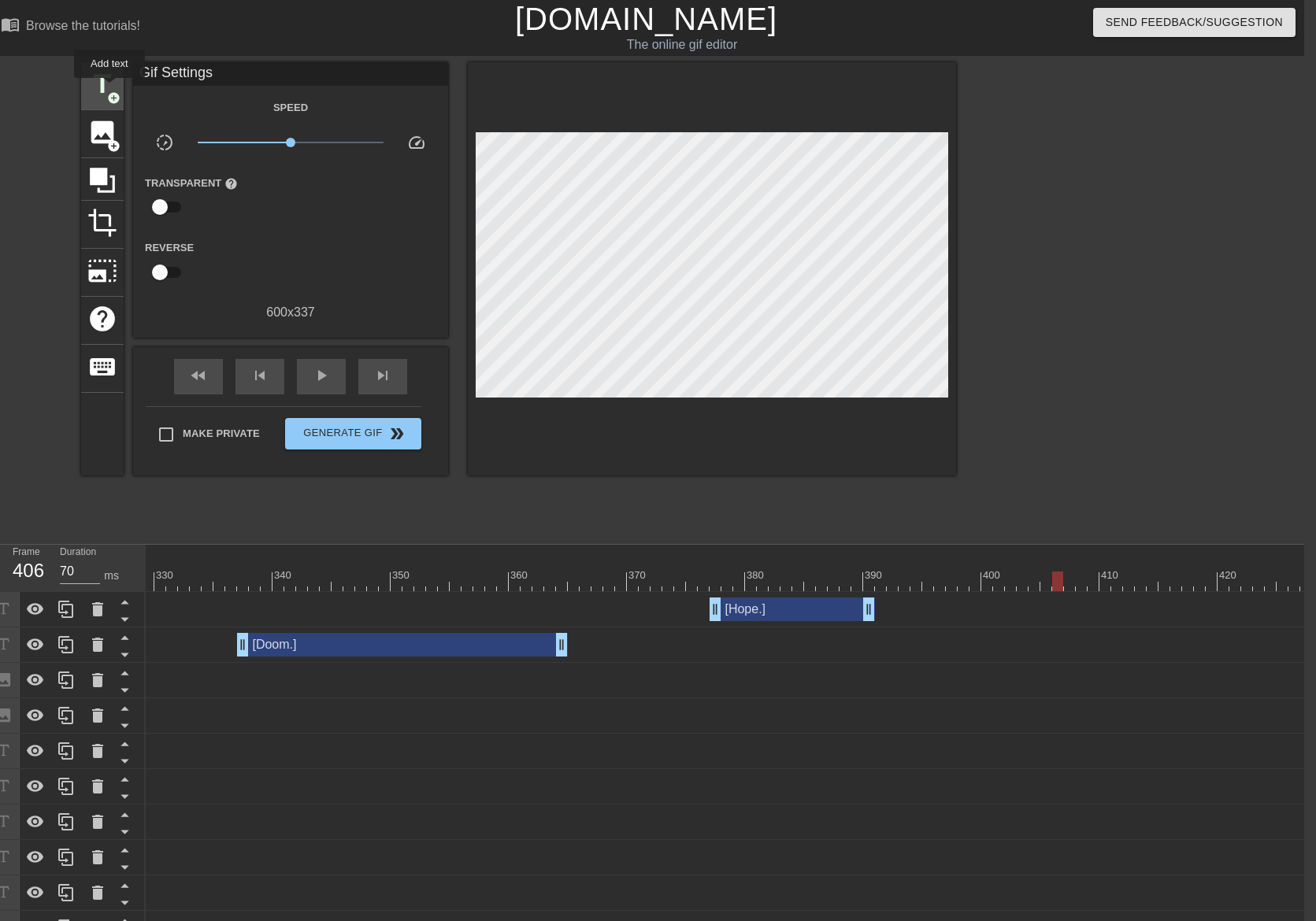
click at [110, 89] on span "title" at bounding box center [102, 85] width 30 height 30
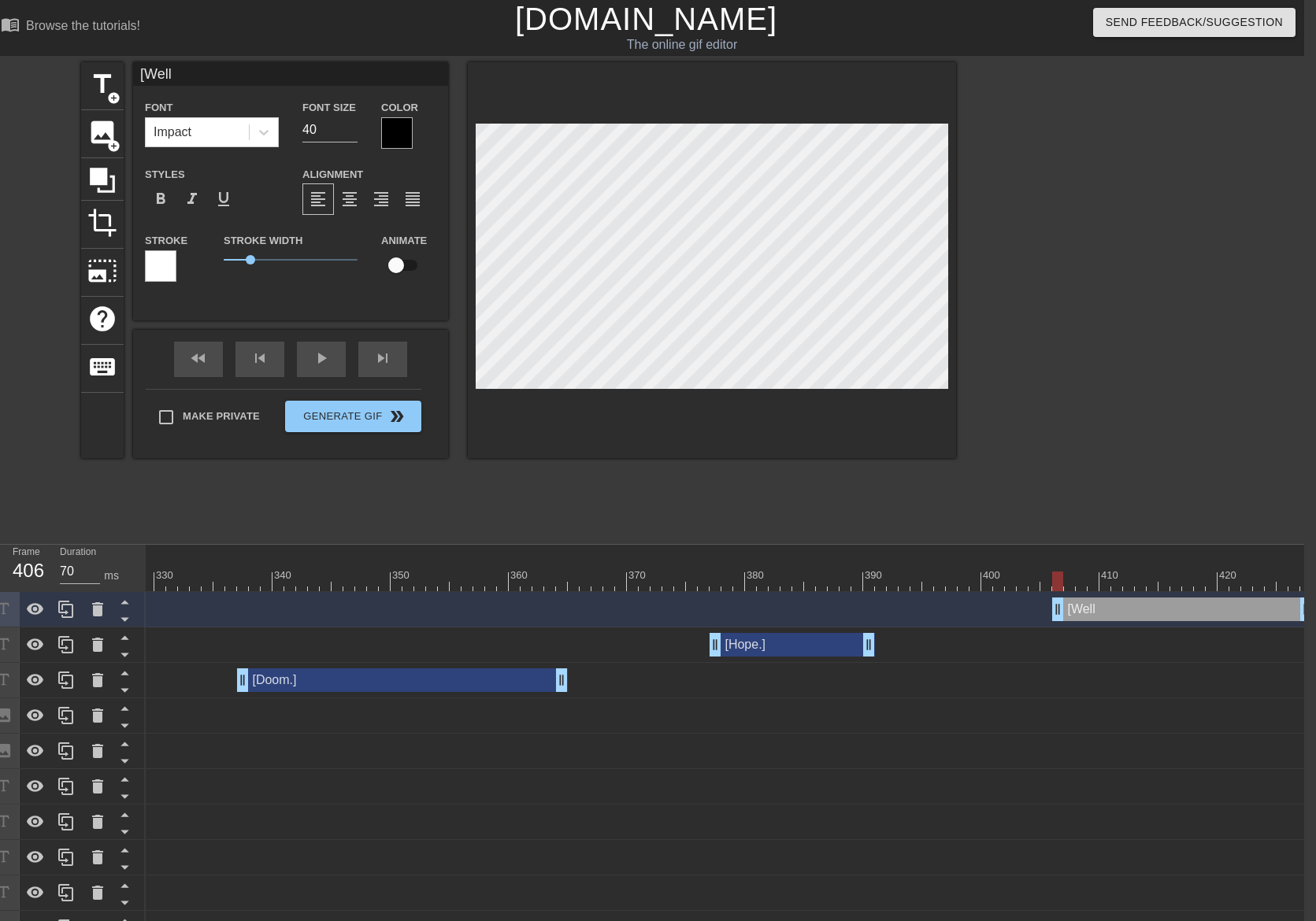
scroll to position [2, 3]
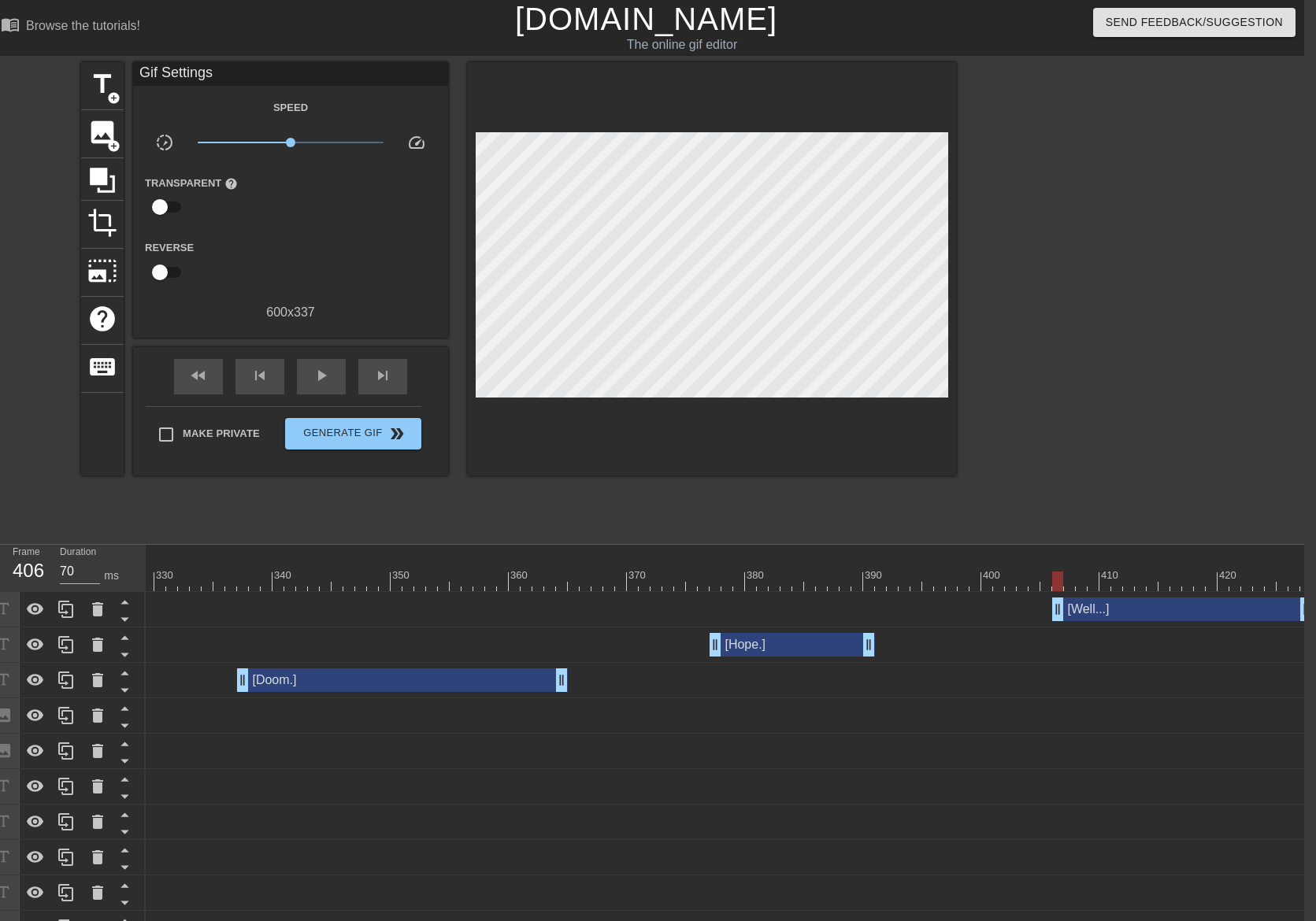
click at [677, 409] on div at bounding box center [711, 269] width 488 height 414
click at [690, 394] on div at bounding box center [711, 269] width 488 height 414
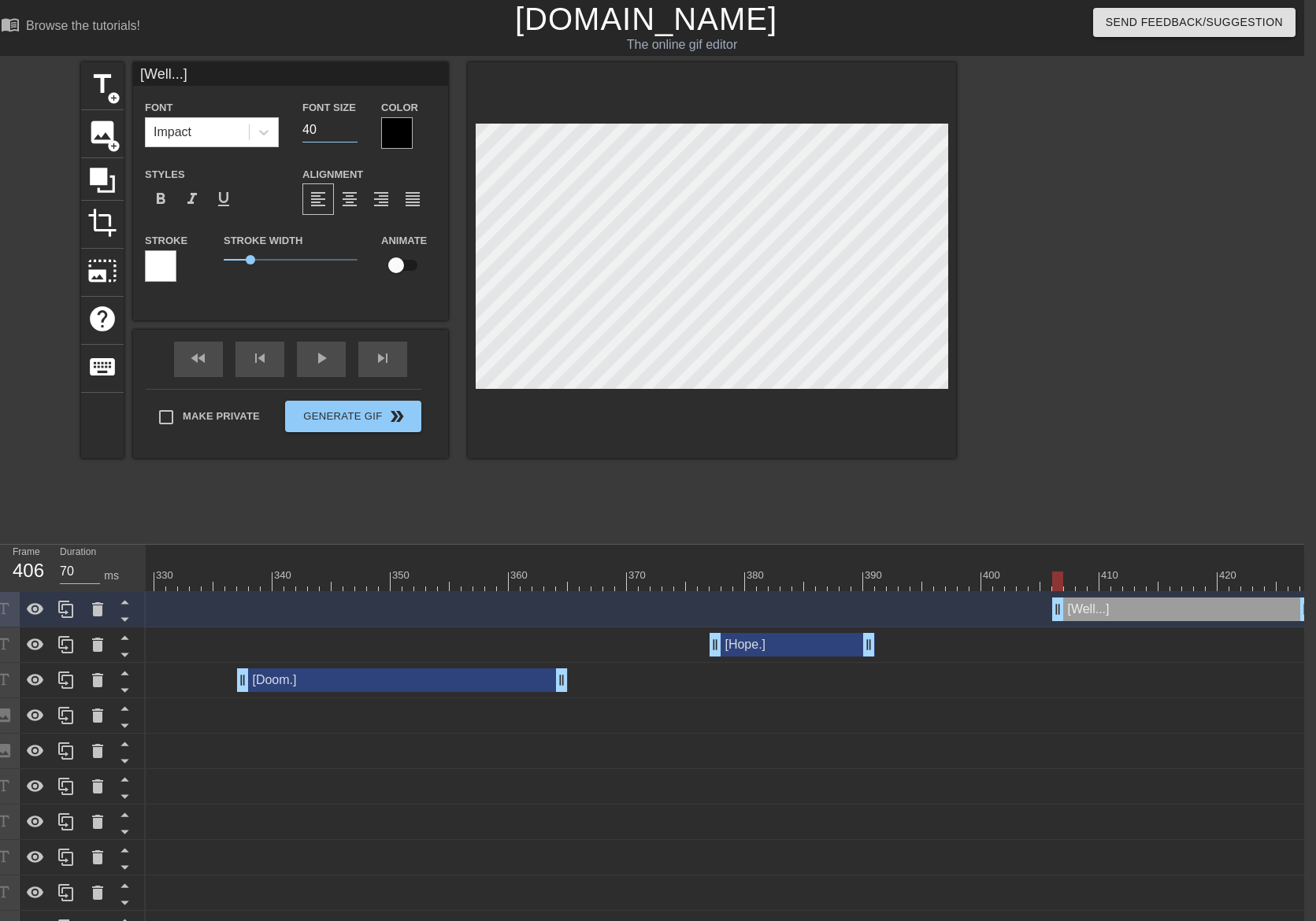
click at [301, 131] on div "Font Size 40" at bounding box center [330, 123] width 79 height 51
click at [397, 144] on div at bounding box center [397, 133] width 32 height 32
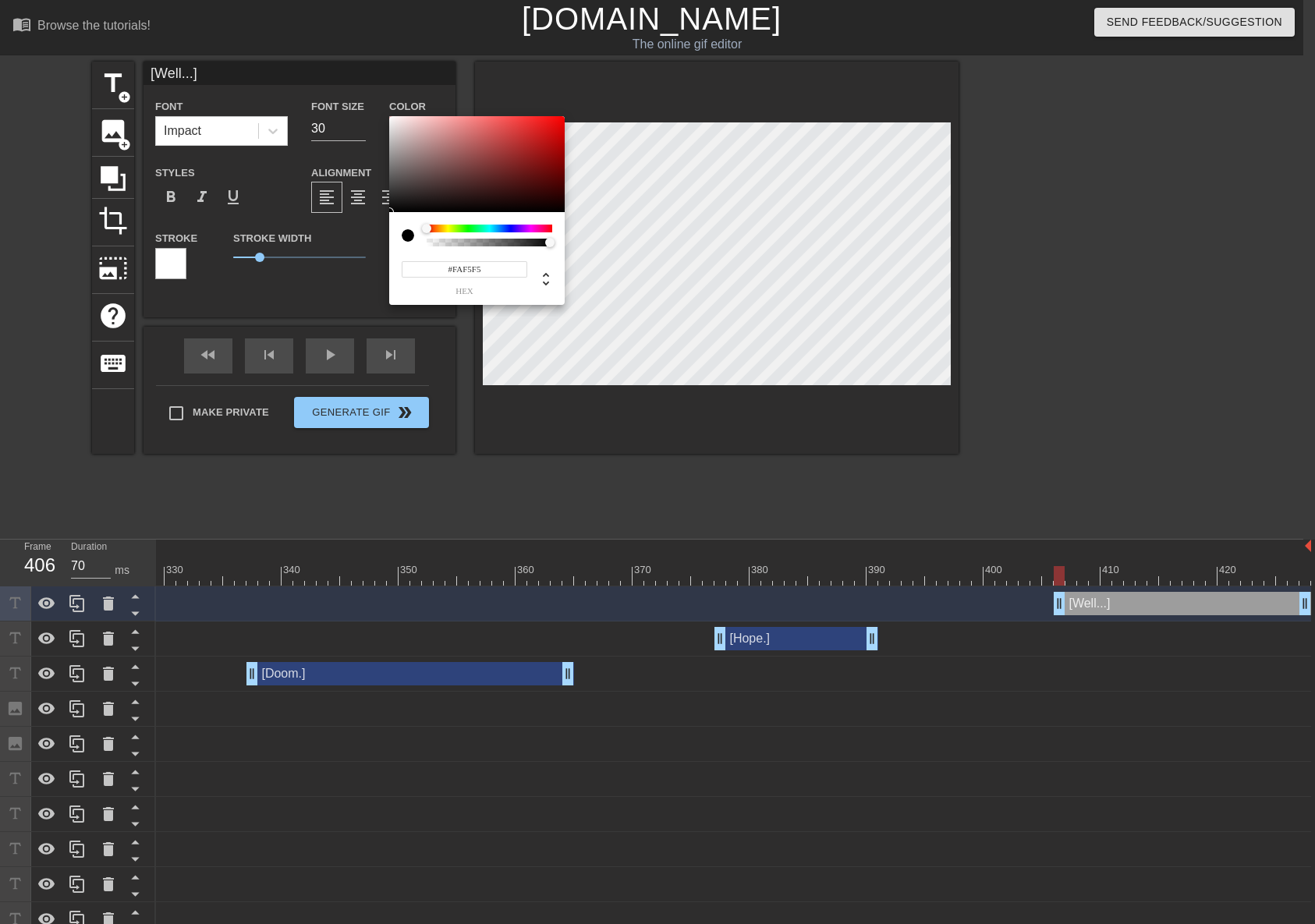
click at [392, 118] on div at bounding box center [477, 164] width 176 height 97
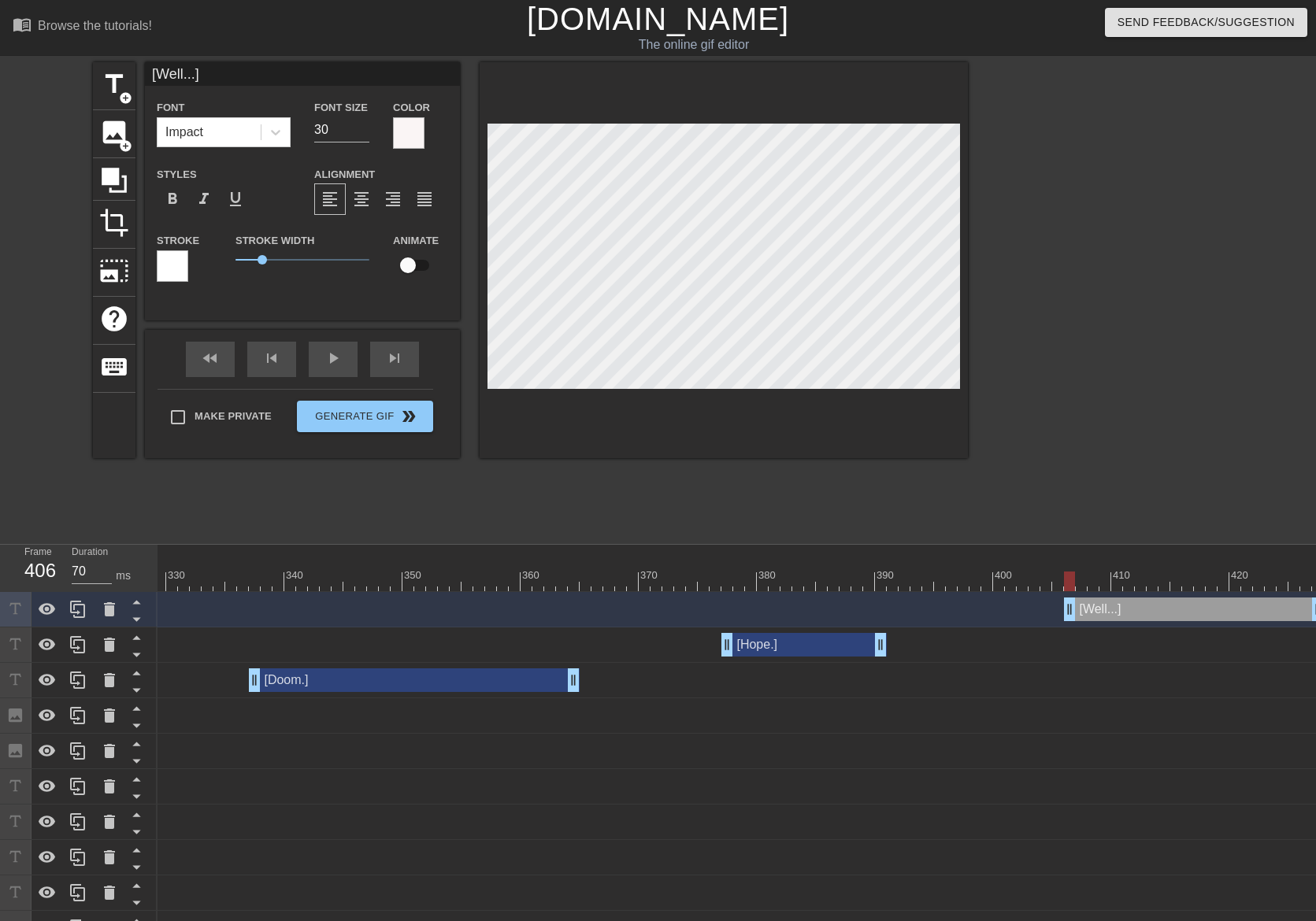
click at [183, 274] on div at bounding box center [173, 266] width 32 height 32
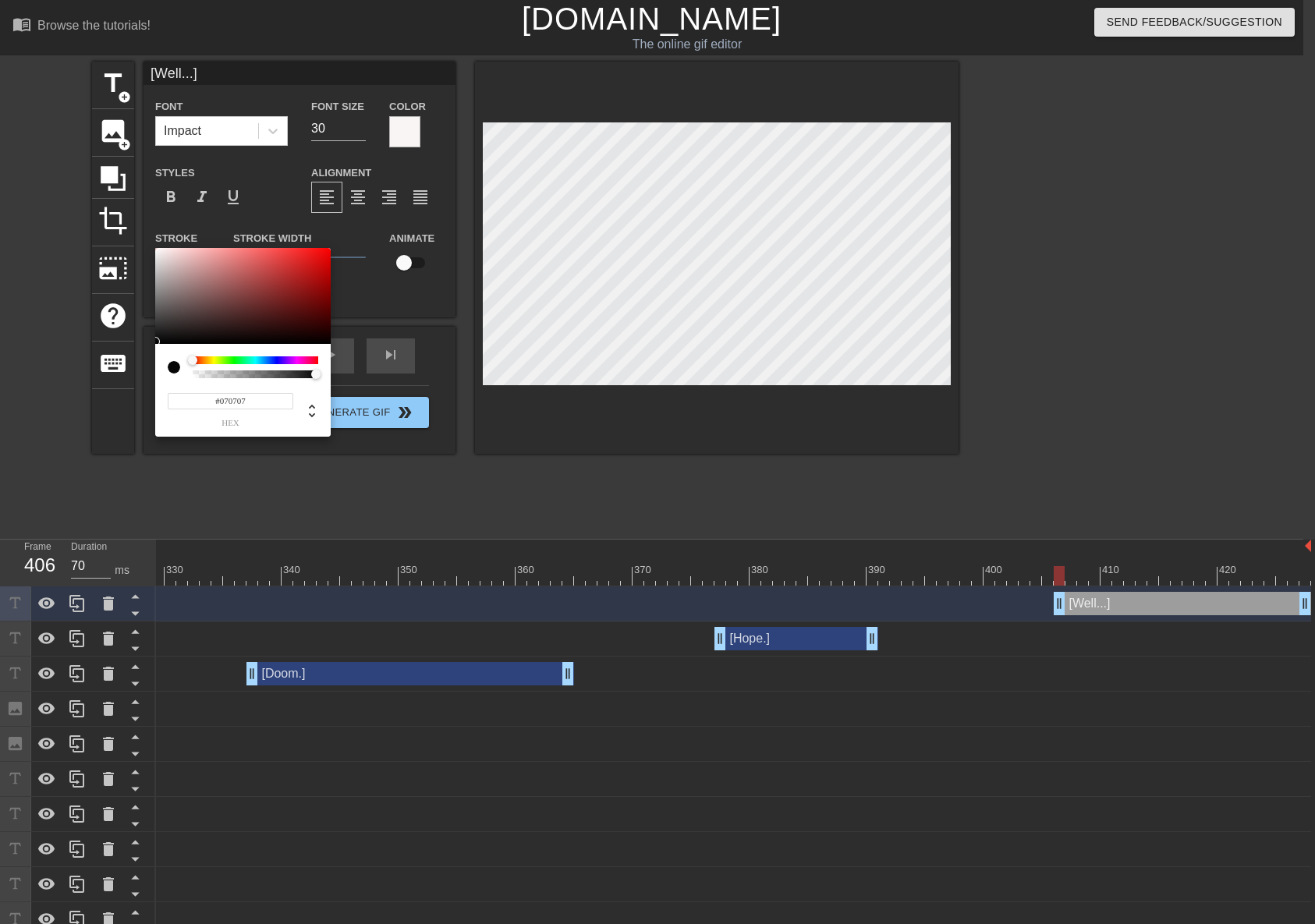
click at [157, 341] on div at bounding box center [243, 295] width 176 height 97
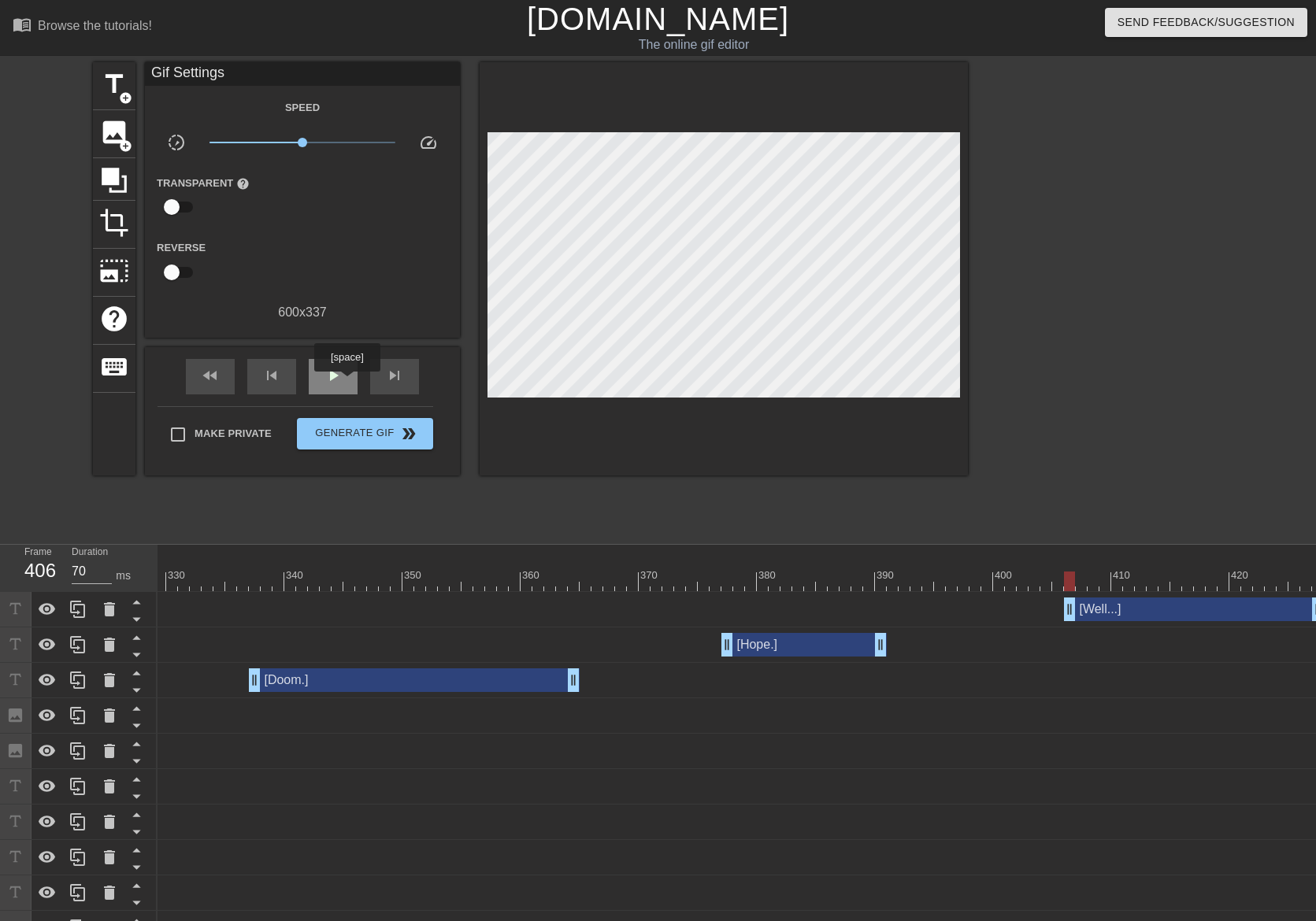
click at [347, 383] on div "play_arrow" at bounding box center [333, 376] width 49 height 35
click at [347, 383] on div "pause" at bounding box center [333, 376] width 49 height 35
click at [347, 383] on div "play_arrow" at bounding box center [333, 376] width 49 height 35
click at [347, 383] on div "pause" at bounding box center [333, 376] width 49 height 35
click at [347, 383] on div "play_arrow" at bounding box center [333, 376] width 49 height 35
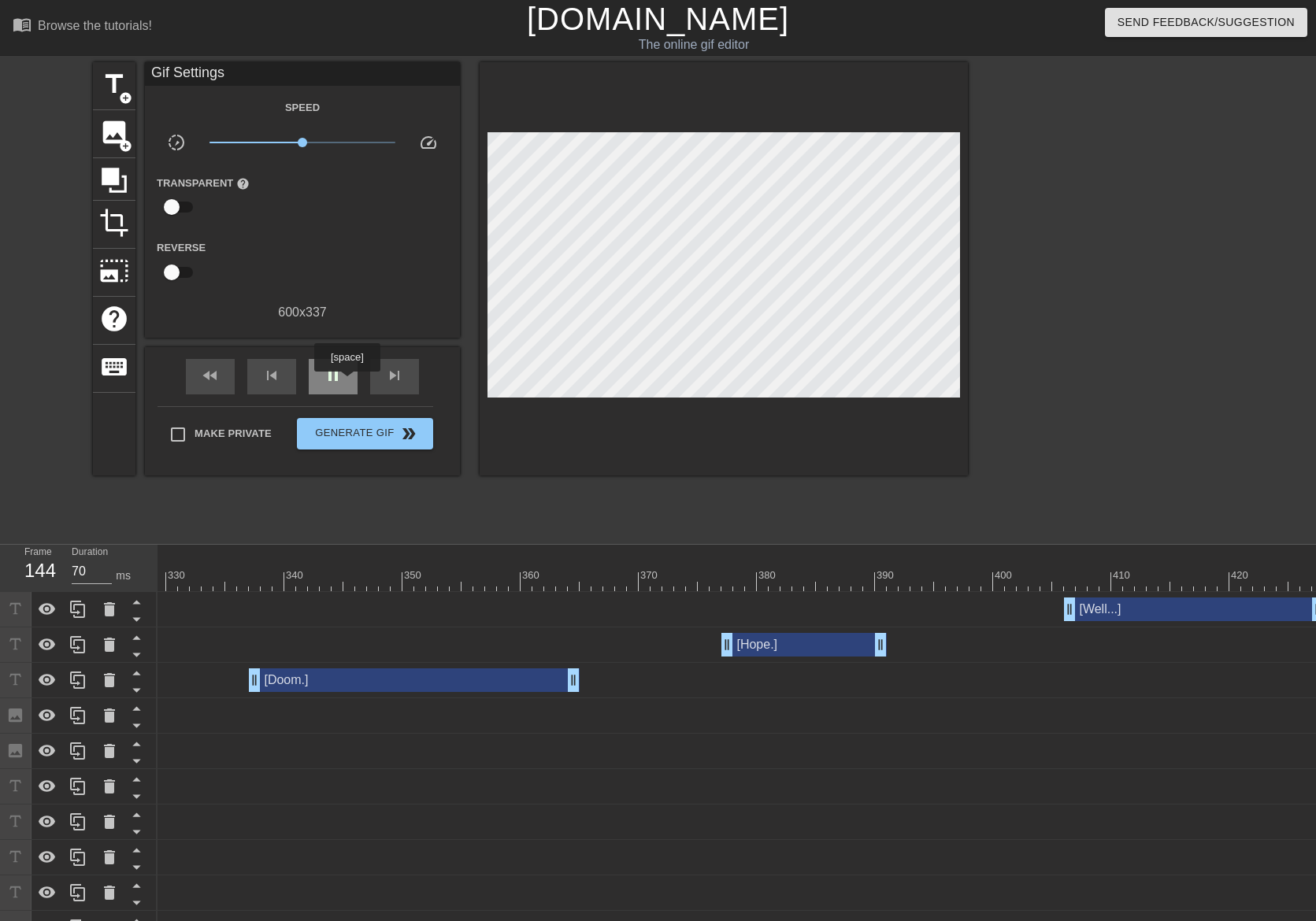
click at [347, 383] on div "pause" at bounding box center [333, 376] width 49 height 35
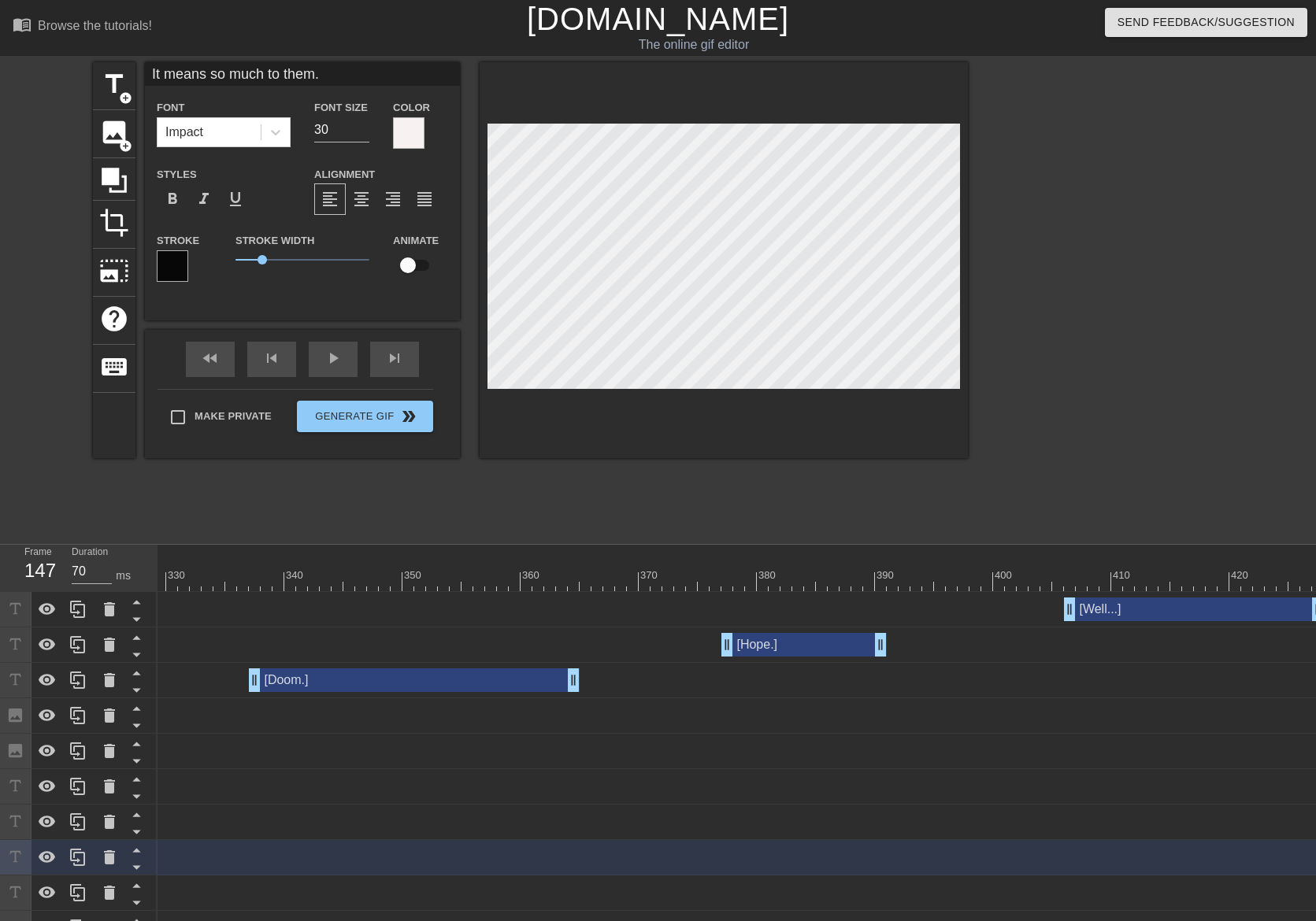
click at [749, 392] on div at bounding box center [723, 260] width 488 height 396
click at [209, 201] on span "format_italic" at bounding box center [204, 199] width 19 height 19
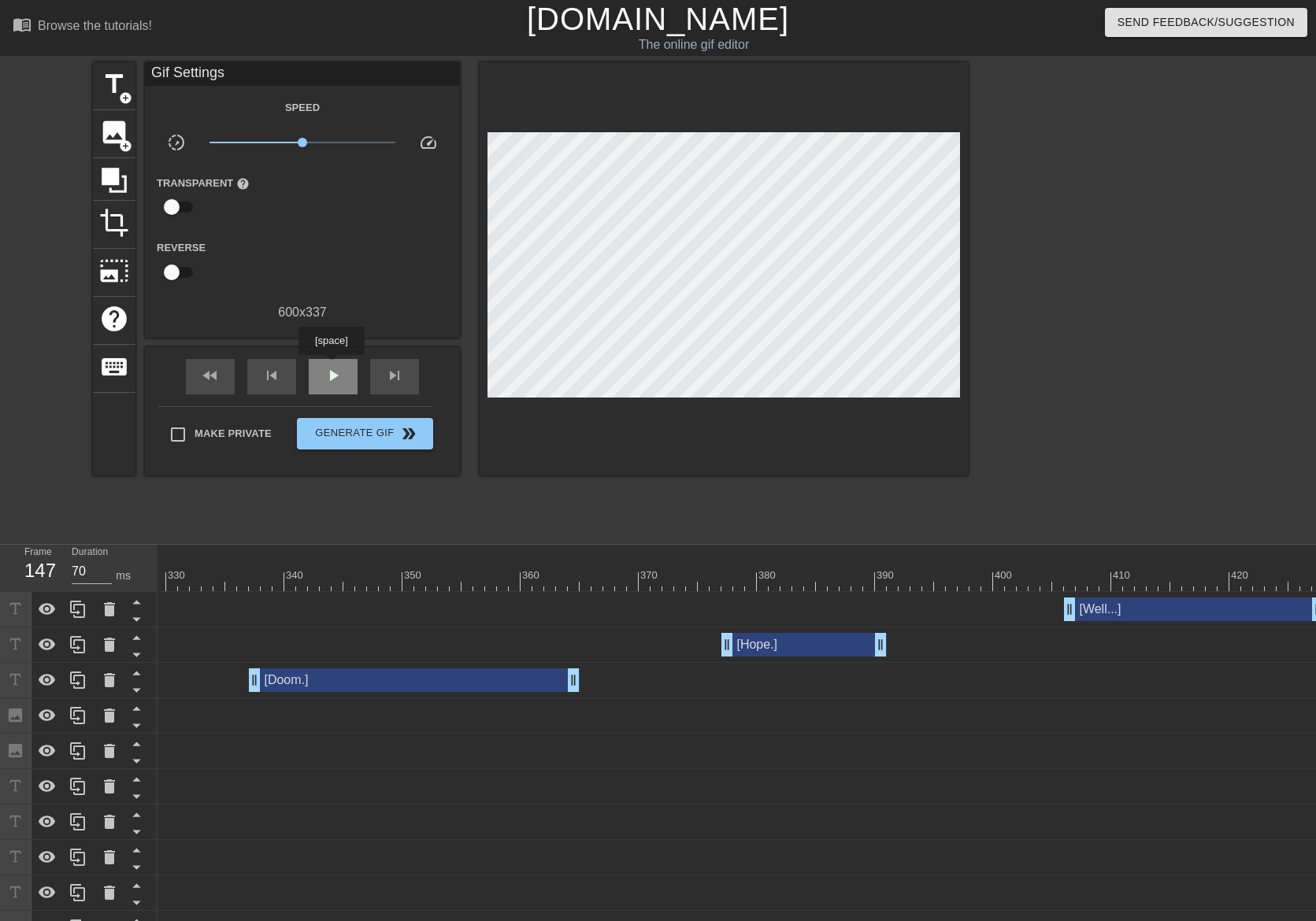
click at [333, 368] on span "play_arrow" at bounding box center [333, 375] width 19 height 19
click at [333, 368] on span "pause" at bounding box center [333, 375] width 19 height 19
click at [333, 368] on span "play_arrow" at bounding box center [333, 375] width 19 height 19
click at [333, 368] on span "pause" at bounding box center [333, 375] width 19 height 19
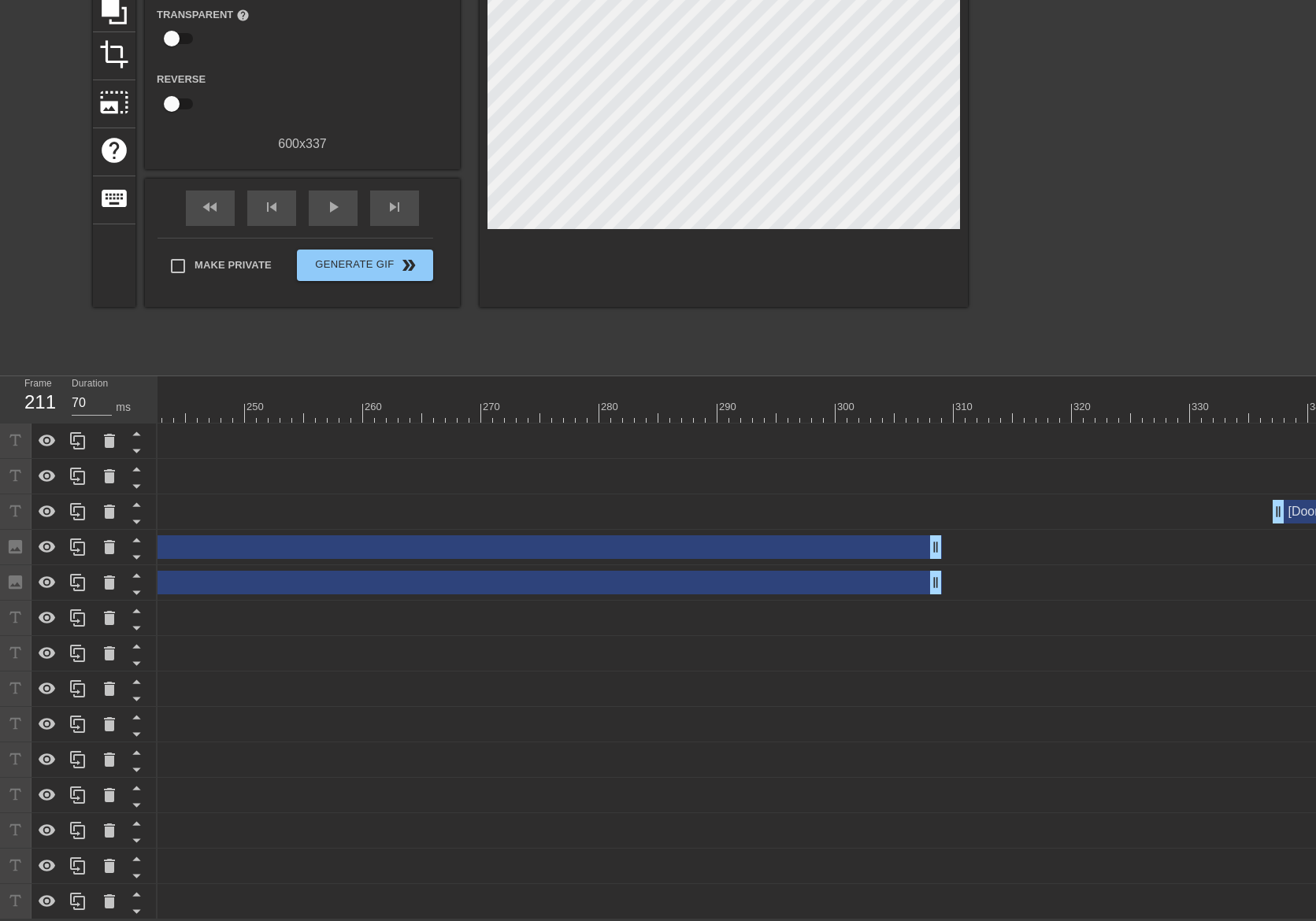
scroll to position [0, 1830]
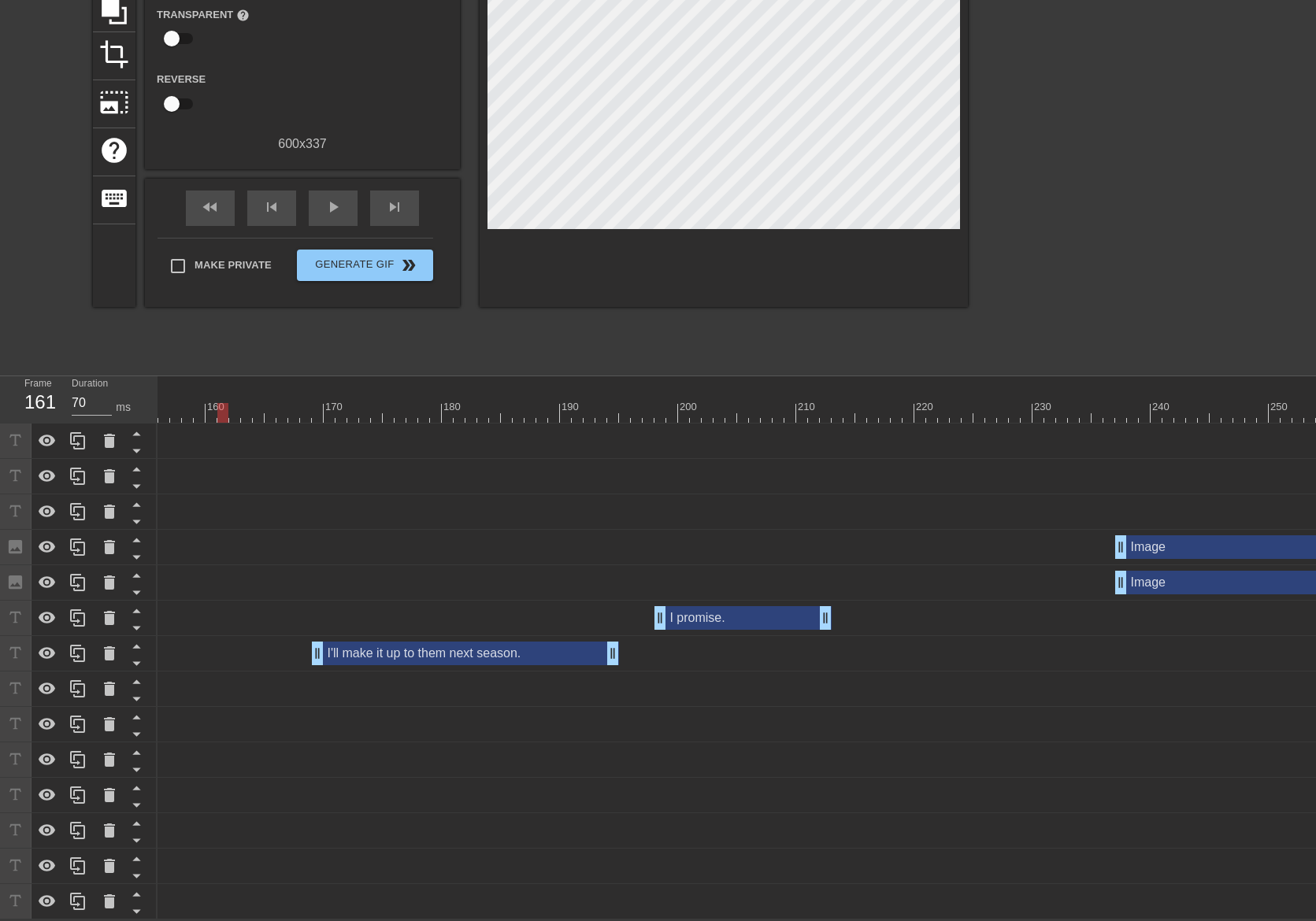
click at [226, 403] on div at bounding box center [849, 413] width 5044 height 20
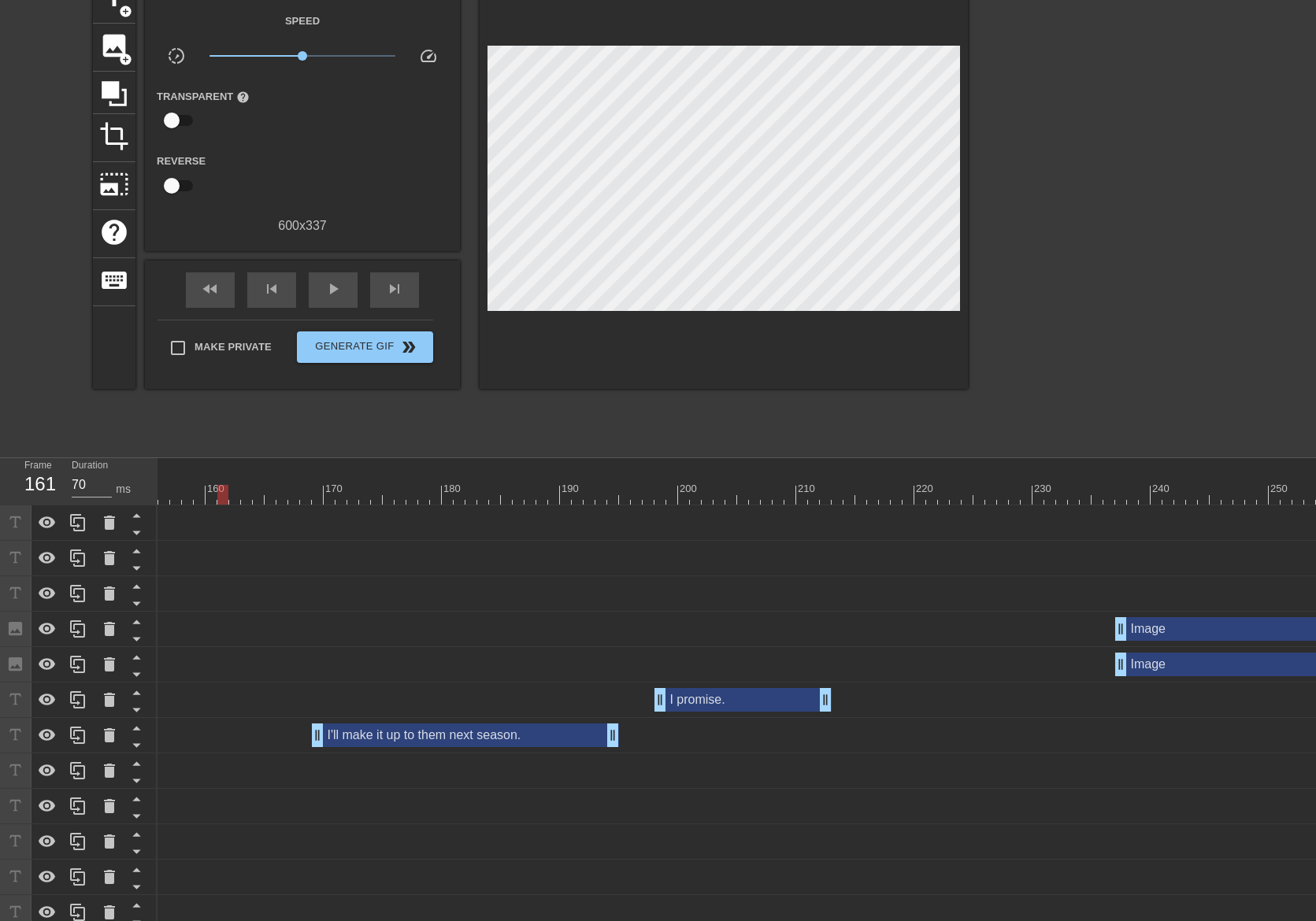
scroll to position [0, 0]
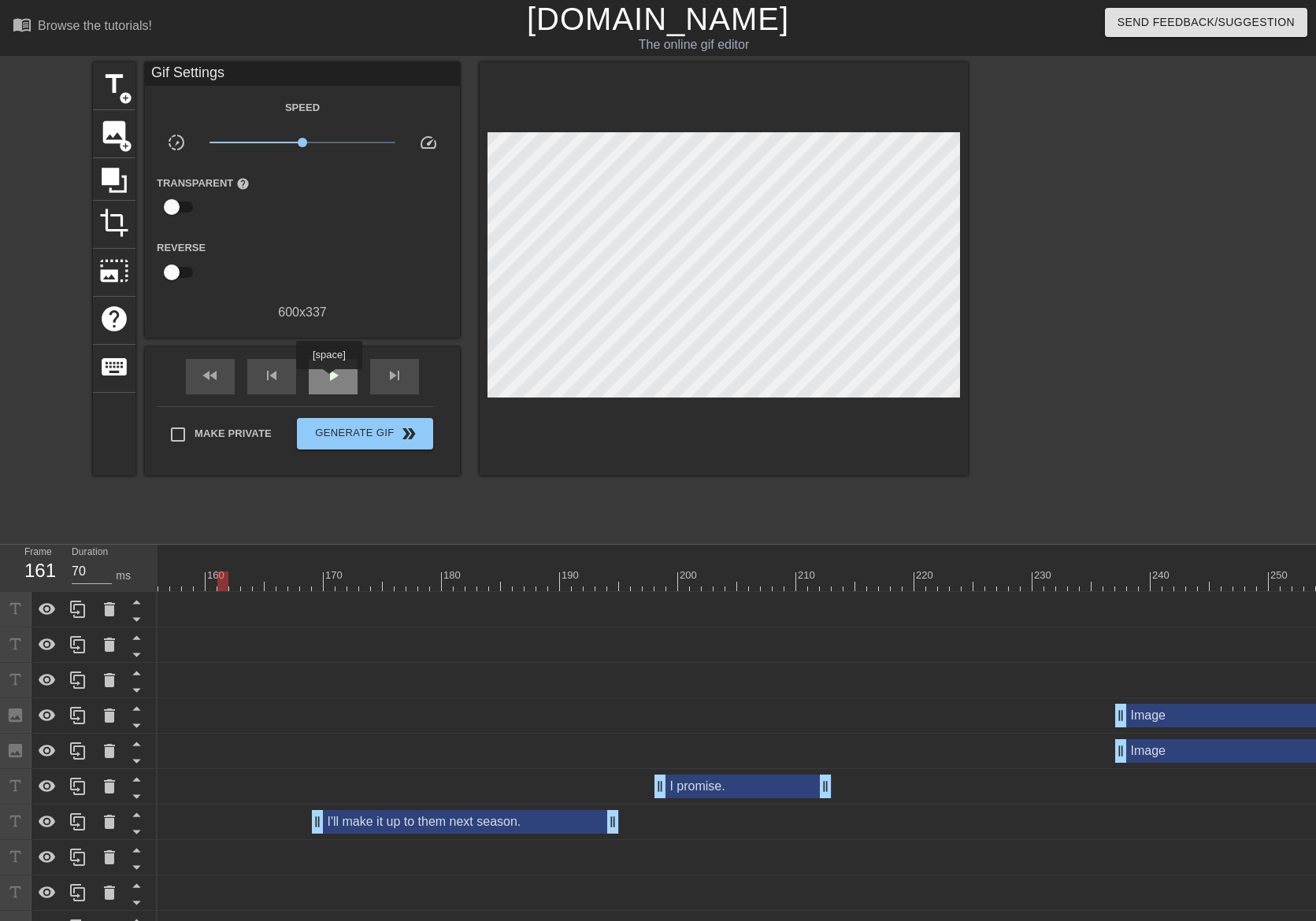
click at [328, 380] on span "play_arrow" at bounding box center [333, 375] width 19 height 19
click at [328, 380] on span "pause" at bounding box center [333, 375] width 19 height 19
click at [266, 569] on div at bounding box center [270, 570] width 12 height 20
click at [401, 384] on span "skip_next" at bounding box center [394, 375] width 19 height 19
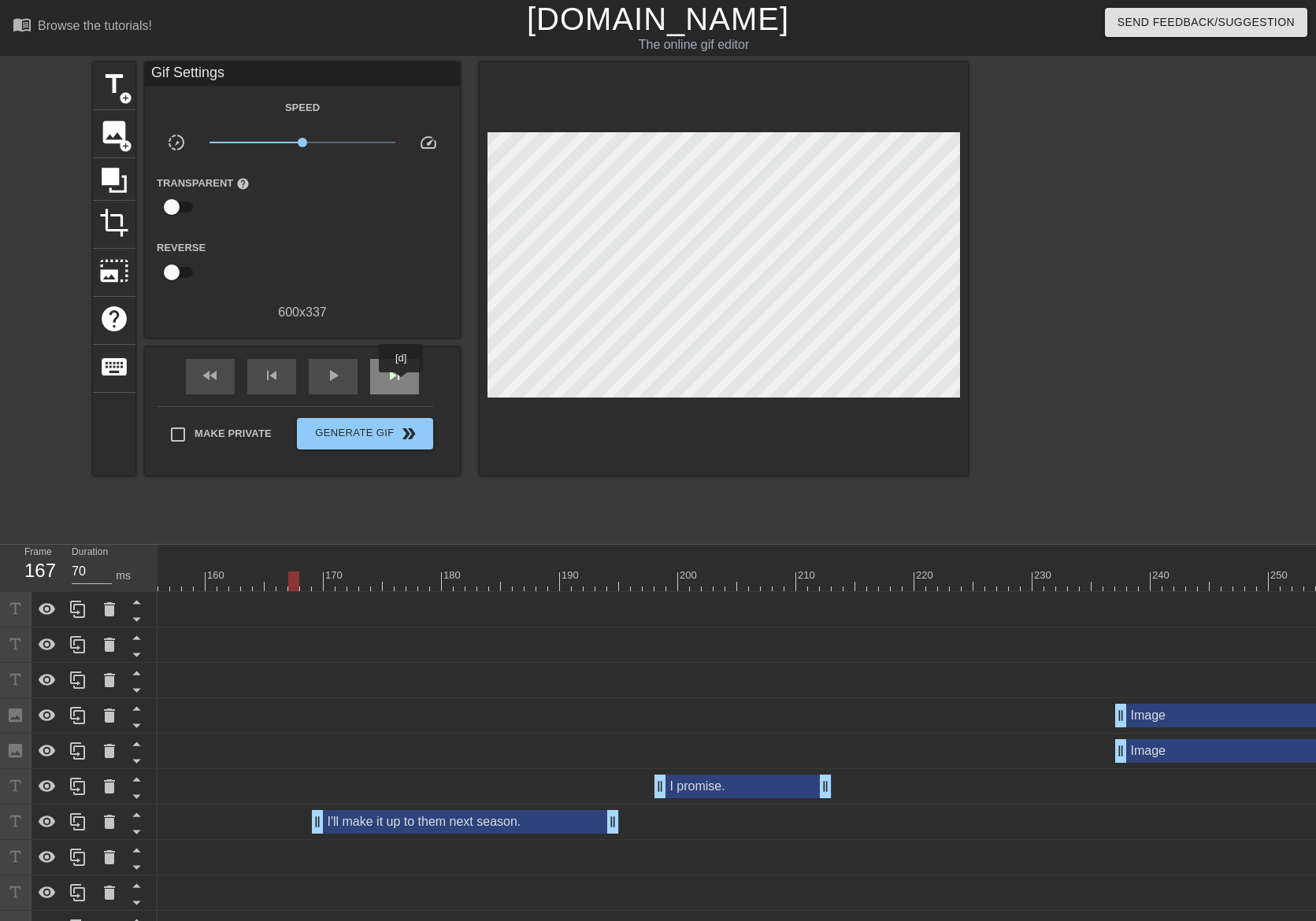
click at [401, 384] on span "skip_next" at bounding box center [394, 375] width 19 height 19
drag, startPoint x: 312, startPoint y: 817, endPoint x: 304, endPoint y: 814, distance: 8.5
click at [225, 574] on div at bounding box center [849, 581] width 5044 height 20
click at [337, 379] on span "play_arrow" at bounding box center [333, 375] width 19 height 19
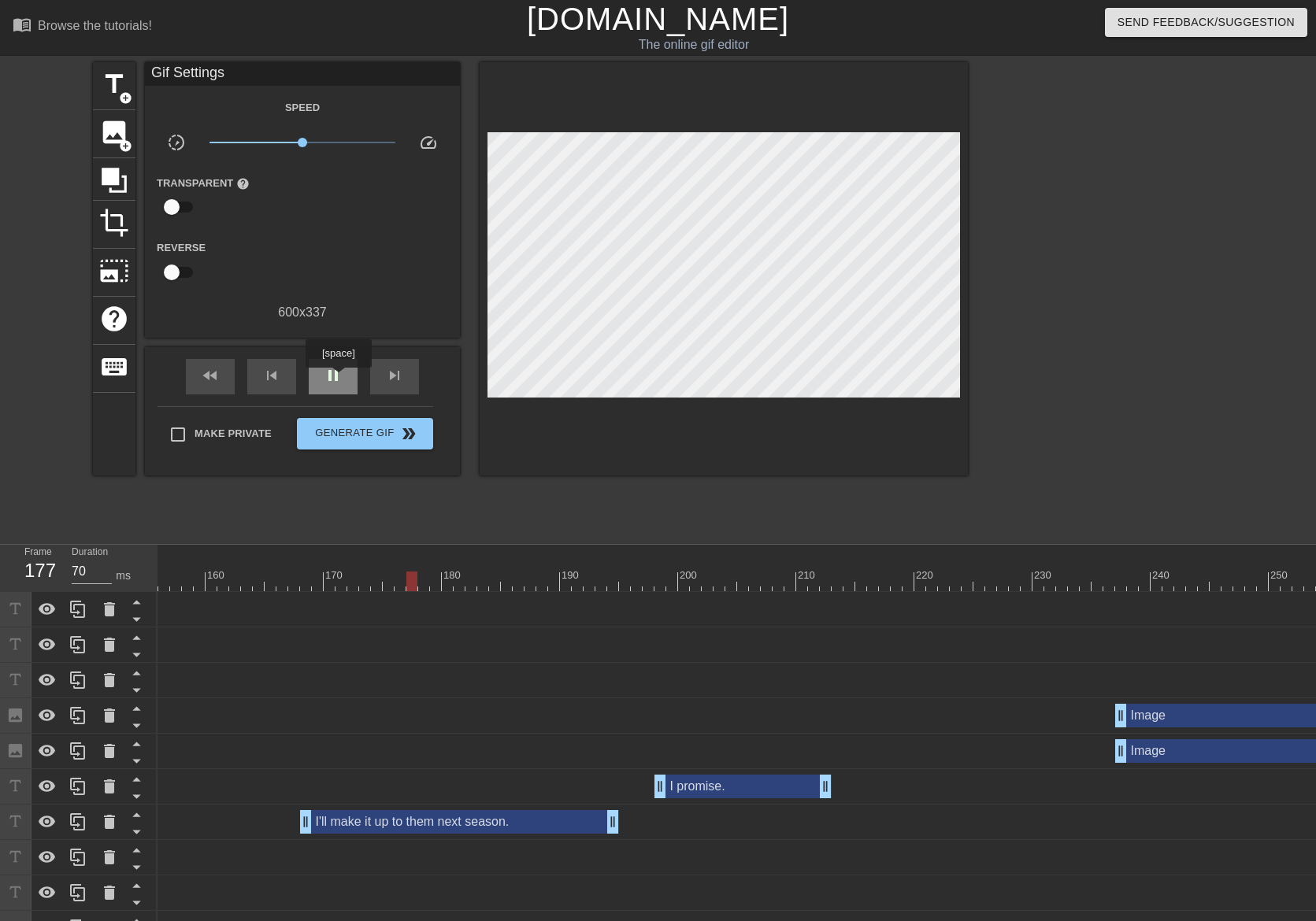
click at [337, 379] on span "pause" at bounding box center [333, 375] width 19 height 19
click at [311, 813] on div "I'll make it up to them next season. drag_handle drag_handle" at bounding box center [849, 822] width 5044 height 23
click at [225, 580] on div at bounding box center [849, 581] width 5044 height 20
click at [344, 387] on div "play_arrow" at bounding box center [333, 376] width 49 height 35
click at [344, 387] on div "pause" at bounding box center [333, 376] width 49 height 35
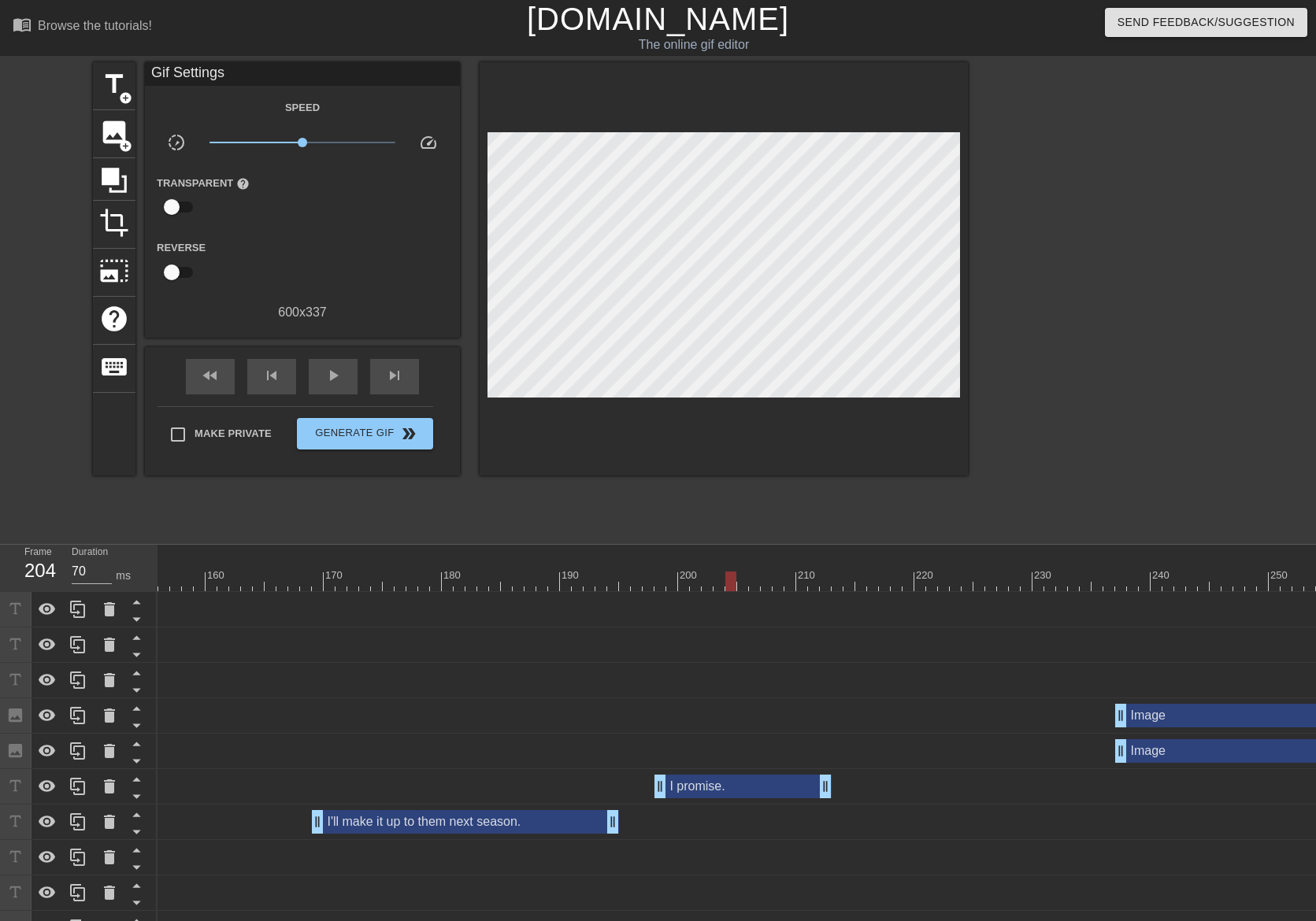
click at [616, 586] on div at bounding box center [849, 581] width 5044 height 20
click at [397, 378] on span "skip_next" at bounding box center [394, 375] width 19 height 19
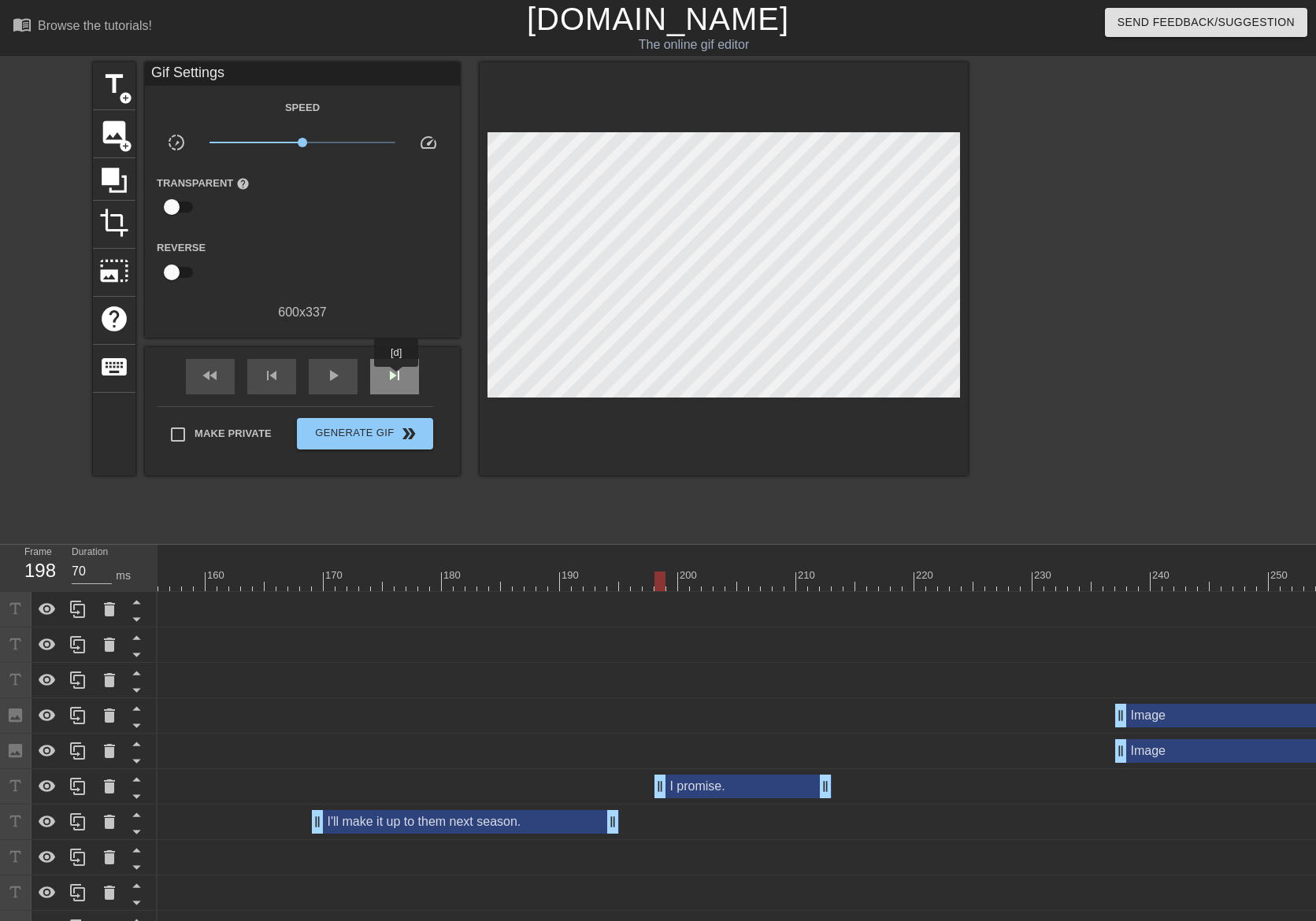
click at [397, 378] on span "skip_next" at bounding box center [394, 375] width 19 height 19
click at [583, 585] on div at bounding box center [849, 581] width 5044 height 20
click at [345, 378] on div "play_arrow" at bounding box center [333, 376] width 49 height 35
click at [345, 378] on div "pause" at bounding box center [333, 376] width 49 height 35
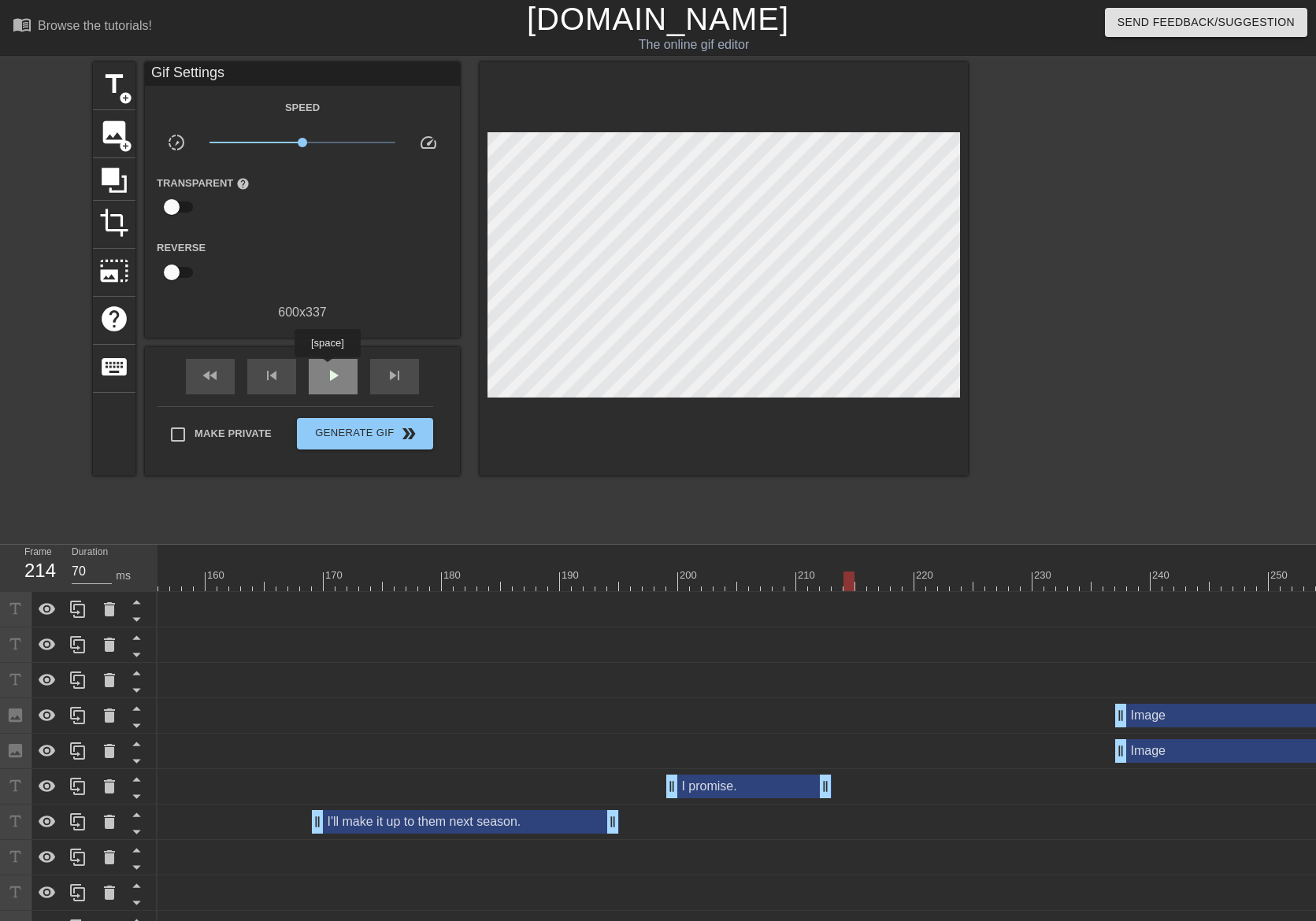
click at [327, 369] on span "play_arrow" at bounding box center [333, 375] width 19 height 19
click at [331, 380] on span "pause" at bounding box center [333, 375] width 19 height 19
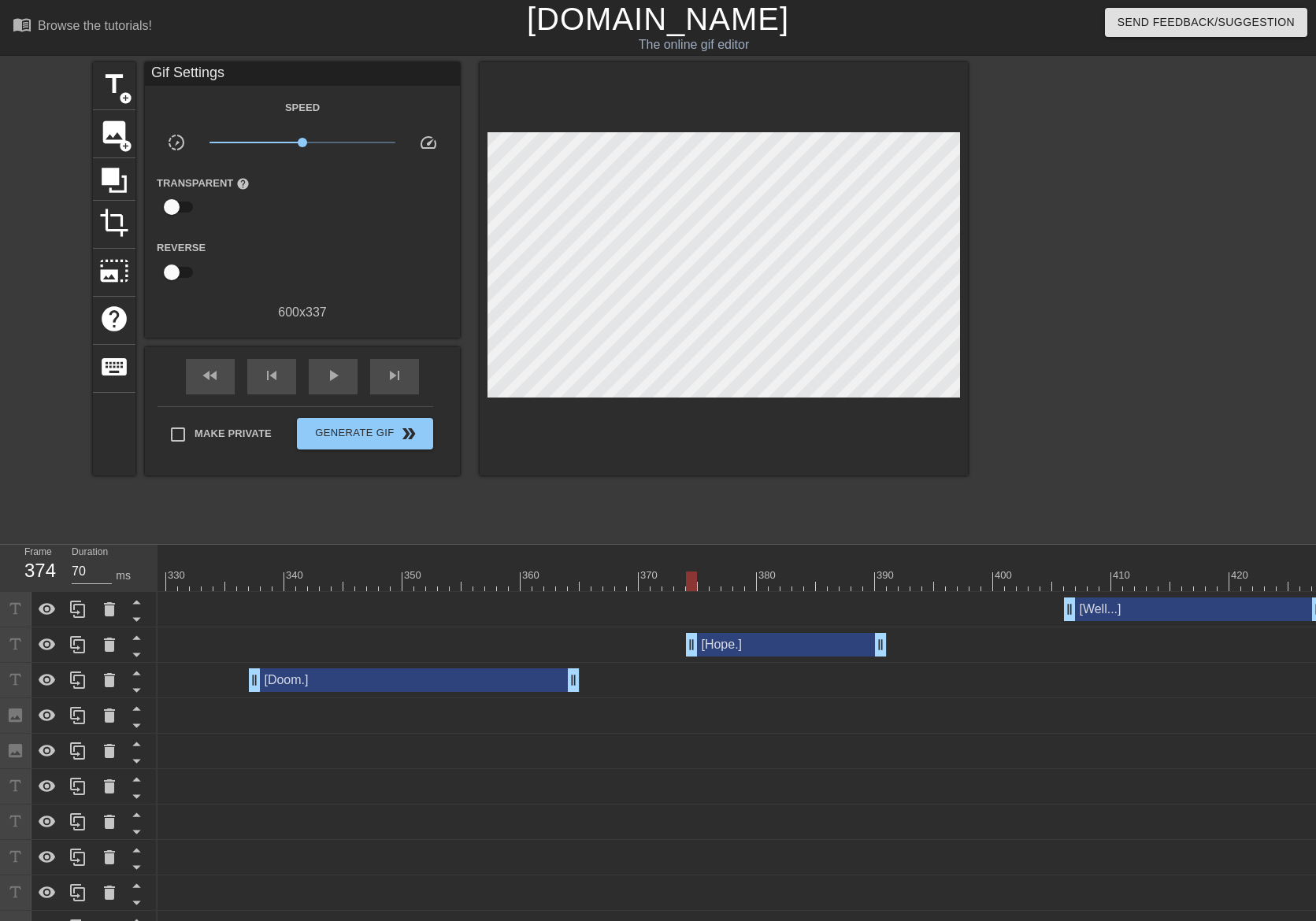
drag, startPoint x: 727, startPoint y: 643, endPoint x: 690, endPoint y: 643, distance: 37.0
click at [223, 567] on div at bounding box center [219, 570] width 12 height 20
click at [336, 380] on span "play_arrow" at bounding box center [333, 375] width 19 height 19
click at [336, 380] on span "pause" at bounding box center [333, 375] width 19 height 19
drag, startPoint x: 1070, startPoint y: 617, endPoint x: 1052, endPoint y: 615, distance: 18.1
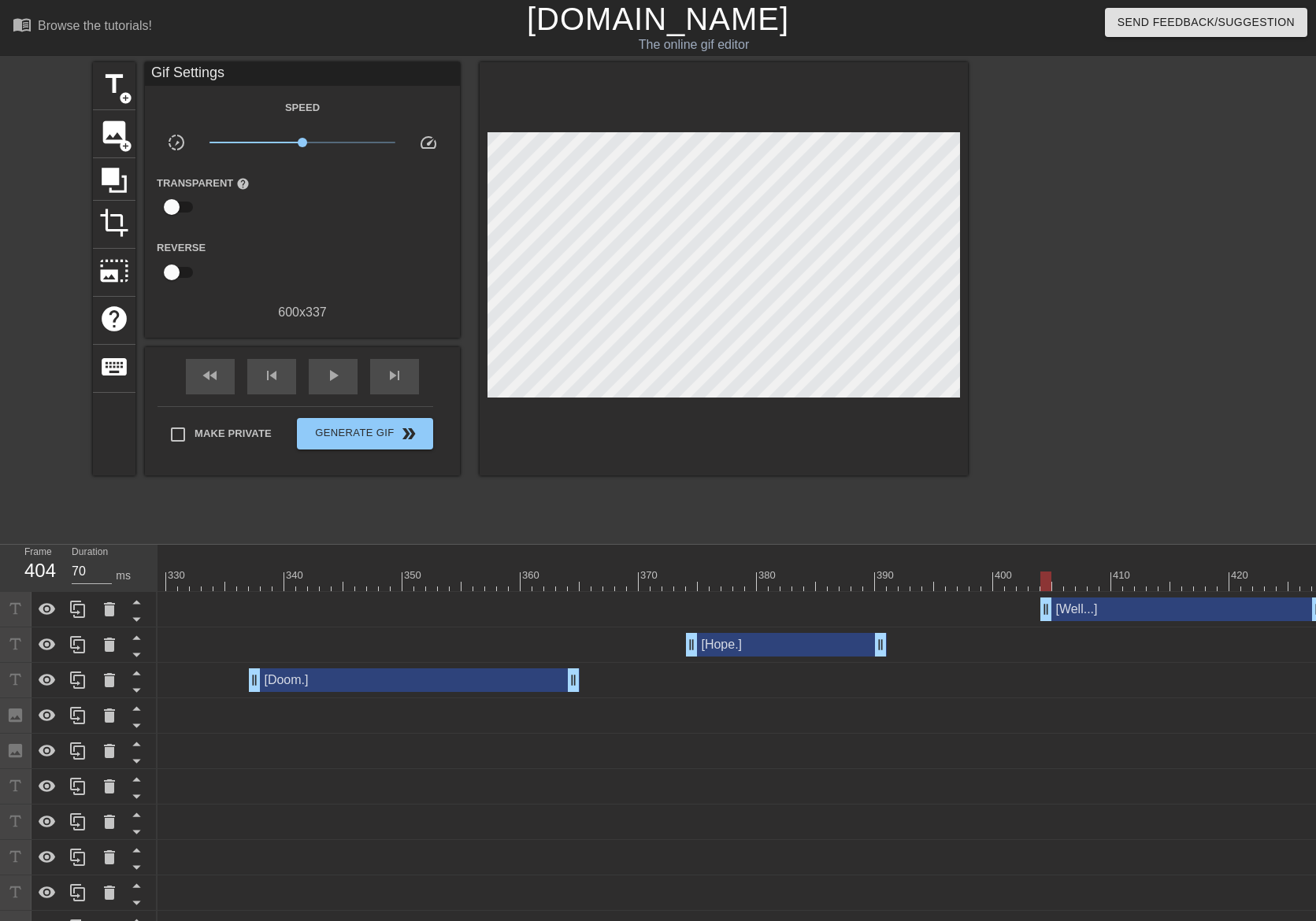
click at [638, 570] on div at bounding box center [632, 570] width 12 height 20
click at [323, 382] on span "play_arrow" at bounding box center [333, 375] width 19 height 19
click at [346, 384] on div "pause" at bounding box center [333, 376] width 49 height 35
drag, startPoint x: 1045, startPoint y: 616, endPoint x: 1027, endPoint y: 617, distance: 18.0
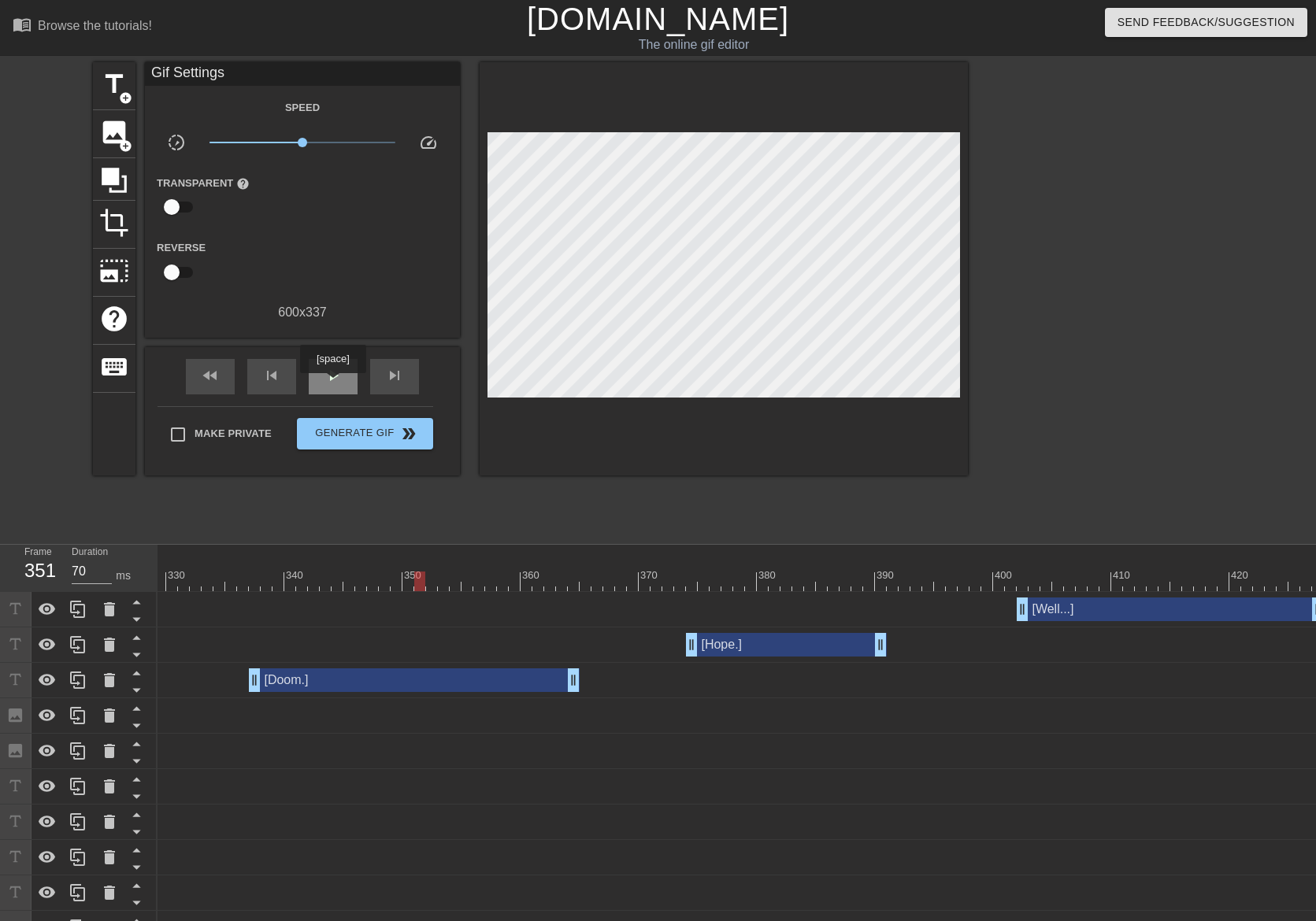
click at [333, 384] on div "play_arrow" at bounding box center [333, 376] width 49 height 35
click at [333, 384] on div "pause" at bounding box center [333, 376] width 49 height 35
drag, startPoint x: 690, startPoint y: 642, endPoint x: 676, endPoint y: 642, distance: 14.0
click at [339, 374] on span "play_arrow" at bounding box center [333, 375] width 19 height 19
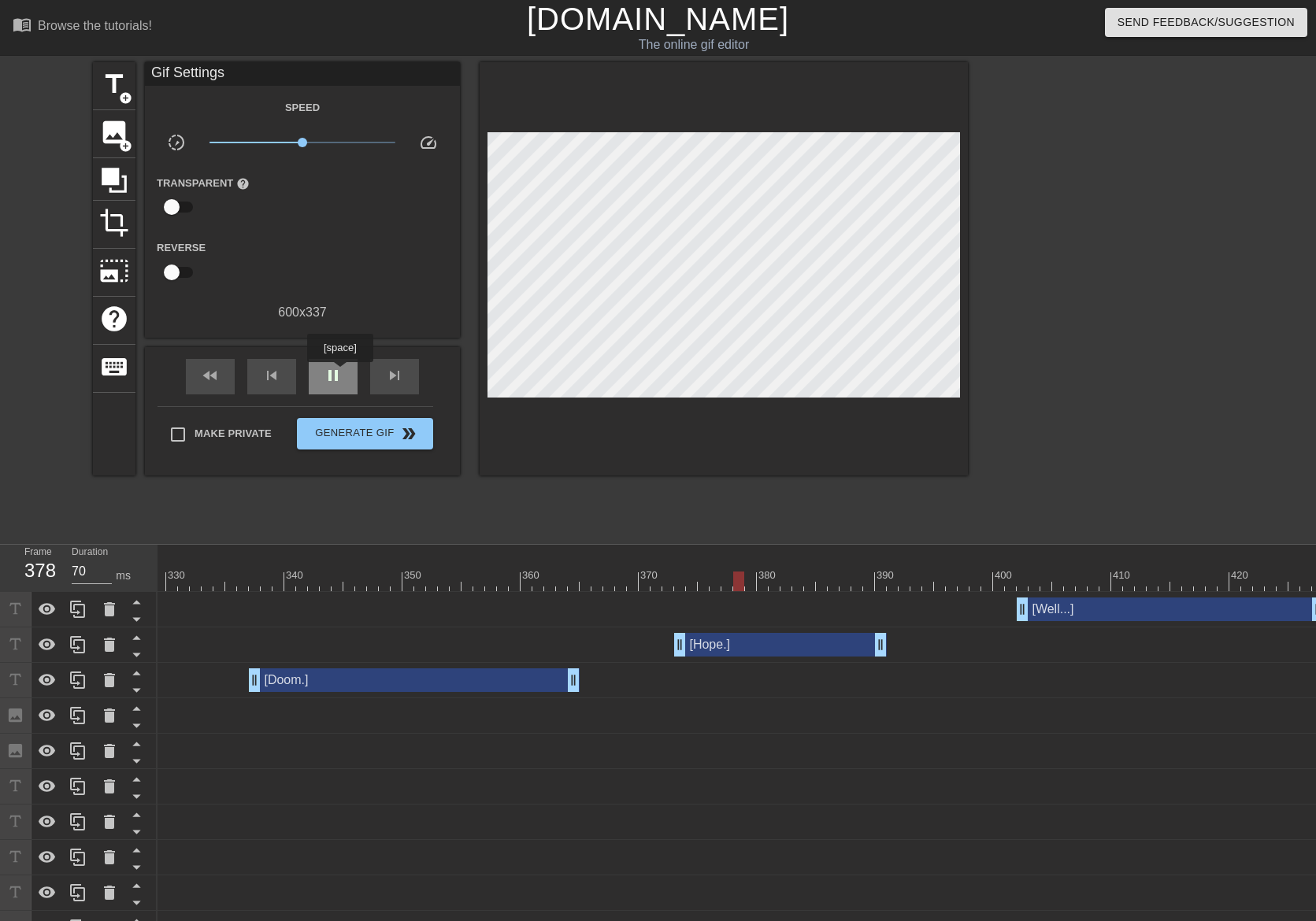
click at [339, 374] on span "pause" at bounding box center [333, 375] width 19 height 19
drag, startPoint x: 678, startPoint y: 655, endPoint x: 633, endPoint y: 644, distance: 46.3
click at [342, 374] on span "play_arrow" at bounding box center [333, 375] width 19 height 19
click at [342, 374] on span "pause" at bounding box center [333, 375] width 19 height 19
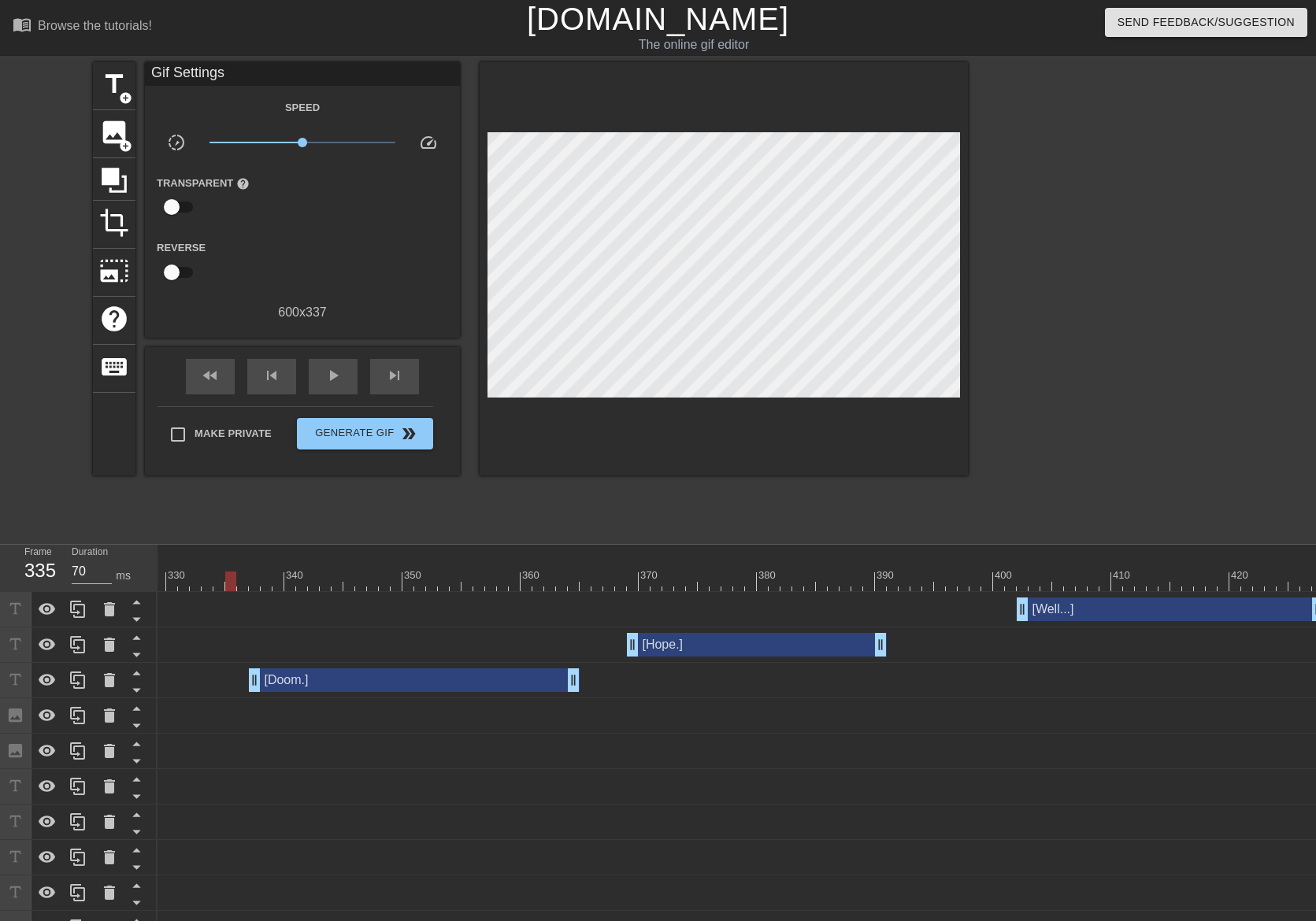
click at [323, 379] on span "play_arrow" at bounding box center [333, 375] width 19 height 19
click at [323, 379] on span "pause" at bounding box center [333, 375] width 19 height 19
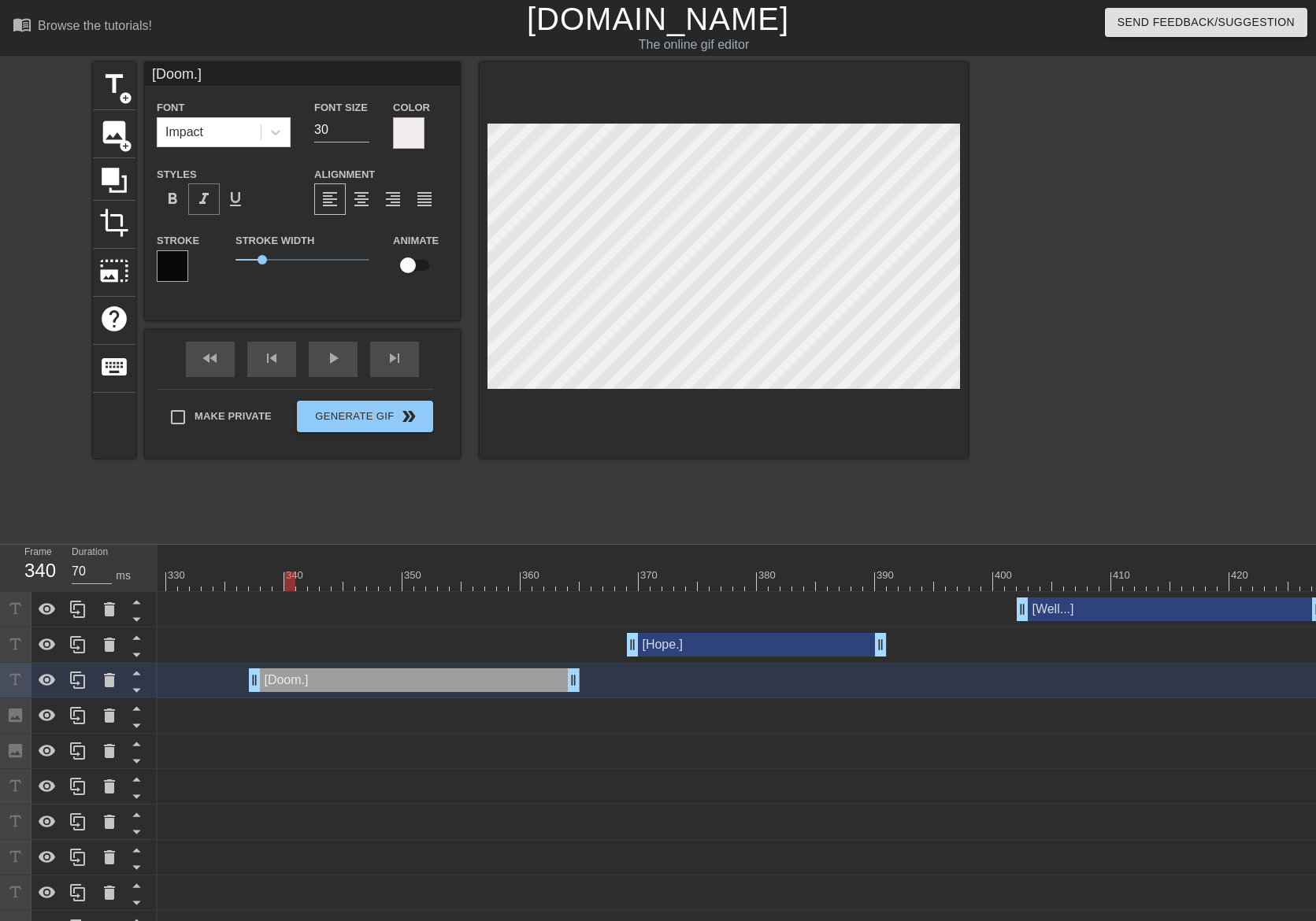
click at [201, 199] on span "format_italic" at bounding box center [204, 199] width 19 height 19
click at [214, 209] on div "format_italic" at bounding box center [204, 199] width 32 height 32
click at [222, 570] on div at bounding box center [219, 570] width 12 height 20
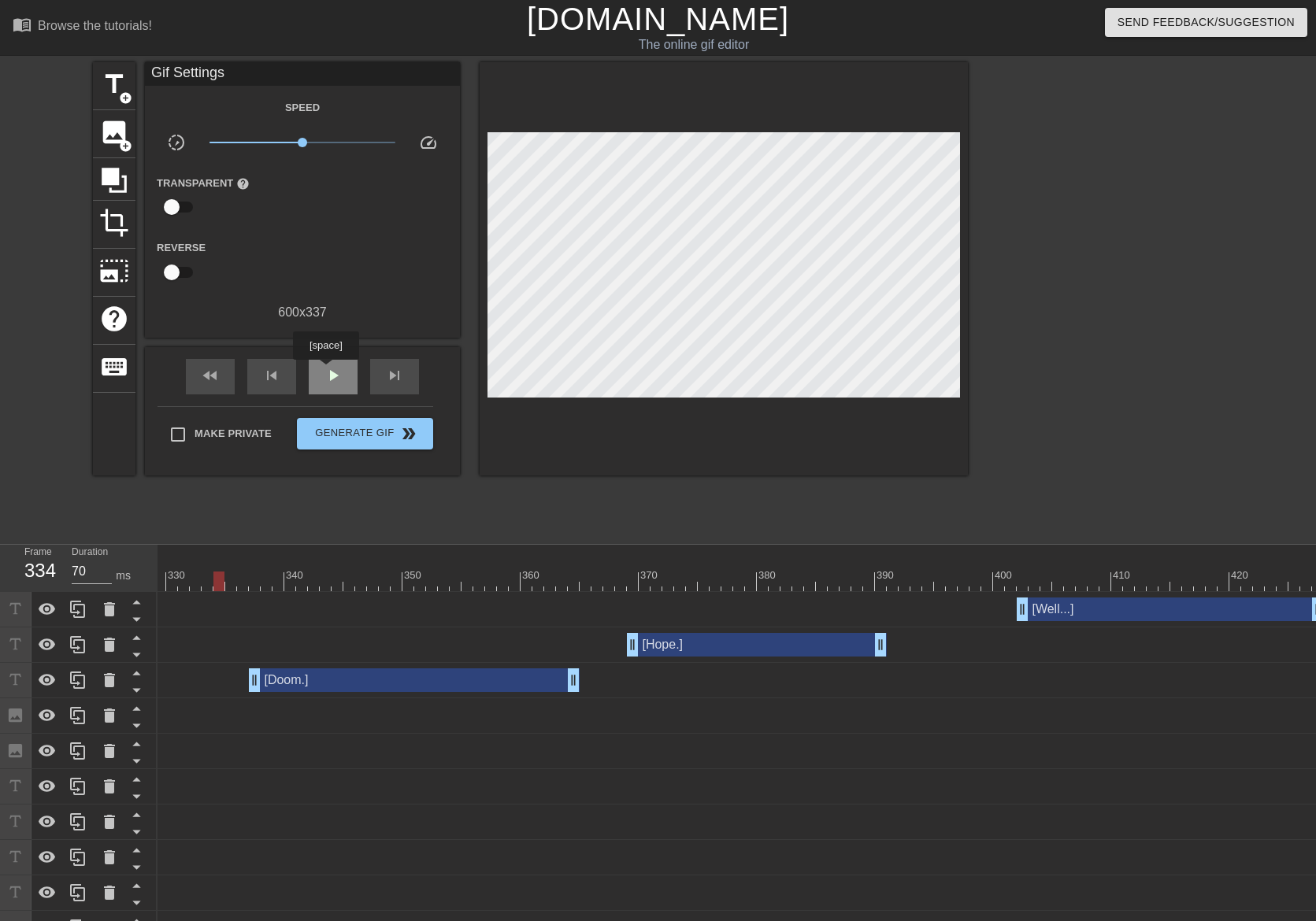
click at [325, 371] on div "play_arrow" at bounding box center [333, 376] width 49 height 35
click at [325, 371] on span "pause" at bounding box center [333, 375] width 19 height 19
drag, startPoint x: 575, startPoint y: 687, endPoint x: 472, endPoint y: 670, distance: 104.4
click at [337, 389] on div "play_arrow" at bounding box center [333, 376] width 49 height 35
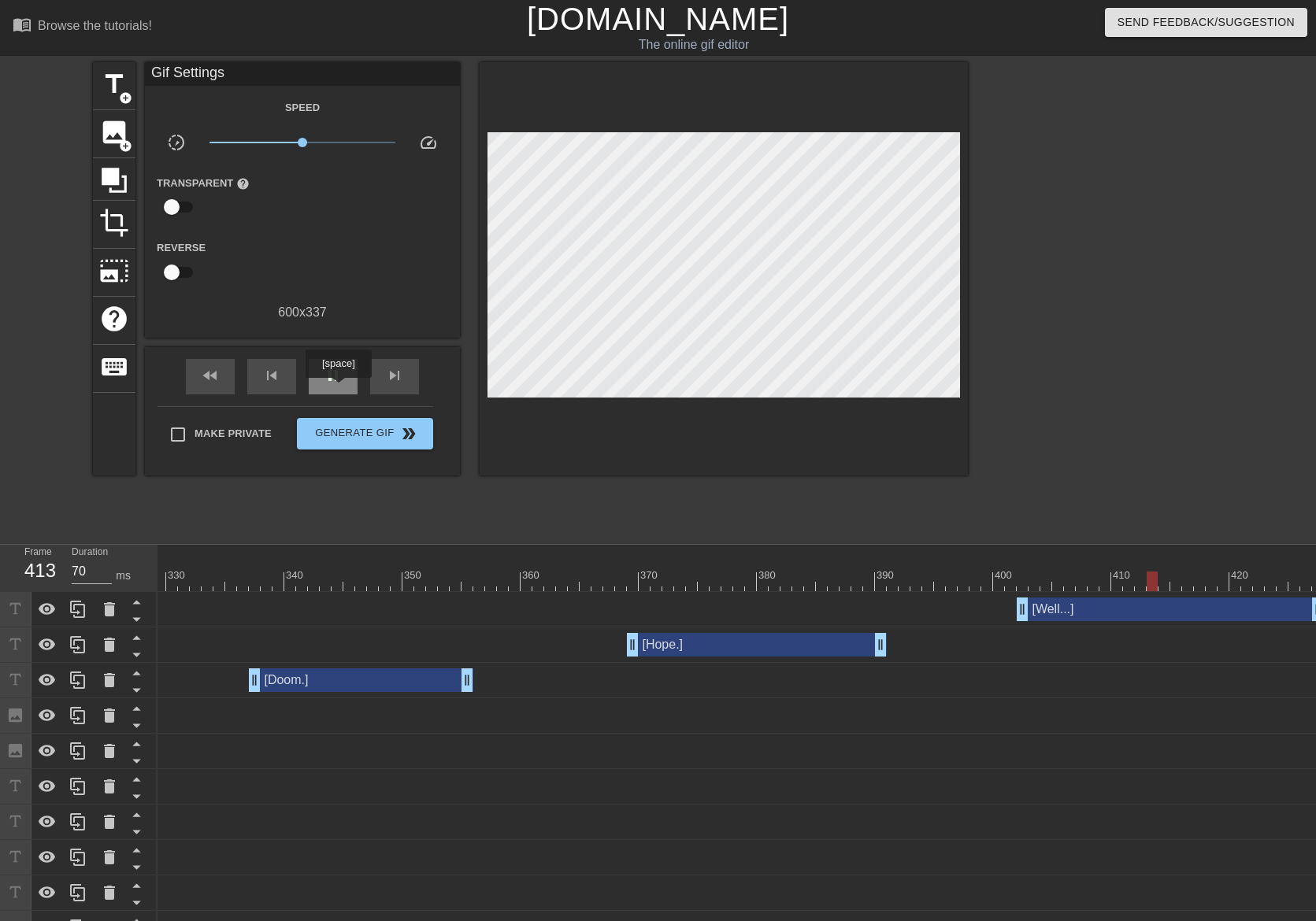
click at [337, 389] on div "pause" at bounding box center [333, 376] width 49 height 35
drag, startPoint x: 1019, startPoint y: 616, endPoint x: 1010, endPoint y: 616, distance: 9.0
click at [455, 569] on div at bounding box center [455, 570] width 12 height 20
click at [339, 384] on div "play_arrow" at bounding box center [333, 376] width 49 height 35
click at [339, 384] on div "pause" at bounding box center [333, 376] width 49 height 35
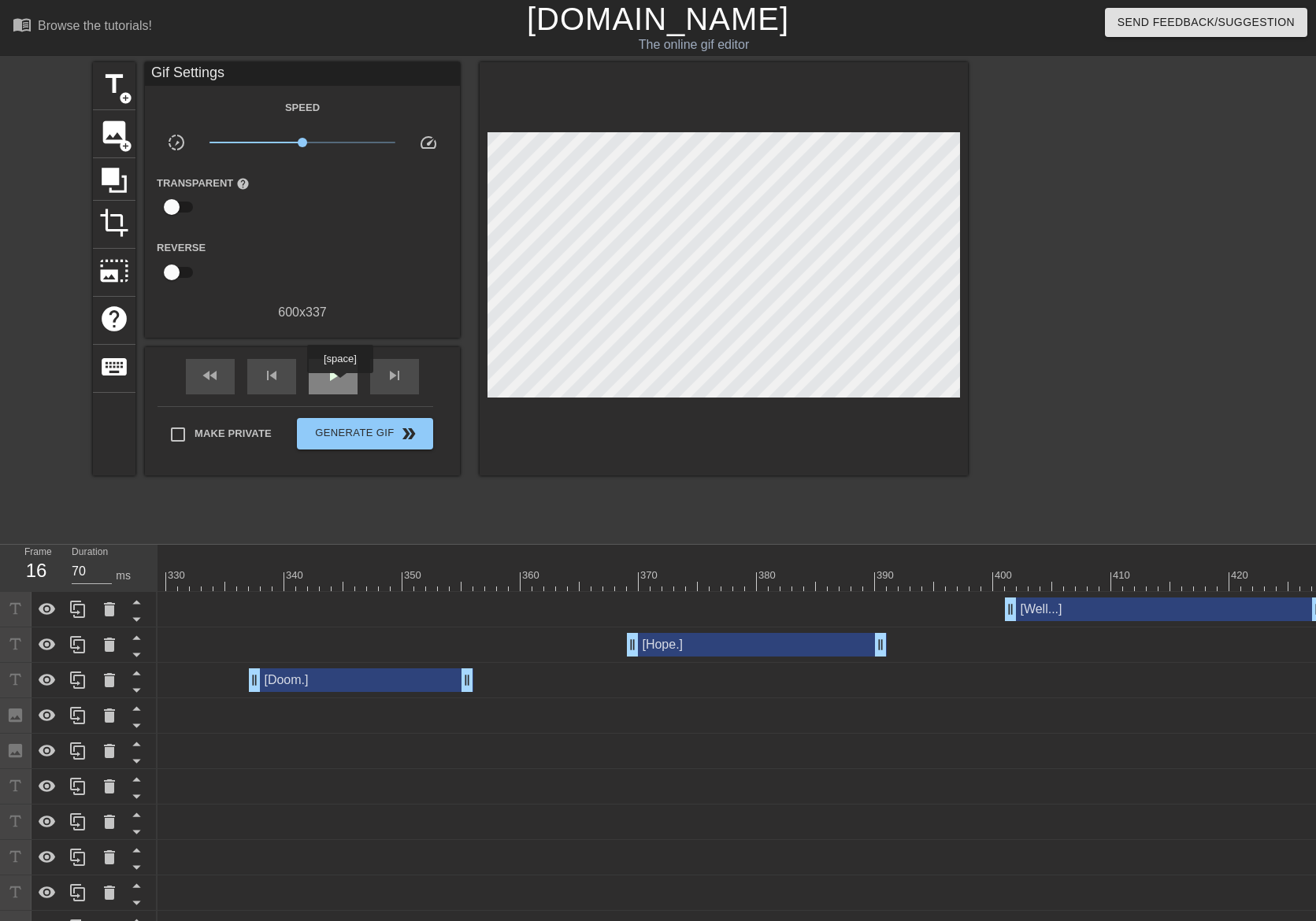
click at [339, 384] on div "play_arrow" at bounding box center [333, 376] width 49 height 35
click at [339, 384] on div "pause" at bounding box center [333, 376] width 49 height 35
click at [335, 381] on span "play_arrow" at bounding box center [333, 375] width 19 height 19
click at [335, 381] on span "pause" at bounding box center [333, 375] width 19 height 19
click at [335, 381] on span "play_arrow" at bounding box center [333, 375] width 19 height 19
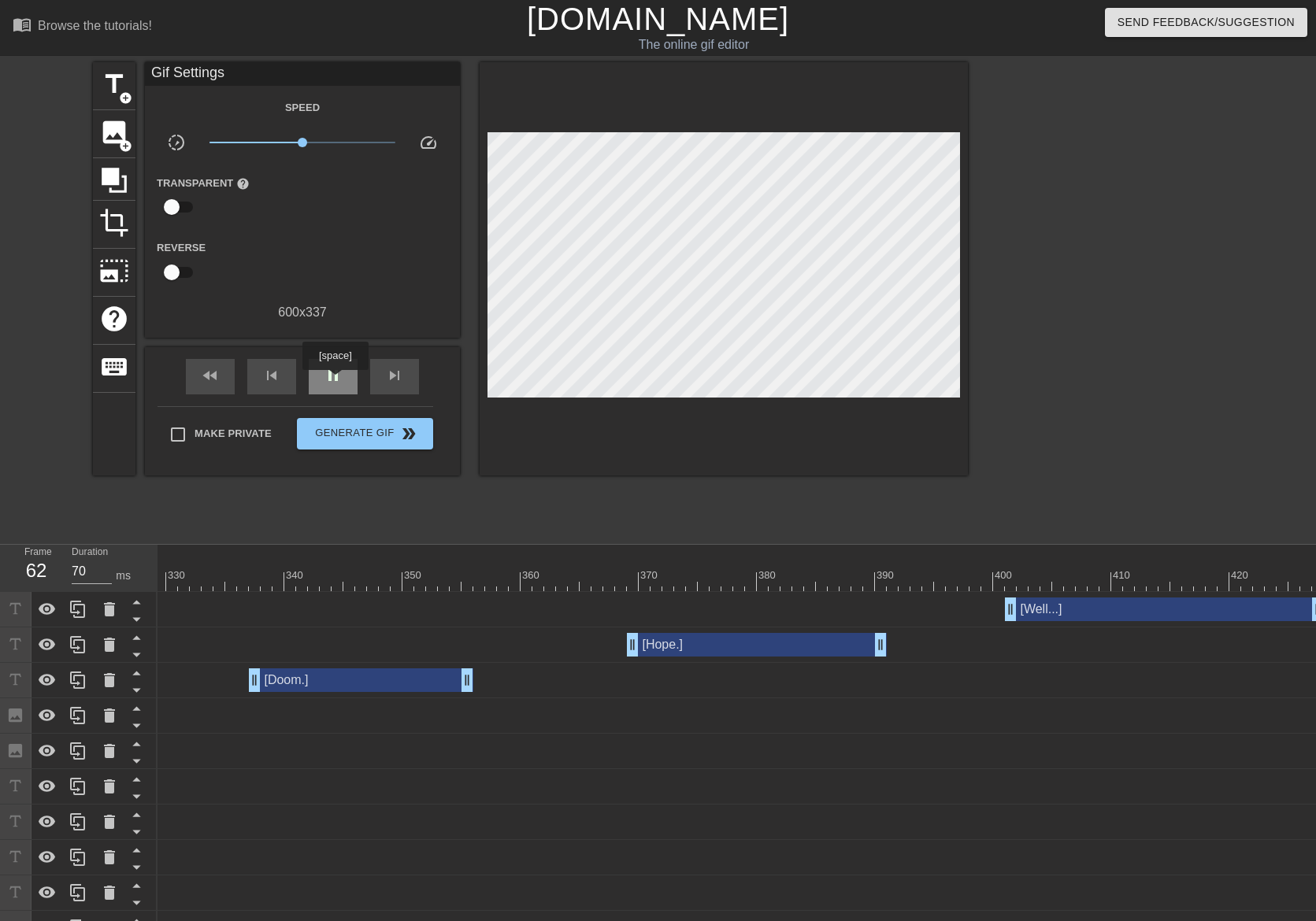
click at [335, 381] on span "pause" at bounding box center [333, 375] width 19 height 19
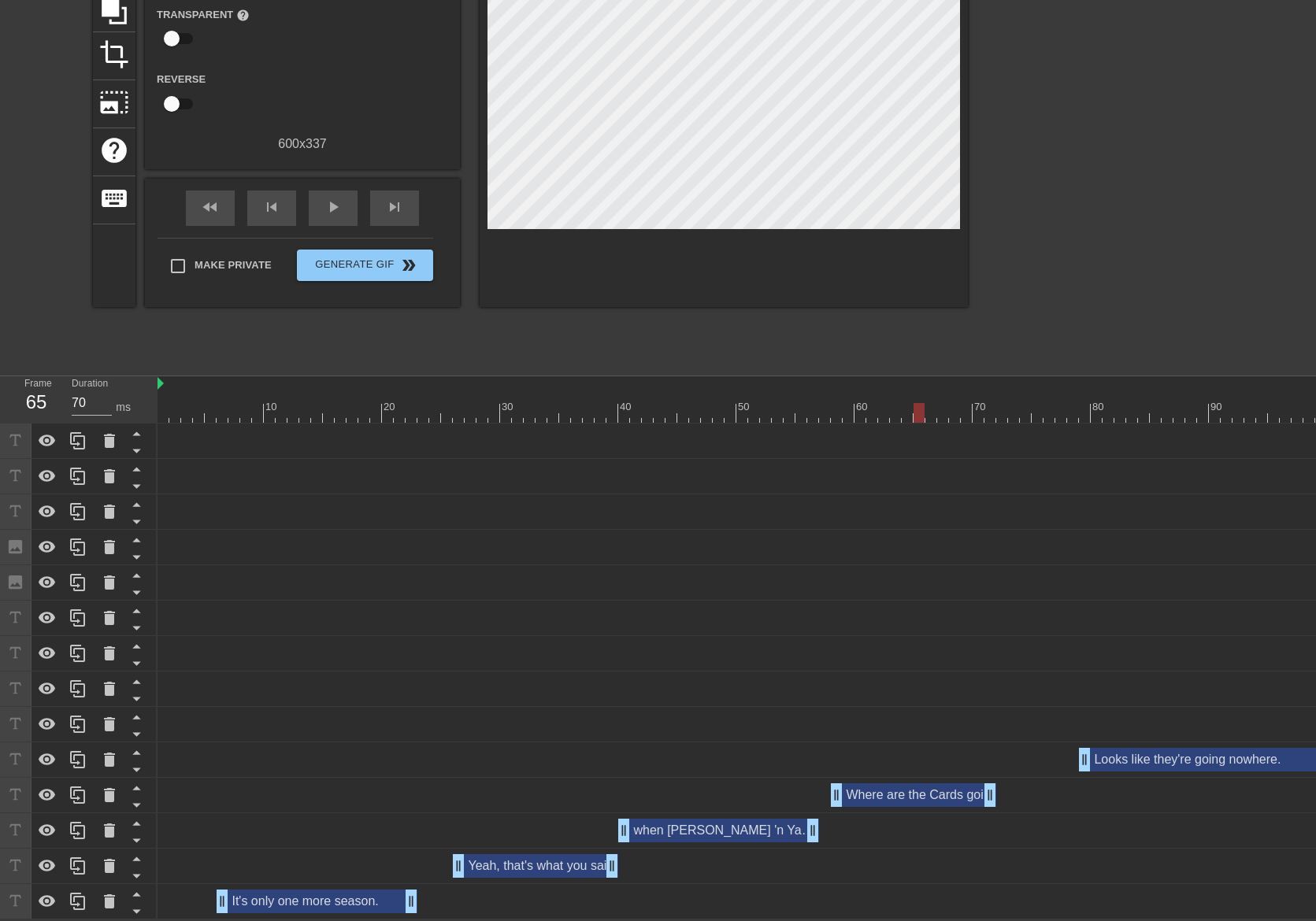
click at [213, 392] on div at bounding box center [210, 401] width 12 height 20
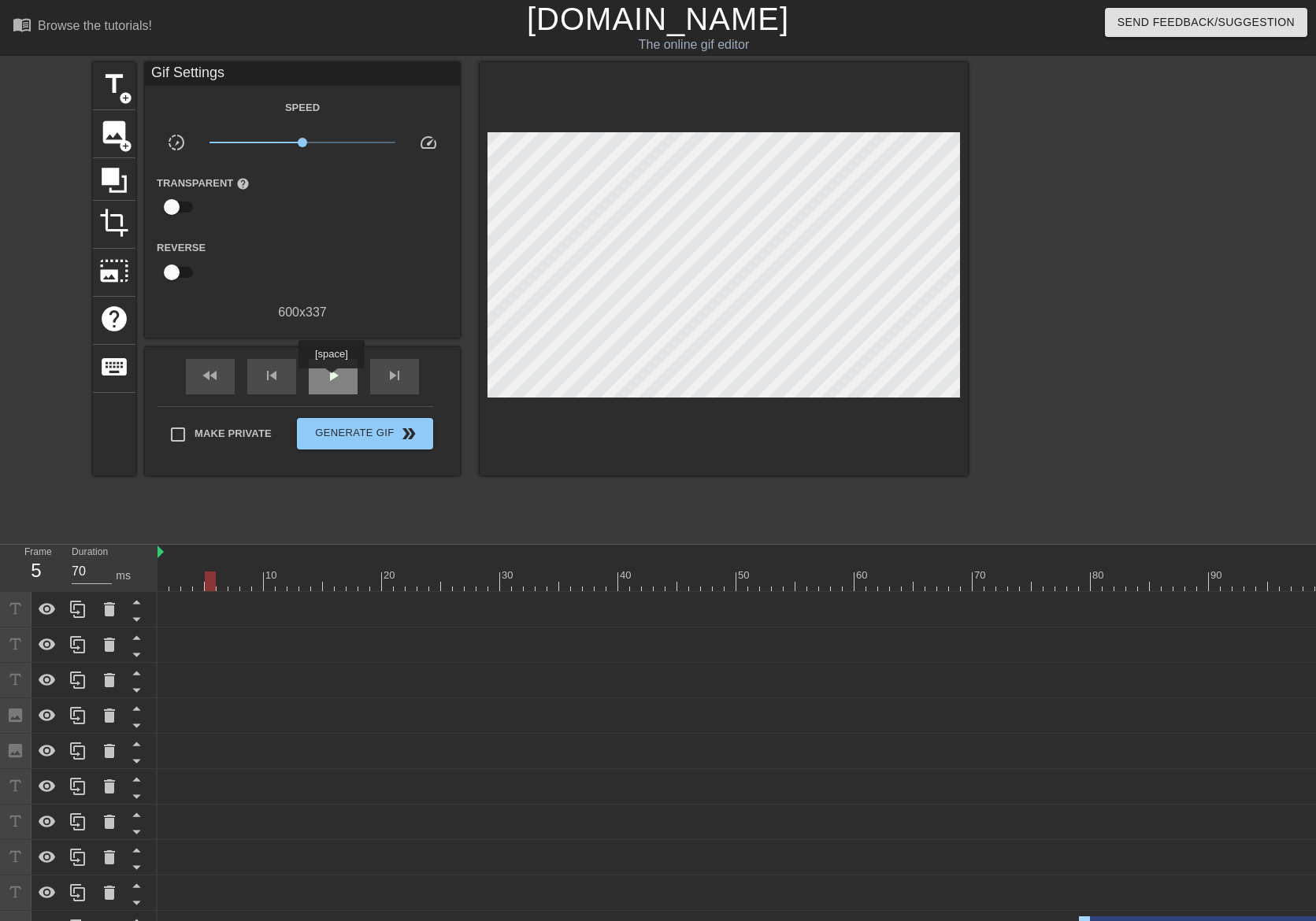
click at [331, 379] on span "play_arrow" at bounding box center [333, 375] width 19 height 19
click at [331, 379] on span "pause" at bounding box center [333, 375] width 19 height 19
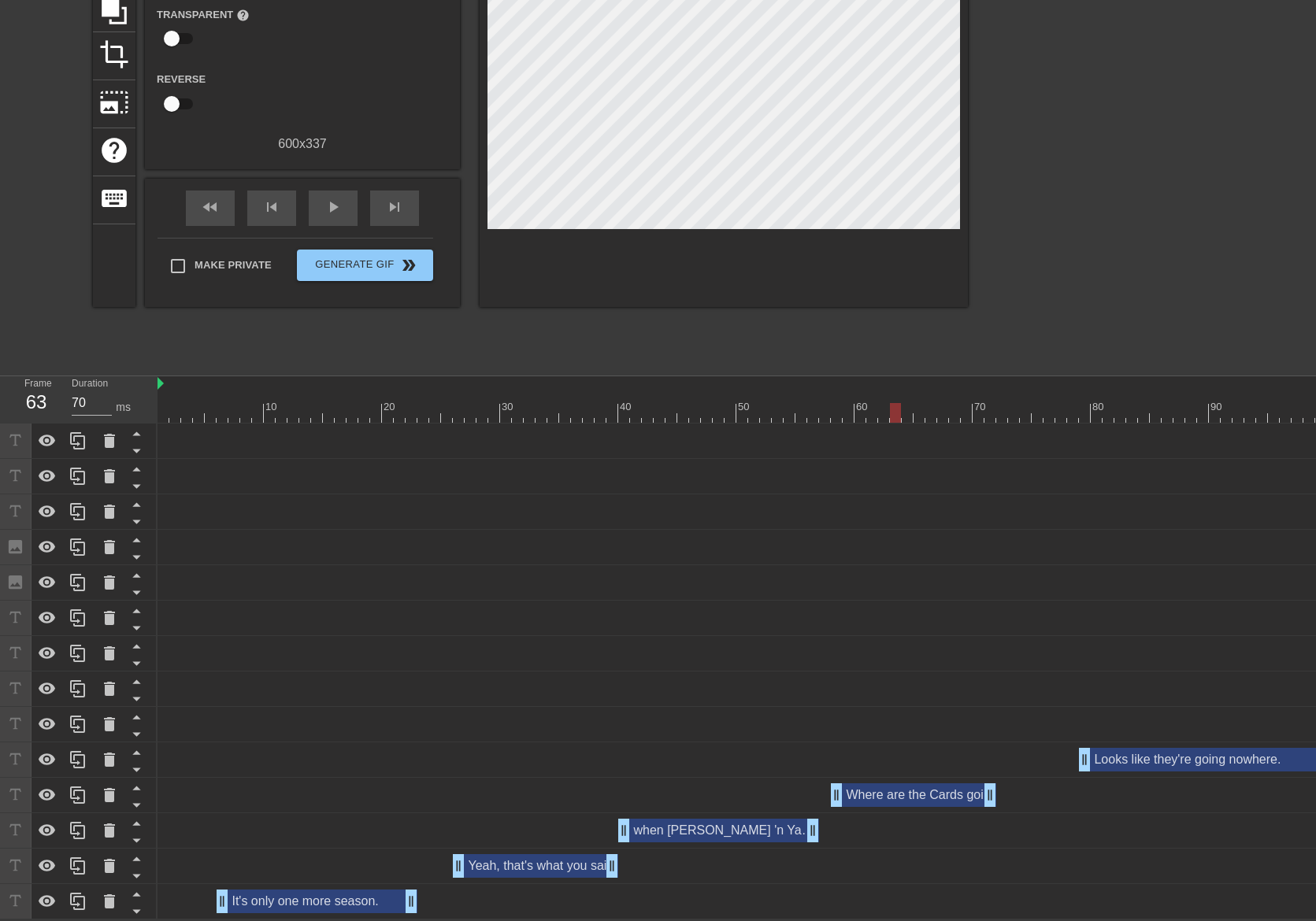
scroll to position [178, 0]
drag, startPoint x: 809, startPoint y: 816, endPoint x: 798, endPoint y: 813, distance: 11.4
drag, startPoint x: 610, startPoint y: 849, endPoint x: 599, endPoint y: 849, distance: 11.0
drag, startPoint x: 621, startPoint y: 819, endPoint x: 608, endPoint y: 819, distance: 13.0
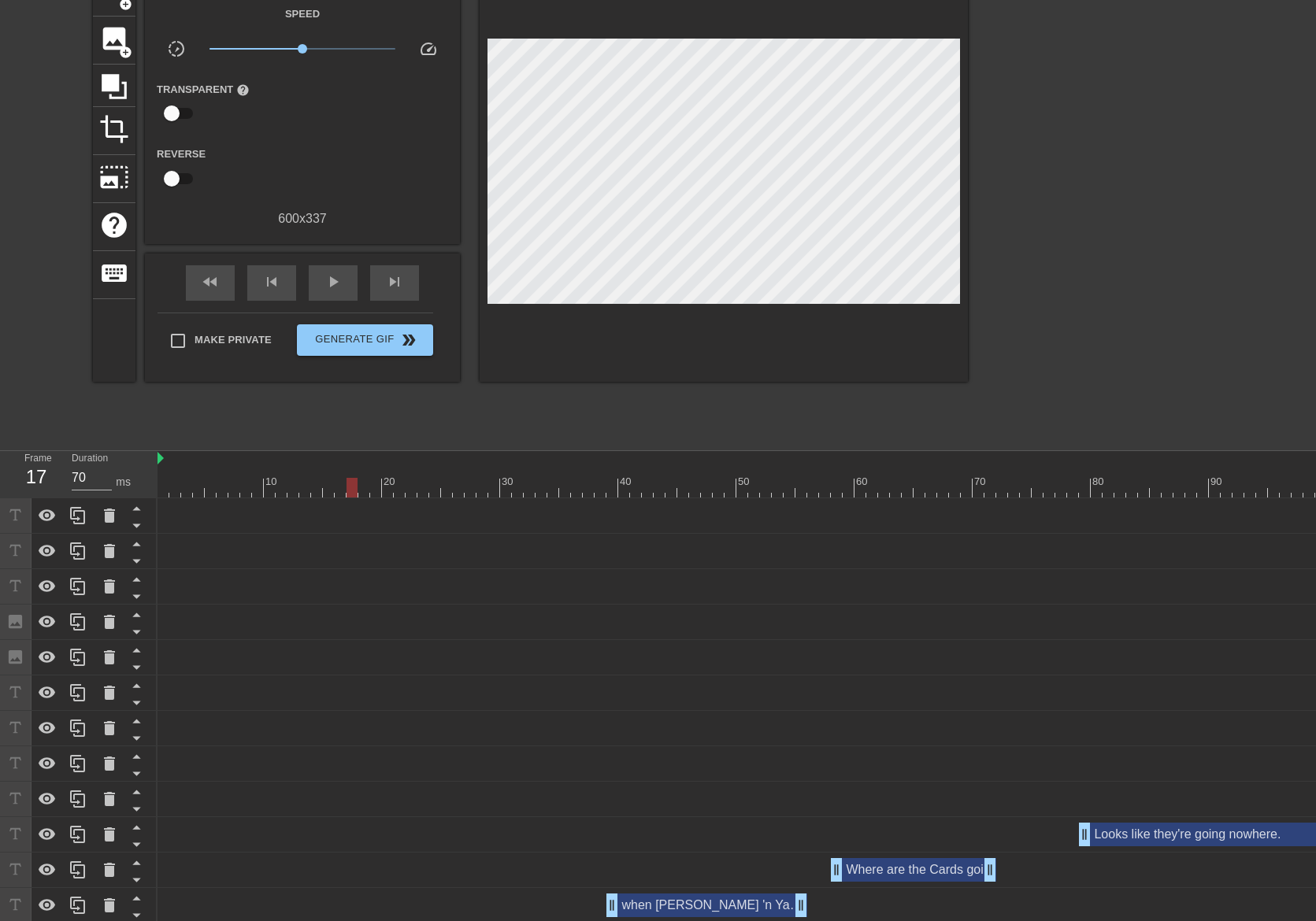
scroll to position [0, 0]
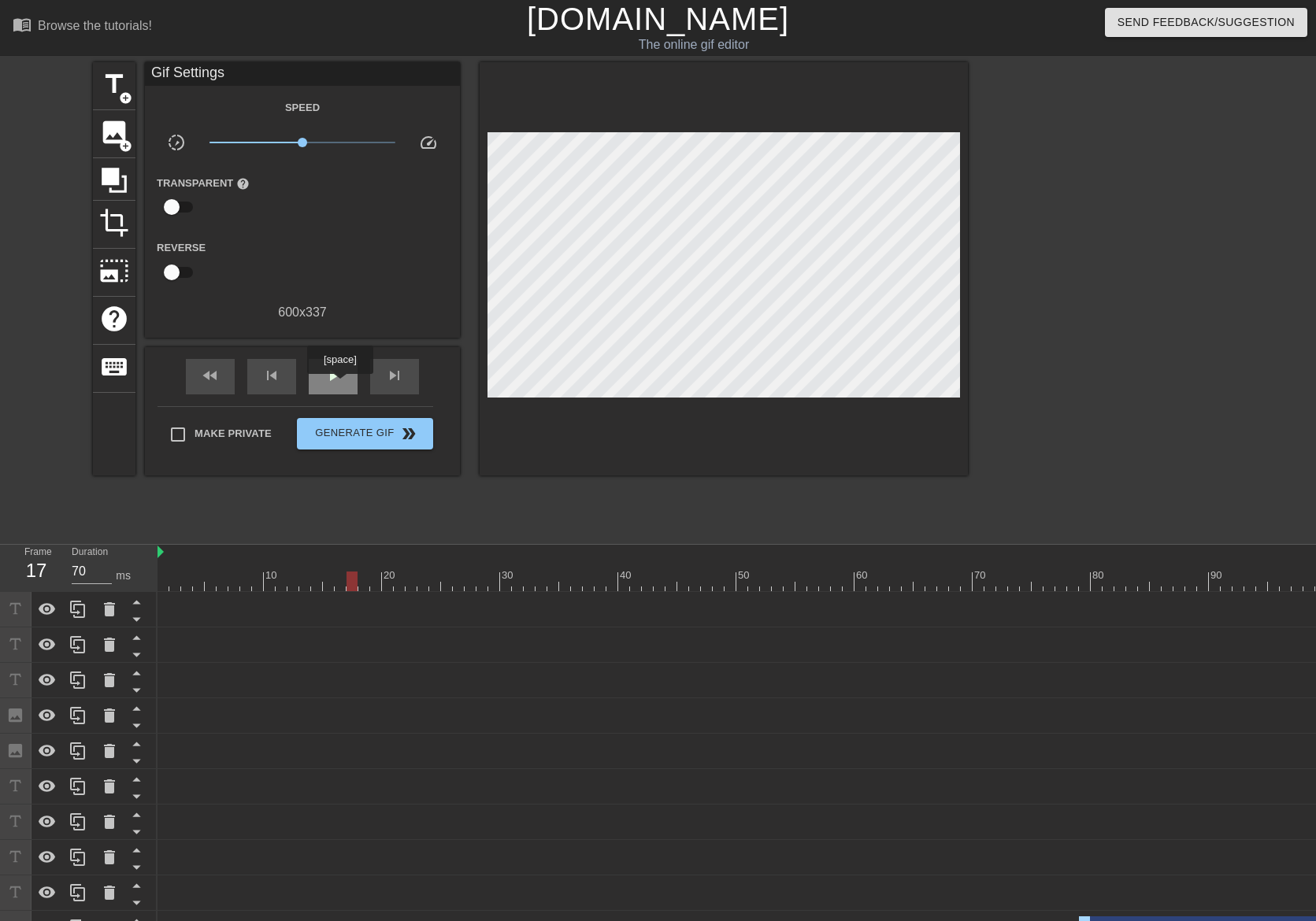
click at [338, 385] on div "play_arrow" at bounding box center [333, 376] width 49 height 35
click at [332, 387] on div "pause" at bounding box center [333, 376] width 49 height 35
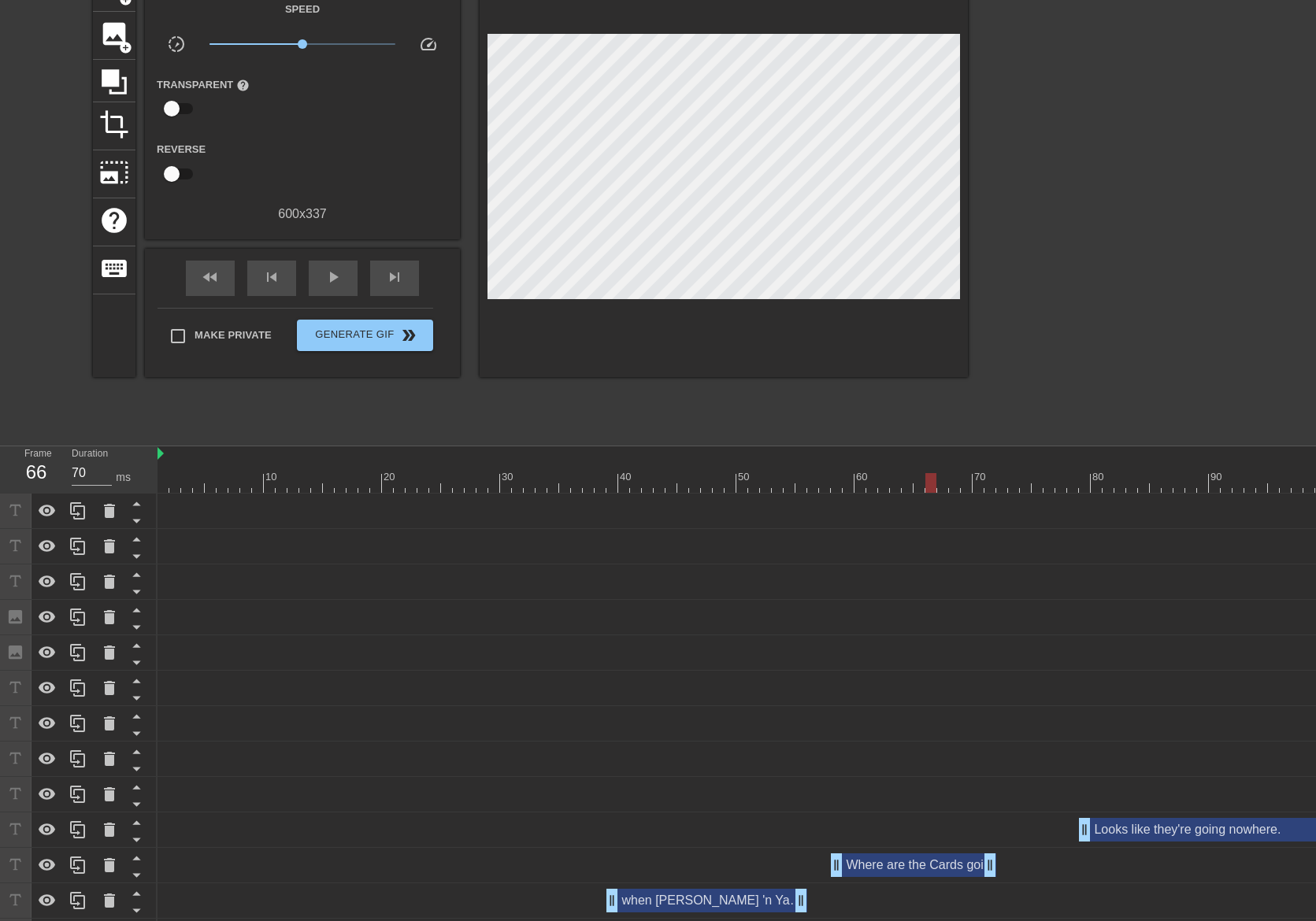
scroll to position [178, 0]
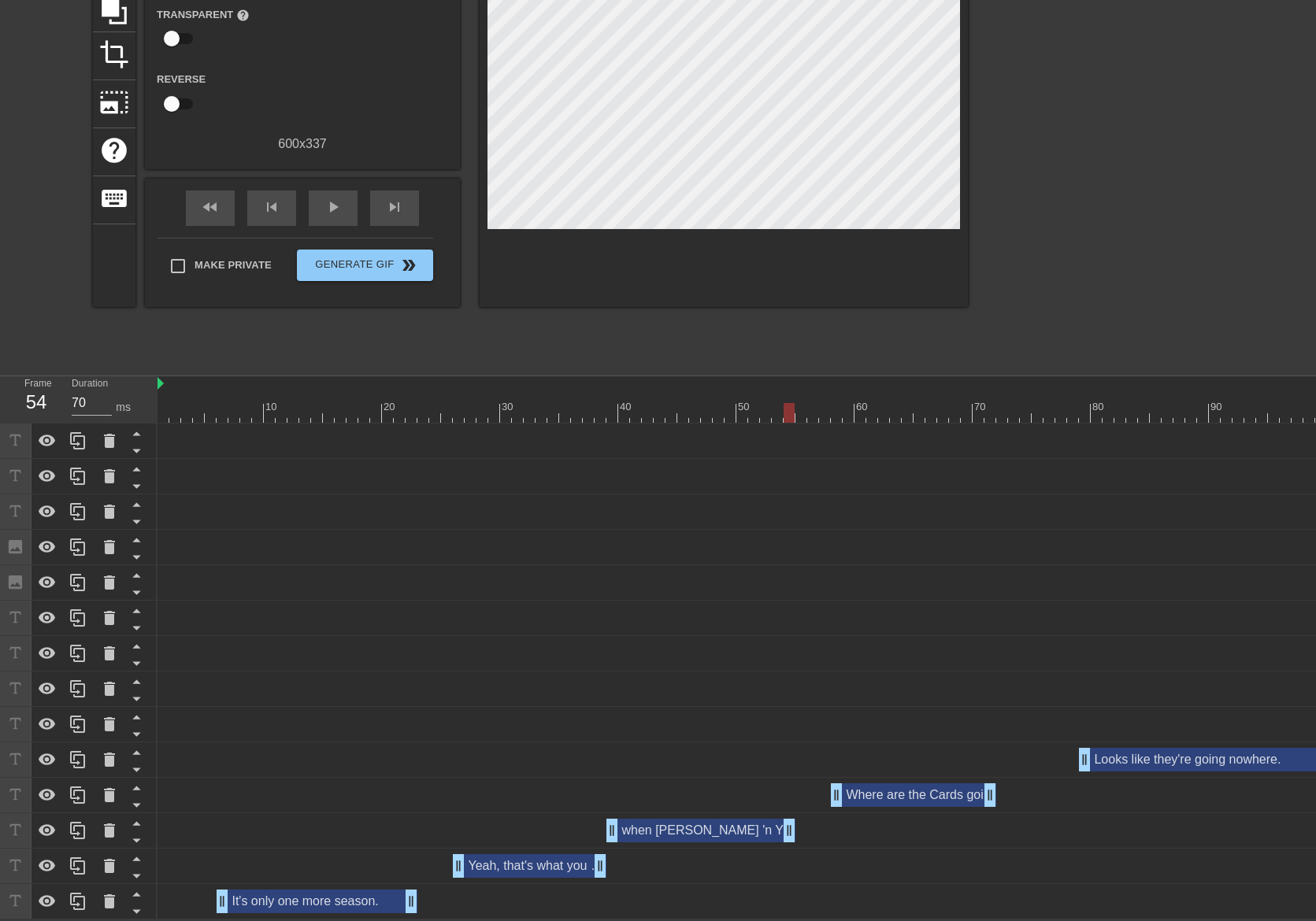
drag, startPoint x: 796, startPoint y: 825, endPoint x: 782, endPoint y: 822, distance: 14.3
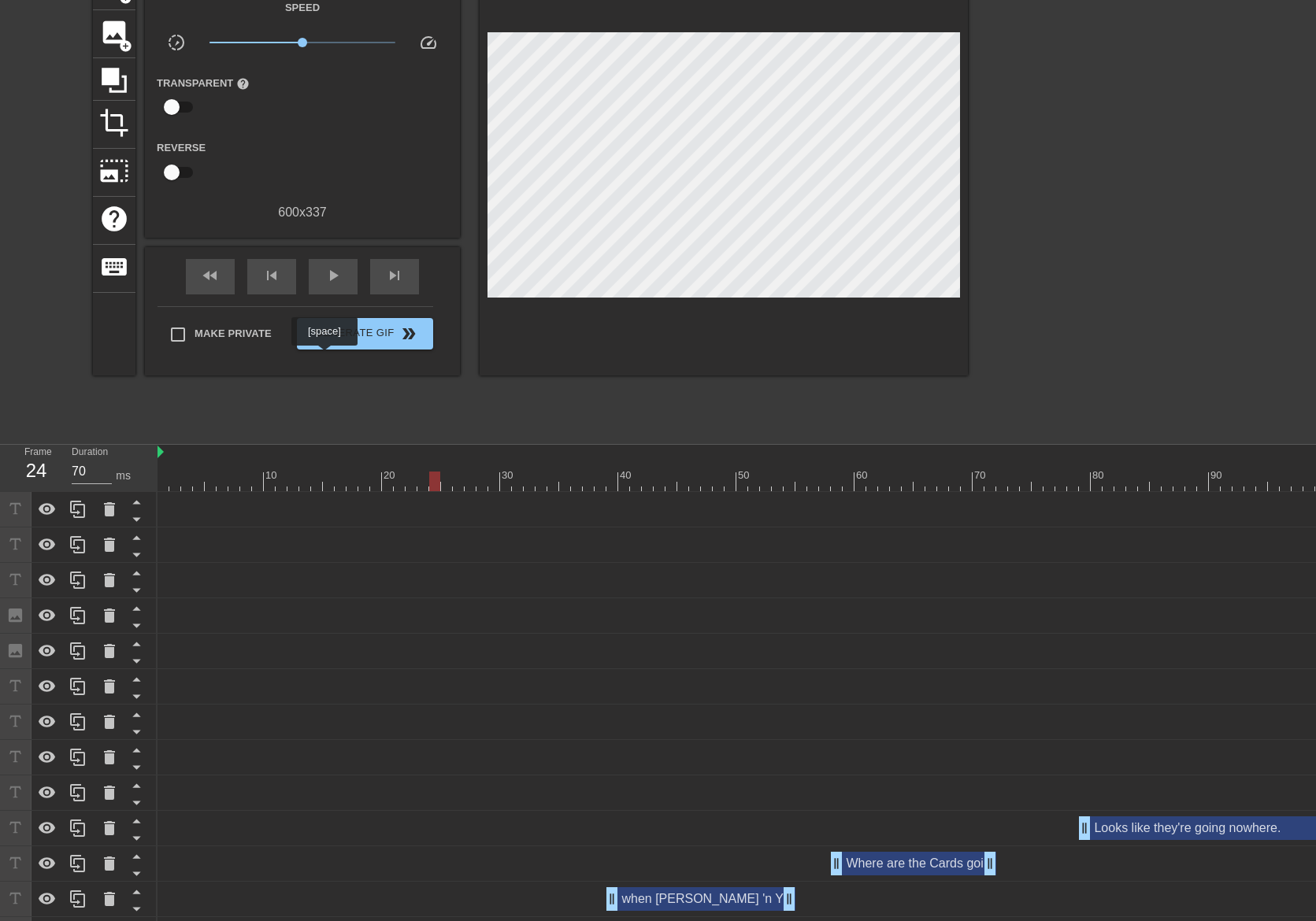
scroll to position [0, 0]
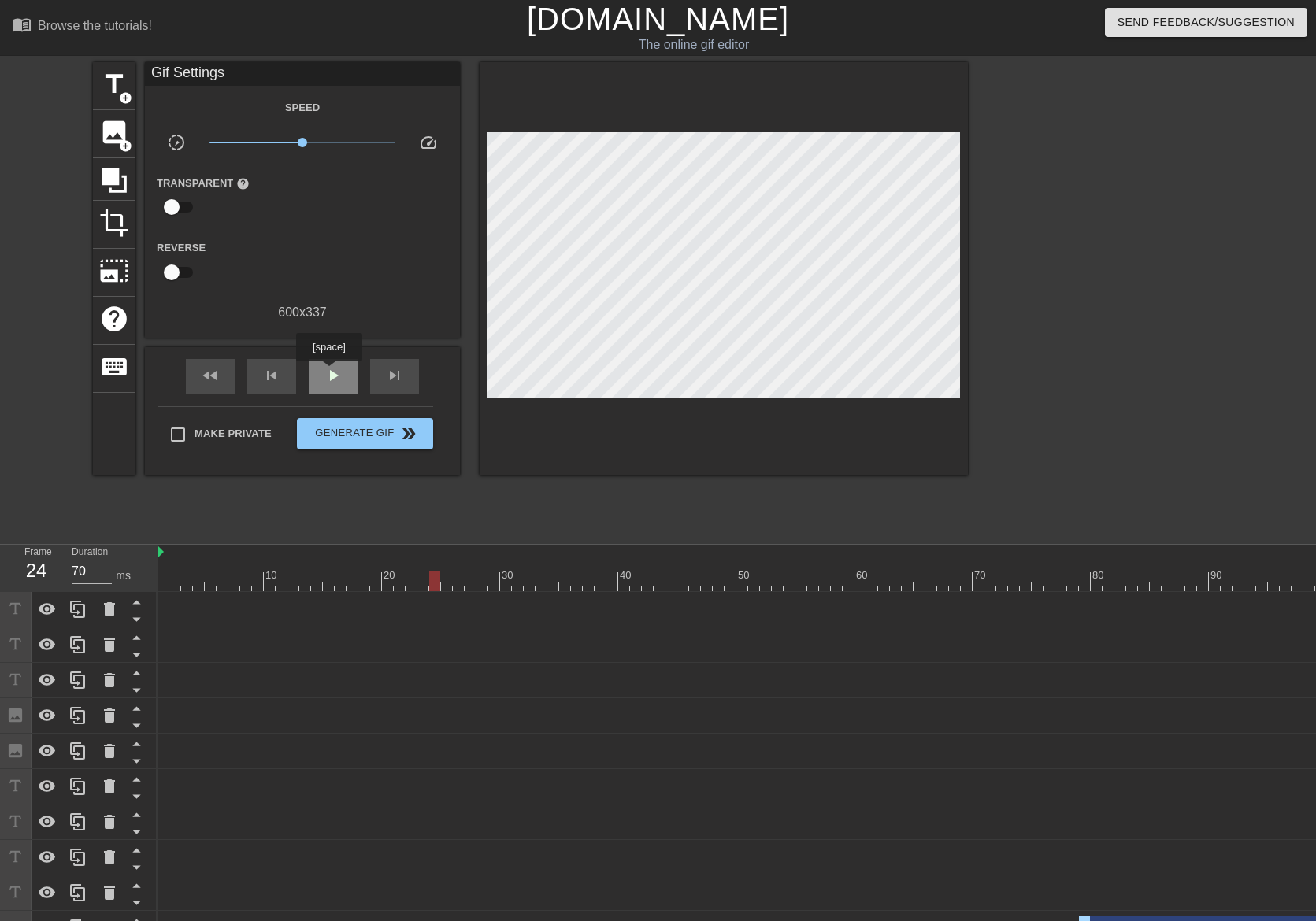
click at [329, 374] on span "play_arrow" at bounding box center [333, 375] width 19 height 19
click at [329, 374] on span "pause" at bounding box center [333, 375] width 19 height 19
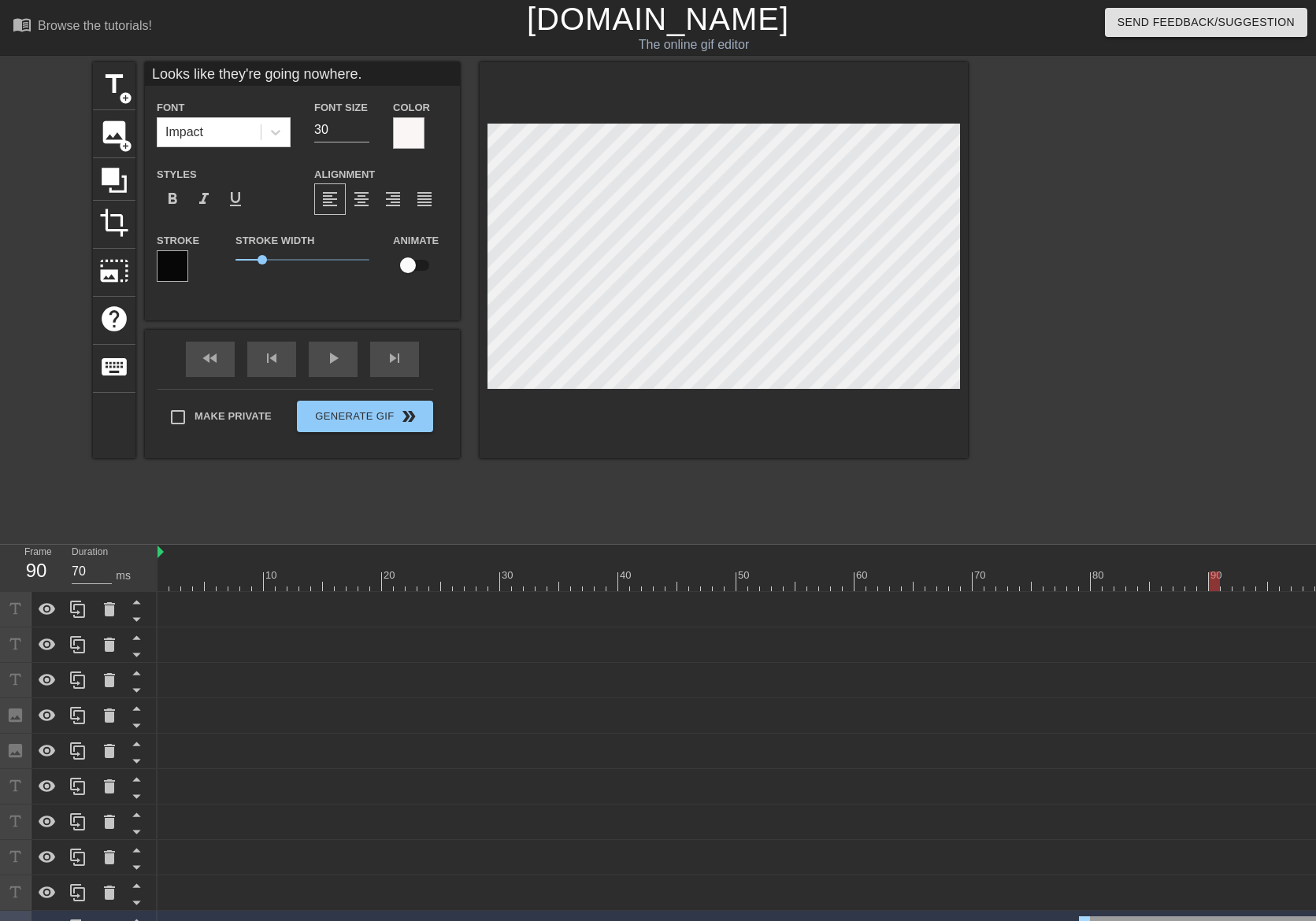
click at [519, 392] on div at bounding box center [723, 260] width 488 height 396
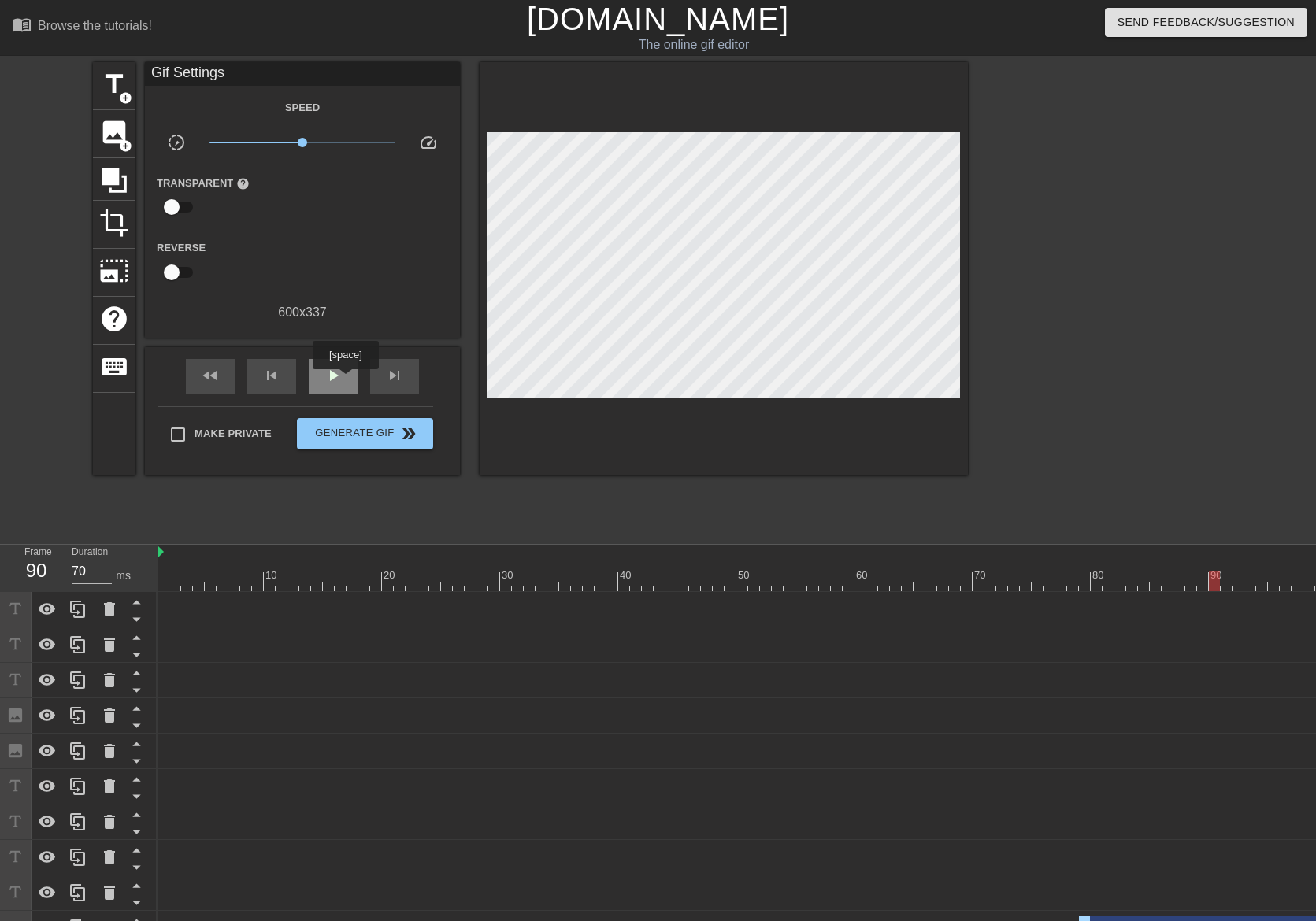
click at [345, 380] on div "play_arrow" at bounding box center [333, 376] width 49 height 35
click at [345, 380] on div "pause" at bounding box center [333, 376] width 49 height 35
click at [345, 380] on div "play_arrow" at bounding box center [333, 376] width 49 height 35
click at [345, 380] on div "pause" at bounding box center [333, 376] width 49 height 35
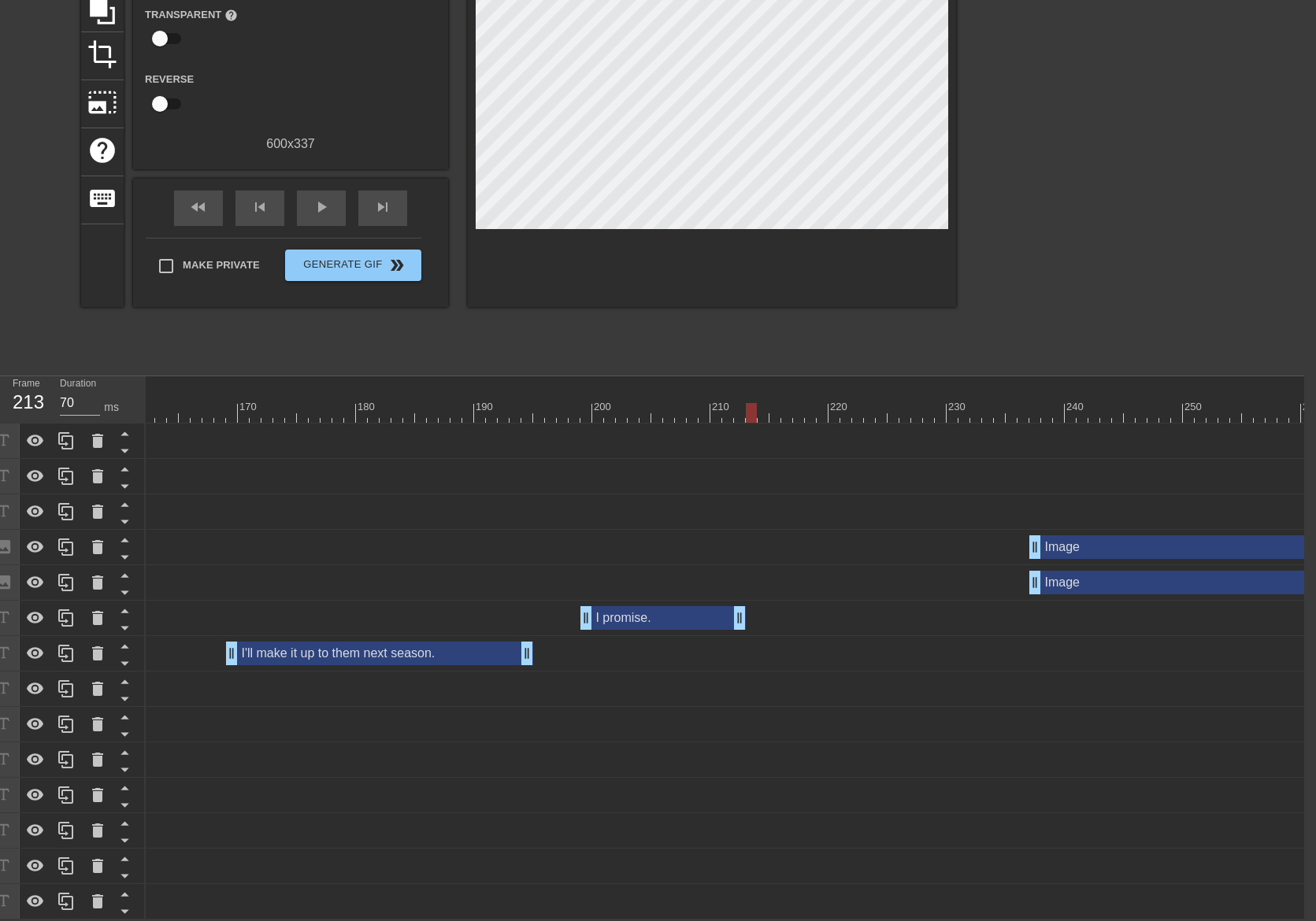
scroll to position [0, 1911]
drag, startPoint x: 573, startPoint y: 611, endPoint x: 582, endPoint y: 613, distance: 9.2
click at [582, 613] on div "I promise. drag_handle drag_handle" at bounding box center [756, 617] width 5044 height 23
click at [424, 410] on div at bounding box center [756, 413] width 5044 height 20
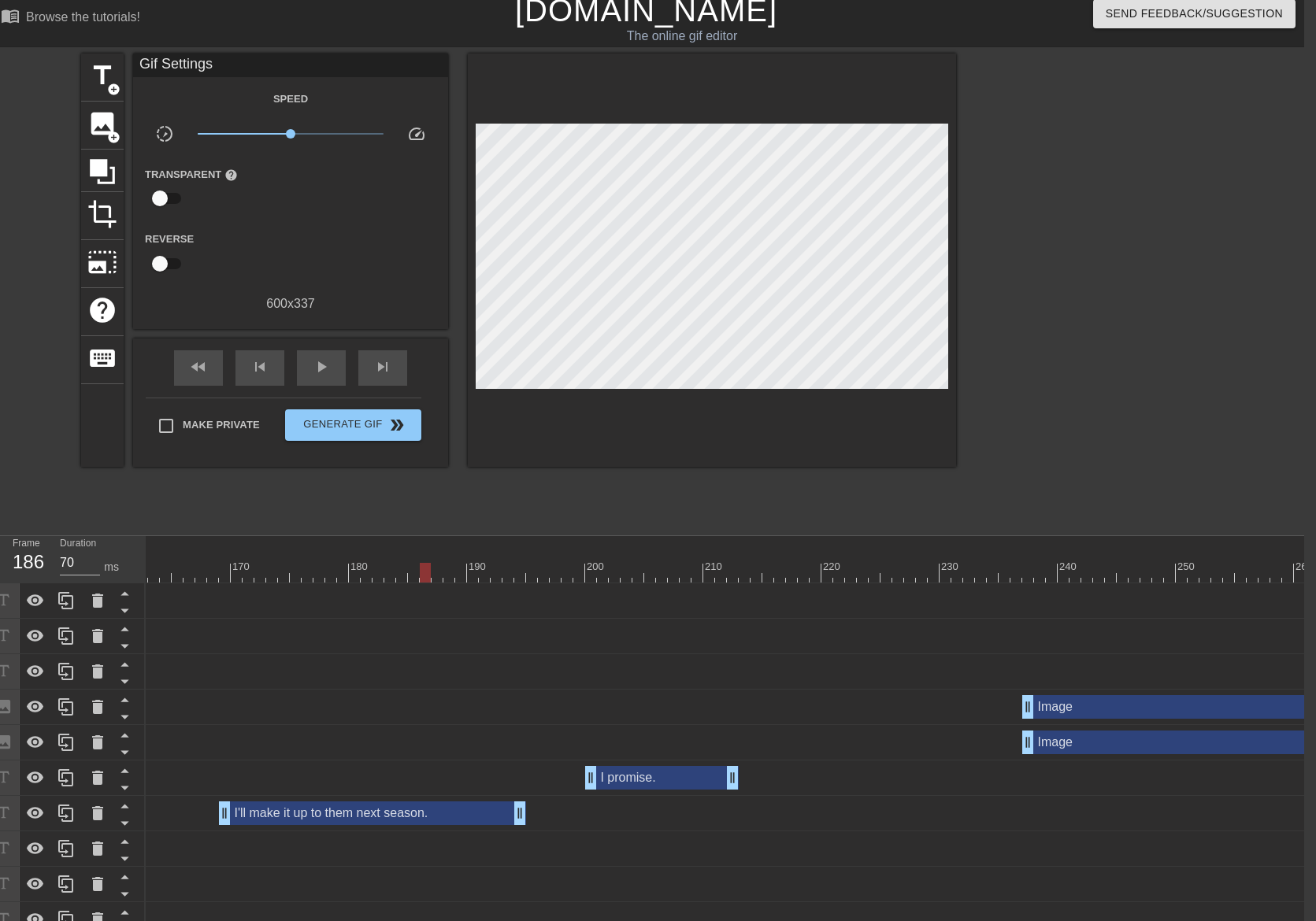
scroll to position [0, 12]
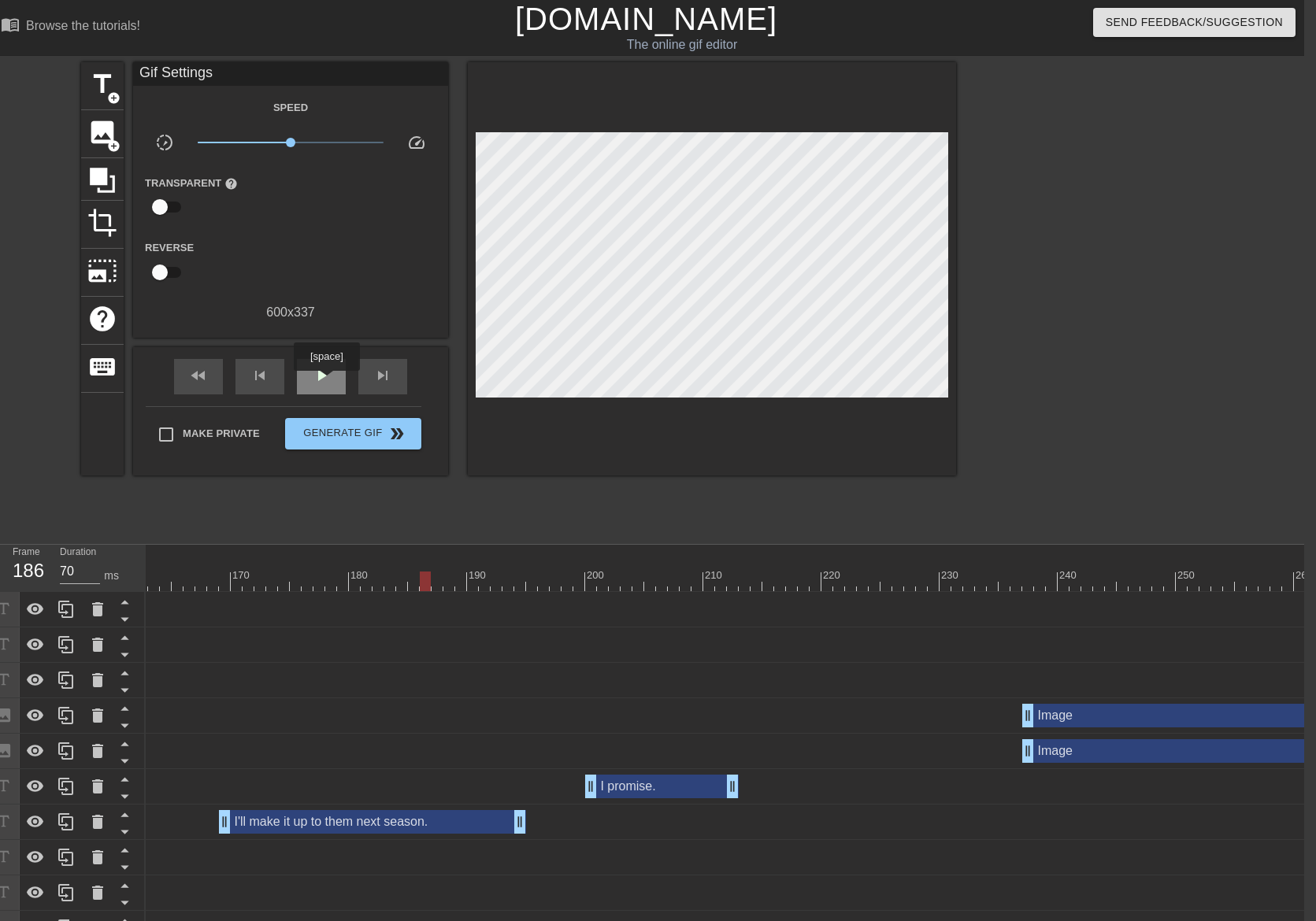
click at [326, 382] on span "play_arrow" at bounding box center [322, 375] width 19 height 19
click at [320, 374] on span "pause" at bounding box center [322, 375] width 19 height 19
click at [498, 575] on div at bounding box center [756, 581] width 5044 height 20
click at [331, 375] on div "play_arrow" at bounding box center [321, 376] width 49 height 35
click at [330, 375] on span "pause" at bounding box center [322, 375] width 19 height 19
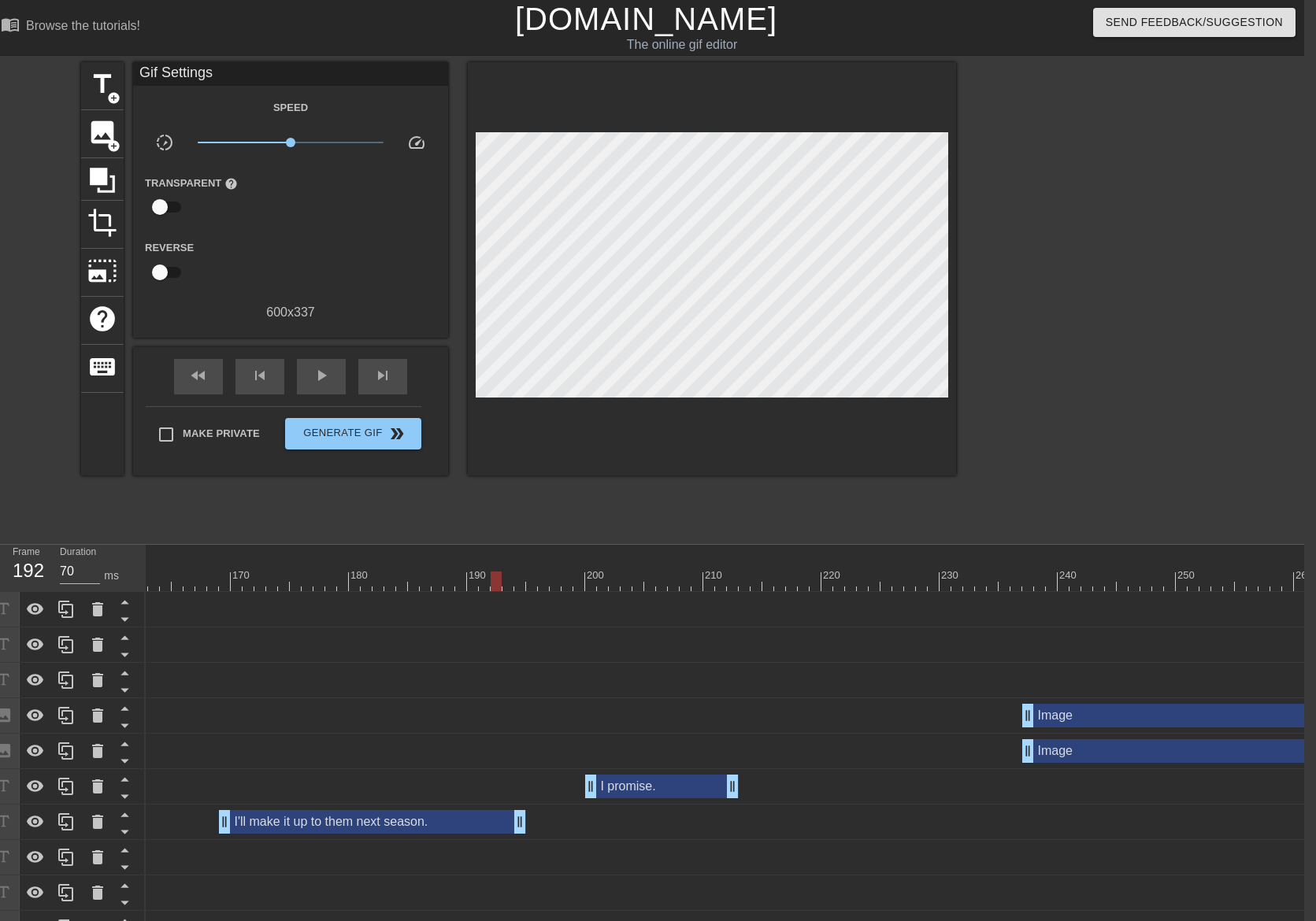
click at [491, 578] on div at bounding box center [756, 581] width 5044 height 20
click at [322, 371] on span "play_arrow" at bounding box center [322, 375] width 19 height 19
click at [322, 371] on span "pause" at bounding box center [322, 375] width 19 height 19
click at [322, 427] on span "Generate Gif double_arrow" at bounding box center [352, 434] width 124 height 19
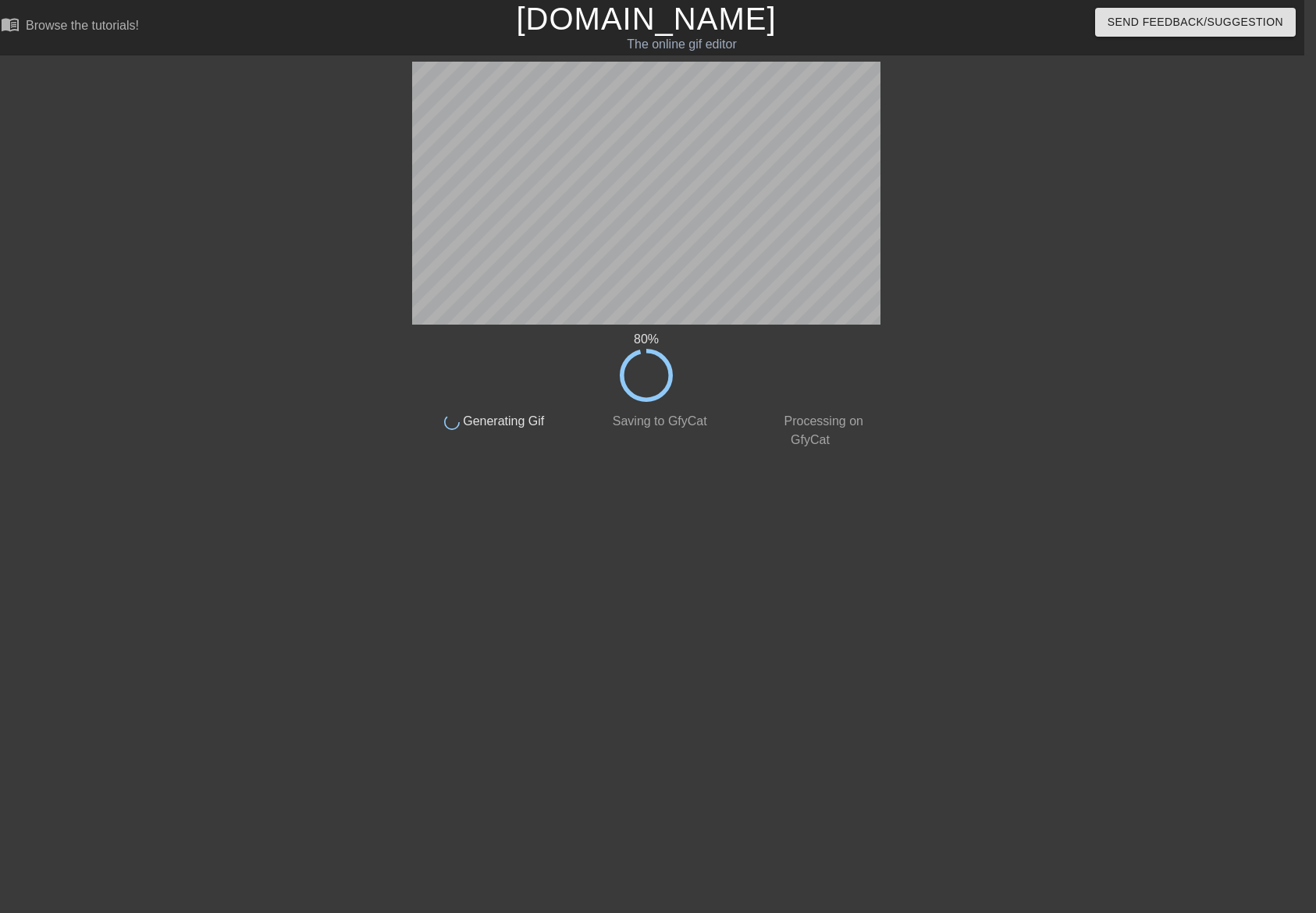
click at [441, 537] on html "menu_book Browse the tutorials! [DOMAIN_NAME] The online gif editor Send Feedba…" at bounding box center [646, 268] width 1316 height 537
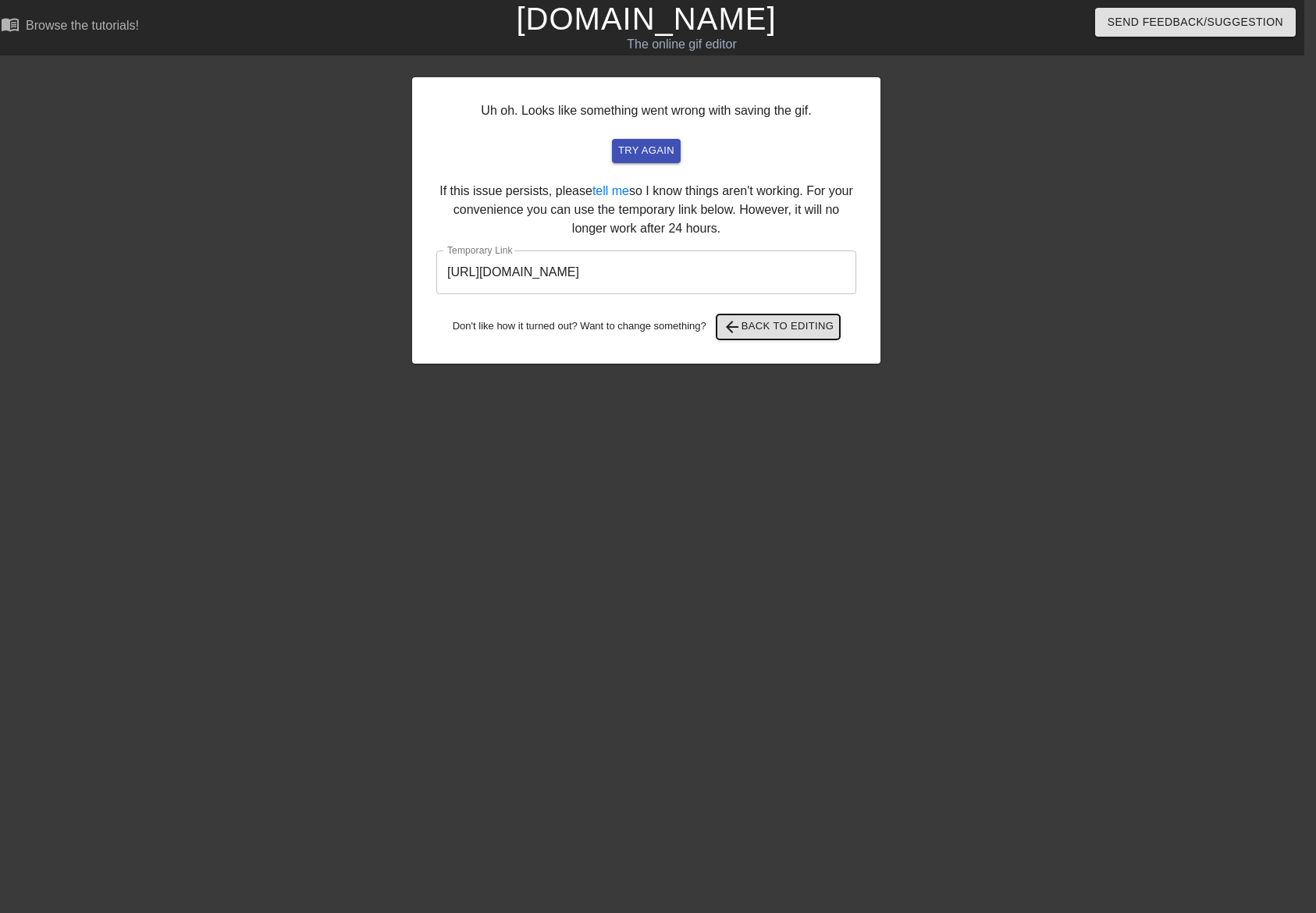
click at [791, 321] on span "arrow_back Back to Editing" at bounding box center [778, 327] width 111 height 18
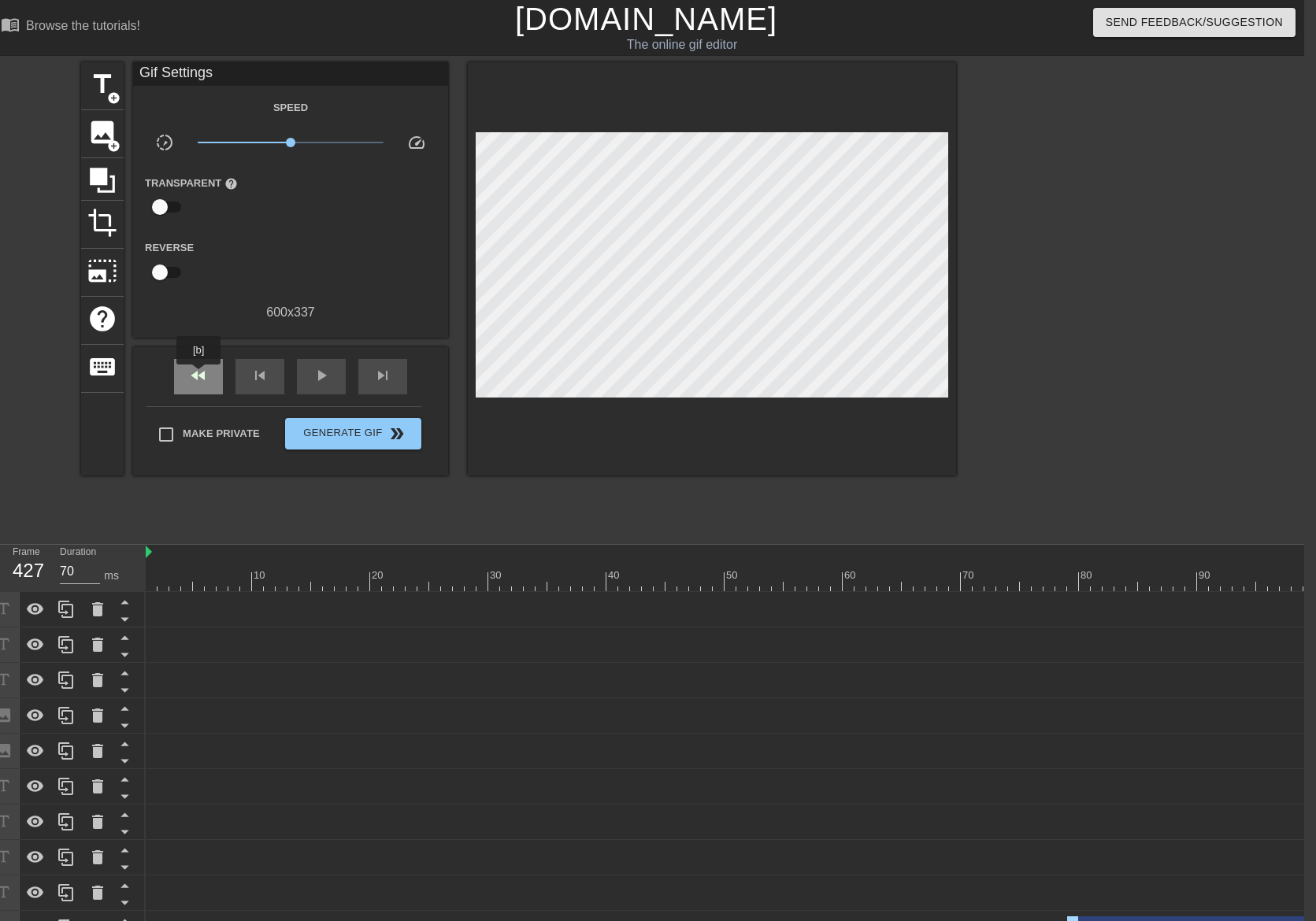
click at [199, 375] on span "fast_rewind" at bounding box center [198, 375] width 19 height 19
click at [113, 139] on span "add_circle" at bounding box center [113, 146] width 13 height 13
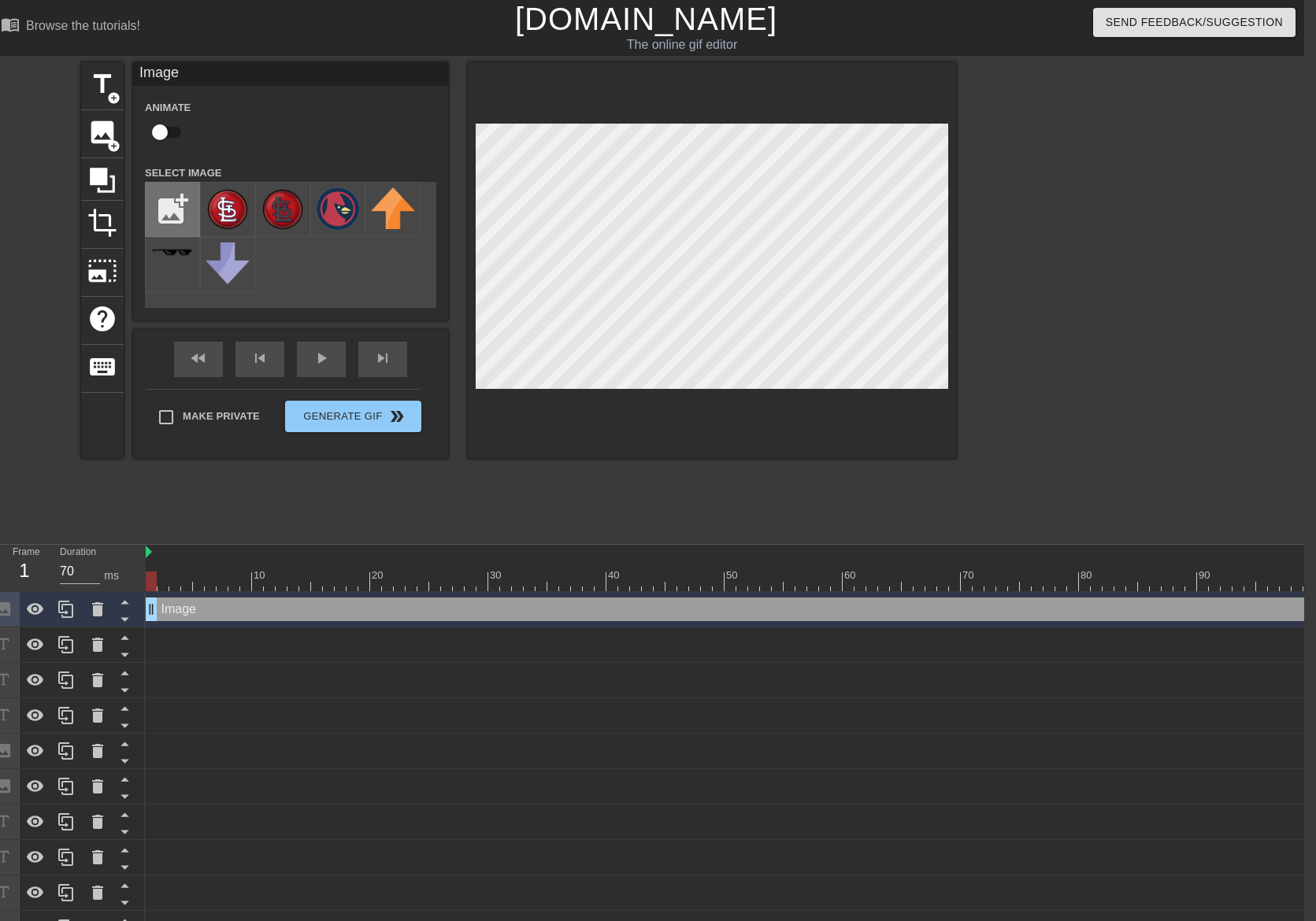
click at [157, 195] on input "file" at bounding box center [173, 210] width 54 height 54
click at [230, 223] on img at bounding box center [227, 217] width 44 height 59
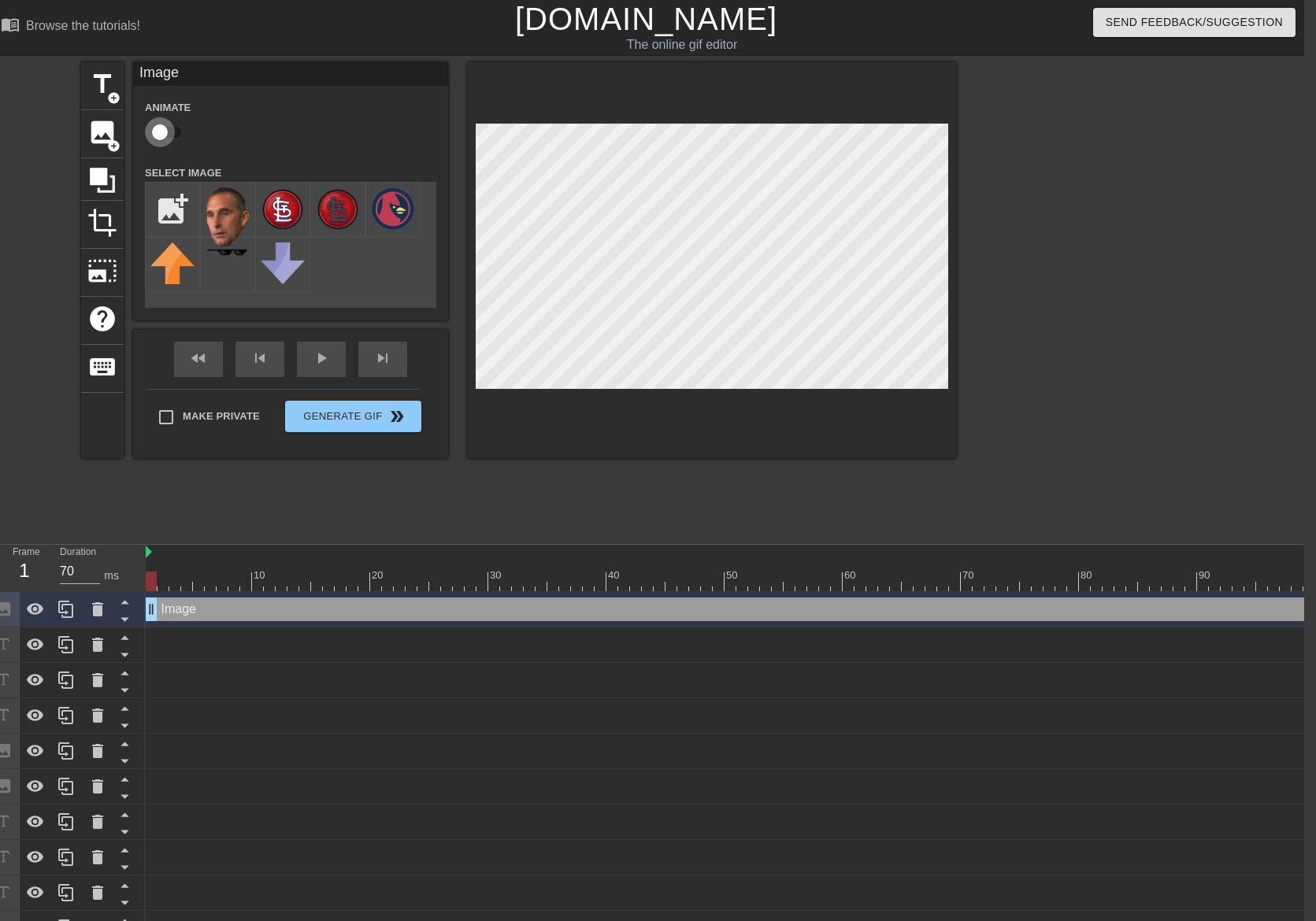
click at [170, 131] on input "checkbox" at bounding box center [160, 132] width 90 height 30
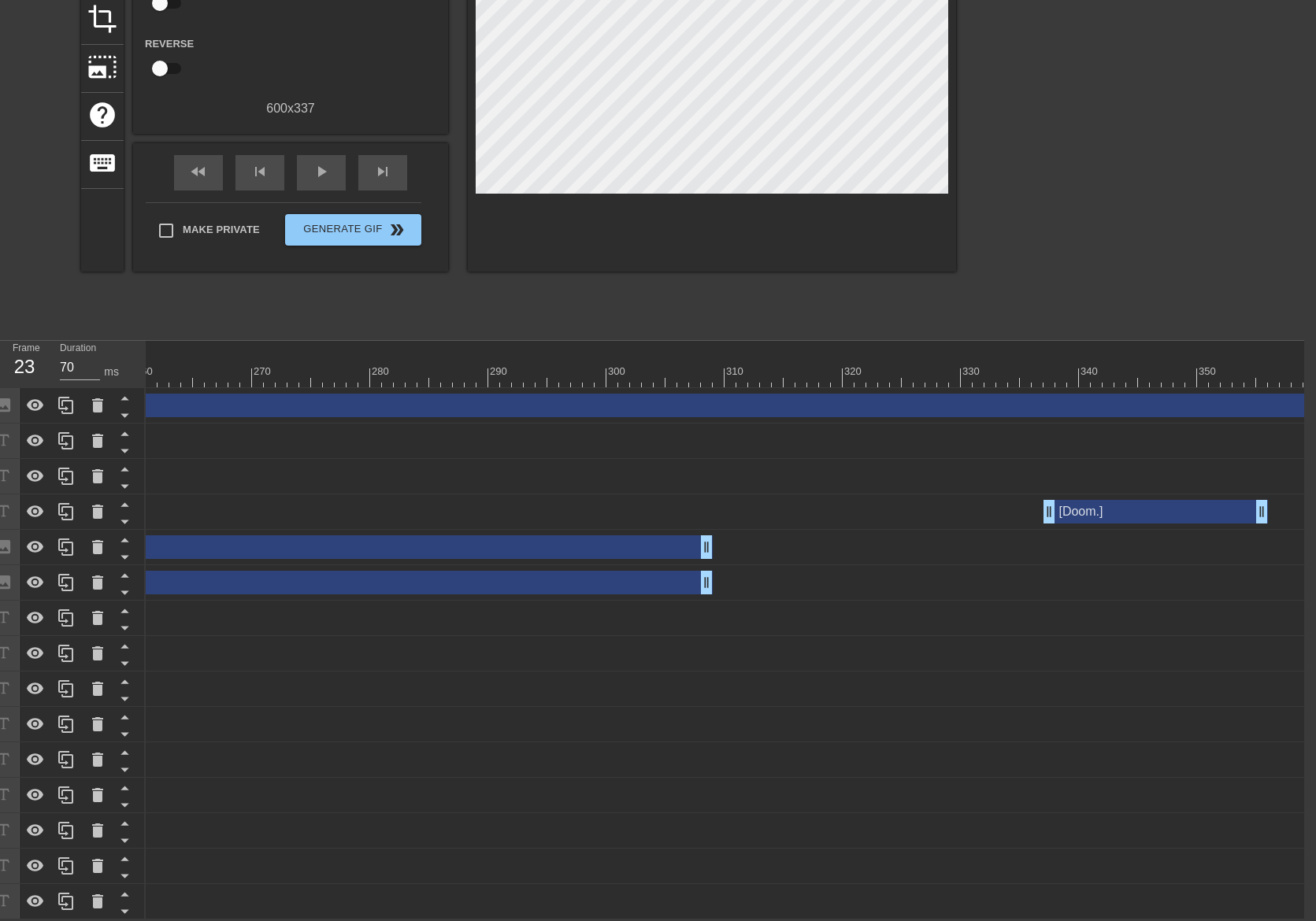
scroll to position [0, 3877]
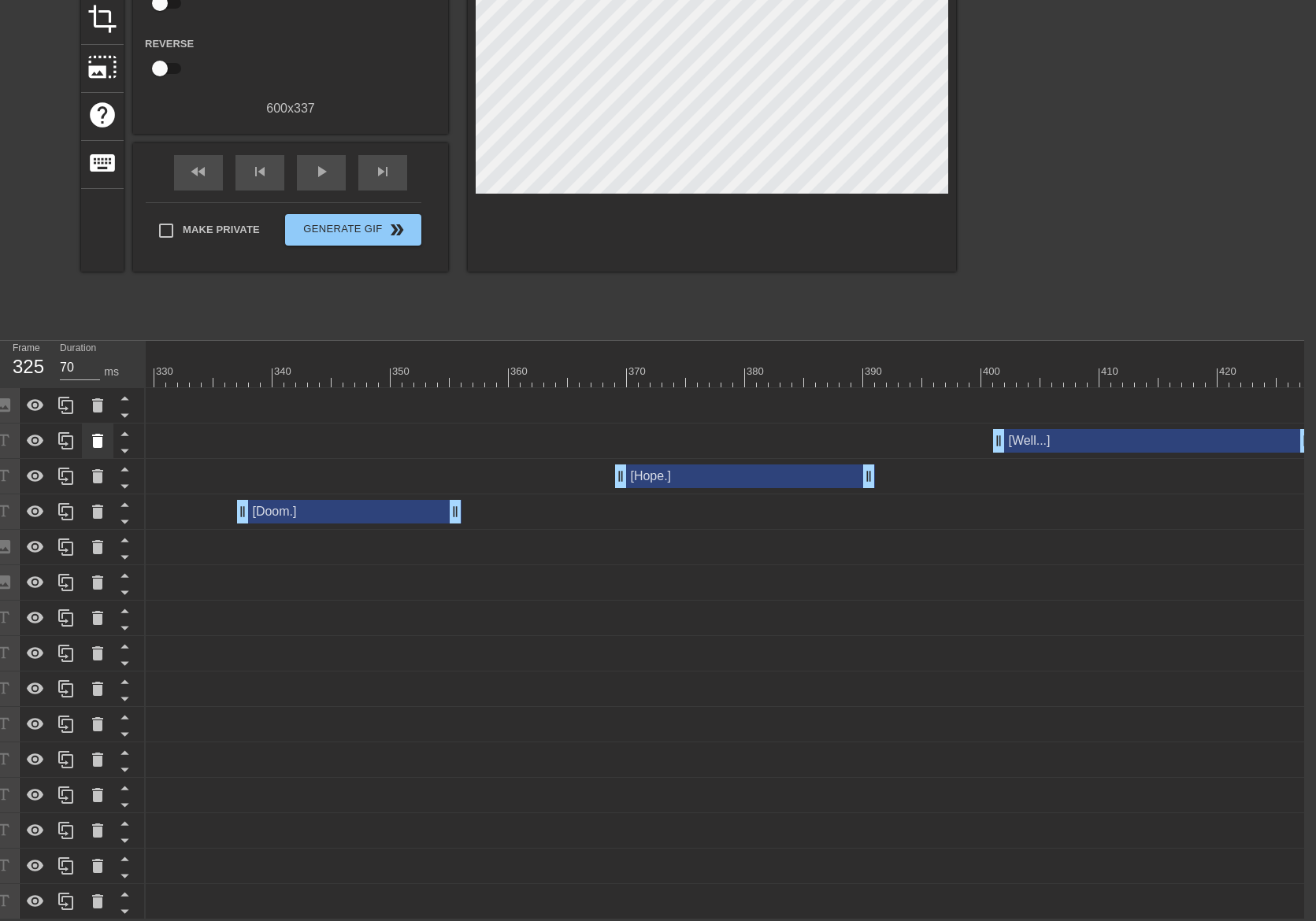
drag, startPoint x: 1309, startPoint y: 400, endPoint x: 101, endPoint y: 423, distance: 1208.2
click at [101, 423] on div "Frame 325 Duration 70 ms 10 20 30 40 50 60 70 80 90 100 110 120 130 140 150" at bounding box center [646, 630] width 1316 height 579
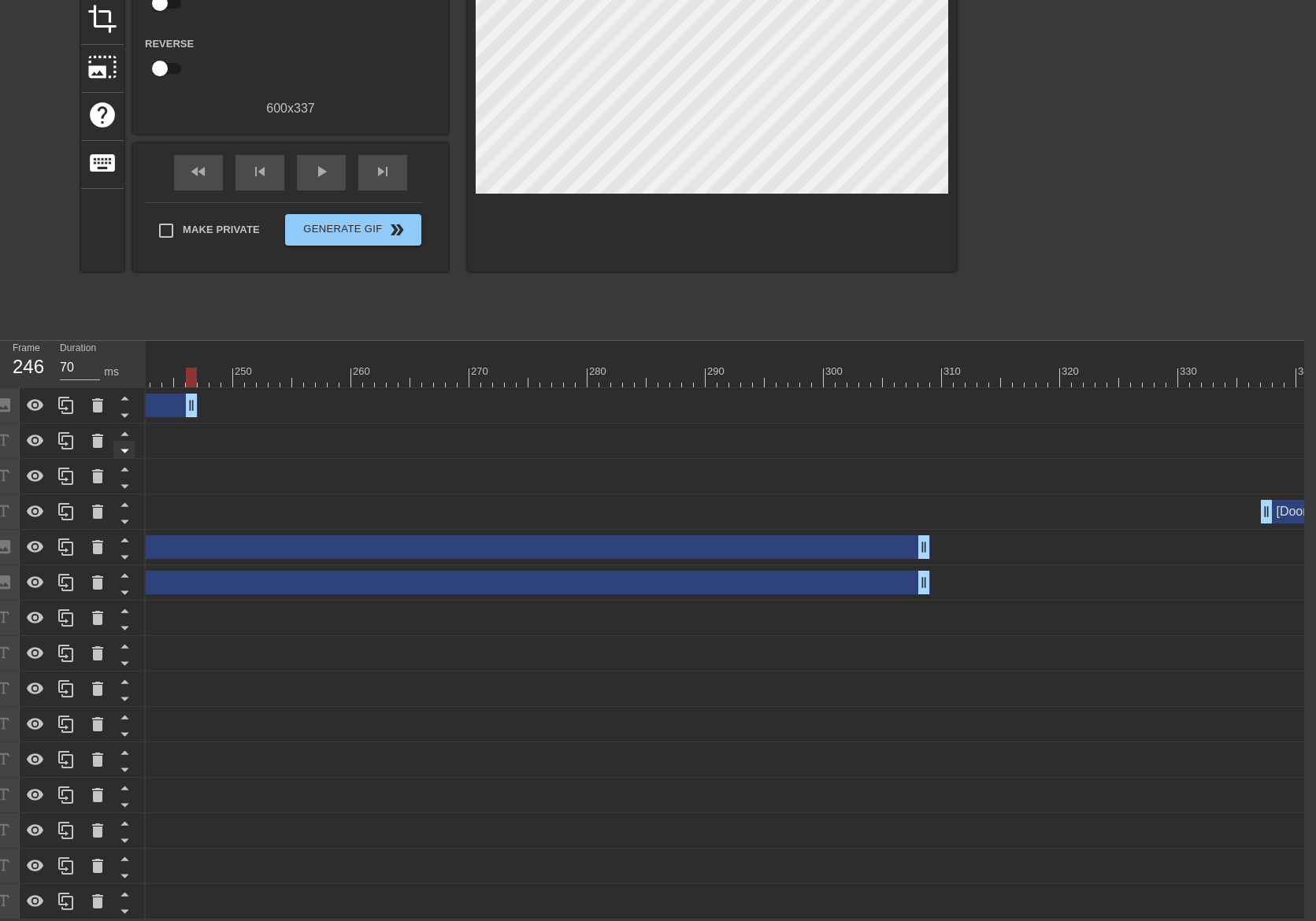
drag, startPoint x: 1121, startPoint y: 401, endPoint x: 121, endPoint y: 441, distance: 1000.8
click at [131, 431] on div "Frame 246 Duration 70 ms 10 20 30 40 50 60 70 80 90 100 110 120 130 140 150" at bounding box center [646, 630] width 1316 height 579
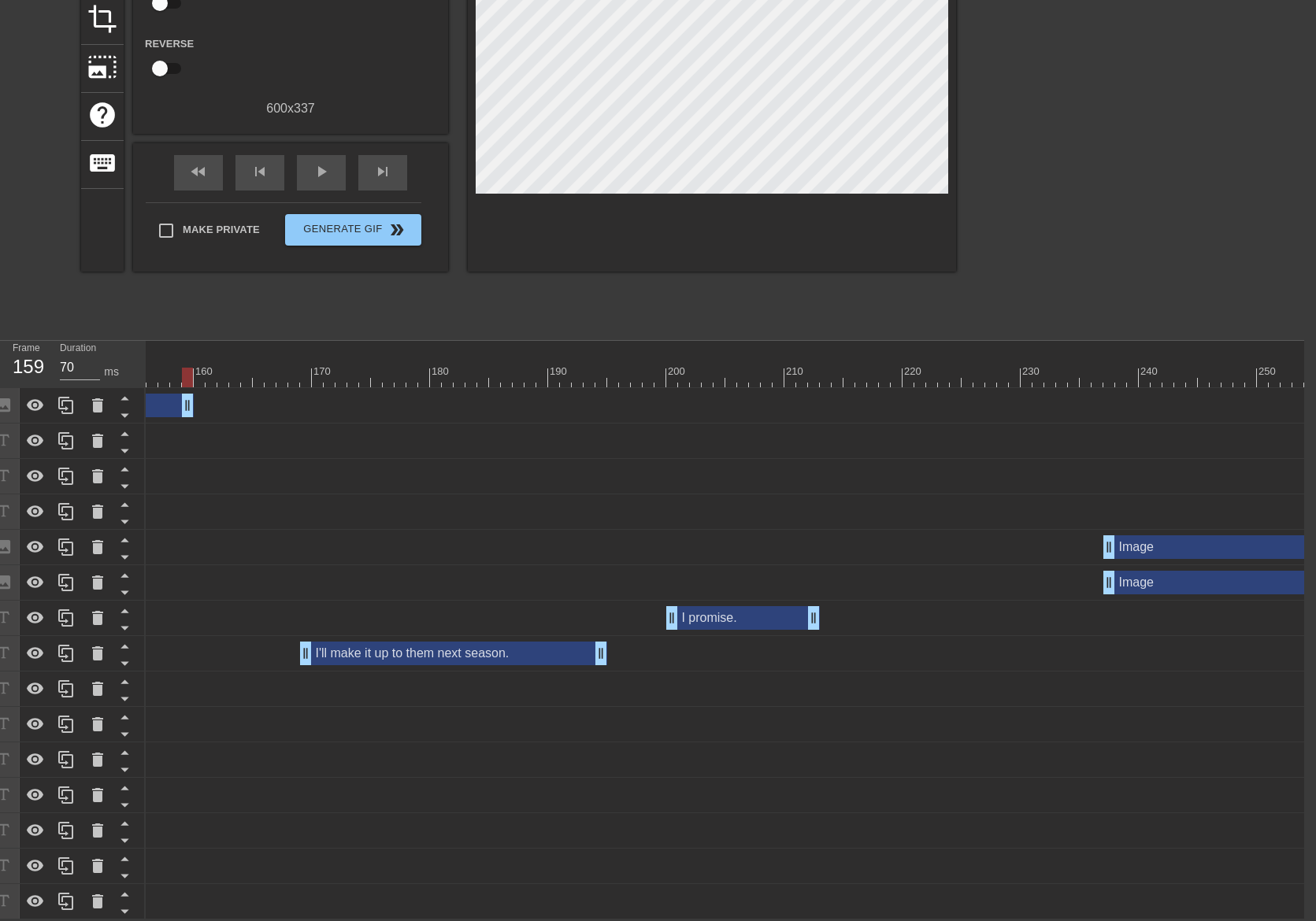
drag, startPoint x: 1158, startPoint y: 400, endPoint x: 138, endPoint y: 438, distance: 1020.7
click at [141, 415] on div "Frame 159 Duration 70 ms 10 20 30 40 50 60 70 80 90 100 110 120 130 140 150" at bounding box center [646, 630] width 1316 height 579
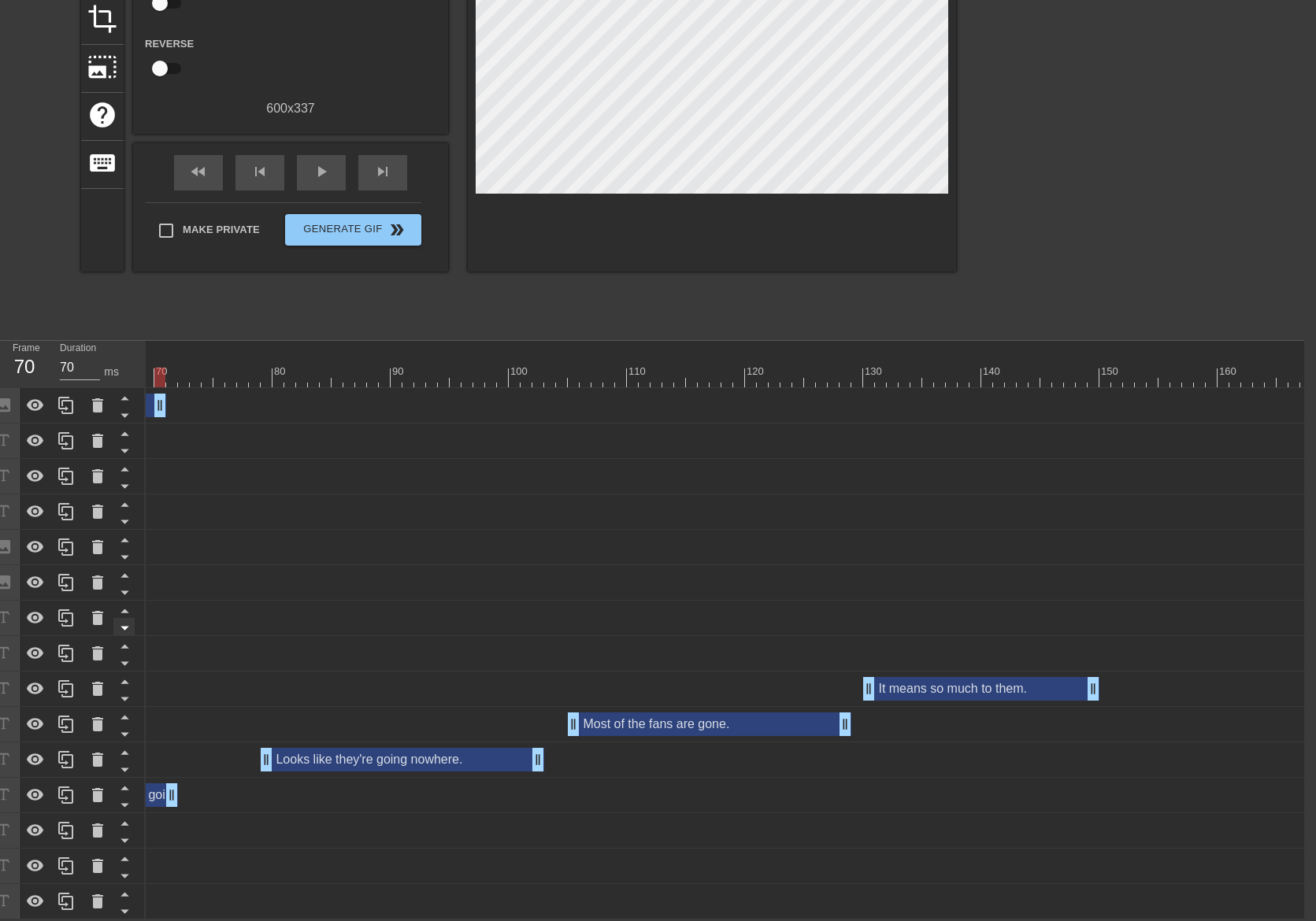
drag, startPoint x: 1163, startPoint y: 394, endPoint x: 117, endPoint y: 608, distance: 1067.7
click at [141, 428] on div "Frame 70 Duration 70 ms 10 20 30 40 50 60 70 80 90 100 110 120 130 140 150" at bounding box center [646, 630] width 1316 height 579
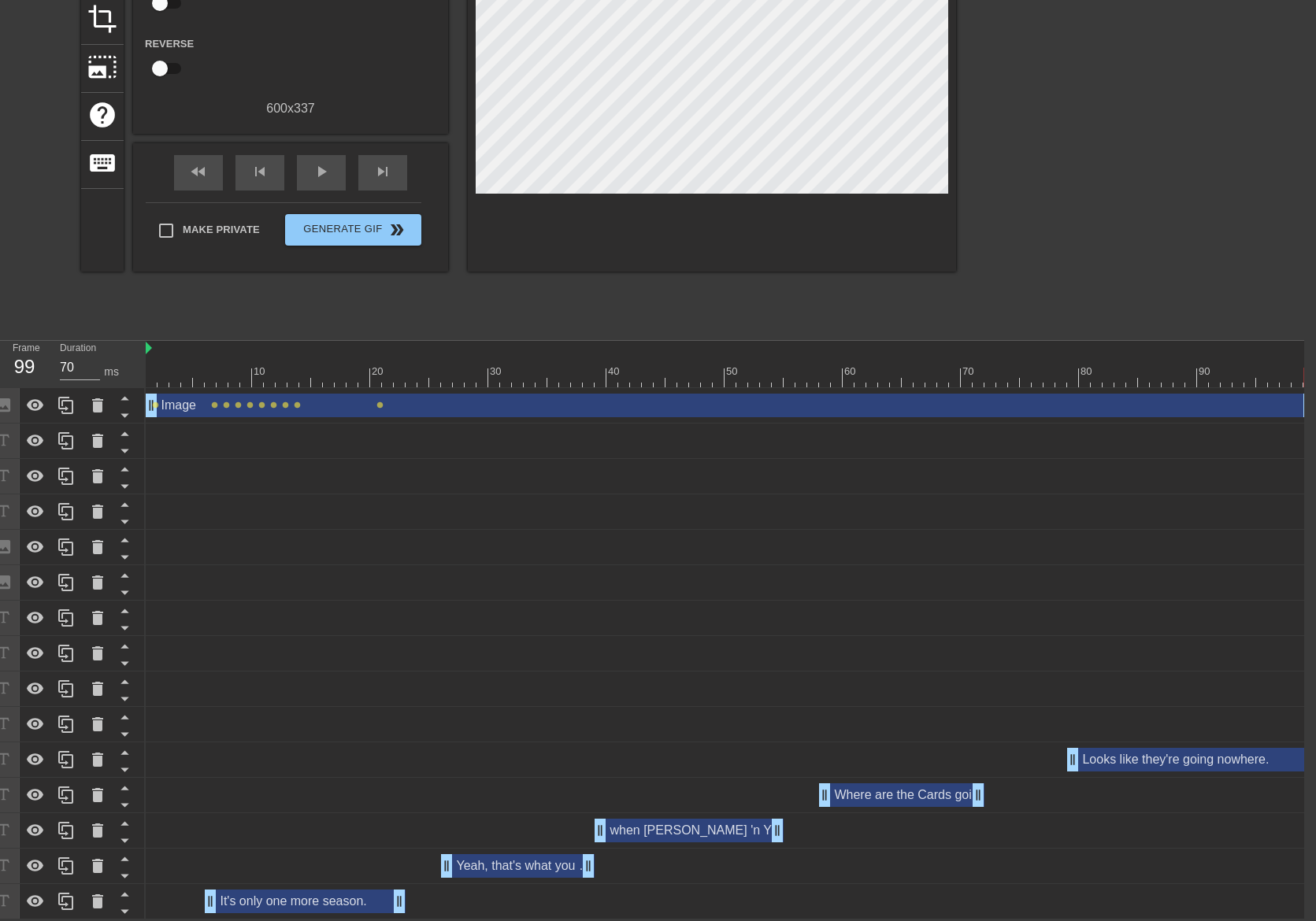
drag, startPoint x: 943, startPoint y: 393, endPoint x: 1233, endPoint y: 538, distance: 324.2
click at [1304, 463] on div "Image drag_handle drag_handle lens lens lens lens lens lens lens lens lens lens…" at bounding box center [725, 654] width 1158 height 532
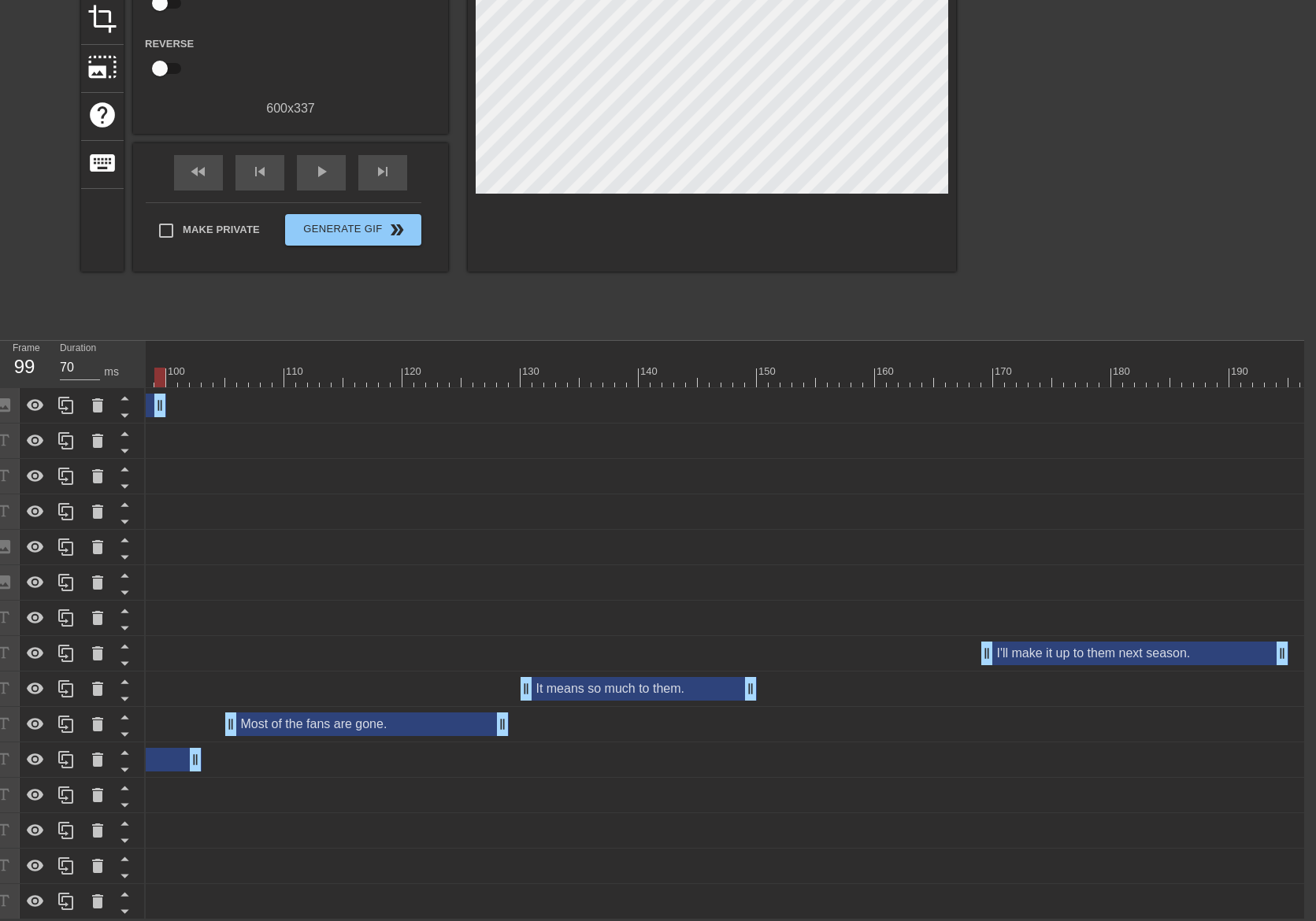
scroll to position [0, 1132]
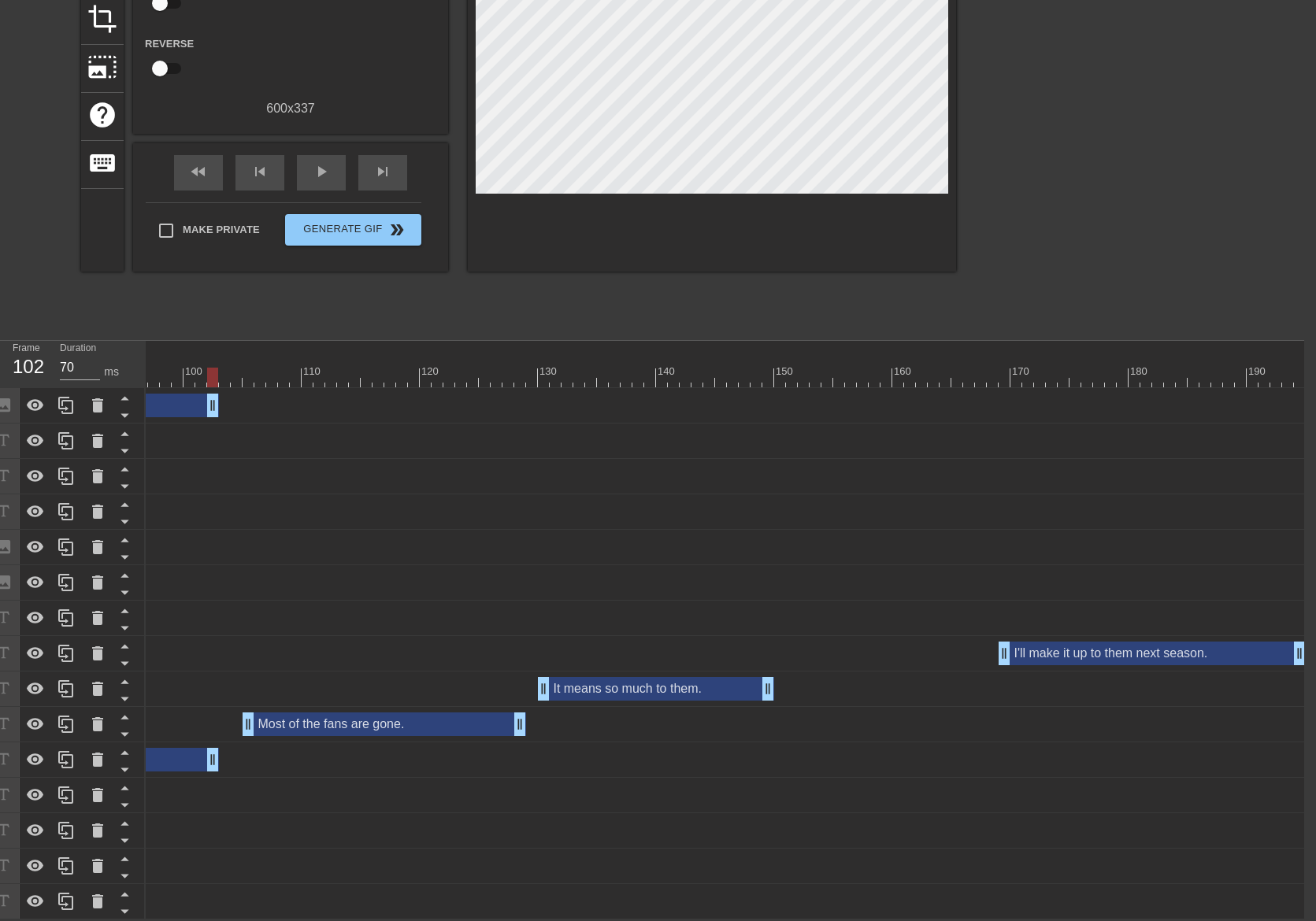
drag, startPoint x: 178, startPoint y: 392, endPoint x: 214, endPoint y: 442, distance: 61.6
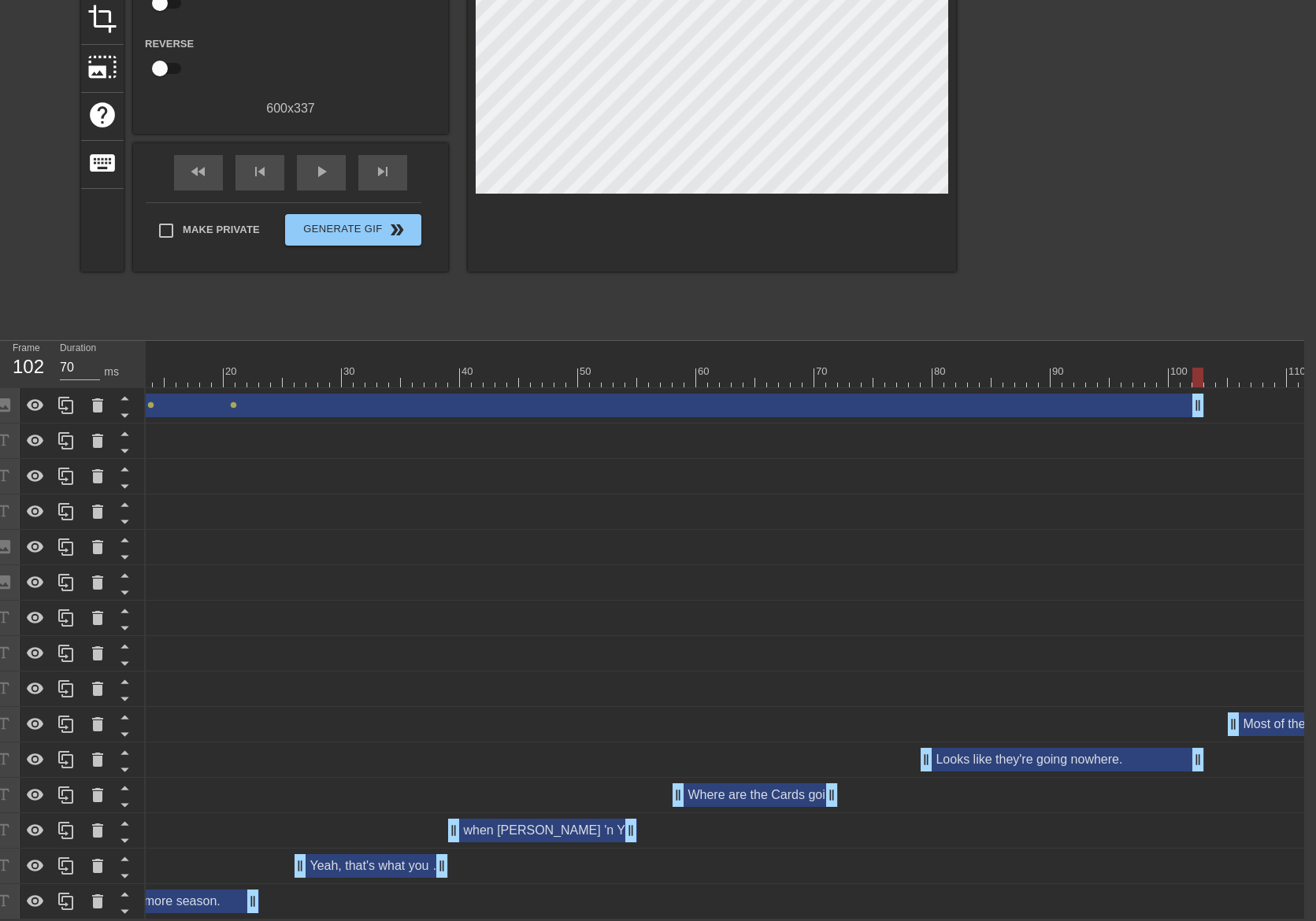
scroll to position [0, 76]
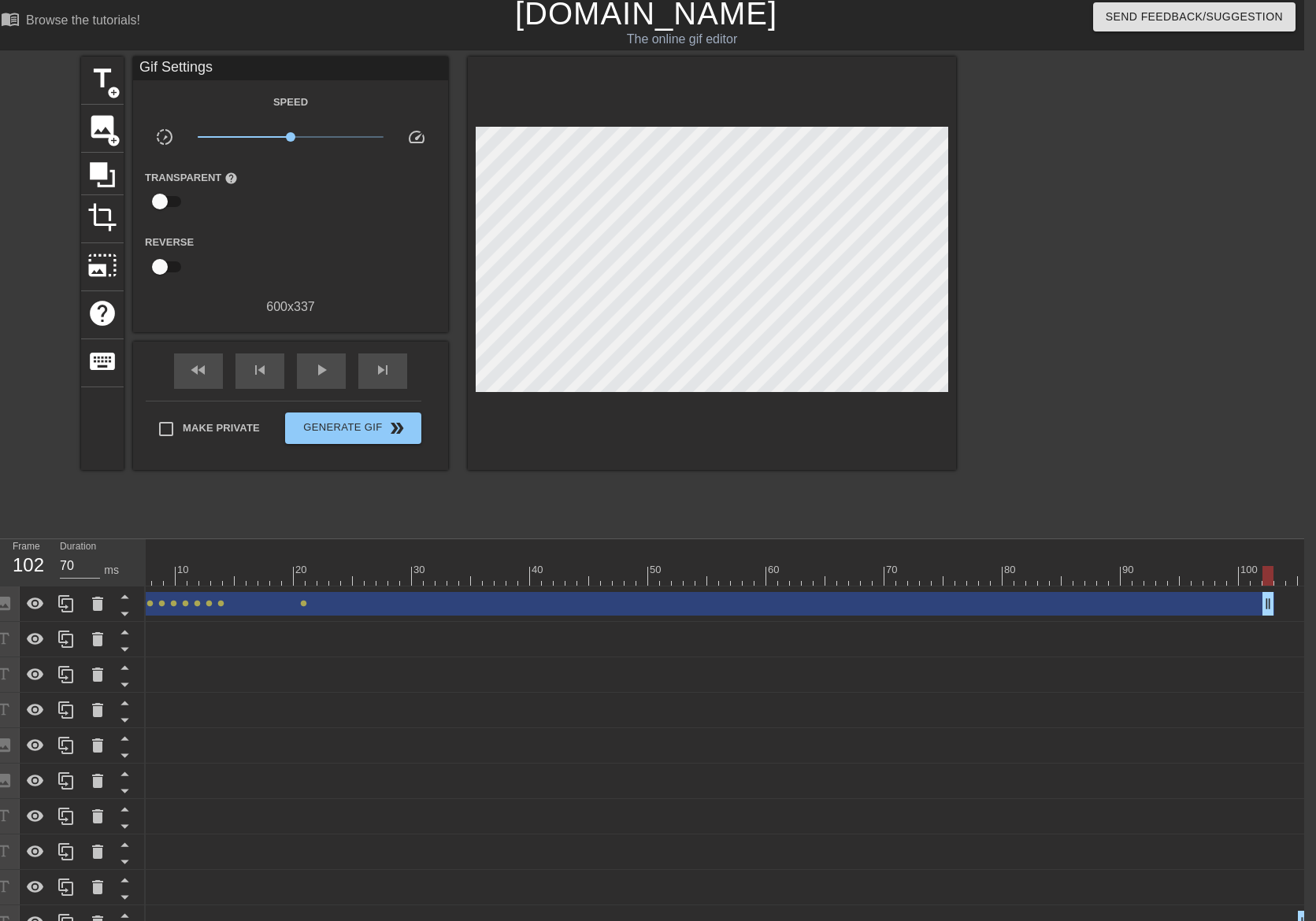
scroll to position [0, 12]
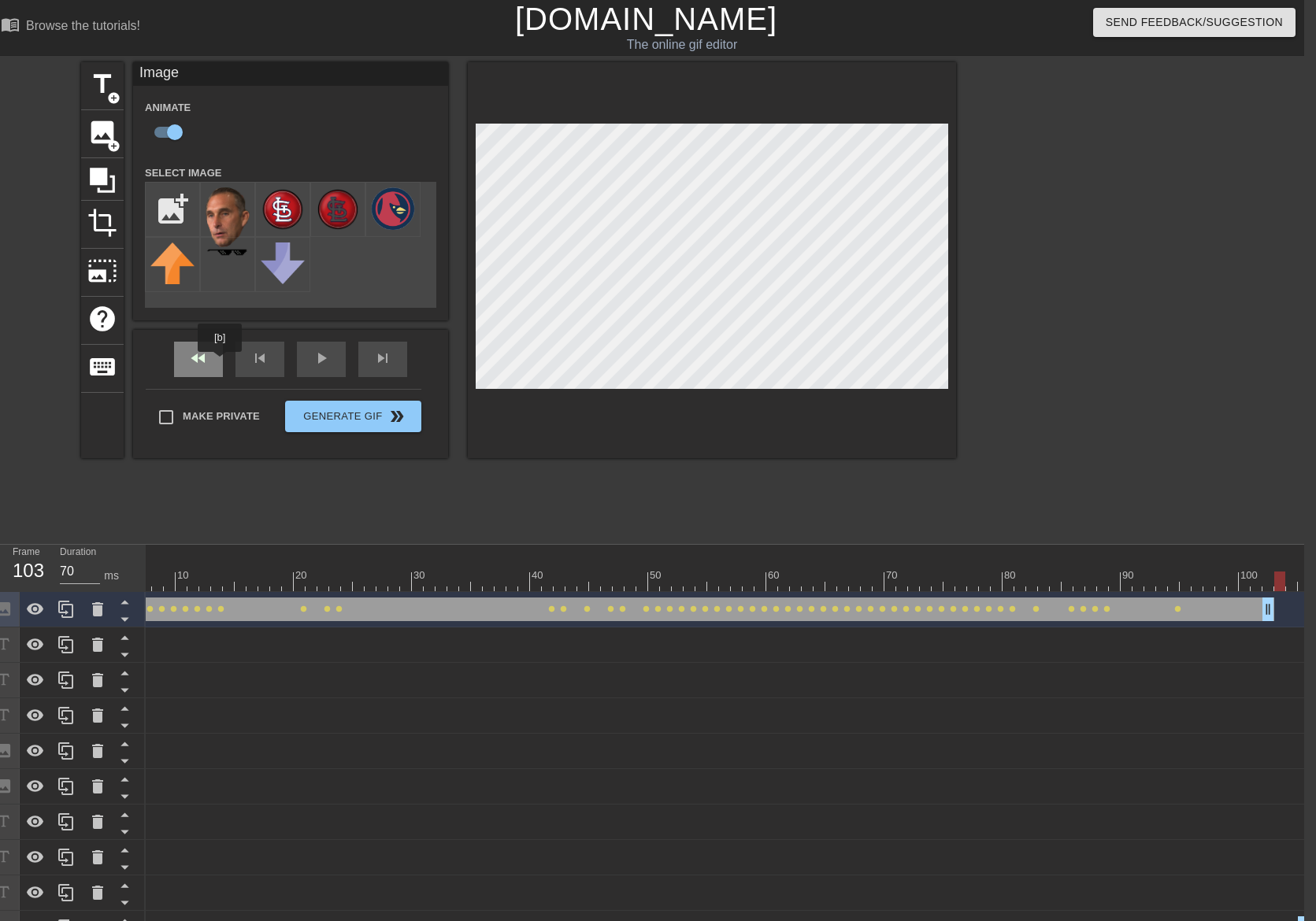
click at [214, 363] on div "fast_rewind" at bounding box center [198, 360] width 49 height 35
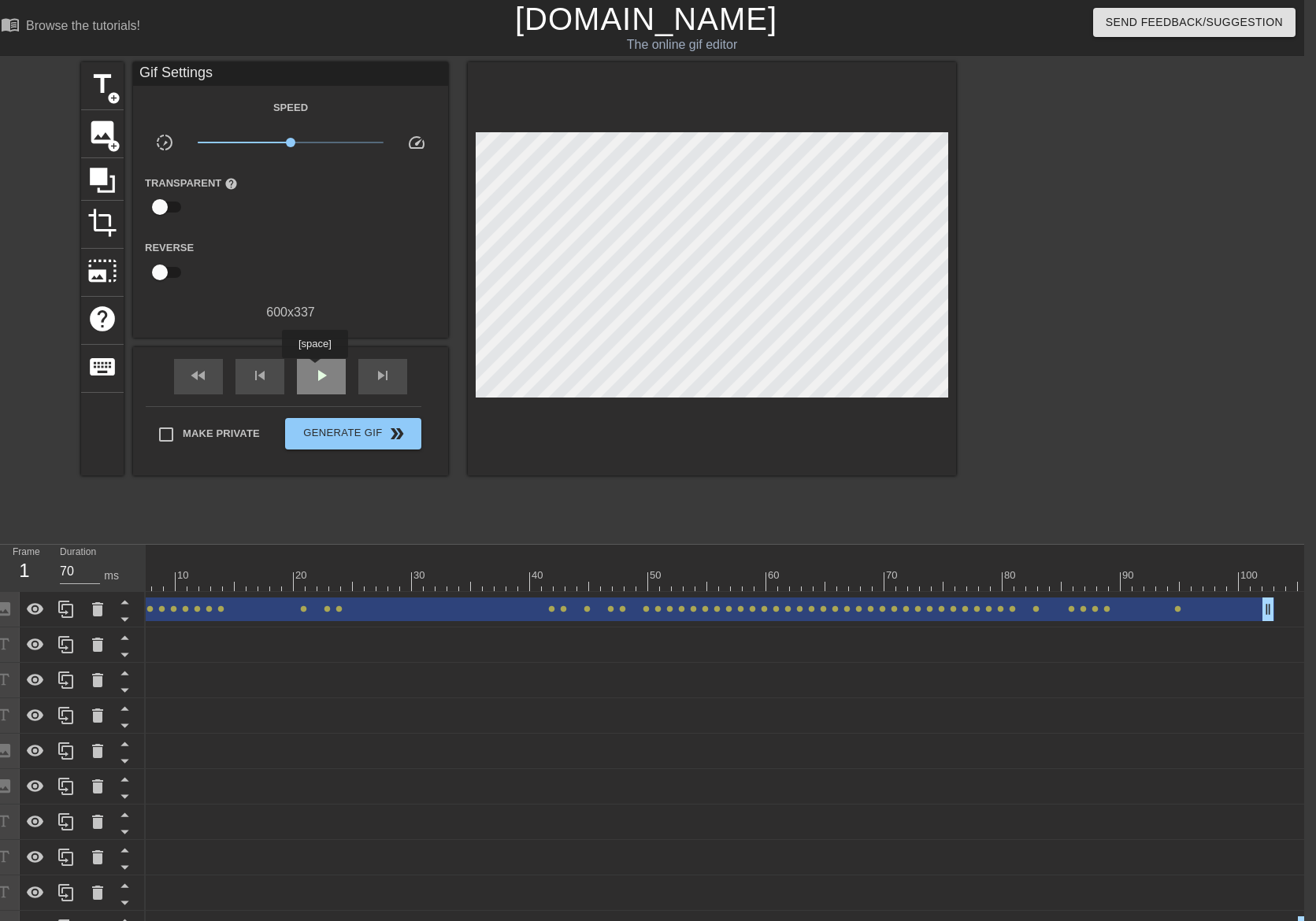
click at [314, 369] on span "play_arrow" at bounding box center [322, 375] width 19 height 19
click at [197, 357] on div "fast_rewind skip_previous play_arrow skip_next" at bounding box center [291, 377] width 257 height 59
click at [207, 380] on span "fast_rewind" at bounding box center [198, 375] width 19 height 19
click at [317, 380] on span "play_arrow" at bounding box center [322, 375] width 19 height 19
click at [318, 380] on span "pause" at bounding box center [322, 375] width 19 height 19
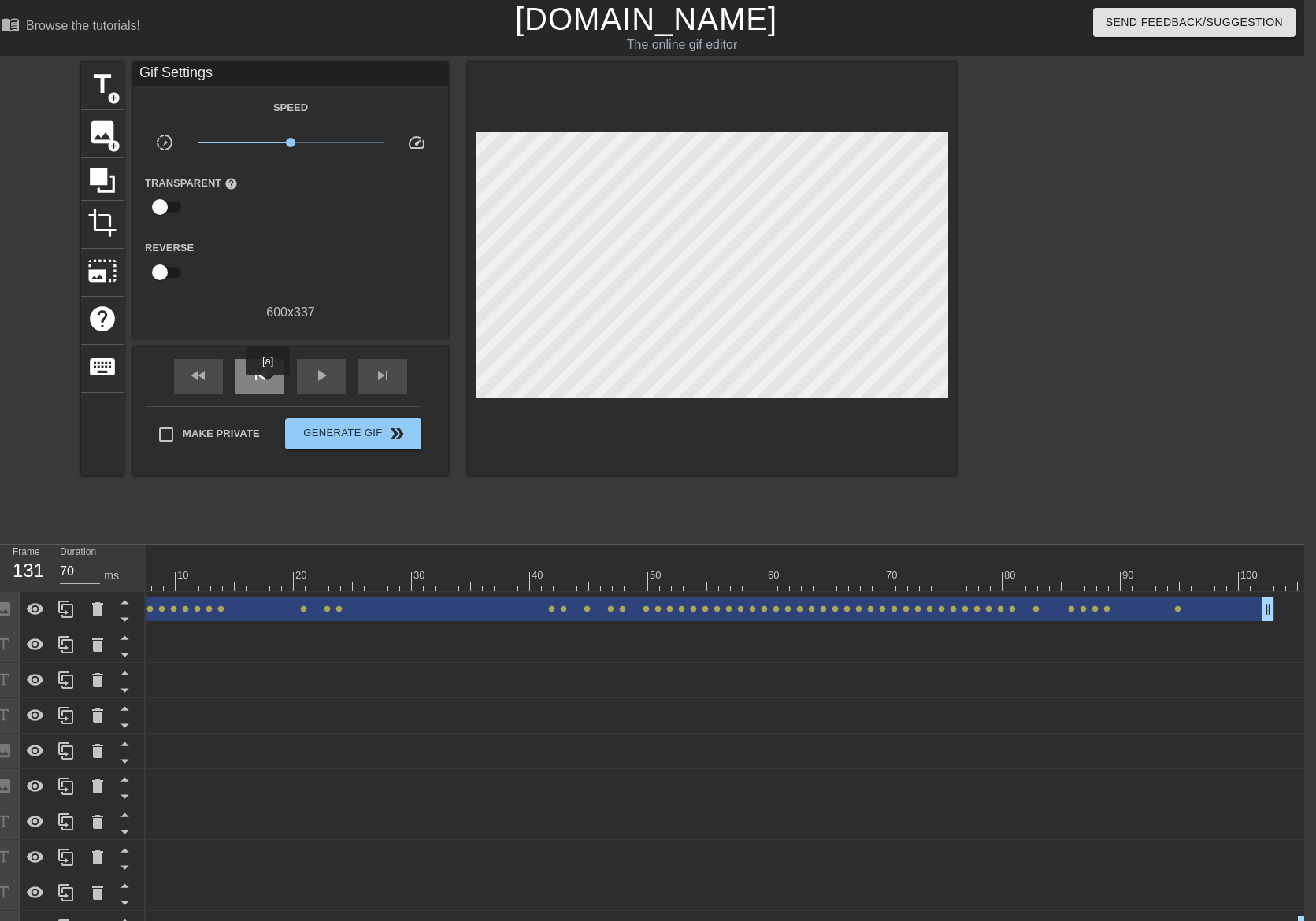
click at [268, 387] on div "skip_previous" at bounding box center [259, 376] width 49 height 35
click at [395, 385] on div "skip_next" at bounding box center [383, 376] width 49 height 35
click at [271, 382] on div "skip_previous" at bounding box center [259, 376] width 49 height 35
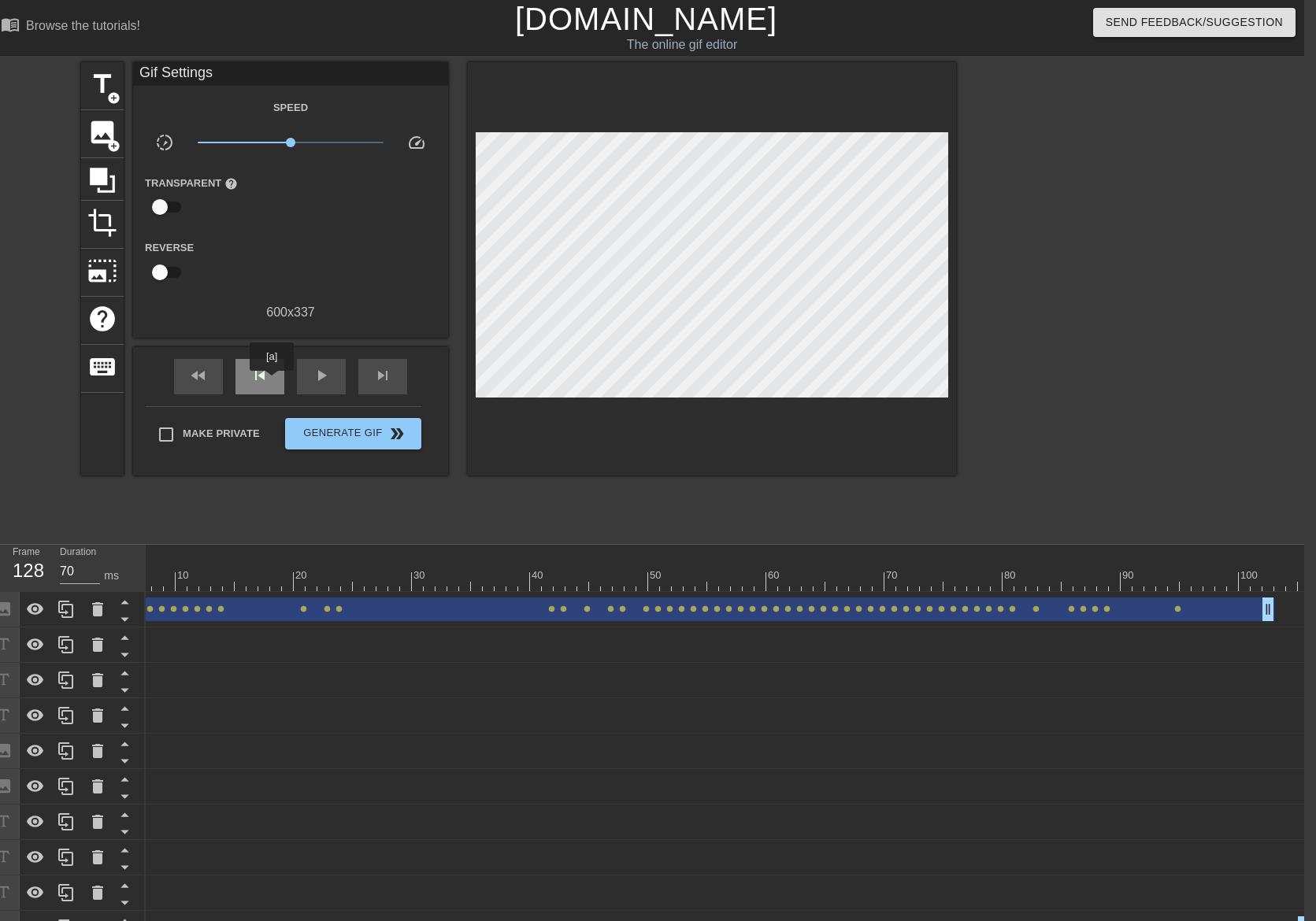
click at [271, 382] on div "skip_previous" at bounding box center [259, 376] width 49 height 35
click at [387, 384] on span "skip_next" at bounding box center [383, 375] width 19 height 19
click at [106, 142] on span "image" at bounding box center [102, 132] width 30 height 30
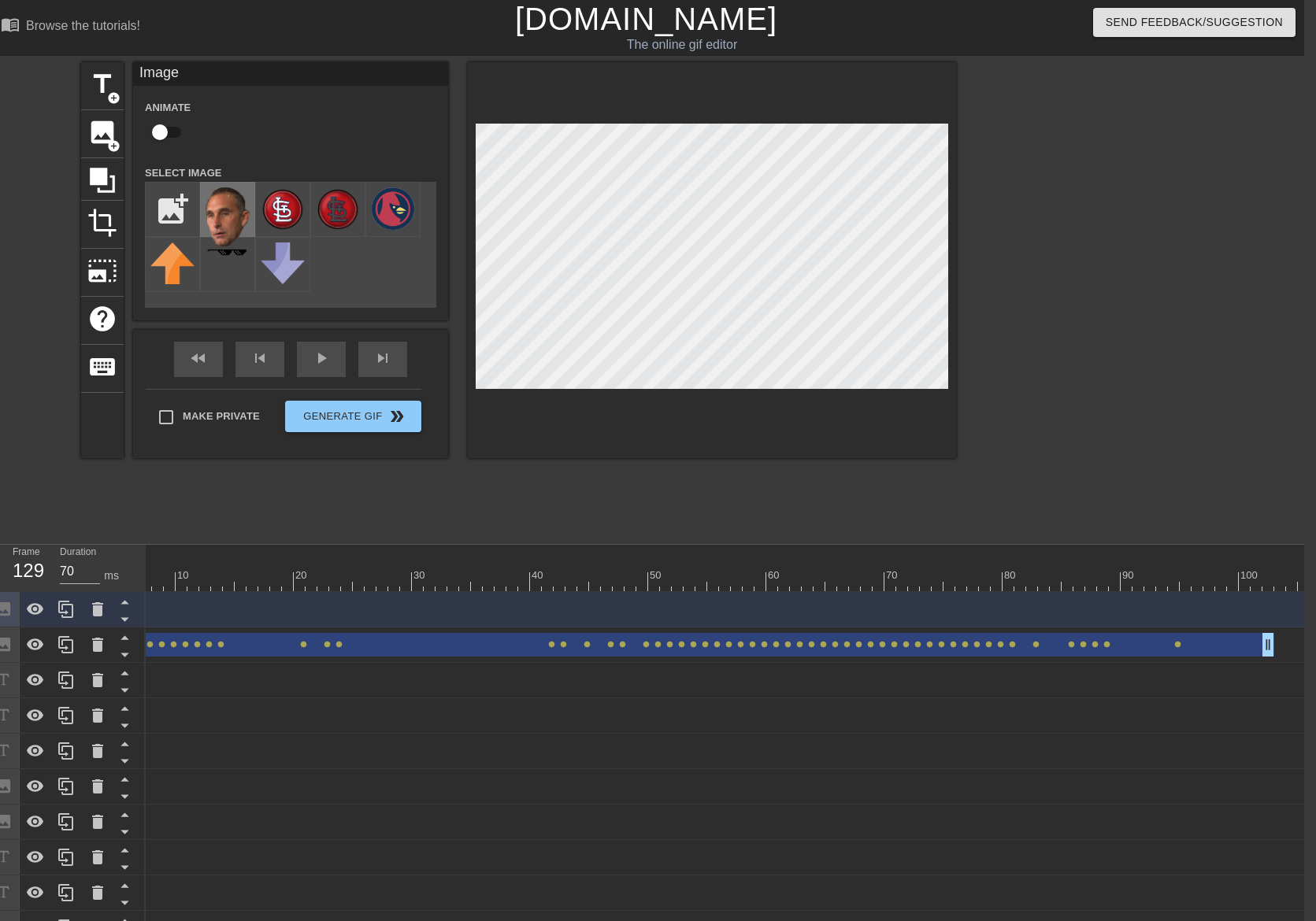
click at [225, 203] on img at bounding box center [227, 217] width 44 height 59
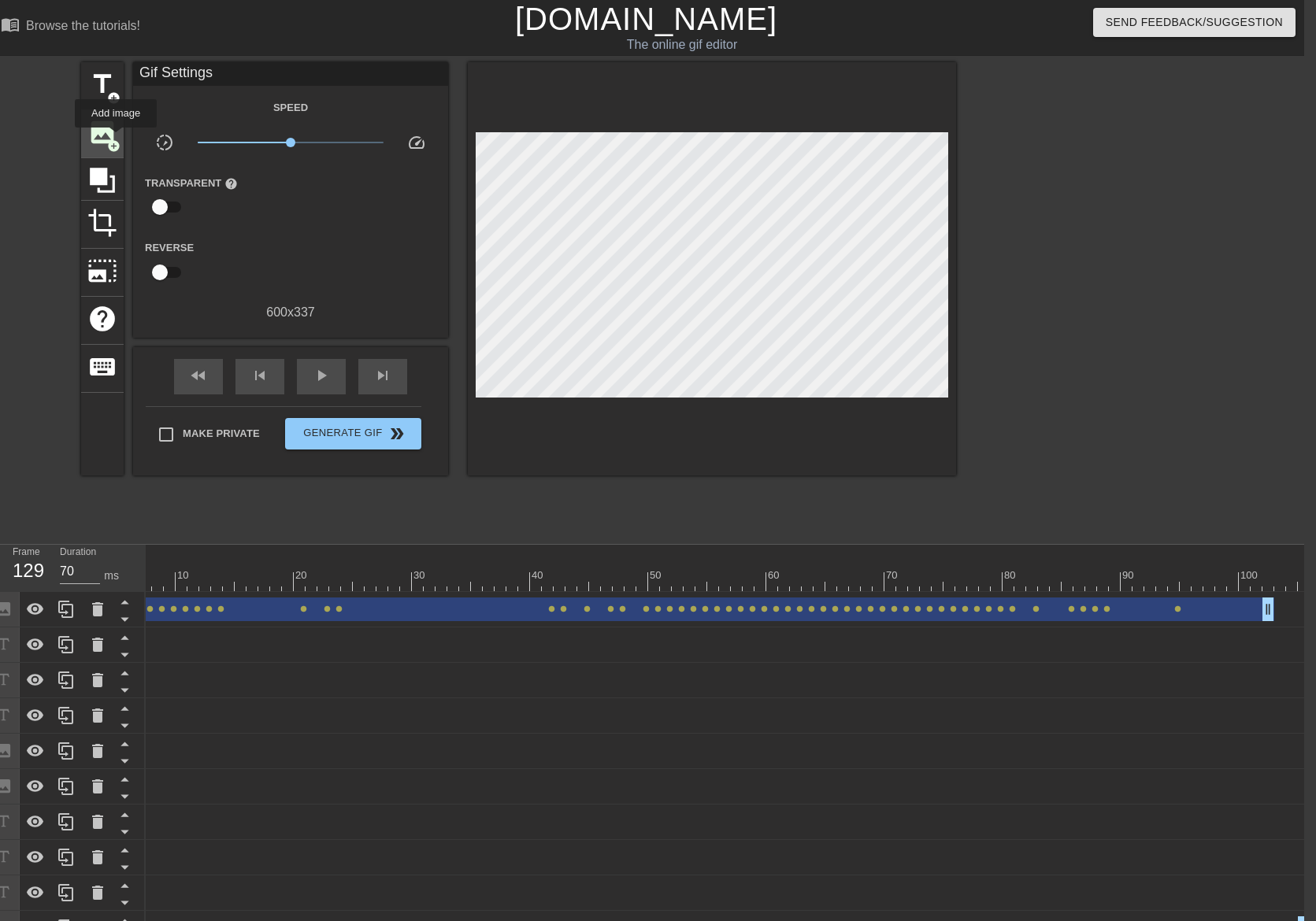
click at [116, 139] on span "add_circle" at bounding box center [113, 146] width 13 height 13
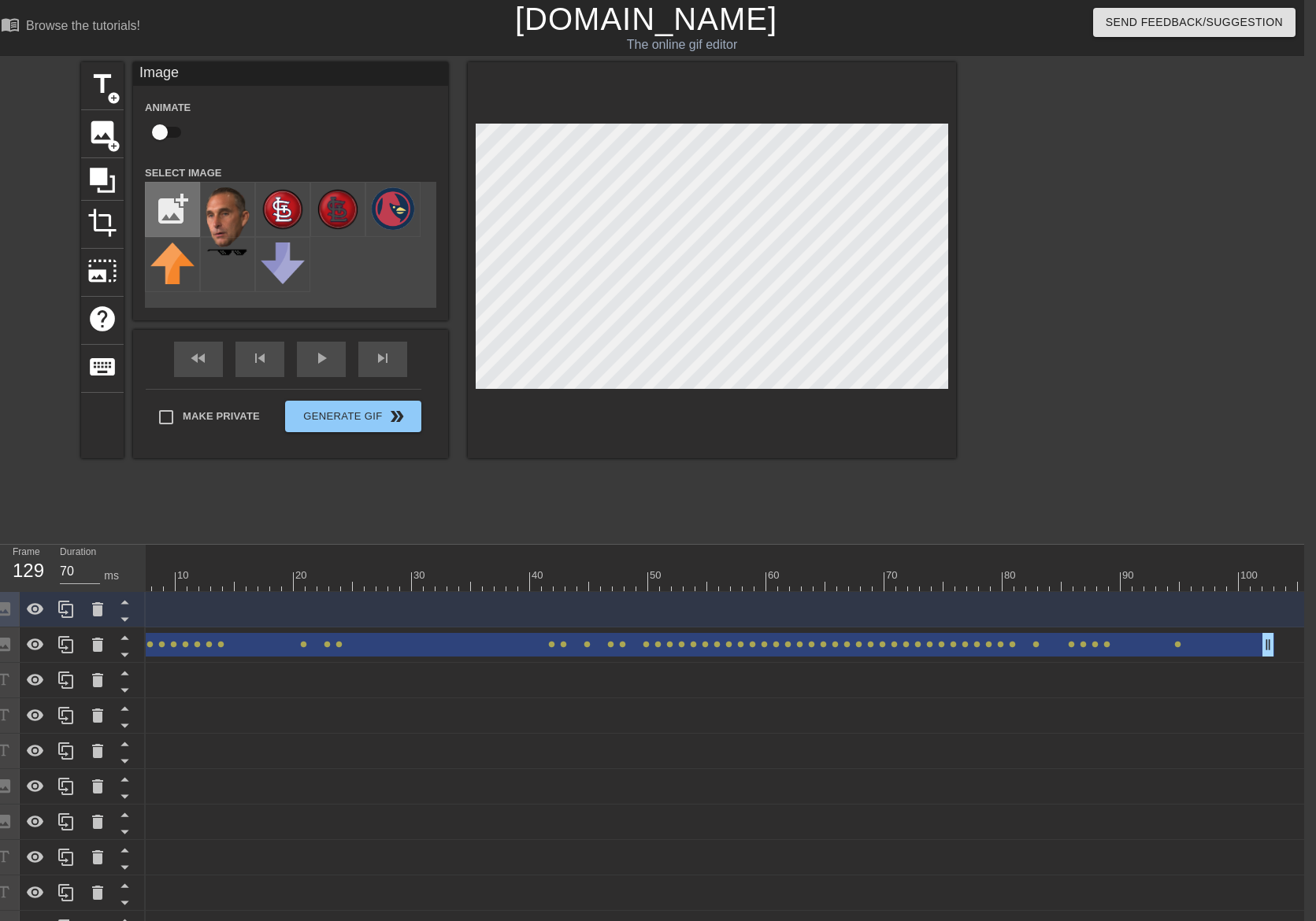
click at [195, 211] on input "file" at bounding box center [173, 210] width 54 height 54
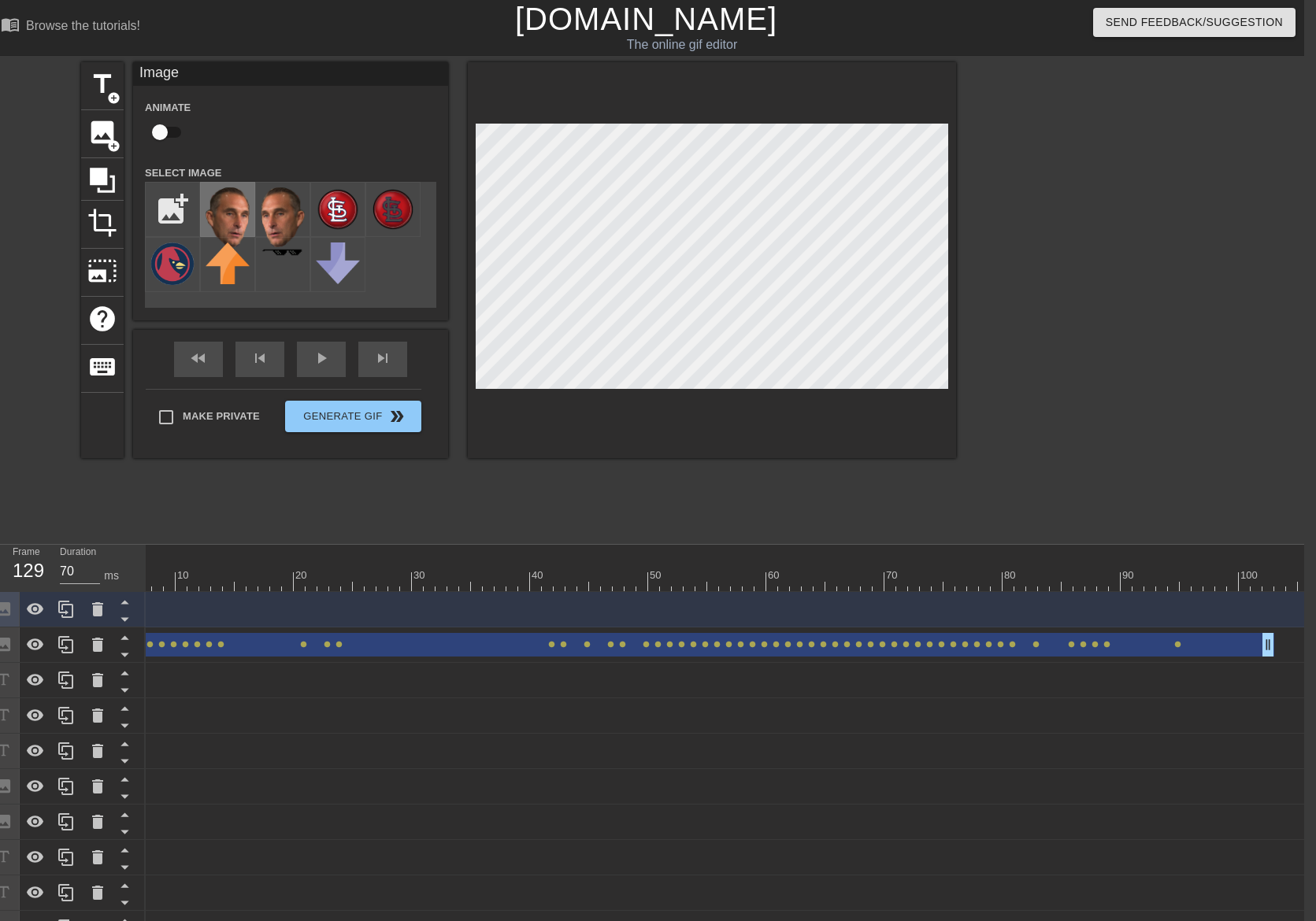
click at [240, 209] on img at bounding box center [227, 217] width 44 height 59
click at [171, 131] on input "checkbox" at bounding box center [160, 132] width 90 height 30
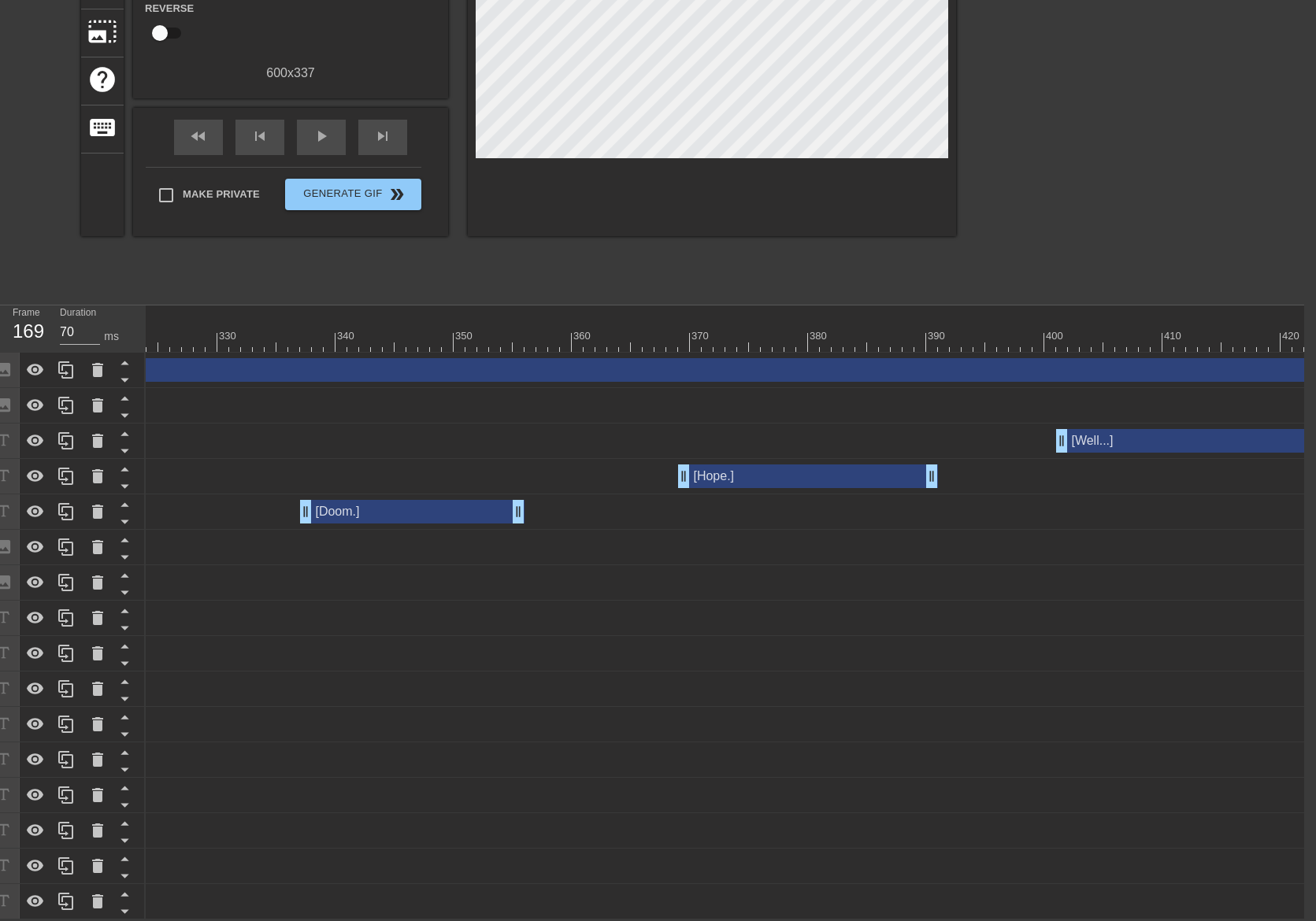
scroll to position [0, 3877]
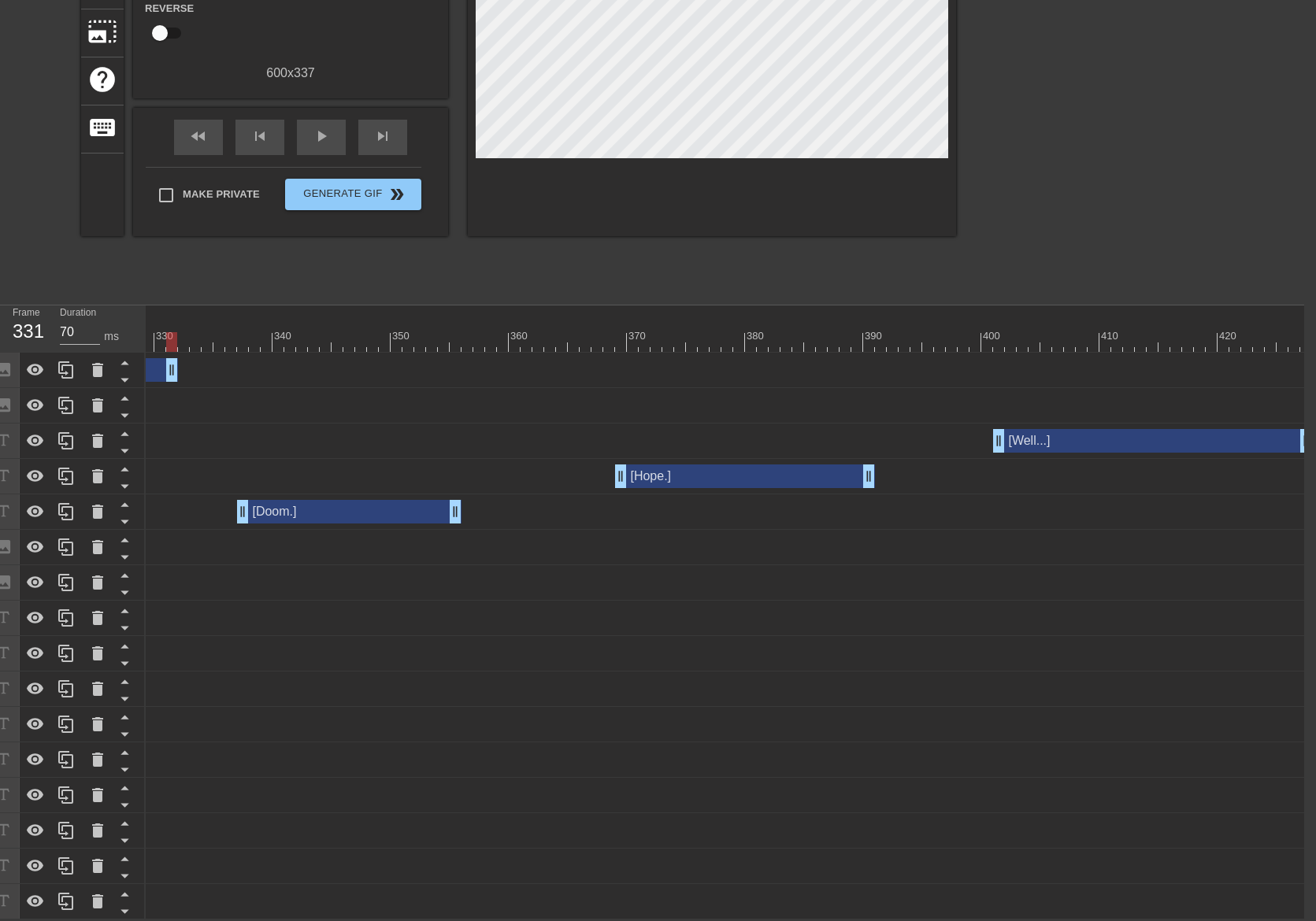
drag, startPoint x: 1301, startPoint y: 364, endPoint x: 152, endPoint y: 371, distance: 1149.0
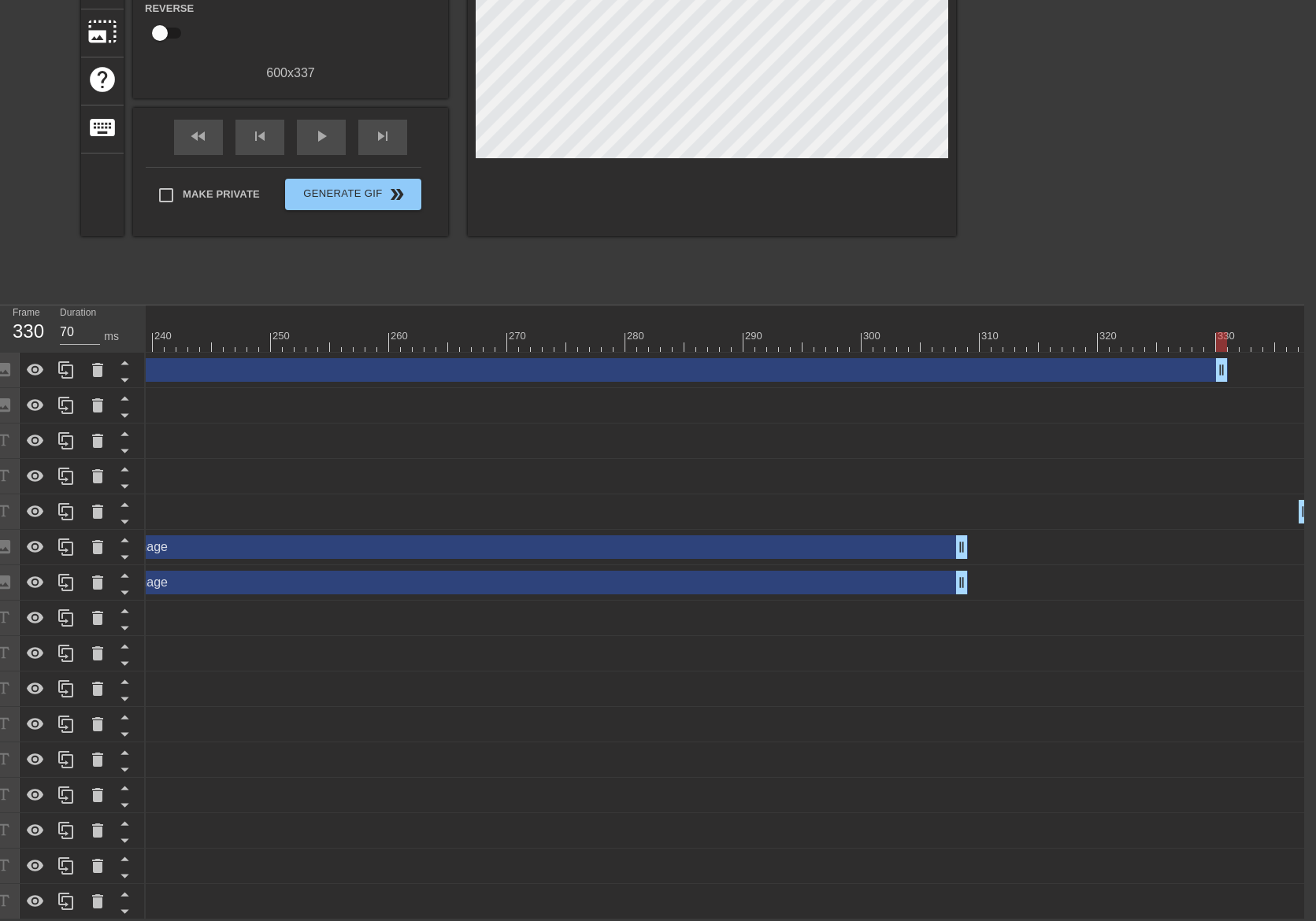
scroll to position [0, 2792]
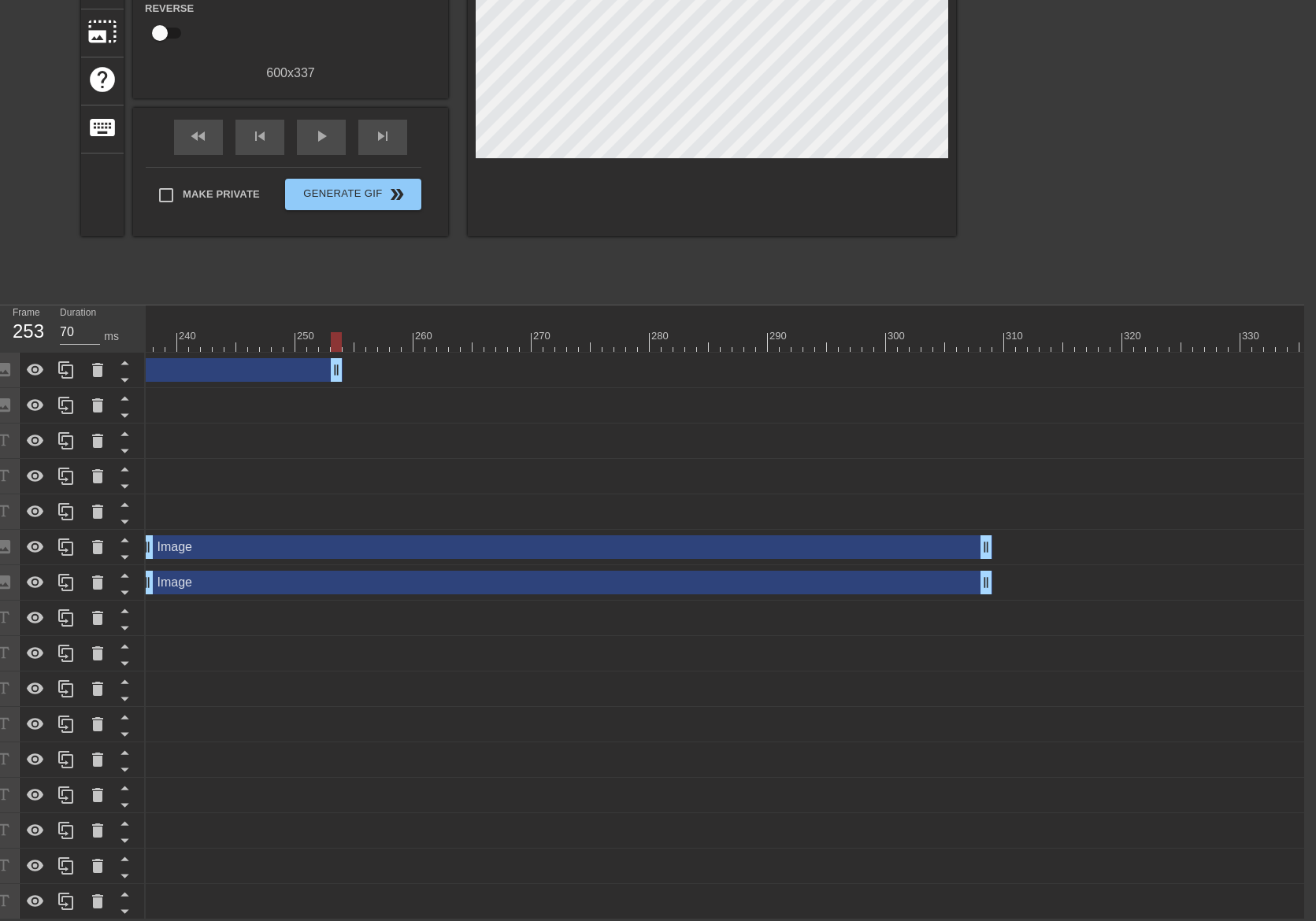
drag, startPoint x: 1244, startPoint y: 363, endPoint x: 141, endPoint y: 353, distance: 1103.0
click at [142, 353] on div "Frame 253 Duration 70 ms 10 20 30 40 50 60 70 80 90 100 110 120 130 140 150" at bounding box center [646, 612] width 1316 height 614
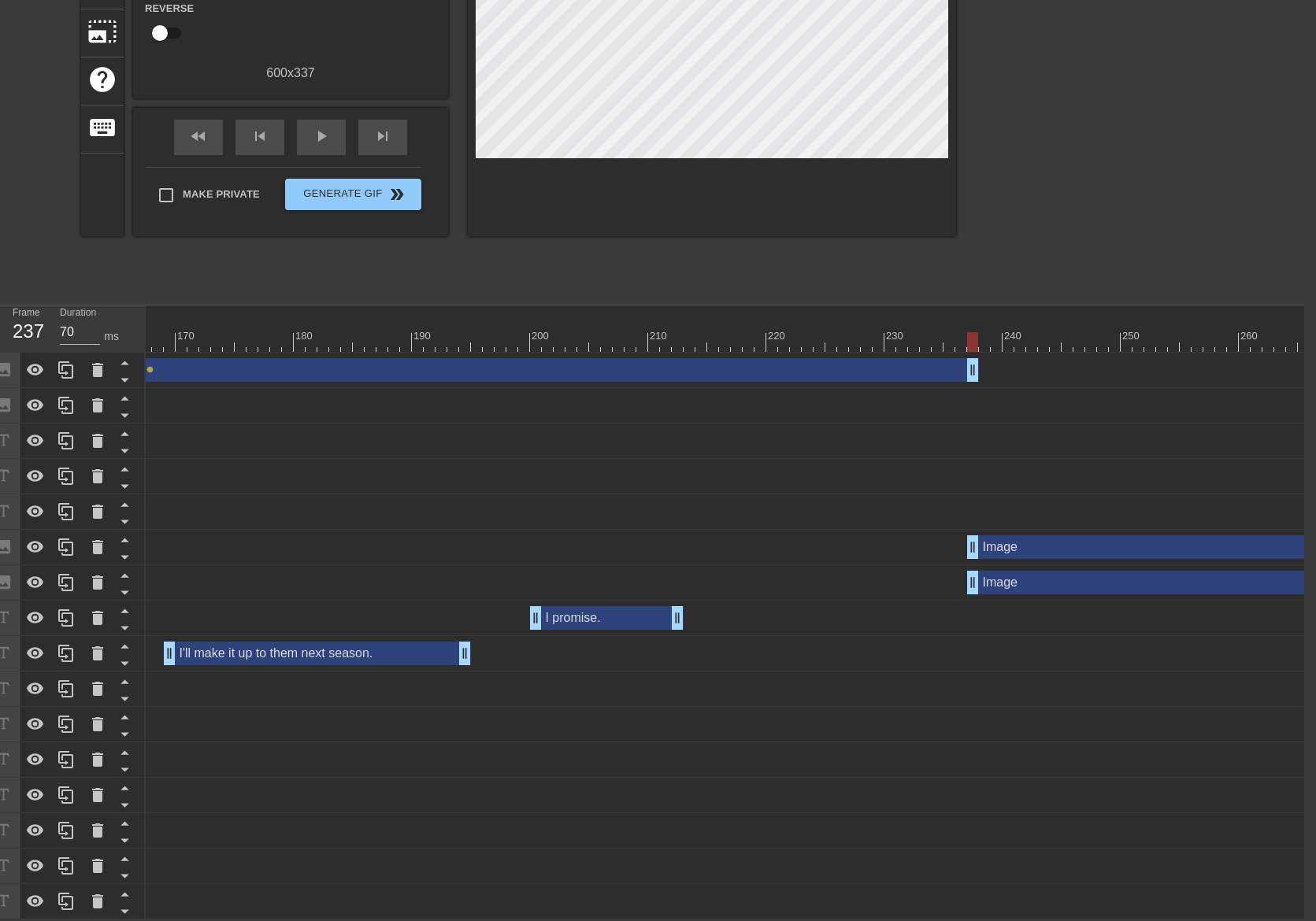
scroll to position [0, 1845]
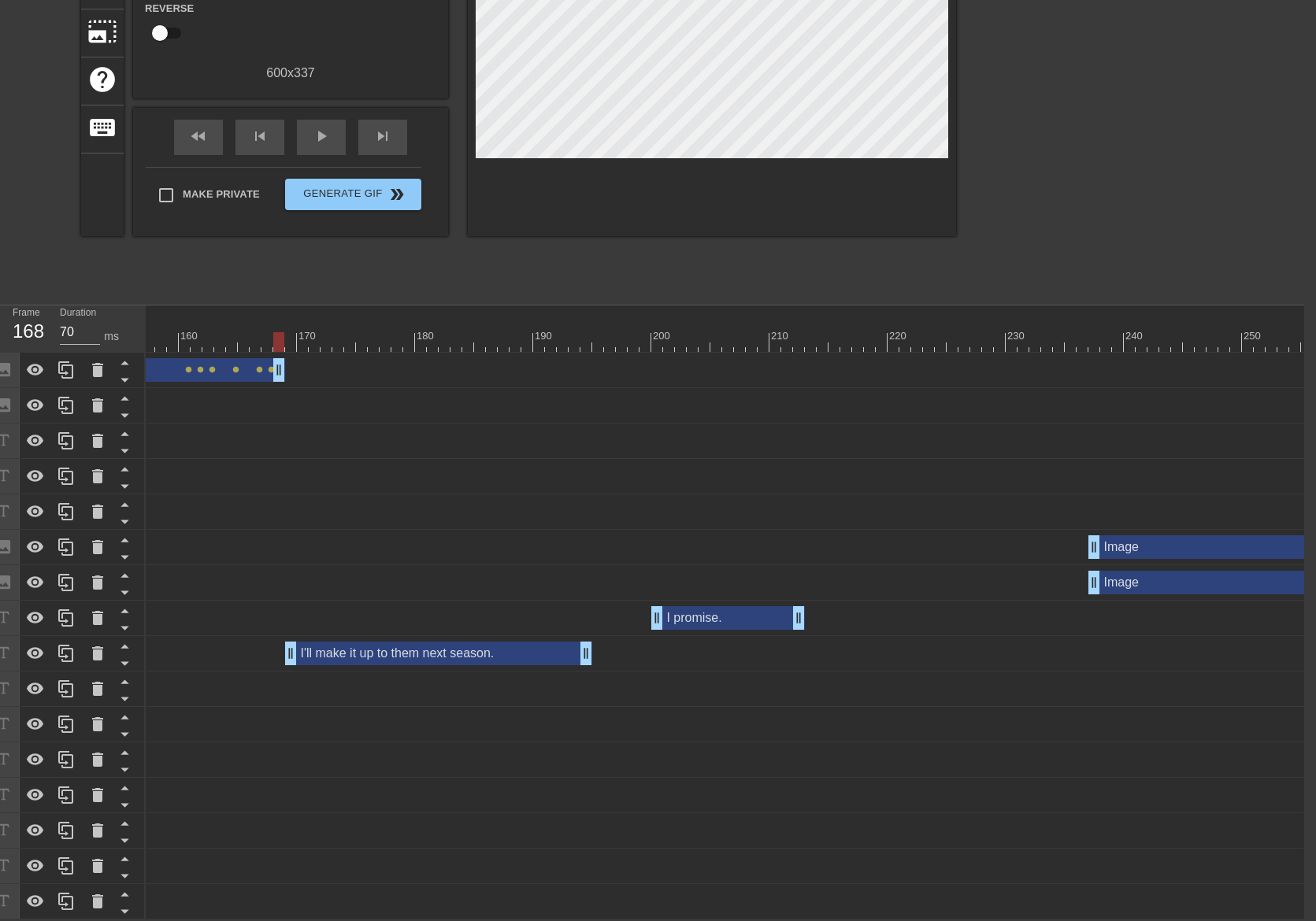
drag, startPoint x: 1089, startPoint y: 355, endPoint x: 278, endPoint y: 318, distance: 811.8
click at [278, 318] on div "10 20 30 40 50 60 70 80 90 100 110 120 130 140 150 160" at bounding box center [725, 612] width 1158 height 614
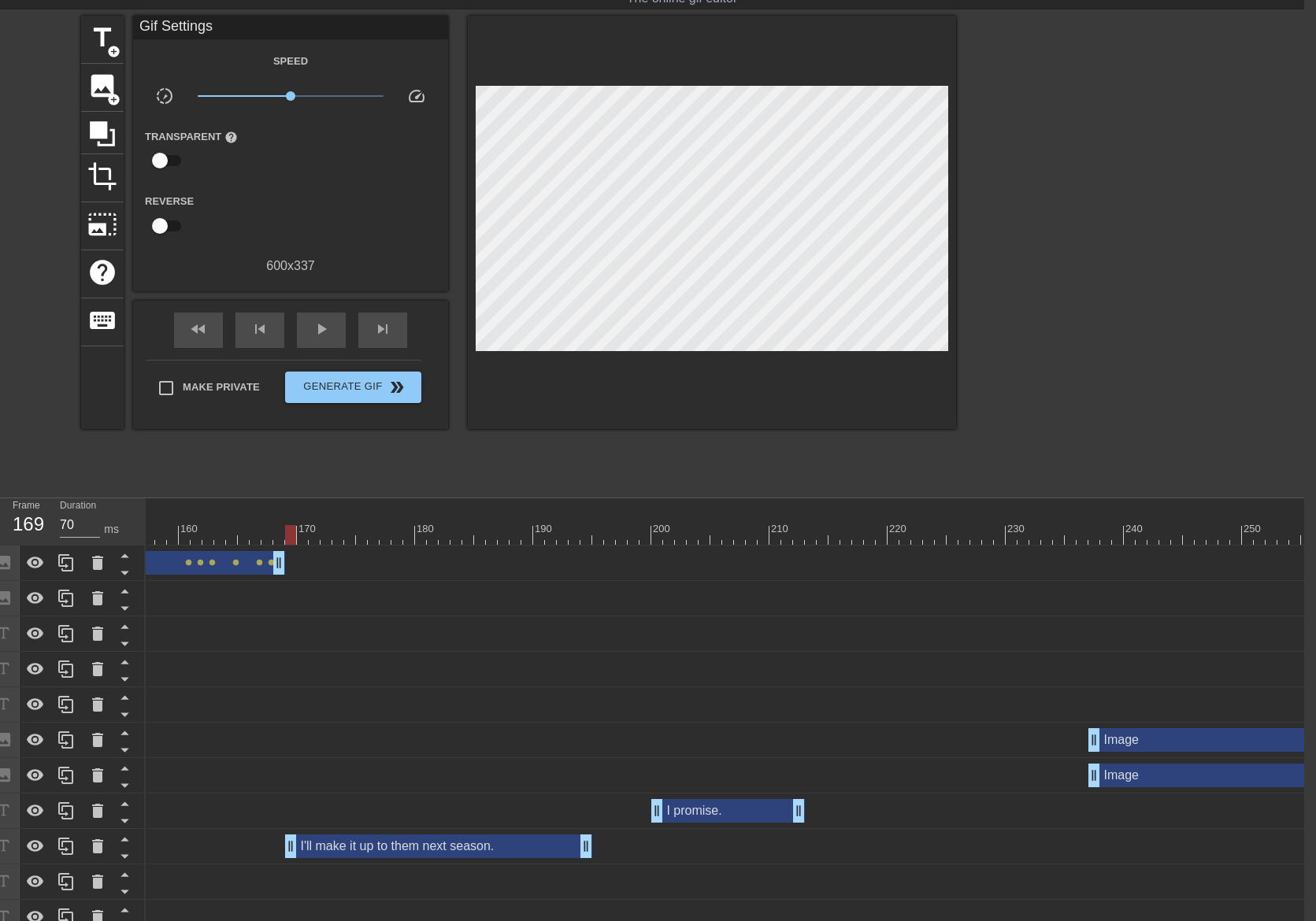
scroll to position [0, 12]
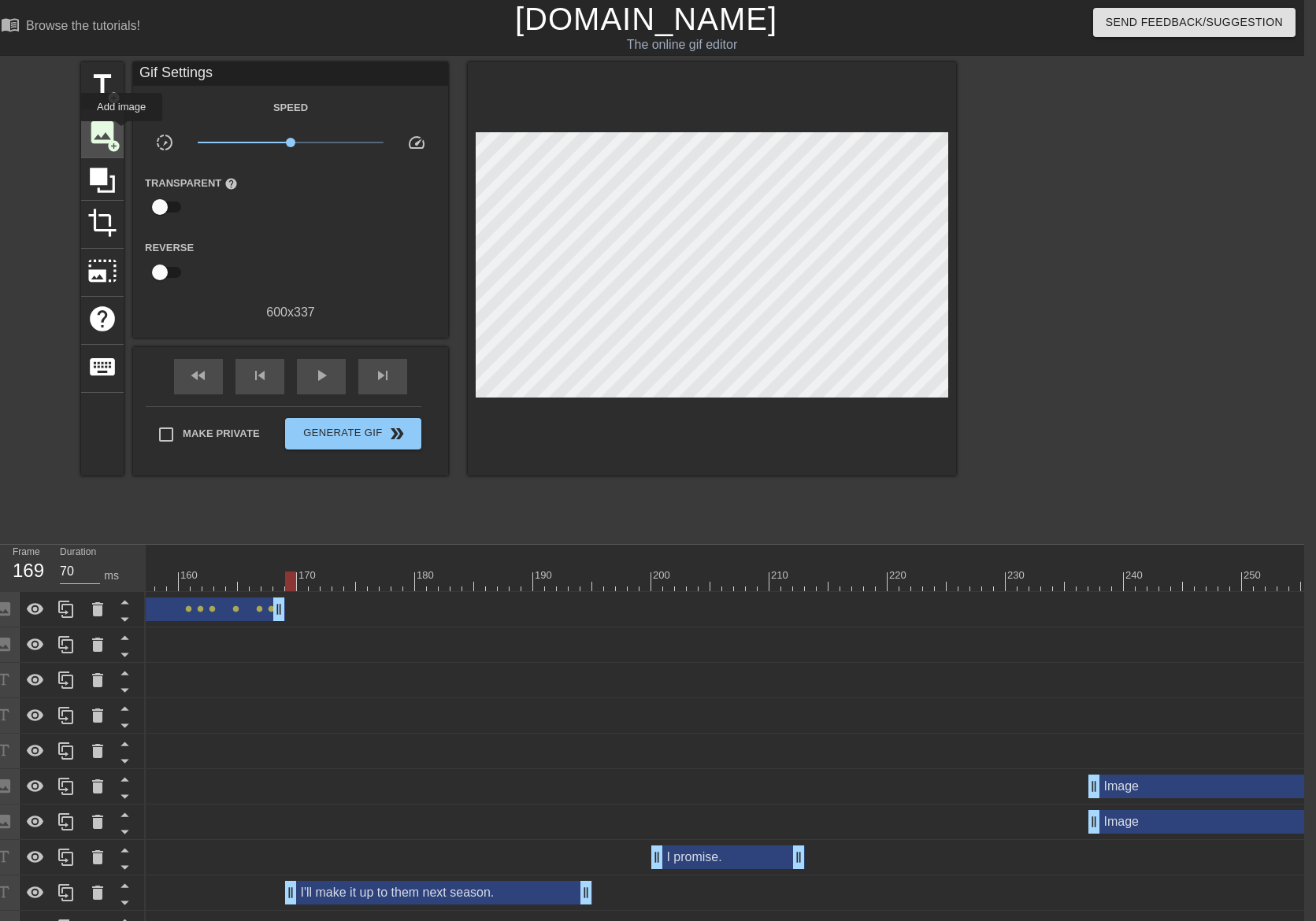
click at [121, 132] on div "image add_circle" at bounding box center [102, 135] width 43 height 48
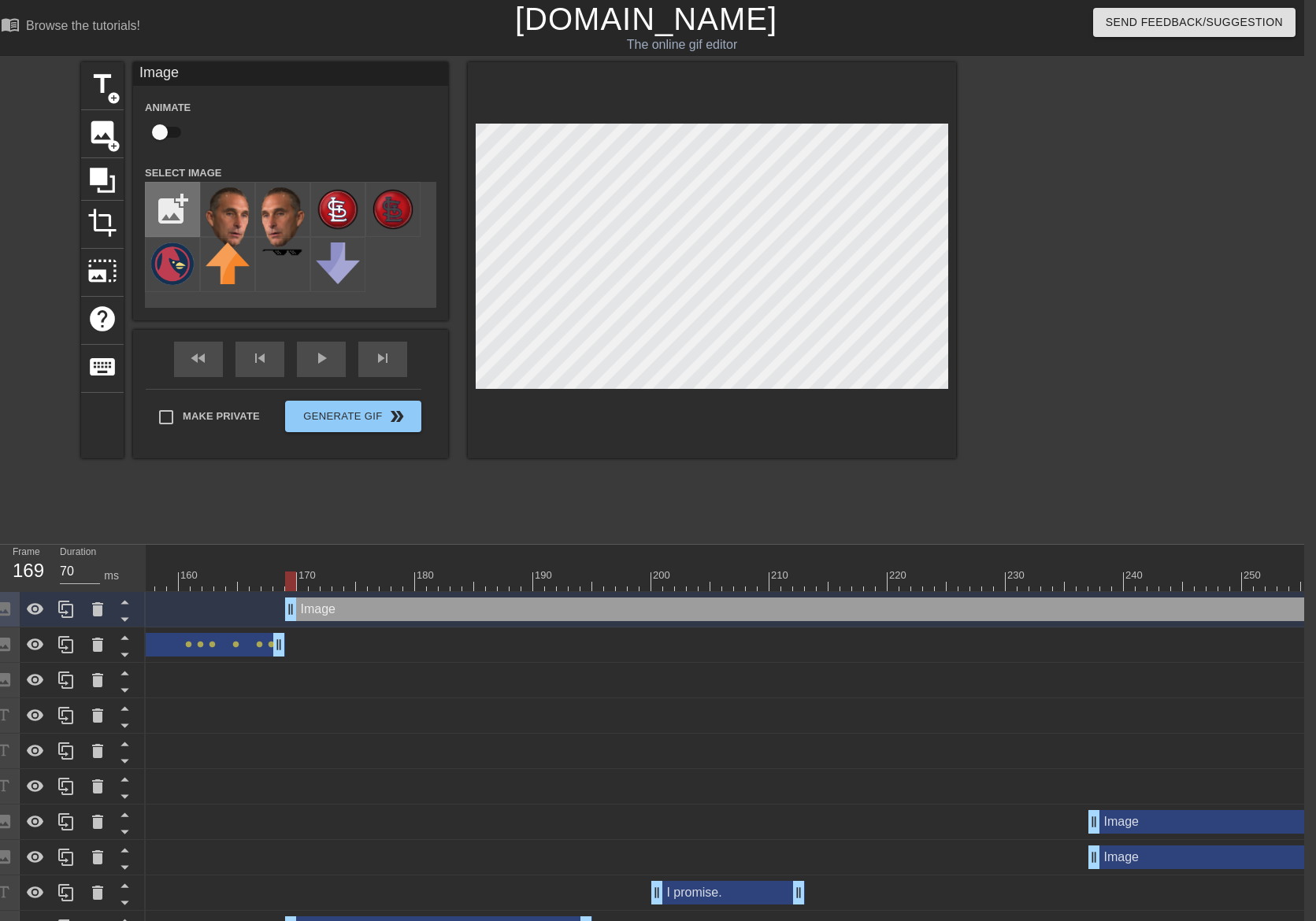
click at [179, 194] on input "file" at bounding box center [173, 210] width 54 height 54
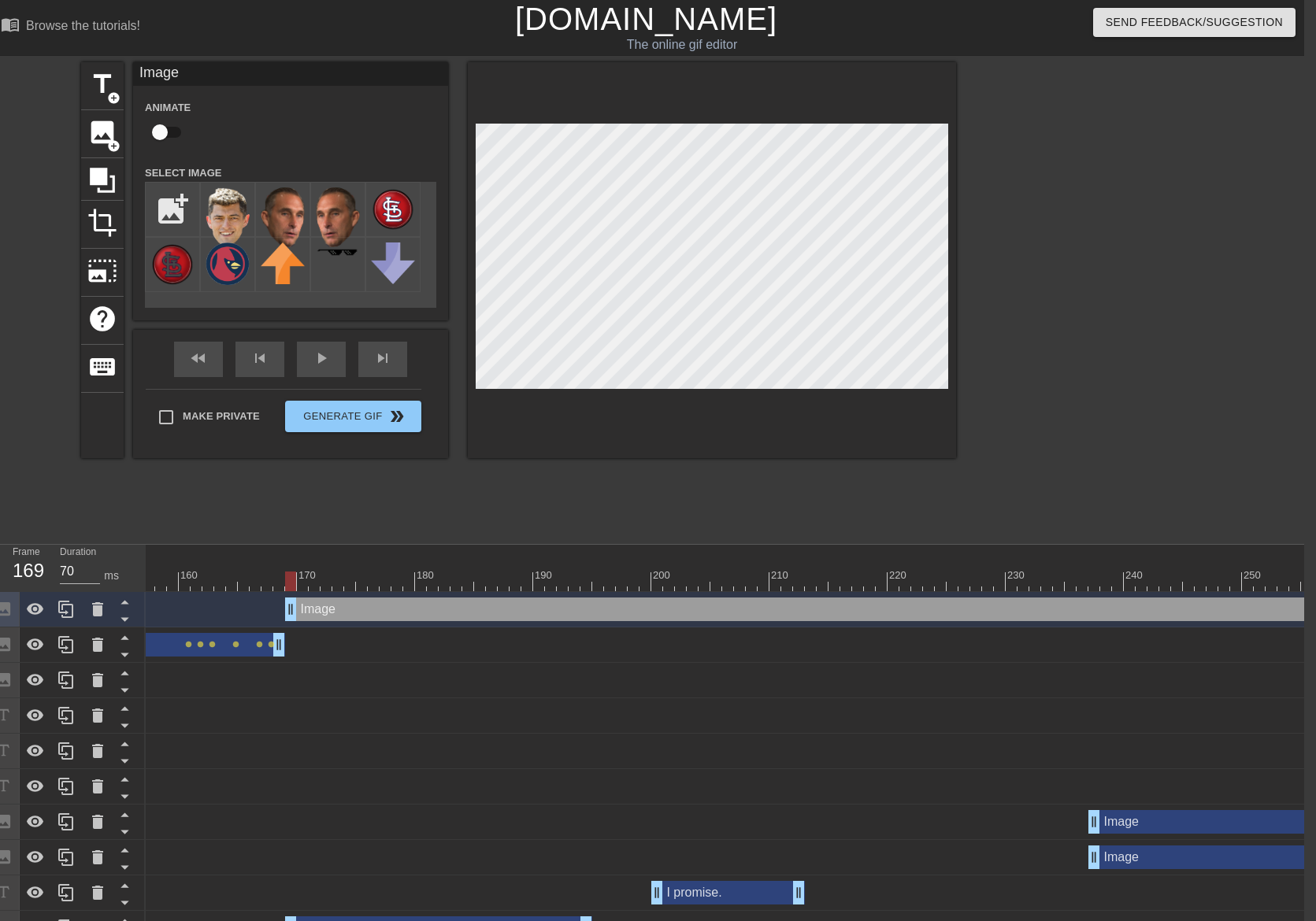
click at [245, 219] on img at bounding box center [227, 217] width 44 height 59
click at [171, 126] on input "checkbox" at bounding box center [160, 132] width 90 height 30
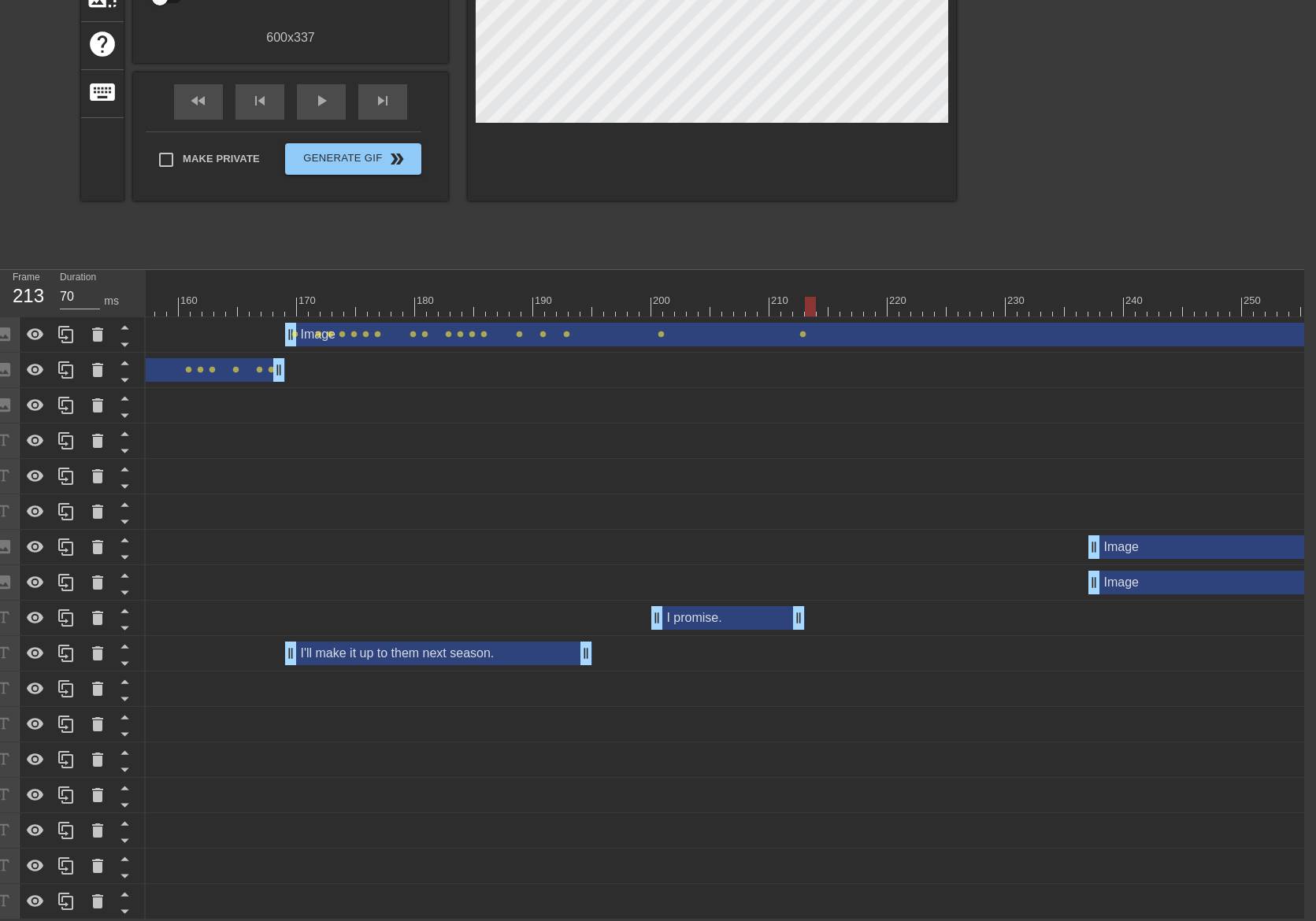
scroll to position [0, 3877]
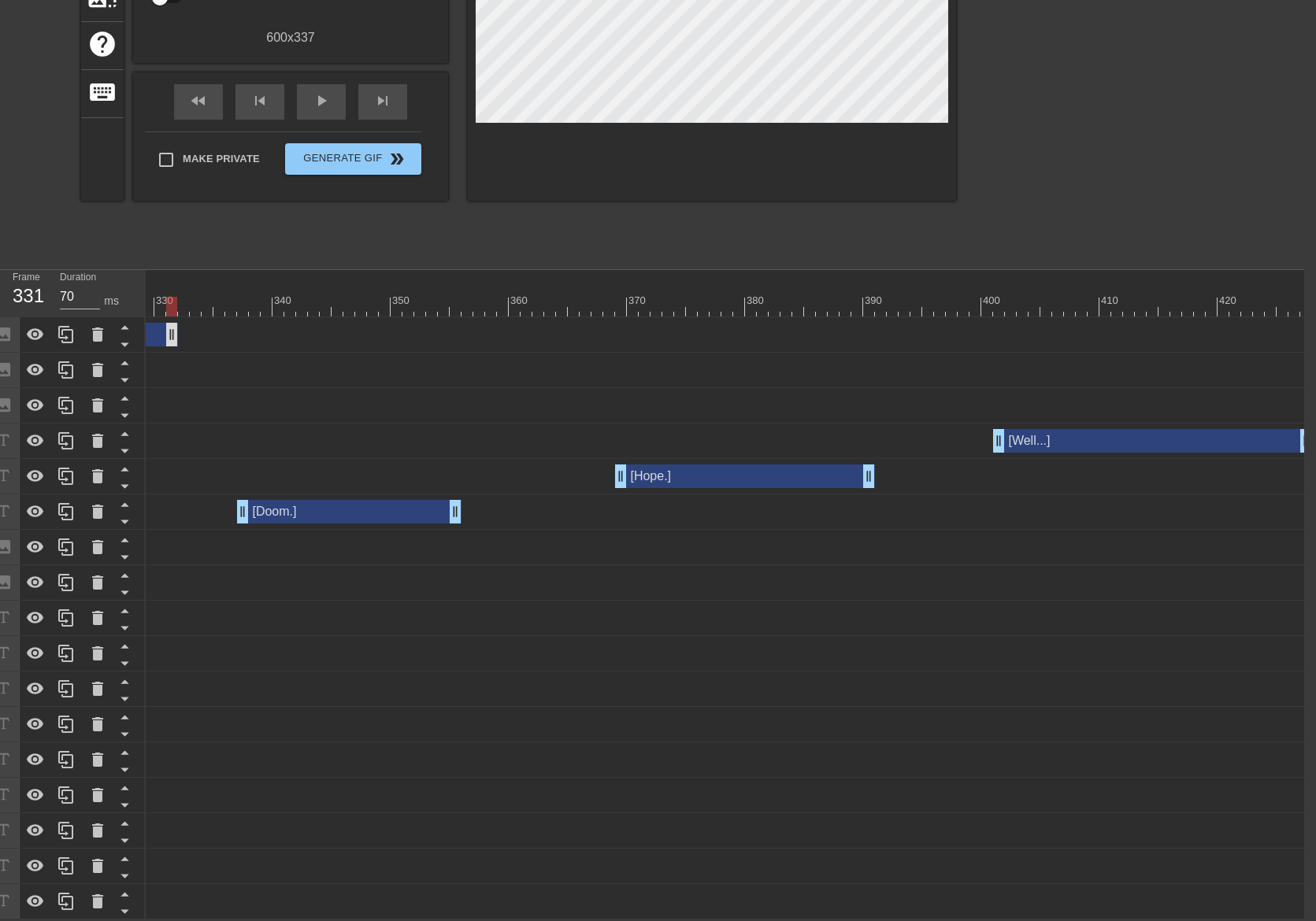
drag, startPoint x: 1307, startPoint y: 331, endPoint x: 155, endPoint y: 317, distance: 1152.1
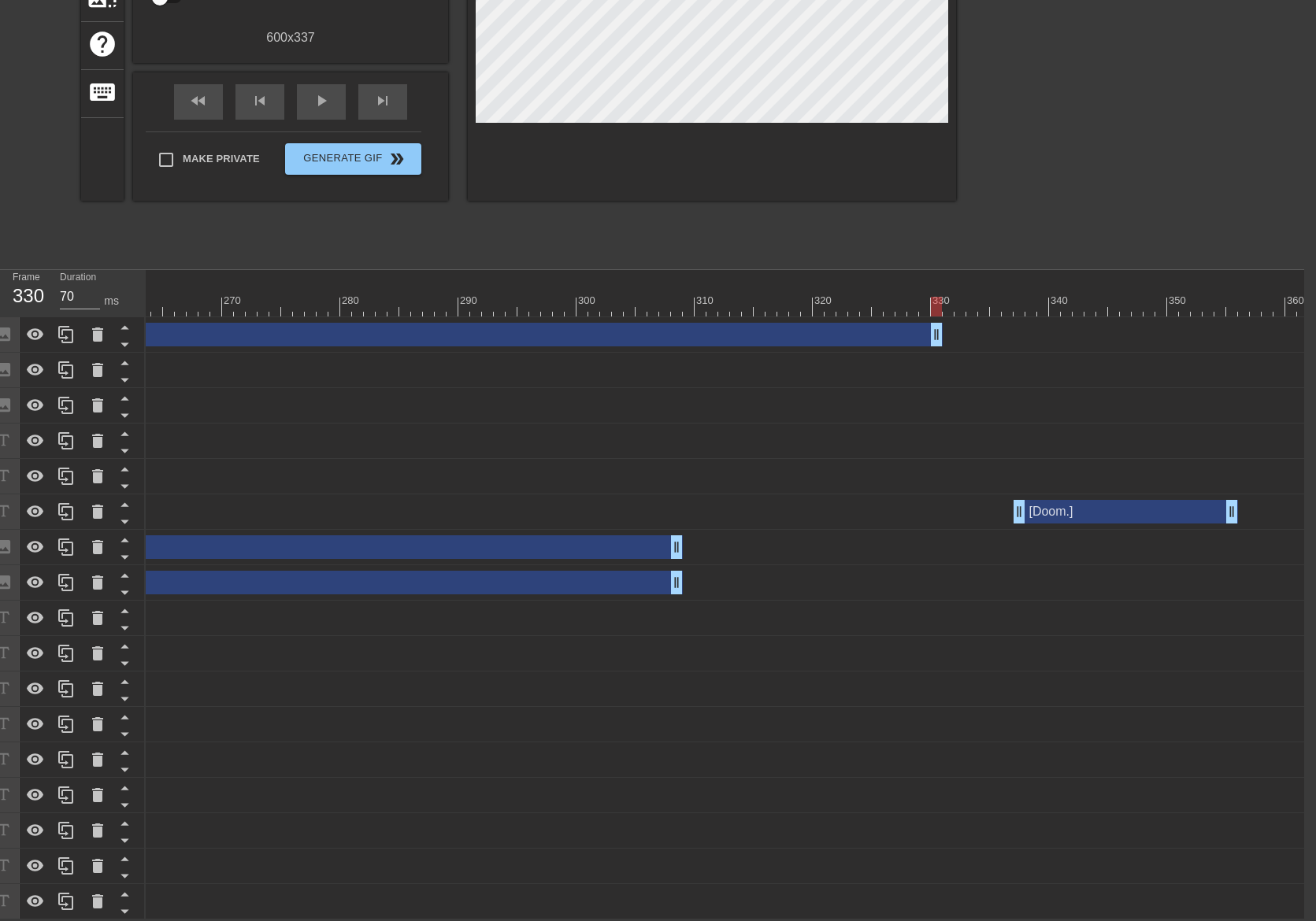
scroll to position [0, 3098]
drag, startPoint x: 941, startPoint y: 331, endPoint x: 683, endPoint y: 325, distance: 258.1
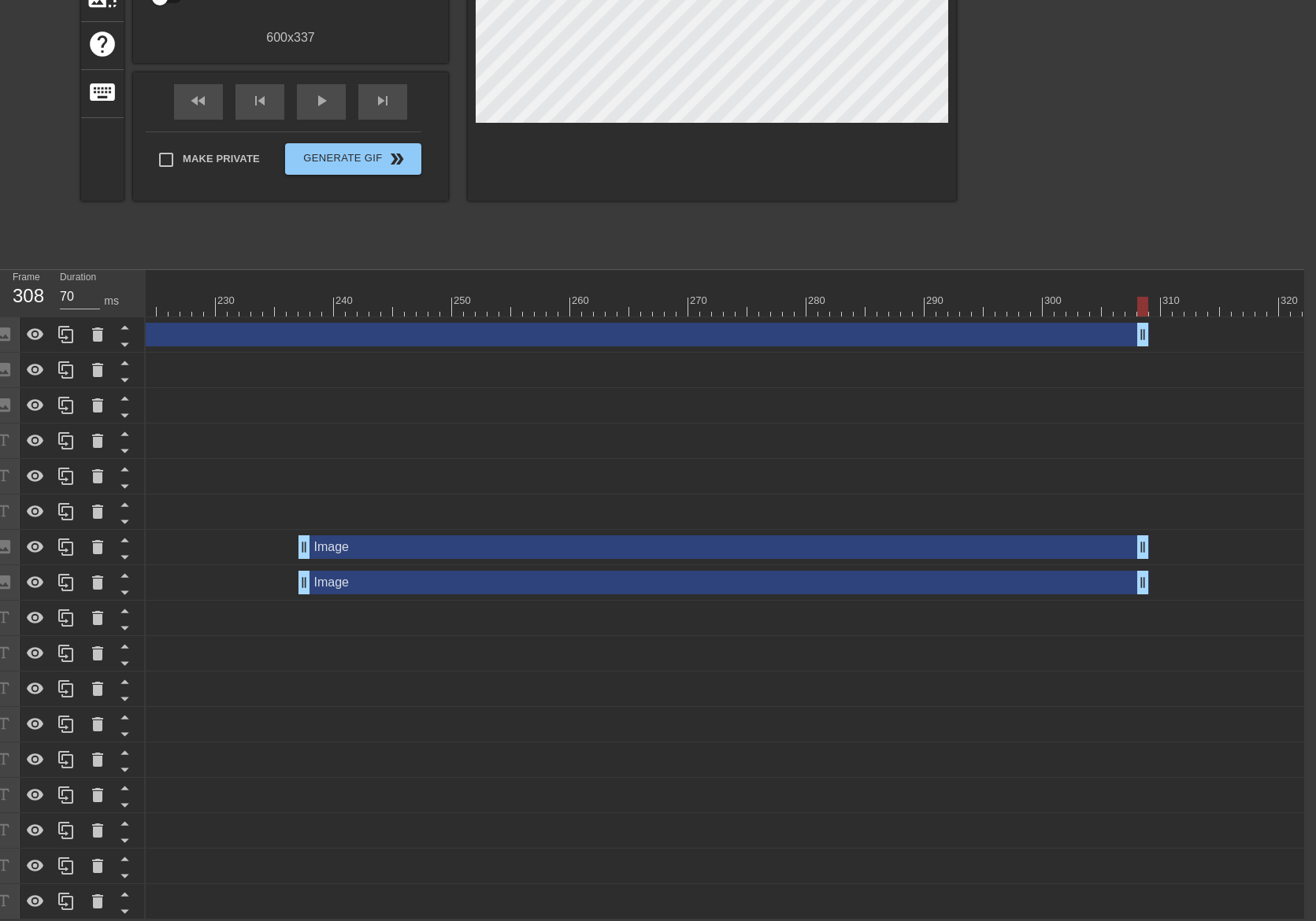
scroll to position [0, 2565]
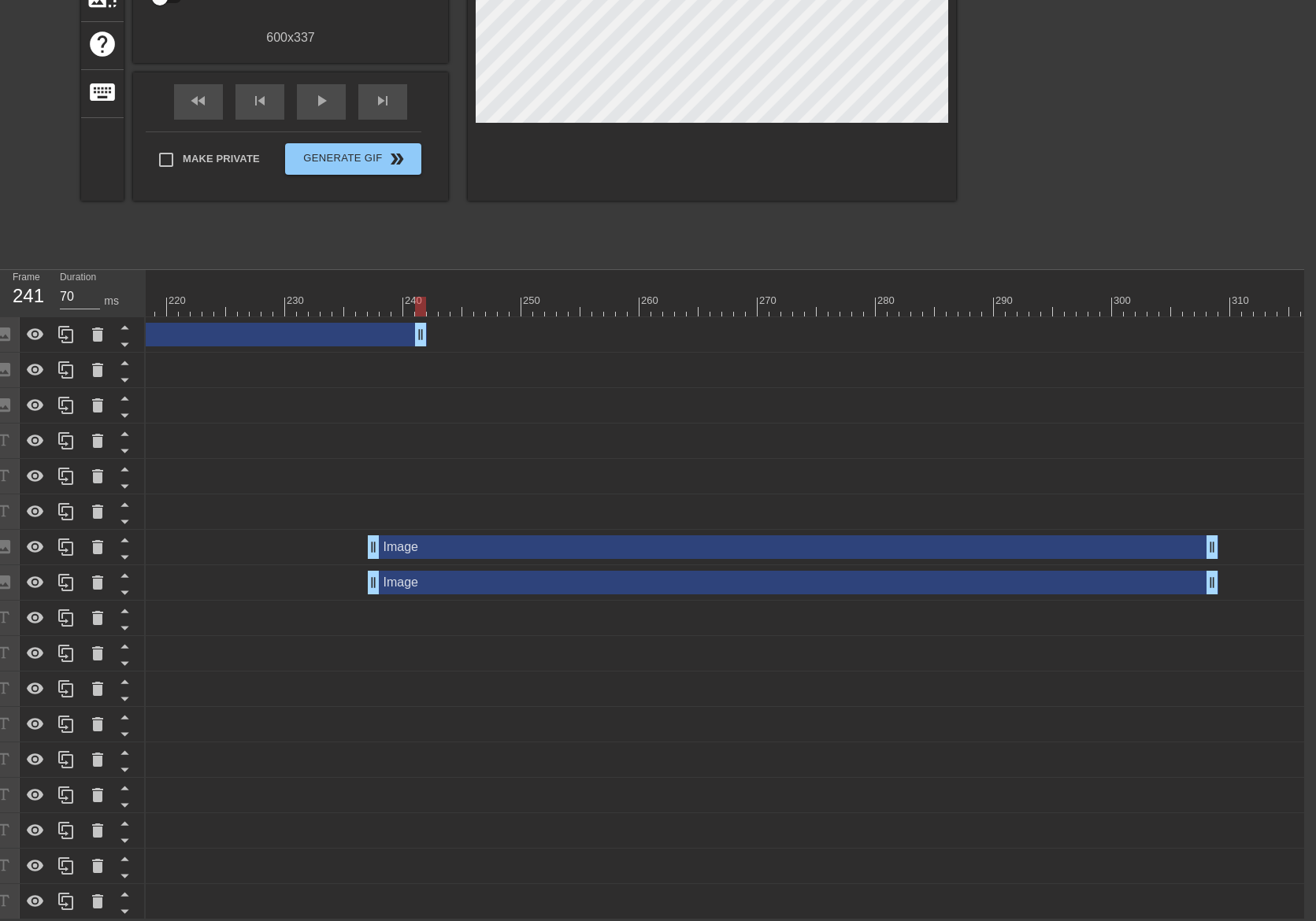
drag, startPoint x: 1214, startPoint y: 325, endPoint x: 405, endPoint y: 344, distance: 809.2
click at [855, 908] on div "It's only one more season. drag_handle drag_handle" at bounding box center [101, 902] width 5044 height 35
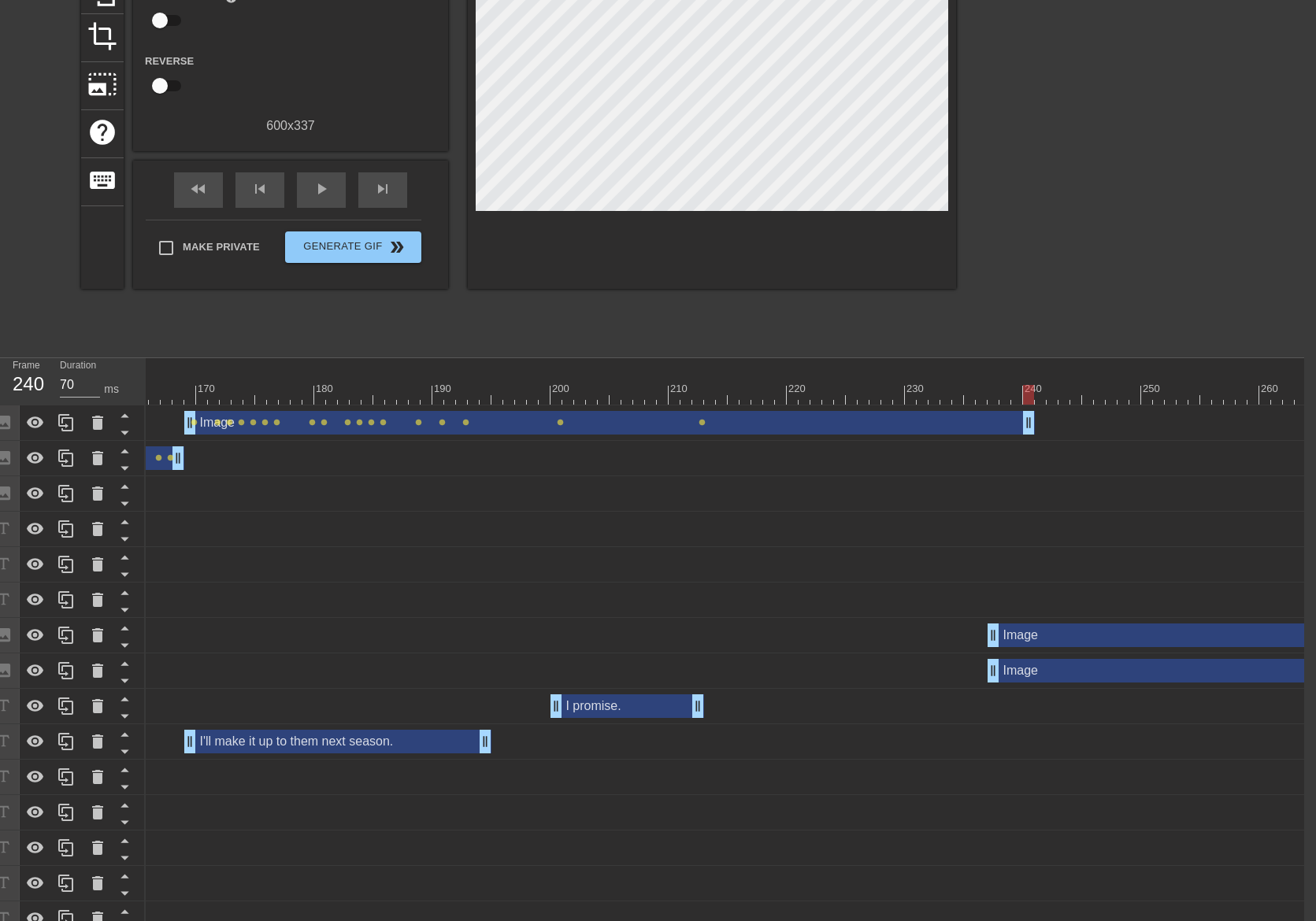
scroll to position [49, 12]
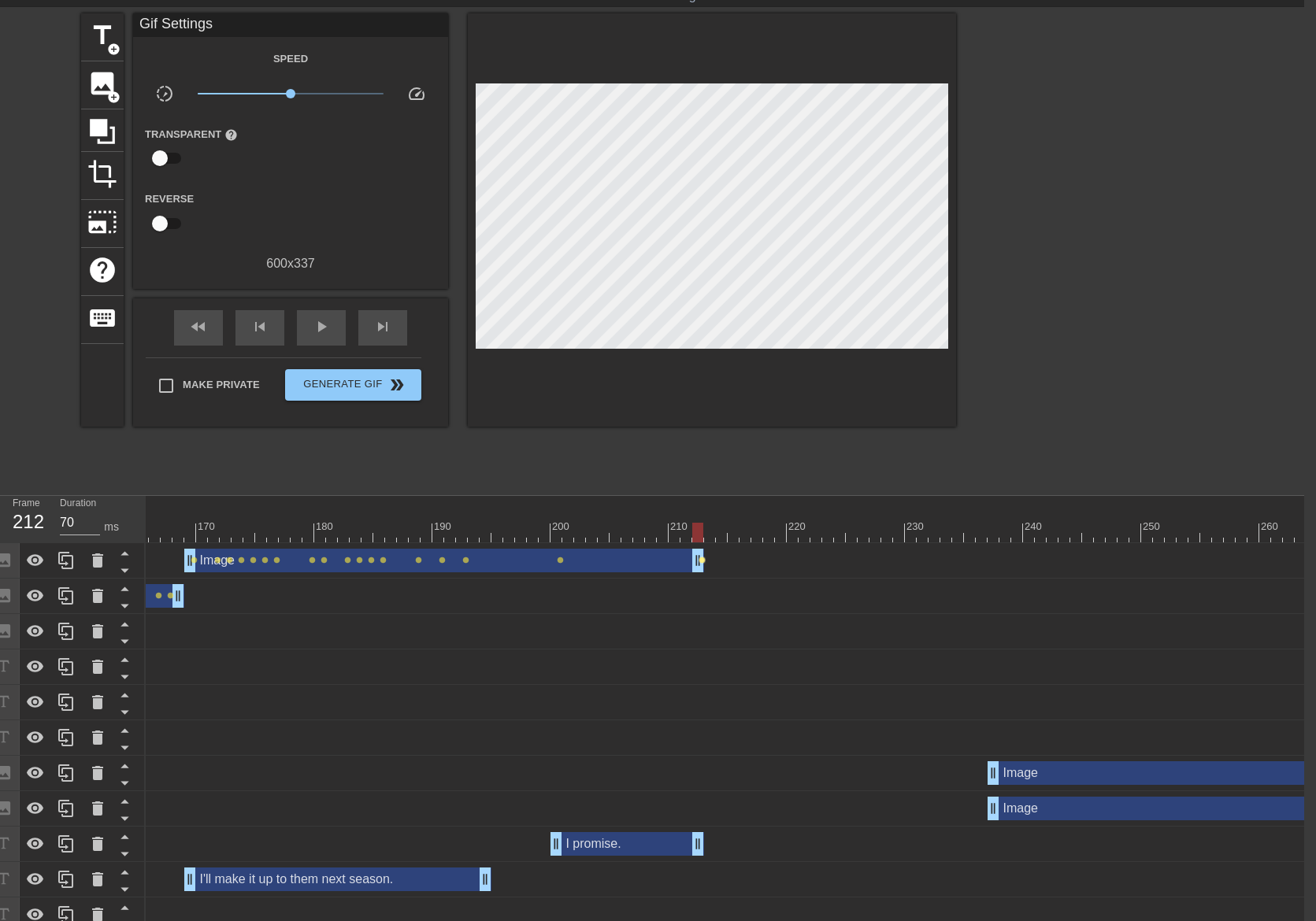
drag, startPoint x: 1025, startPoint y: 562, endPoint x: 700, endPoint y: 563, distance: 325.0
click at [700, 563] on div "Image drag_handle drag_handle lens lens lens lens lens lens lens lens lens lens…" at bounding box center [721, 560] width 5044 height 23
click at [194, 520] on div at bounding box center [190, 521] width 12 height 20
click at [310, 330] on div "play_arrow" at bounding box center [321, 328] width 49 height 35
click at [317, 330] on span "pause" at bounding box center [322, 326] width 19 height 19
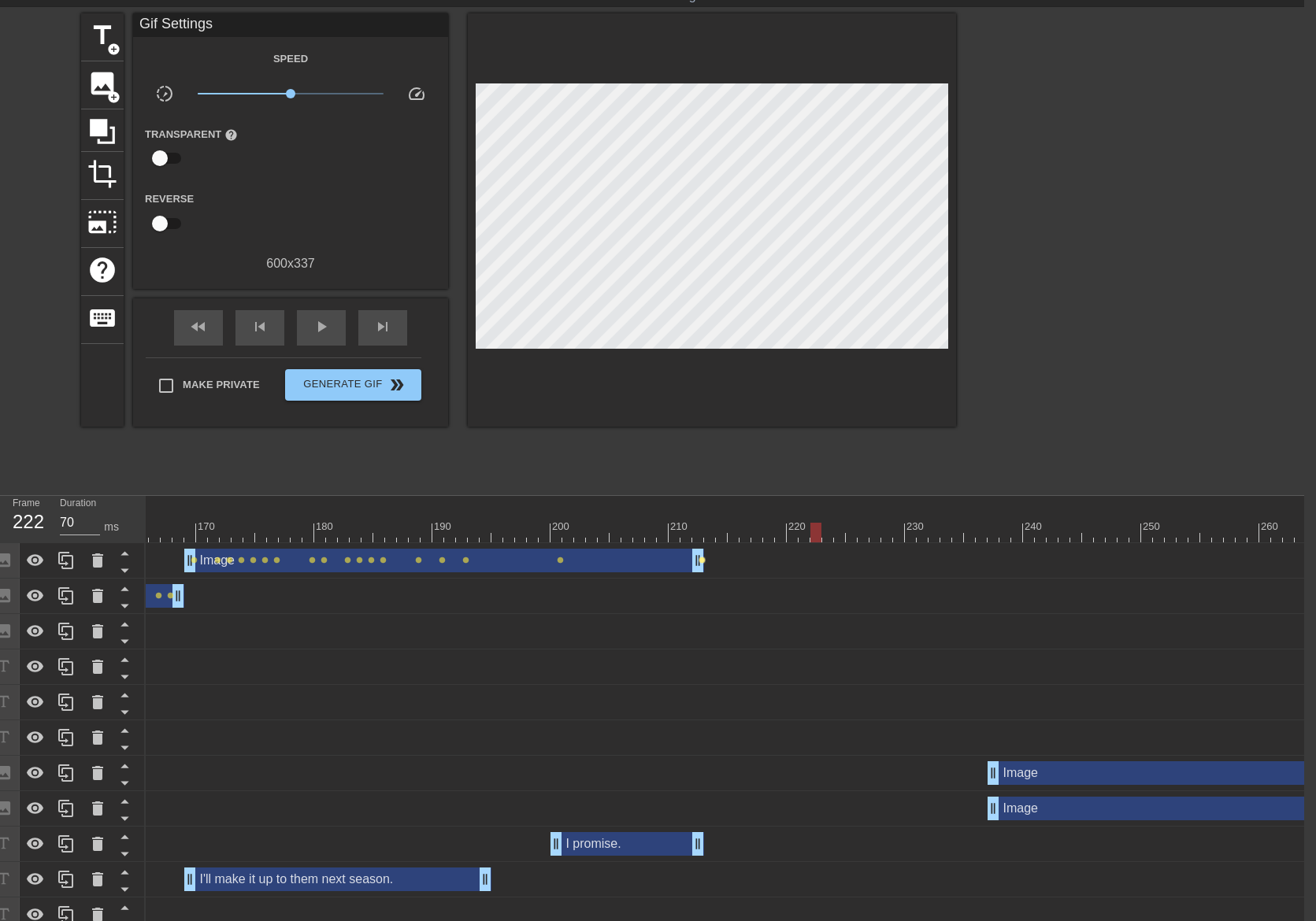
click at [704, 561] on span "lens" at bounding box center [703, 560] width 7 height 7
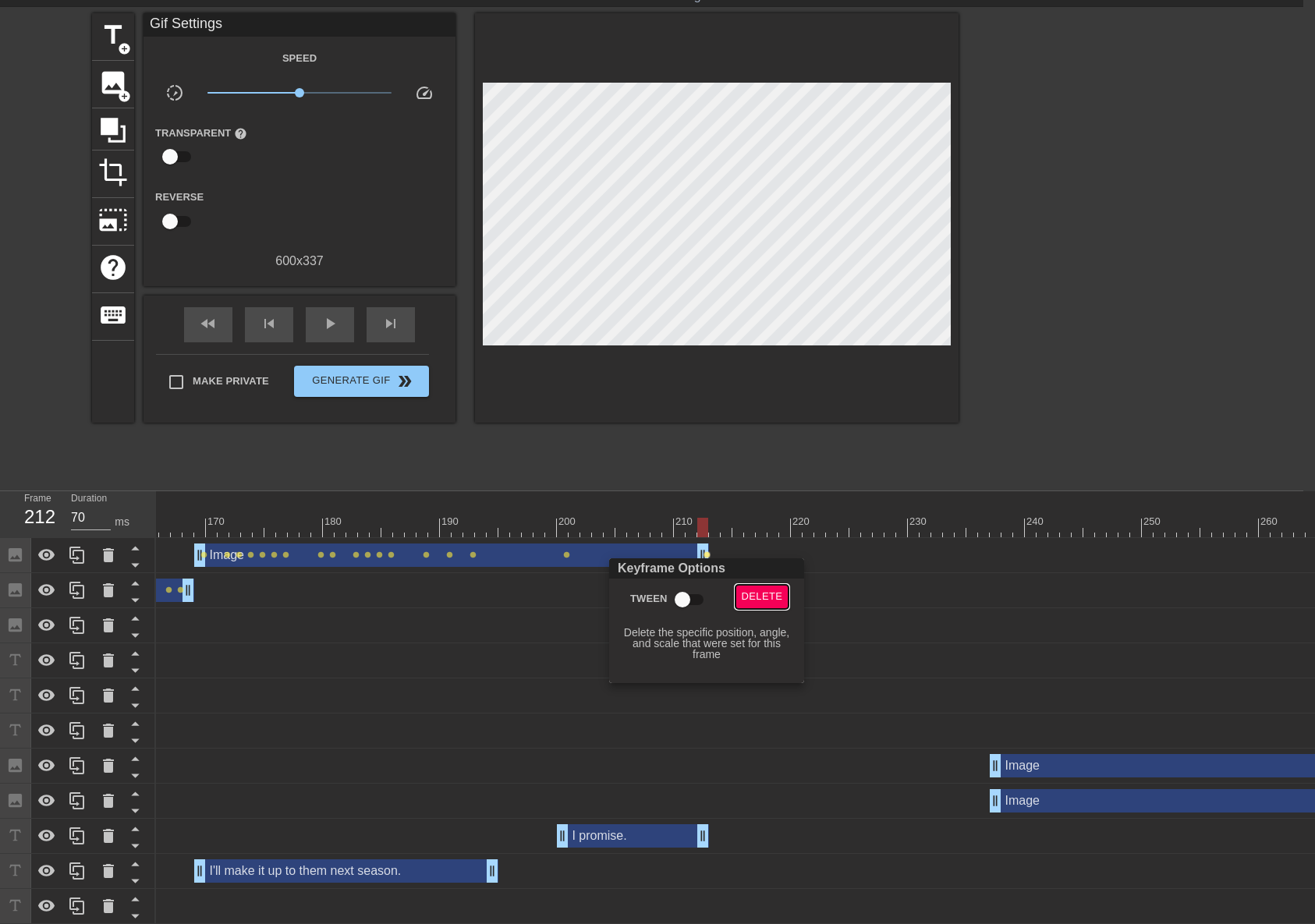
click at [753, 597] on span "Delete" at bounding box center [762, 596] width 41 height 17
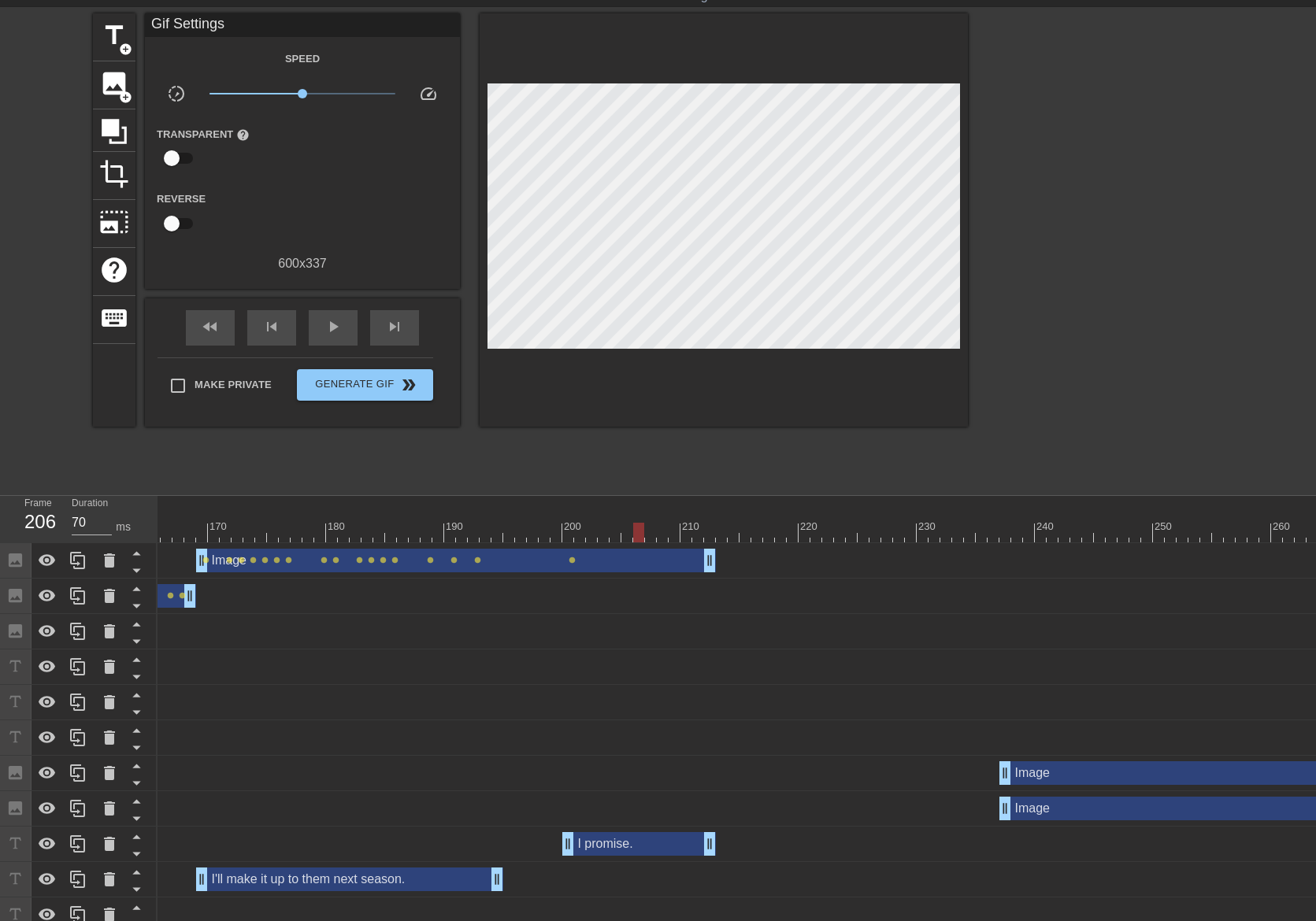
click at [643, 533] on div at bounding box center [733, 533] width 5044 height 20
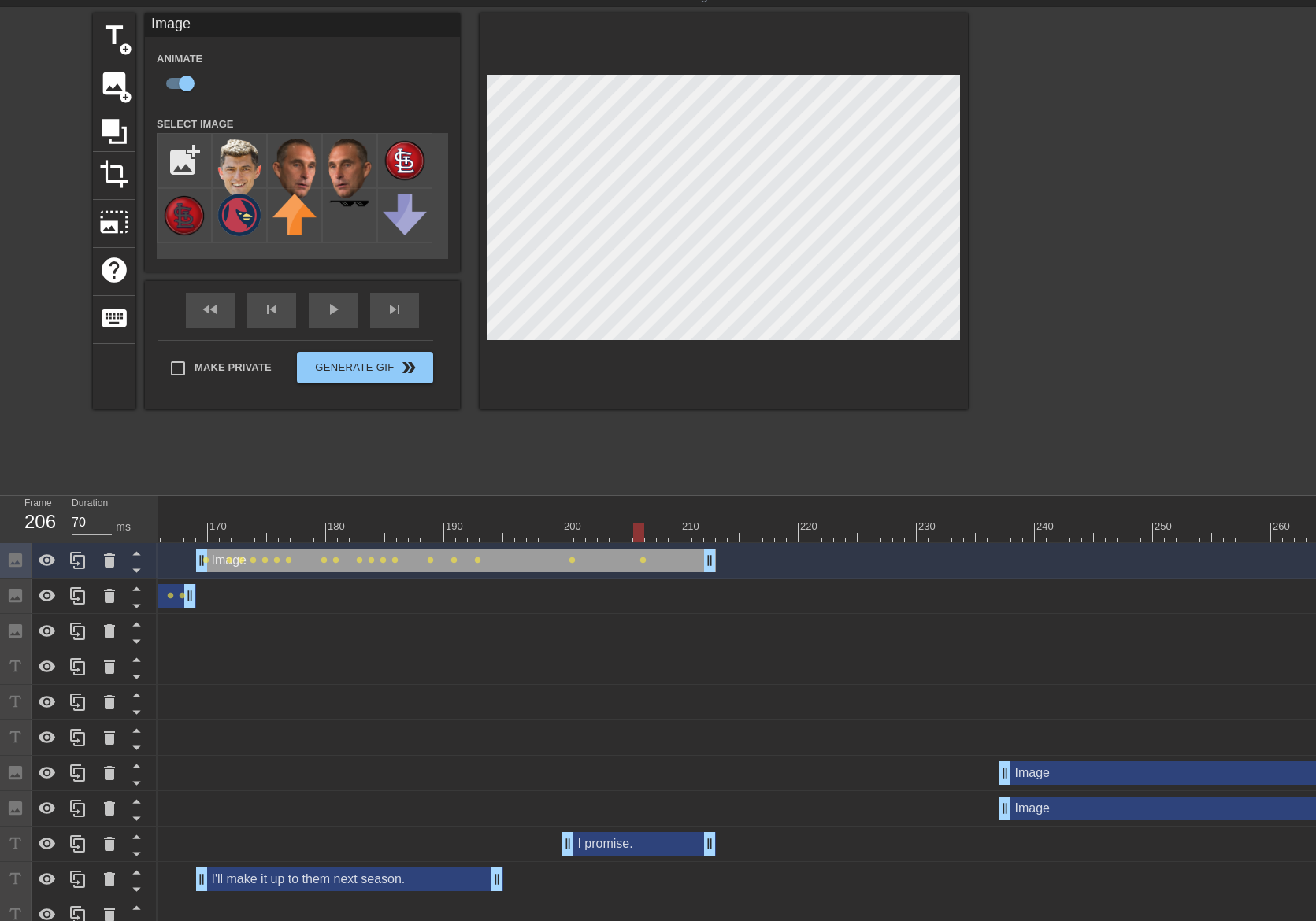
click at [309, 527] on div at bounding box center [733, 533] width 5044 height 20
click at [202, 514] on div at bounding box center [202, 521] width 12 height 20
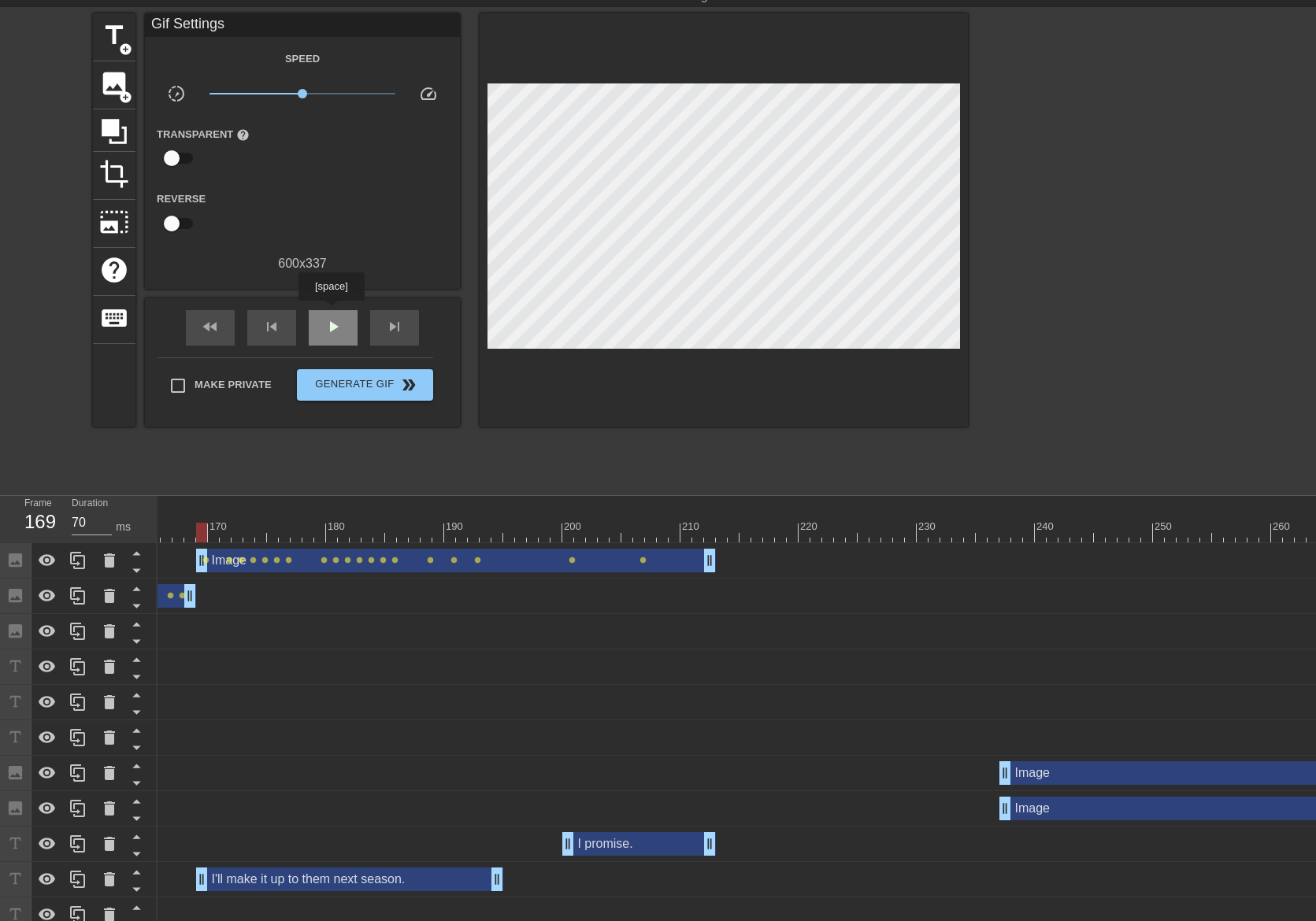
click at [331, 312] on div "play_arrow" at bounding box center [333, 328] width 49 height 35
click at [378, 507] on div at bounding box center [733, 504] width 5044 height 16
click at [379, 534] on div at bounding box center [733, 533] width 5044 height 20
click at [339, 339] on div "play_arrow" at bounding box center [333, 328] width 49 height 35
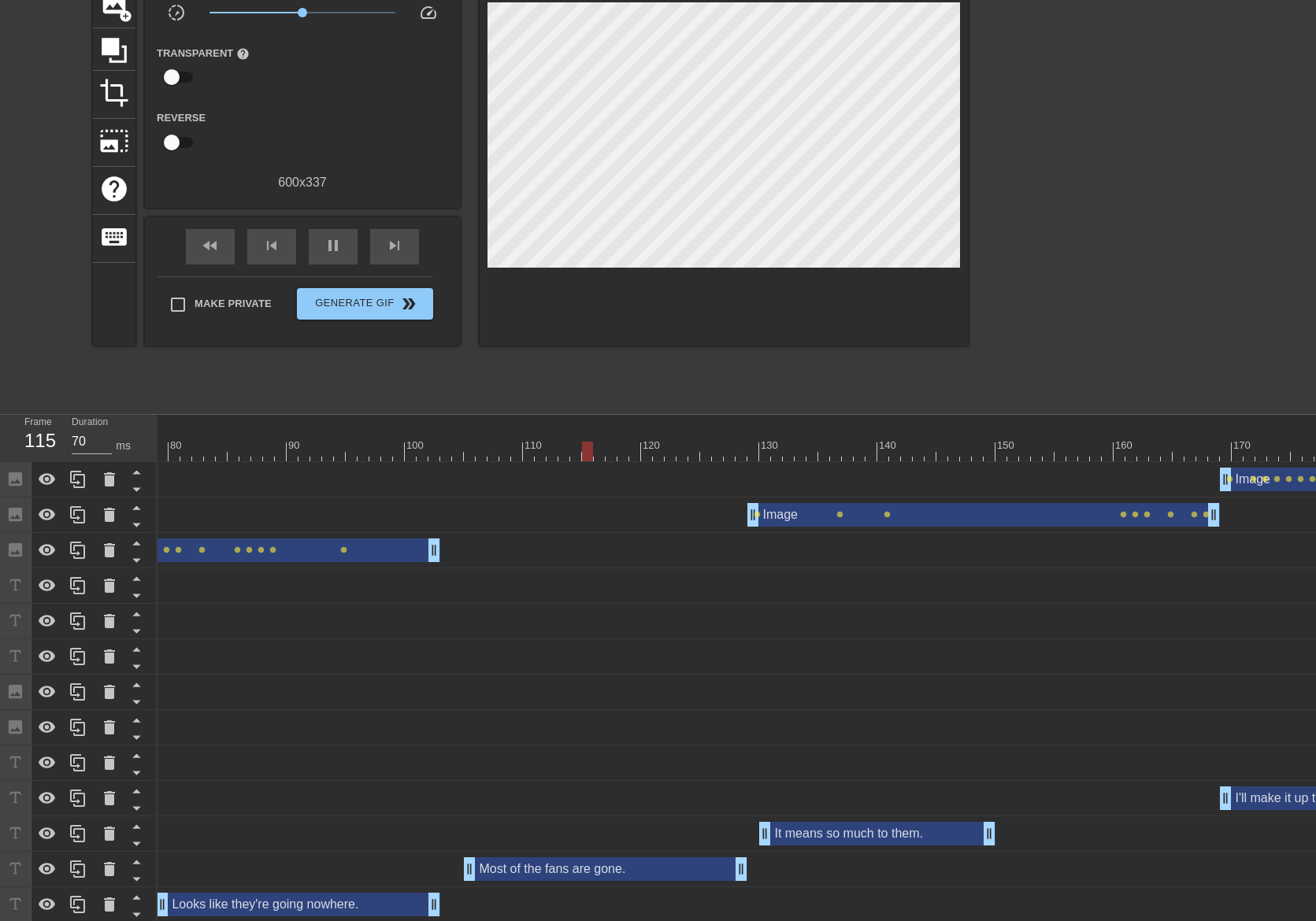
scroll to position [0, 0]
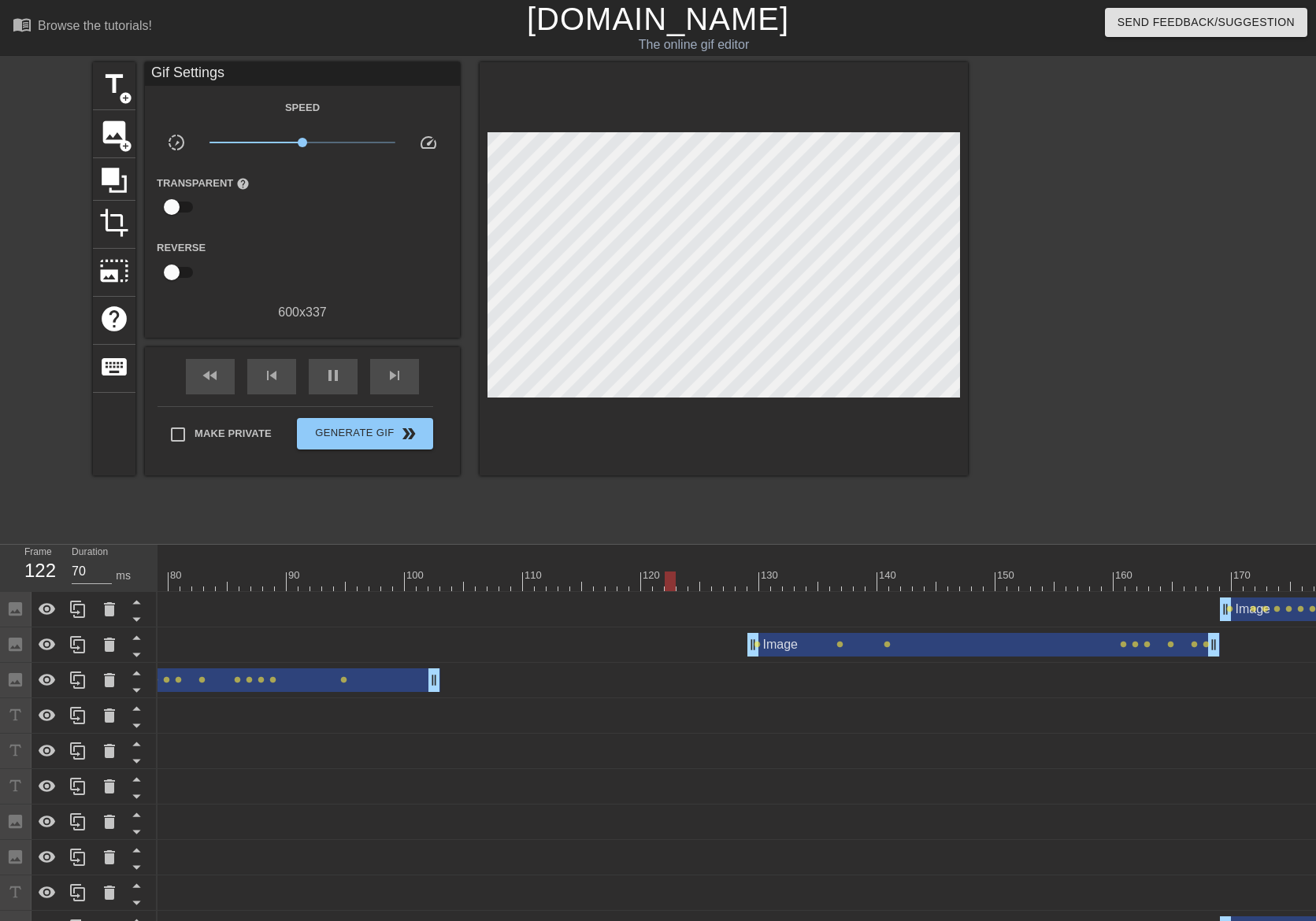
click at [264, 565] on div at bounding box center [269, 570] width 12 height 20
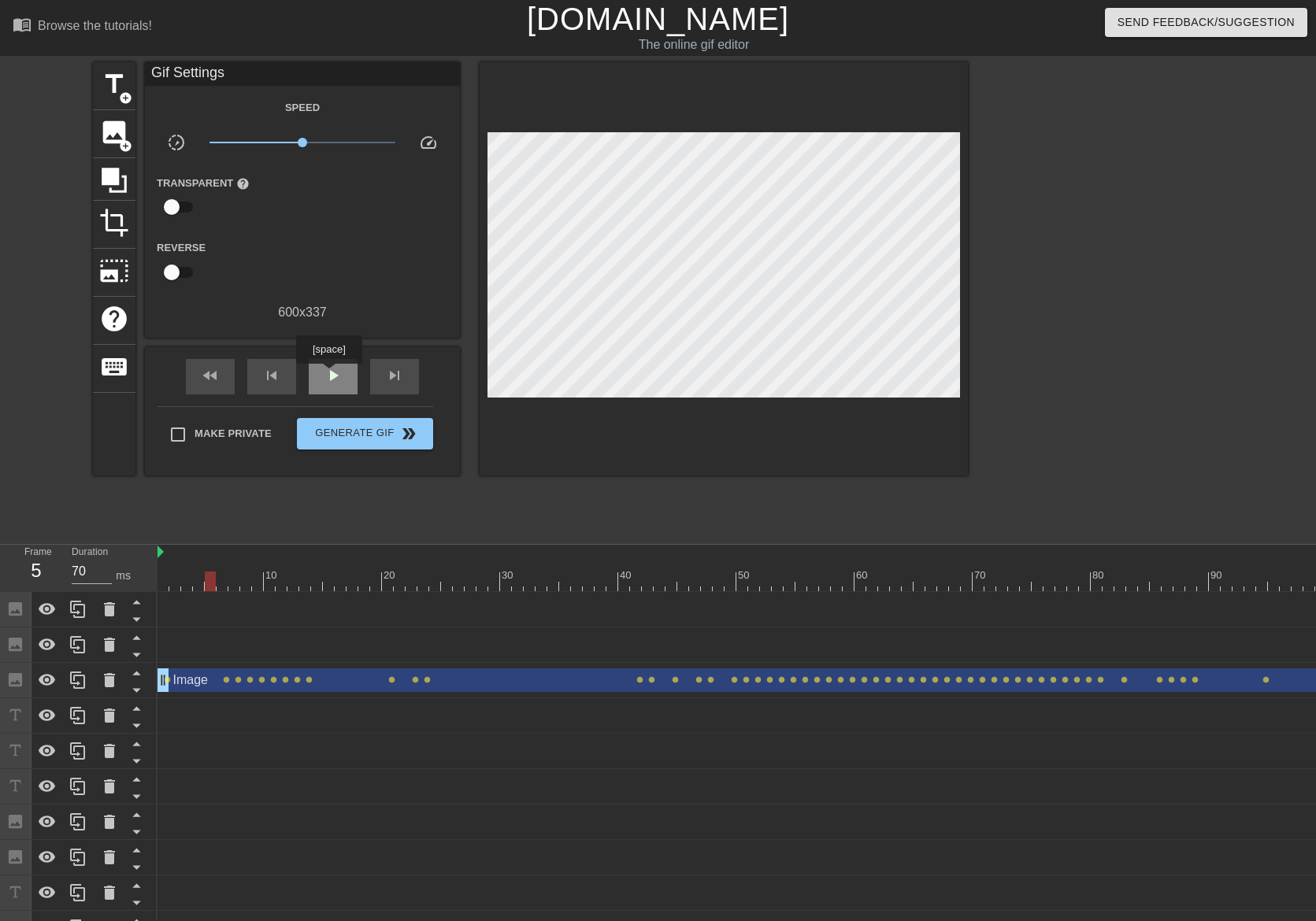
click at [328, 375] on span "play_arrow" at bounding box center [333, 375] width 19 height 19
click at [328, 375] on span "pause" at bounding box center [333, 375] width 19 height 19
click at [328, 375] on span "play_arrow" at bounding box center [333, 375] width 19 height 19
click at [328, 375] on span "pause" at bounding box center [333, 375] width 19 height 19
click at [215, 366] on span "fast_rewind" at bounding box center [210, 375] width 19 height 19
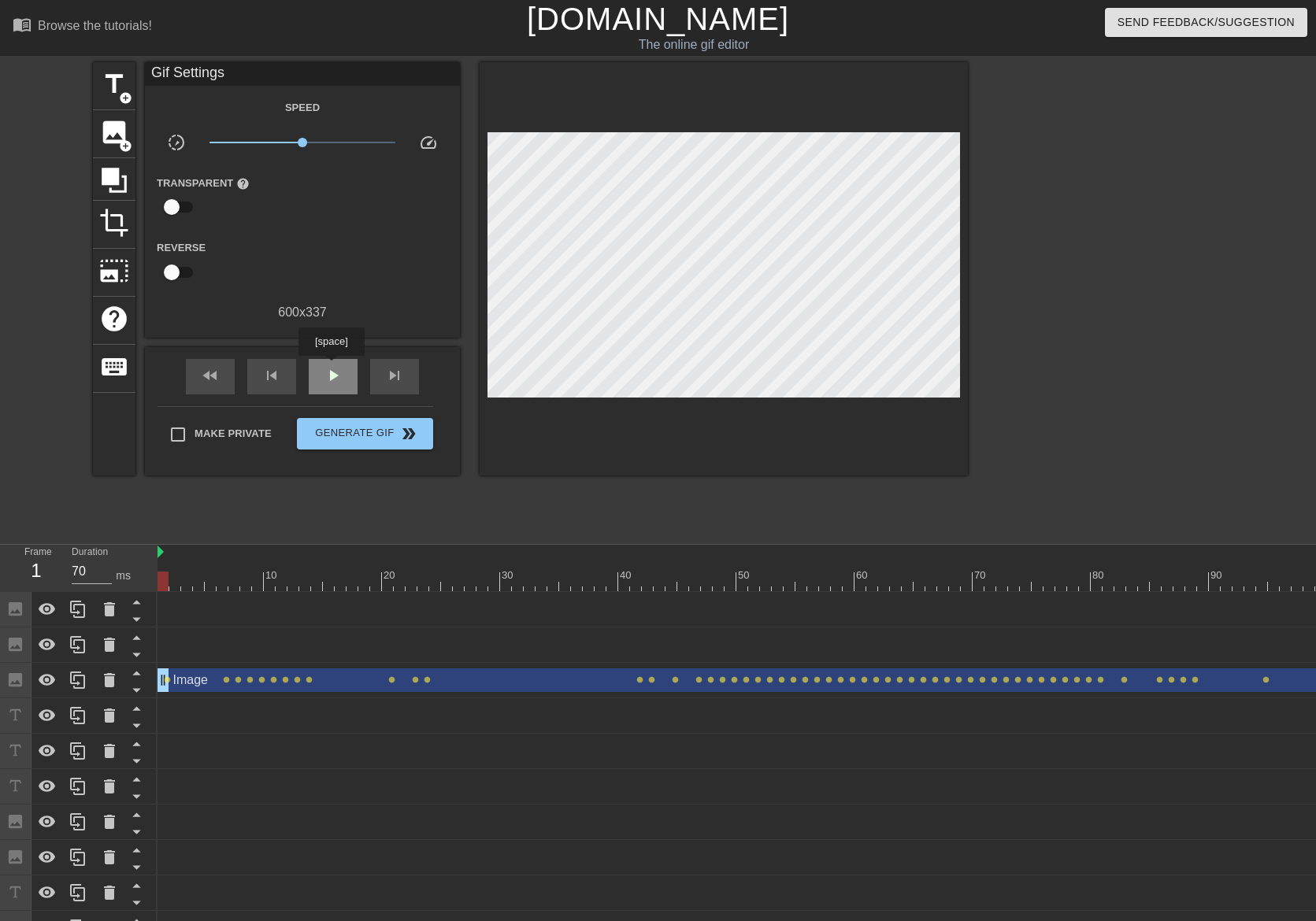
click at [331, 367] on span "play_arrow" at bounding box center [333, 375] width 19 height 19
click at [331, 367] on span "pause" at bounding box center [333, 375] width 19 height 19
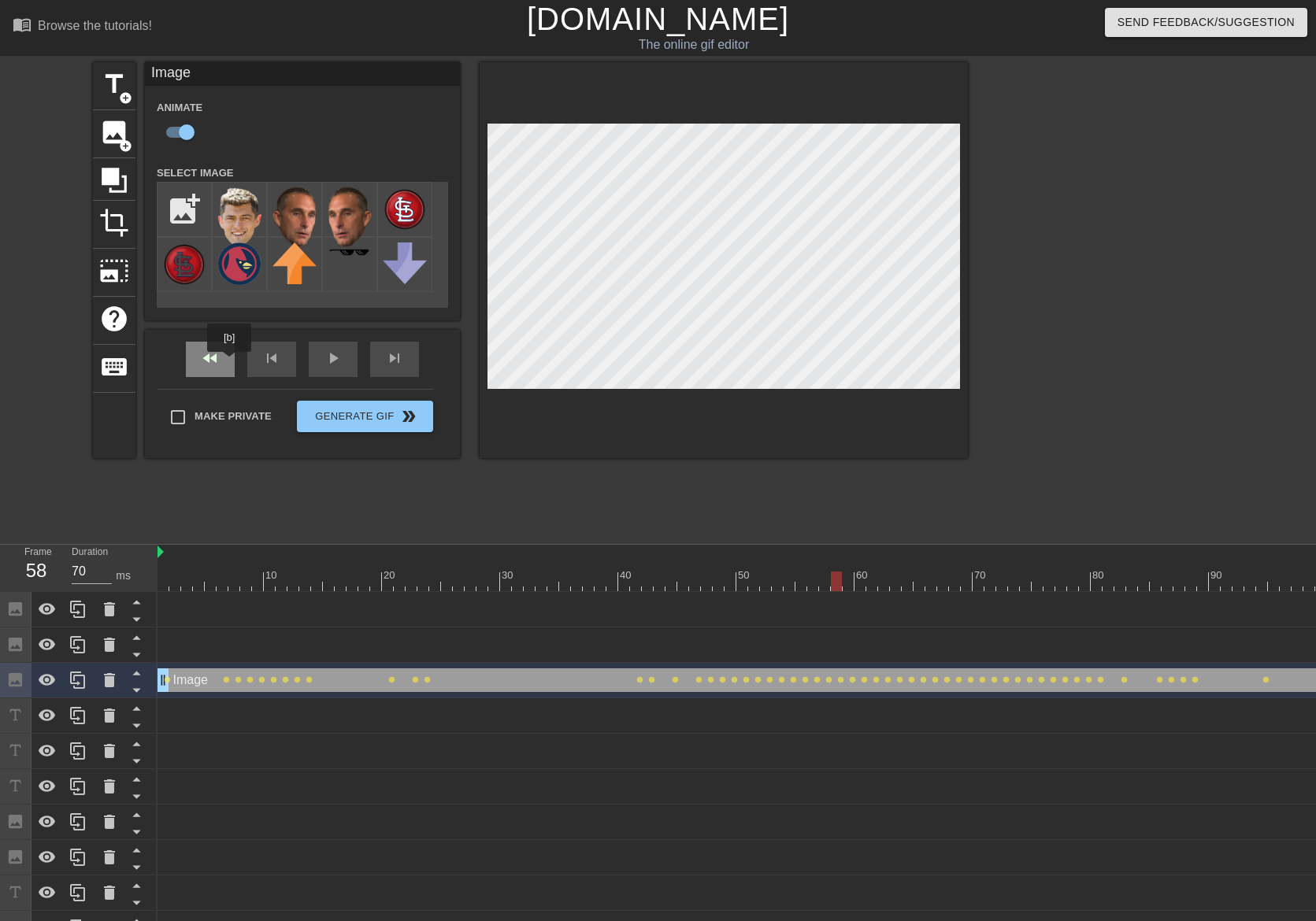
click at [230, 363] on div "fast_rewind" at bounding box center [210, 360] width 49 height 35
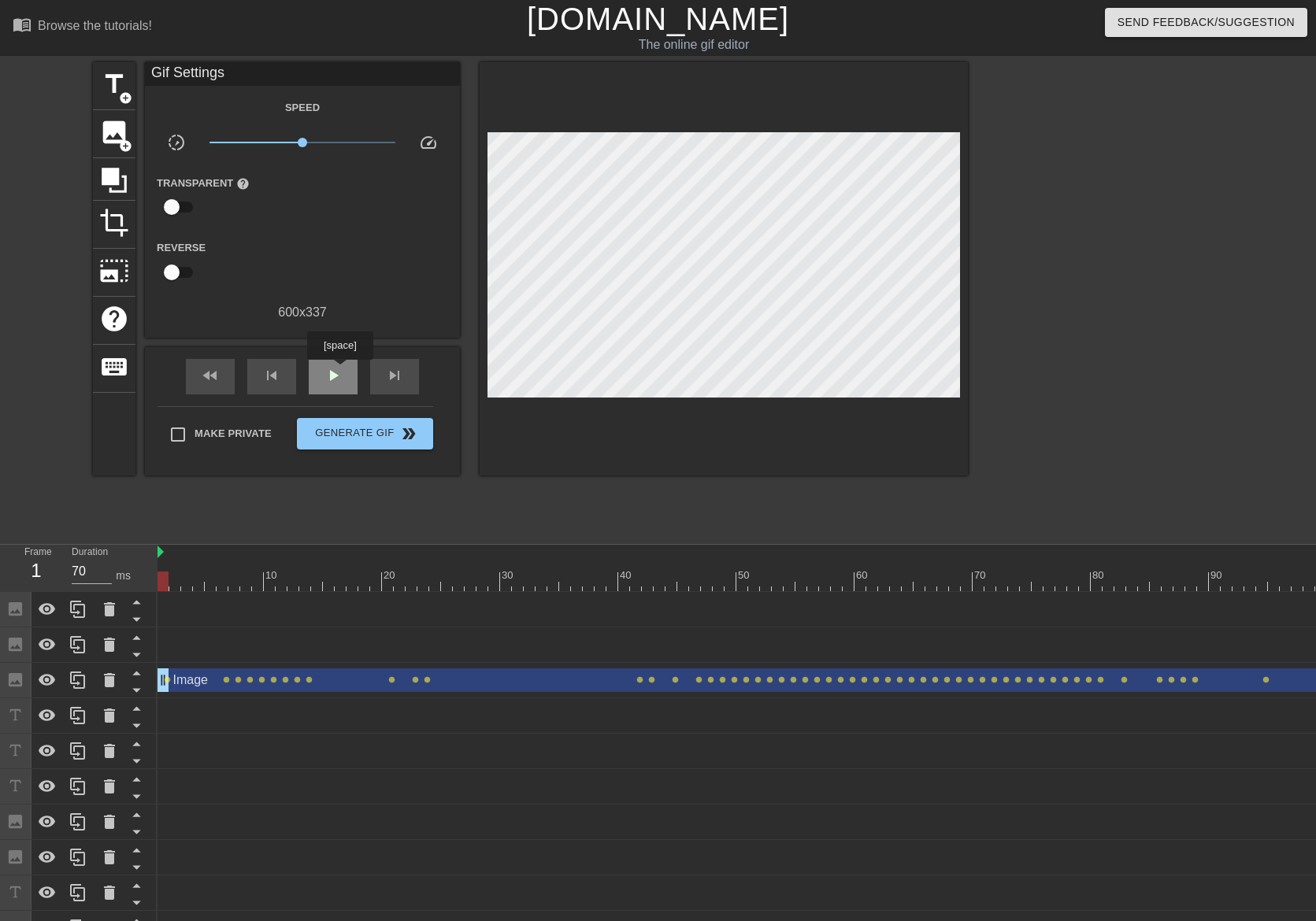
click at [339, 371] on span "play_arrow" at bounding box center [333, 375] width 19 height 19
click at [228, 376] on div "fast_rewind" at bounding box center [210, 376] width 49 height 35
click at [332, 378] on span "pause" at bounding box center [333, 375] width 19 height 19
click at [229, 384] on div "fast_rewind" at bounding box center [210, 376] width 49 height 35
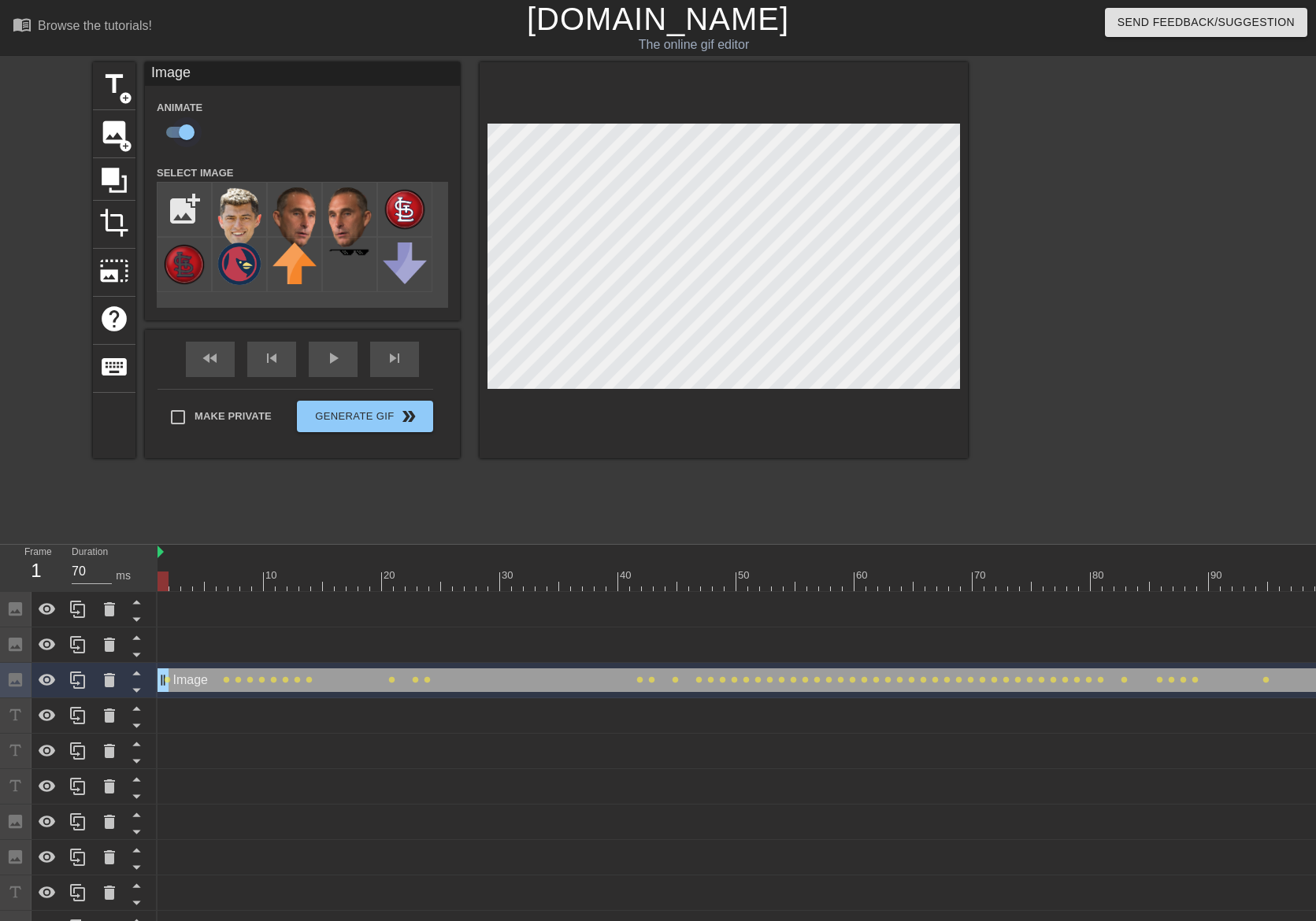
click at [170, 129] on input "checkbox" at bounding box center [187, 132] width 90 height 30
click at [176, 129] on input "checkbox" at bounding box center [171, 132] width 90 height 30
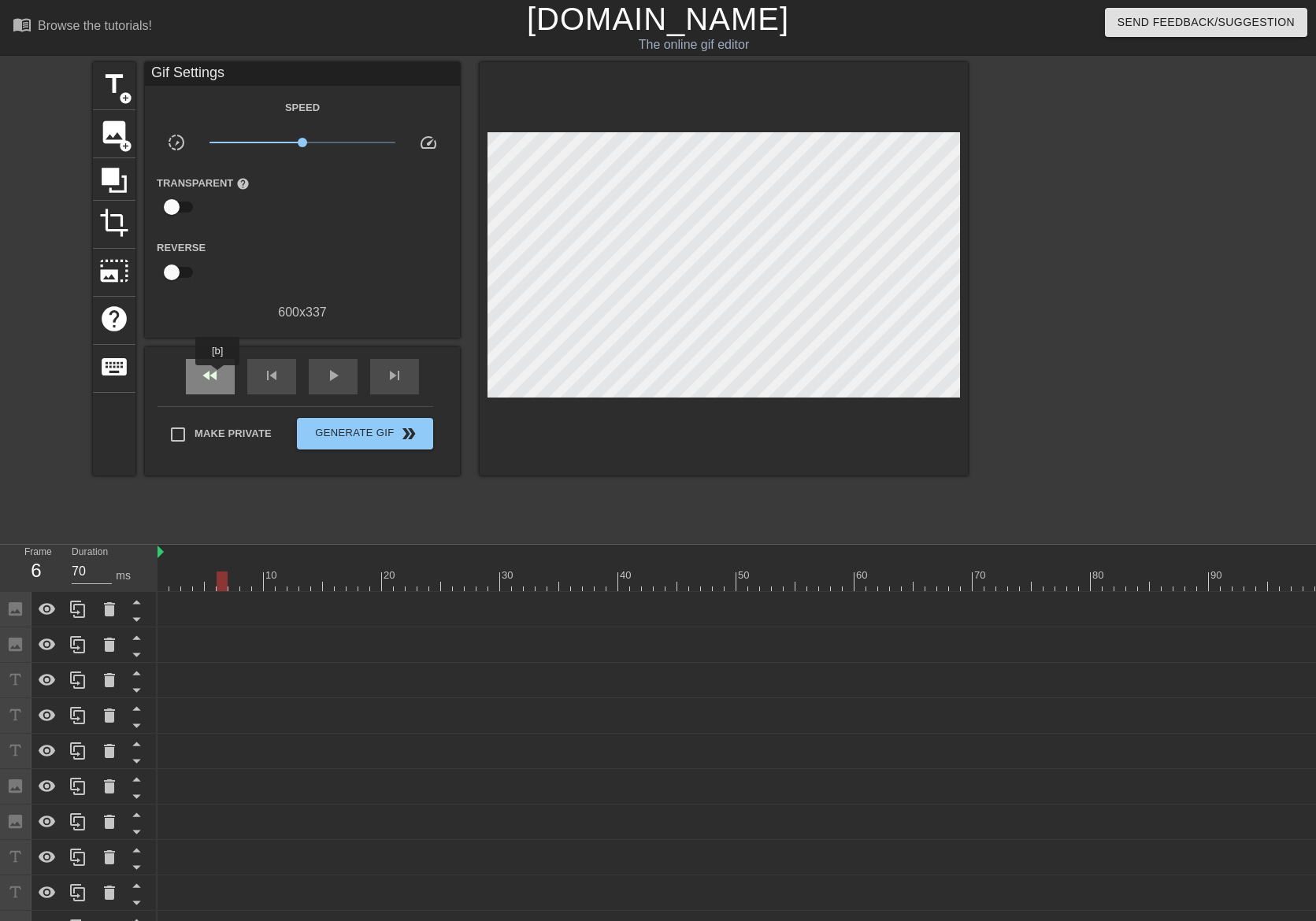
click at [218, 376] on span "fast_rewind" at bounding box center [210, 375] width 19 height 19
click at [125, 134] on span "image" at bounding box center [114, 132] width 30 height 30
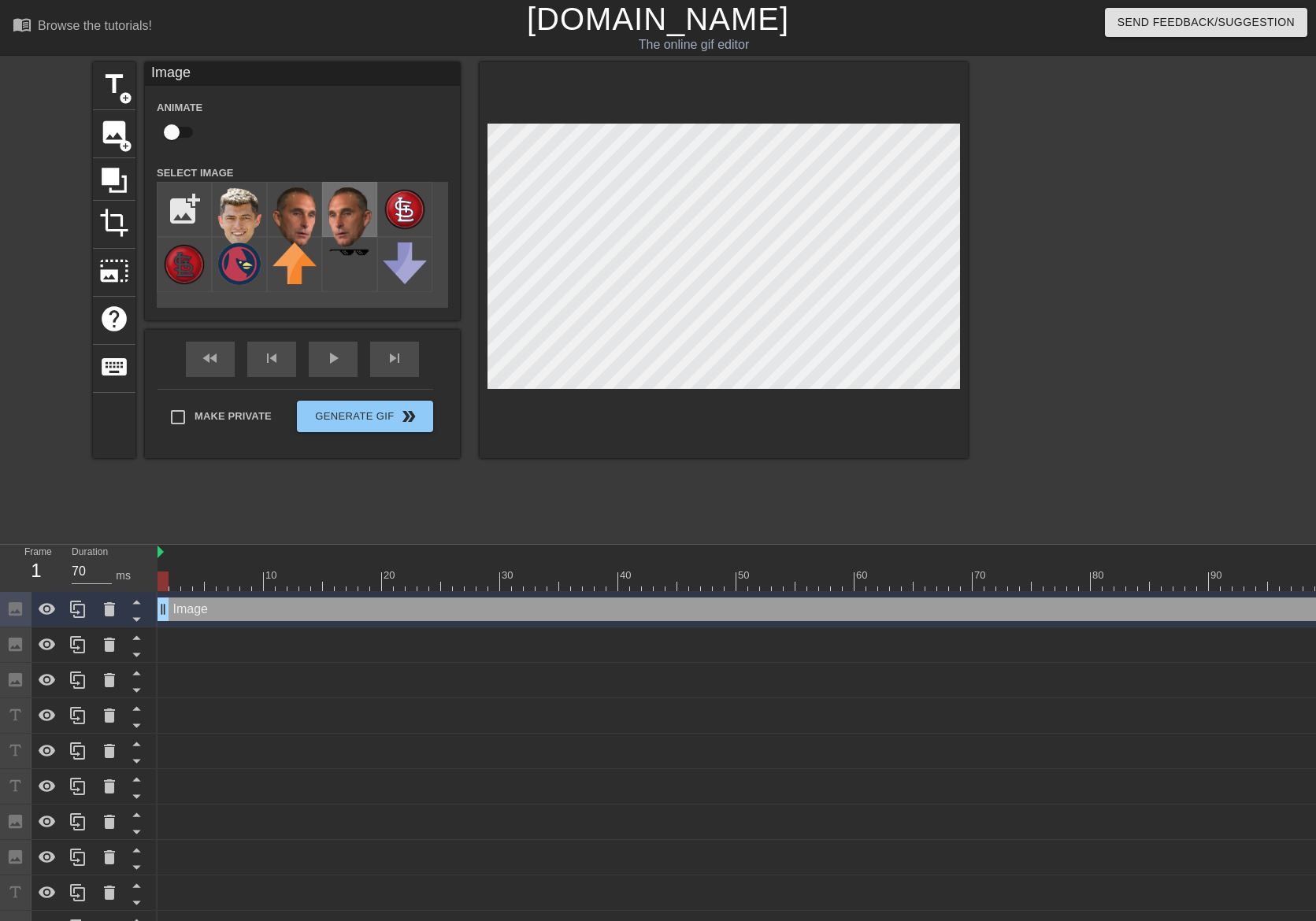
click at [343, 204] on img at bounding box center [349, 217] width 44 height 59
drag, startPoint x: 189, startPoint y: 134, endPoint x: 334, endPoint y: 151, distance: 146.0
click at [188, 133] on input "checkbox" at bounding box center [171, 132] width 90 height 30
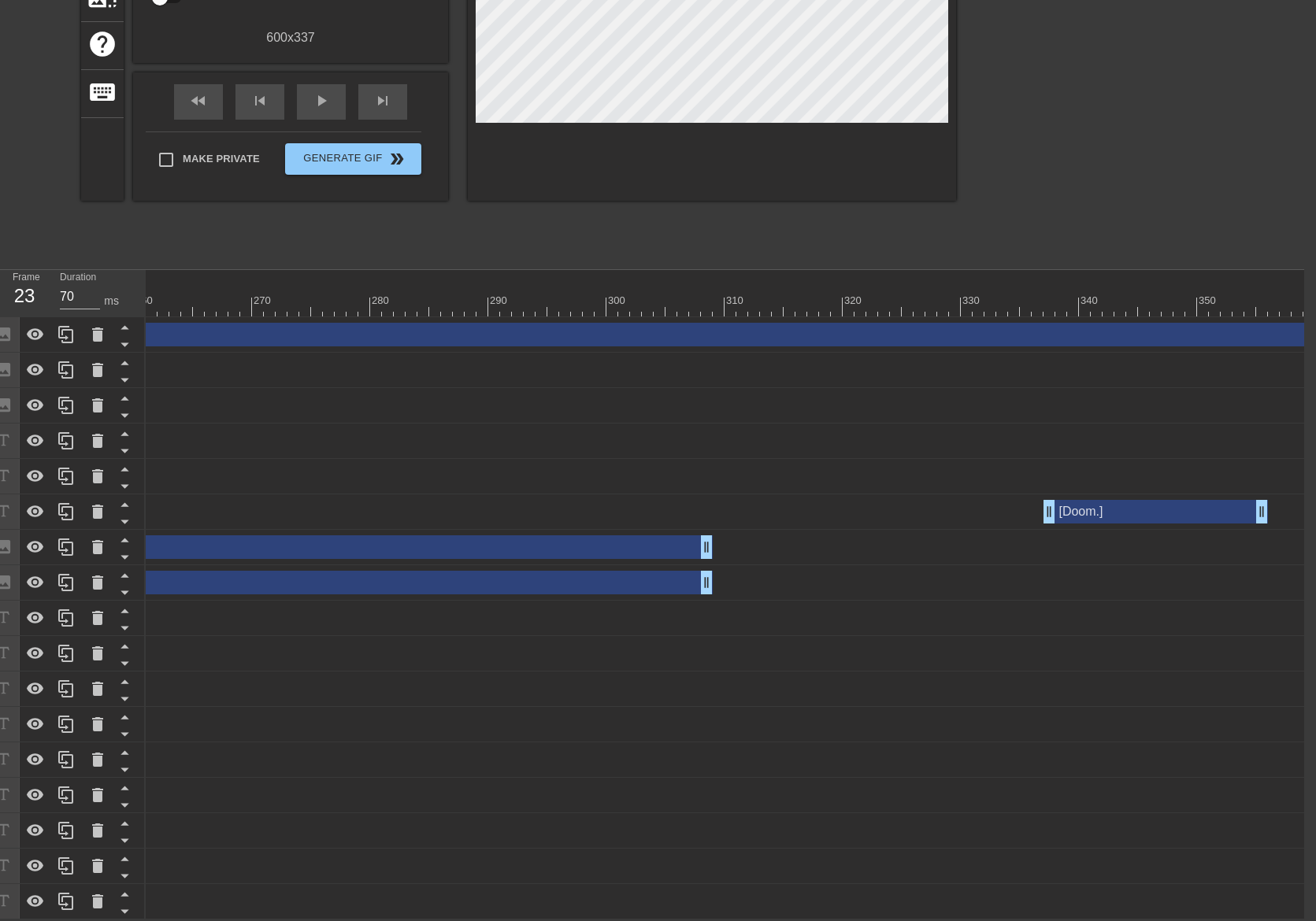
scroll to position [0, 3877]
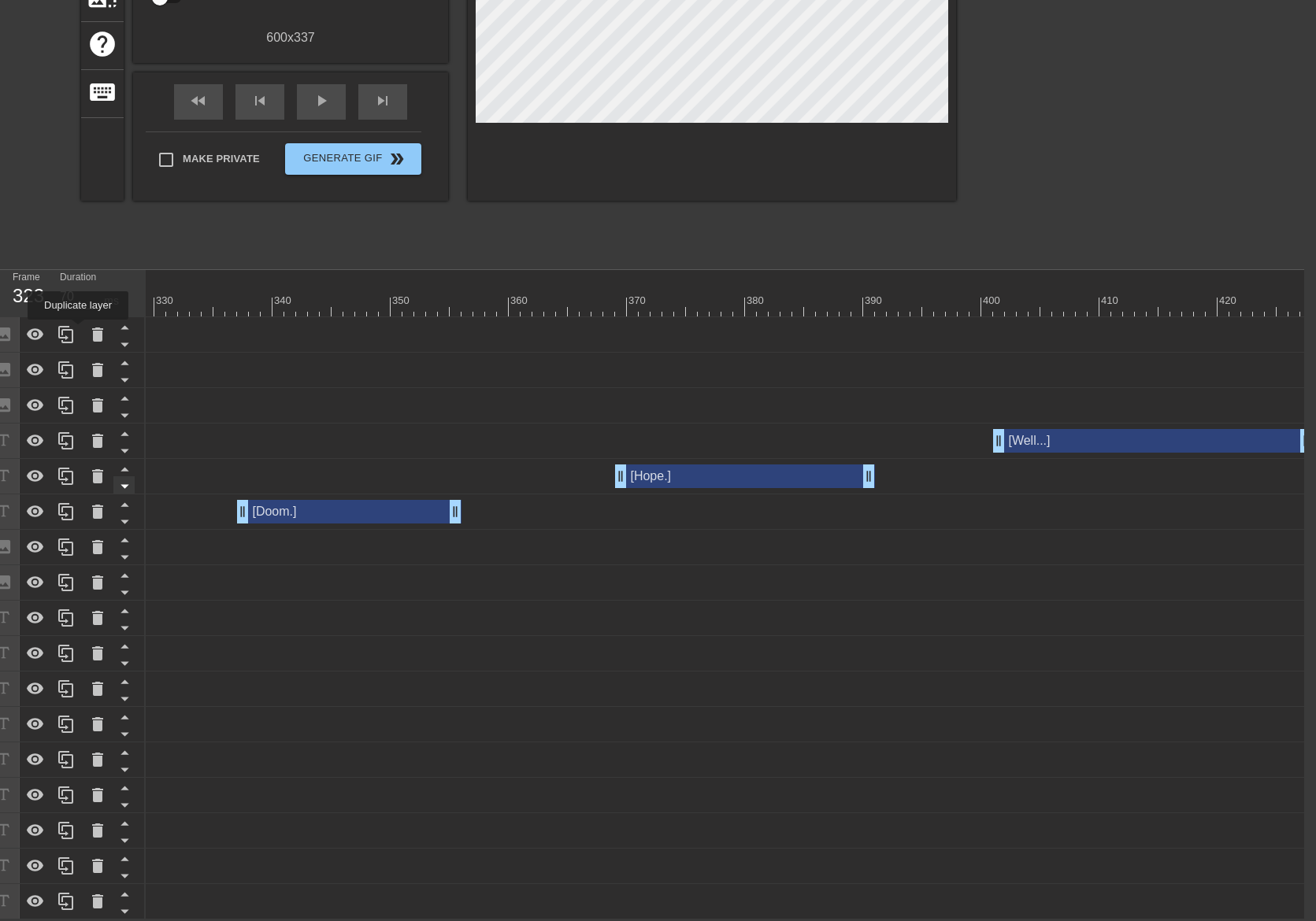
drag, startPoint x: 1301, startPoint y: 329, endPoint x: 113, endPoint y: 478, distance: 1197.3
click at [63, 331] on div "Frame 323 Duration 70 ms 10 20 30 40 50 60 70 80 90 100 110 120 130 140 150" at bounding box center [646, 595] width 1316 height 650
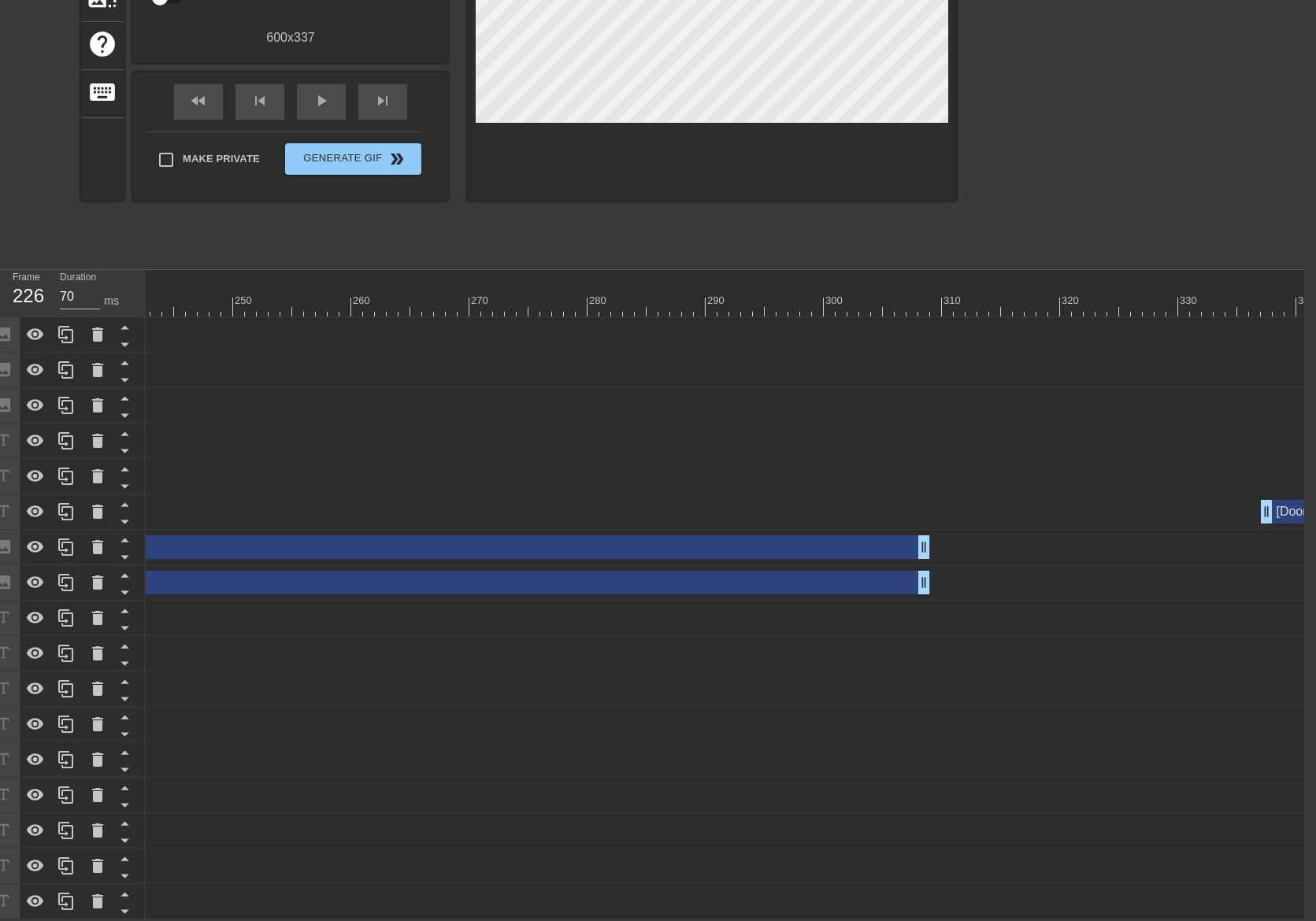
drag, startPoint x: 1086, startPoint y: 331, endPoint x: -50, endPoint y: 295, distance: 1136.6
click at [0, 295] on html "menu_book Browse the tutorials! [DOMAIN_NAME] The online gif editor Send Feedba…" at bounding box center [646, 322] width 1316 height 1194
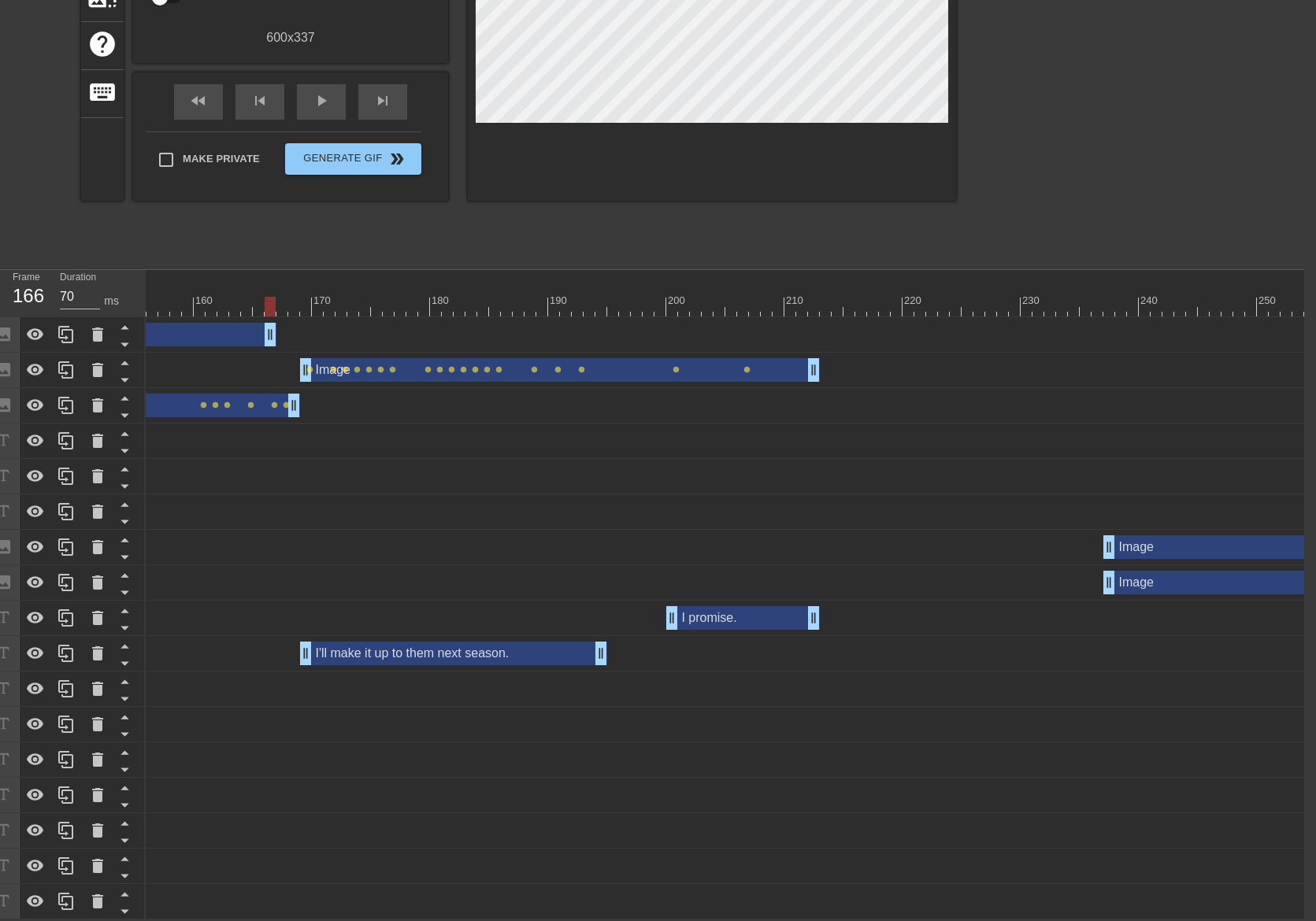
drag, startPoint x: 976, startPoint y: 324, endPoint x: 162, endPoint y: 291, distance: 814.7
click at [163, 290] on div "10 20 30 40 50 60 70 80 90 100 110 120 130 140 150 160" at bounding box center [725, 595] width 1158 height 650
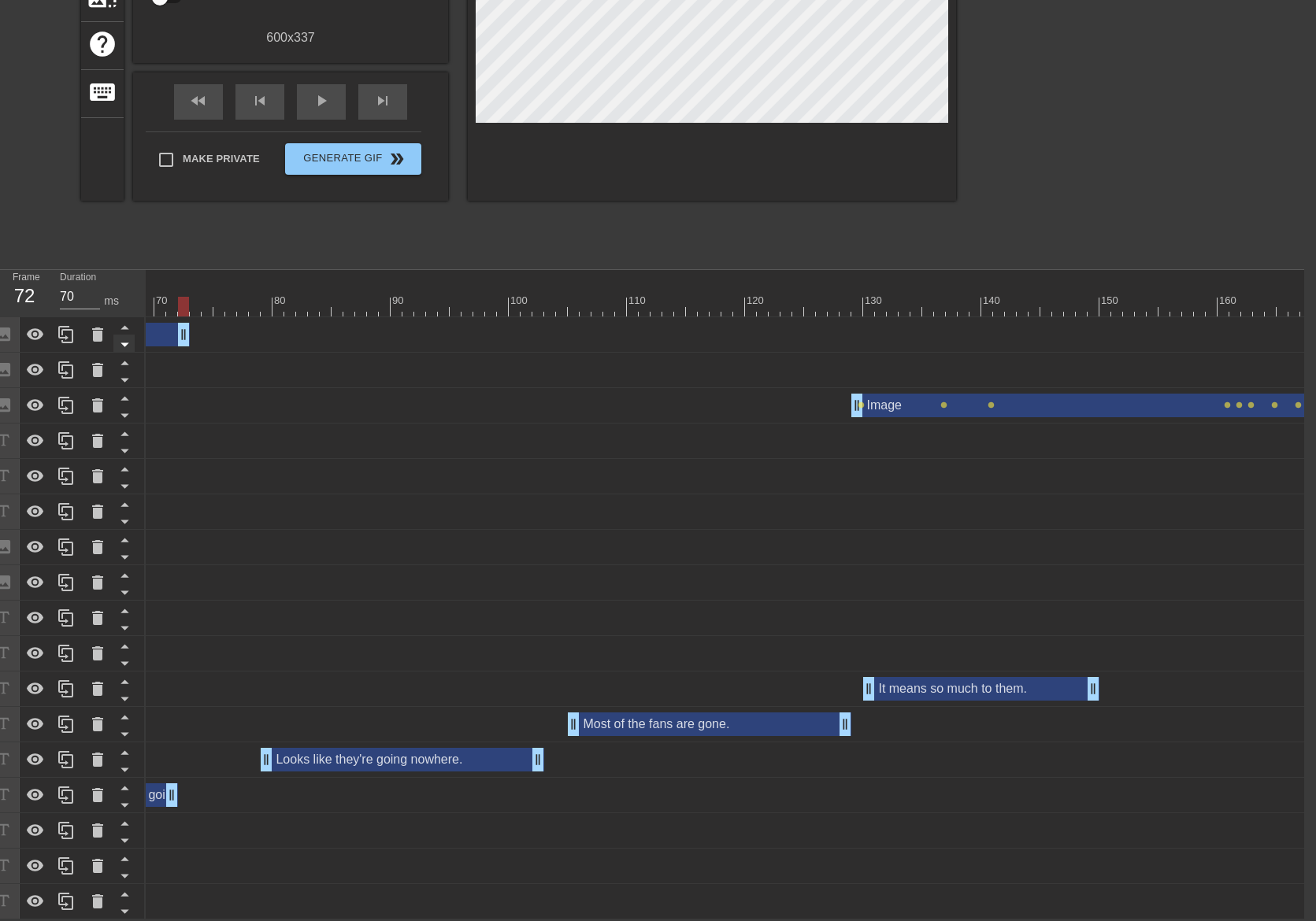
drag, startPoint x: 1185, startPoint y: 322, endPoint x: 131, endPoint y: 339, distance: 1054.1
click at [131, 338] on div "Frame 72 Duration 70 ms 10 20 30 40 50 60 70 80 90 100 110 120 130 140 150" at bounding box center [646, 595] width 1316 height 650
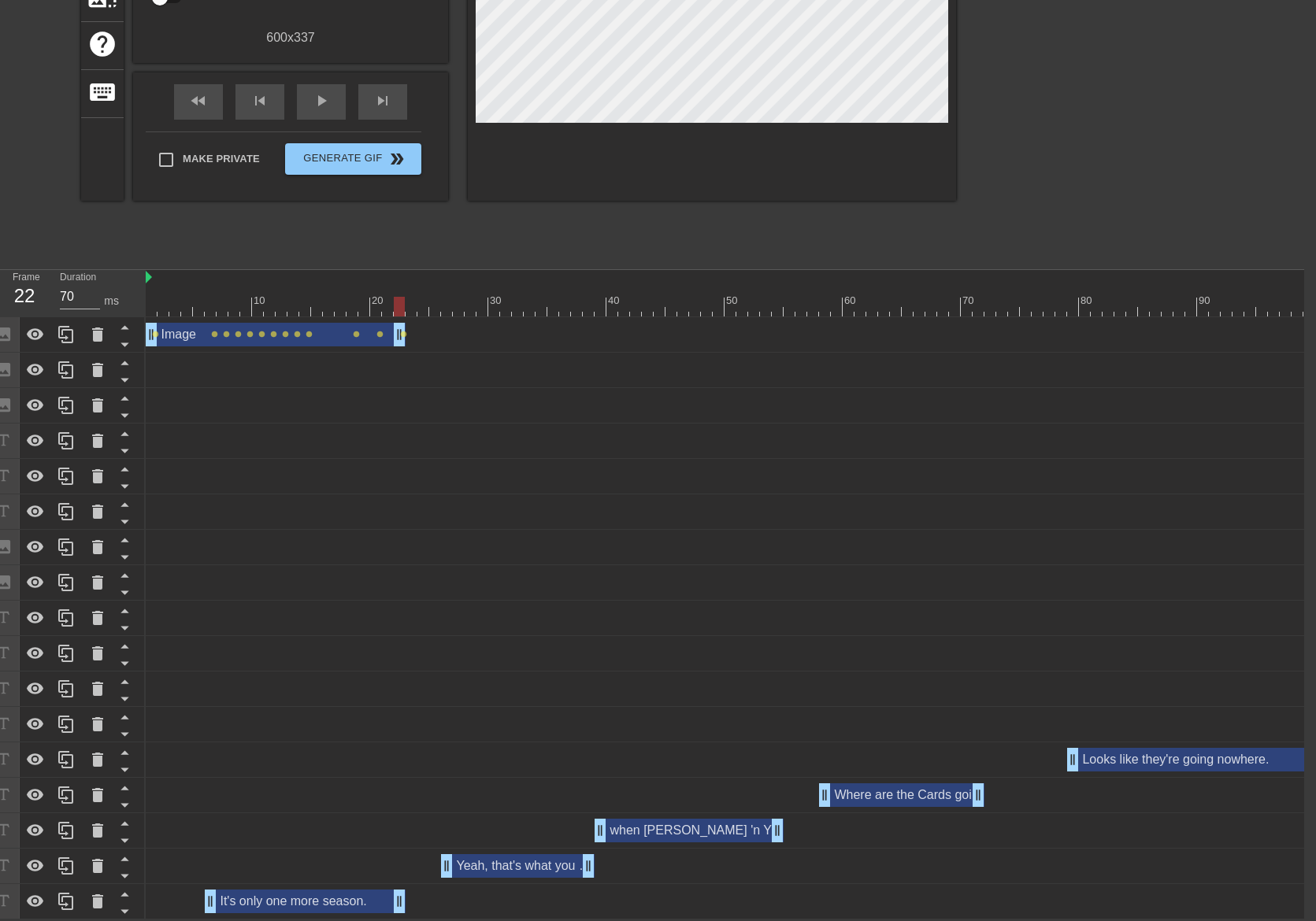
drag, startPoint x: 941, startPoint y: 331, endPoint x: 401, endPoint y: 300, distance: 540.9
click at [401, 300] on div "10 20 30 40 50 60 70 80 90 100 110 120 130 140 150 160" at bounding box center [725, 595] width 1158 height 650
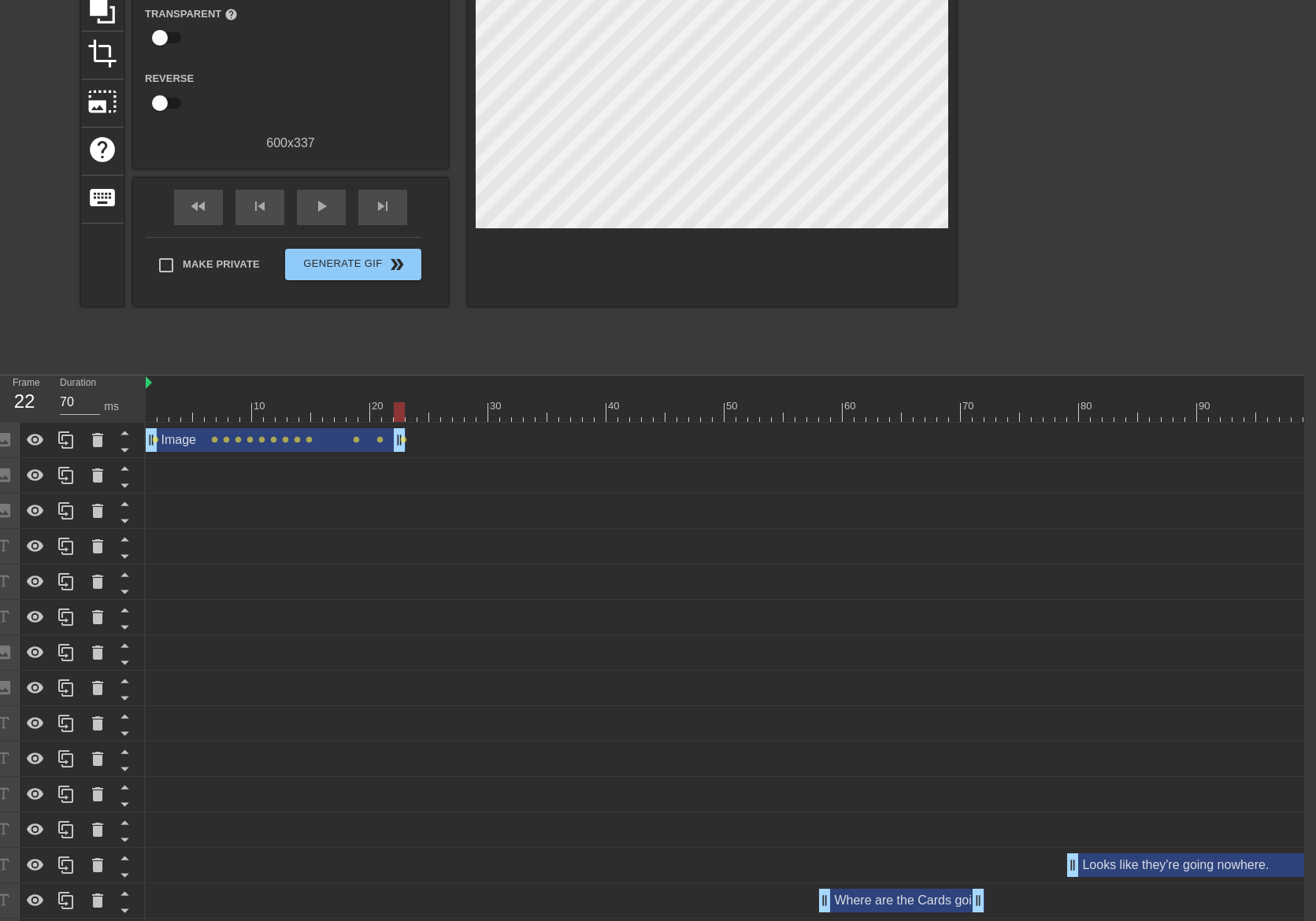
scroll to position [0, 12]
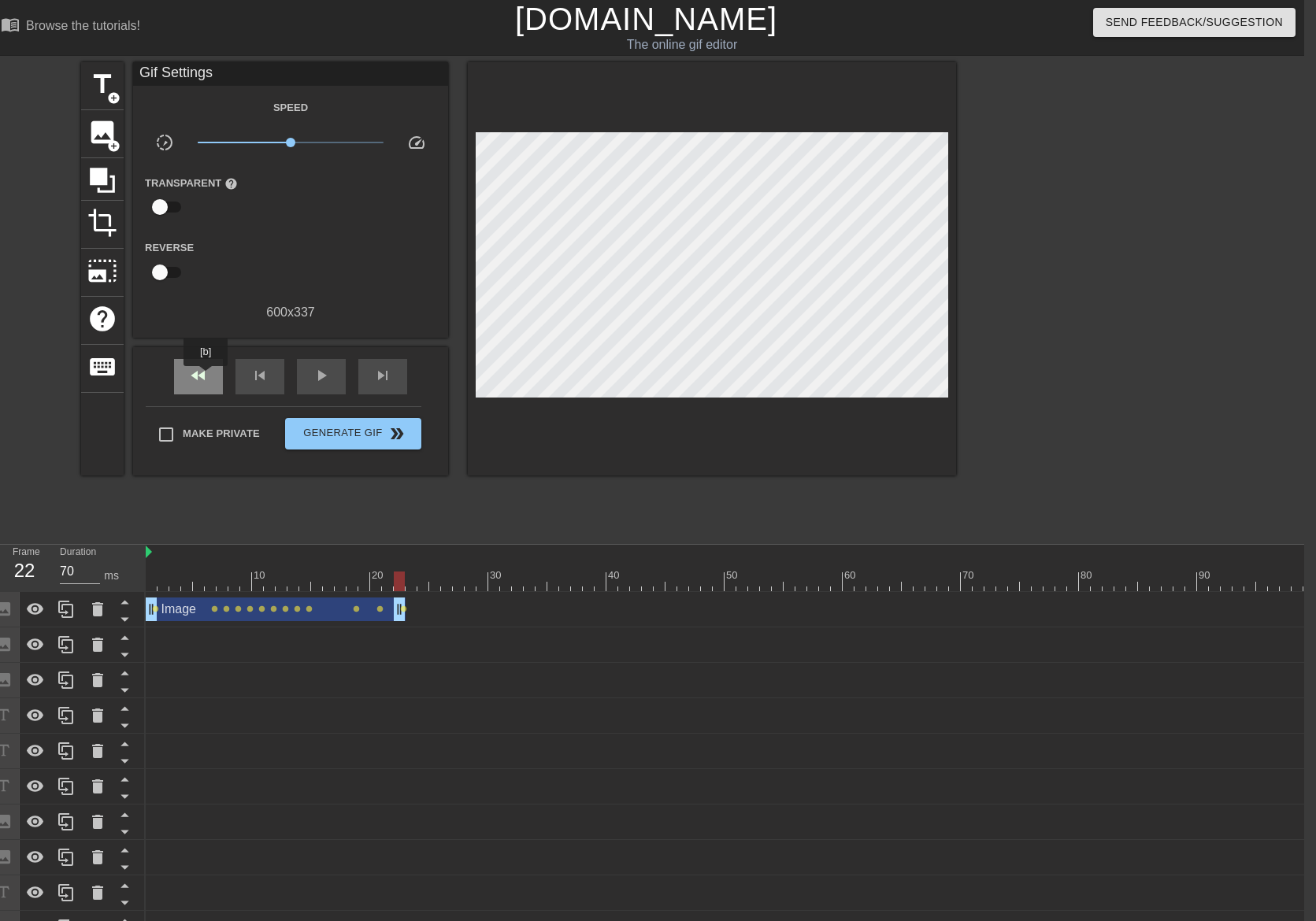
click at [206, 377] on span "fast_rewind" at bounding box center [198, 375] width 19 height 19
click at [202, 385] on div "fast_rewind" at bounding box center [198, 376] width 49 height 35
click at [334, 379] on div "play_arrow" at bounding box center [321, 376] width 49 height 35
click at [336, 375] on div "pause" at bounding box center [321, 376] width 49 height 35
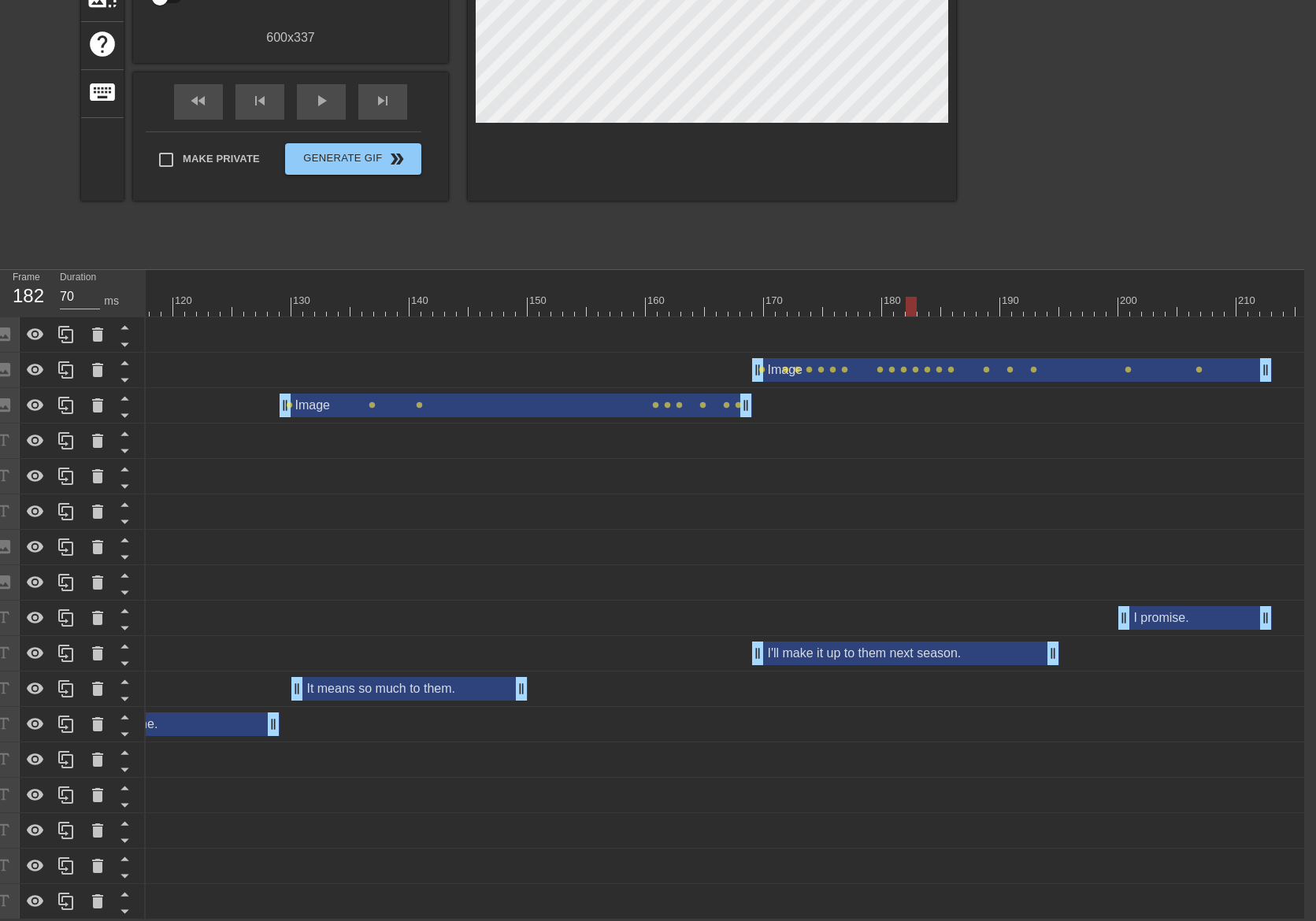
scroll to position [0, 1395]
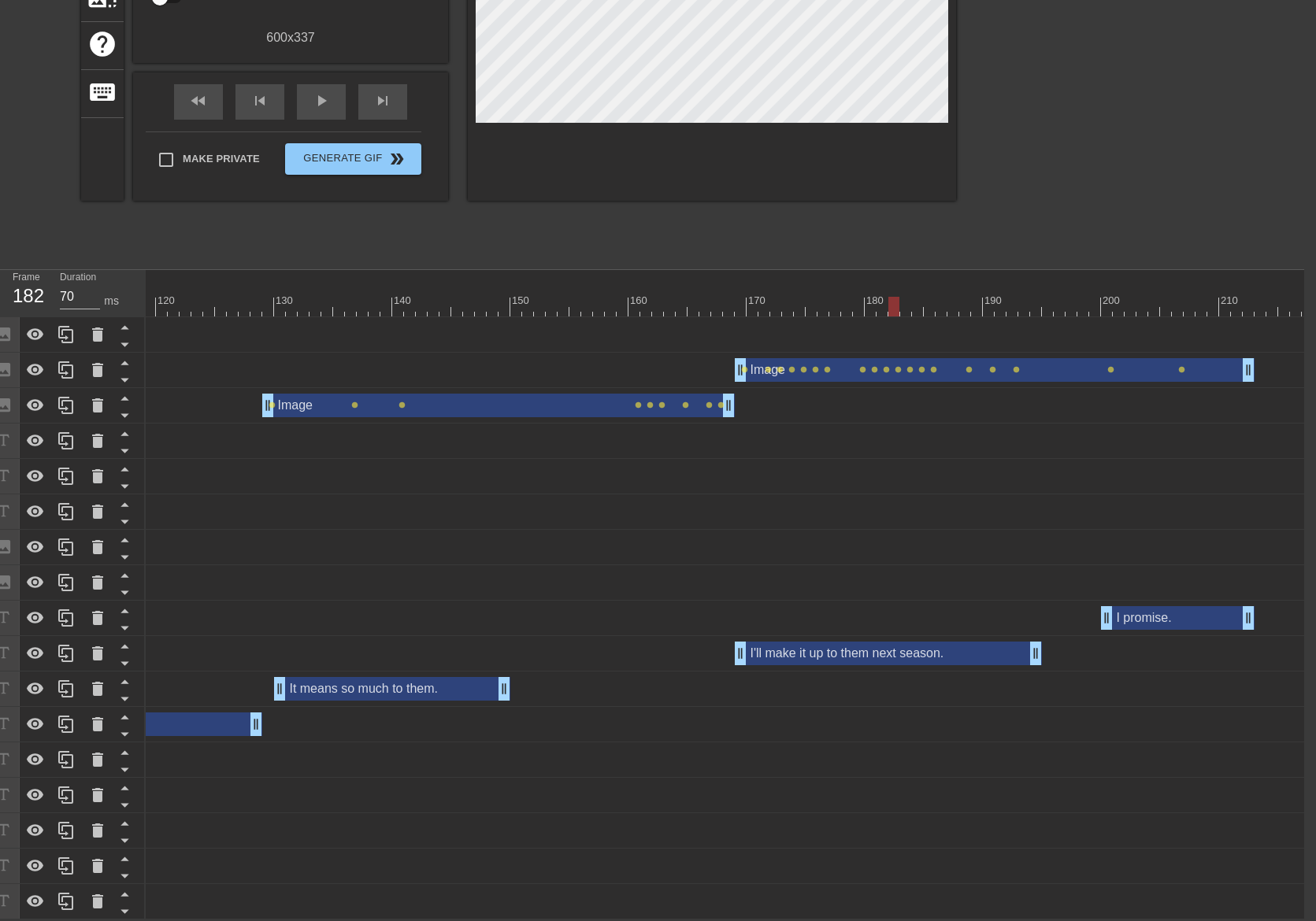
click at [734, 286] on div at bounding box center [729, 296] width 12 height 20
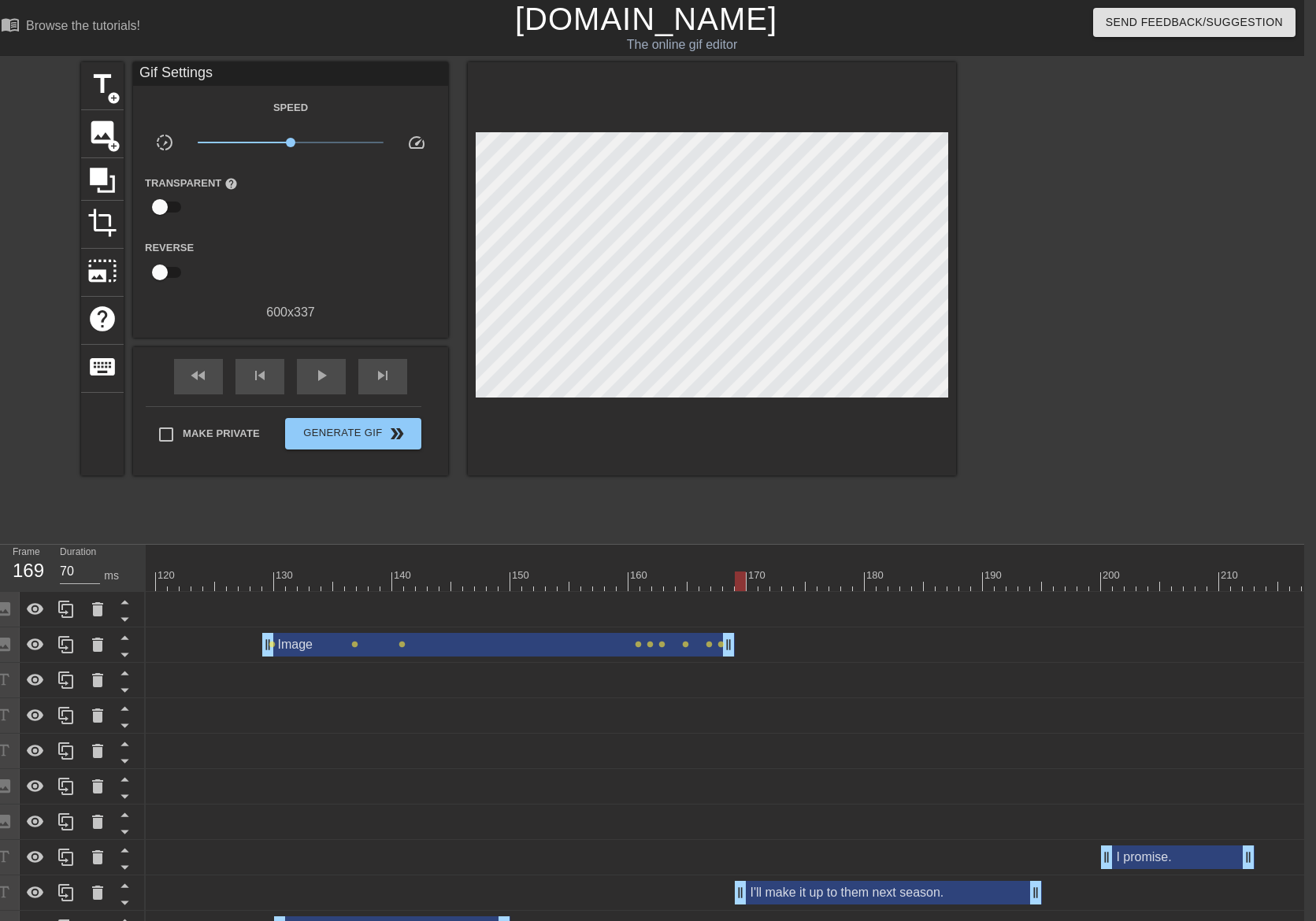
scroll to position [79, 12]
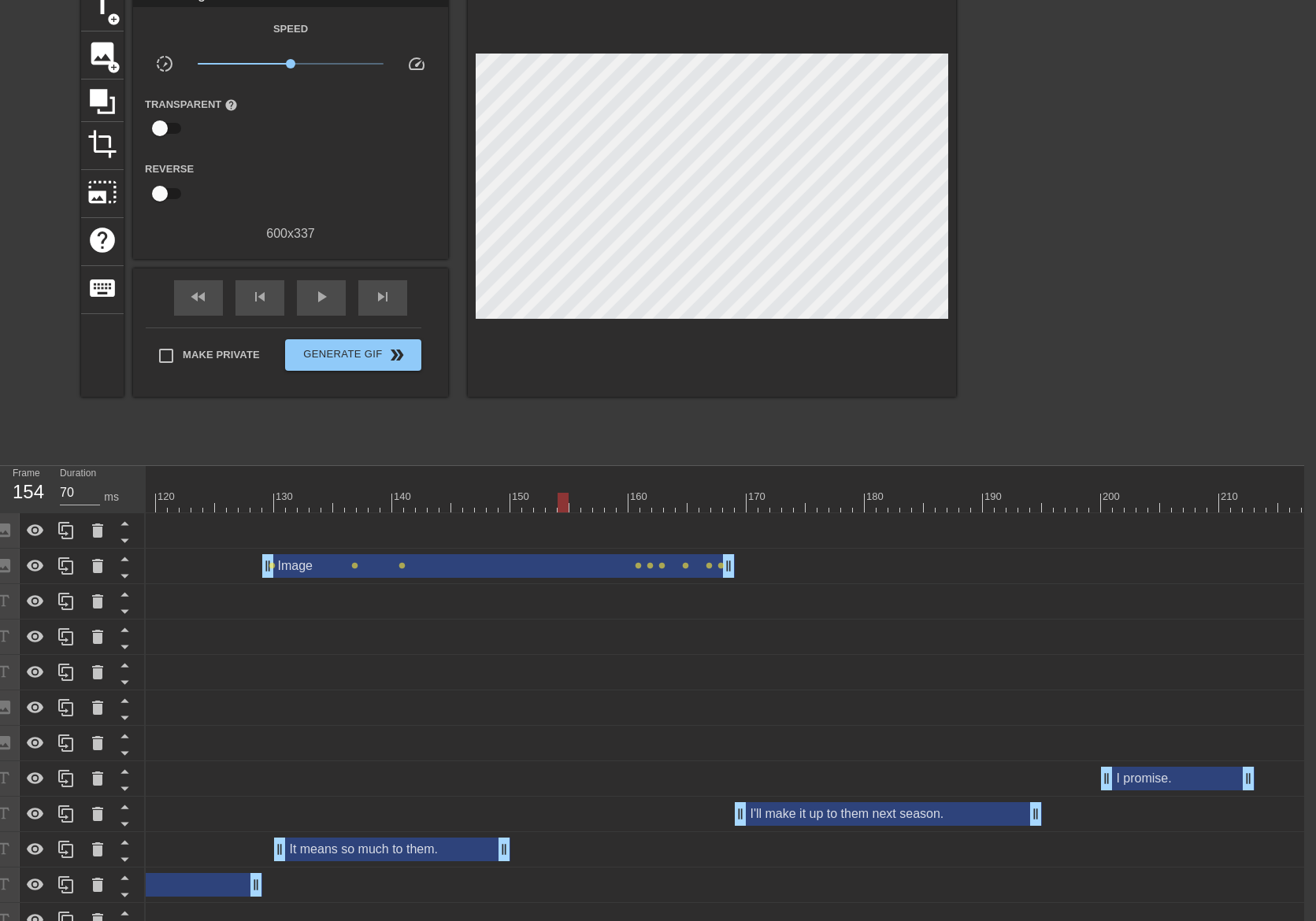
click at [568, 510] on div at bounding box center [1271, 502] width 5044 height 20
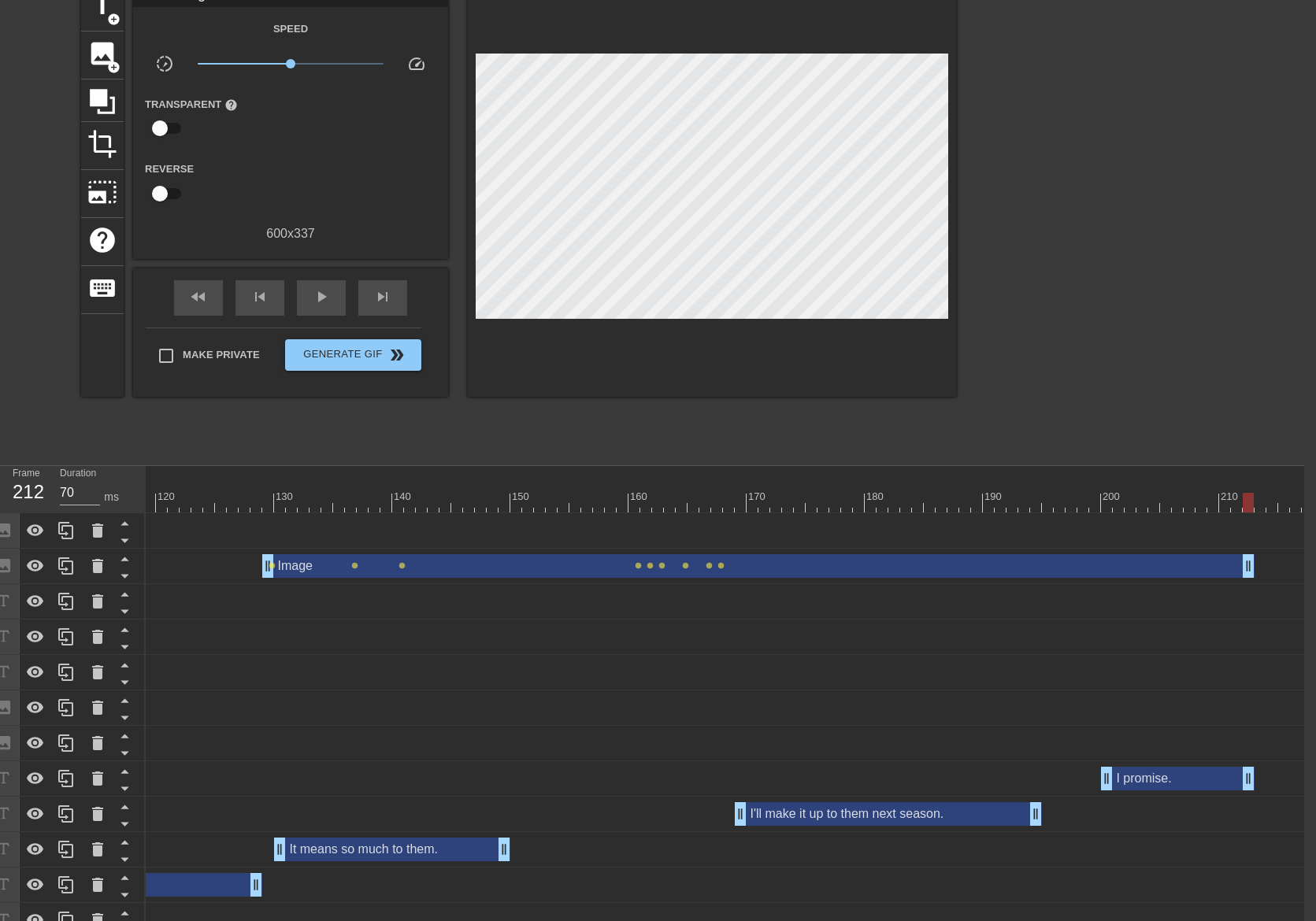
drag, startPoint x: 730, startPoint y: 565, endPoint x: 1255, endPoint y: 587, distance: 525.5
click at [729, 510] on div at bounding box center [1271, 502] width 5044 height 20
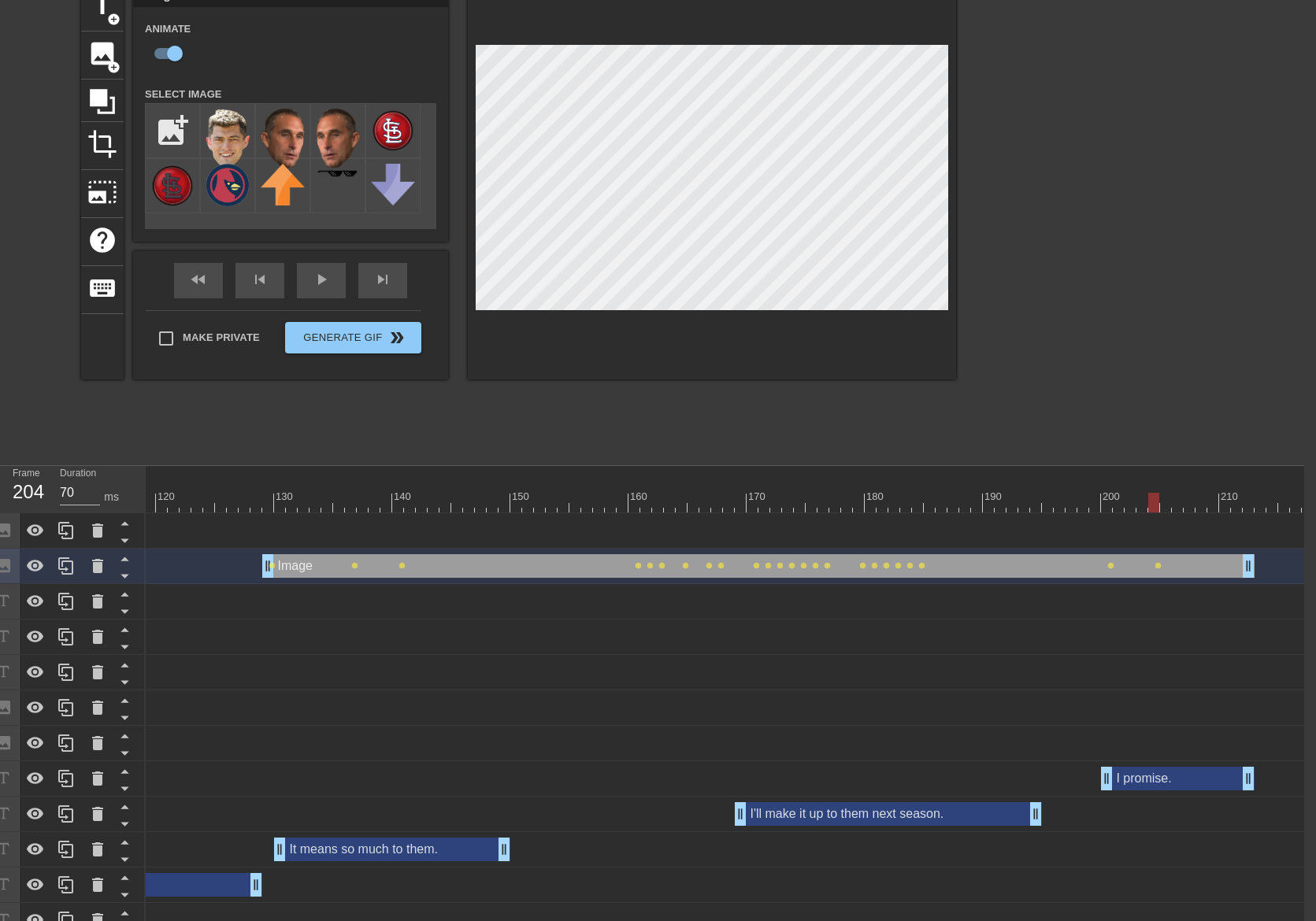
click at [283, 495] on div at bounding box center [1271, 502] width 5044 height 20
click at [336, 285] on div "play_arrow" at bounding box center [321, 281] width 49 height 35
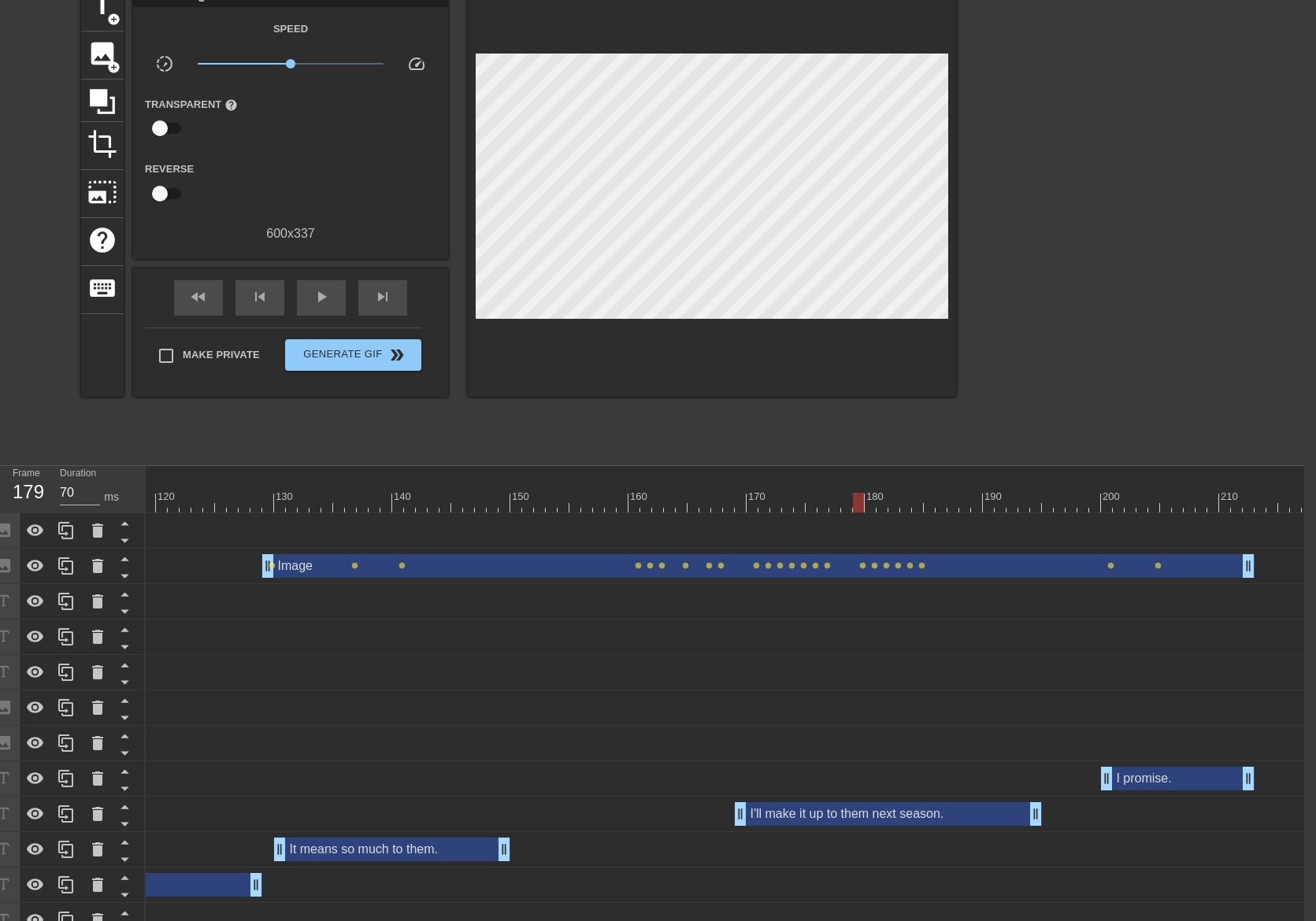
click at [859, 485] on div at bounding box center [859, 492] width 12 height 20
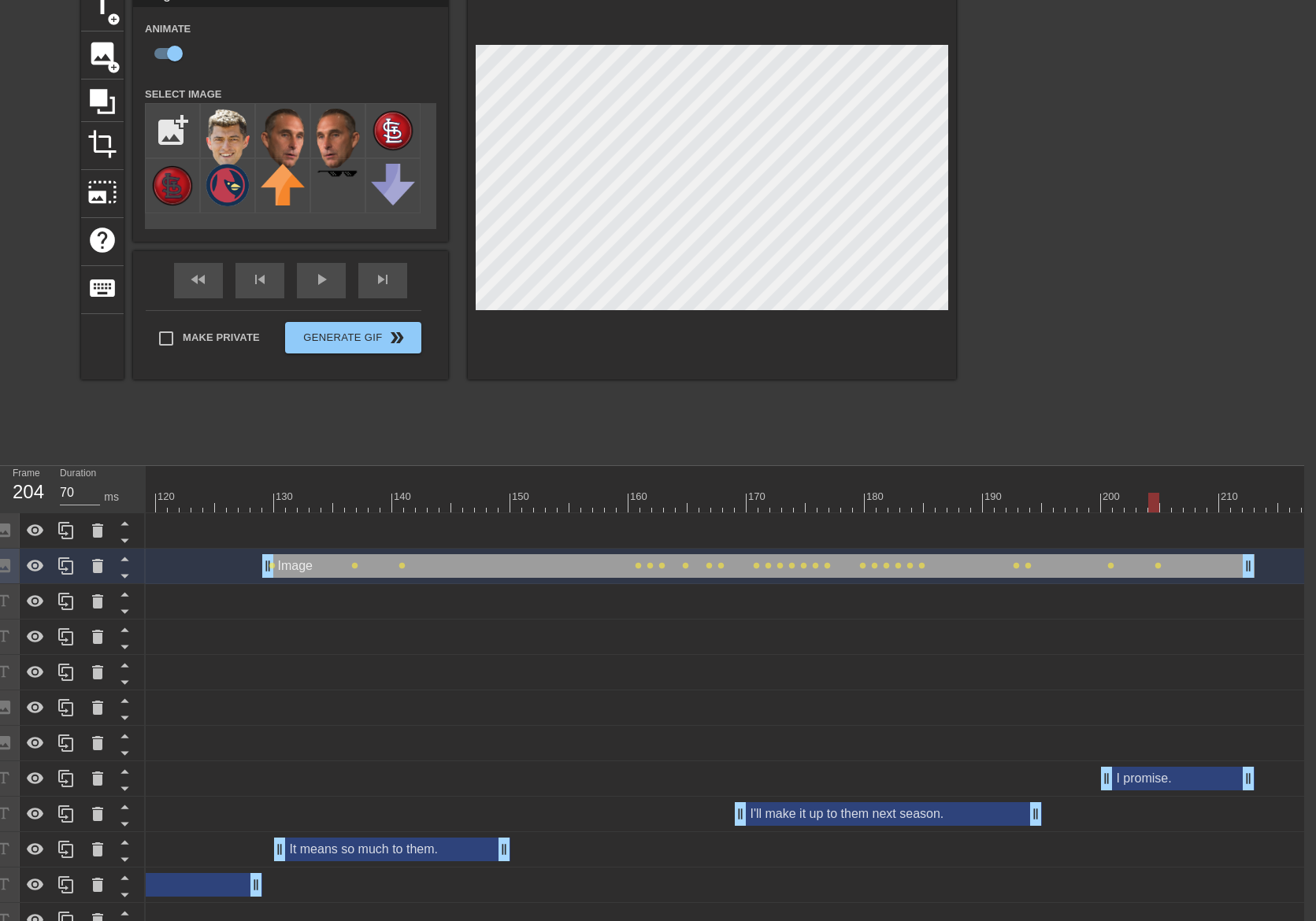
click at [992, 191] on div at bounding box center [1093, 219] width 236 height 472
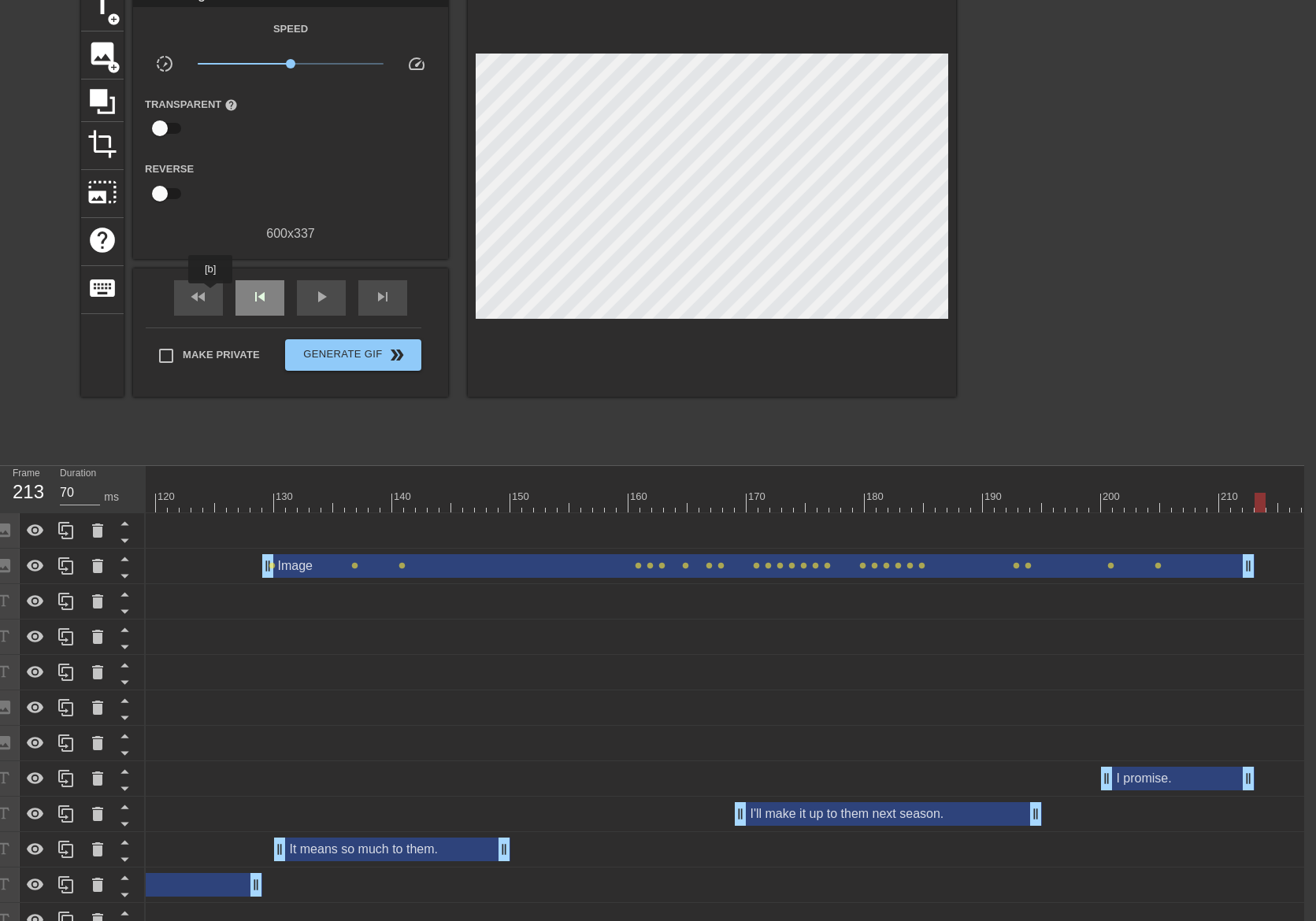
drag, startPoint x: 211, startPoint y: 295, endPoint x: 256, endPoint y: 312, distance: 48.1
click at [209, 295] on div "fast_rewind" at bounding box center [198, 298] width 49 height 35
click at [326, 299] on span "play_arrow" at bounding box center [322, 296] width 19 height 19
click at [306, 483] on div at bounding box center [303, 492] width 12 height 20
click at [207, 296] on span "fast_rewind" at bounding box center [198, 296] width 19 height 19
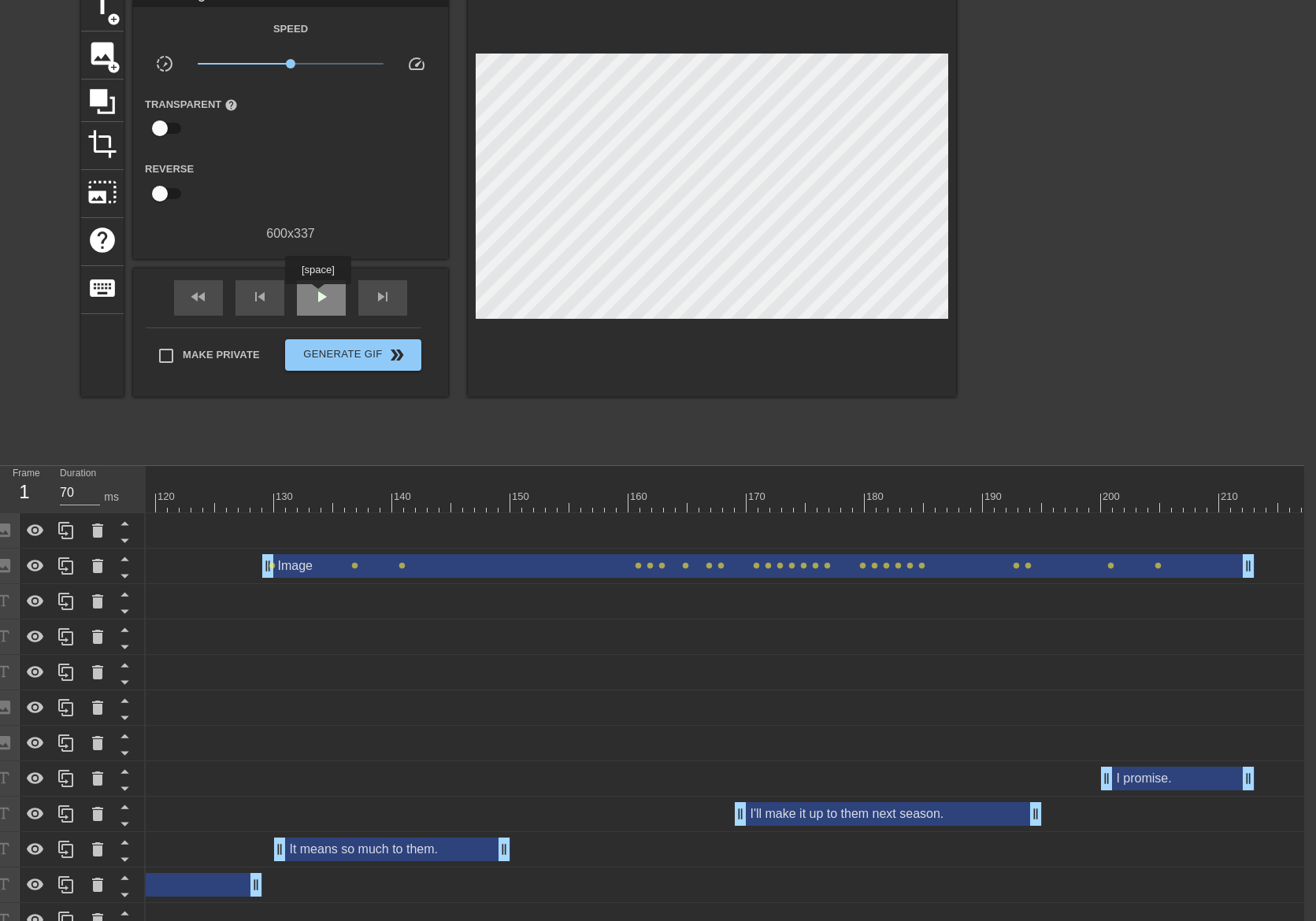
click at [317, 296] on span "play_arrow" at bounding box center [322, 296] width 19 height 19
click at [317, 296] on span "pause" at bounding box center [322, 296] width 19 height 19
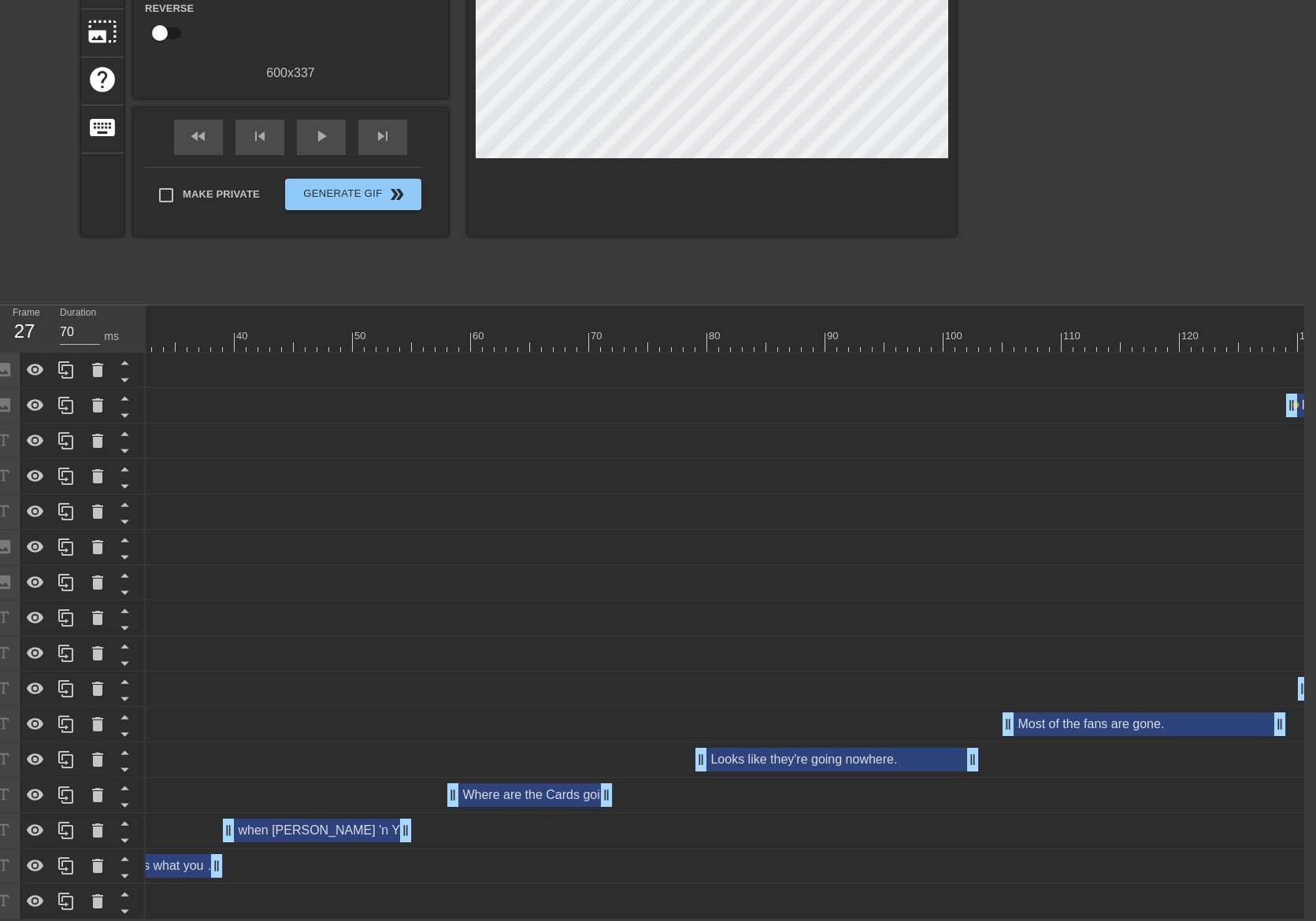
scroll to position [0, 0]
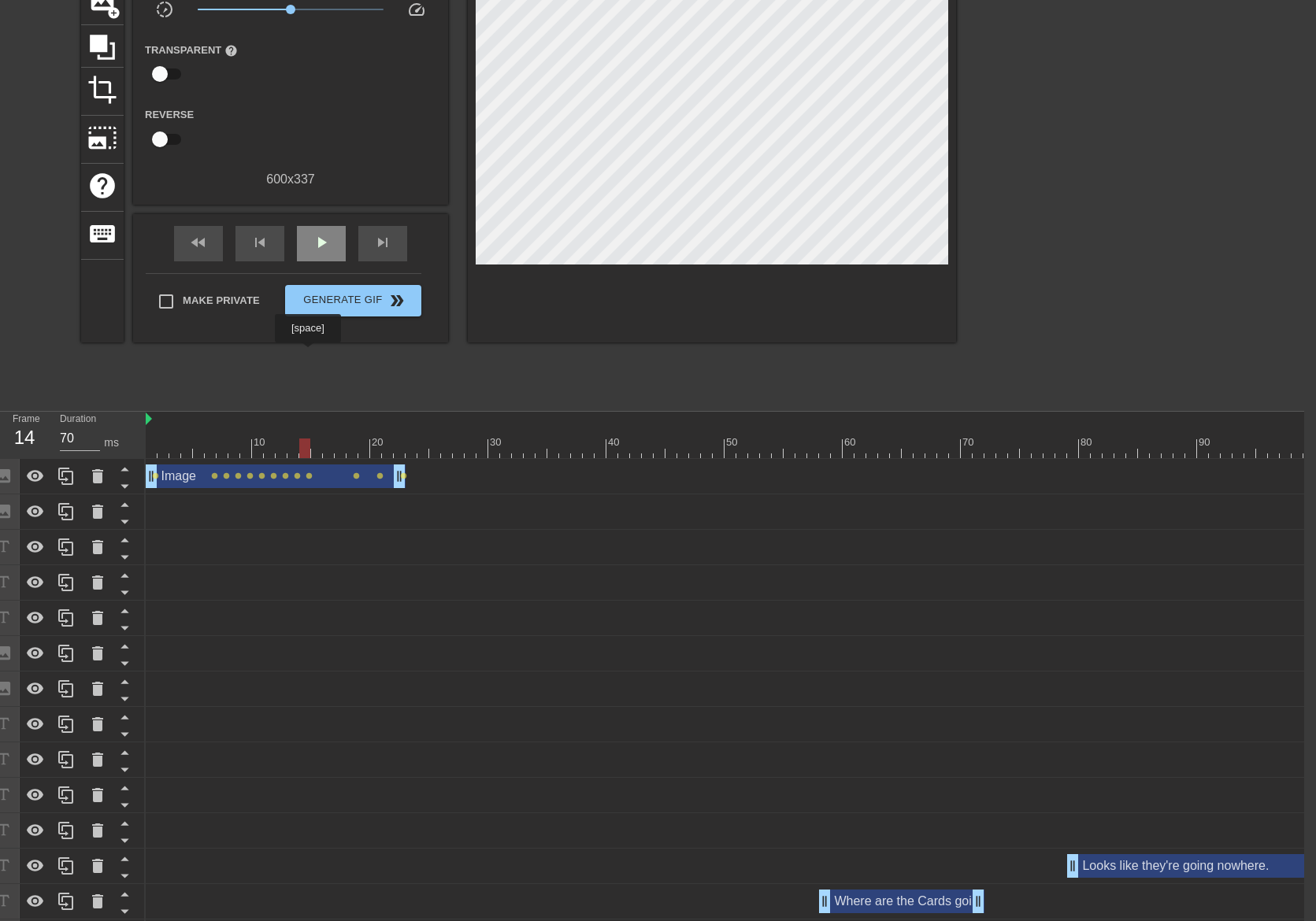
scroll to position [13, 12]
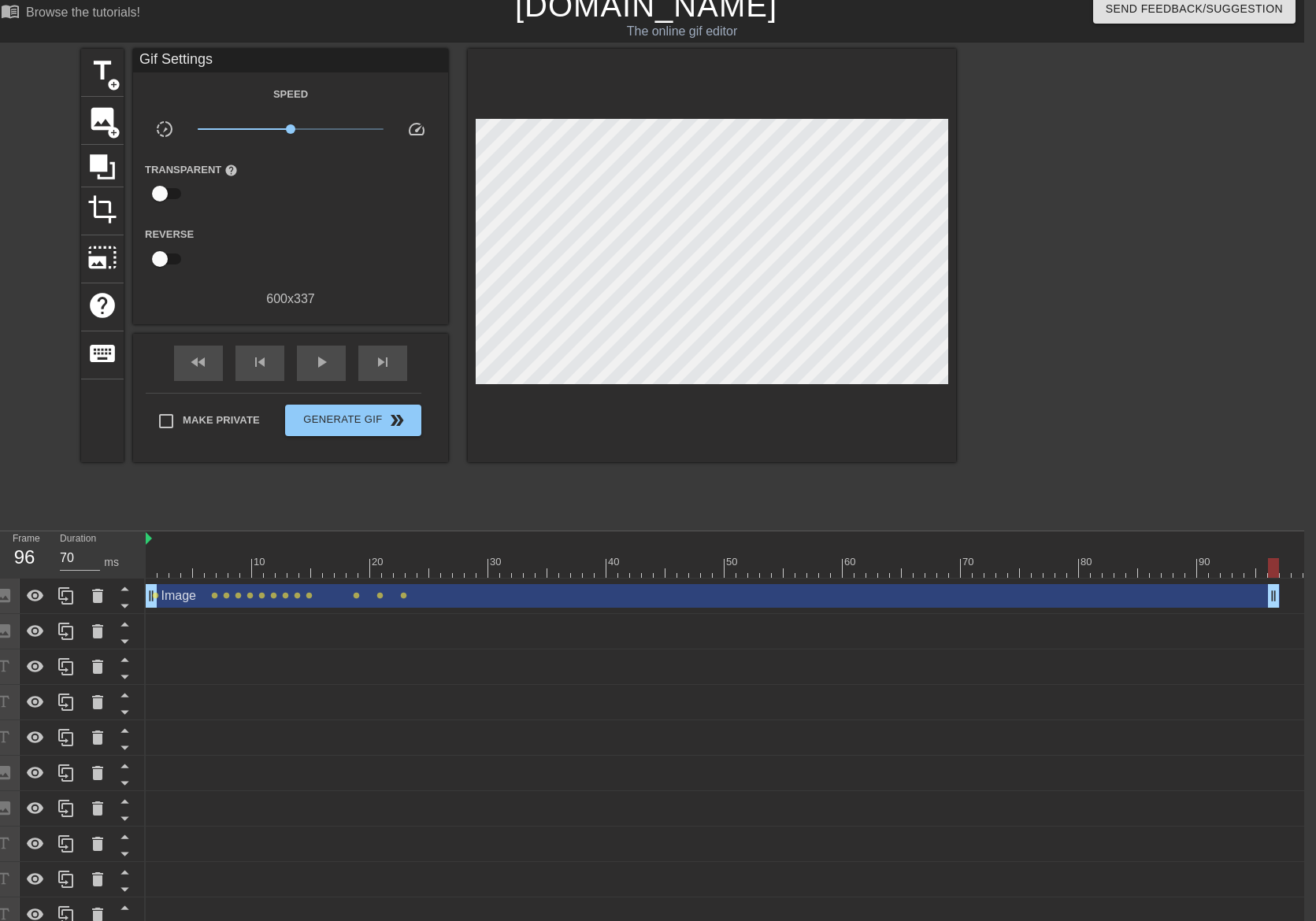
drag, startPoint x: 400, startPoint y: 606, endPoint x: 1277, endPoint y: 606, distance: 877.0
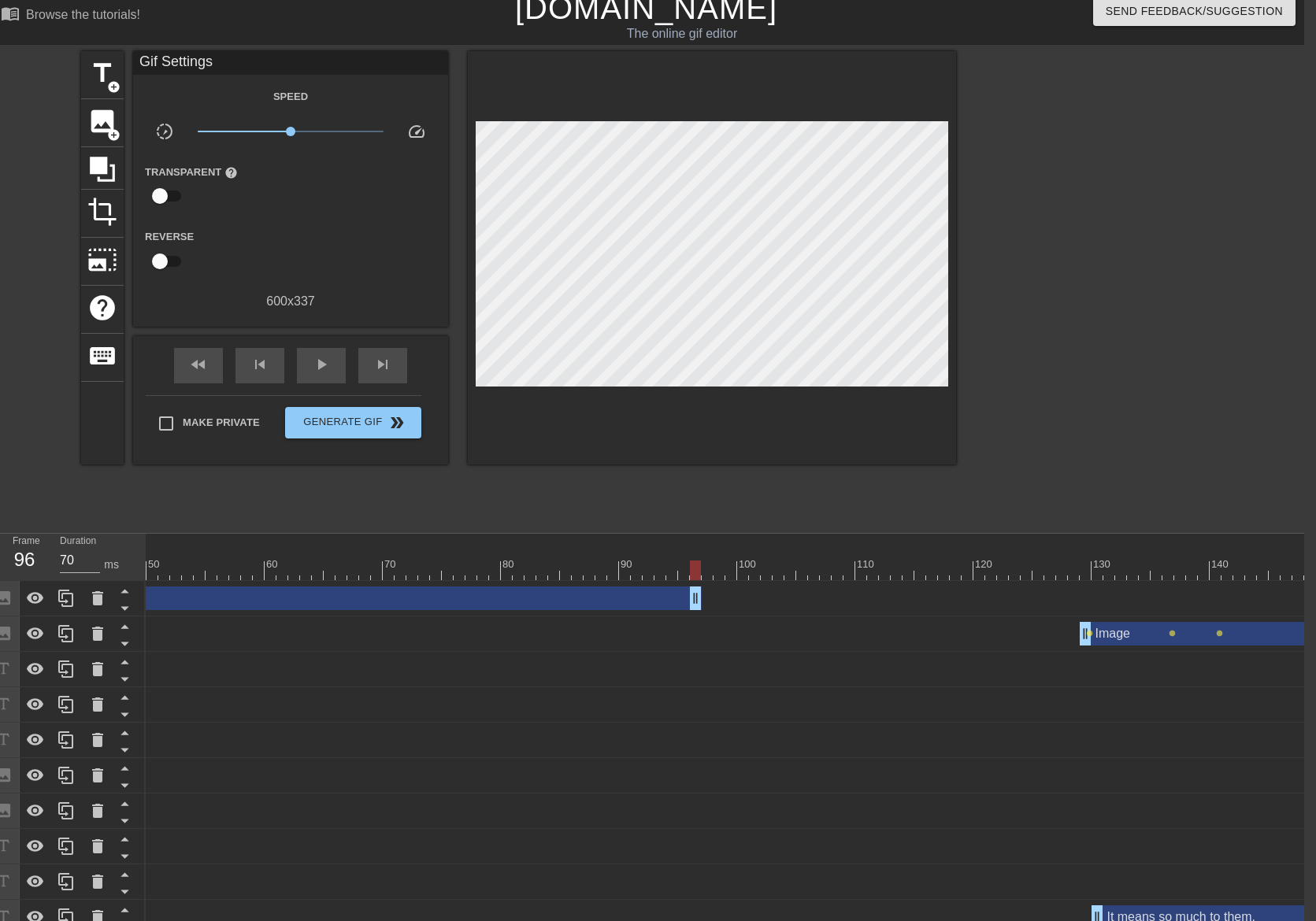
scroll to position [0, 12]
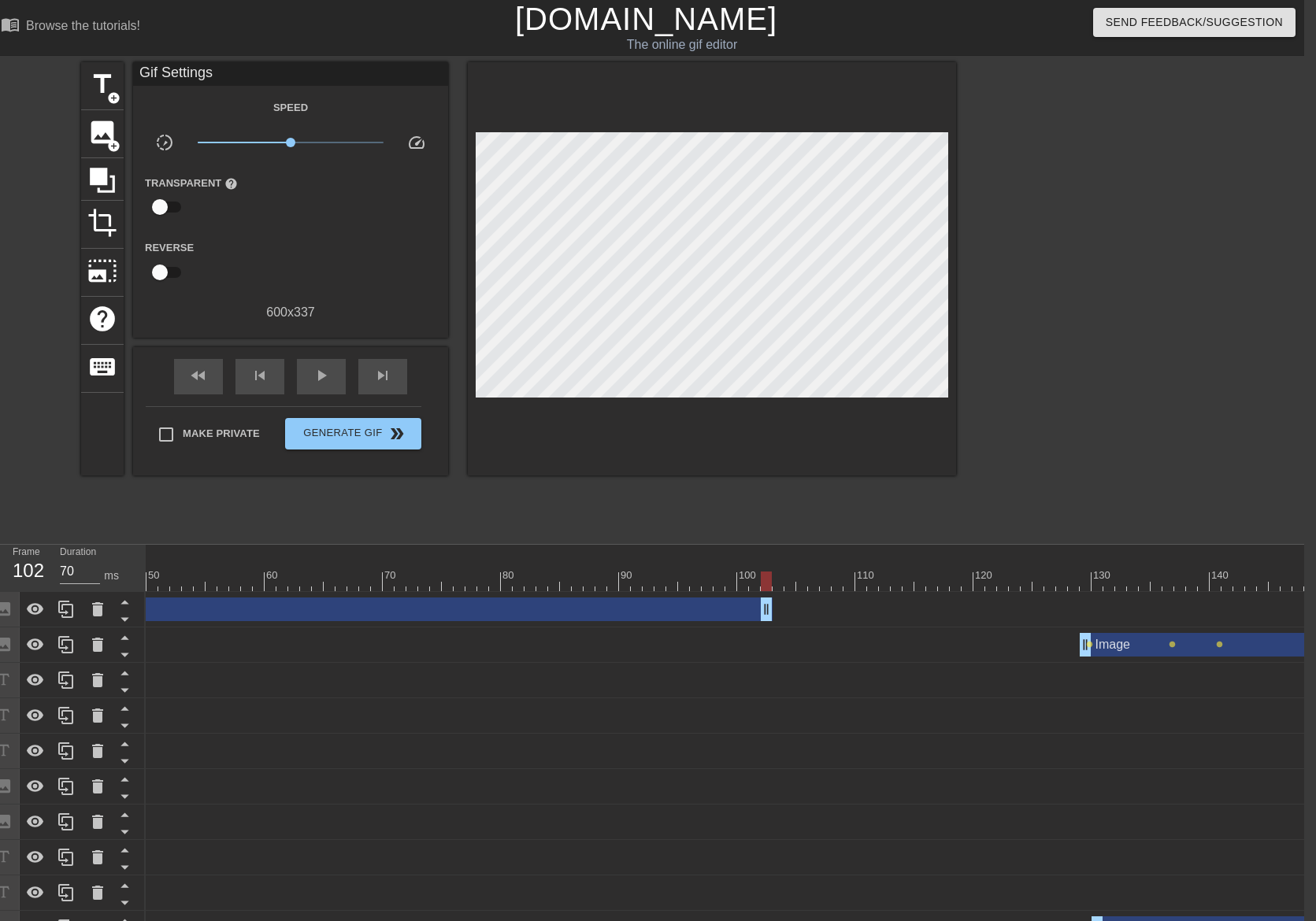
drag, startPoint x: 697, startPoint y: 611, endPoint x: 766, endPoint y: 608, distance: 69.1
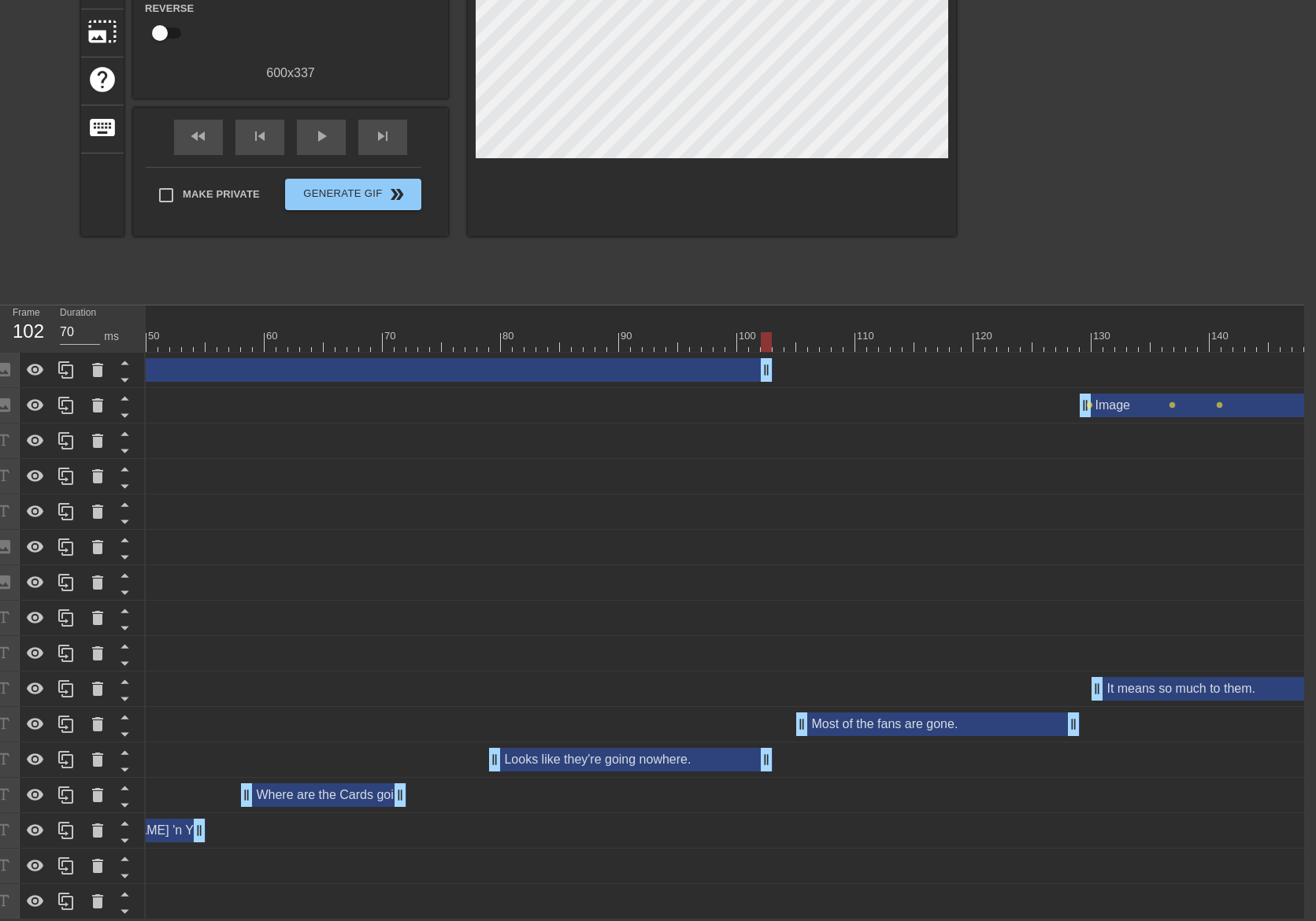
scroll to position [0, 0]
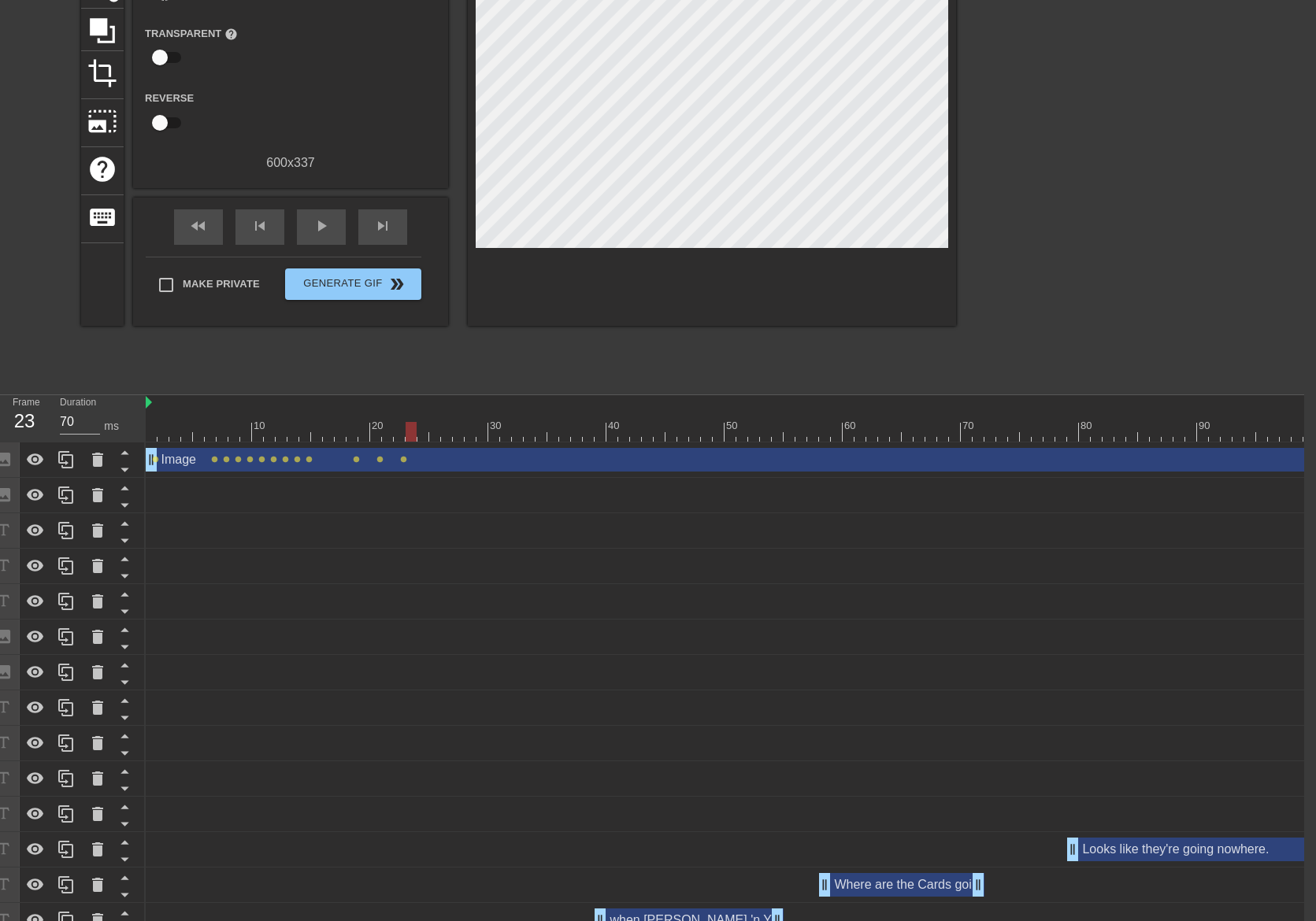
scroll to position [0, 12]
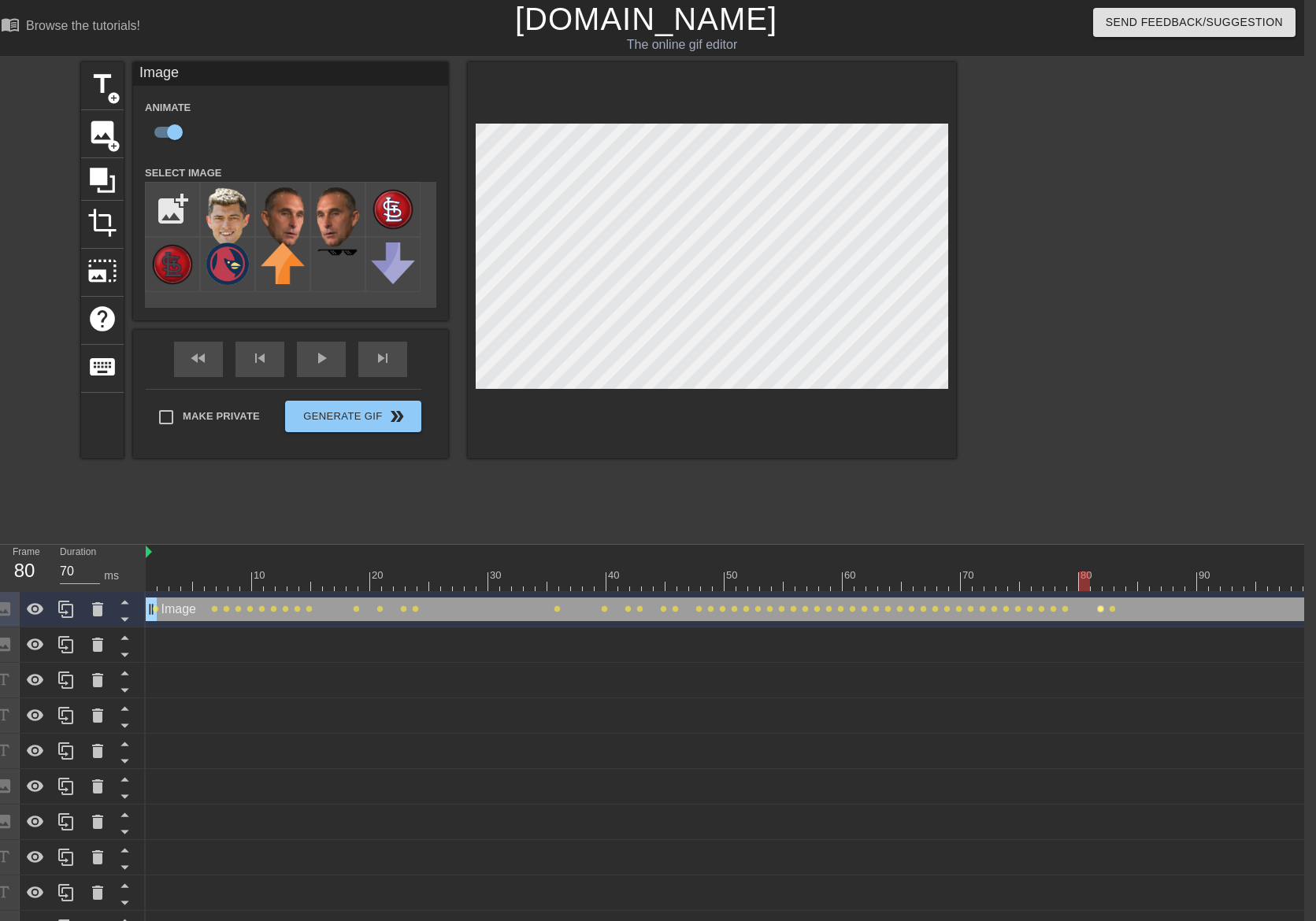
click at [1101, 609] on span "lens" at bounding box center [1100, 610] width 7 height 7
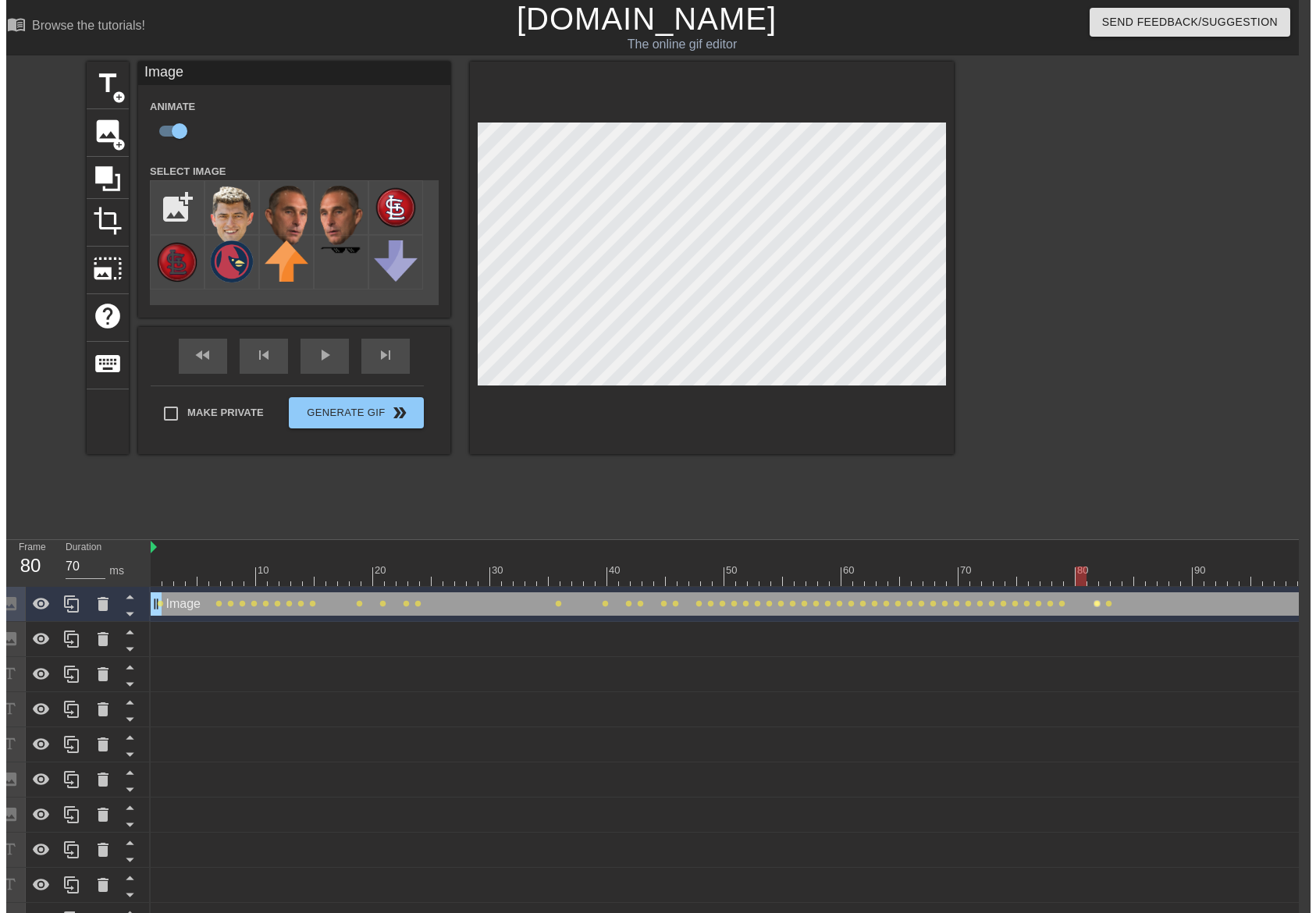
scroll to position [0, 0]
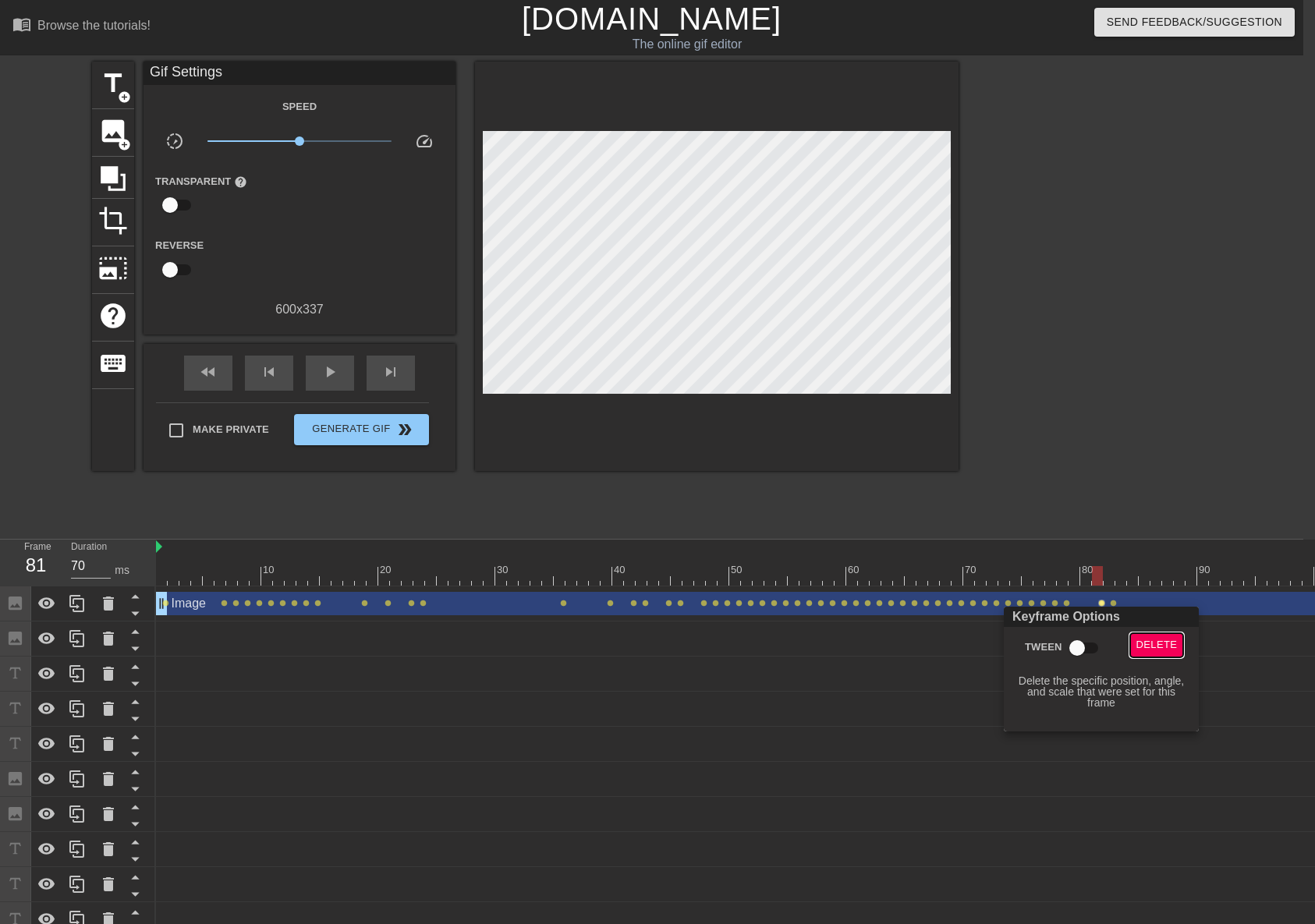
click at [1149, 640] on span "Delete" at bounding box center [1157, 644] width 41 height 17
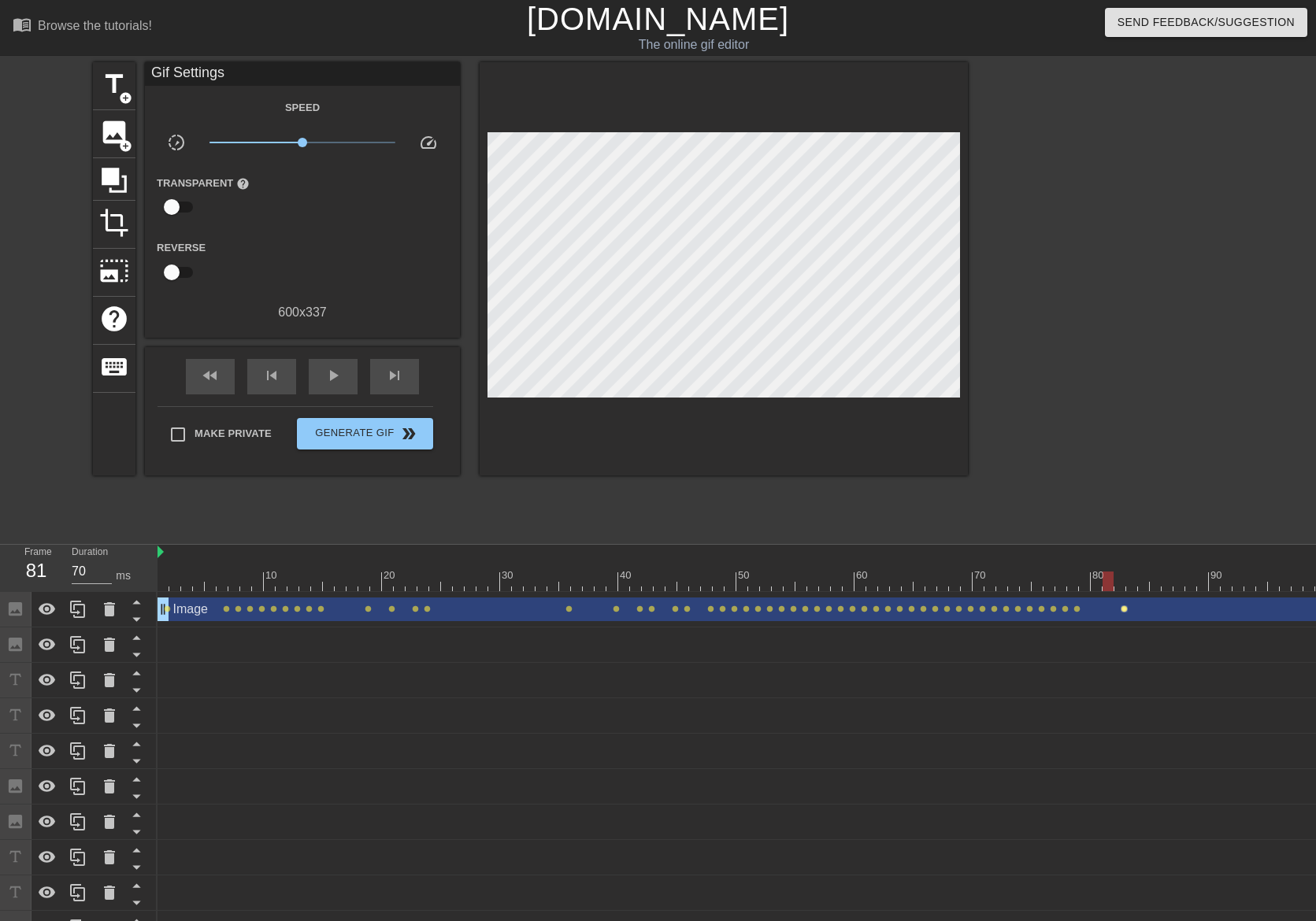
click at [1124, 608] on span "lens" at bounding box center [1125, 610] width 7 height 7
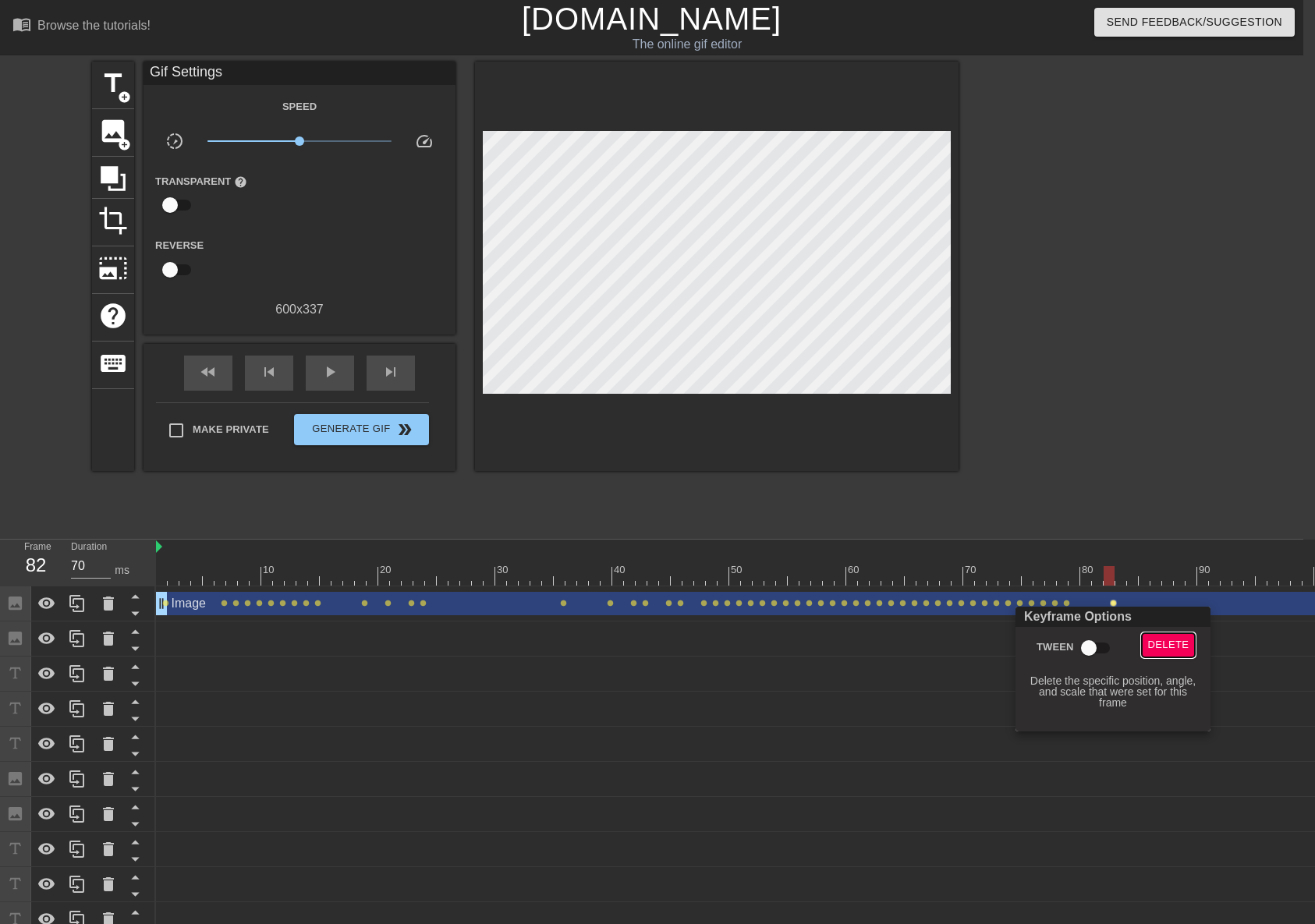
click at [1151, 645] on span "Delete" at bounding box center [1168, 644] width 41 height 17
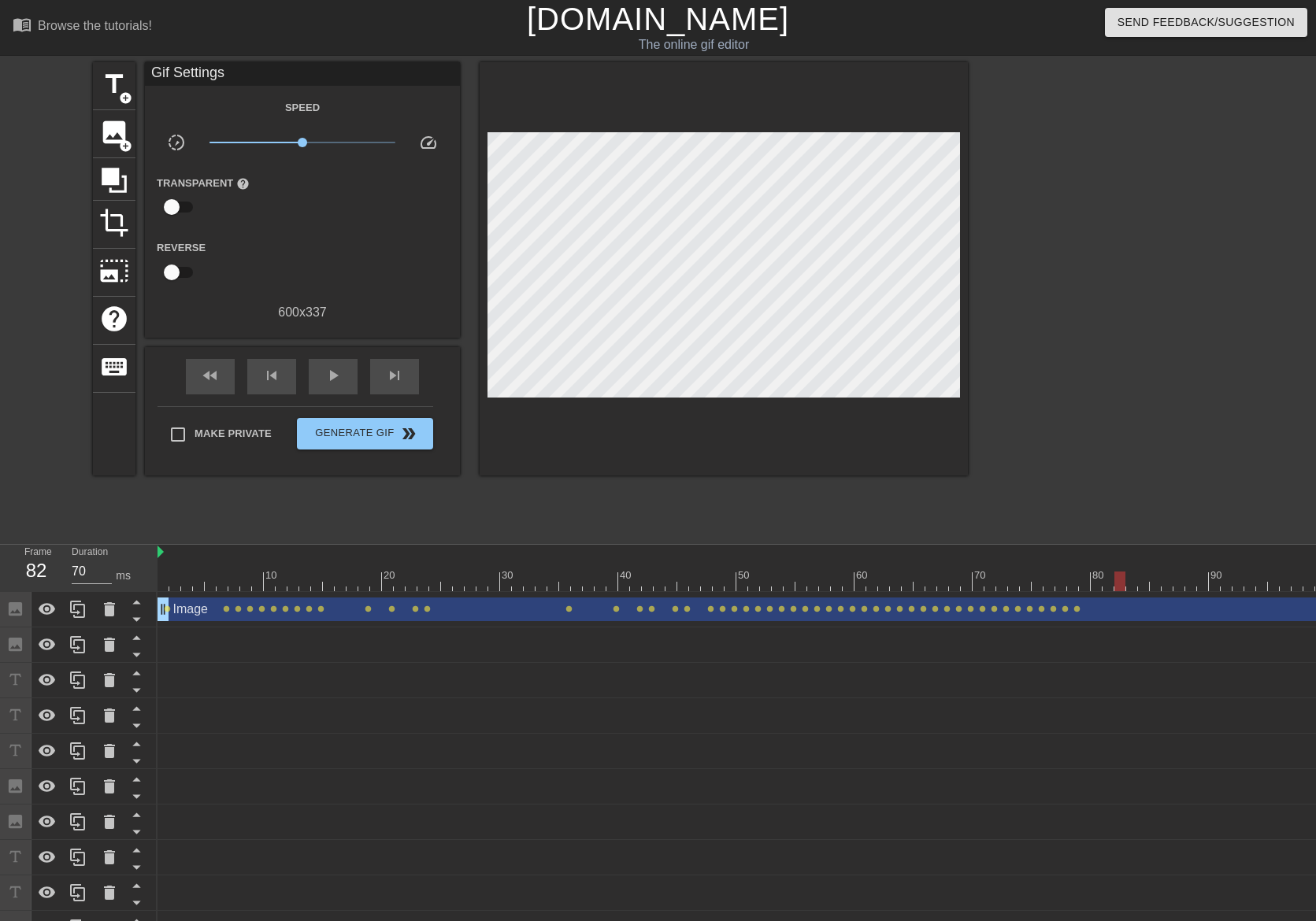
click at [977, 566] on div "70" at bounding box center [978, 570] width 12 height 20
click at [214, 366] on span "fast_rewind" at bounding box center [210, 375] width 19 height 19
click at [333, 368] on span "play_arrow" at bounding box center [333, 375] width 19 height 19
click at [349, 430] on span "Generate Gif double_arrow" at bounding box center [364, 434] width 124 height 19
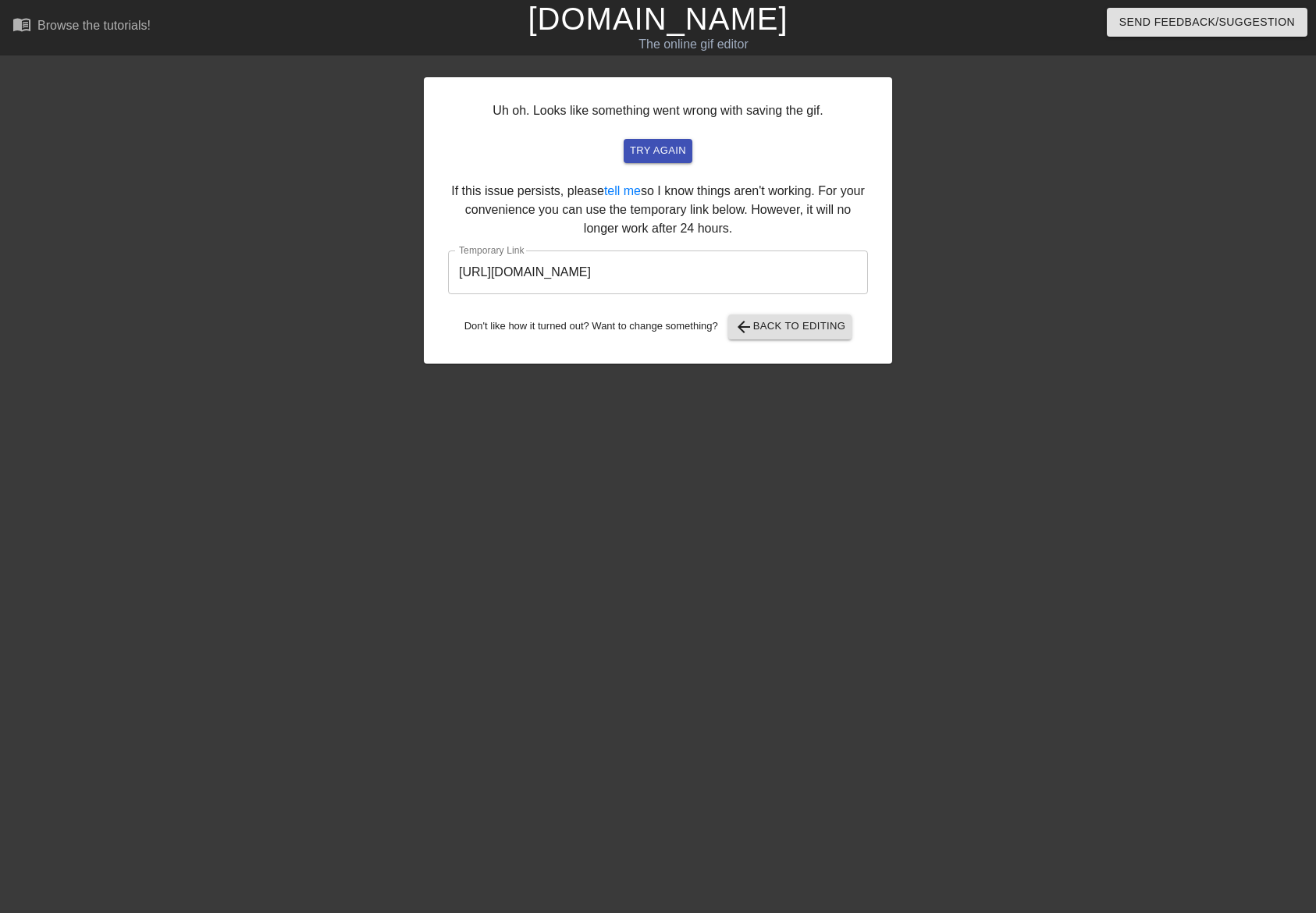
click at [500, 266] on input "[URL][DOMAIN_NAME]" at bounding box center [658, 272] width 420 height 43
